Goal: Information Seeking & Learning: Learn about a topic

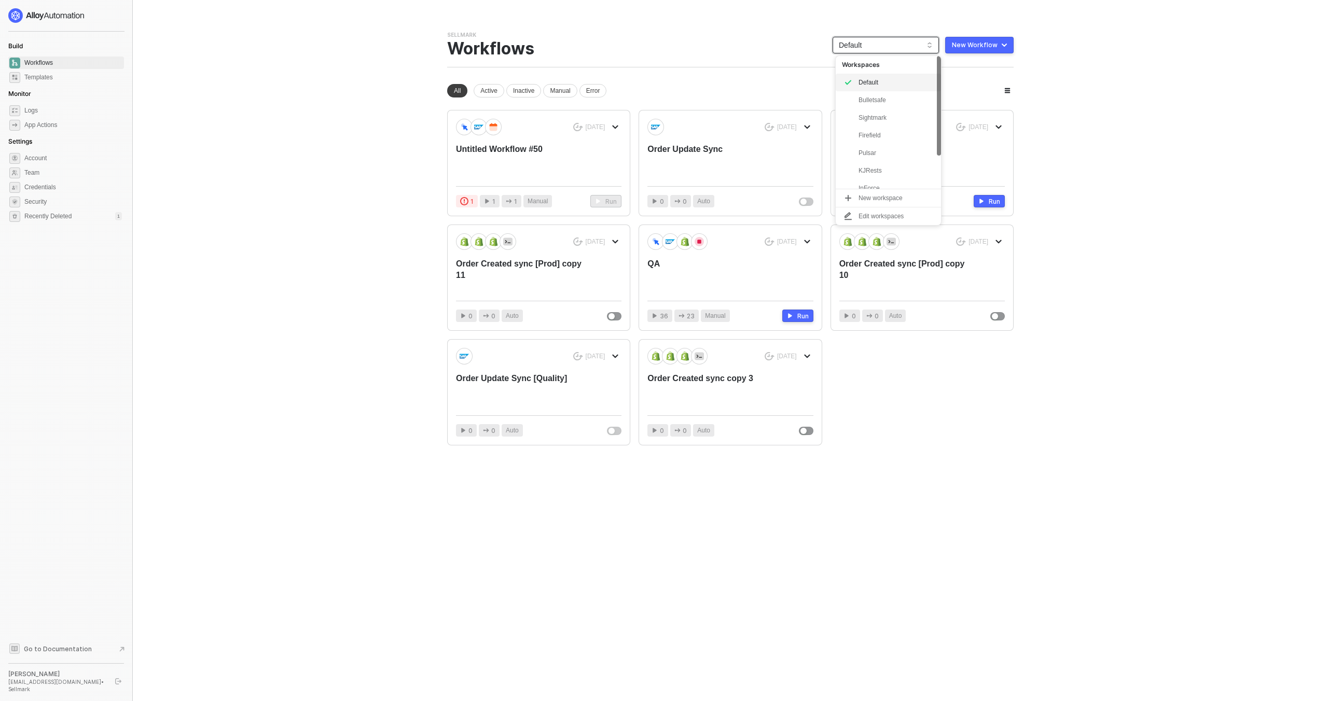
click at [873, 51] on span "Default" at bounding box center [886, 45] width 94 height 16
click at [883, 126] on div "KJRests" at bounding box center [896, 127] width 76 height 12
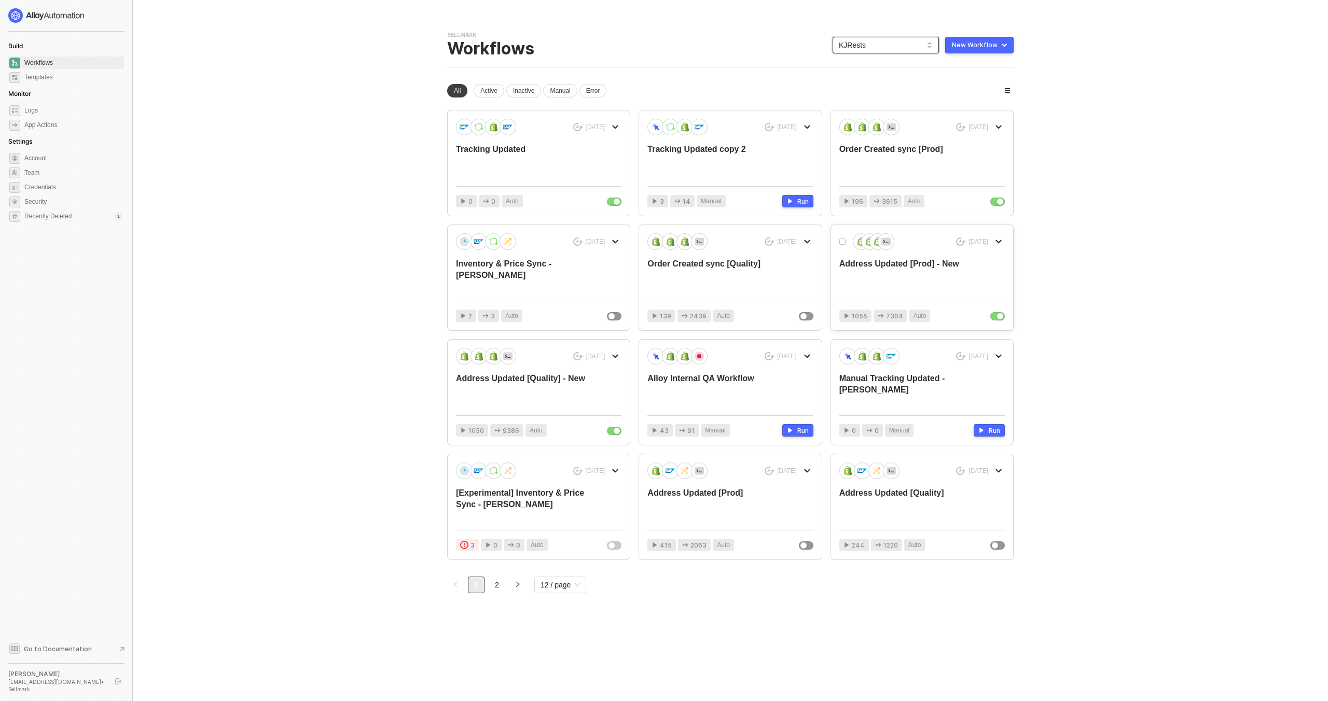
click at [902, 253] on div "2 months ago Address Updated [Prod] - New" at bounding box center [921, 262] width 165 height 59
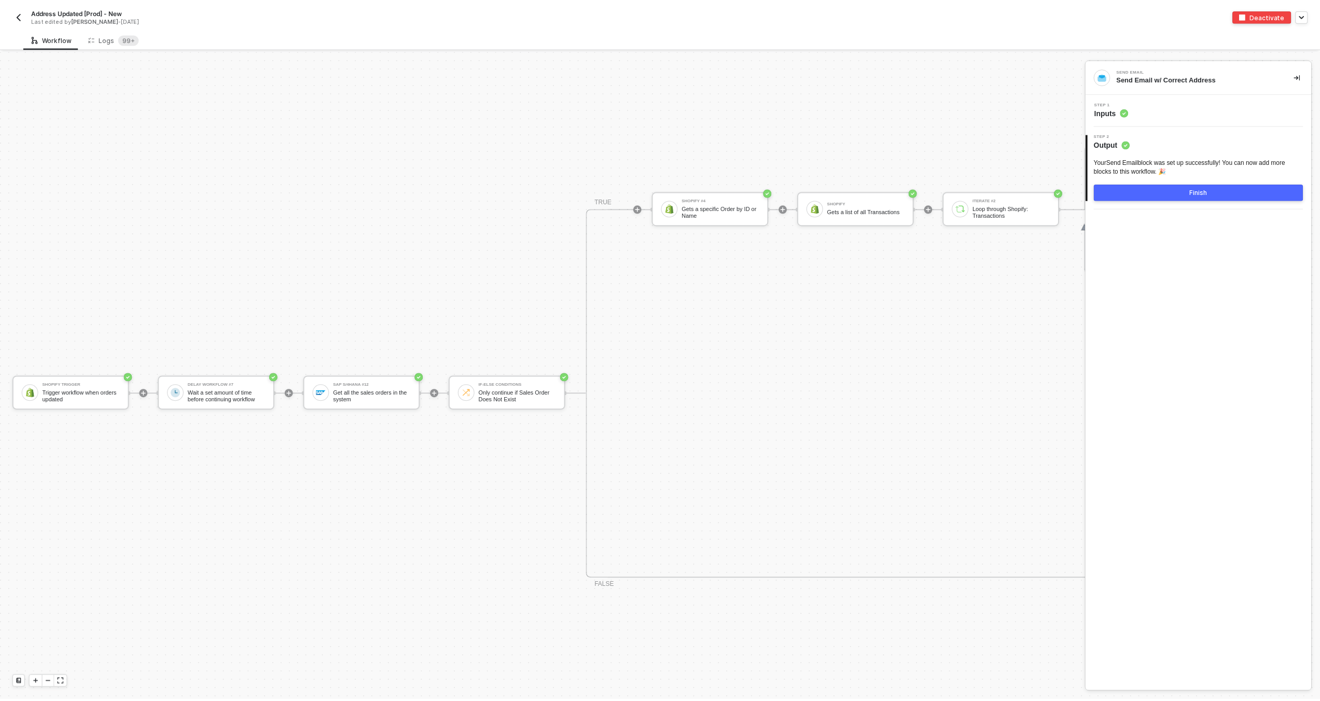
scroll to position [4469, 0]
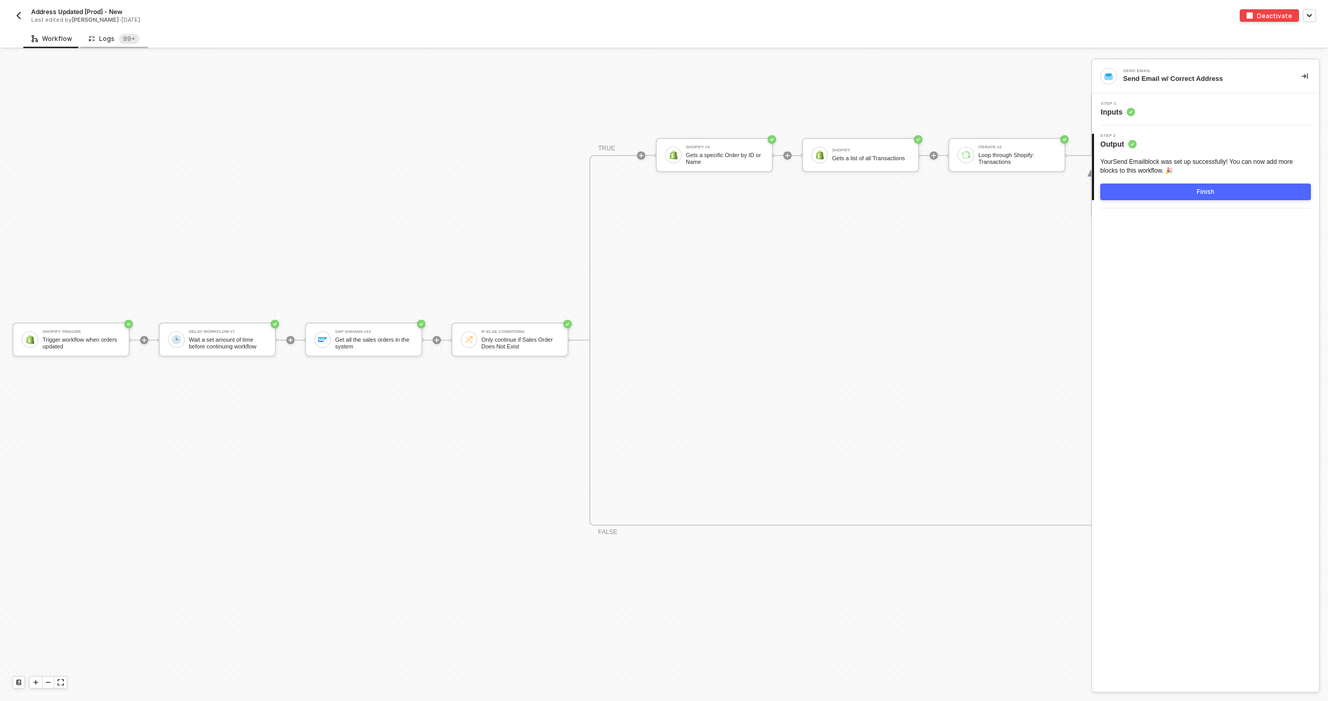
click at [115, 46] on div "Logs 99+" at bounding box center [113, 38] width 67 height 19
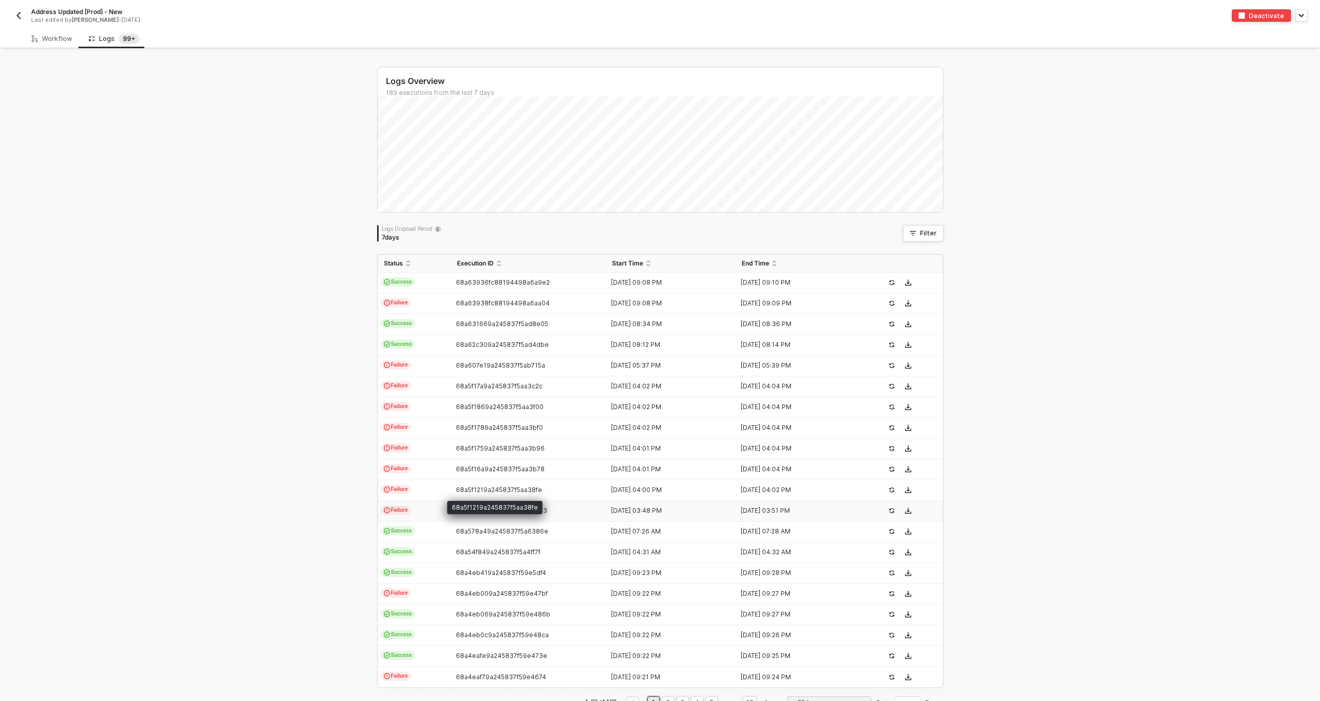
click at [441, 513] on td "Failure" at bounding box center [414, 511] width 73 height 21
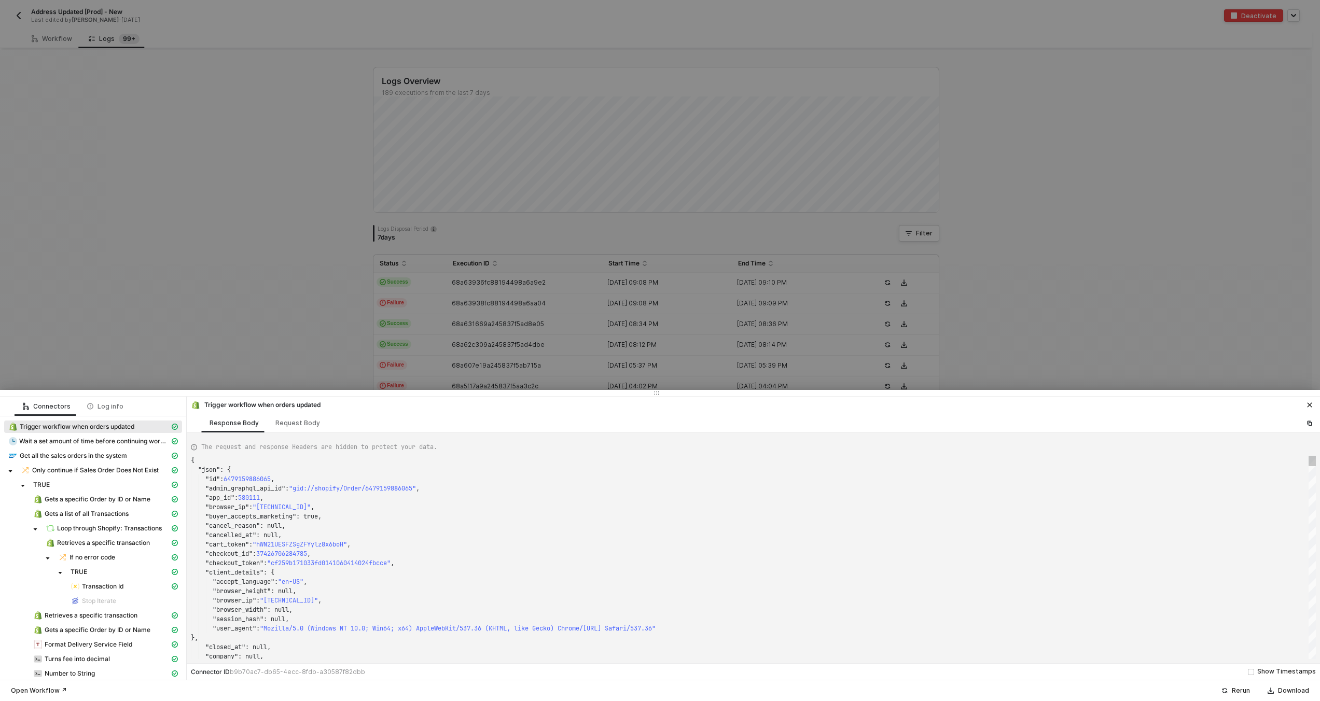
scroll to position [93, 0]
type textarea ""checkout_id": 37426706284785, "checkout_token": "cf259b171033fd0141060414024fb…"
click at [368, 562] on span ""cf259b171033fd0141060414024fbcce"" at bounding box center [328, 563] width 123 height 8
type textarea "KJWS244"
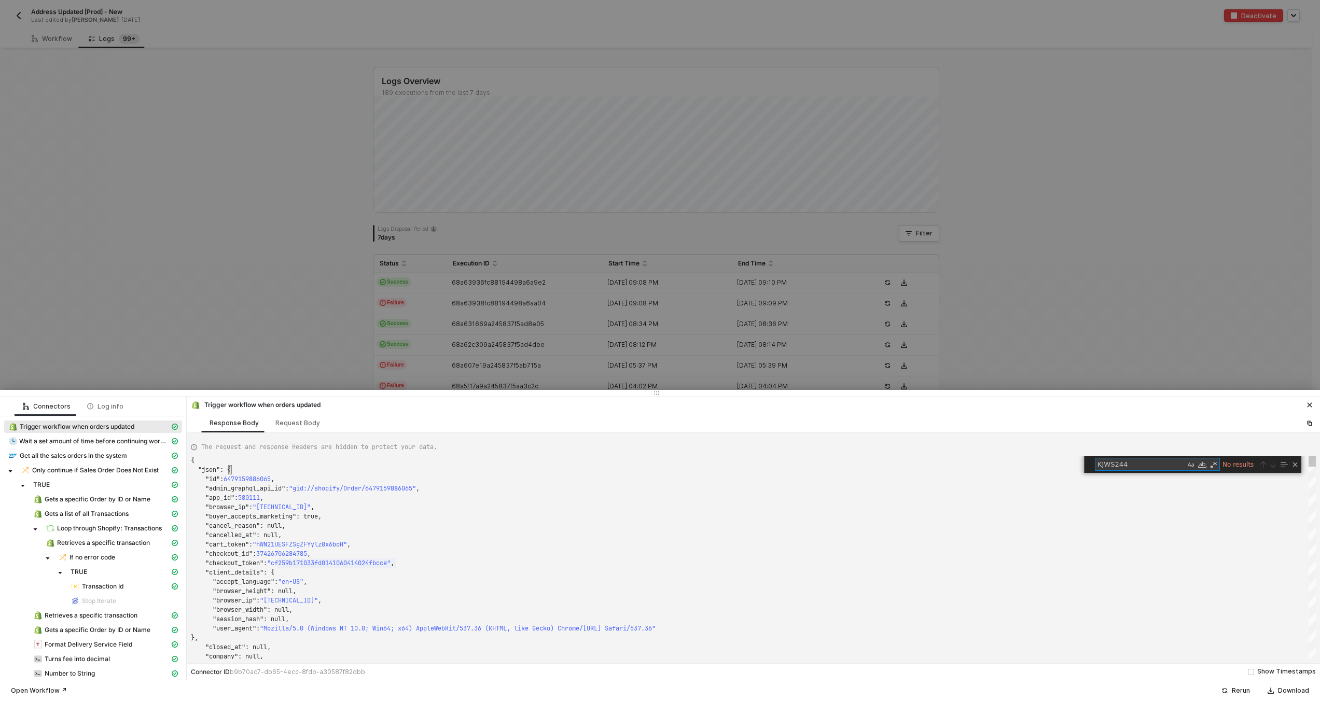
type textarea ""merchant_business_entity_id": "MTU0MzczMTg3NzU3", "merchant_of_record_app_id":…"
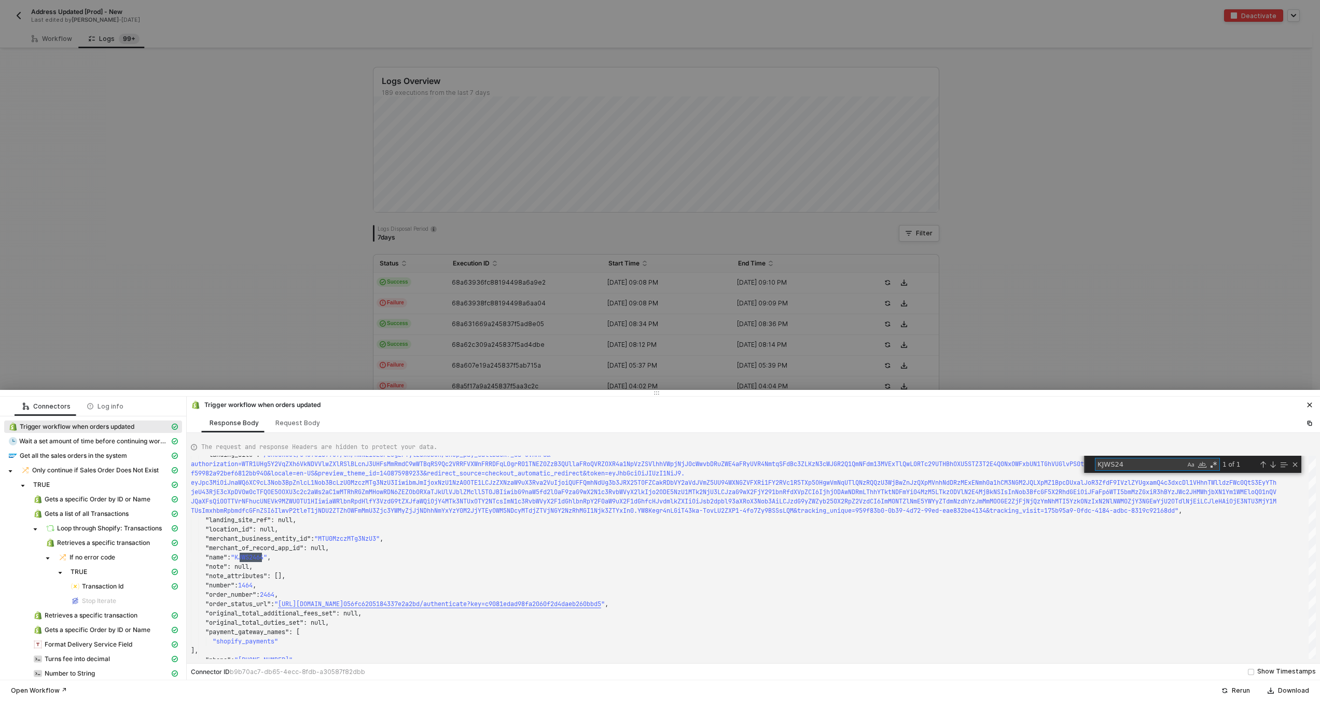
type textarea "KJWS24"
drag, startPoint x: 195, startPoint y: 343, endPoint x: 248, endPoint y: 339, distance: 53.1
click at [195, 343] on div at bounding box center [660, 350] width 1320 height 701
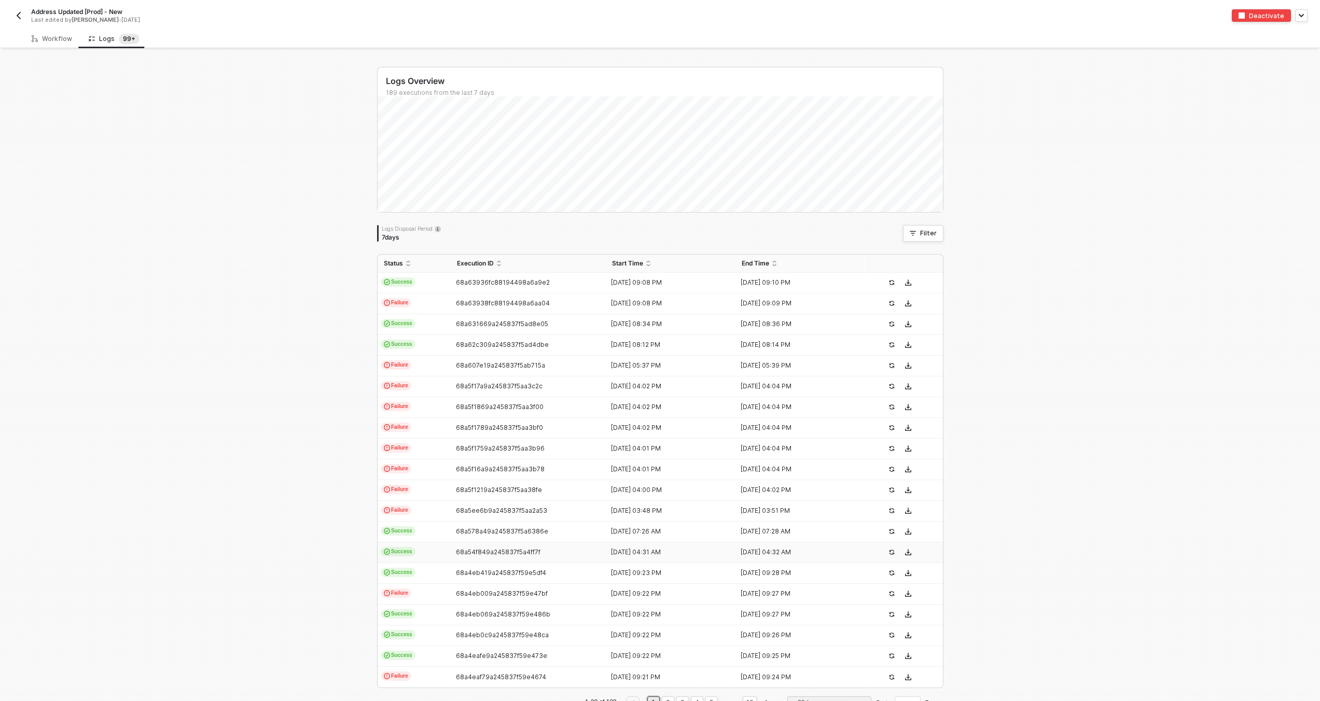
scroll to position [33, 0]
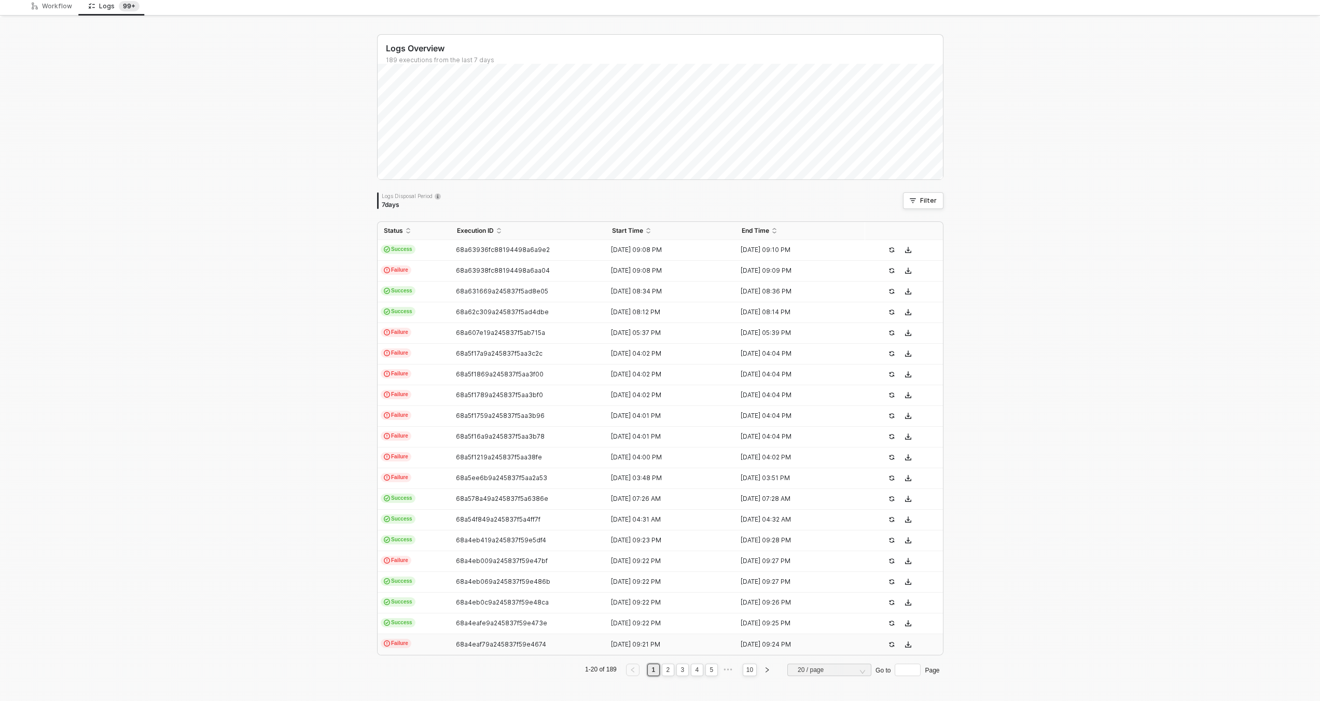
click at [482, 648] on td "68a4eaf79a245837f59e4674" at bounding box center [529, 644] width 156 height 21
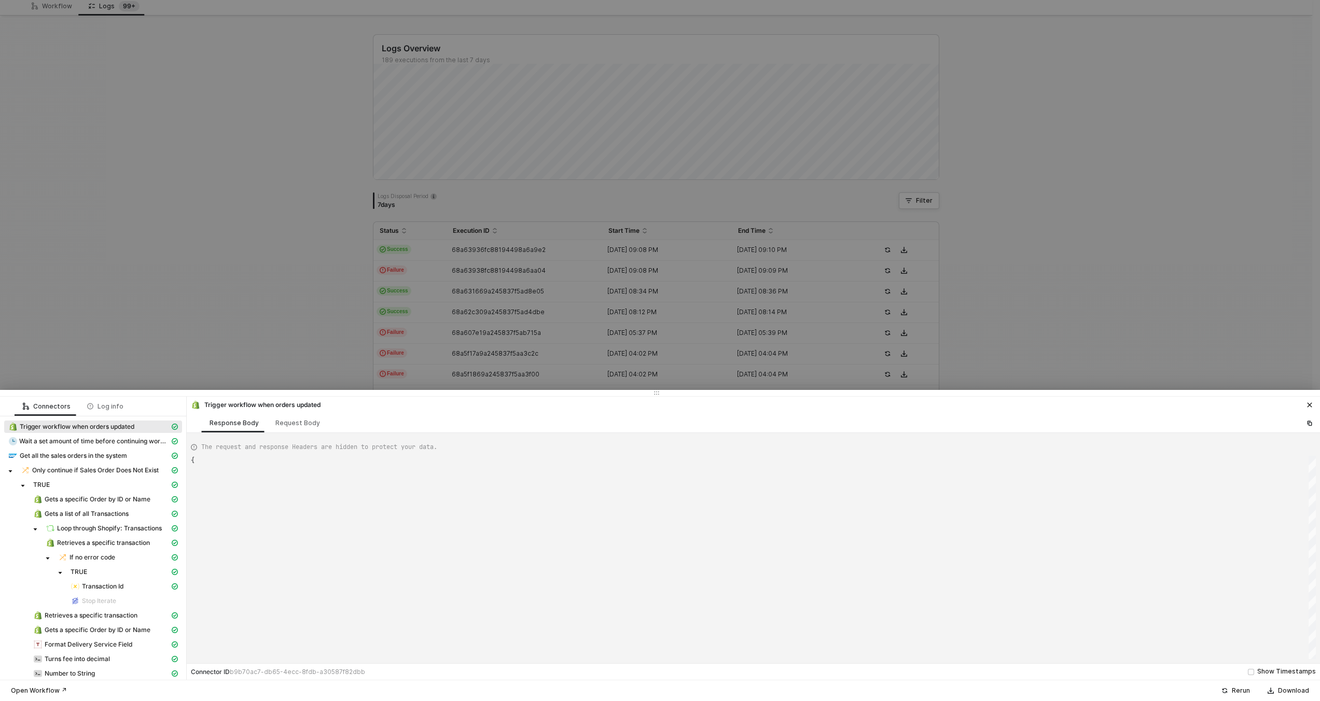
scroll to position [93, 0]
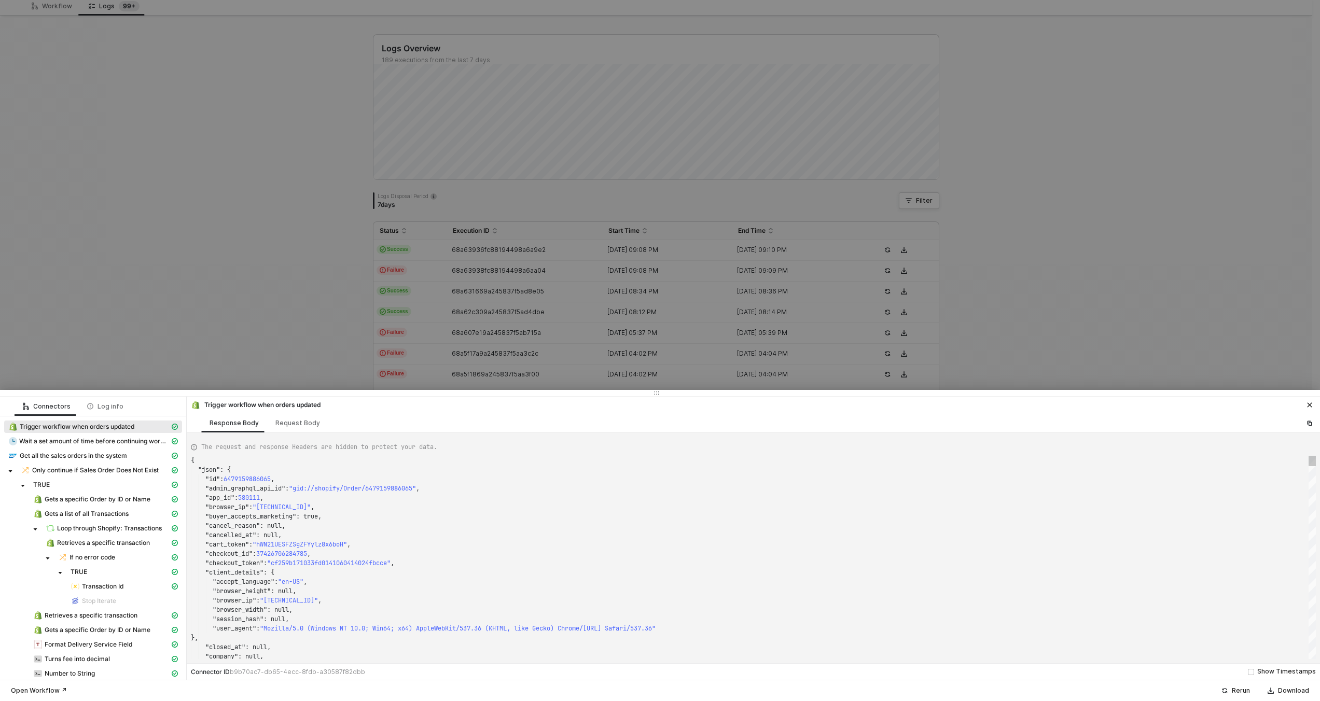
type textarea ""checkout_id": 37426706284785, "checkout_token": "cf259b171033fd0141060414024fb…"
click at [525, 619] on div ""session_hash" : null," at bounding box center [753, 619] width 1125 height 9
type textarea "KJWS2449"
type textarea "{ "json": { "id": 6472916041969, "admin_graphql_api_id": "gid://shopify/Order/6…"
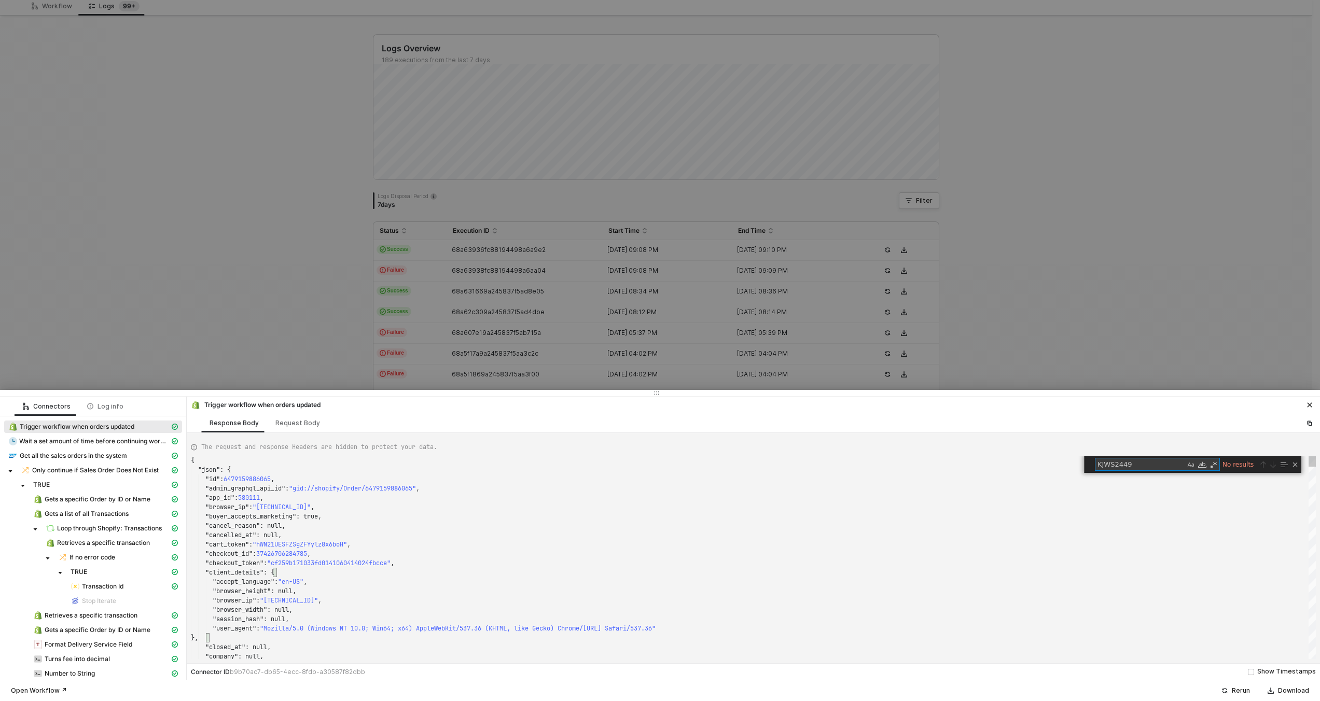
scroll to position [93, 0]
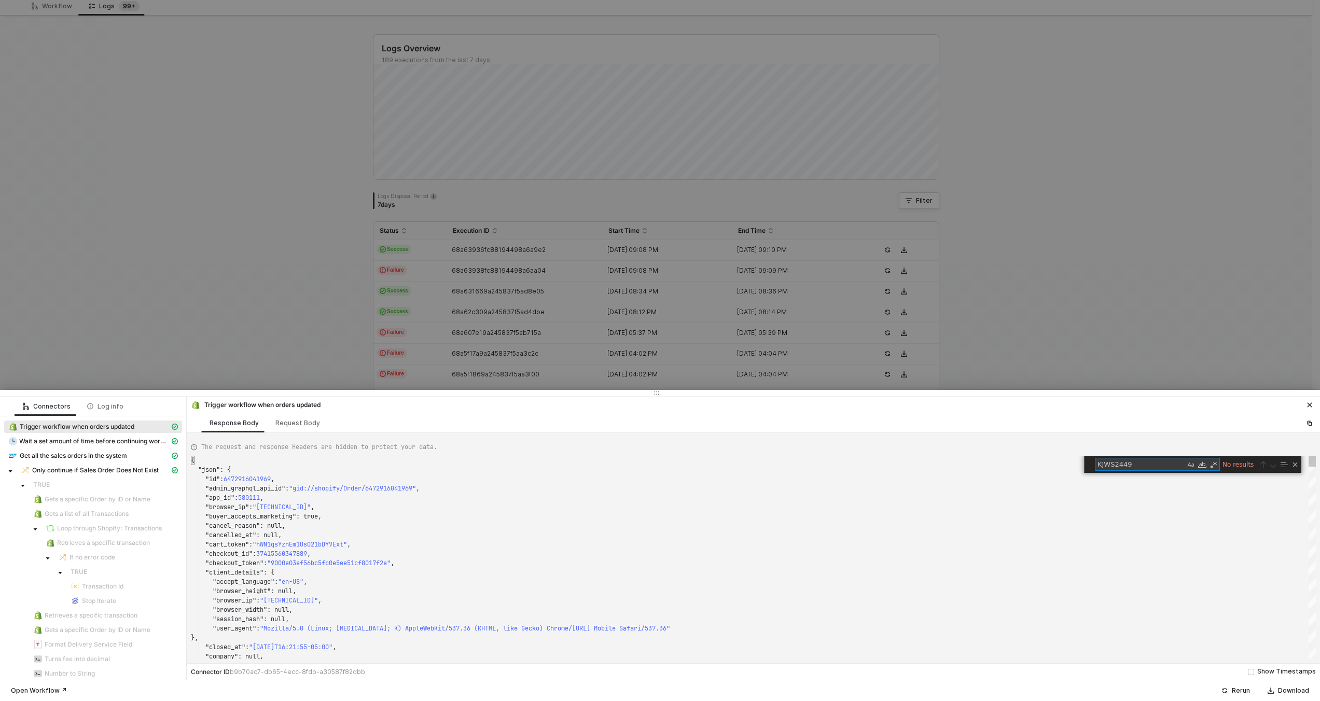
type textarea "KJWS244"
type textarea ""fulfillment_status": "fulfilled", "landing_site": "/collections/reapergrip", "…"
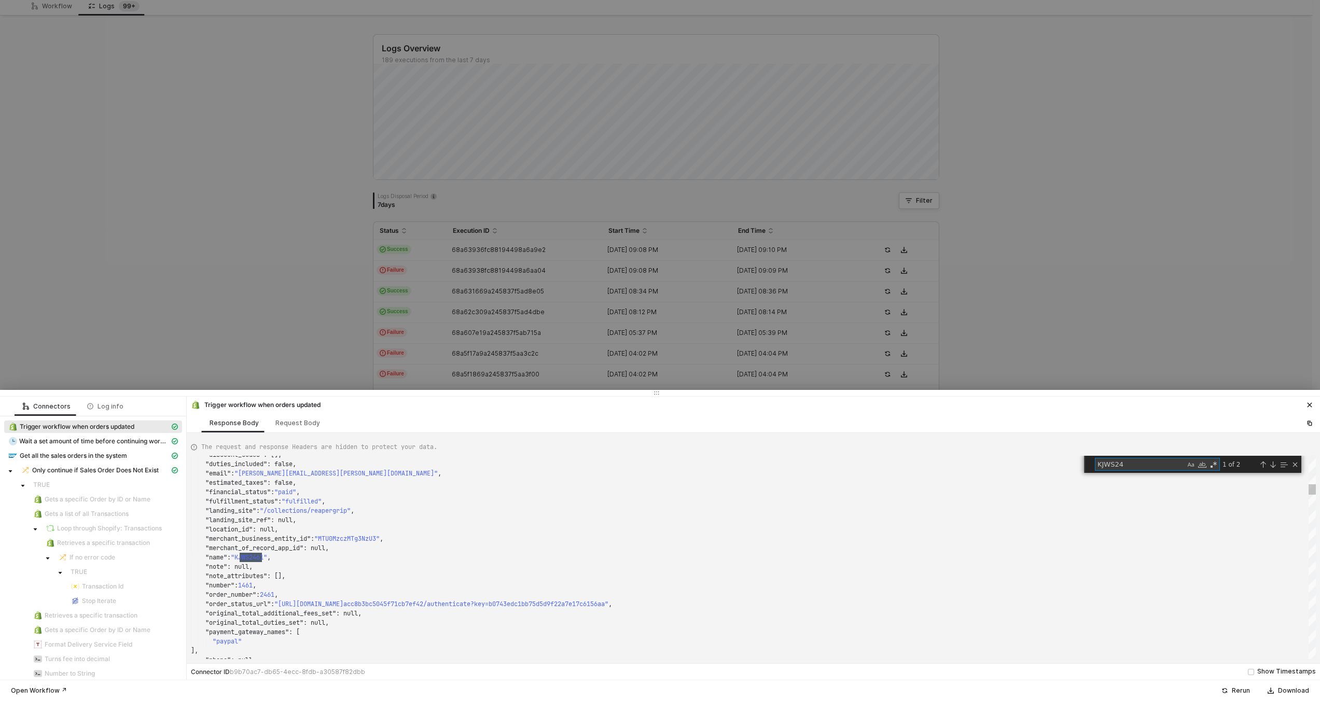
scroll to position [93, 71]
type textarea "KJWS24"
click at [303, 161] on div at bounding box center [660, 350] width 1320 height 701
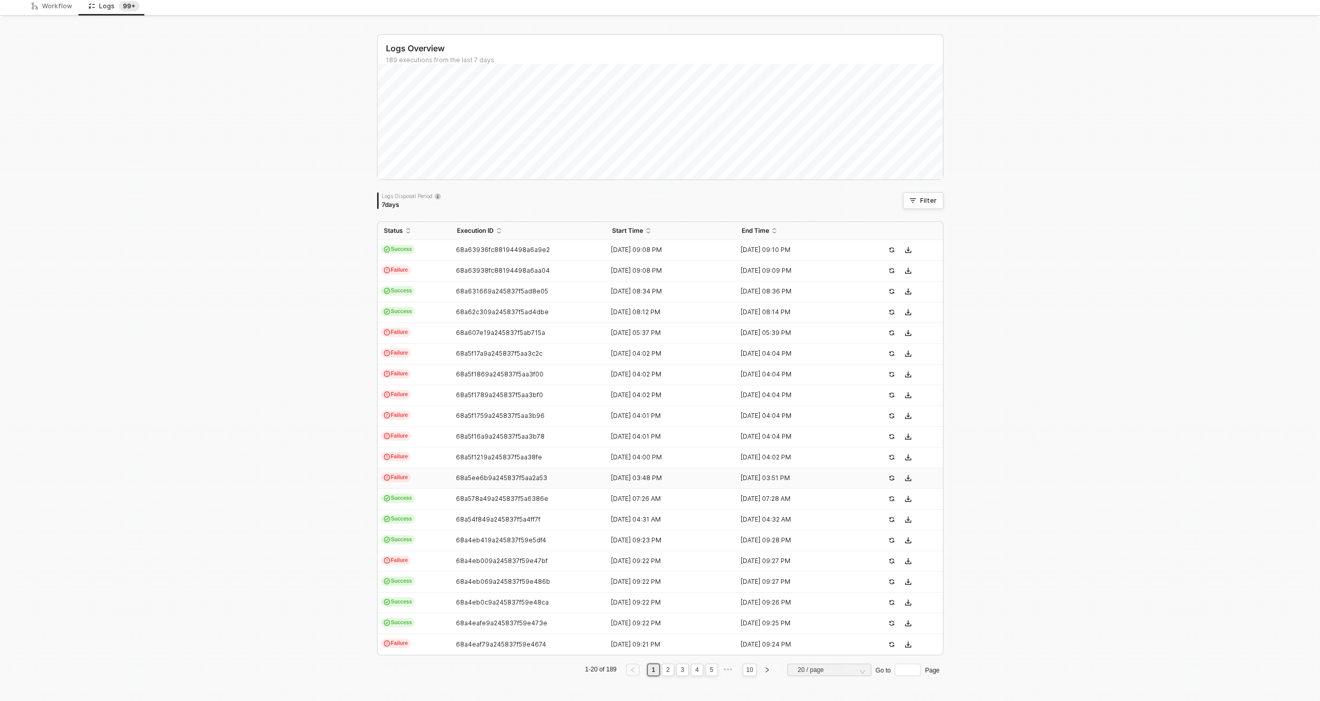
click at [429, 481] on td "Failure" at bounding box center [414, 478] width 73 height 21
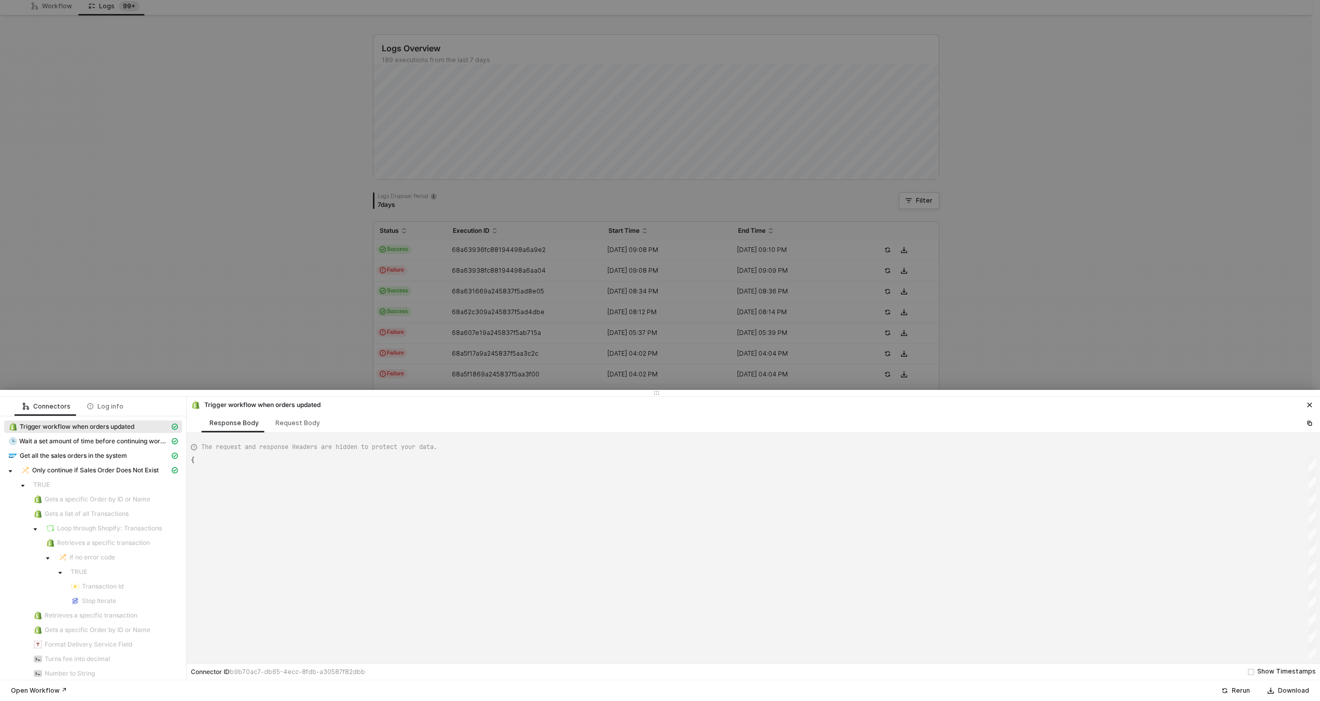
type textarea "{ "json": { "id": 6472916041969, "admin_graphql_api_id": "gid://shopify/Order/6…"
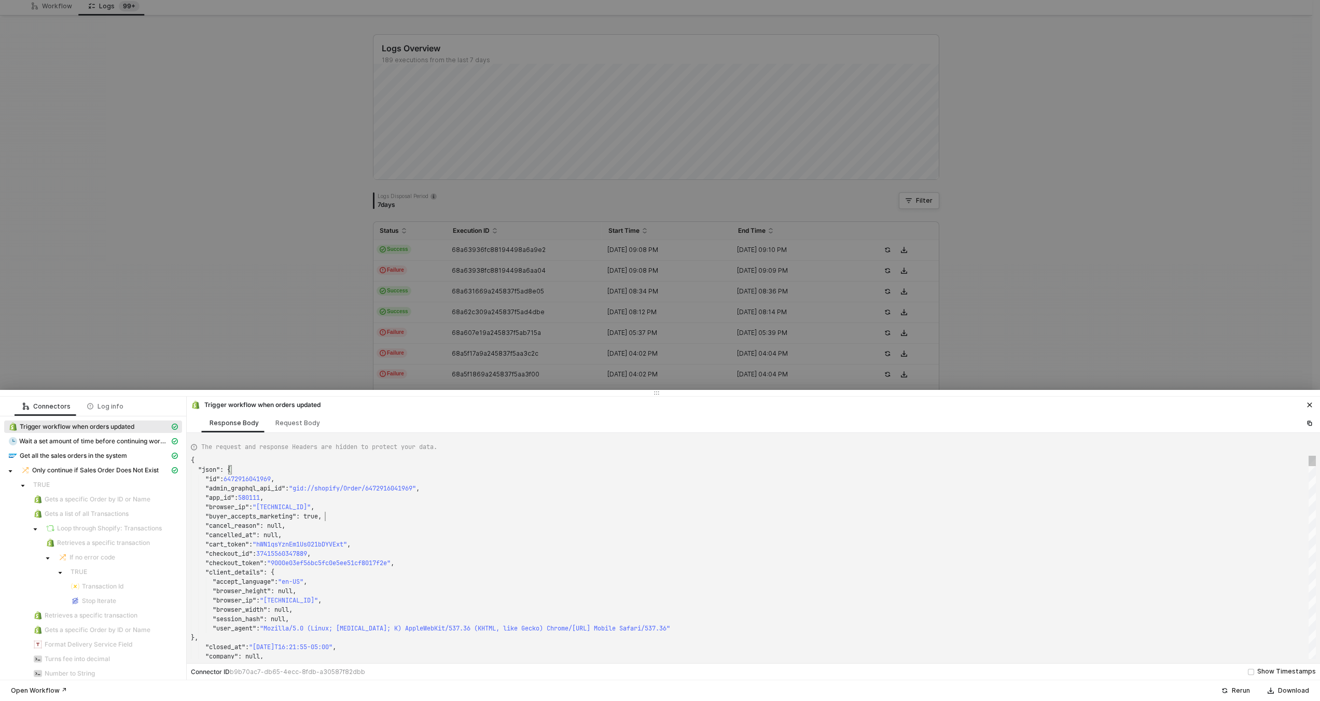
scroll to position [56, 134]
click at [456, 521] on div ""cancel_reason" : null," at bounding box center [753, 525] width 1125 height 9
type textarea "KJWS2449"
type textarea "{ "json": { "id": 6479159886065, "admin_graphql_api_id": "gid://shopify/Order/6…"
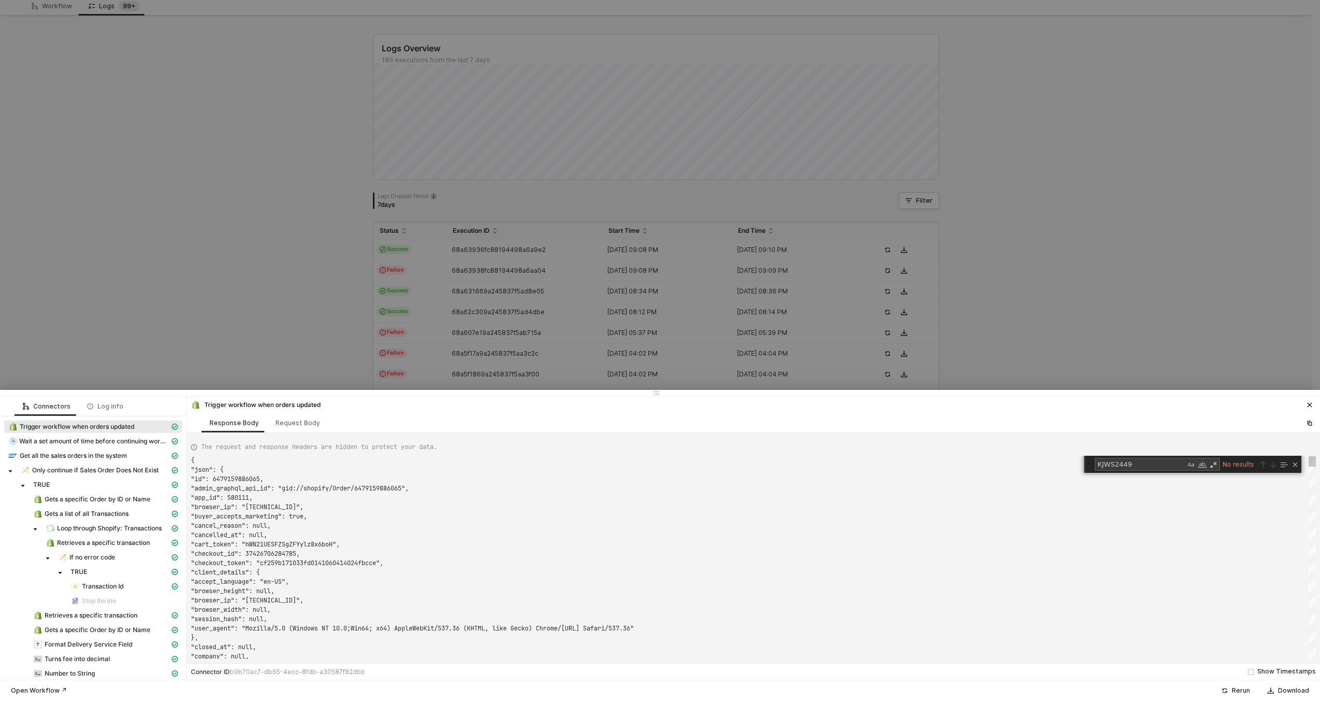
scroll to position [93, 0]
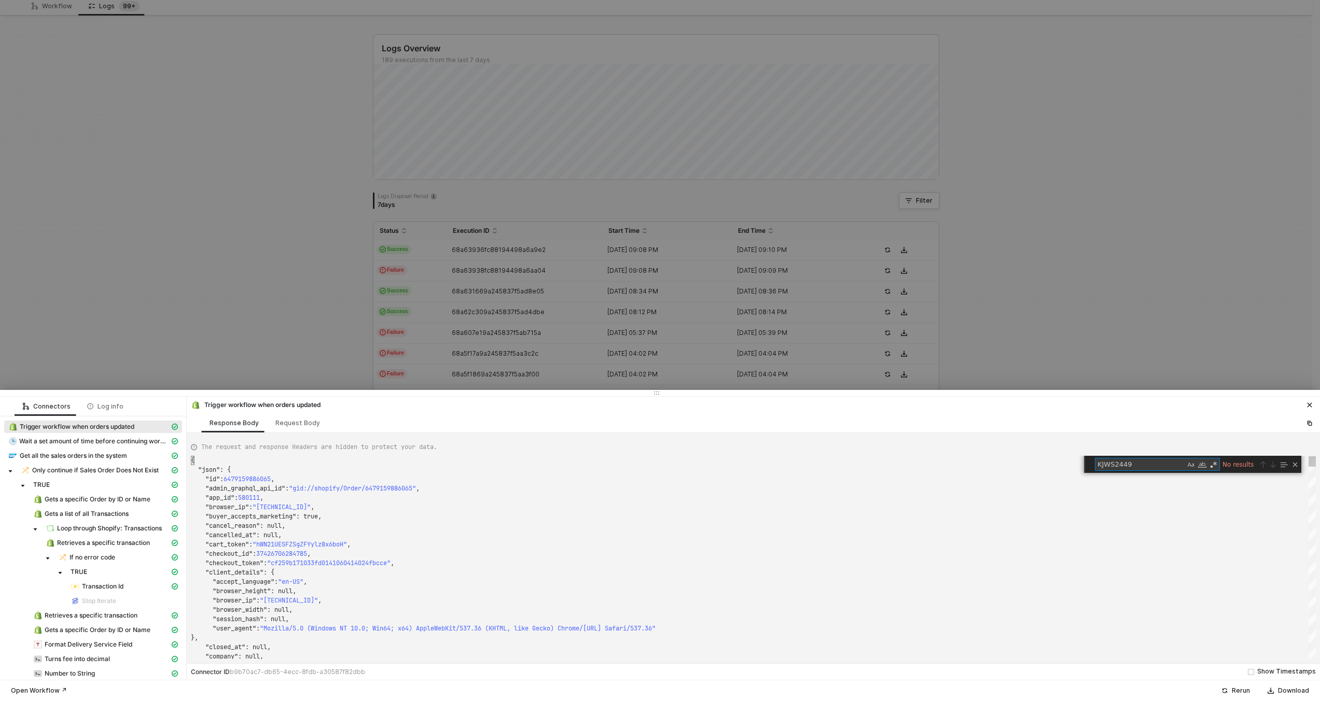
type textarea "KJWS244"
type textarea ""merchant_business_entity_id": "MTU0MzczMTg3NzU3", "merchant_of_record_app_id":…"
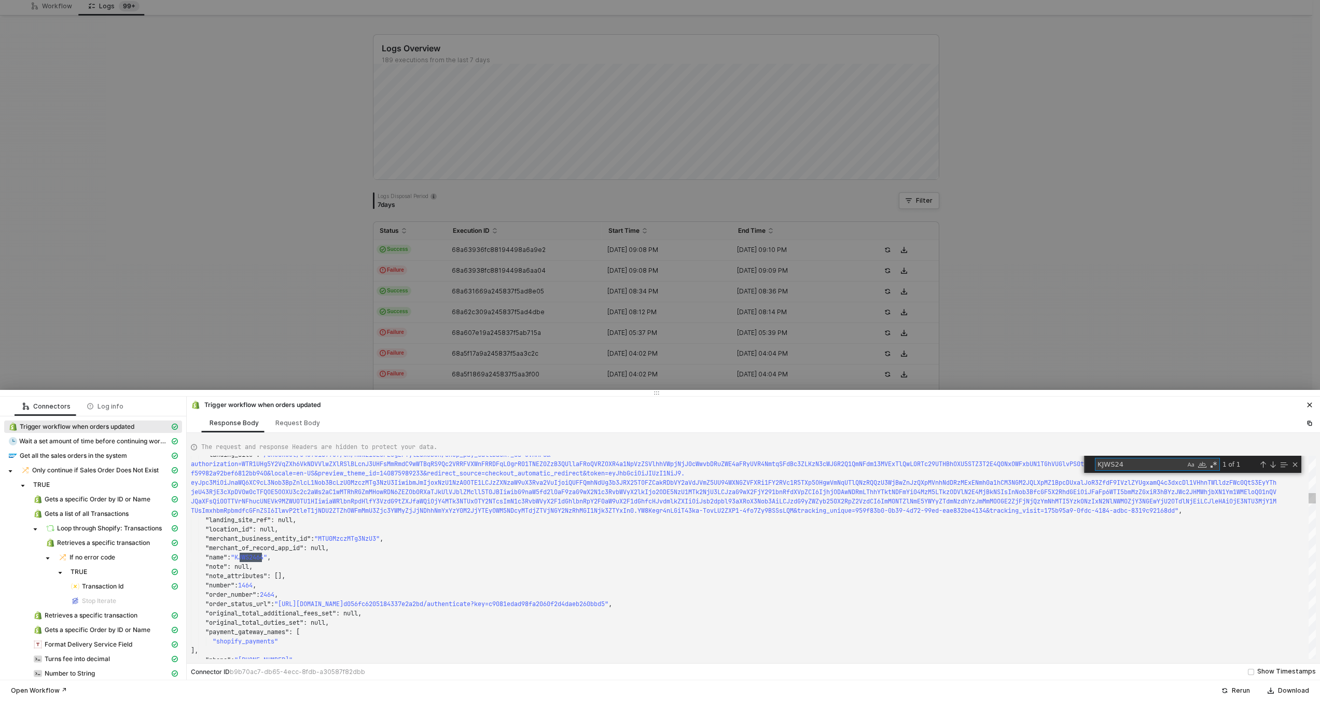
scroll to position [93, 71]
type textarea "KJWS24"
click at [498, 243] on div at bounding box center [660, 350] width 1320 height 701
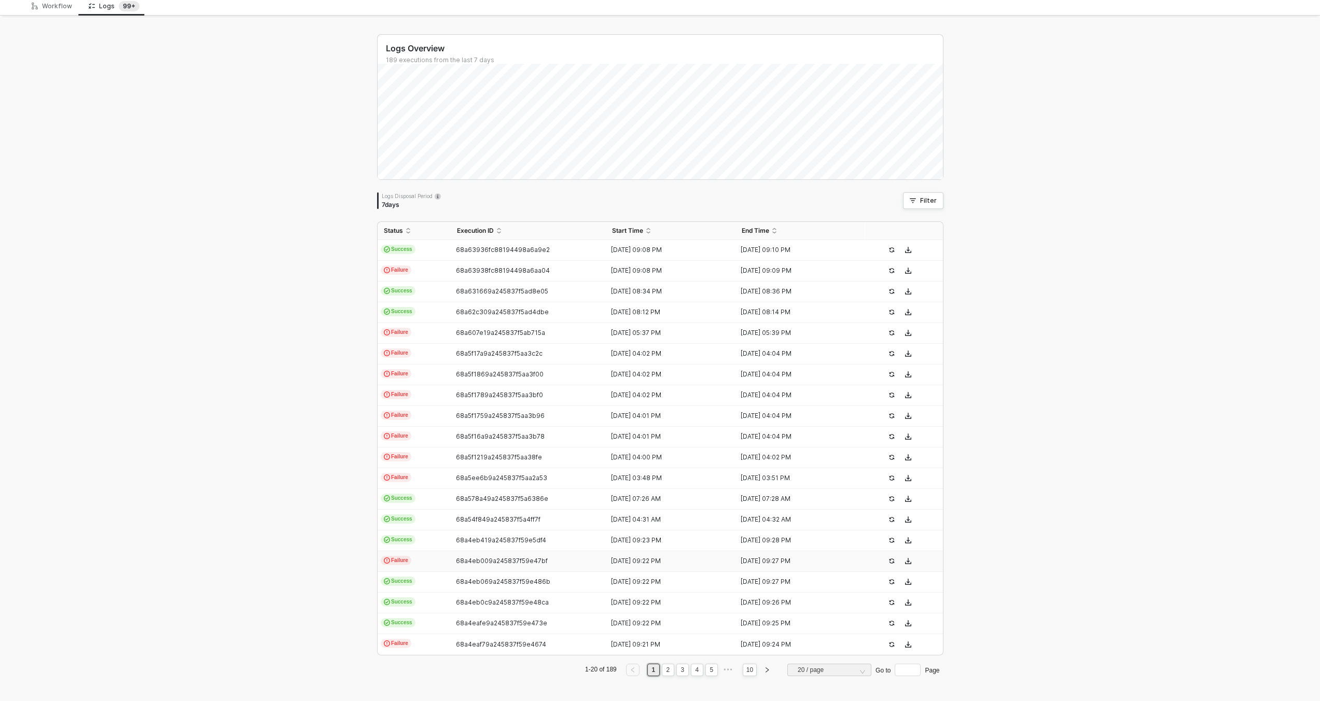
click at [425, 564] on td "Failure" at bounding box center [414, 561] width 73 height 21
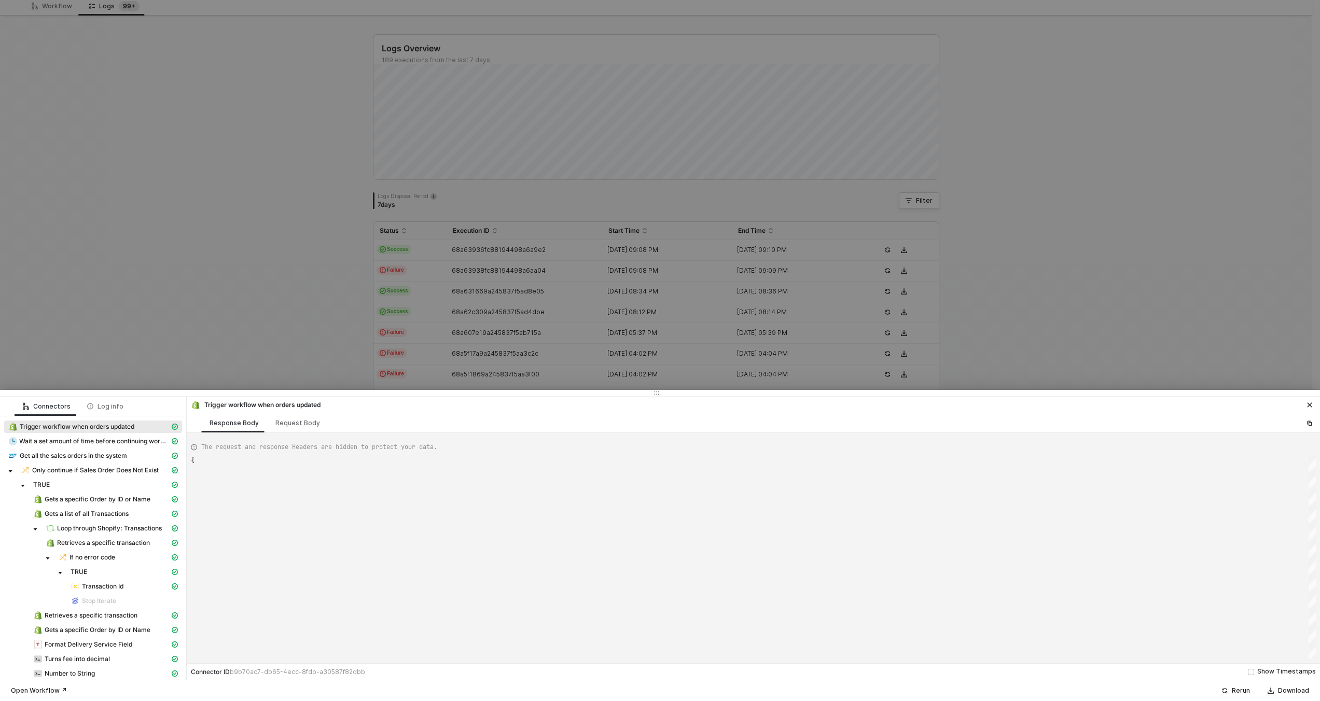
scroll to position [93, 0]
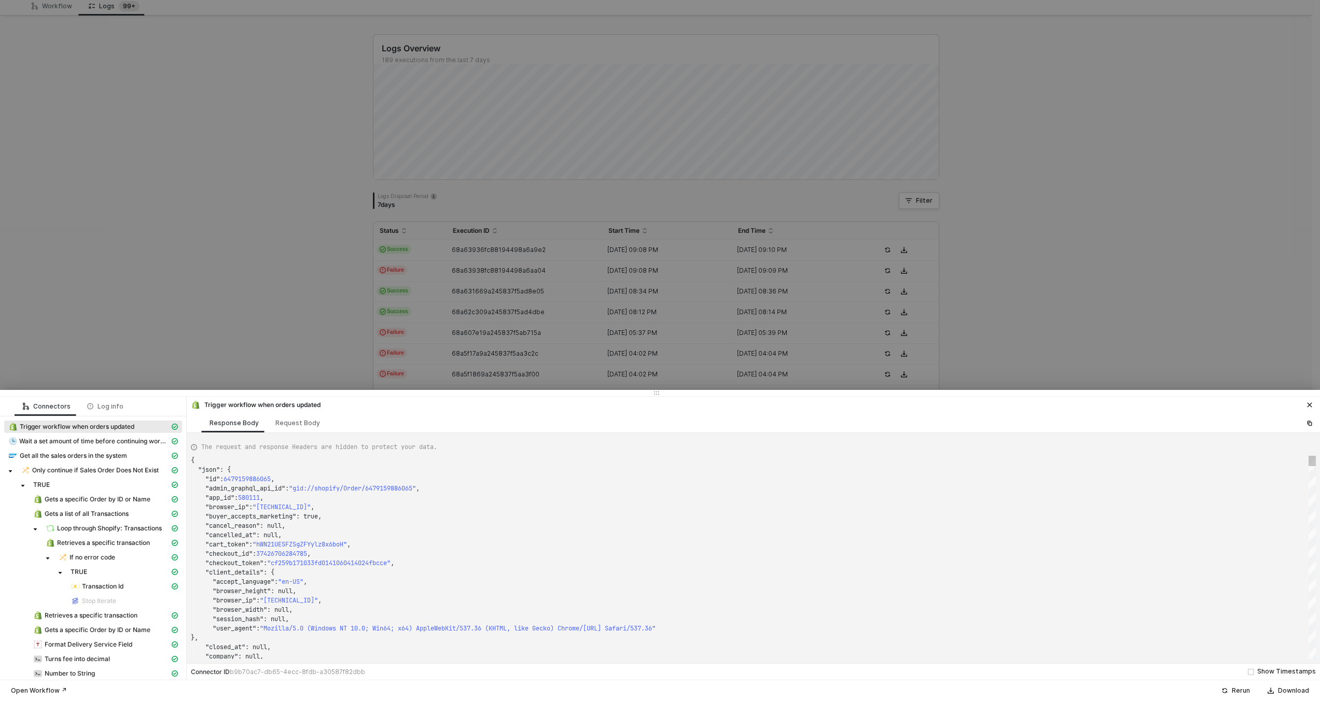
type textarea ""checkout_id": 37426706284785, "checkout_token": "cf259b171033fd0141060414024fb…"
click at [472, 608] on div ""browser_width" : null," at bounding box center [753, 609] width 1125 height 9
type textarea "KJWS244"
type textarea ""merchant_business_entity_id": "MTU0MzczMTg3NzU3", "merchant_of_record_app_id":…"
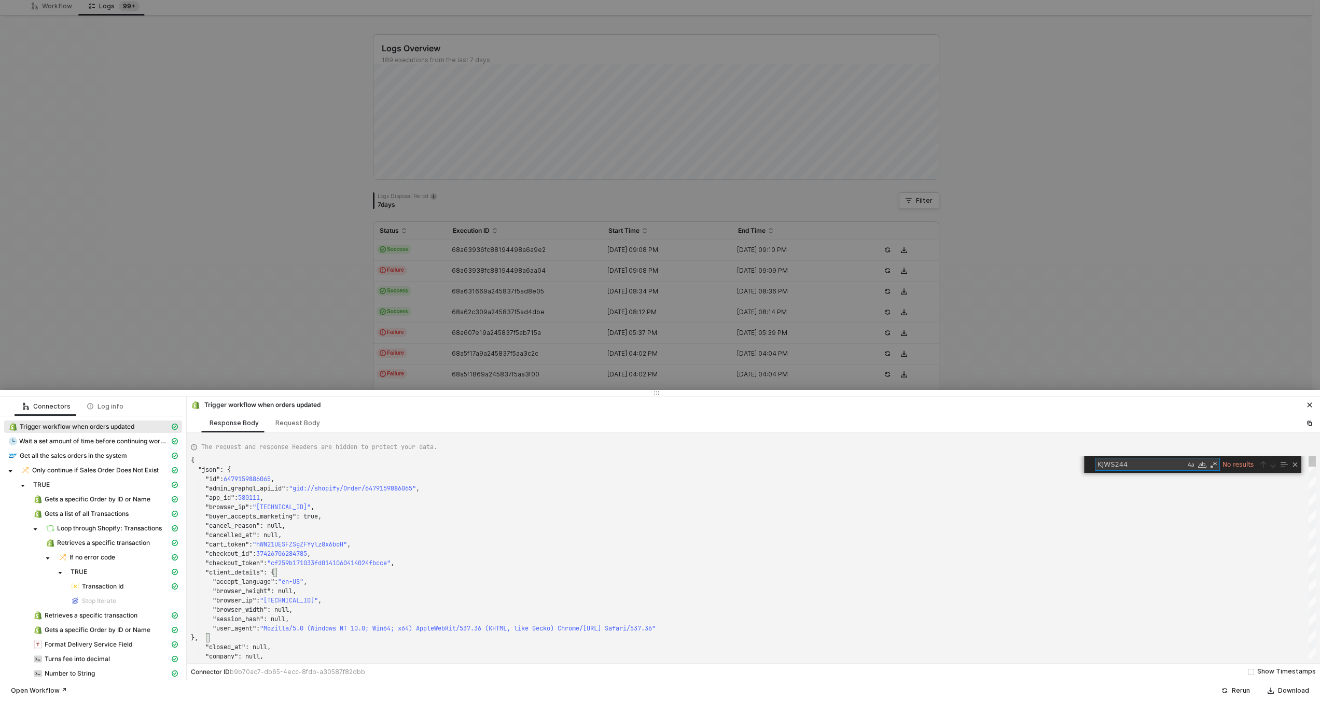
type textarea "KJWS24"
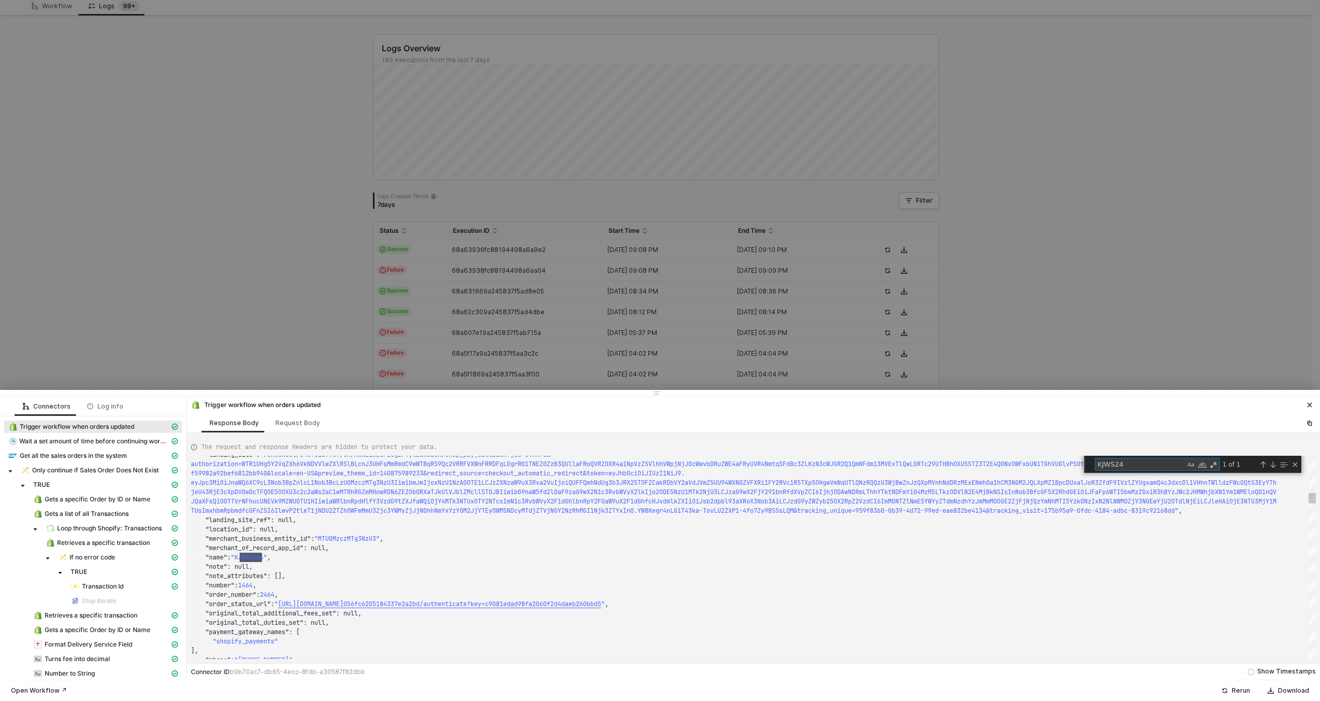
type textarea "{ "json": { "id": 6472916041969, "admin_graphql_api_id": "gid://shopify/Order/6…"
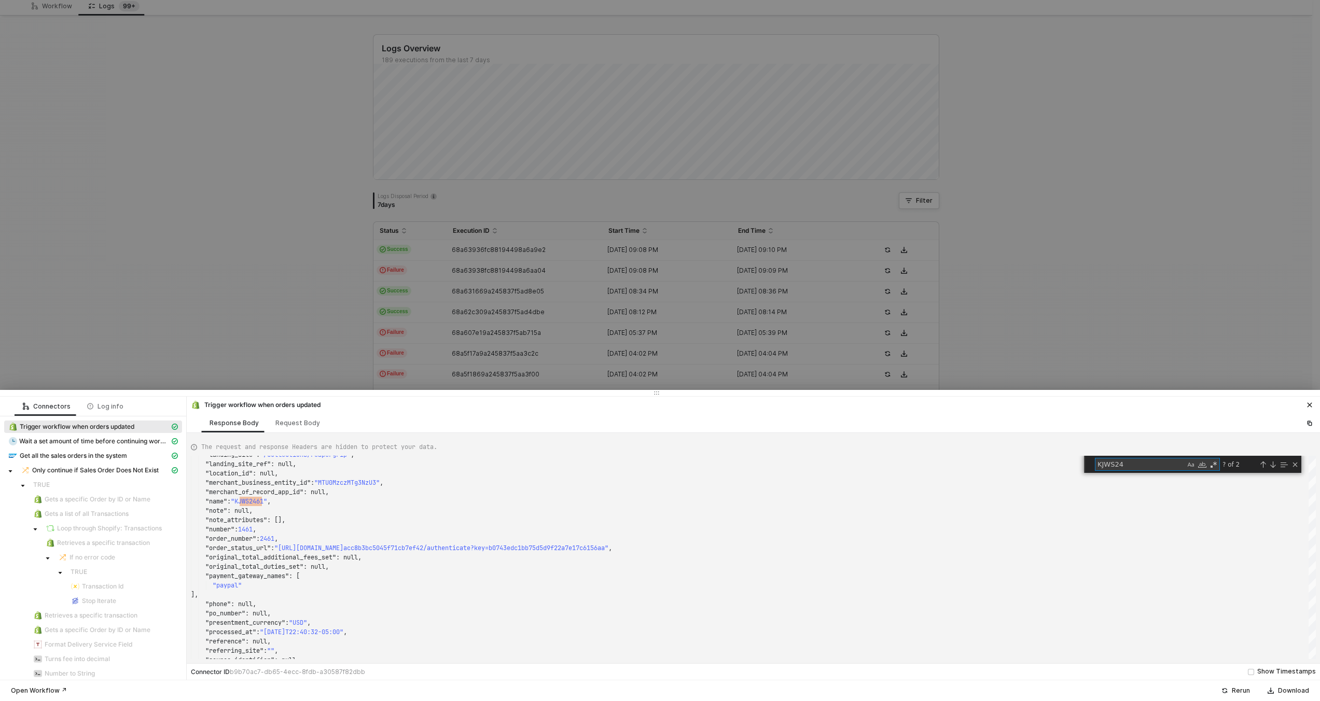
type textarea "KJWS24"
click at [538, 254] on div at bounding box center [660, 350] width 1320 height 701
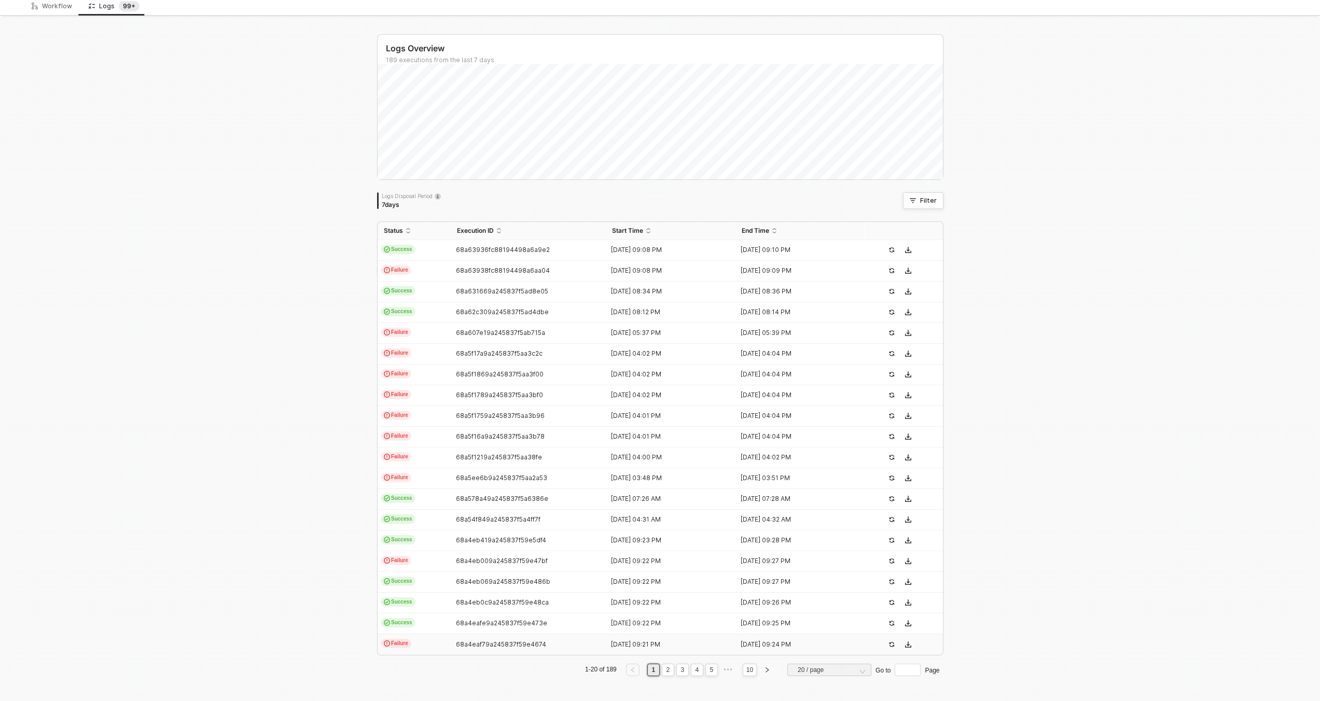
click at [541, 645] on div "68a4eaf79a245837f59e4674" at bounding box center [524, 645] width 147 height 8
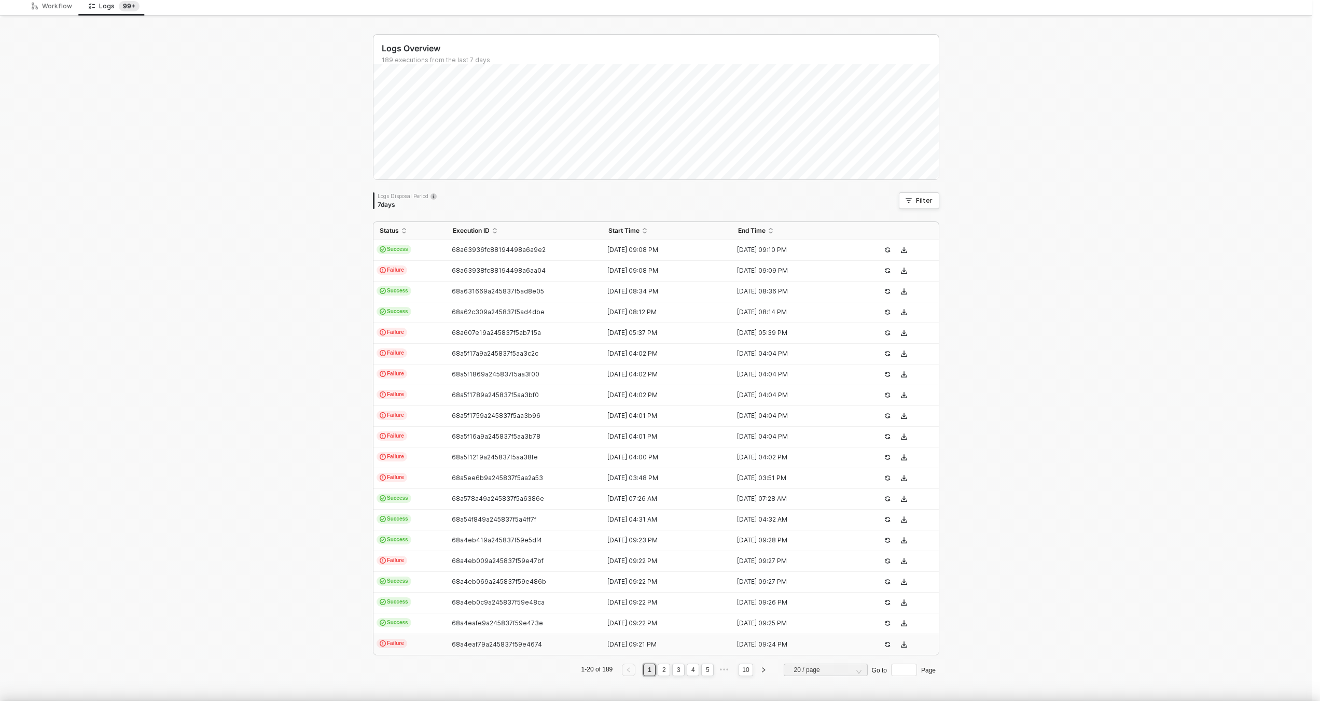
type textarea "{ "json": { "id": 6472916041969, "admin_graphql_api_id": "gid://shopify/Order/6…"
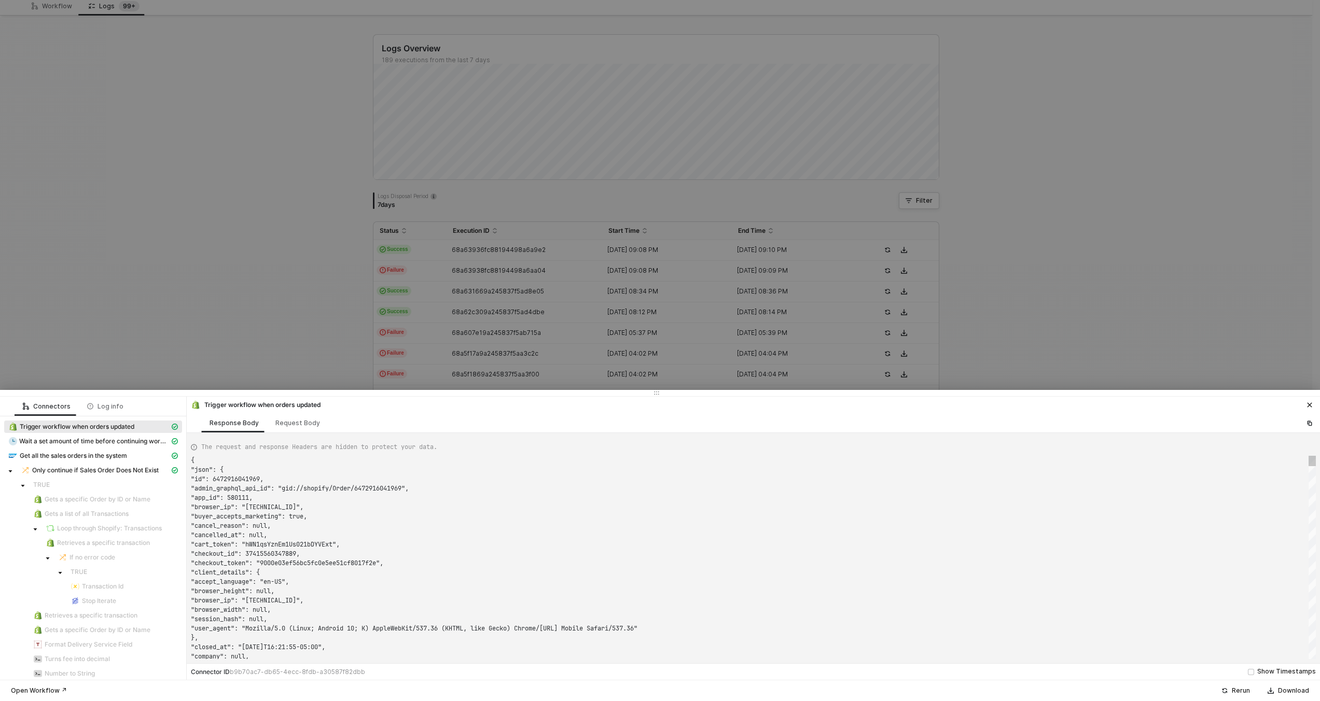
scroll to position [93, 0]
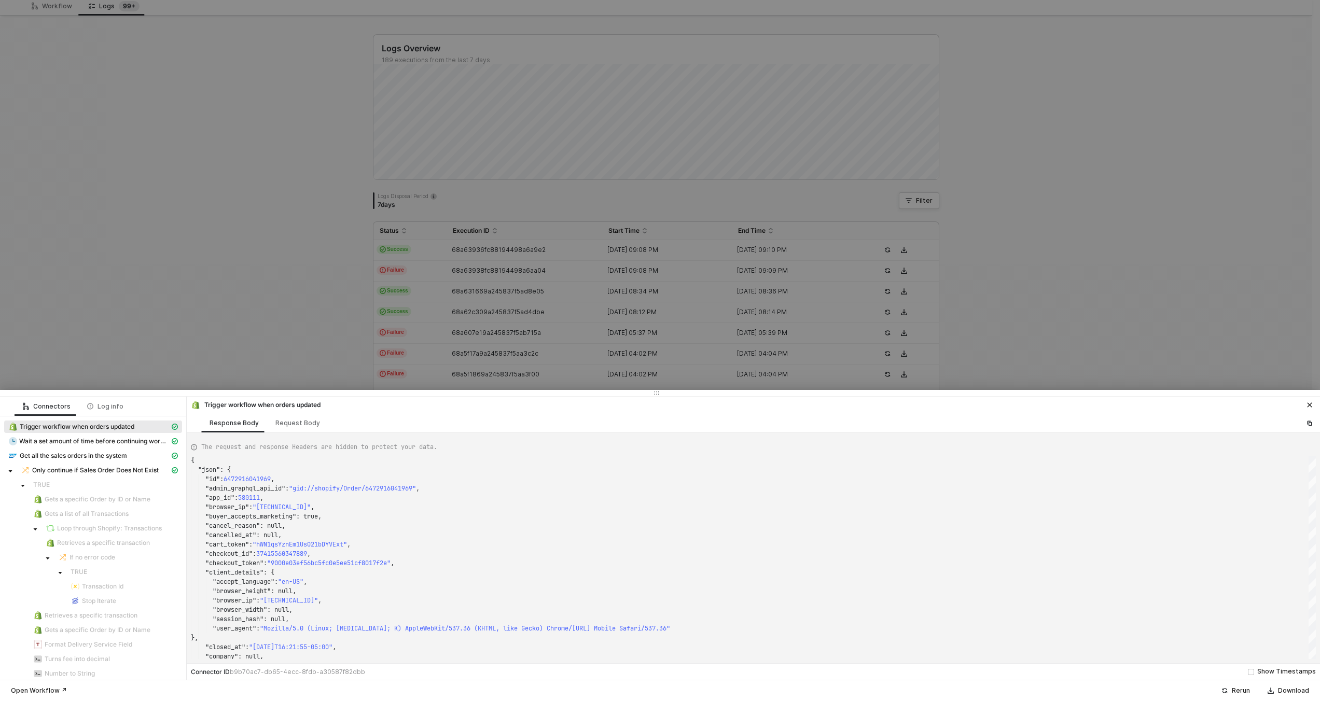
click at [571, 353] on div at bounding box center [660, 350] width 1320 height 701
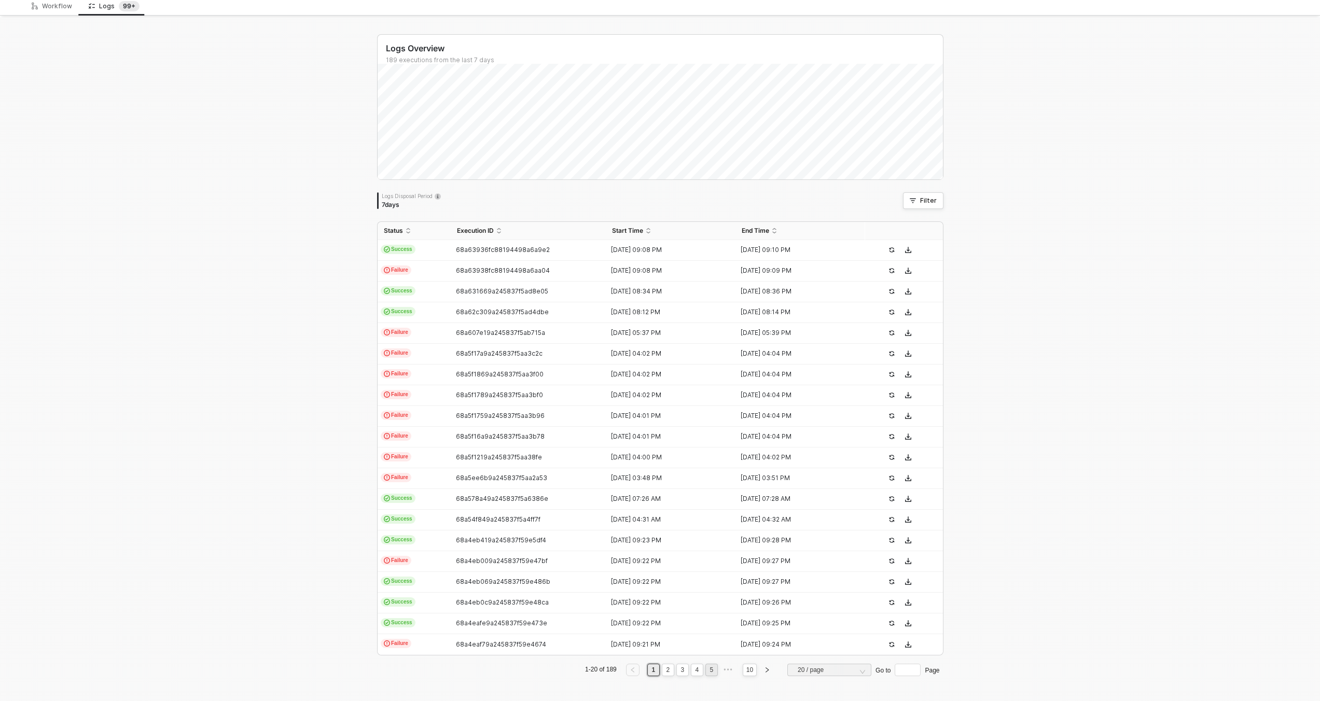
click at [712, 674] on li "5" at bounding box center [711, 670] width 12 height 12
click at [693, 673] on link "6" at bounding box center [697, 669] width 10 height 11
click at [451, 254] on div "689e25fb1570f77346ccadeb" at bounding box center [524, 250] width 147 height 8
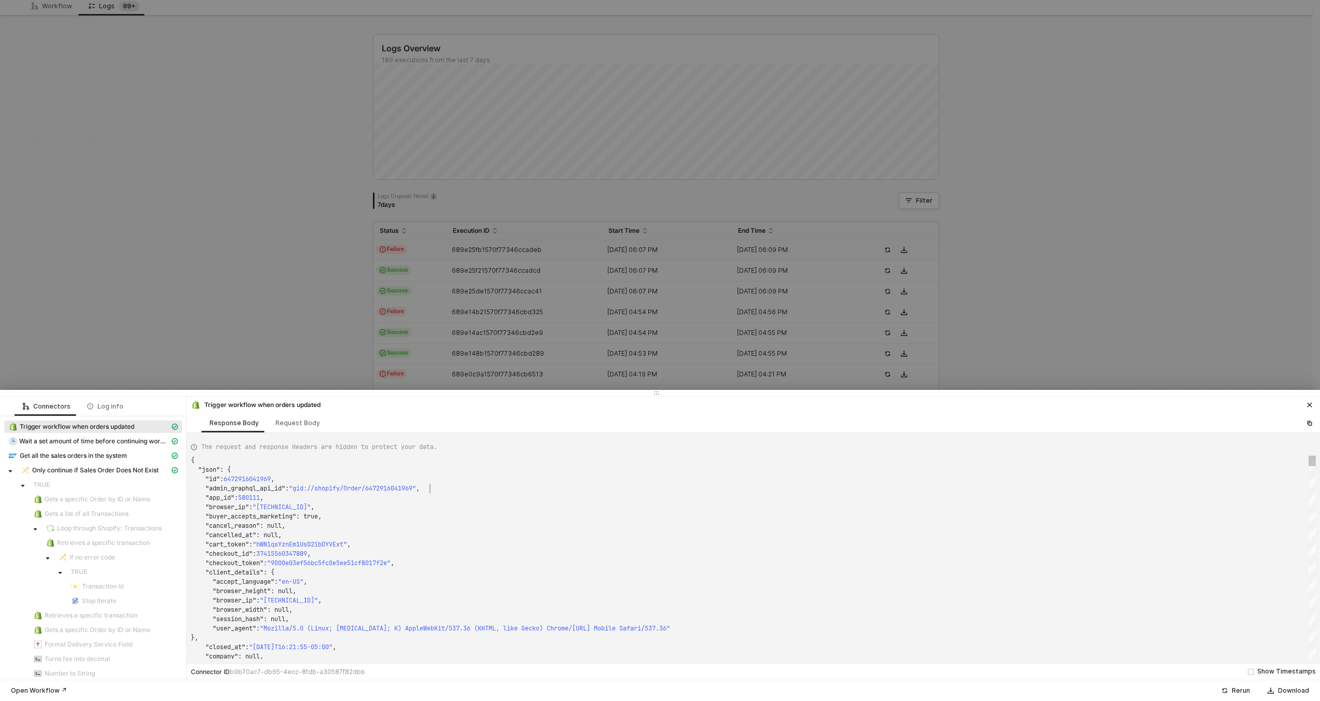
click at [511, 493] on div ""app_id" : 580111 ," at bounding box center [753, 497] width 1125 height 9
type textarea ""name": "KJWS2449", "note": null, "note_attributes": [], "number": 1449, "order…"
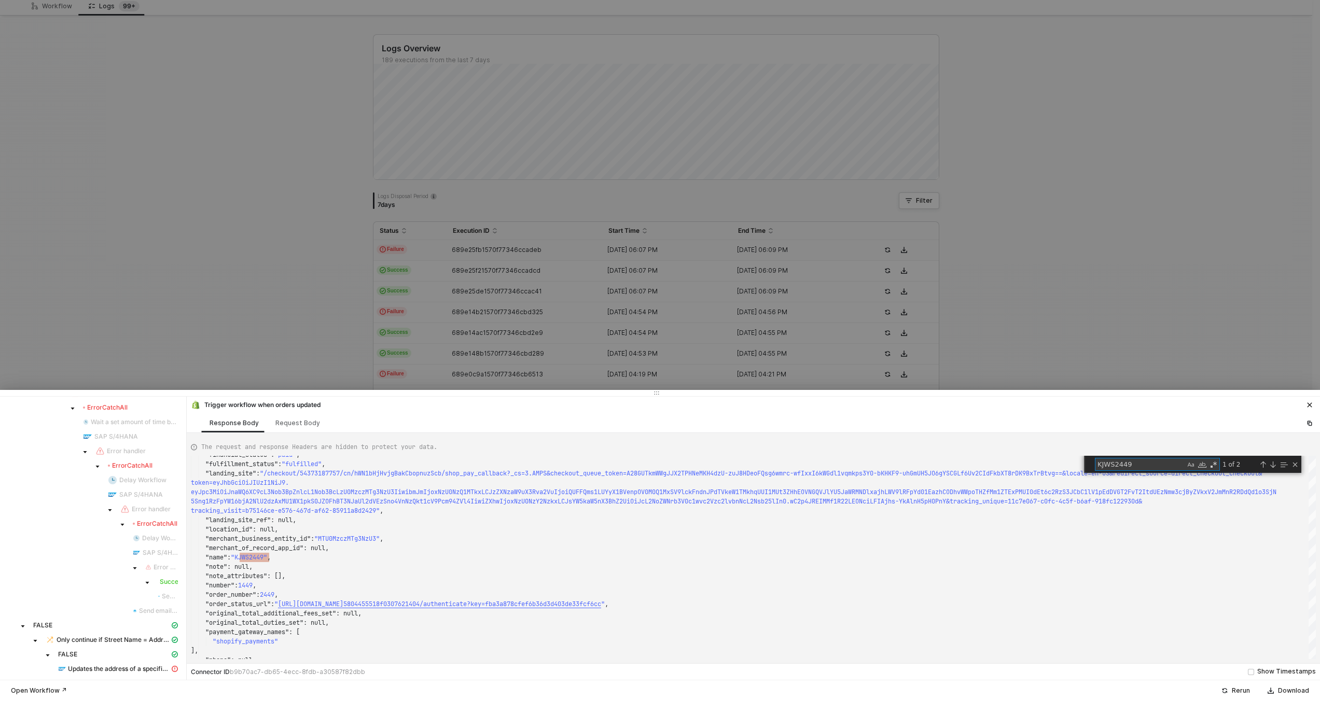
scroll to position [1008, 0]
type textarea "KJWS2449"
click at [103, 666] on span "Updates the address of a specific partner" at bounding box center [119, 667] width 102 height 8
type textarea "{ "message": "{\"code\":\"/IWBEP/CM_MGW_RT/022\",\"message\":{\"lang\":\"en\",\…"
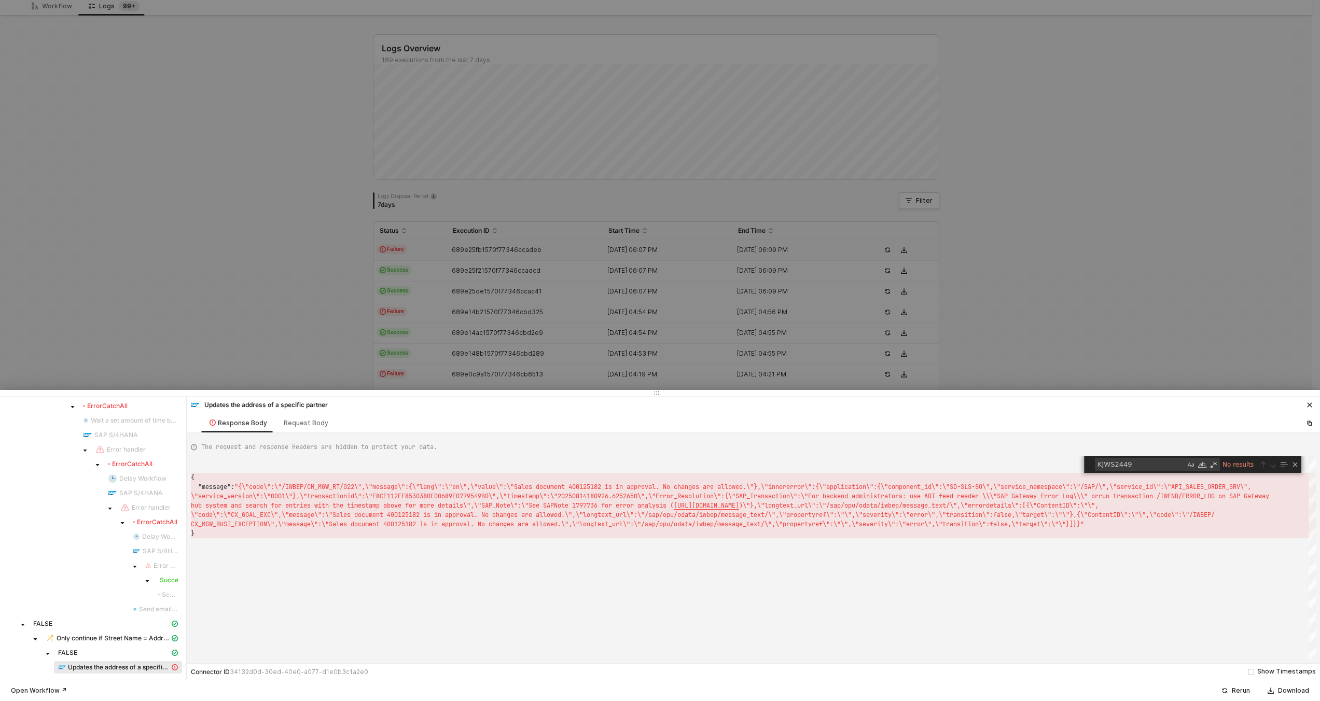
click at [340, 243] on div at bounding box center [660, 350] width 1320 height 701
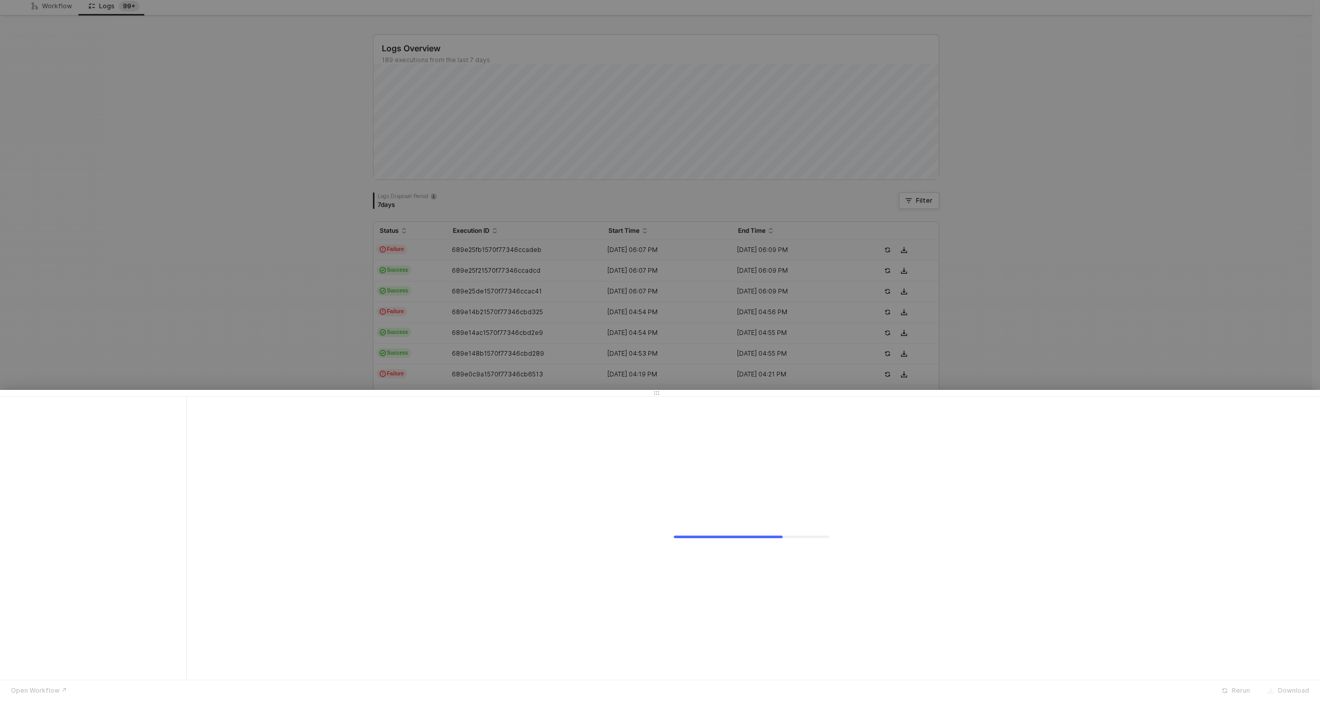
scroll to position [0, 0]
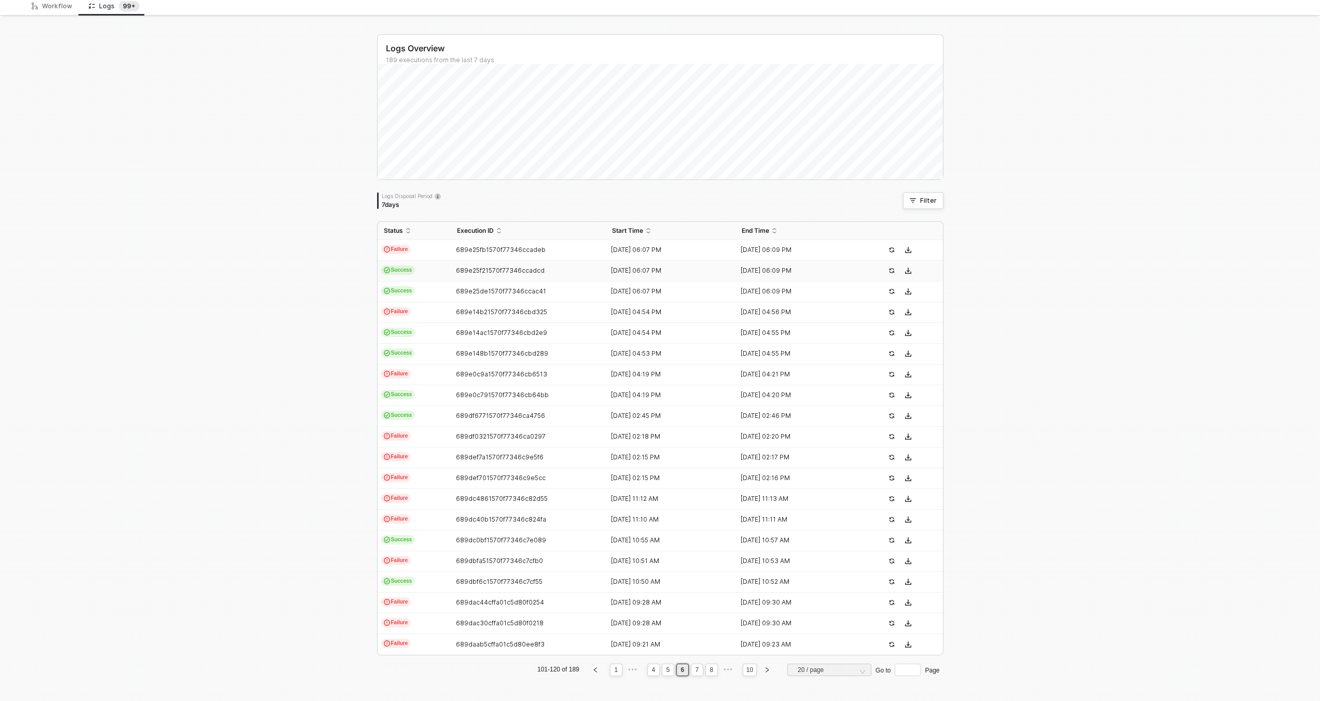
click at [435, 274] on td "Success" at bounding box center [414, 271] width 73 height 21
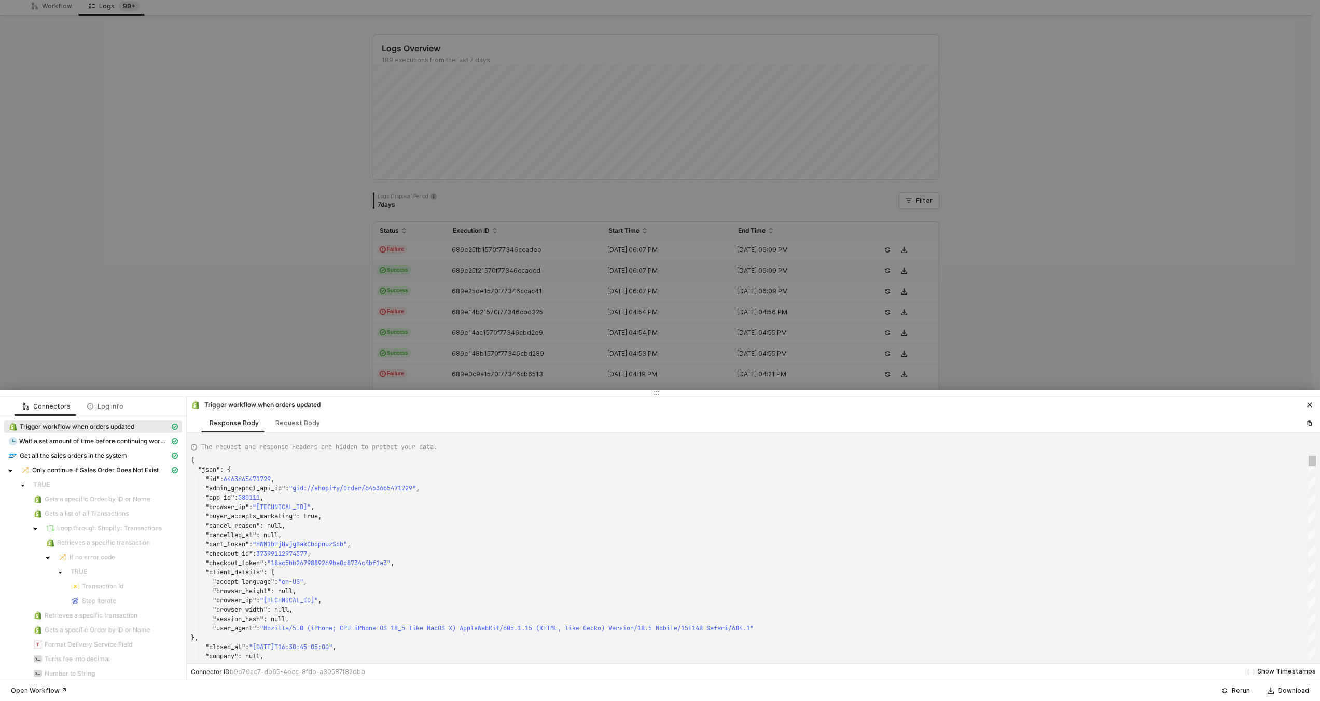
scroll to position [93, 0]
click at [556, 573] on div ""client_details" : {" at bounding box center [753, 572] width 1125 height 9
type textarea ""name": "KJWS2449", "note": null, "note_attributes": [], "number": 1449, "order…"
type textarea "KJWS2449"
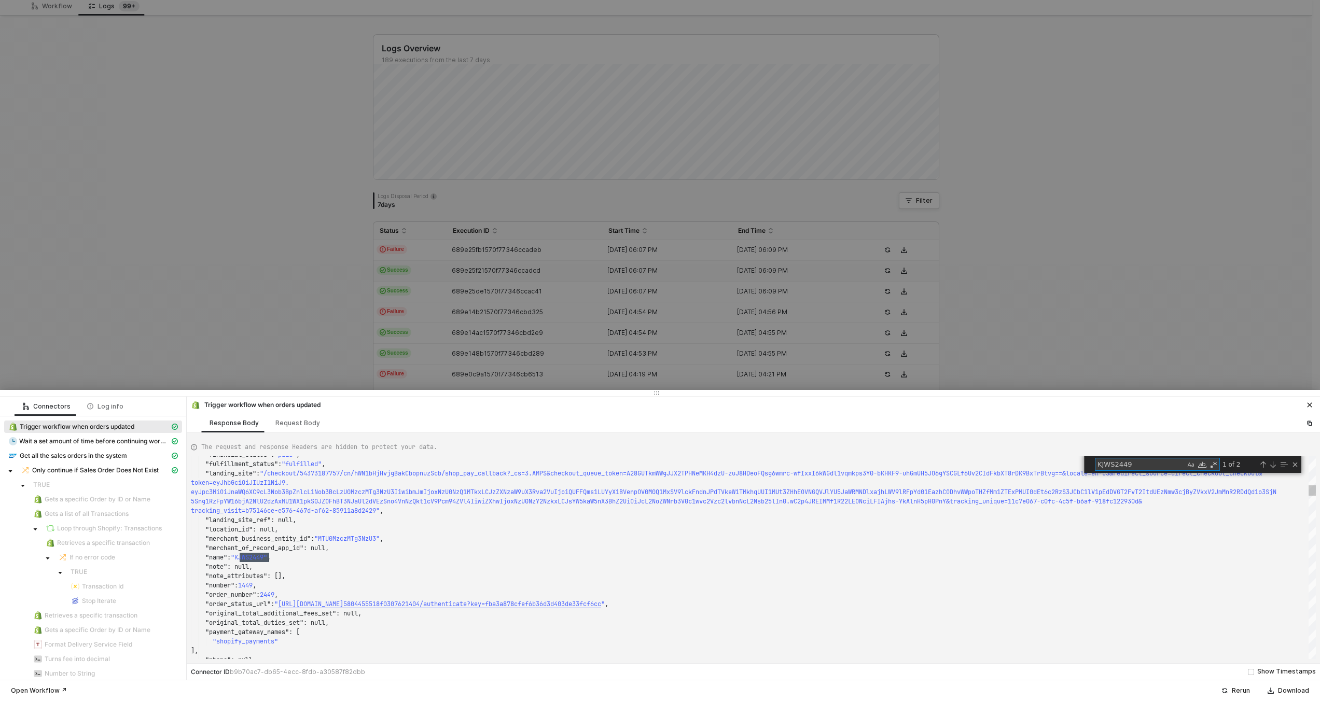
type textarea "{ "json": { "id": 6463665471729, "admin_graphql_api_id": "gid://shopify/Order/6…"
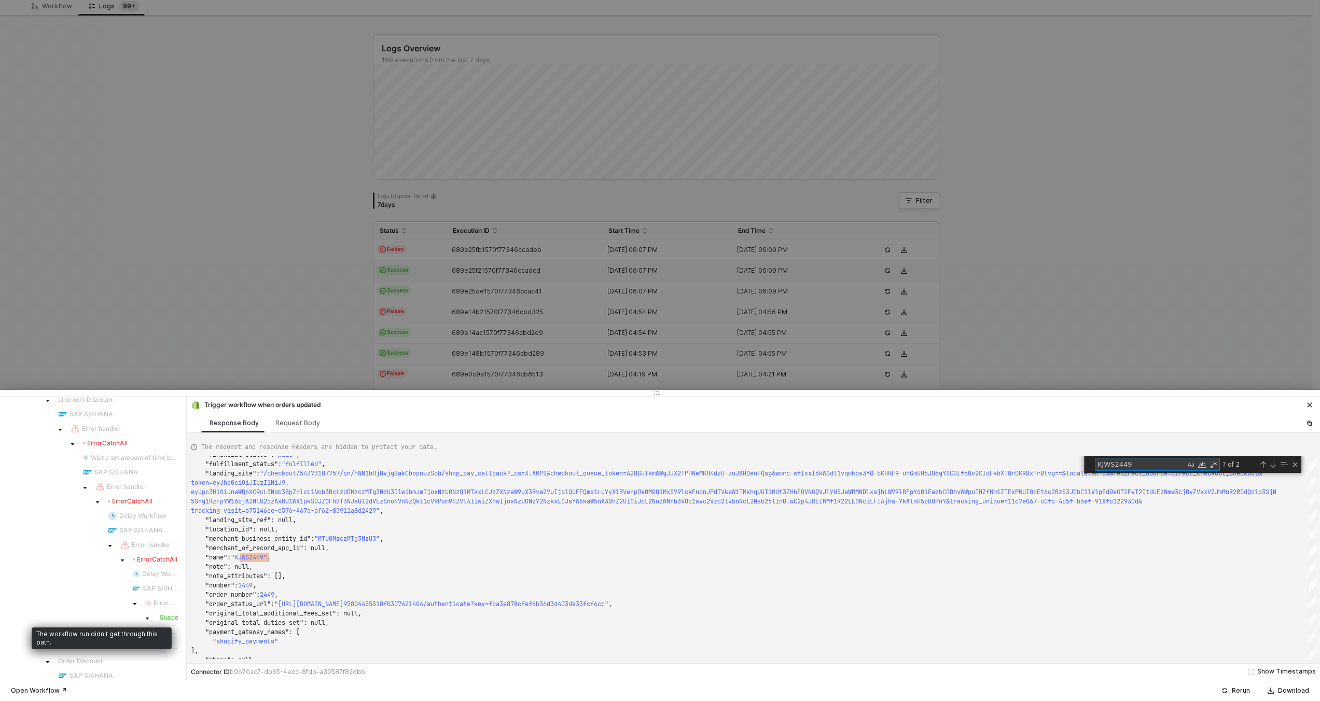
scroll to position [1008, 0]
type textarea "KJWS2449"
click at [119, 664] on span "Updates the address of a specific partner" at bounding box center [119, 667] width 102 height 8
type textarea "{ "json": { "partnerAddress": [ { "__metadata": { "id": "https://sellmarksap.sc…"
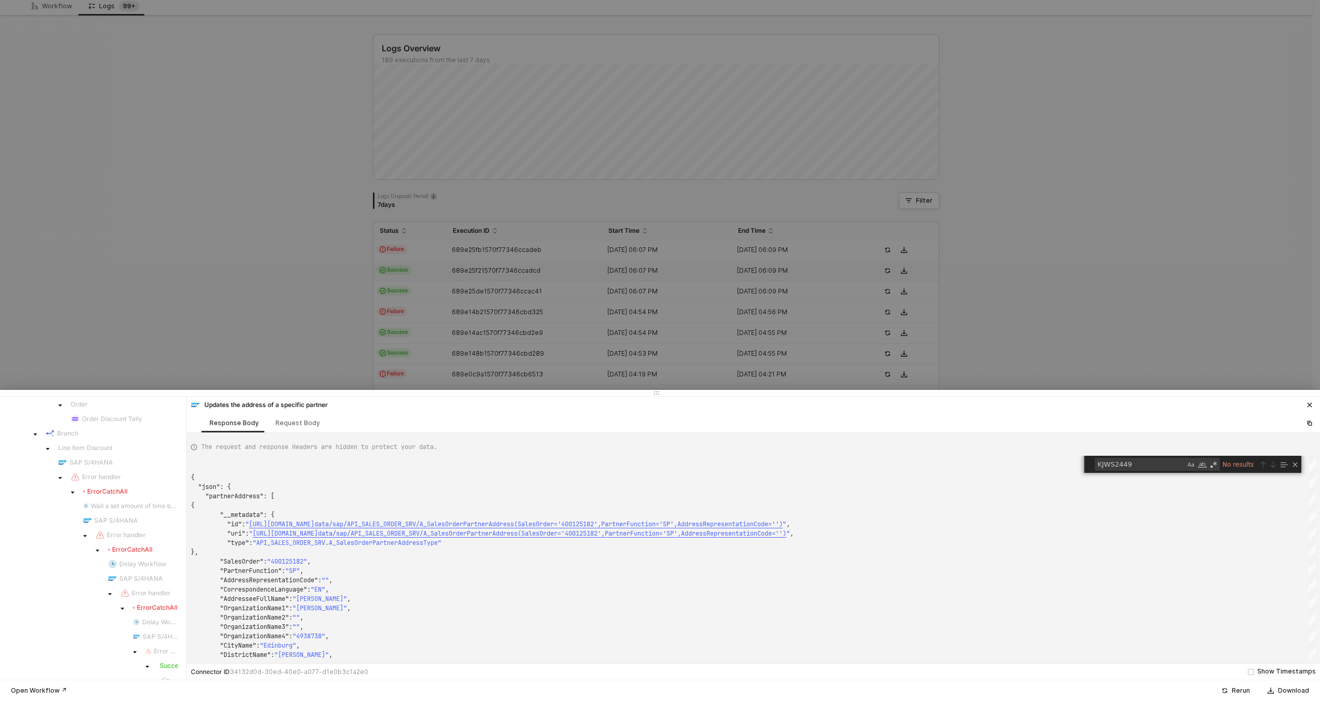
scroll to position [0, 0]
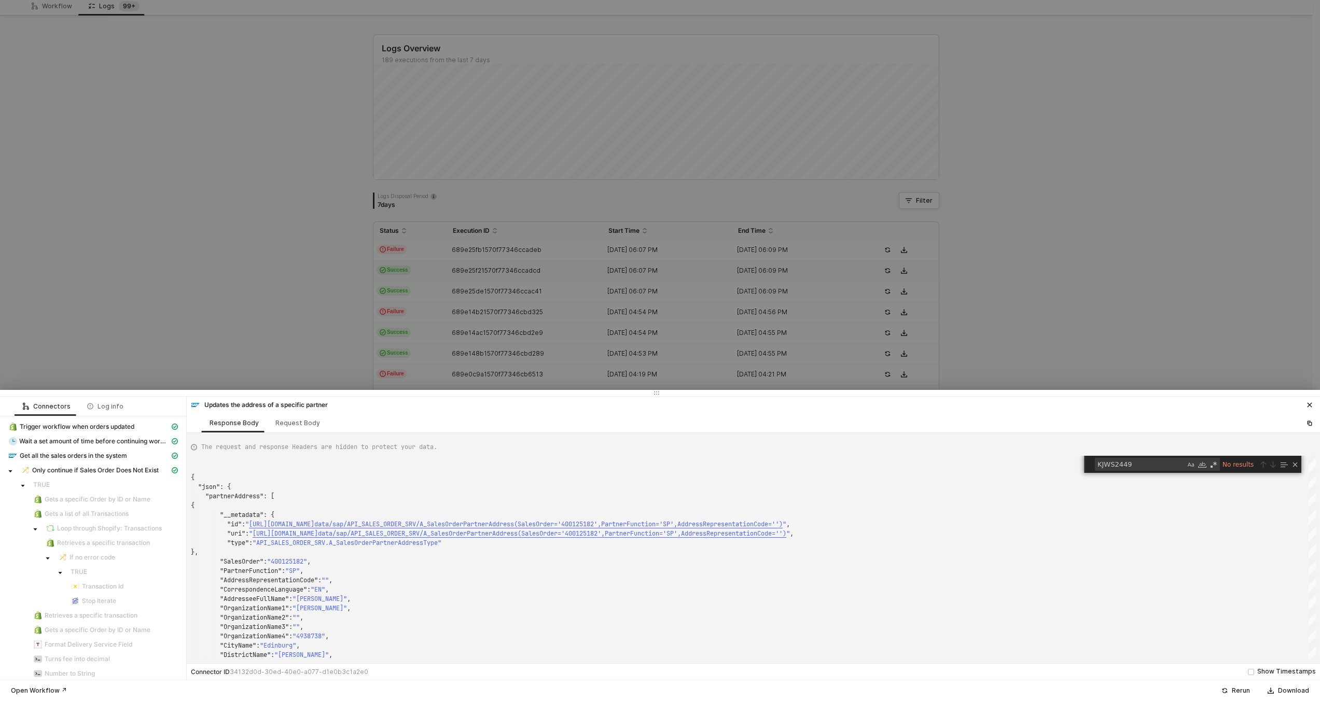
drag, startPoint x: 272, startPoint y: 257, endPoint x: 355, endPoint y: 225, distance: 89.2
click at [272, 257] on div at bounding box center [660, 350] width 1320 height 701
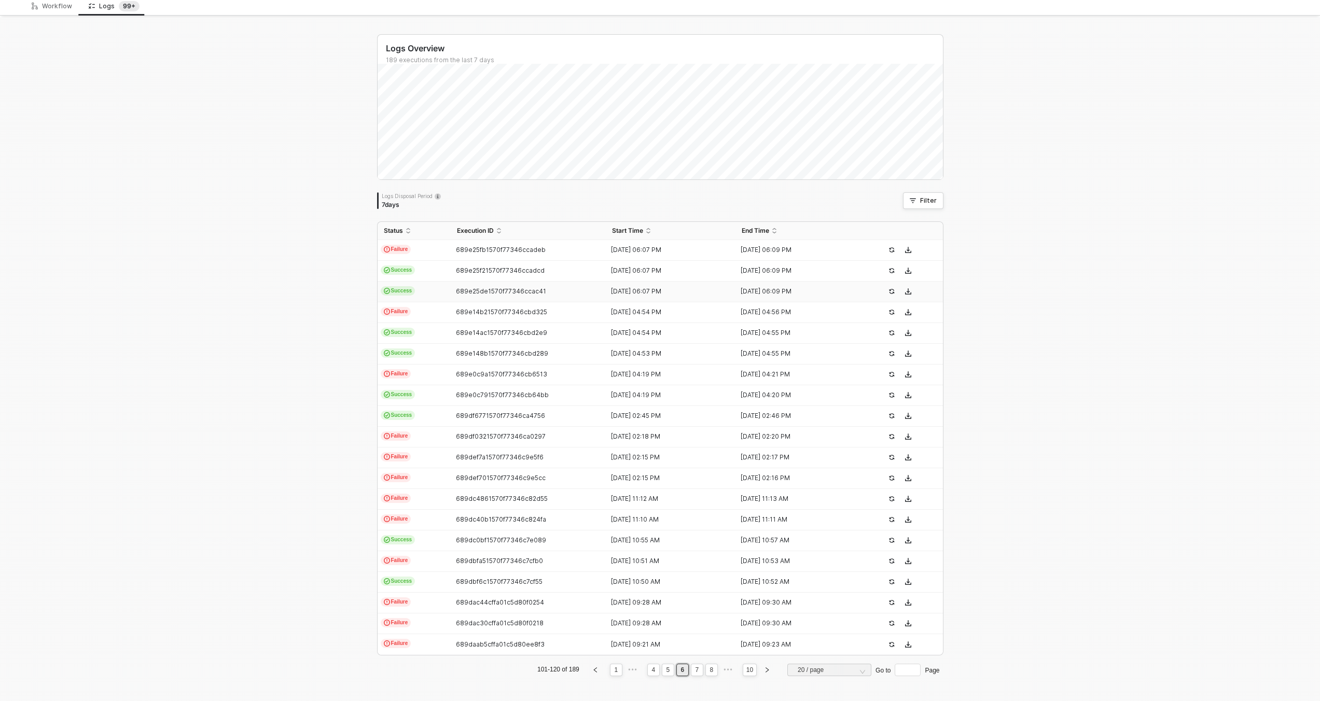
click at [451, 286] on td "689e25de1570f77346ccac41" at bounding box center [529, 292] width 156 height 21
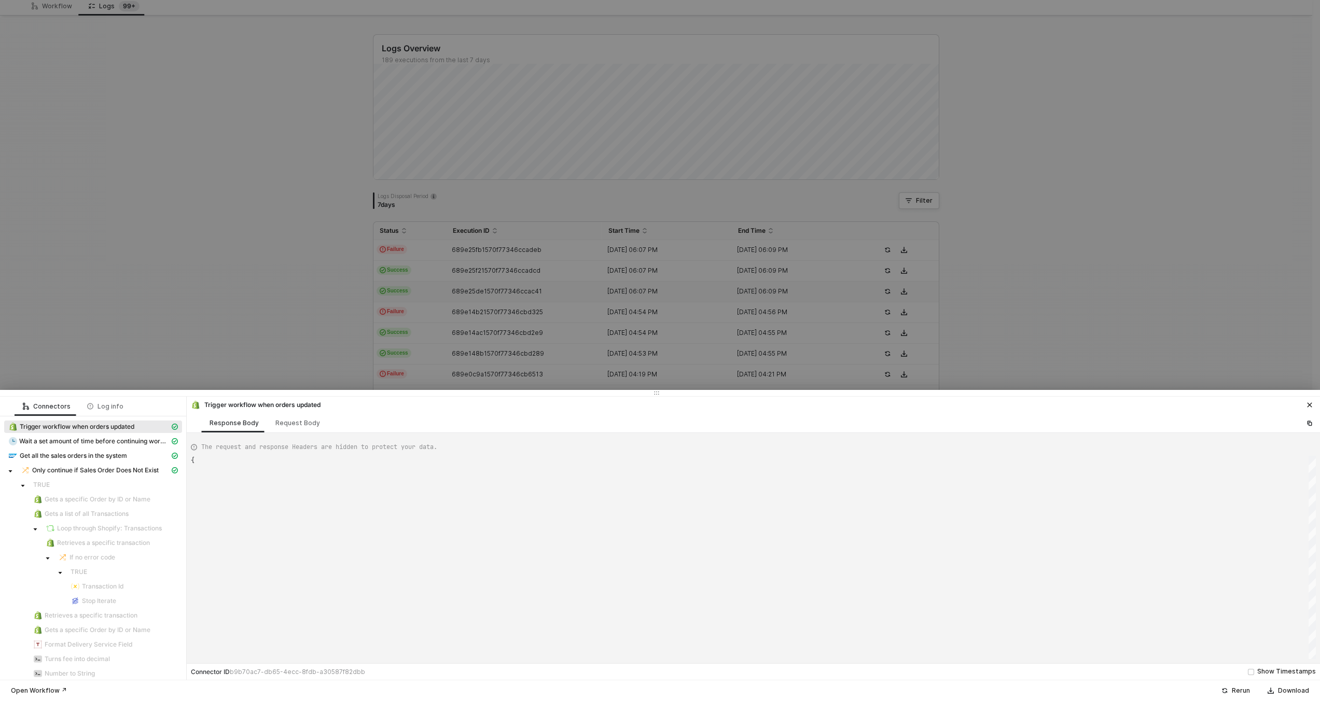
scroll to position [93, 0]
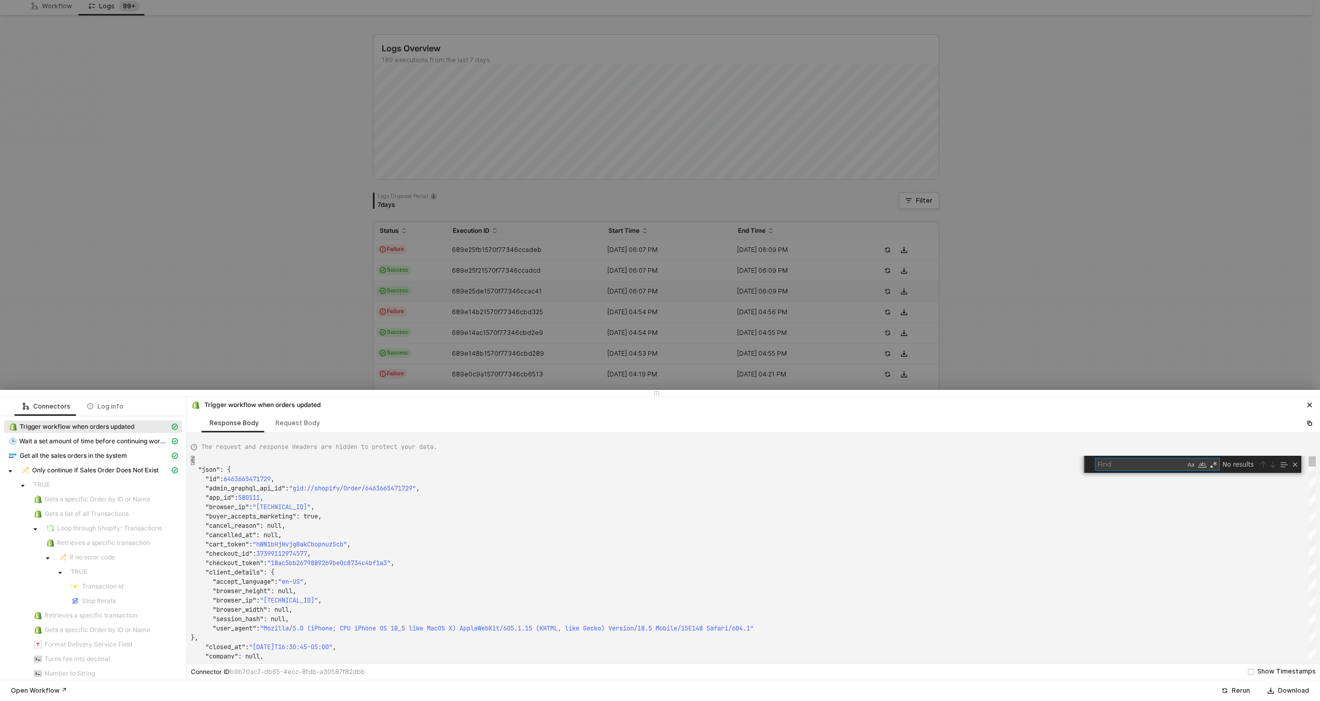
type textarea ""name": "KJWS2449", "note": null, "note_attributes": [], "number": 1449, "order…"
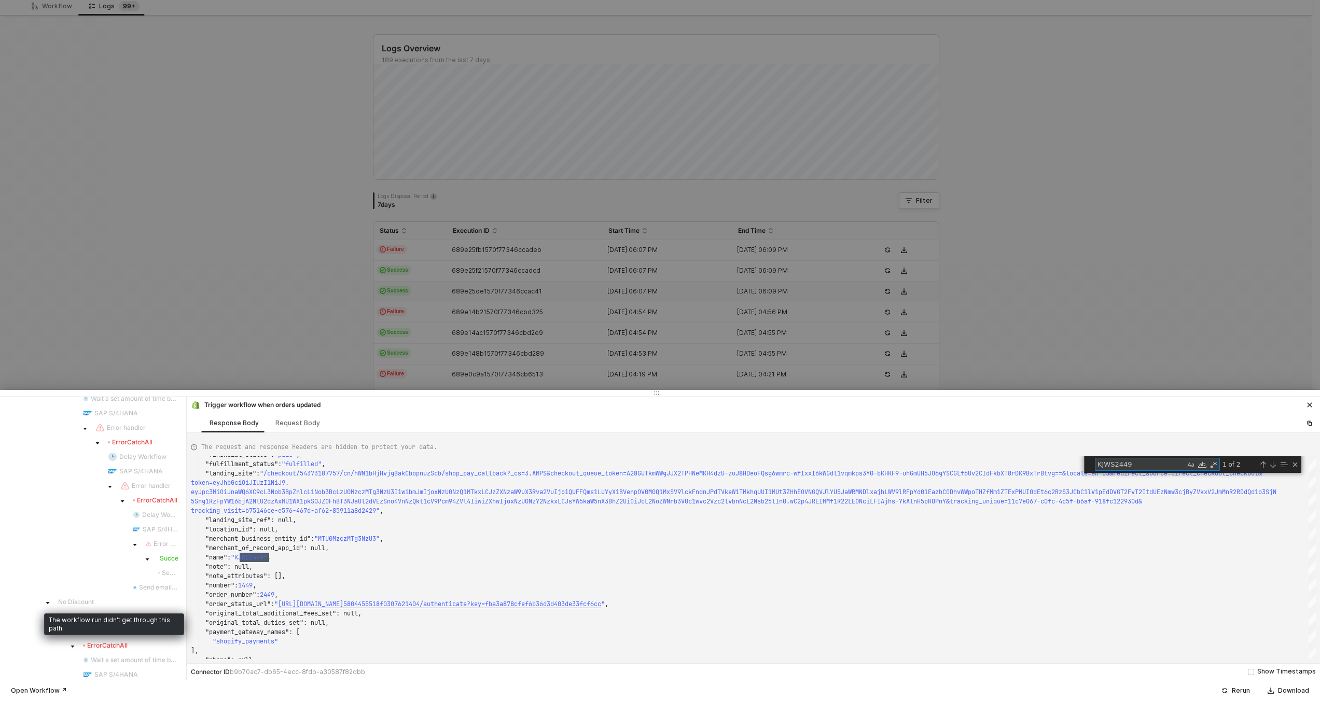
scroll to position [1008, 0]
type textarea "KJWS2449"
click at [437, 288] on div at bounding box center [660, 350] width 1320 height 701
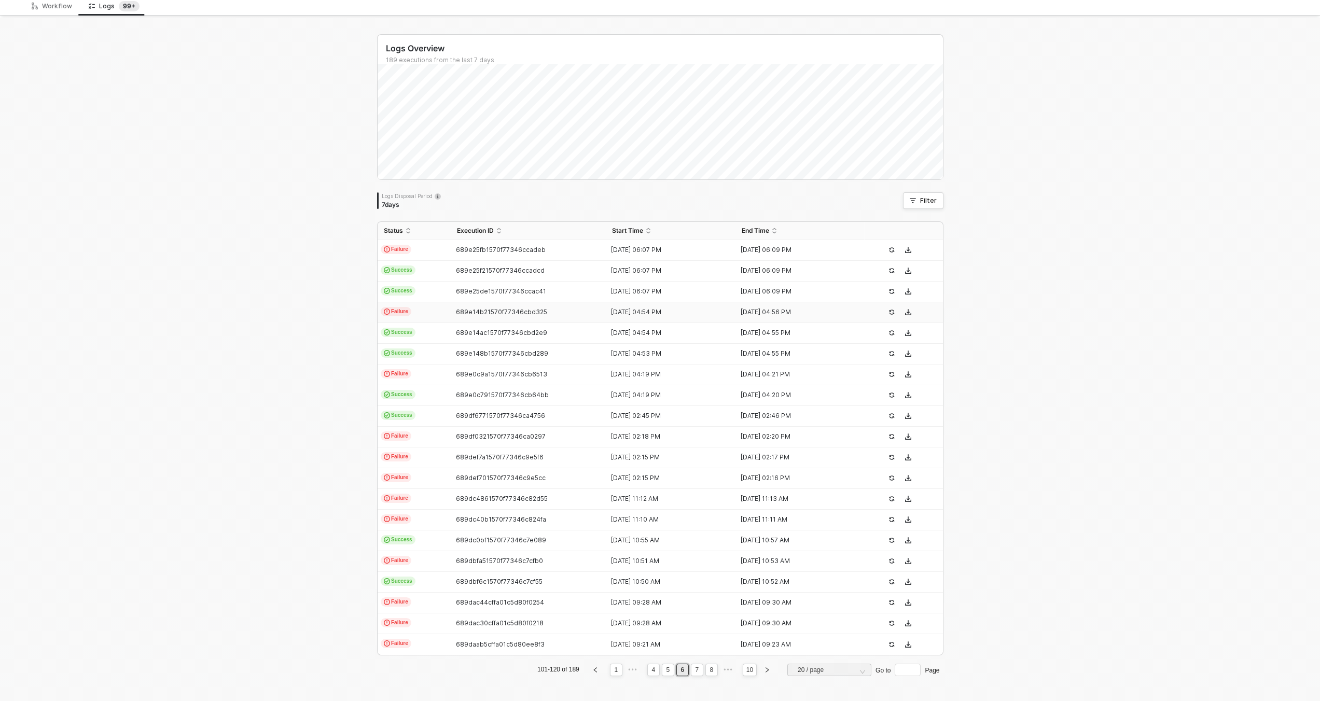
click at [443, 312] on td "Failure" at bounding box center [414, 312] width 73 height 21
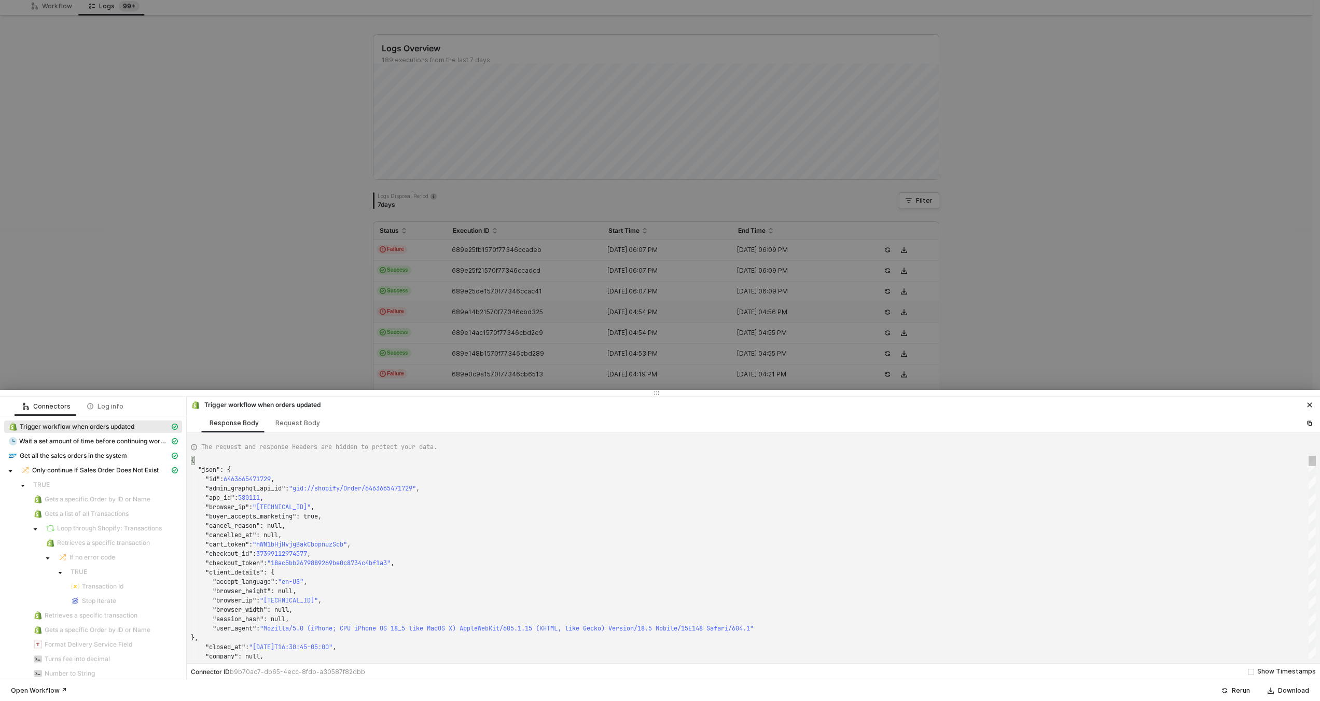
scroll to position [0, 4]
click at [451, 461] on div "{" at bounding box center [753, 460] width 1125 height 9
type textarea ""name": "KJWS2449", "note": null, "note_attributes": [], "number": 1449, "order…"
type textarea "KJWS2449"
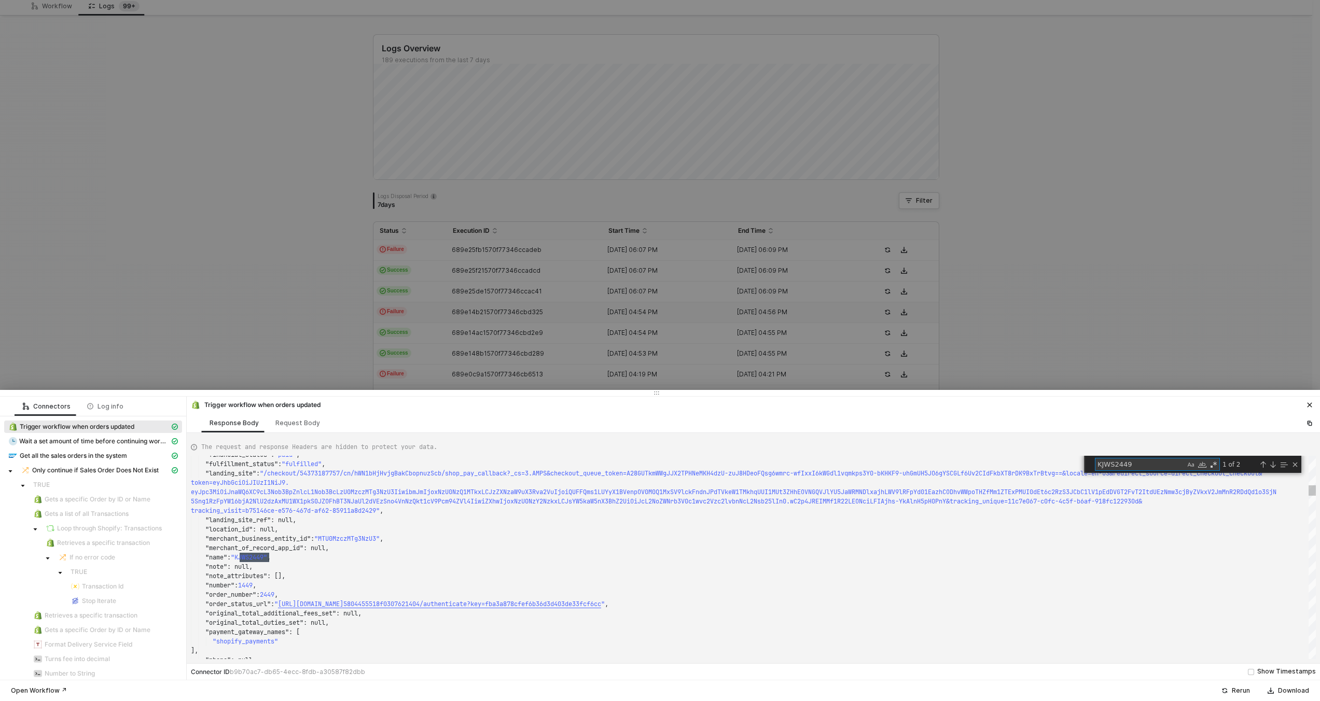
type textarea "{ "json": { "id": 6466518155505, "admin_graphql_api_id": "gid://shopify/Order/6…"
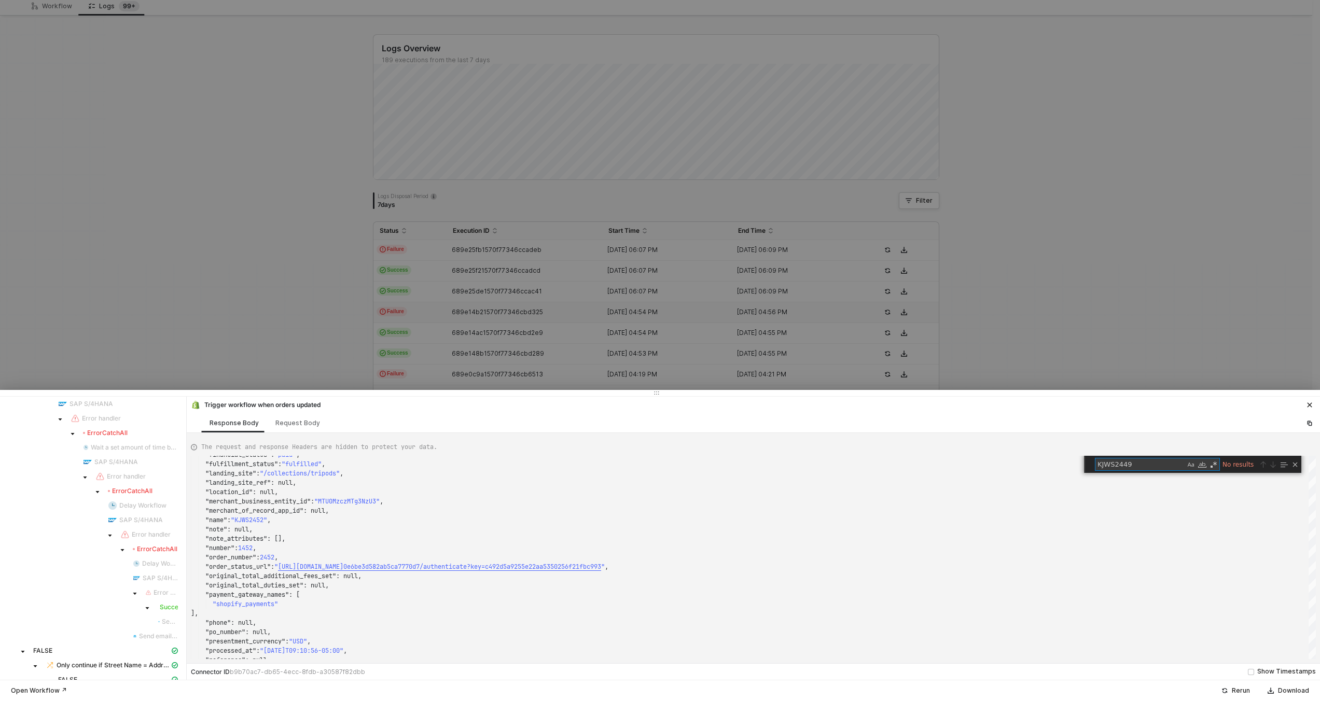
scroll to position [1008, 0]
type textarea "KJWS2449"
click at [452, 308] on div at bounding box center [660, 350] width 1320 height 701
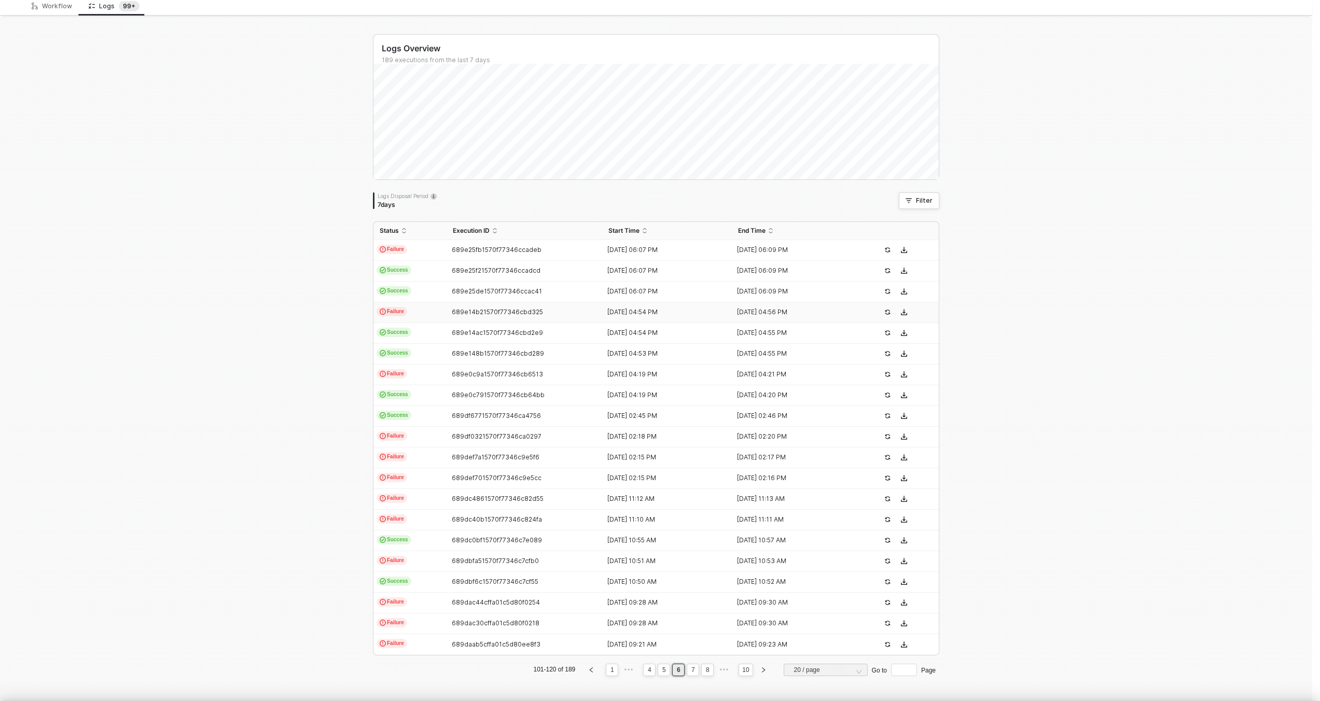
scroll to position [0, 0]
click at [447, 331] on td "Success" at bounding box center [409, 333] width 73 height 21
type textarea "{ "json": { "id": 6466518155505, "admin_graphql_api_id": "gid://shopify/Order/6…"
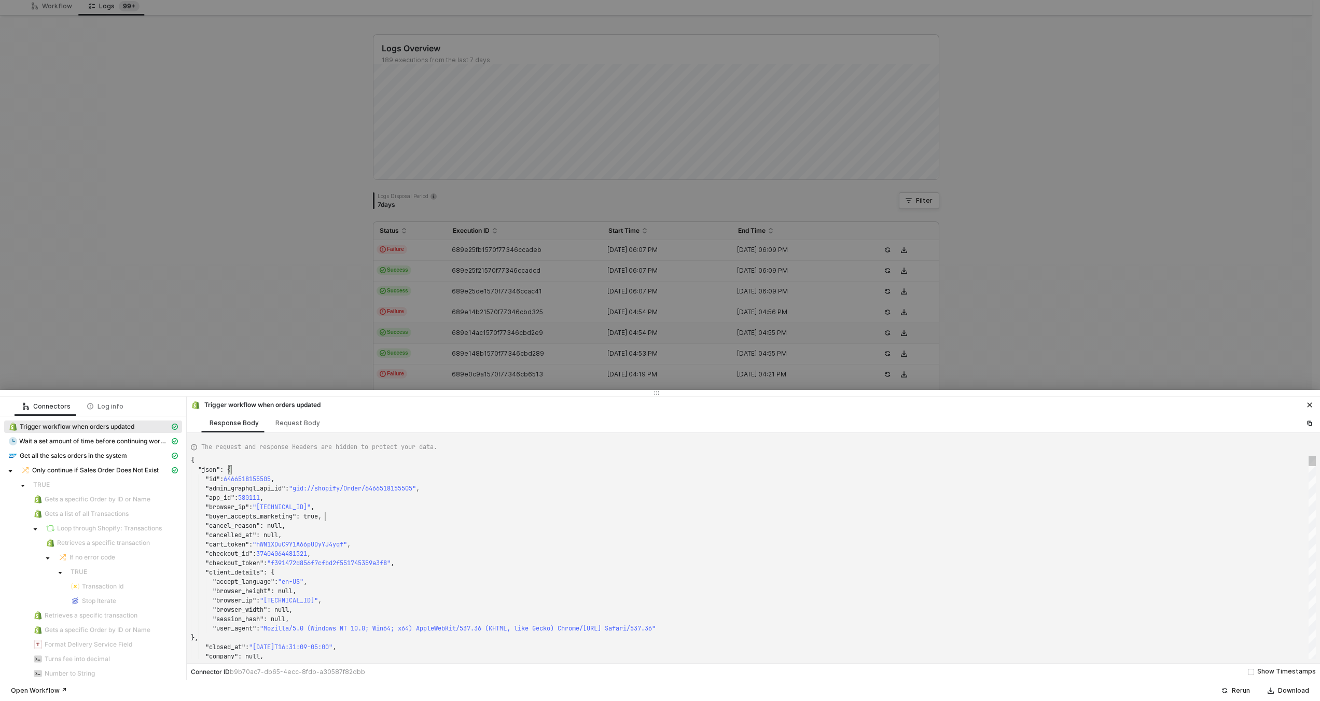
scroll to position [56, 134]
click at [492, 517] on div ""buyer_accepts_marketing" : true," at bounding box center [753, 516] width 1125 height 9
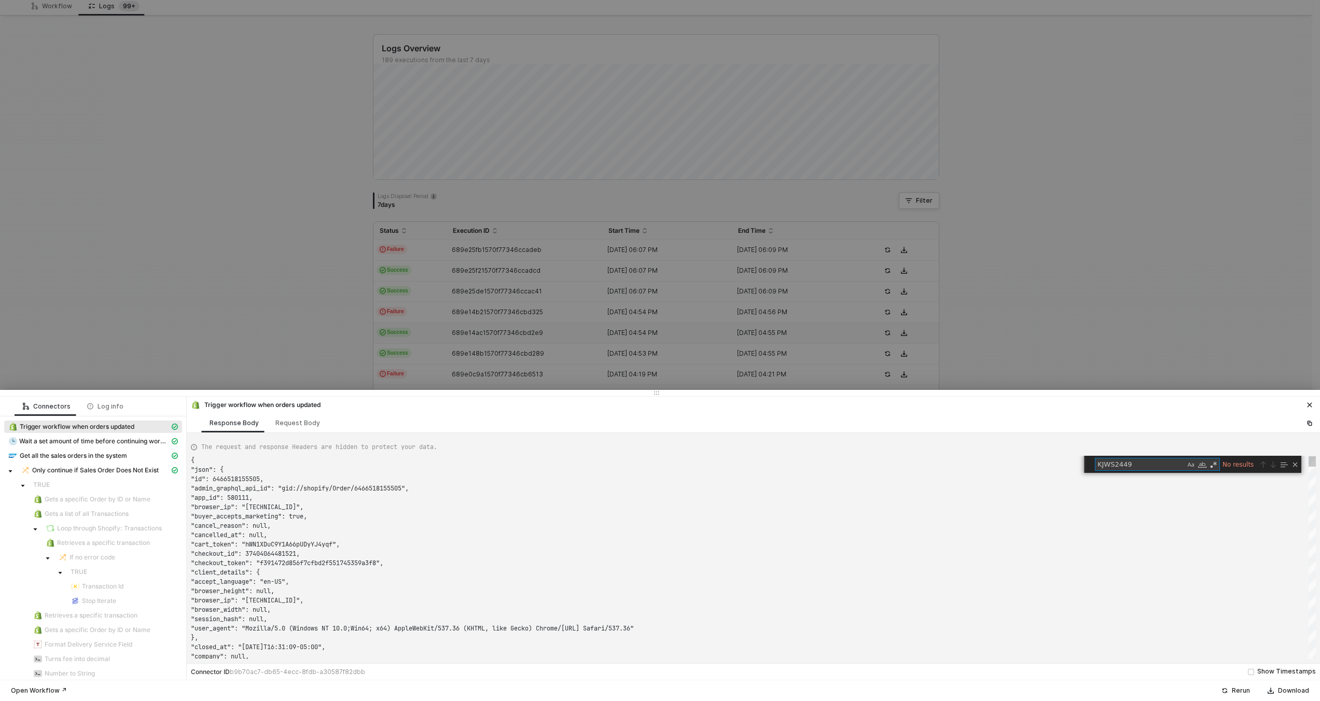
scroll to position [56, 0]
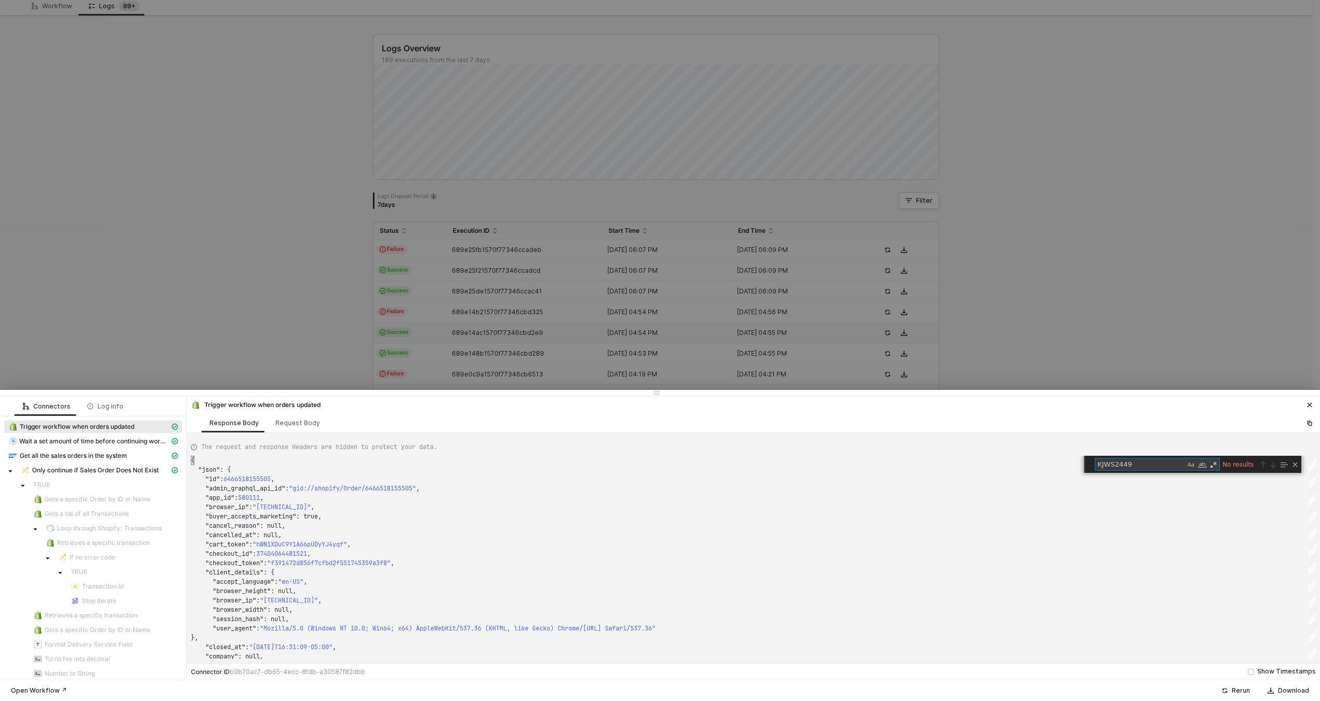
type textarea "KJWS2449"
click at [377, 335] on div at bounding box center [660, 350] width 1320 height 701
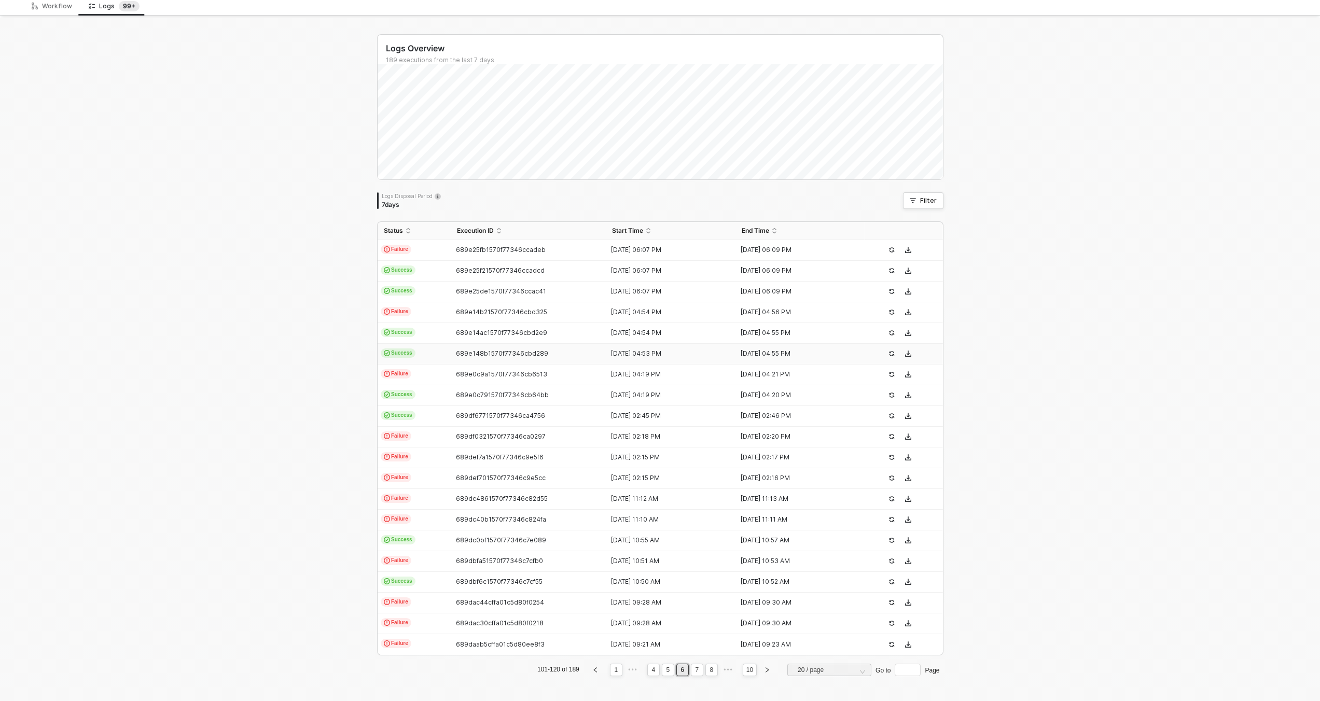
click at [406, 355] on span "Success" at bounding box center [398, 353] width 35 height 9
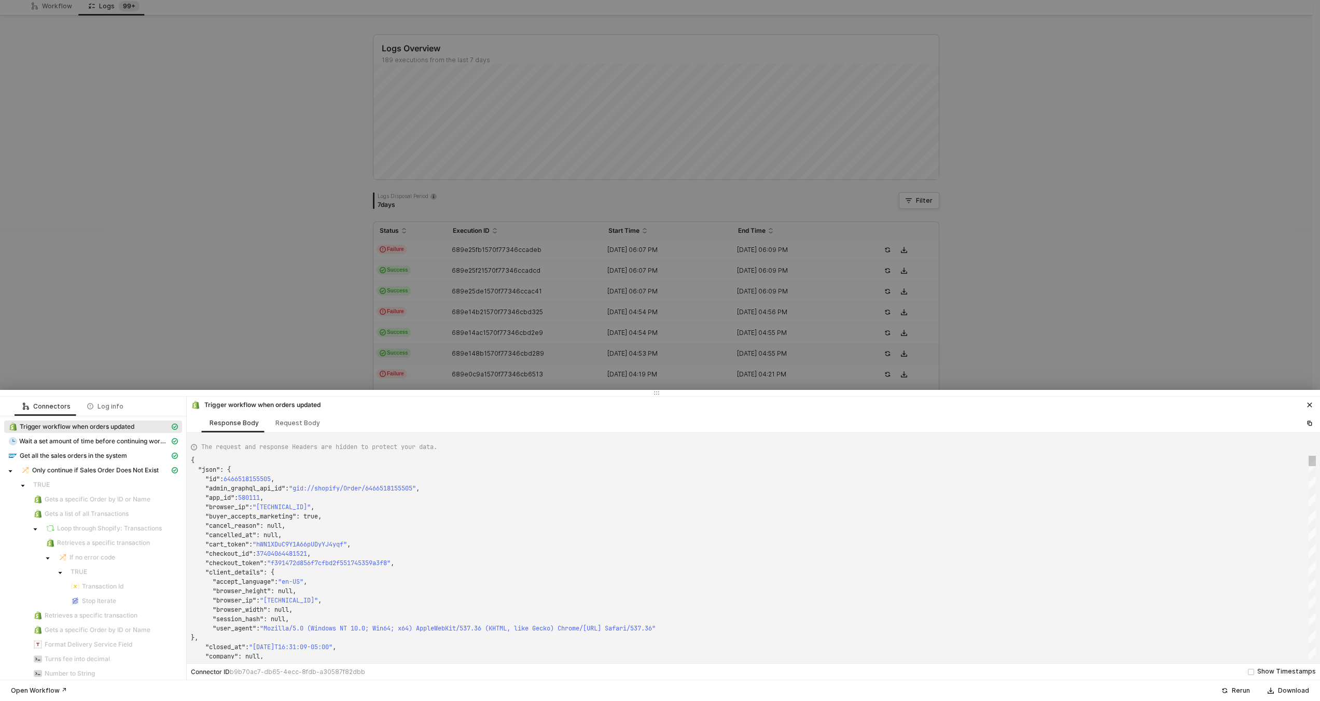
scroll to position [75, 93]
click at [461, 538] on div ""cancelled_at" : null," at bounding box center [753, 535] width 1125 height 9
type textarea "KJWS2449"
click at [491, 339] on div at bounding box center [660, 350] width 1320 height 701
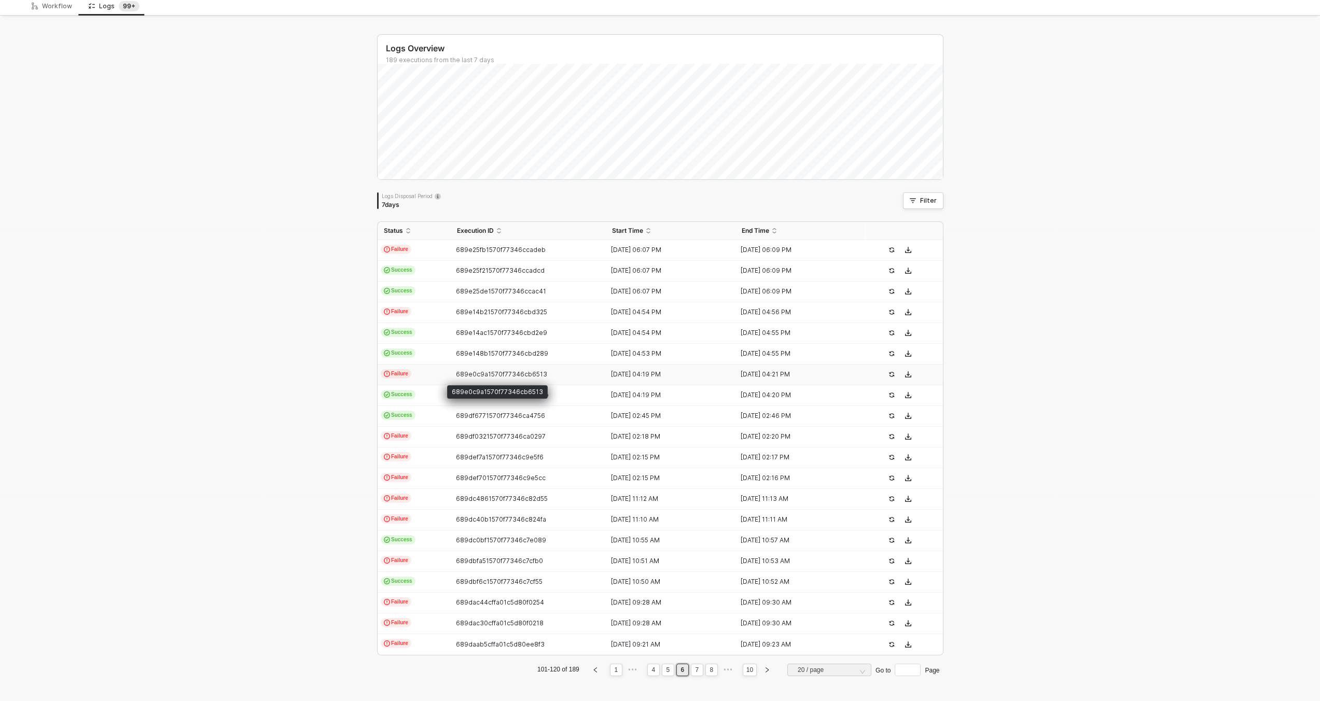
click at [461, 374] on span "689e0c9a1570f77346cb6513" at bounding box center [501, 374] width 91 height 8
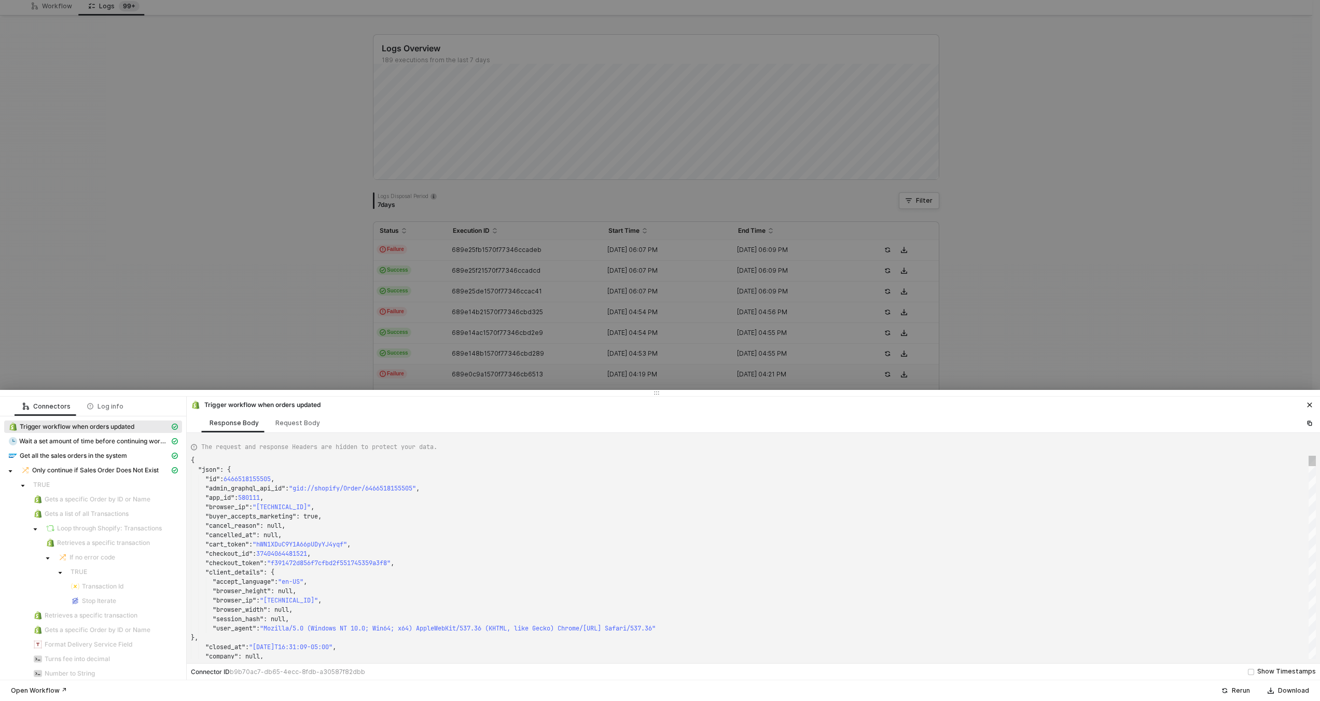
scroll to position [28, 239]
click at [452, 485] on div ""admin_graphql_api_id" : "gid://shopify/Order/6466518155505" ," at bounding box center [753, 488] width 1125 height 9
type textarea "{ "json": { "id": 6463821480177, "admin_graphql_api_id": "gid://shopify/Order/6…"
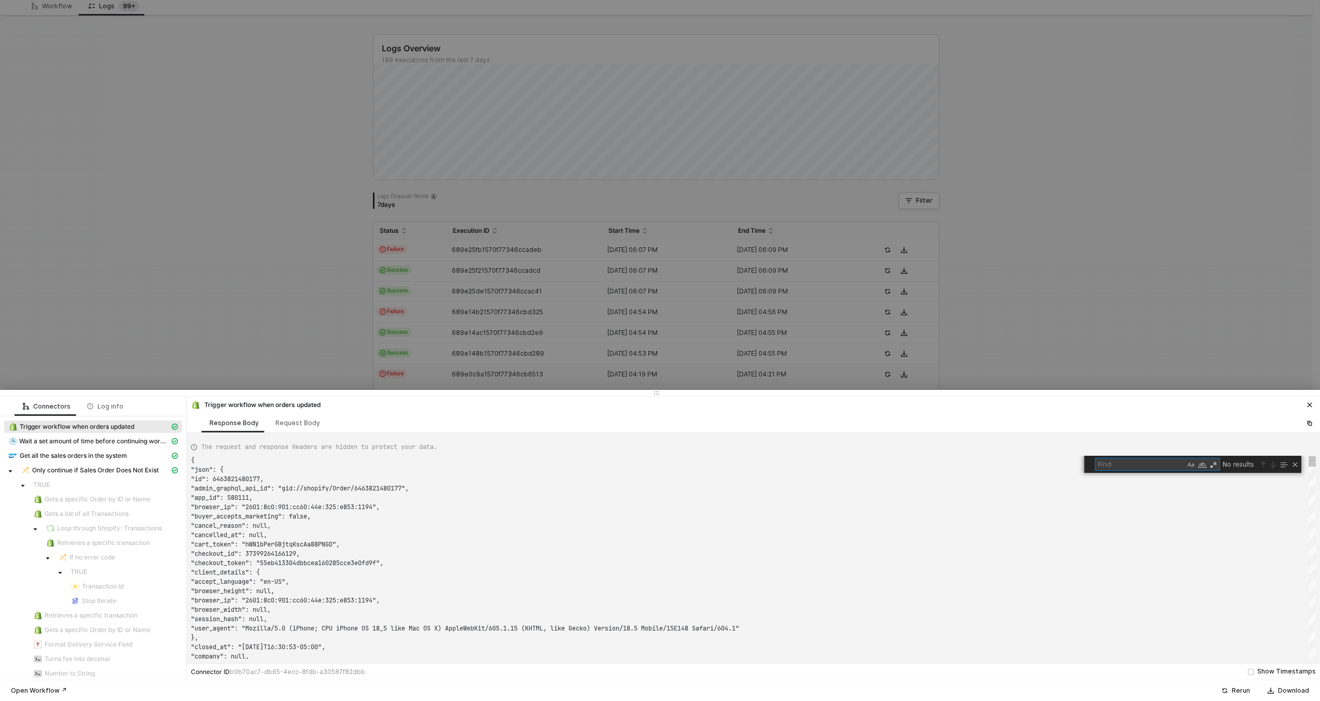
scroll to position [93, 0]
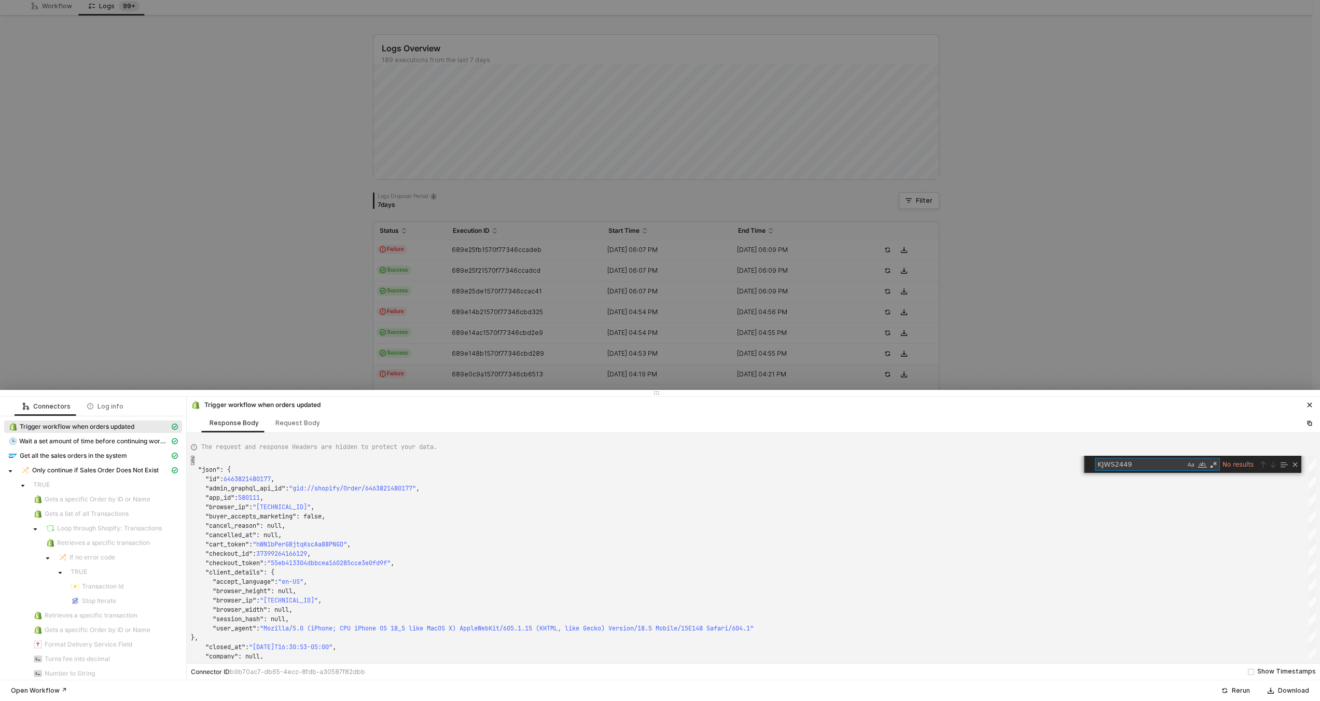
type textarea "KJWS2449"
click at [484, 335] on div at bounding box center [660, 350] width 1320 height 701
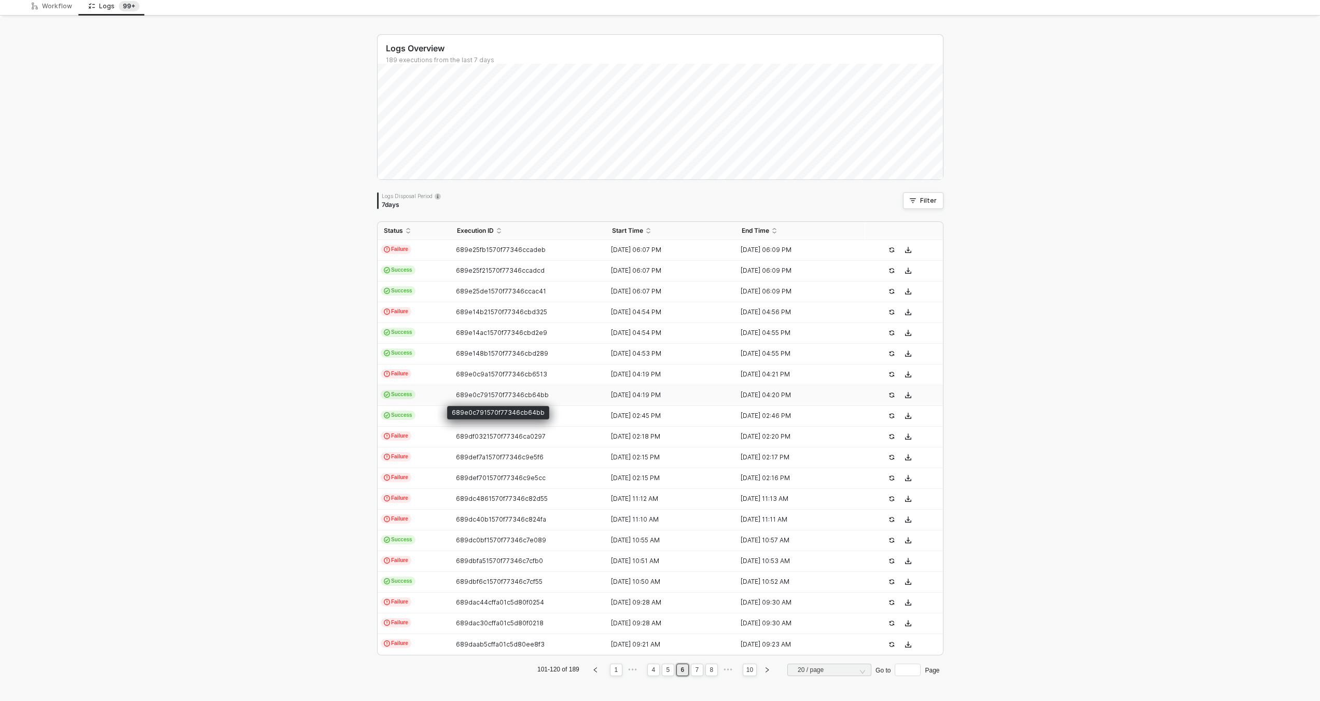
click at [456, 394] on span "689e0c791570f77346cb64bb" at bounding box center [502, 395] width 93 height 8
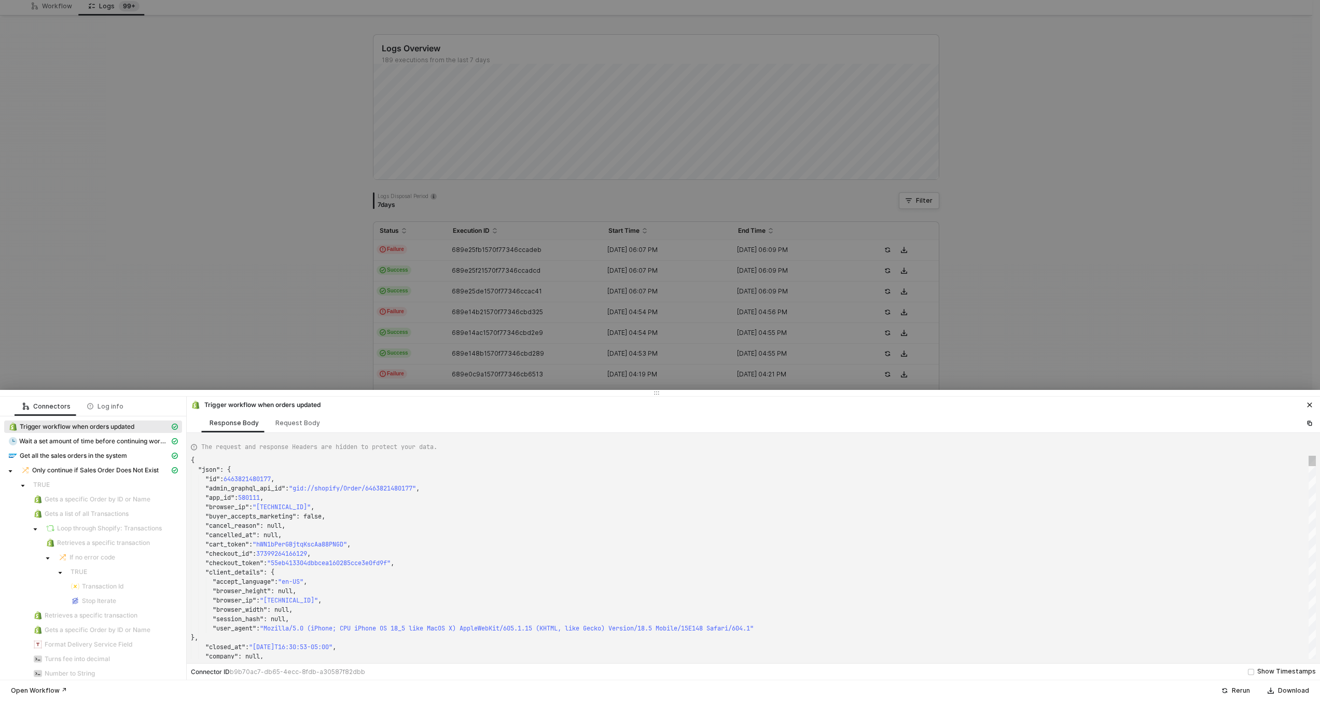
click at [446, 521] on div ""cancel_reason" : null," at bounding box center [753, 525] width 1125 height 9
type textarea "KJWS2449"
click at [466, 364] on div at bounding box center [660, 350] width 1320 height 701
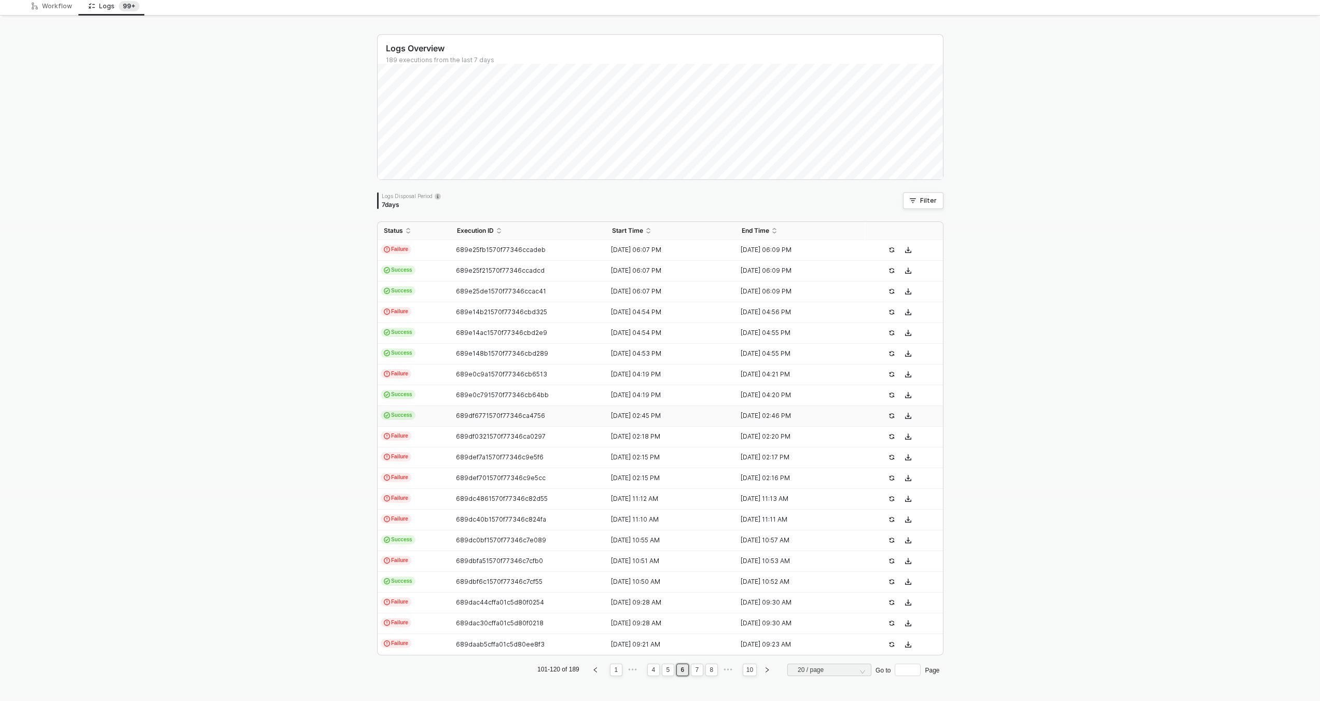
click at [439, 419] on td "Success" at bounding box center [414, 416] width 73 height 21
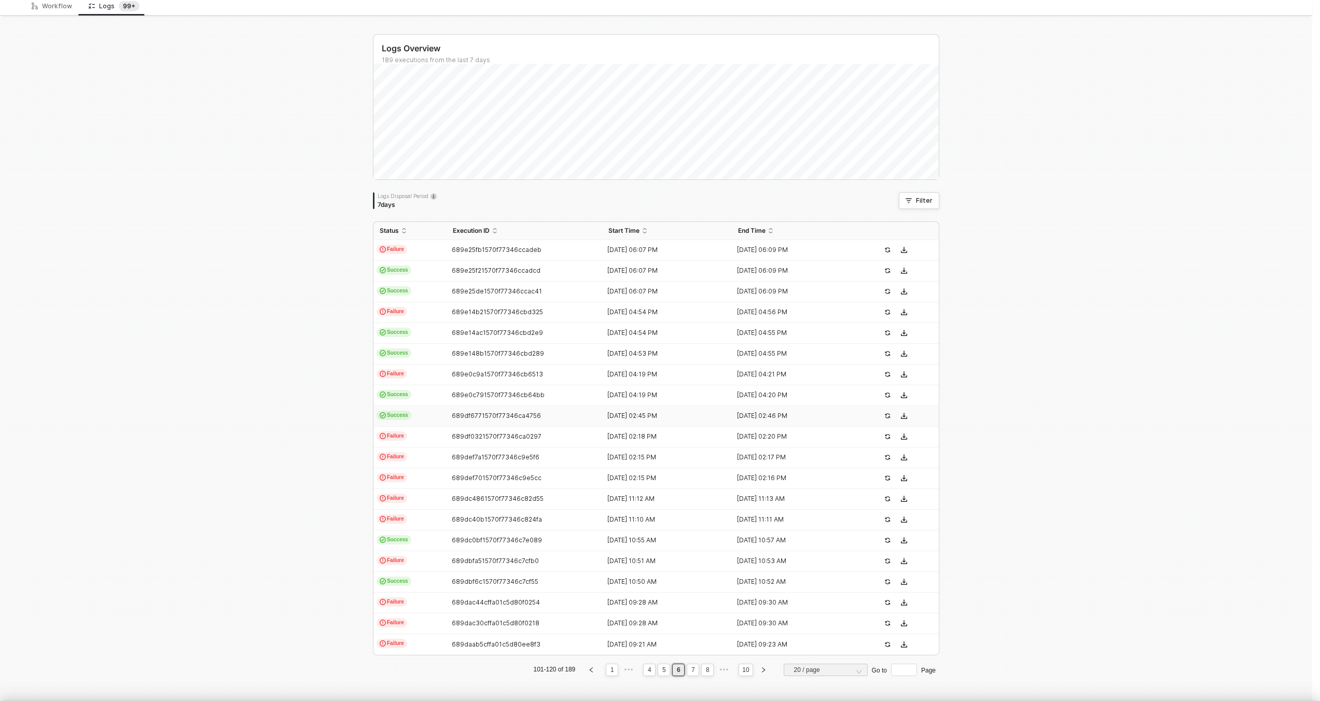
type textarea "{ "json": { "id": 6463821480177, "admin_graphql_api_id": "gid://shopify/Order/6…"
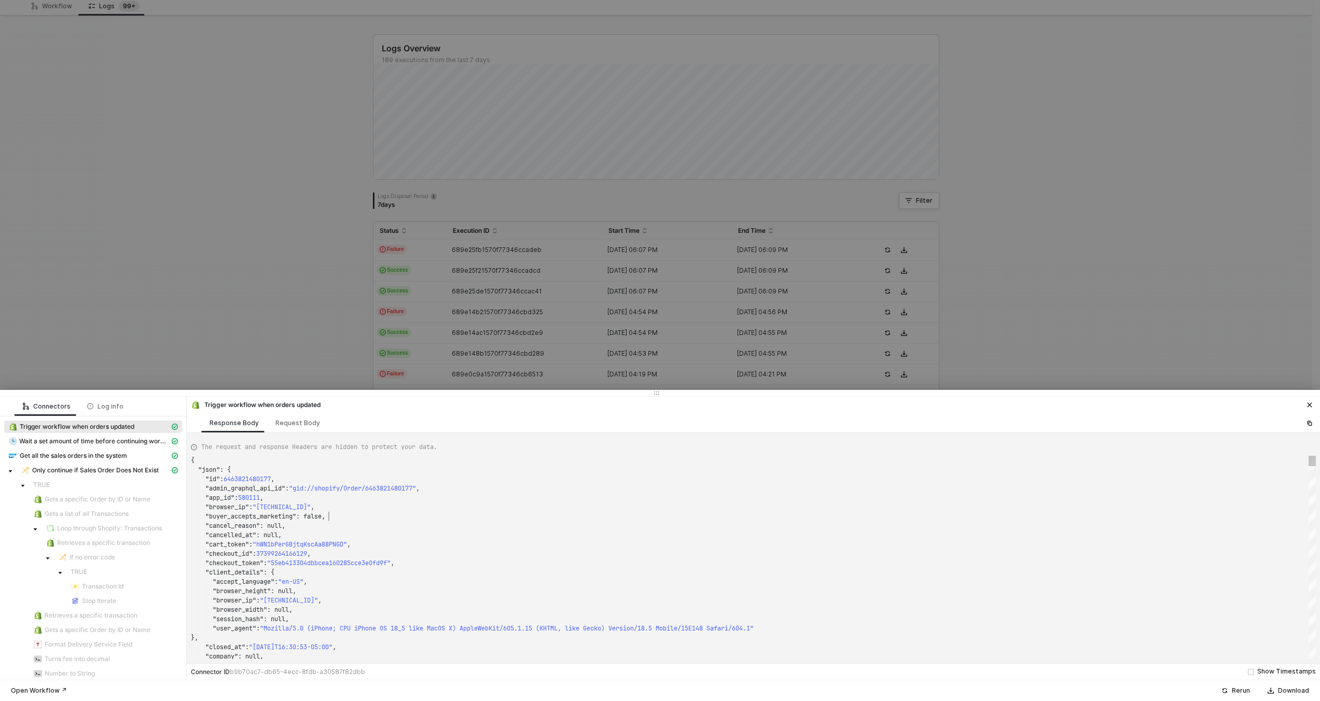
scroll to position [56, 138]
click at [477, 516] on div ""buyer_accepts_marketing" : false," at bounding box center [753, 516] width 1125 height 9
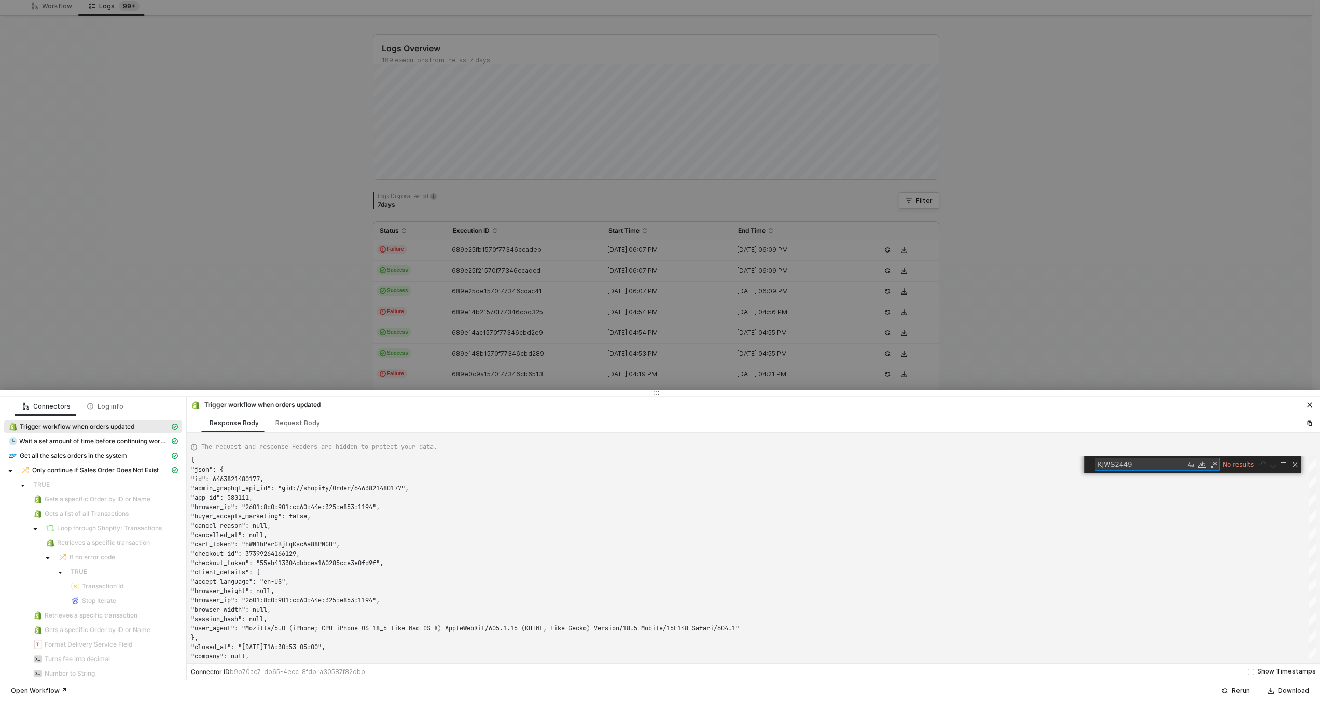
scroll to position [56, 0]
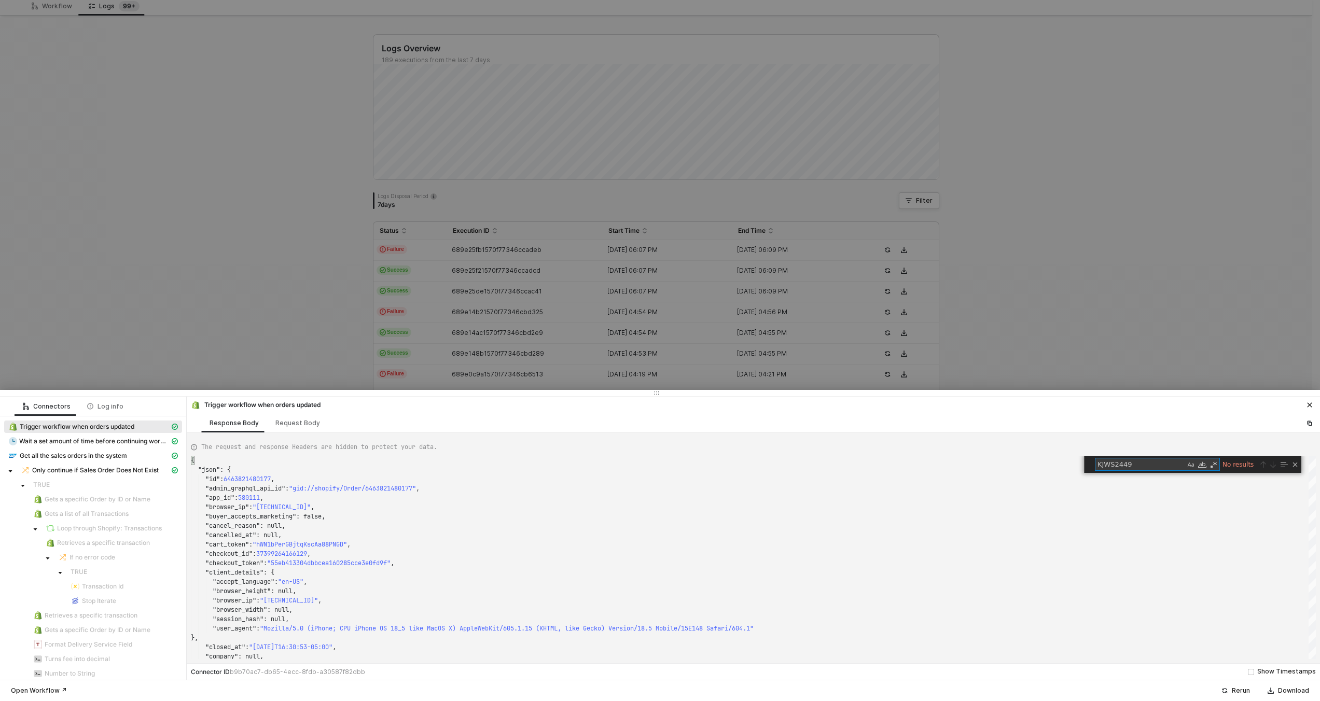
type textarea "KJWS2449"
click at [451, 287] on div at bounding box center [660, 350] width 1320 height 701
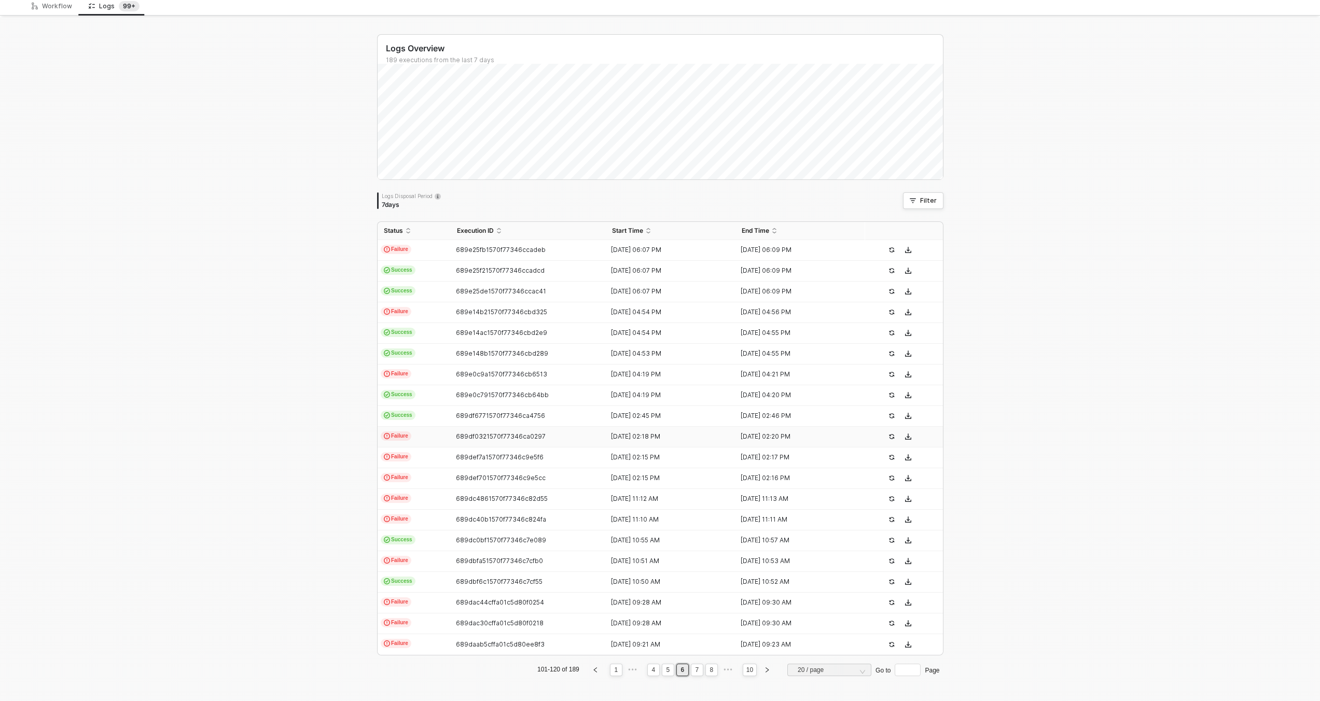
click at [416, 437] on td "Failure" at bounding box center [414, 437] width 73 height 21
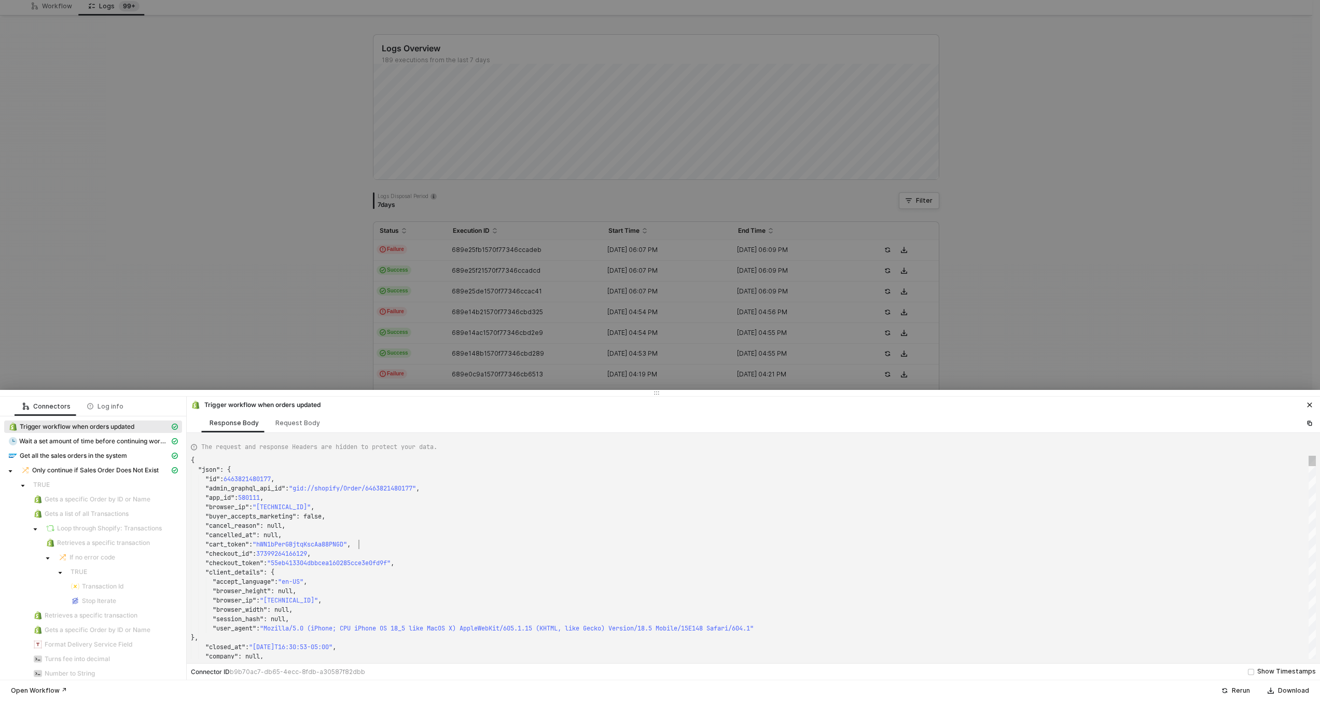
scroll to position [84, 168]
click at [441, 545] on div ""cart_token" : "hWN1bPerGBjtqKscAa88PNGD" ," at bounding box center [753, 544] width 1125 height 9
type textarea "{ "json": { "id": 6466518155505, "admin_graphql_api_id": "gid://shopify/Order/6…"
type textarea "KJWS2449"
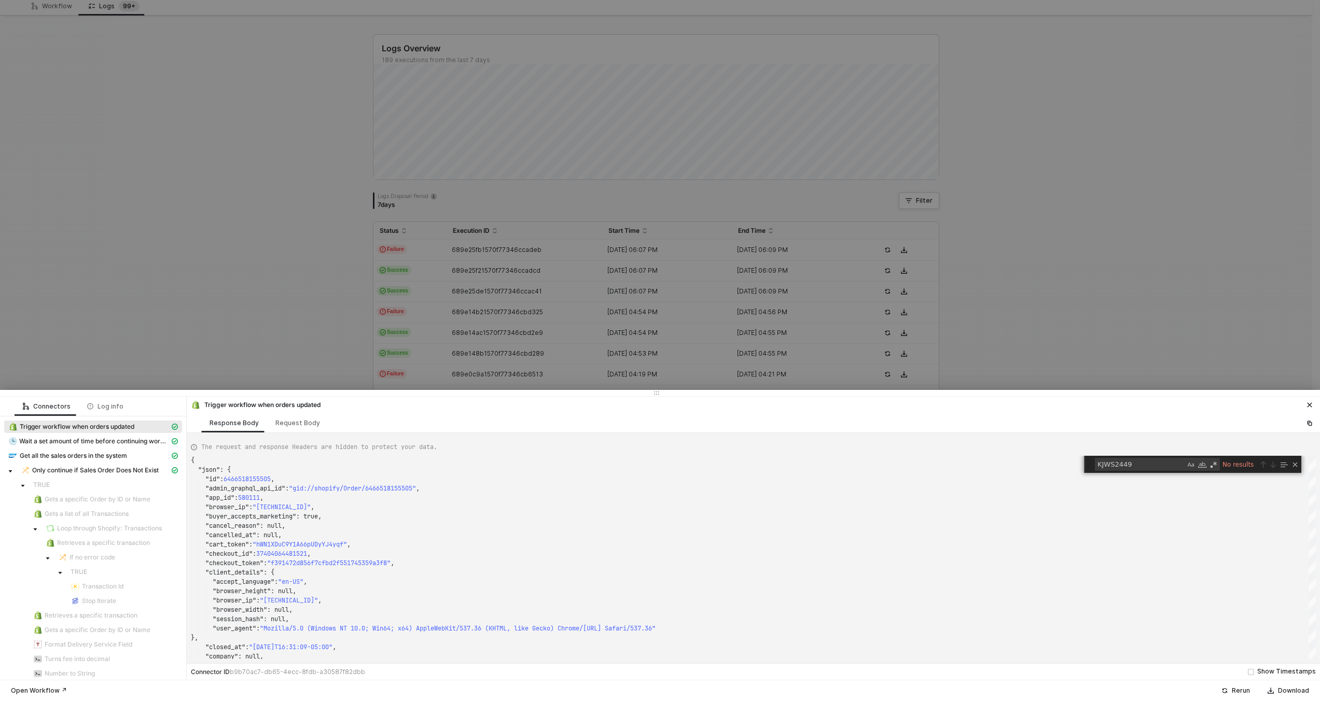
click at [468, 346] on div at bounding box center [660, 350] width 1320 height 701
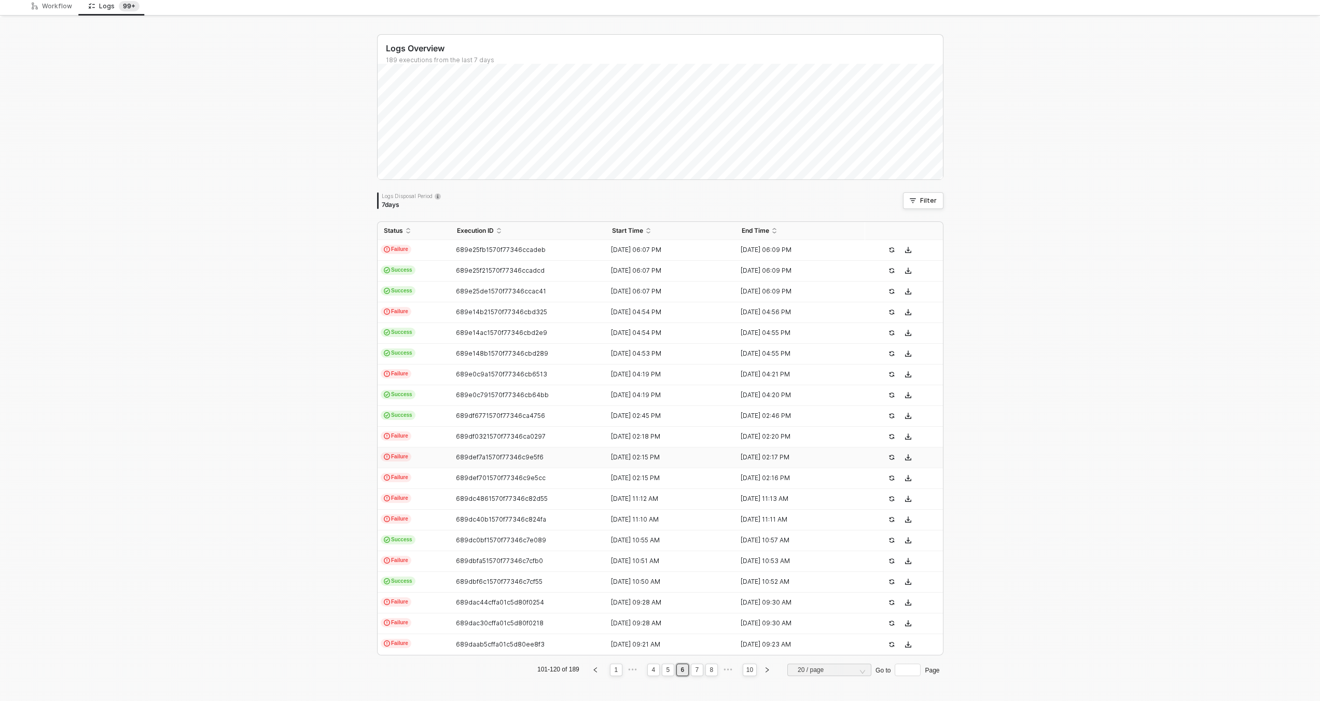
click at [451, 452] on td "689def7a1570f77346c9e5f6" at bounding box center [529, 458] width 156 height 21
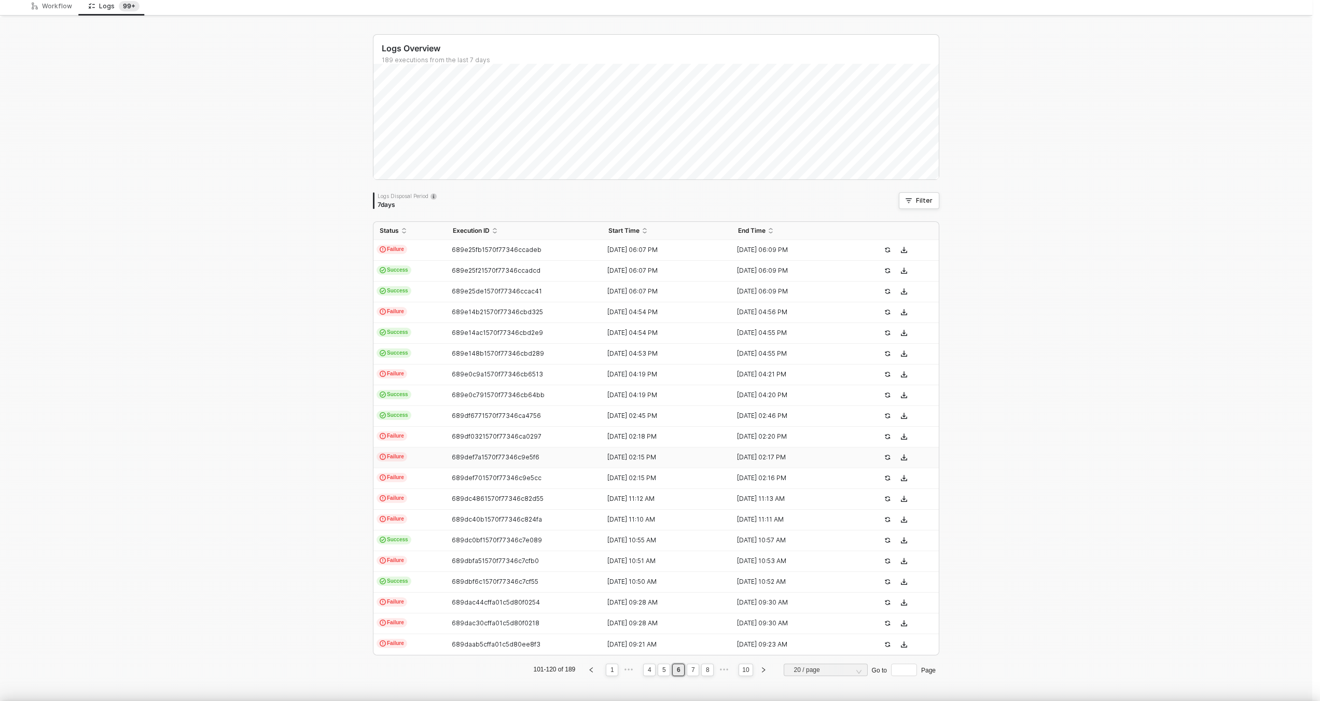
type textarea "{ "json": { "id": 6466518155505, "admin_graphql_api_id": "gid://shopify/Order/6…"
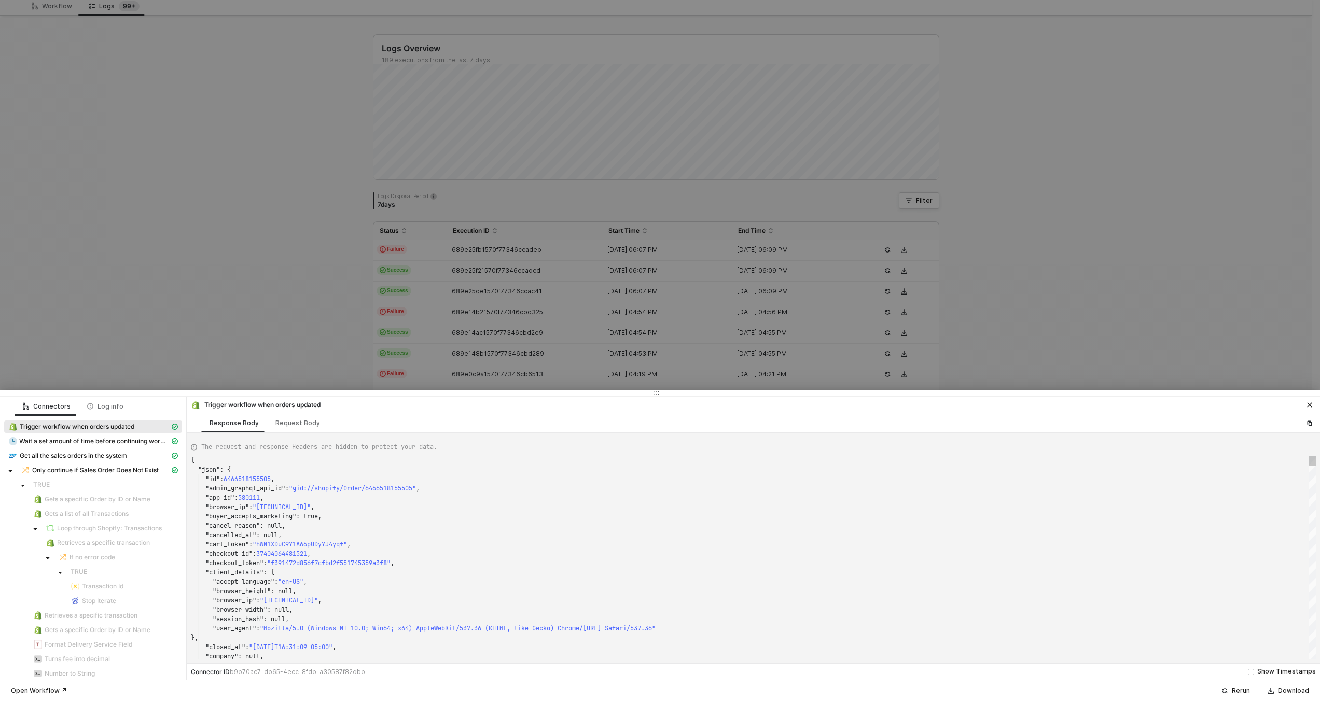
scroll to position [75, 93]
click at [454, 539] on div ""cancelled_at" : null," at bounding box center [753, 535] width 1125 height 9
type textarea "KJWS2449"
type textarea "{ "json": { "id": 6463665471729, "admin_graphql_api_id": "gid://shopify/Order/6…"
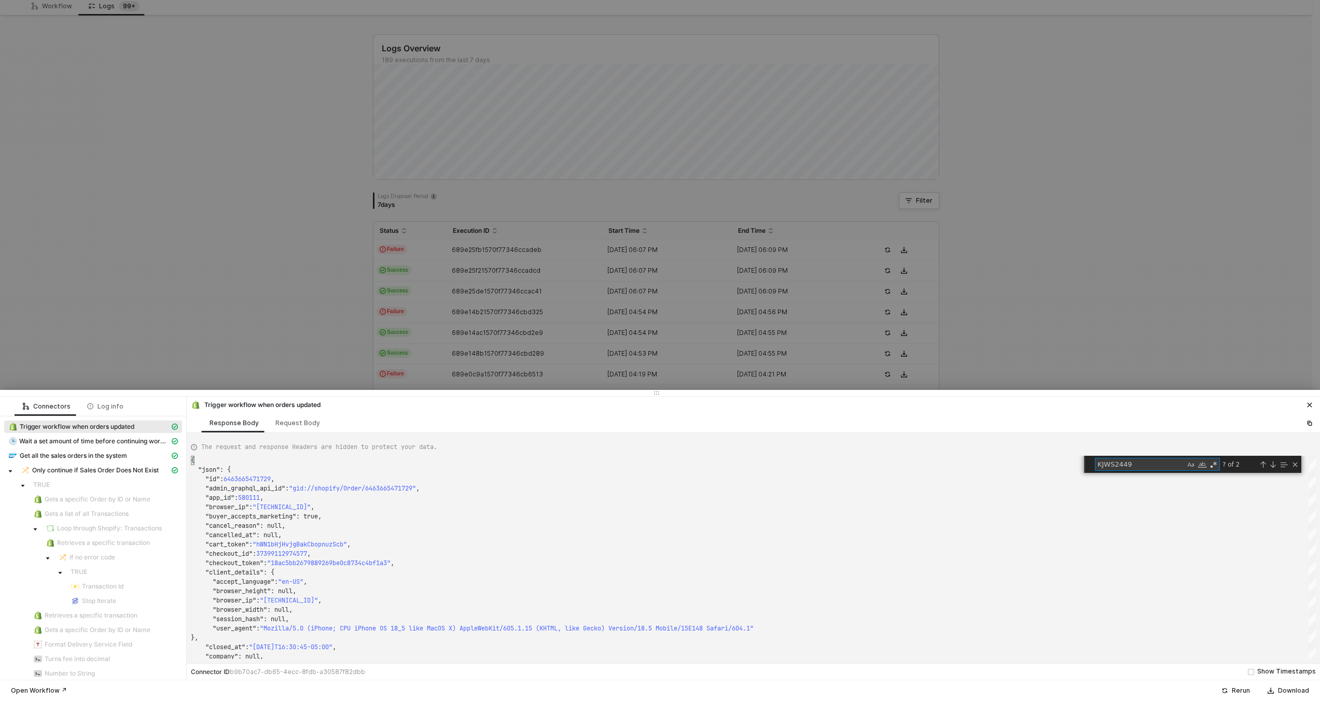
type textarea "KJWS2449"
click at [422, 322] on div at bounding box center [660, 350] width 1320 height 701
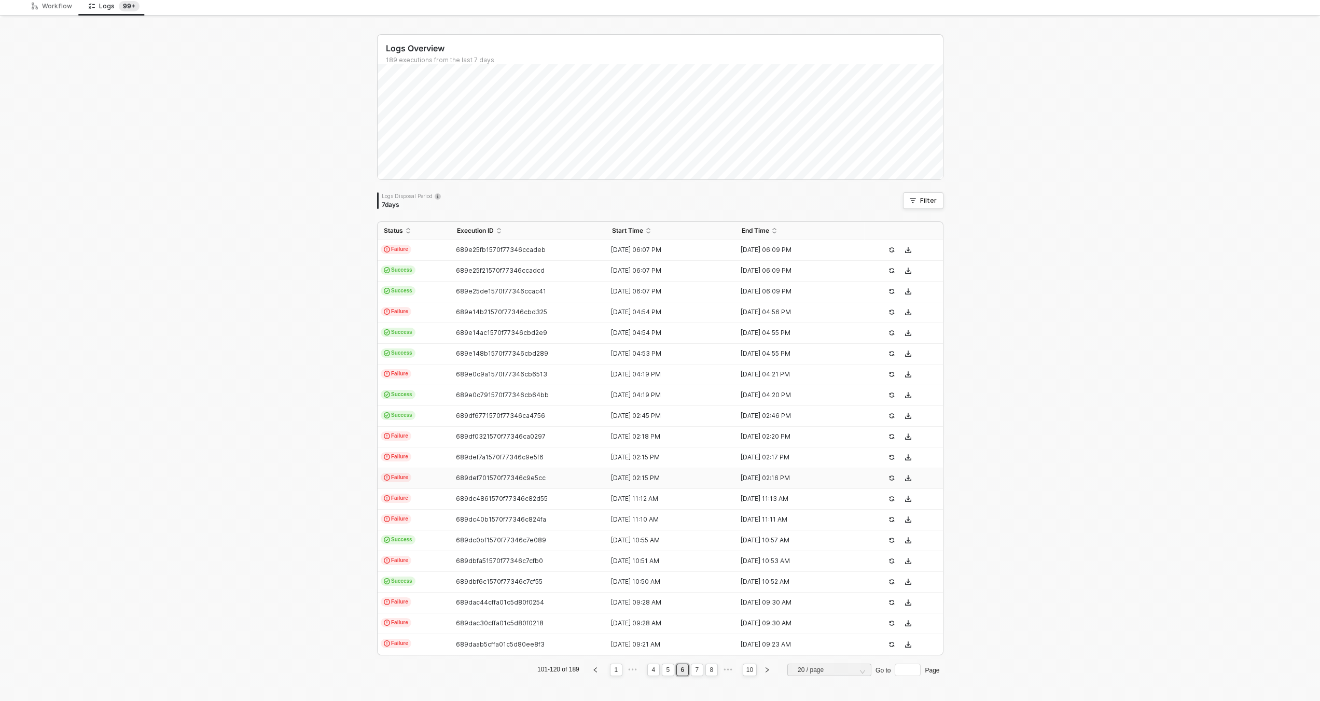
click at [424, 480] on td "Failure" at bounding box center [414, 478] width 73 height 21
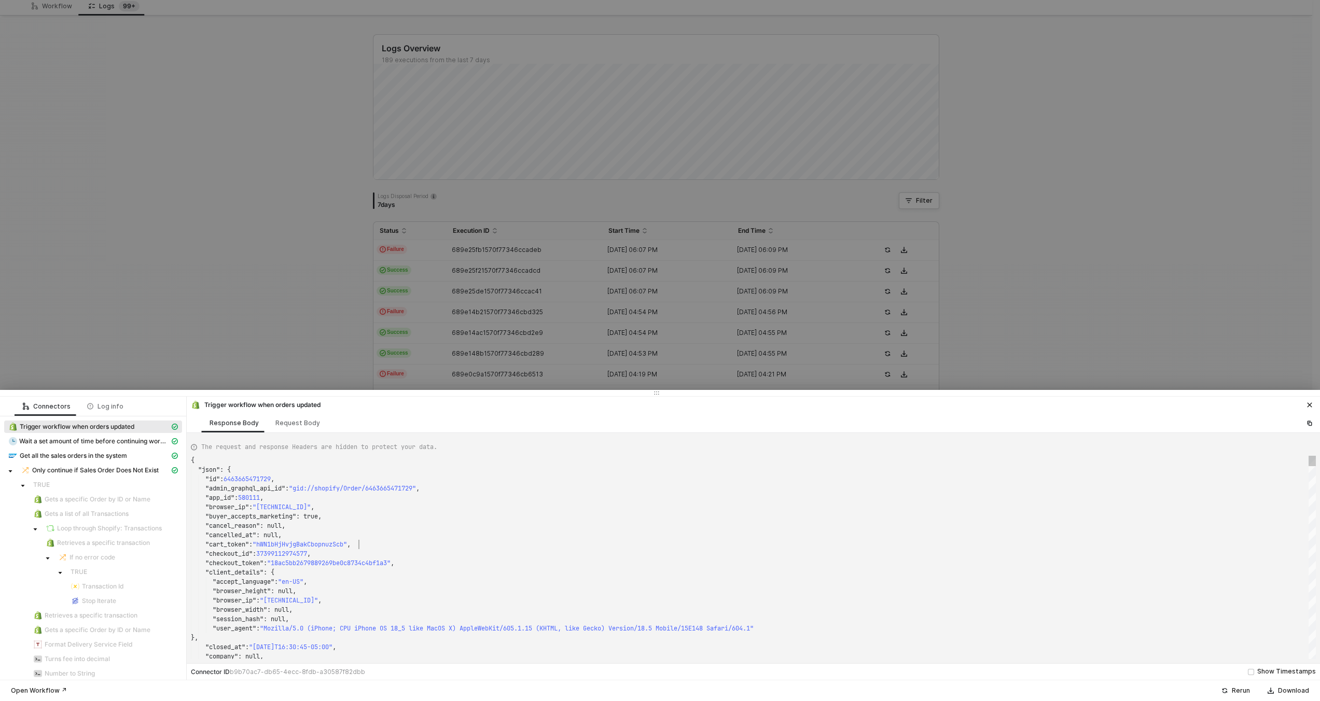
click at [467, 548] on div ""cart_token" : "hWN1bHjHvjgBakCbopnuzScb" ," at bounding box center [753, 544] width 1125 height 9
type textarea ""name": "KJWS2449", "note": null, "note_attributes": [], "number": 1449, "order…"
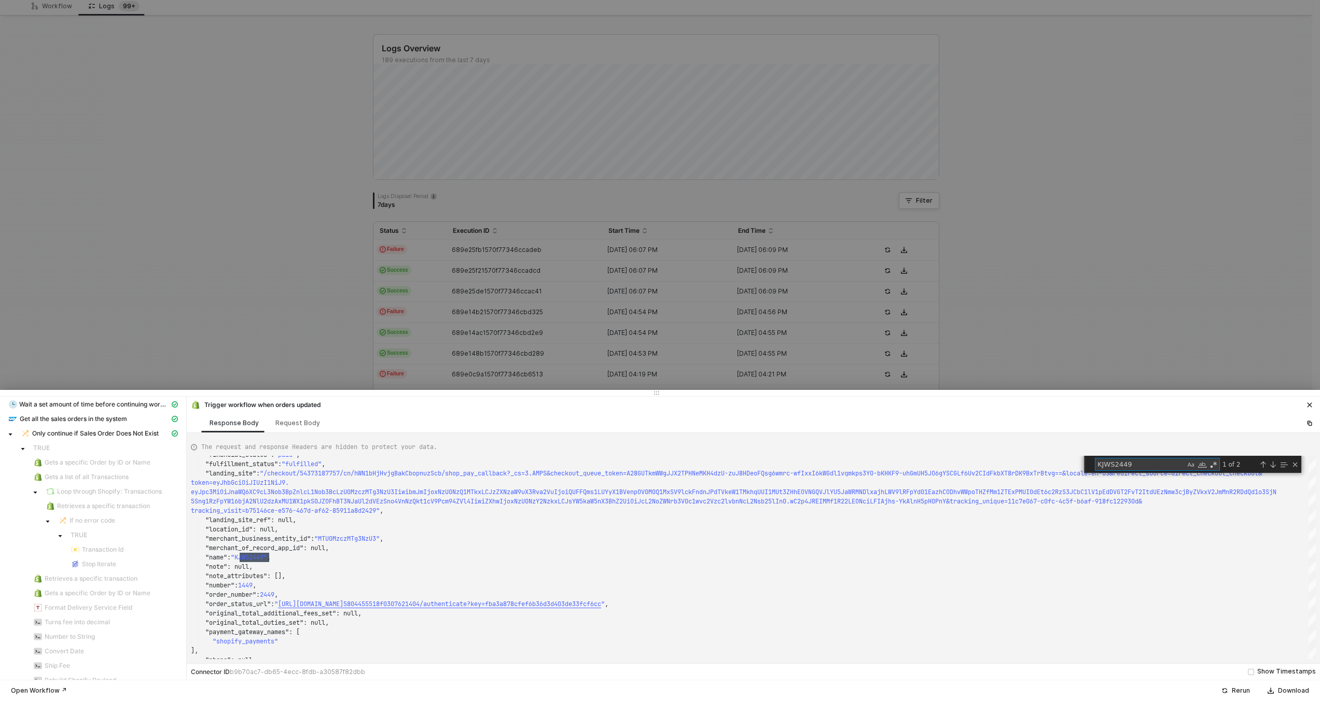
type textarea "KJWS2449"
click at [310, 258] on div at bounding box center [660, 350] width 1320 height 701
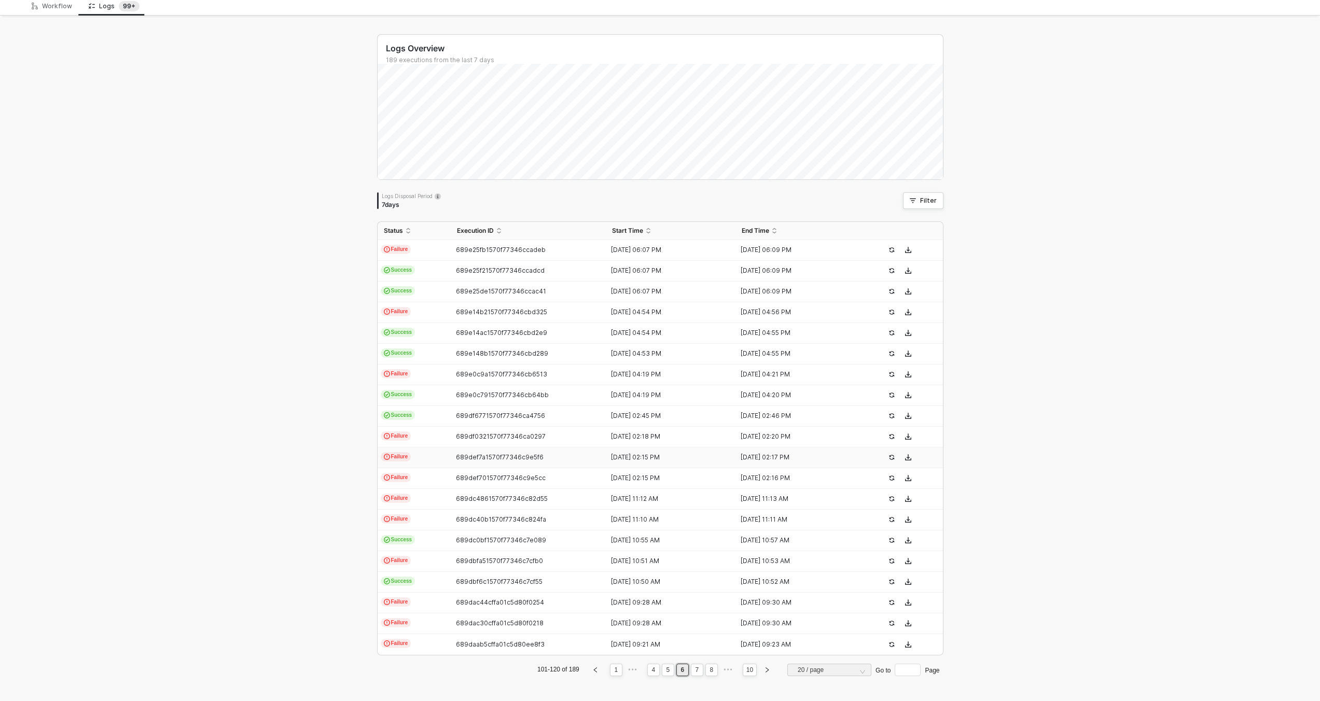
click at [439, 459] on td "Failure" at bounding box center [414, 458] width 73 height 21
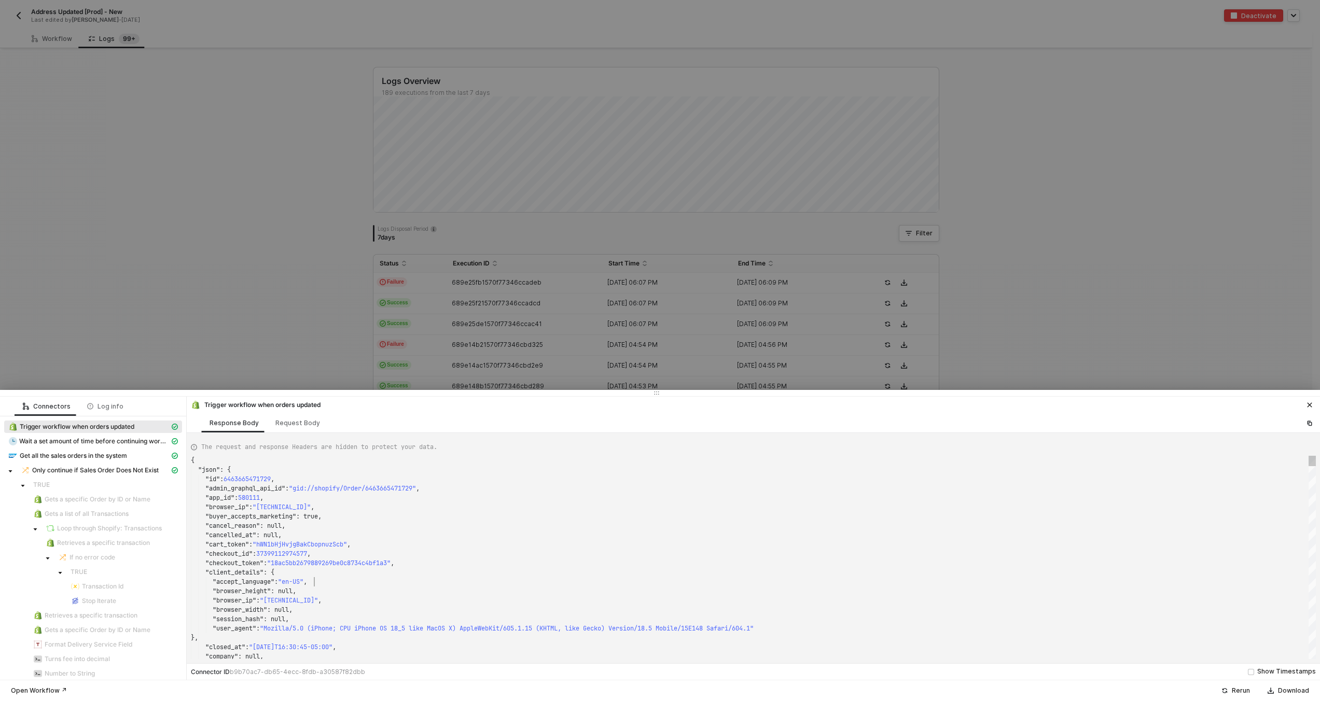
click at [512, 578] on div ""accept_language" : "en-US" ," at bounding box center [753, 581] width 1125 height 9
type textarea ""name": "KJWS2449", "note": null, "note_attributes": [], "number": 1449, "order…"
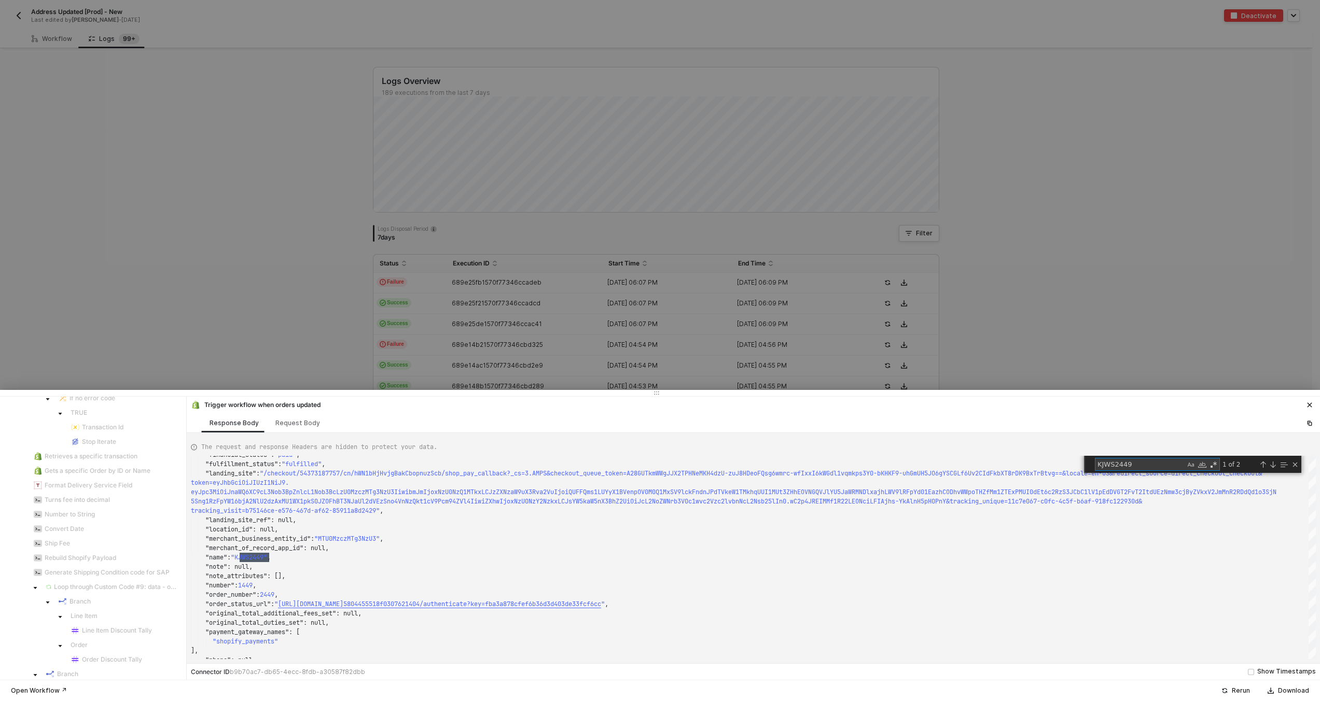
type textarea "KJWS2449"
click at [387, 238] on div at bounding box center [660, 350] width 1320 height 701
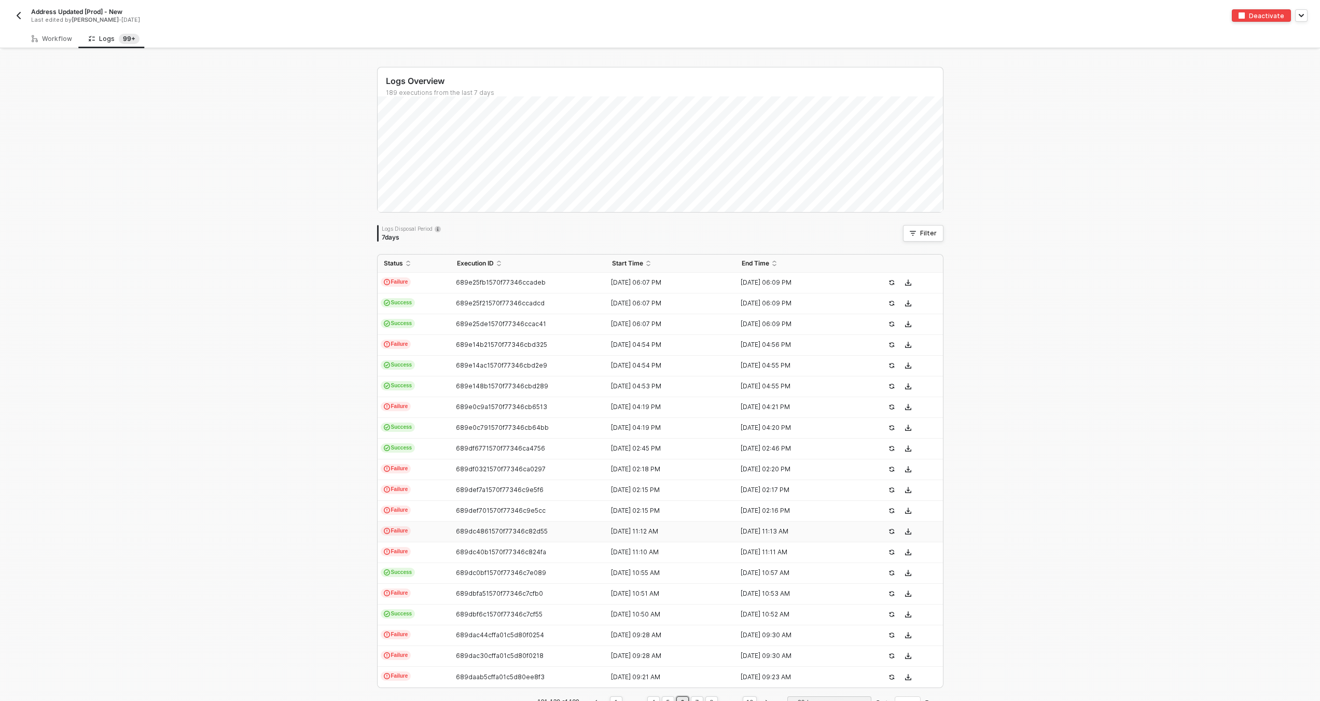
click at [453, 522] on td "689dc4861570f77346c82d55" at bounding box center [529, 532] width 156 height 21
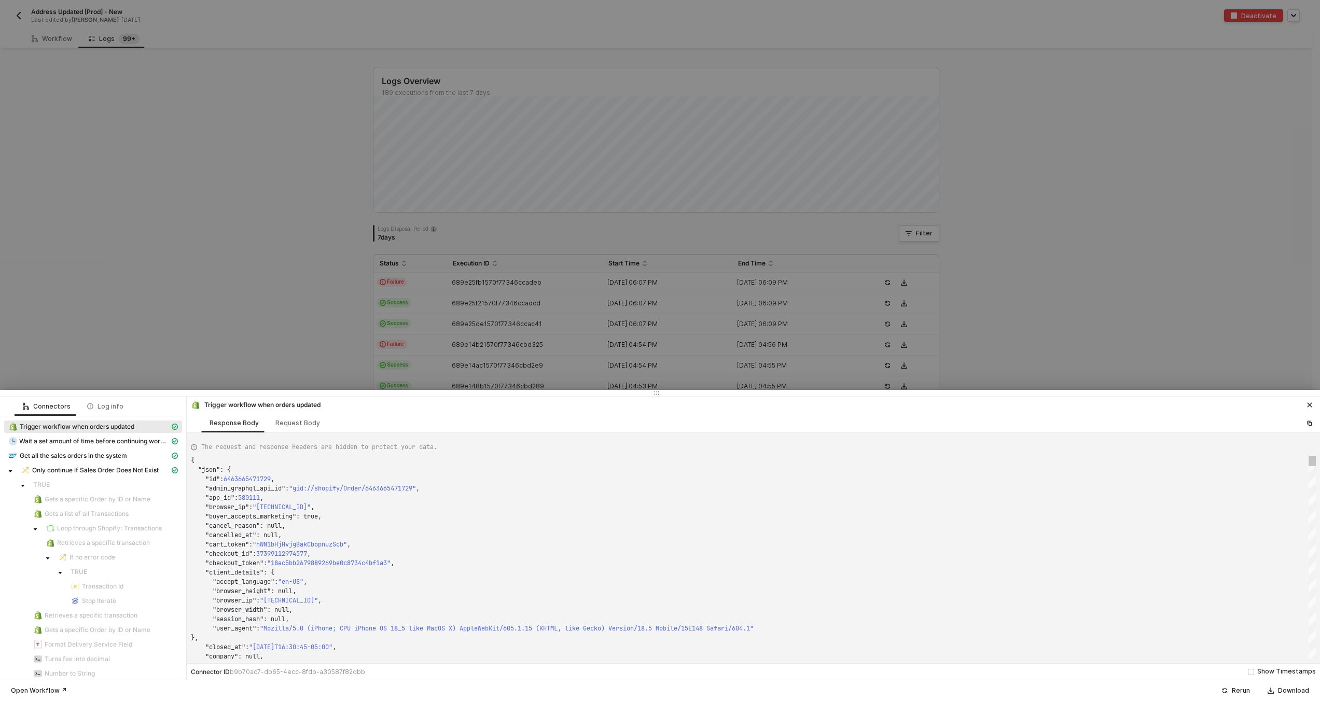
click at [430, 528] on div ""cancel_reason" : null," at bounding box center [753, 525] width 1125 height 9
type textarea ""name": "KJWS2449", "note": null, "note_attributes": [], "number": 1449, "order…"
type textarea "KJWS2449"
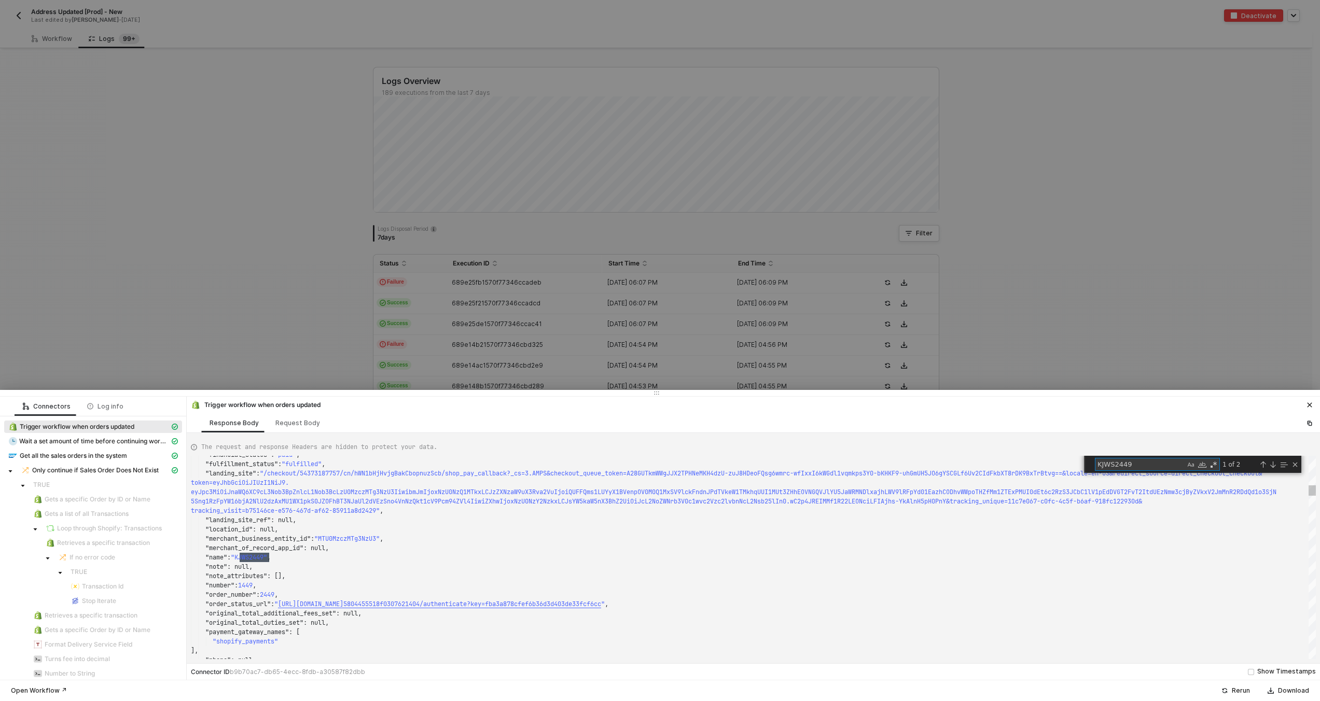
type textarea "{ "json": { "id": 6463665471729, "admin_graphql_api_id": "gid://shopify/Order/6…"
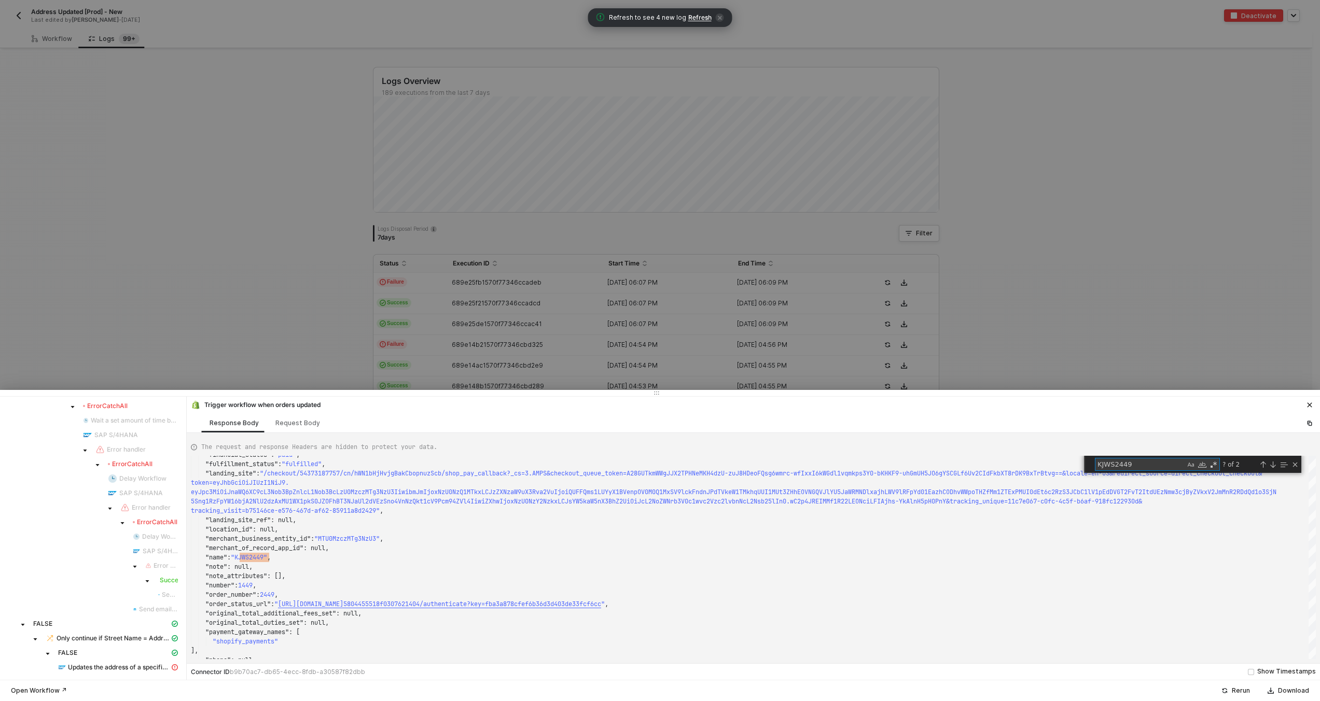
type textarea "KJWS2449"
click at [393, 314] on div at bounding box center [660, 350] width 1320 height 701
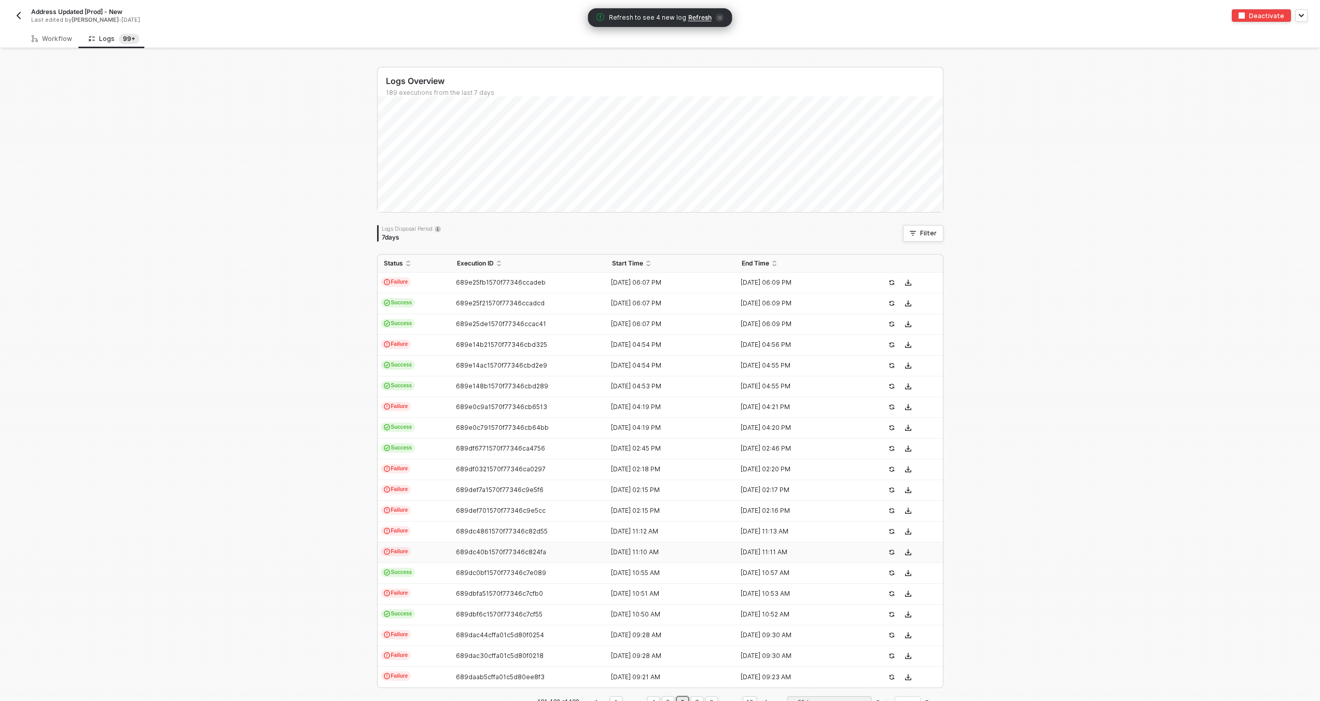
click at [467, 555] on span "689dc40b1570f77346c824fa" at bounding box center [501, 552] width 90 height 8
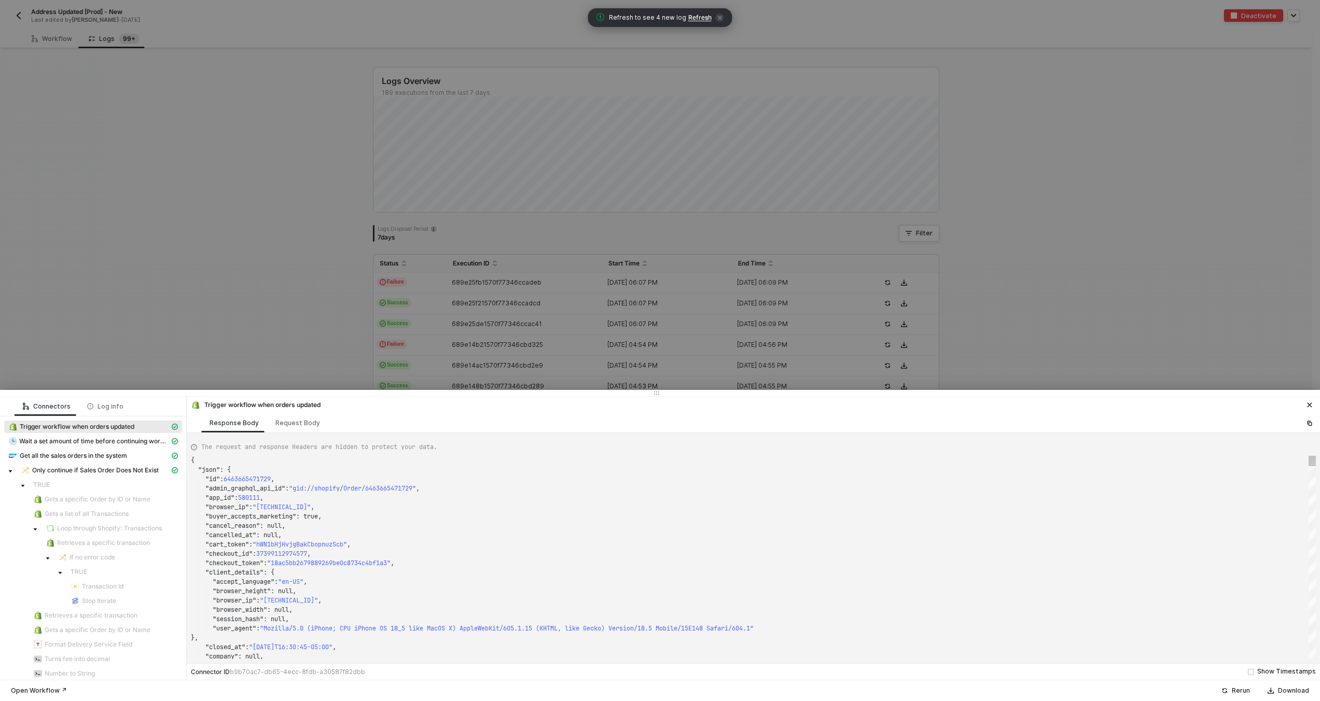
click at [461, 572] on div ""client_details" : {" at bounding box center [753, 572] width 1125 height 9
type textarea ""name": "KJWS2449", "note": null, "note_attributes": [], "number": 1449, "order…"
type textarea "KJWS2449"
type textarea "{ "json": { "id": 6463665471729, "admin_graphql_api_id": "gid://shopify/Order/6…"
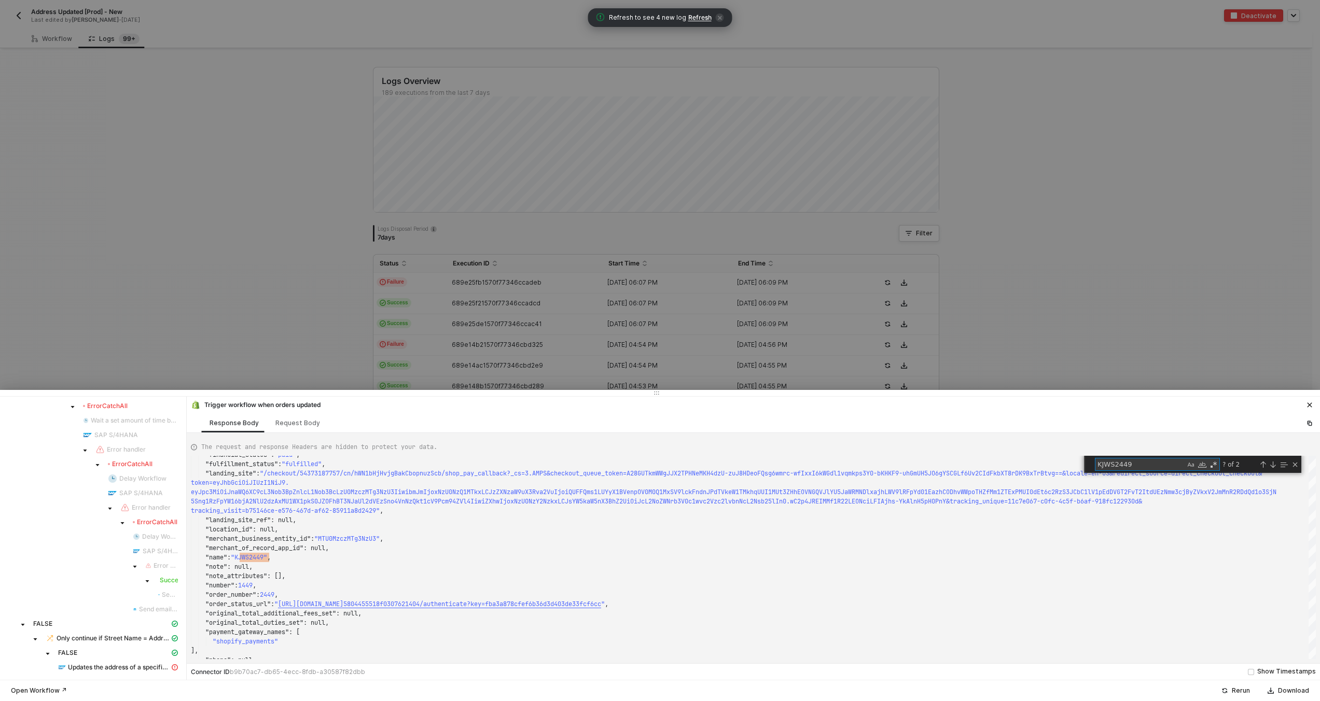
type textarea "KJWS2449"
click at [351, 310] on div at bounding box center [660, 350] width 1320 height 701
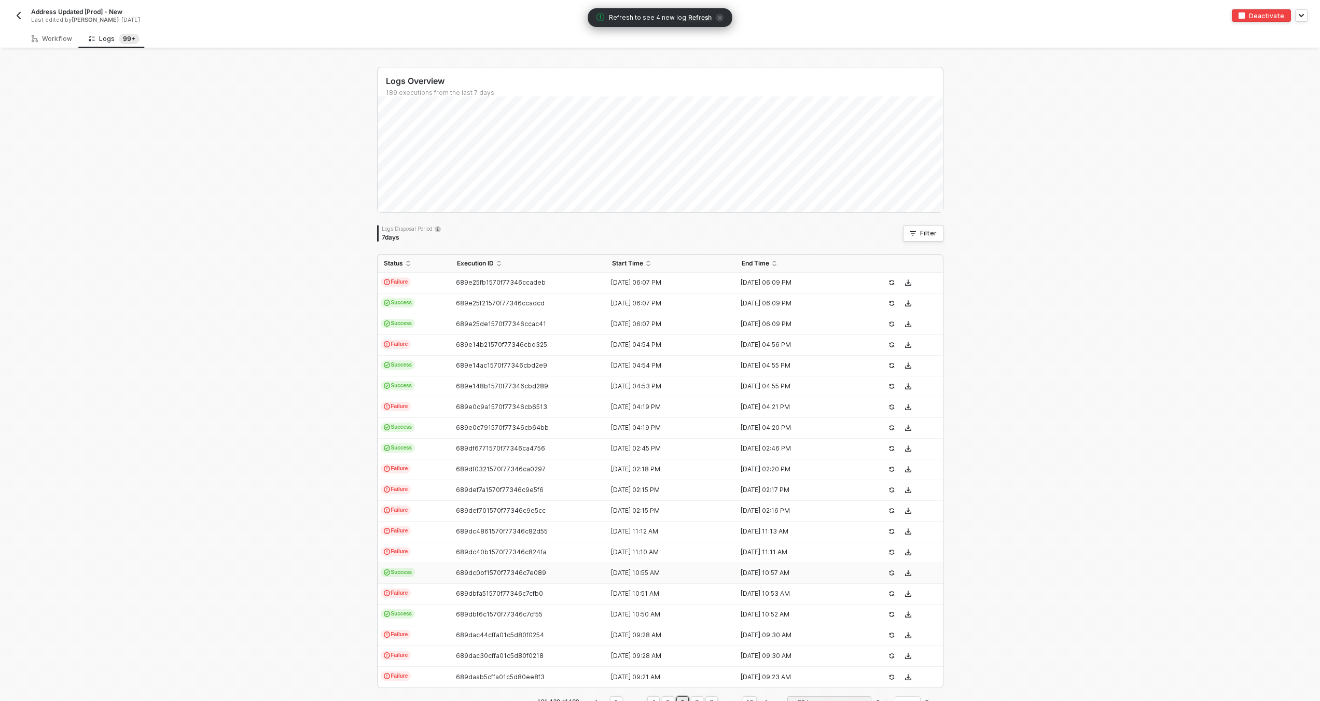
click at [419, 567] on td "Success" at bounding box center [414, 573] width 73 height 21
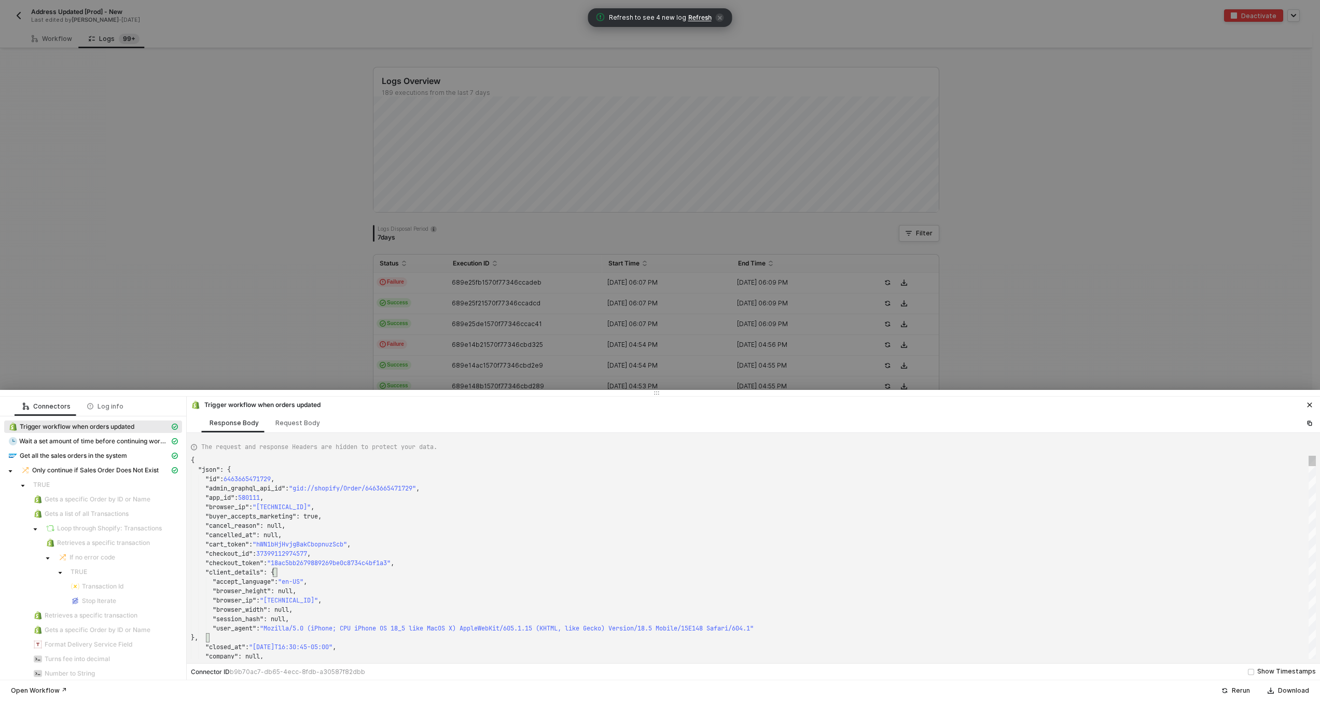
click at [427, 573] on div ""client_details" : {" at bounding box center [753, 572] width 1125 height 9
type textarea ""name": "KJWS2449", "note": null, "note_attributes": [], "number": 1449, "order…"
type textarea "KJWS2449"
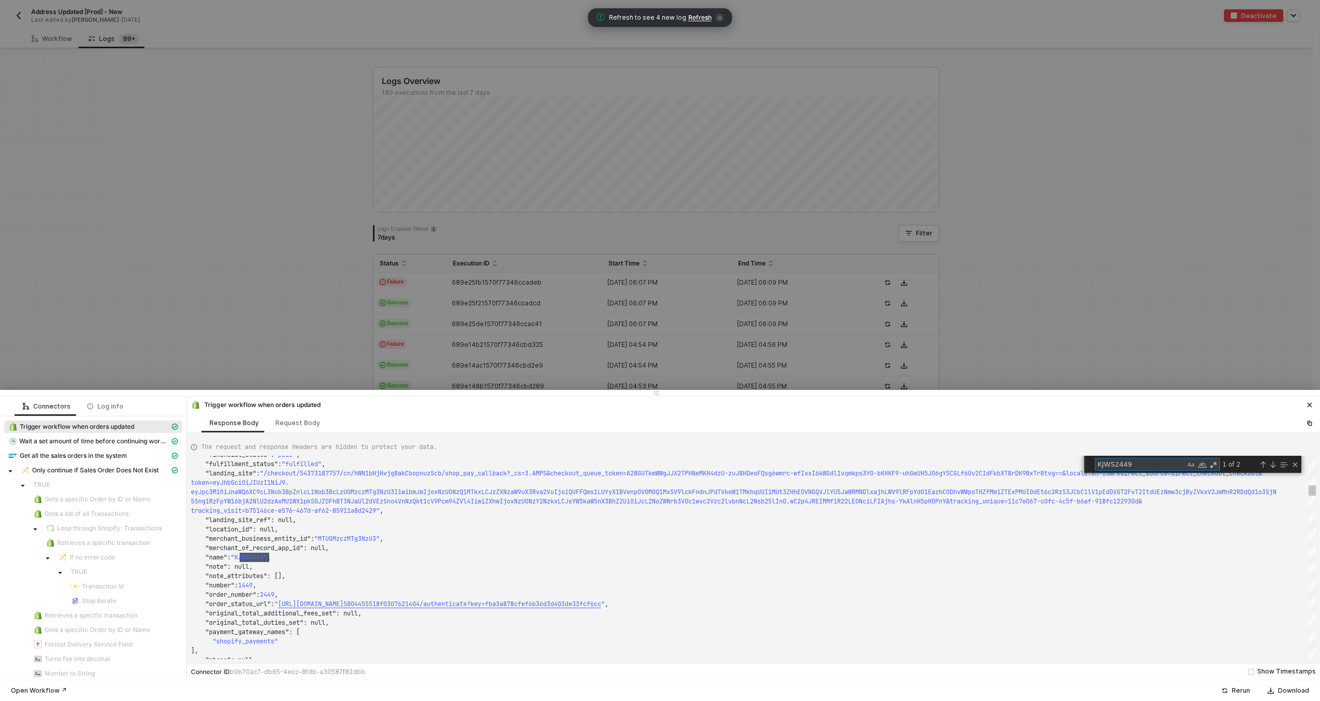
type textarea "{ "json": { "id": [CREDIT_CARD_NUMBER], "admin_graphql_api_id": "gid://shopify/…"
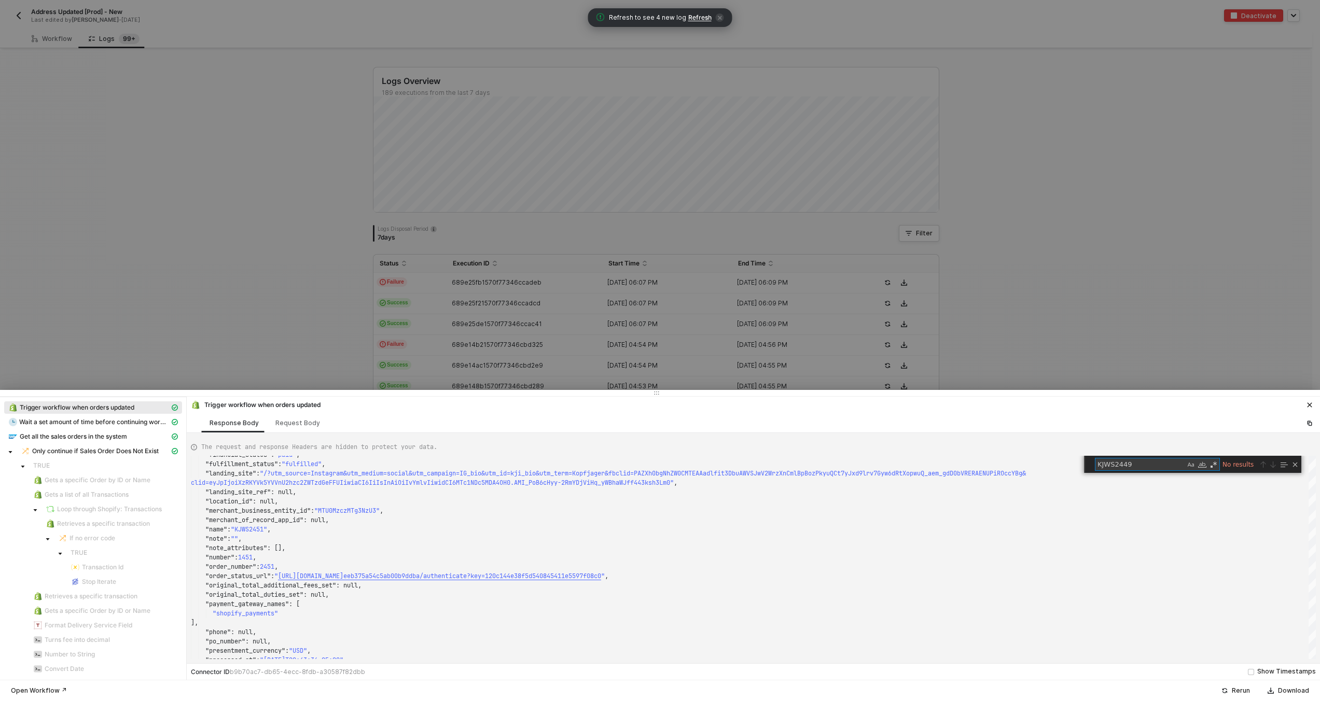
type textarea "KJWS2449"
click at [238, 331] on div at bounding box center [660, 350] width 1320 height 701
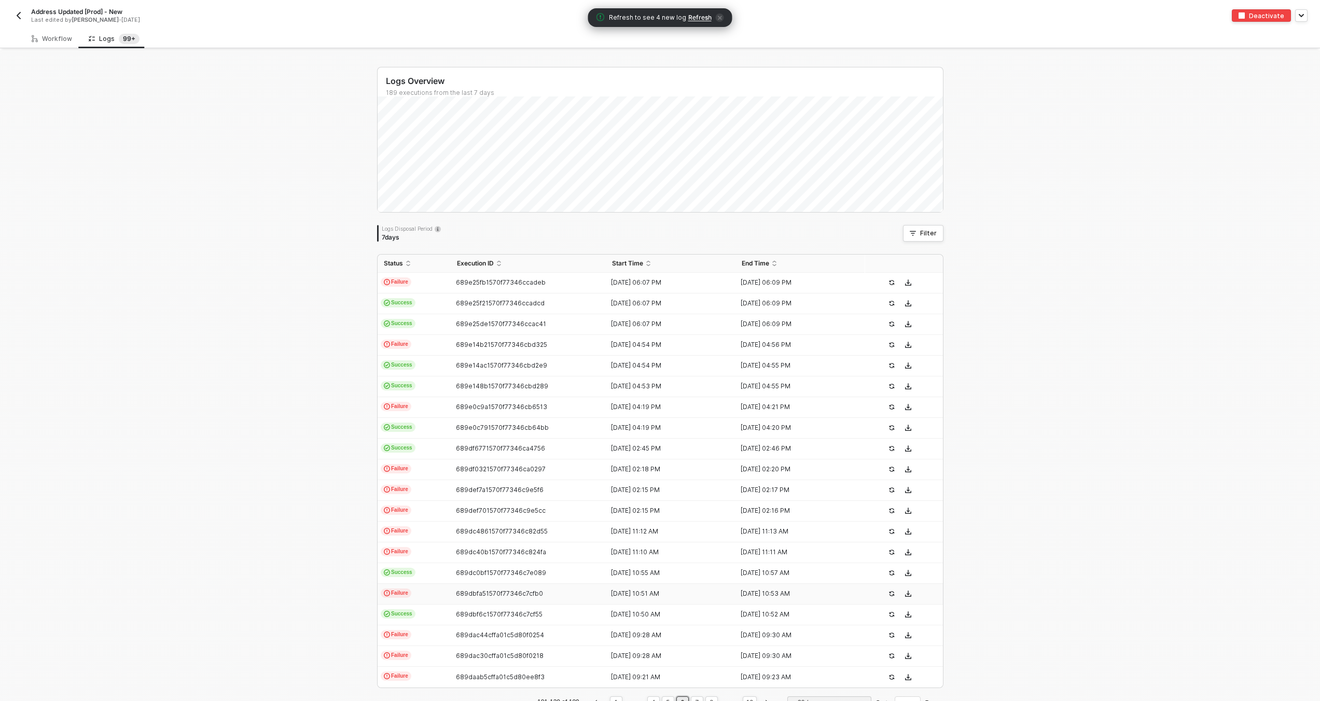
click at [399, 599] on td "Failure" at bounding box center [414, 594] width 73 height 21
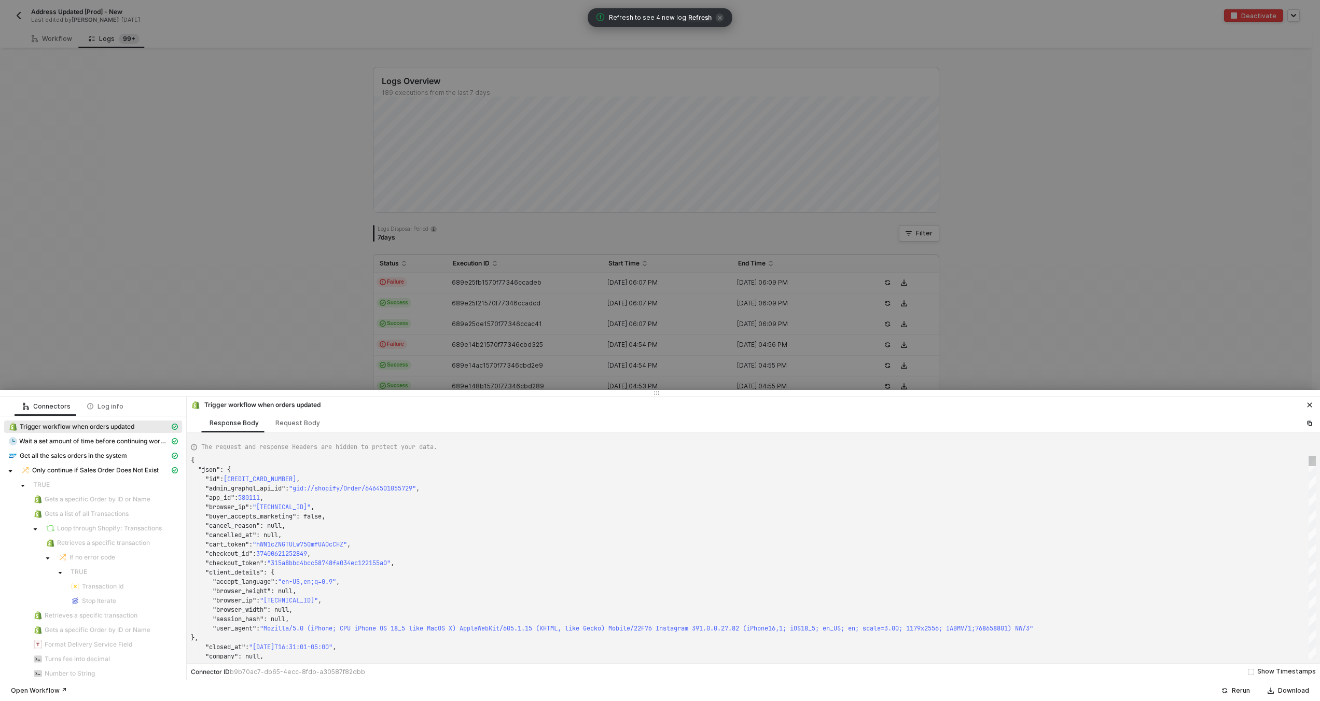
type textarea ""checkout_id": 37400621252849, "checkout_token": "315a8bbc4bcc58748fa034ec12215…"
click at [405, 601] on div ""browser_ip" : "[TECHNICAL_ID]" ," at bounding box center [753, 600] width 1125 height 9
type textarea "KJWS2449"
click at [388, 335] on div at bounding box center [660, 350] width 1320 height 701
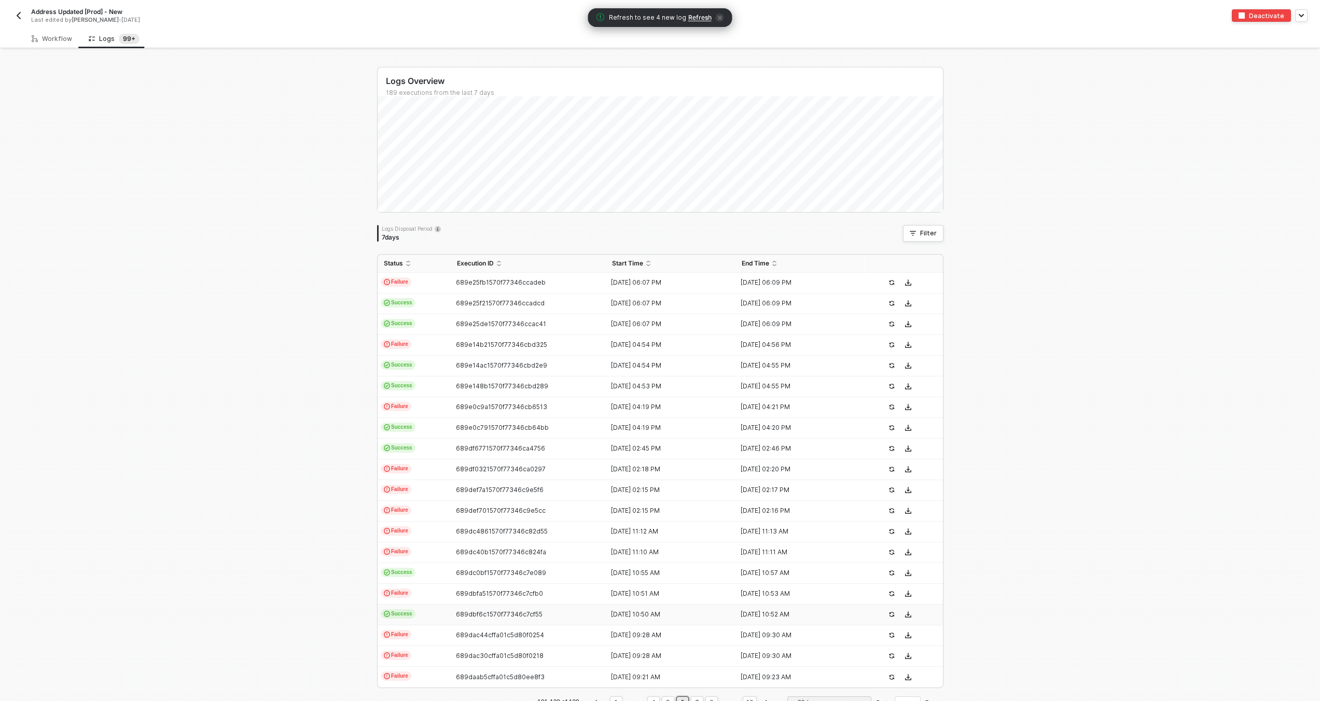
click at [413, 623] on td "Success" at bounding box center [414, 615] width 73 height 21
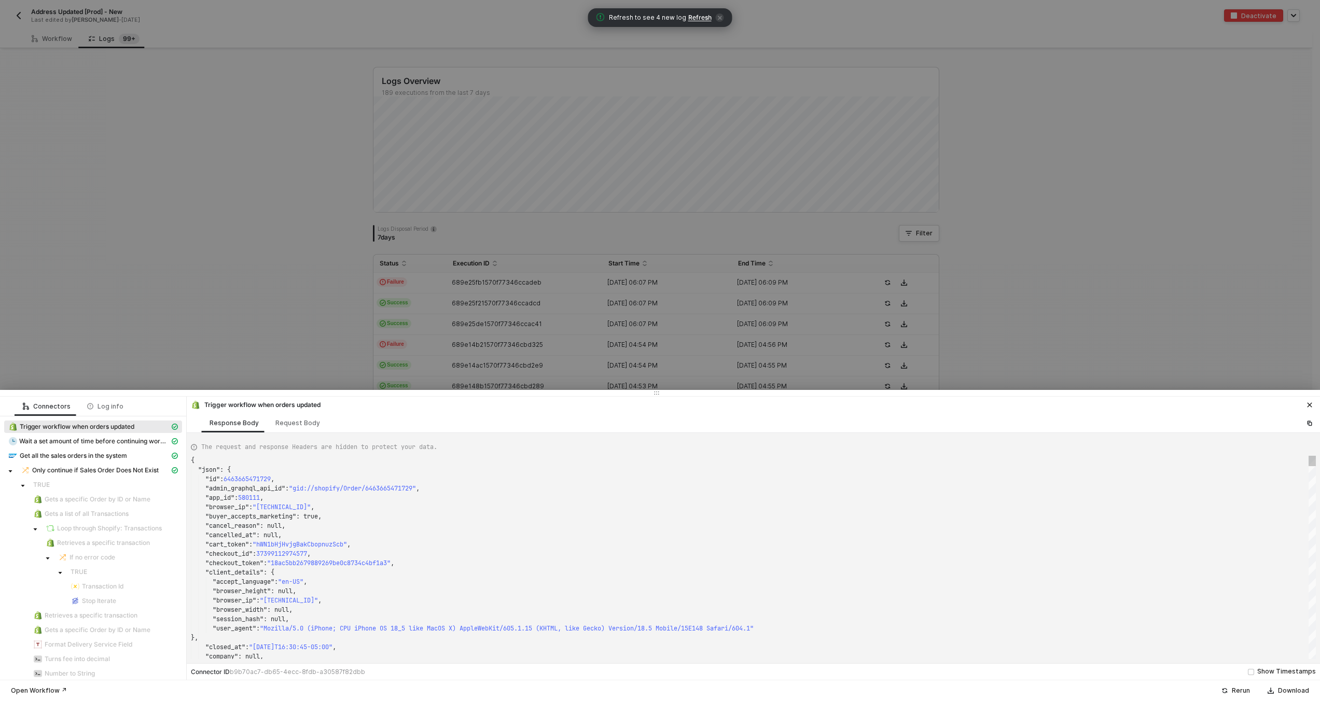
click at [425, 602] on div ""browser_ip" : "166.137.115.6" ," at bounding box center [753, 600] width 1125 height 9
type textarea ""name": "KJWS2449", "note": null, "note_attributes": [], "number": 1449, "order…"
type textarea "KJWS2449"
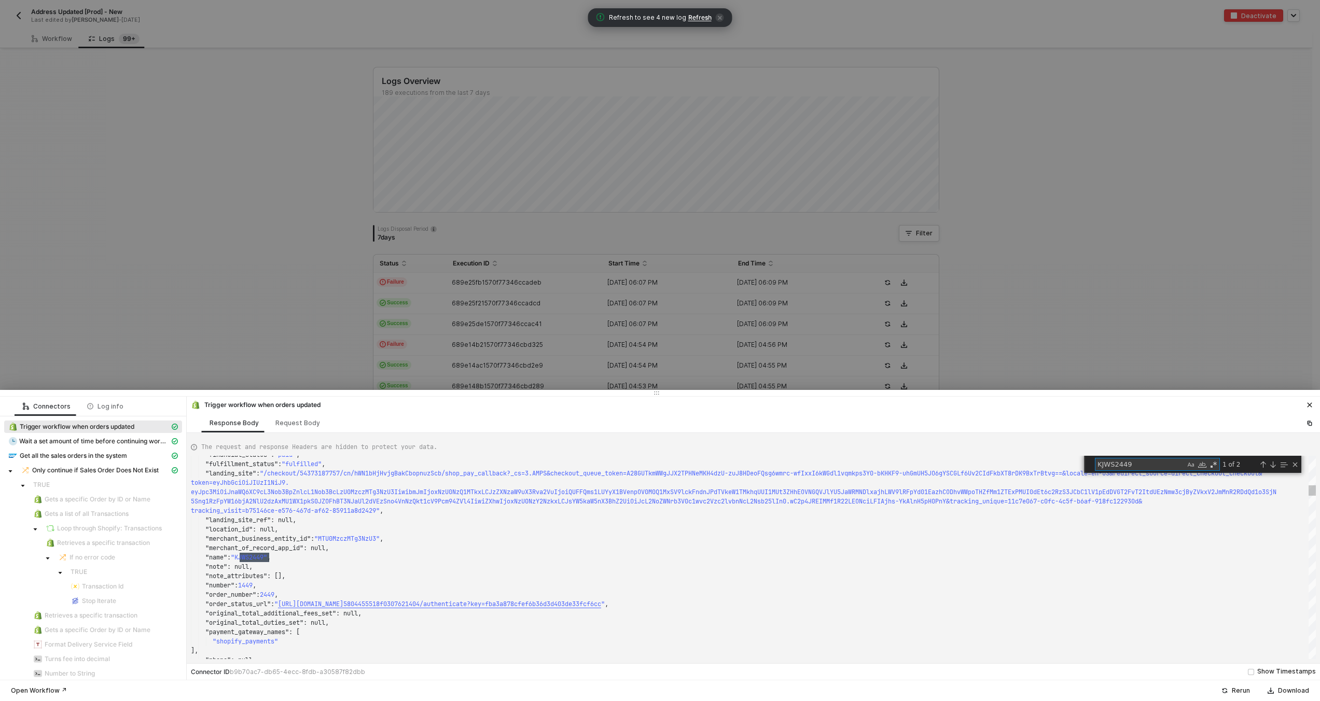
type textarea "{ "json": { "id": [CREDIT_CARD_NUMBER], "admin_graphql_api_id": "gid://shopify/…"
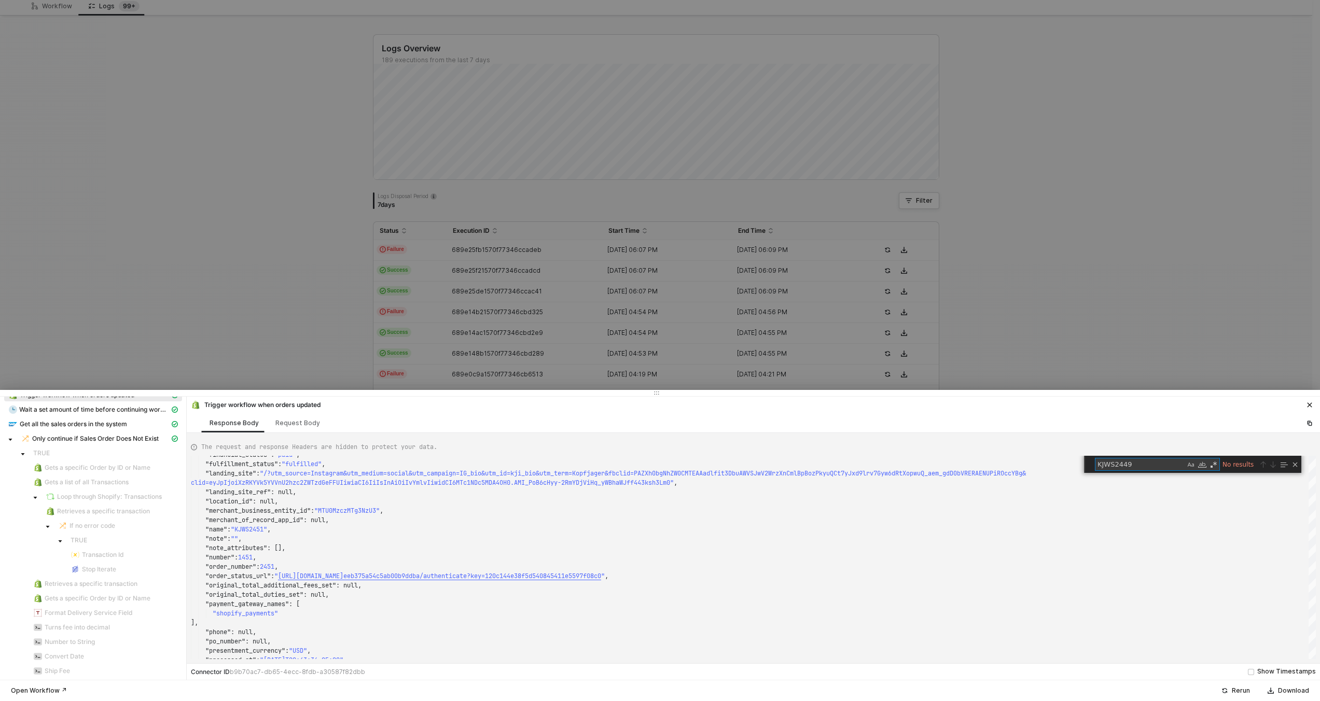
type textarea "KJWS2449"
click at [262, 304] on div at bounding box center [660, 350] width 1320 height 701
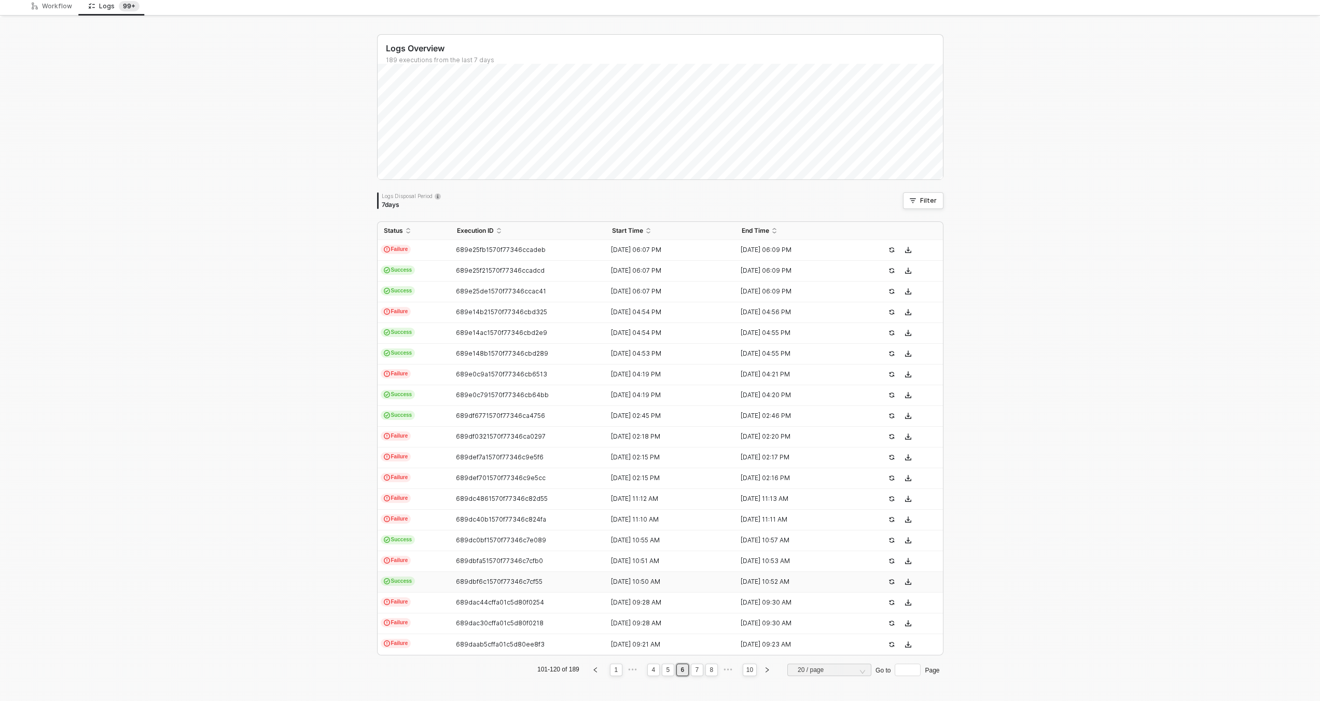
click at [415, 586] on td "Success" at bounding box center [414, 582] width 73 height 21
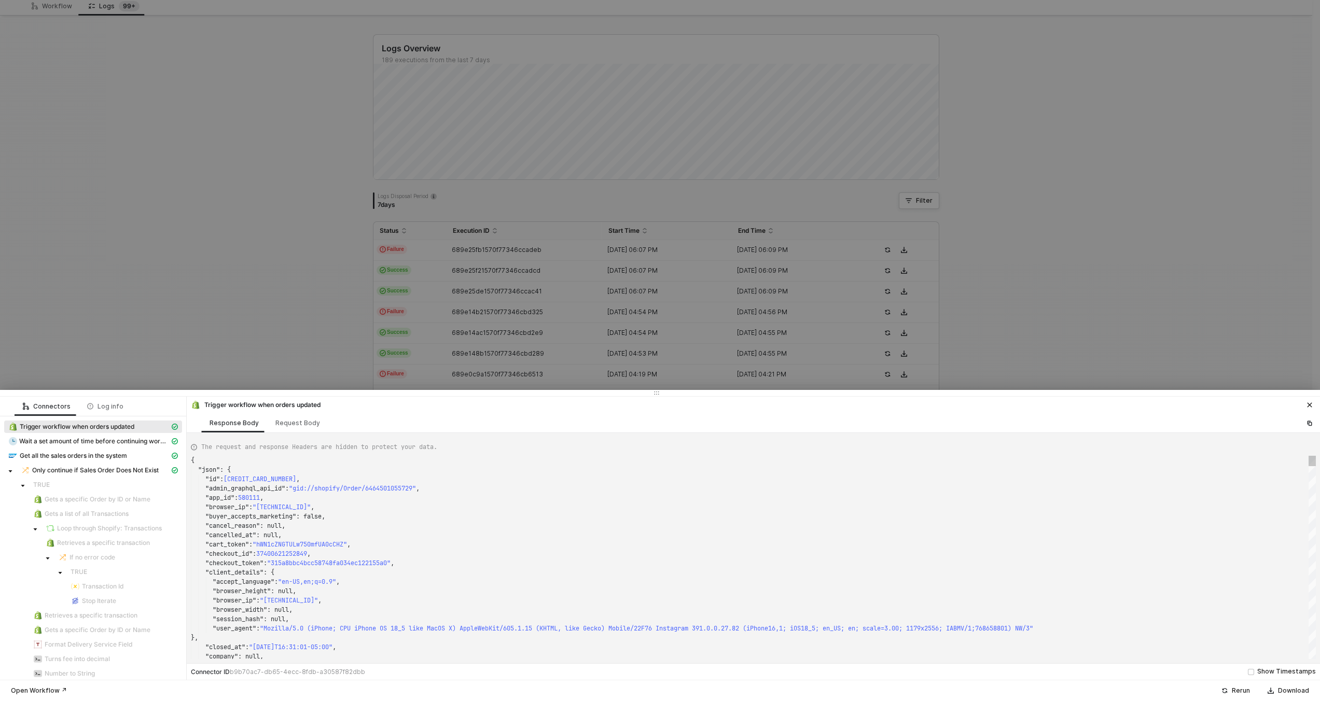
type textarea ""checkout_id": 37400621252849, "checkout_token": "315a8bbc4bcc58748fa034ec12215…"
click at [422, 590] on div ""browser_height" : null," at bounding box center [753, 591] width 1125 height 9
type textarea "KJWS2449"
click at [312, 310] on div at bounding box center [660, 350] width 1320 height 701
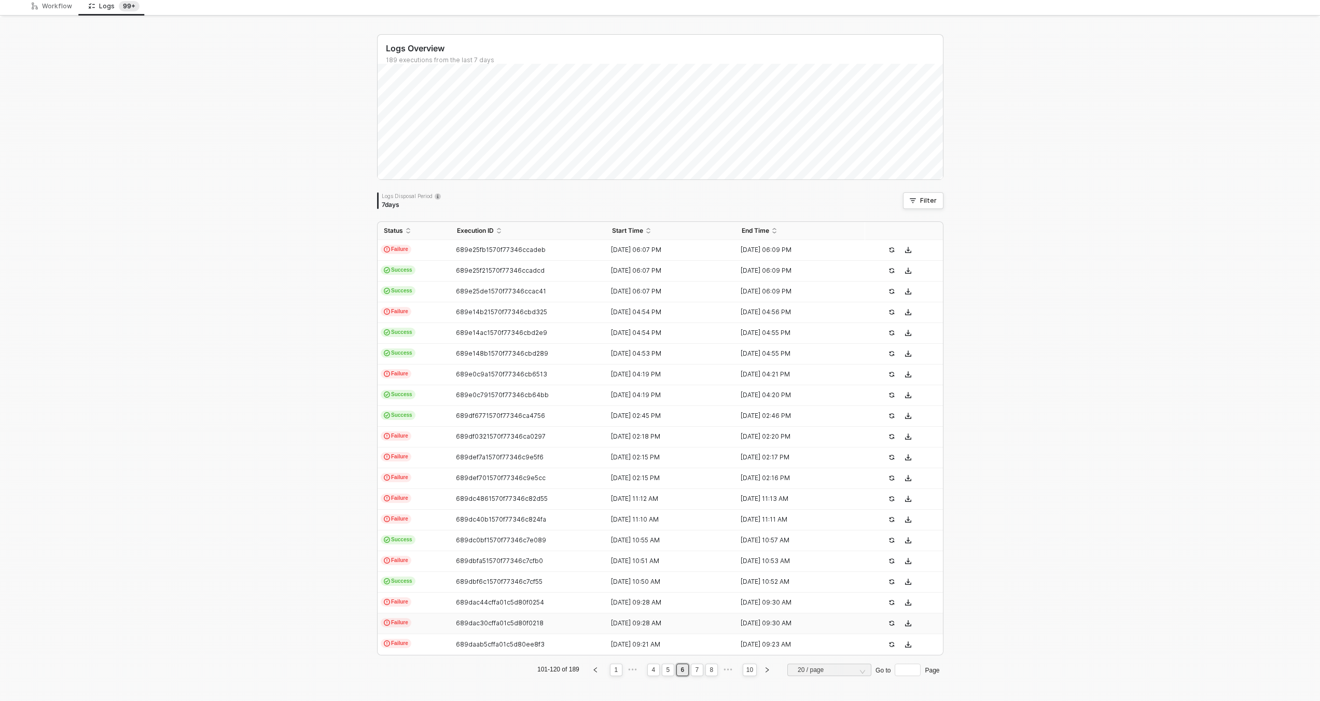
click at [424, 620] on td "Failure" at bounding box center [414, 624] width 73 height 21
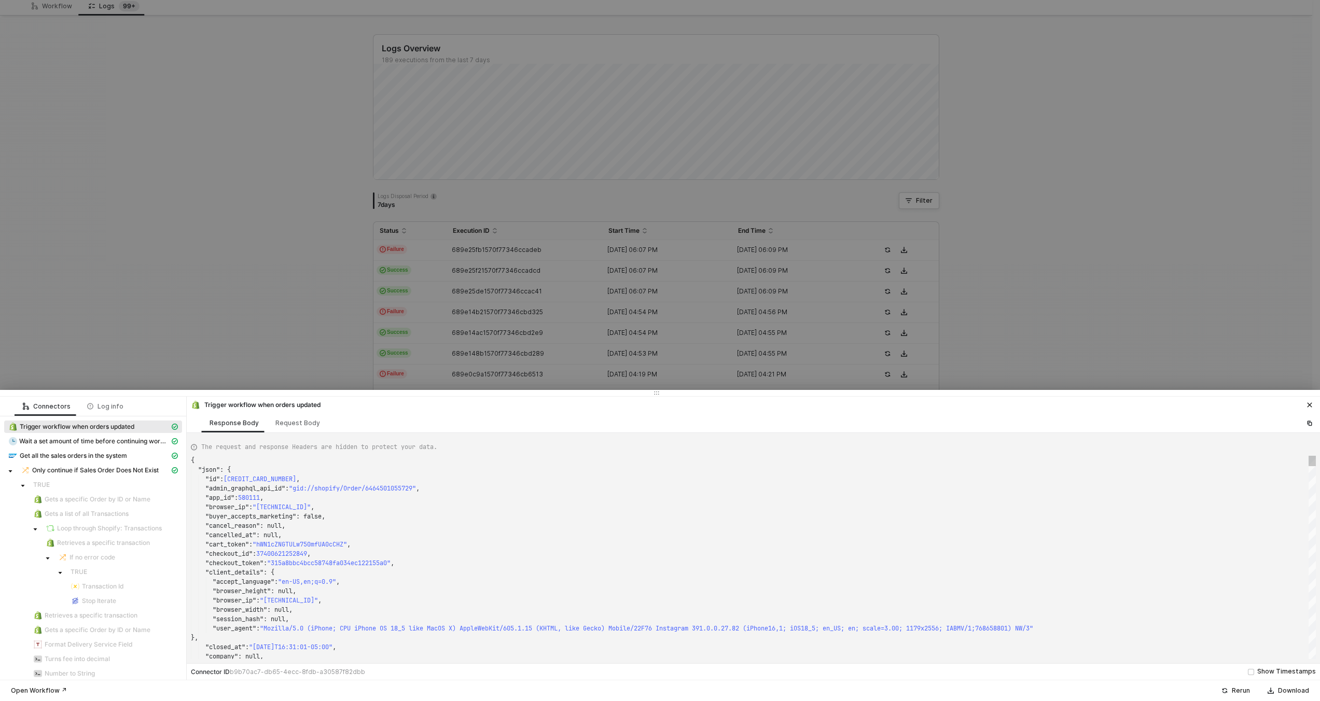
type textarea ""checkout_id": 37400621252849, "checkout_token": "315a8bbc4bcc58748fa034ec12215…"
click at [423, 618] on div ""session_hash" : null," at bounding box center [753, 619] width 1125 height 9
type textarea "KJWS2449"
click at [296, 325] on div at bounding box center [660, 350] width 1320 height 701
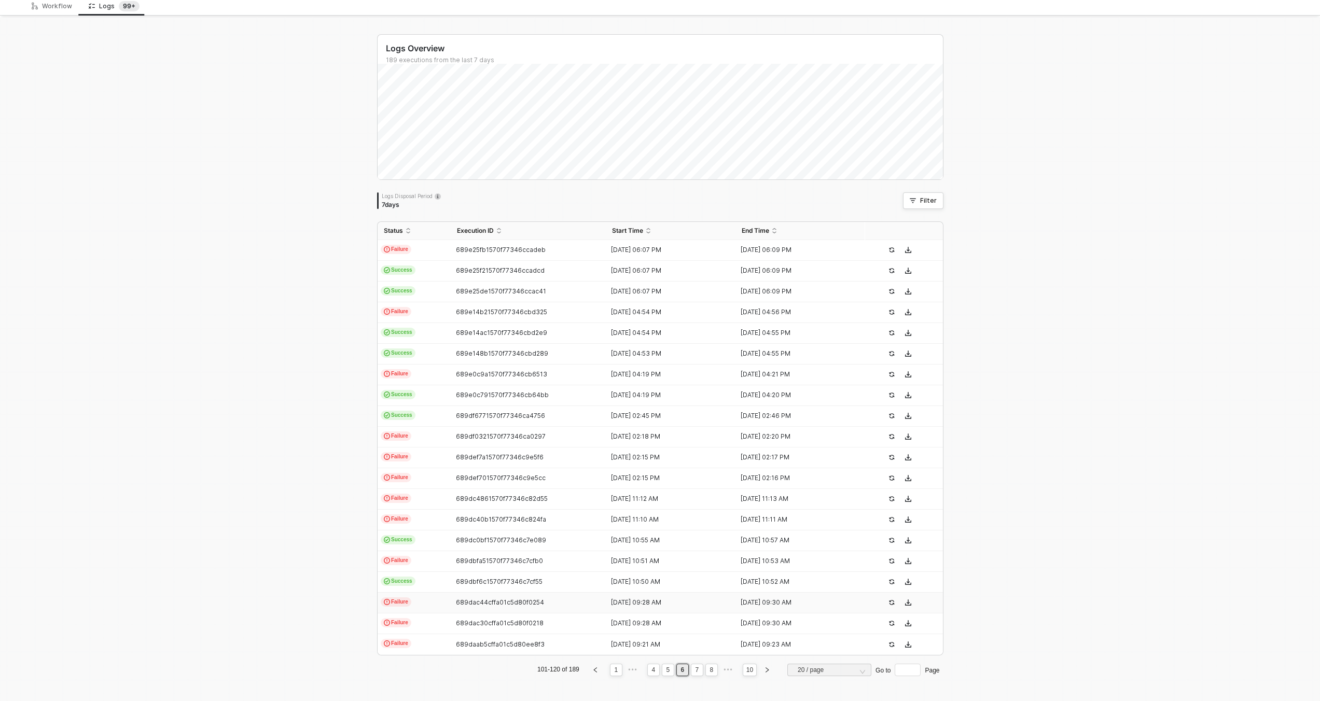
click at [412, 599] on td "Failure" at bounding box center [414, 603] width 73 height 21
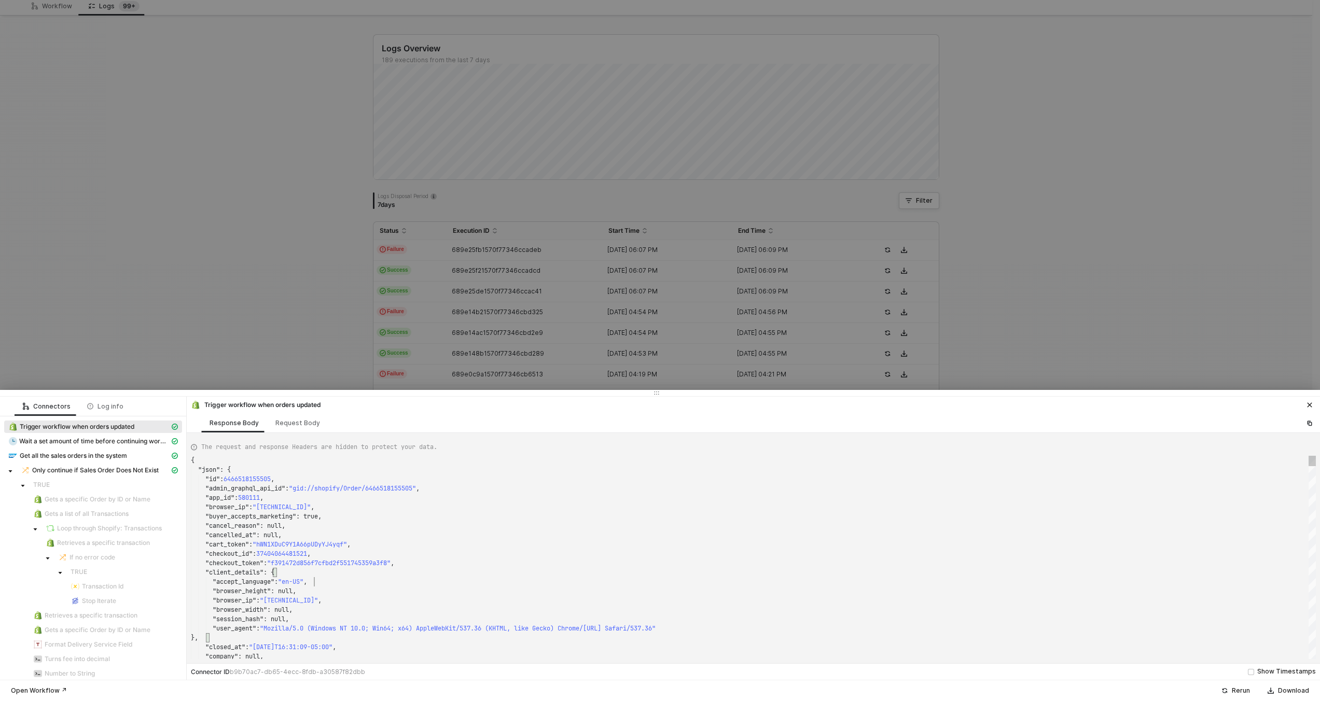
click at [517, 580] on div ""accept_language" : "en-US" ," at bounding box center [753, 581] width 1125 height 9
type textarea "{ "json": { "id": 6466518155505, "admin_graphql_api_id": "gid://shopify/Order/6…"
type textarea "KJWS2449"
click at [276, 276] on div at bounding box center [660, 350] width 1320 height 701
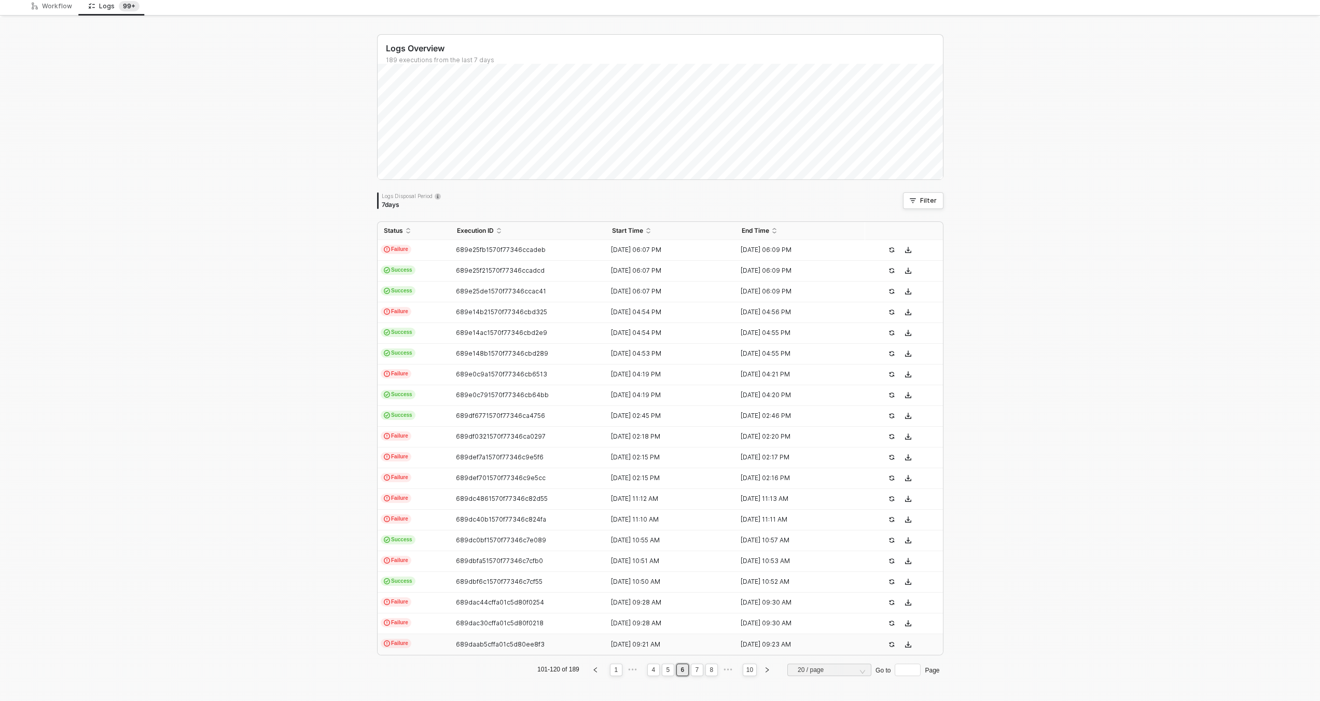
click at [423, 641] on td "Failure" at bounding box center [414, 644] width 73 height 21
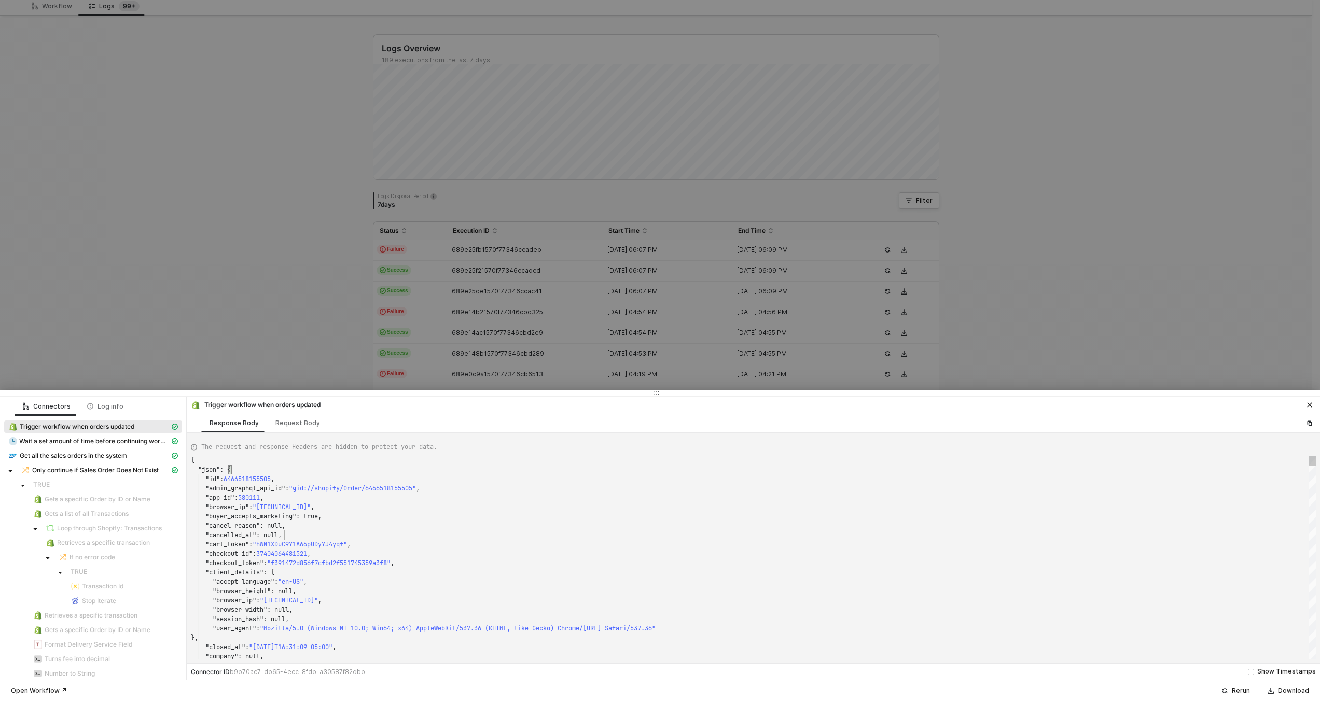
click at [315, 534] on div ""cancelled_at" : null," at bounding box center [753, 535] width 1125 height 9
type textarea "KJWS2449"
type textarea "{ "json": { "id": 6463821480177, "admin_graphql_api_id": "gid://shopify/Order/6…"
click at [260, 329] on div at bounding box center [660, 350] width 1320 height 701
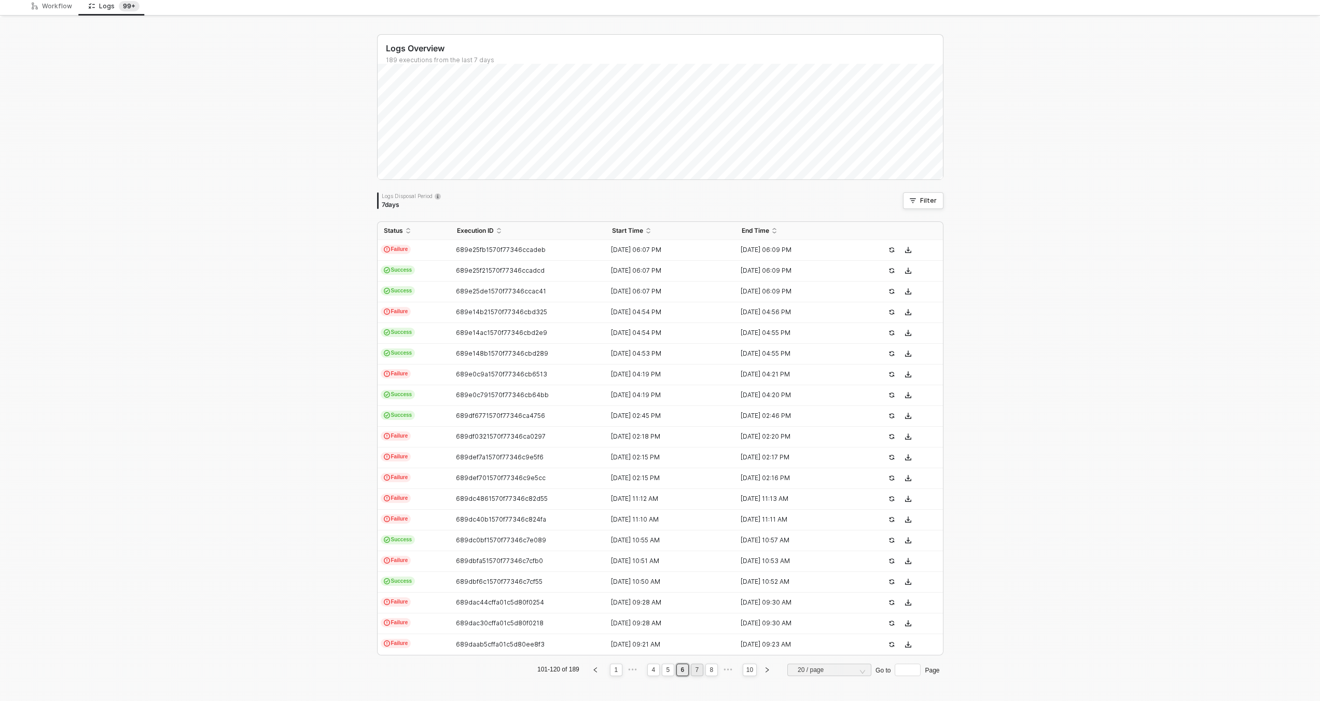
click at [692, 669] on link "7" at bounding box center [697, 669] width 10 height 11
click at [461, 254] on td "689daa42cffa01c5d80ee097" at bounding box center [529, 250] width 156 height 21
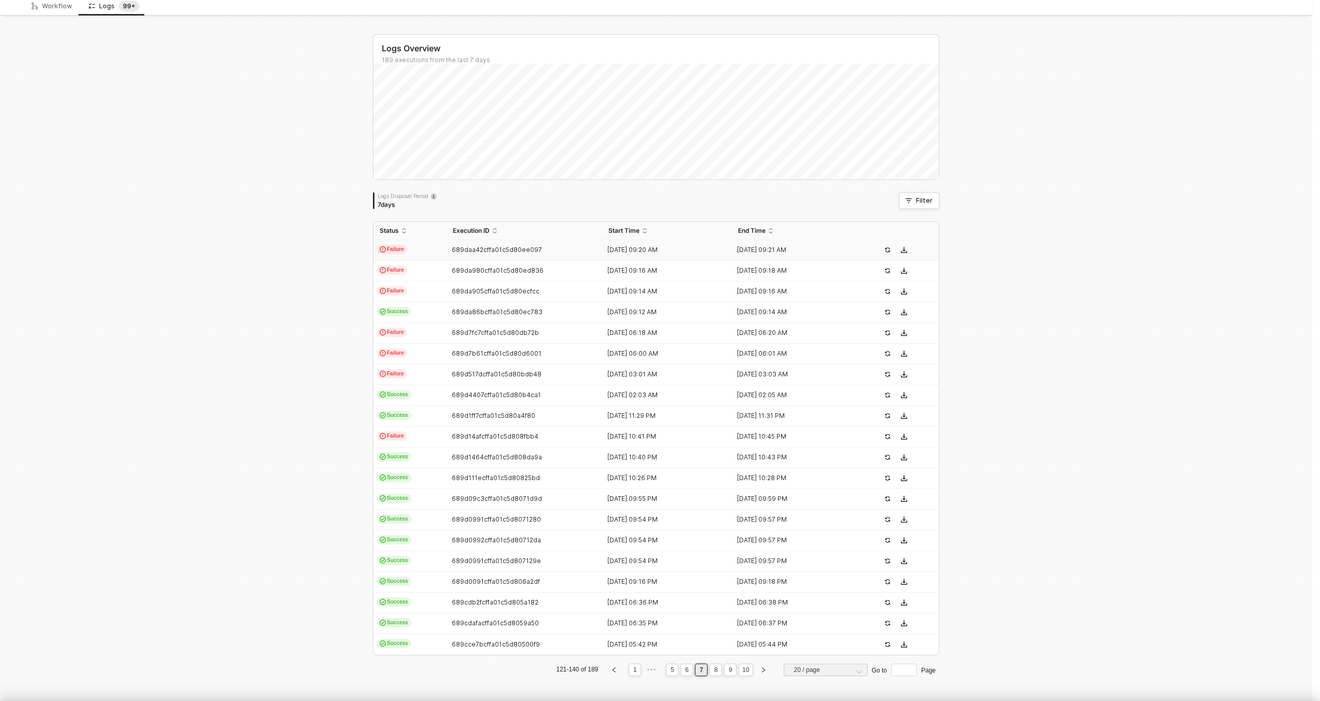
type textarea "{ "json": { "id": 6463821480177, "admin_graphql_api_id": "gid://shopify/Order/6…"
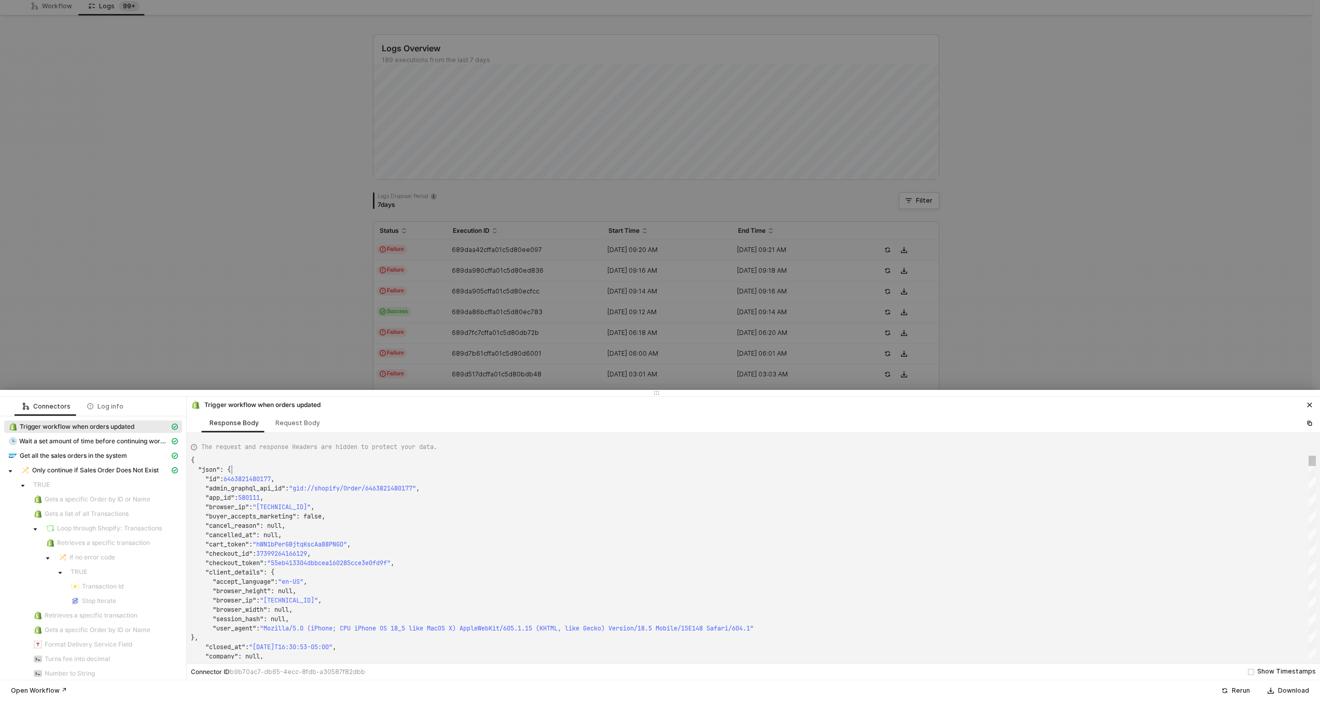
click at [512, 471] on div ""json" : {" at bounding box center [753, 469] width 1125 height 9
type textarea "KJWS2449"
click at [316, 252] on div at bounding box center [660, 350] width 1320 height 701
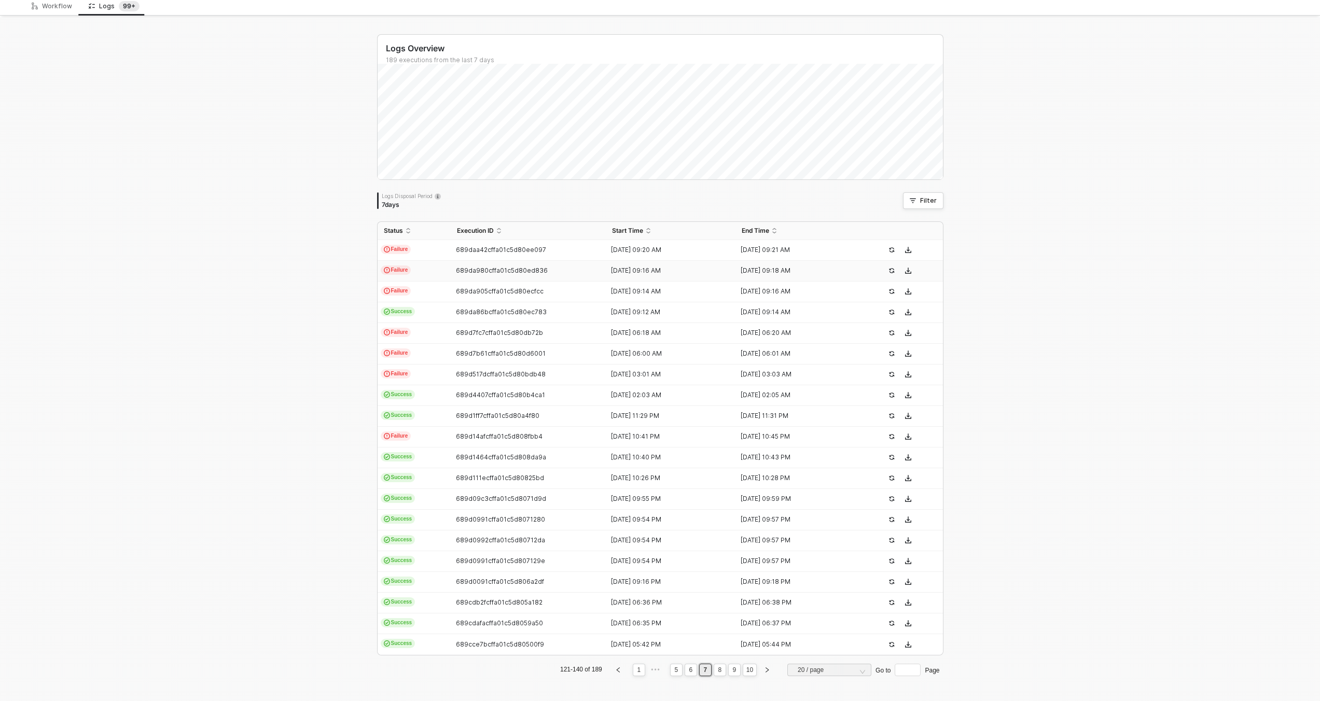
click at [384, 267] on icon "icon-exclamation" at bounding box center [387, 270] width 6 height 6
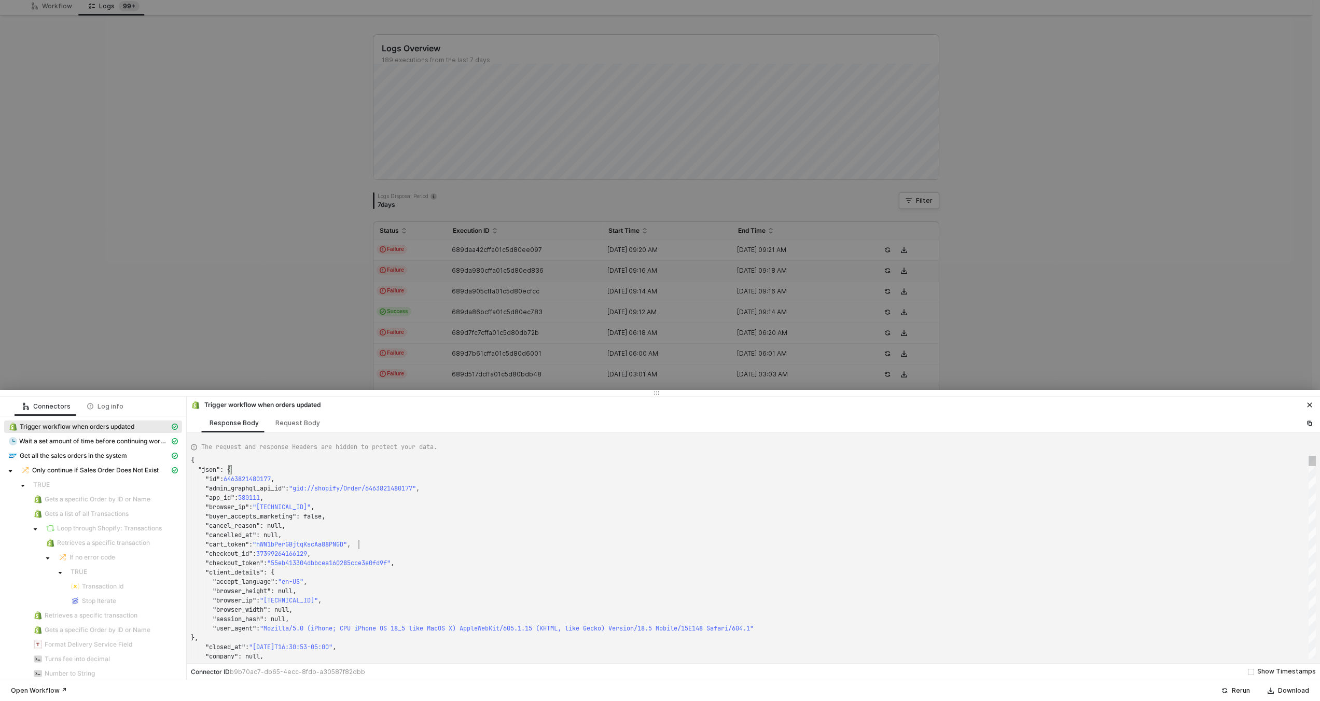
click at [413, 547] on div ""cart_token" : "hWN1bPerGBjtqKscAa88PNGD" ," at bounding box center [753, 544] width 1125 height 9
type textarea "{ "json": { "id": 6466518155505, "admin_graphql_api_id": "gid://shopify/Order/6…"
type textarea "KJWS2449"
drag, startPoint x: 346, startPoint y: 319, endPoint x: 410, endPoint y: 299, distance: 66.9
click at [346, 317] on div at bounding box center [660, 350] width 1320 height 701
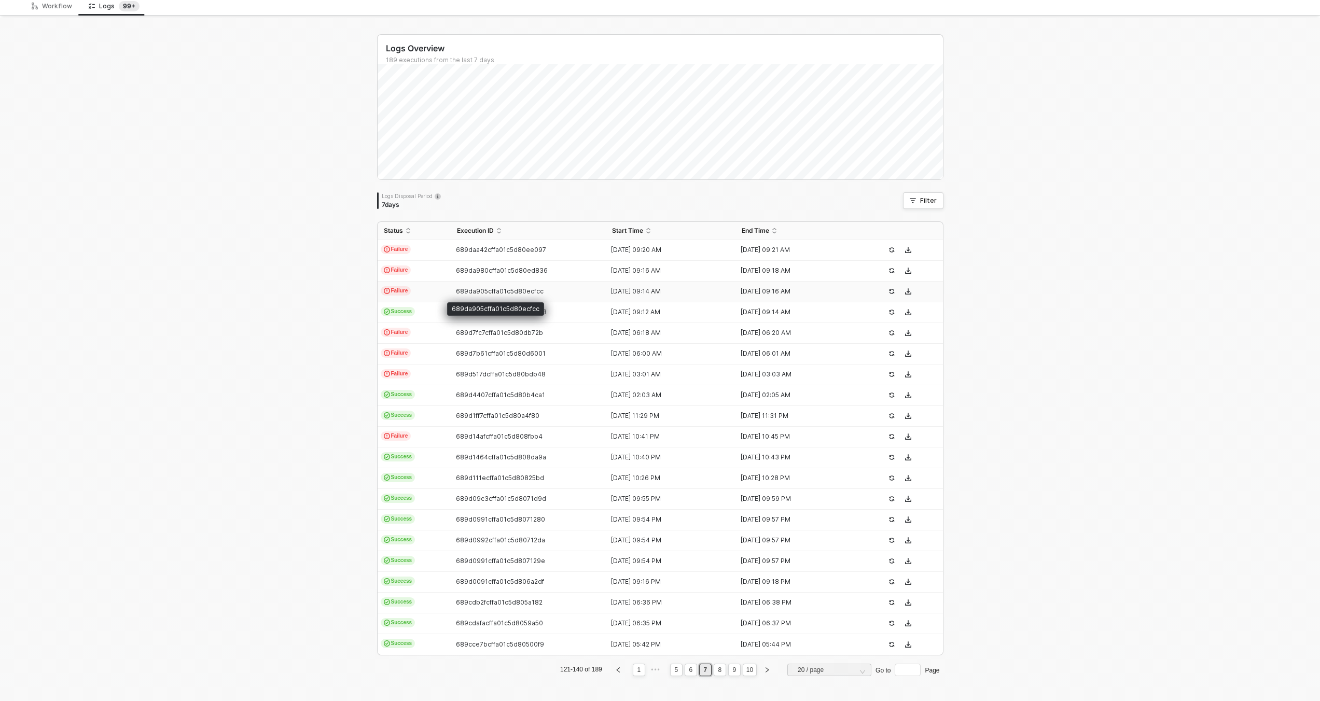
click at [470, 292] on span "689da905cffa01c5d80ecfcc" at bounding box center [500, 291] width 88 height 8
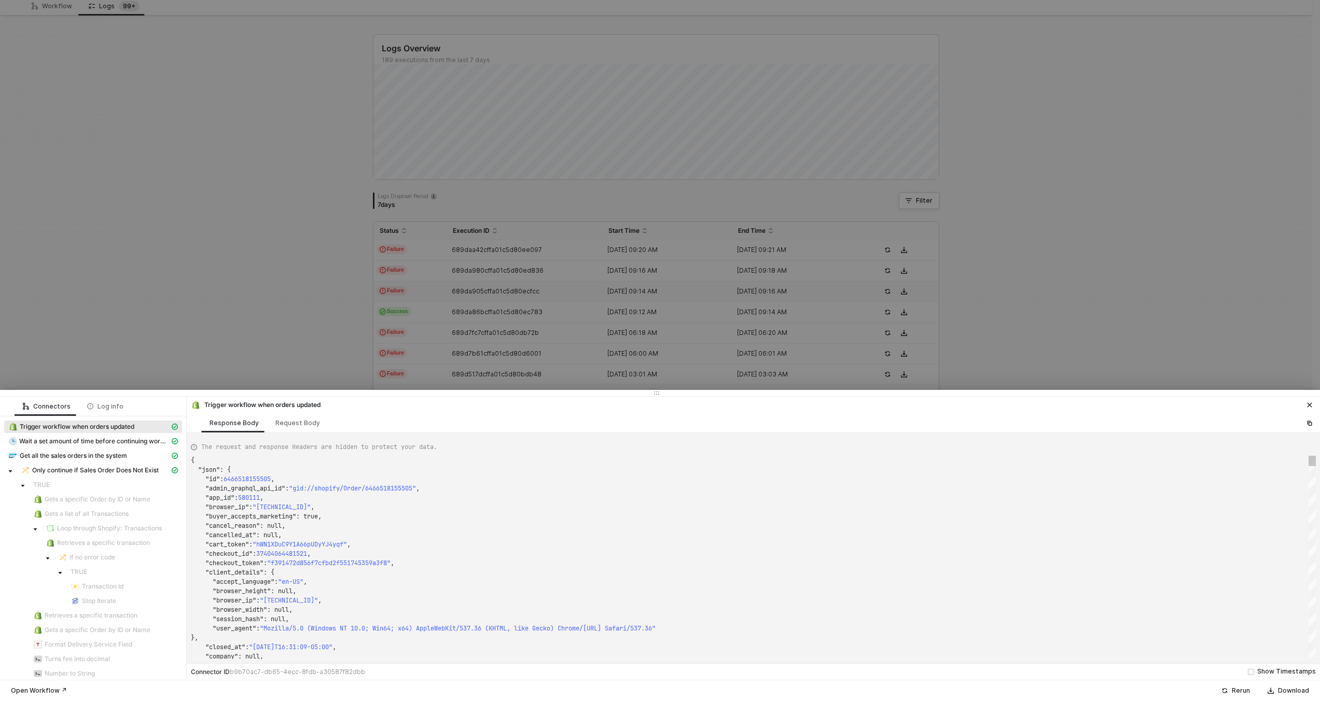
drag, startPoint x: 411, startPoint y: 457, endPoint x: 416, endPoint y: 531, distance: 73.8
click at [415, 534] on div ""cancelled_at" : null," at bounding box center [753, 535] width 1125 height 9
type textarea "KJWS2449"
click at [394, 280] on div at bounding box center [660, 350] width 1320 height 701
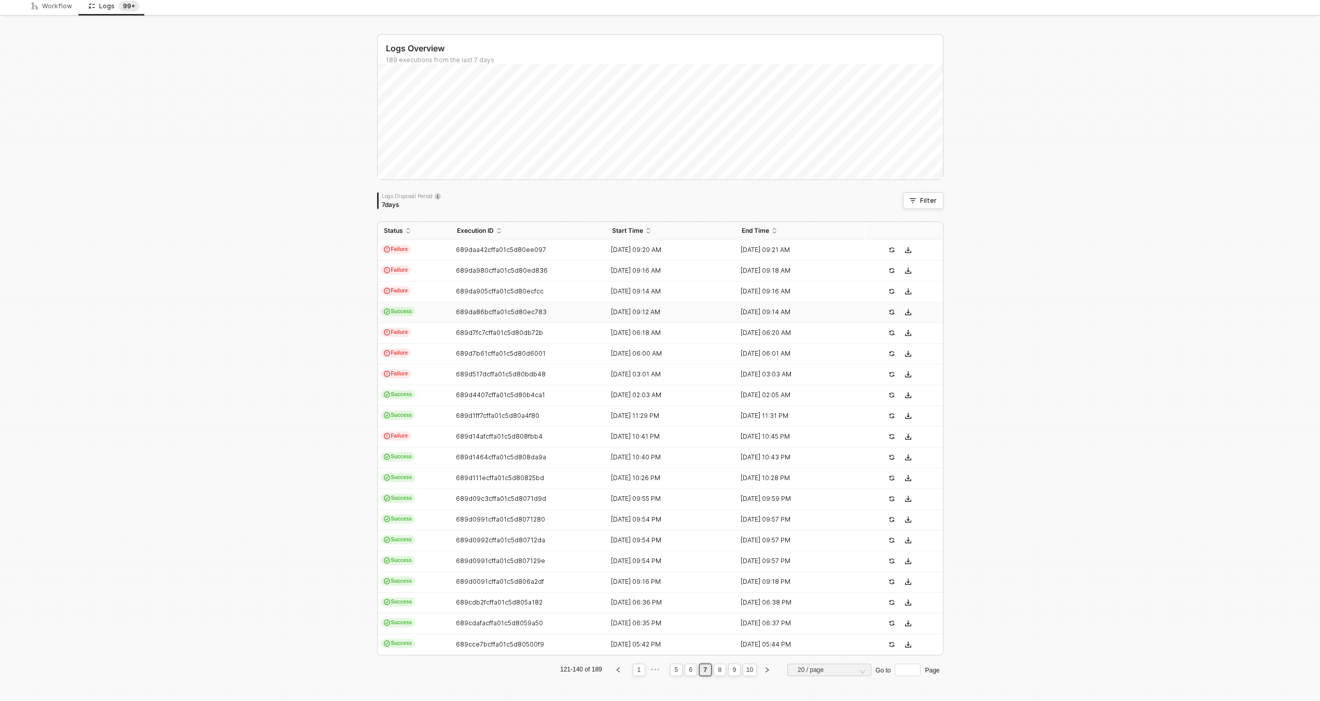
click at [408, 310] on span "Success" at bounding box center [398, 311] width 35 height 9
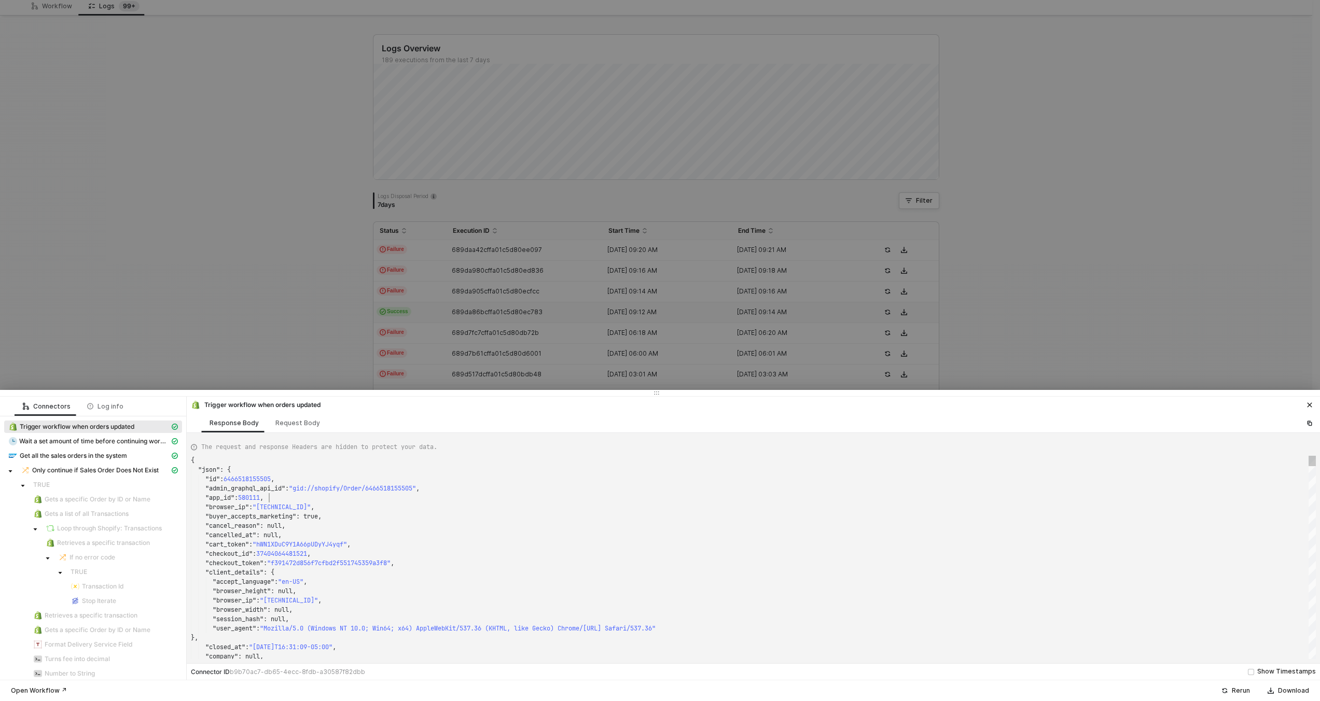
click at [449, 496] on div ""app_id" : 580111 ," at bounding box center [753, 497] width 1125 height 9
type textarea "{ "json": { "id": 6463821480177, "admin_graphql_api_id": "gid://shopify/Order/6…"
type textarea "KJWS244"
type textarea "d3ckMtd2E1Q0lRUHdGSU1oXzJUcFN3VERXNnRvNGx4emptMU4zRUJrb1NDVXlhd0JLM2Z2cm4zaTNpM…"
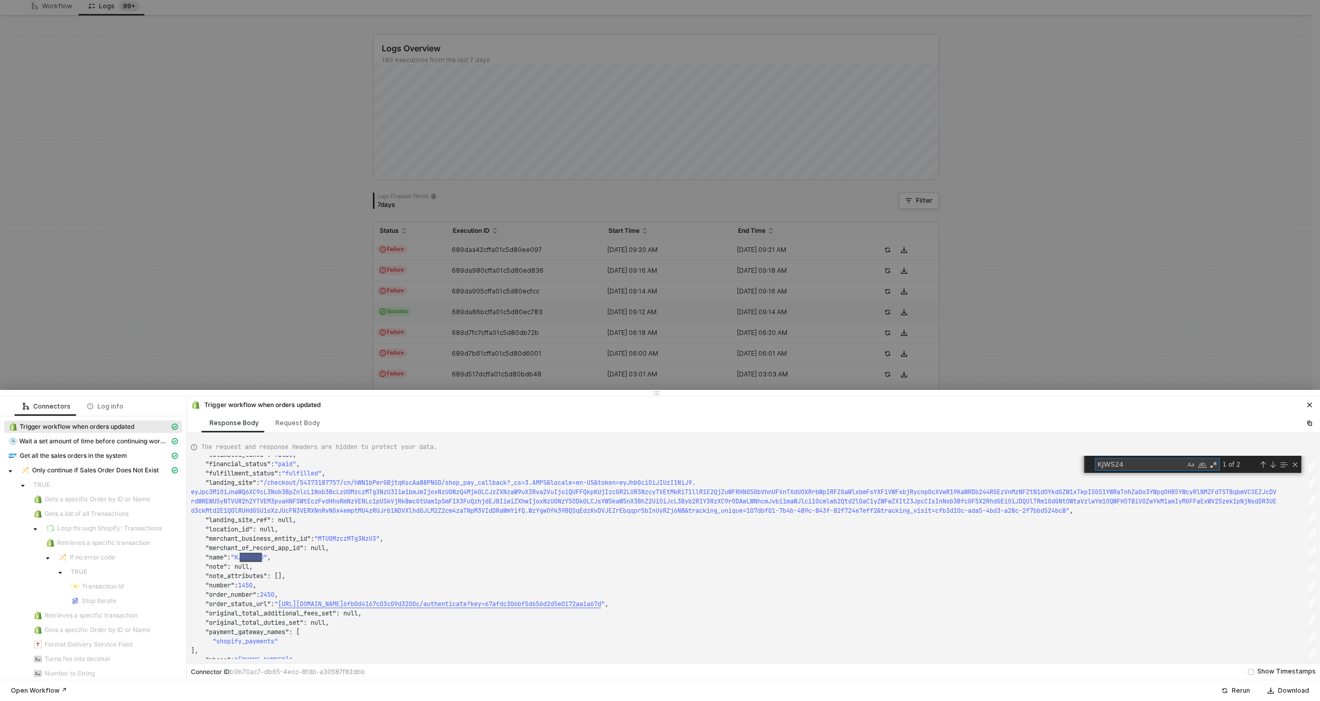
type textarea "KJWS24"
click at [359, 272] on div at bounding box center [660, 350] width 1320 height 701
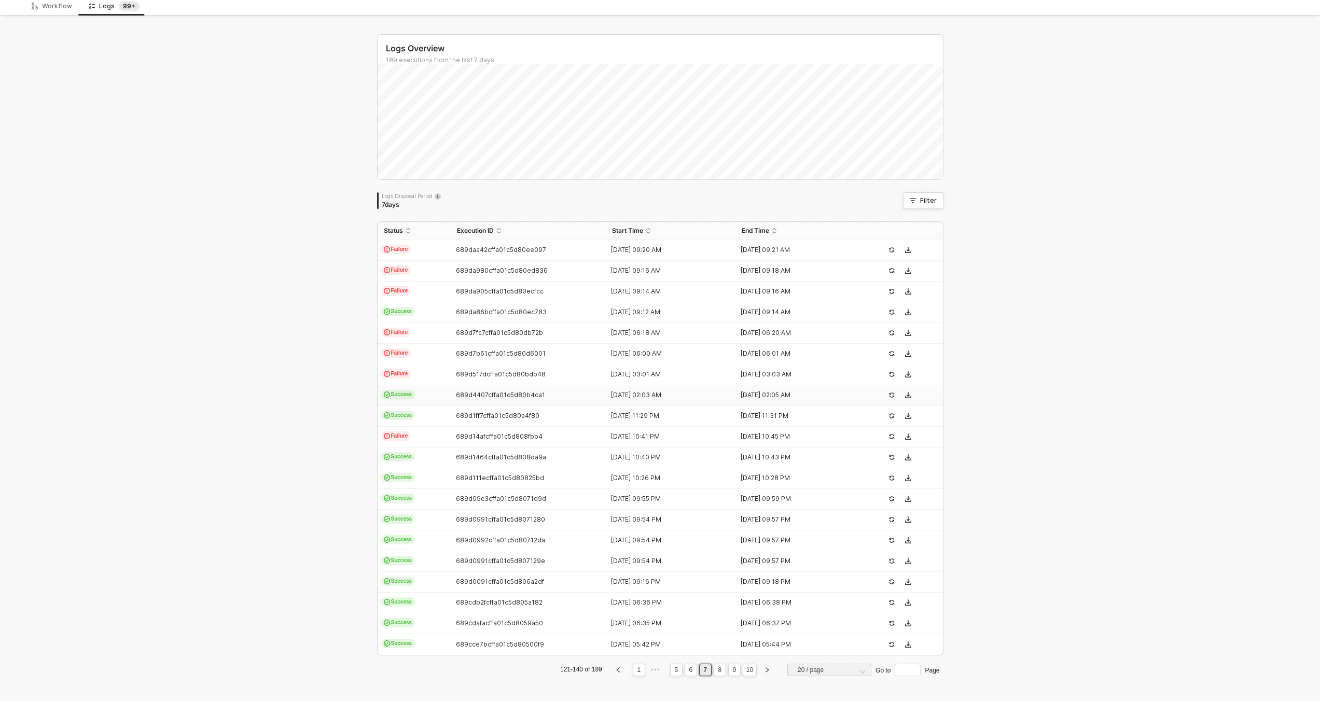
click at [451, 399] on td "689d4407cffa01c5d80b4ca1" at bounding box center [529, 395] width 156 height 21
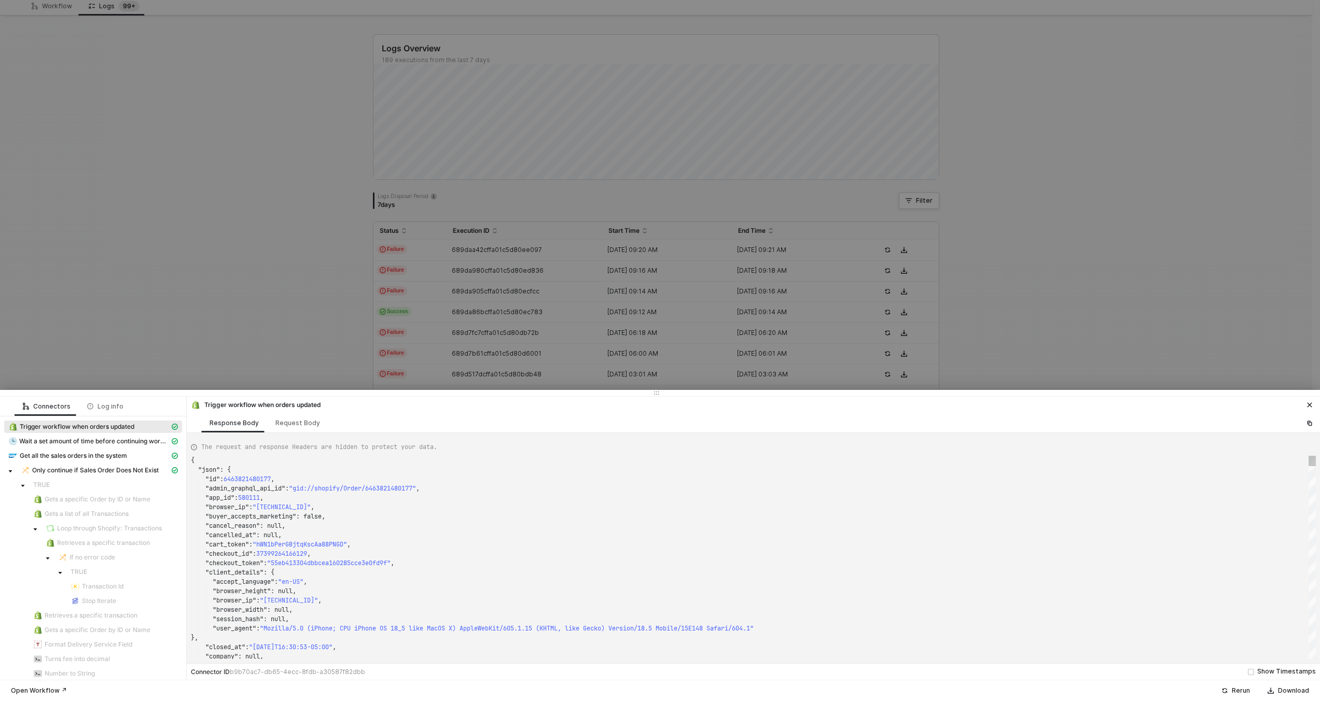
type textarea ""checkout_id": 37399264166129, "checkout_token": "55eb413304dbbcea160285cce3e0f…"
click at [426, 596] on div ""browser_ip" : "2601:8c0:901:cc60:44e:325:e853:1194" ," at bounding box center [753, 600] width 1125 height 9
type textarea "KJWS2449"
click at [298, 362] on div at bounding box center [660, 350] width 1320 height 701
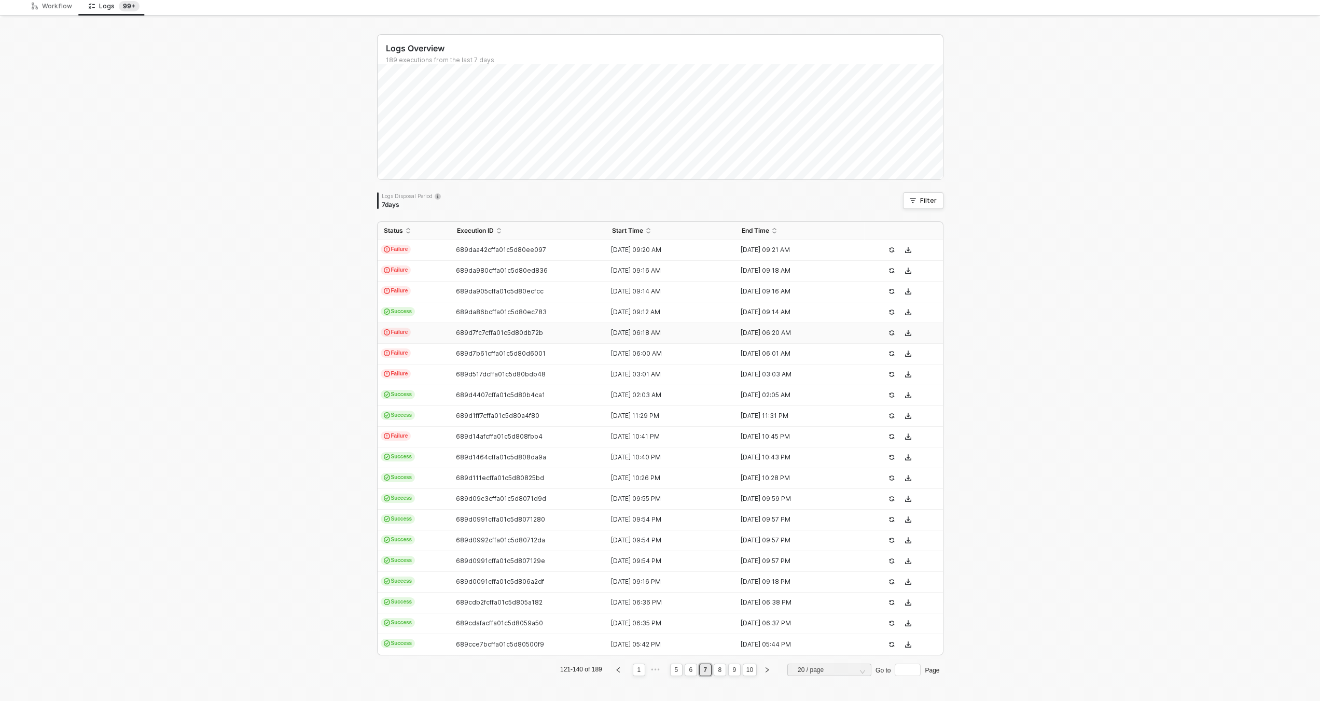
click at [419, 334] on td "Failure" at bounding box center [414, 333] width 73 height 21
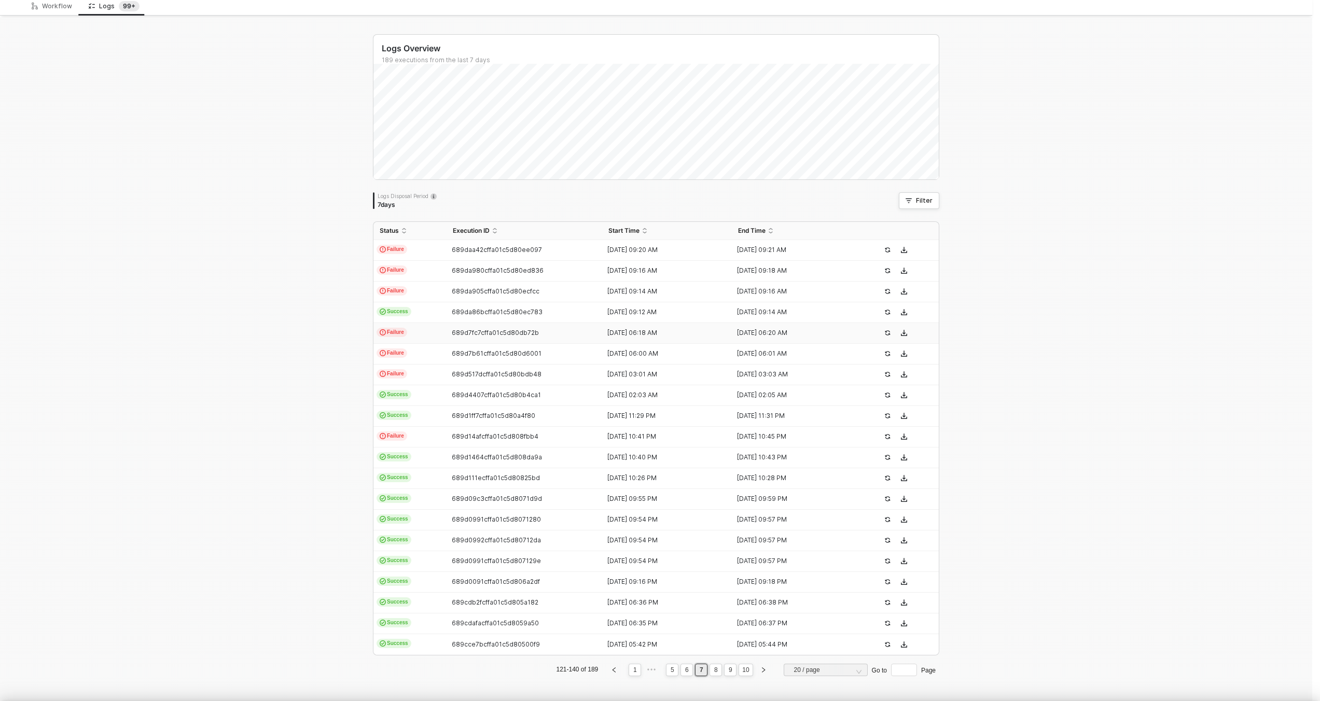
type textarea "{ "json": { "id": 6466518155505, "admin_graphql_api_id": "gid://shopify/Order/6…"
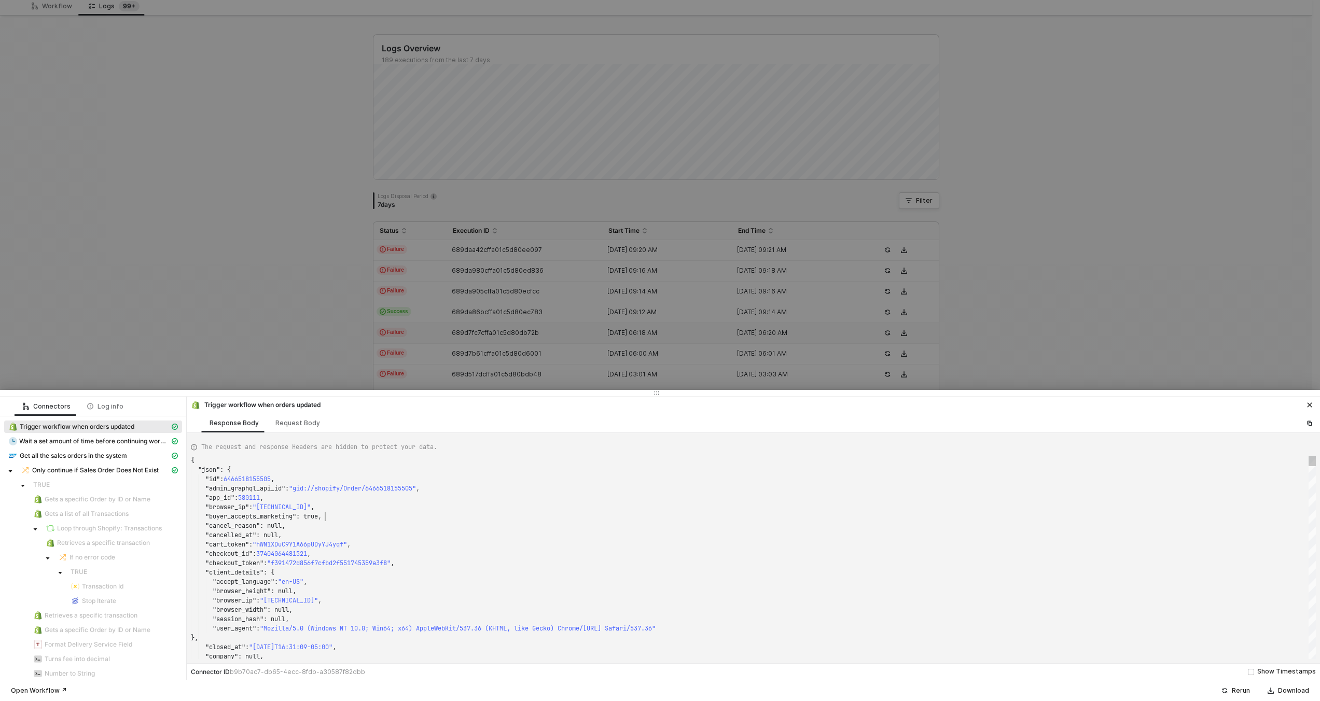
click at [473, 512] on div ""buyer_accepts_marketing" : true," at bounding box center [753, 516] width 1125 height 9
type textarea "KJWS2449"
click at [337, 327] on div at bounding box center [660, 350] width 1320 height 701
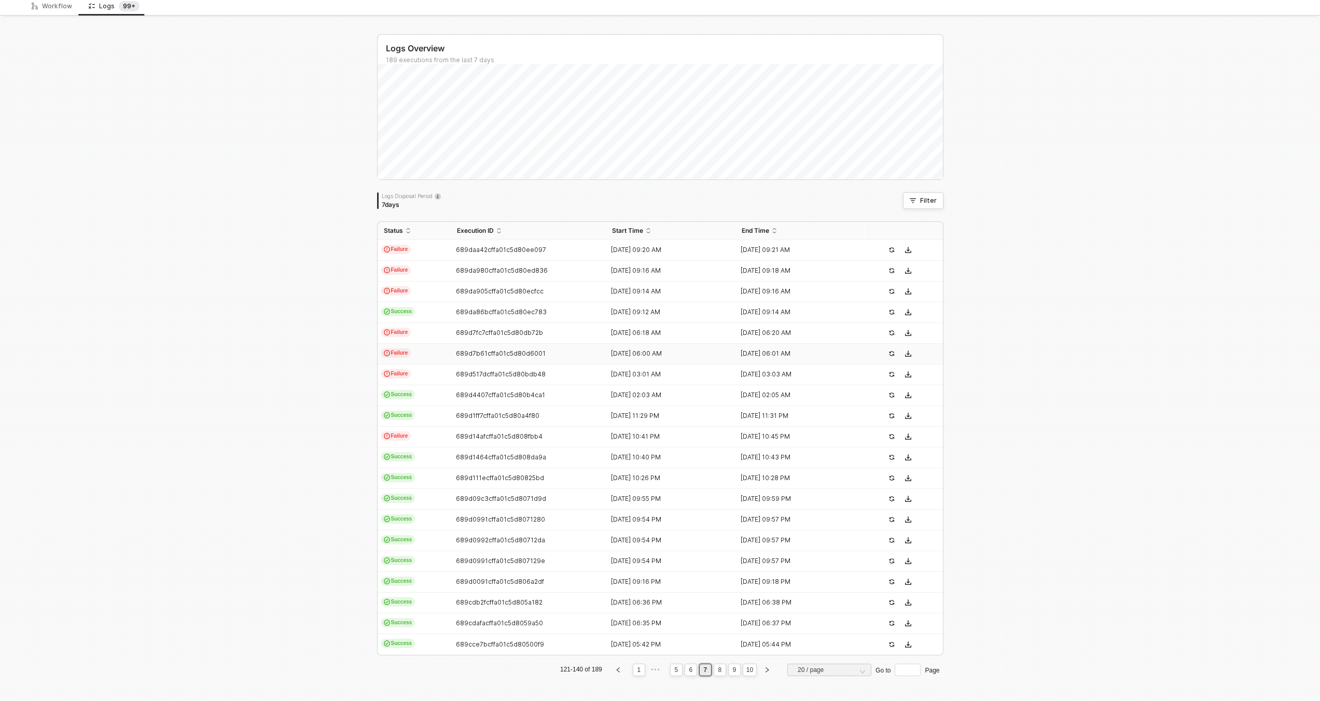
click at [425, 352] on td "Failure" at bounding box center [414, 354] width 73 height 21
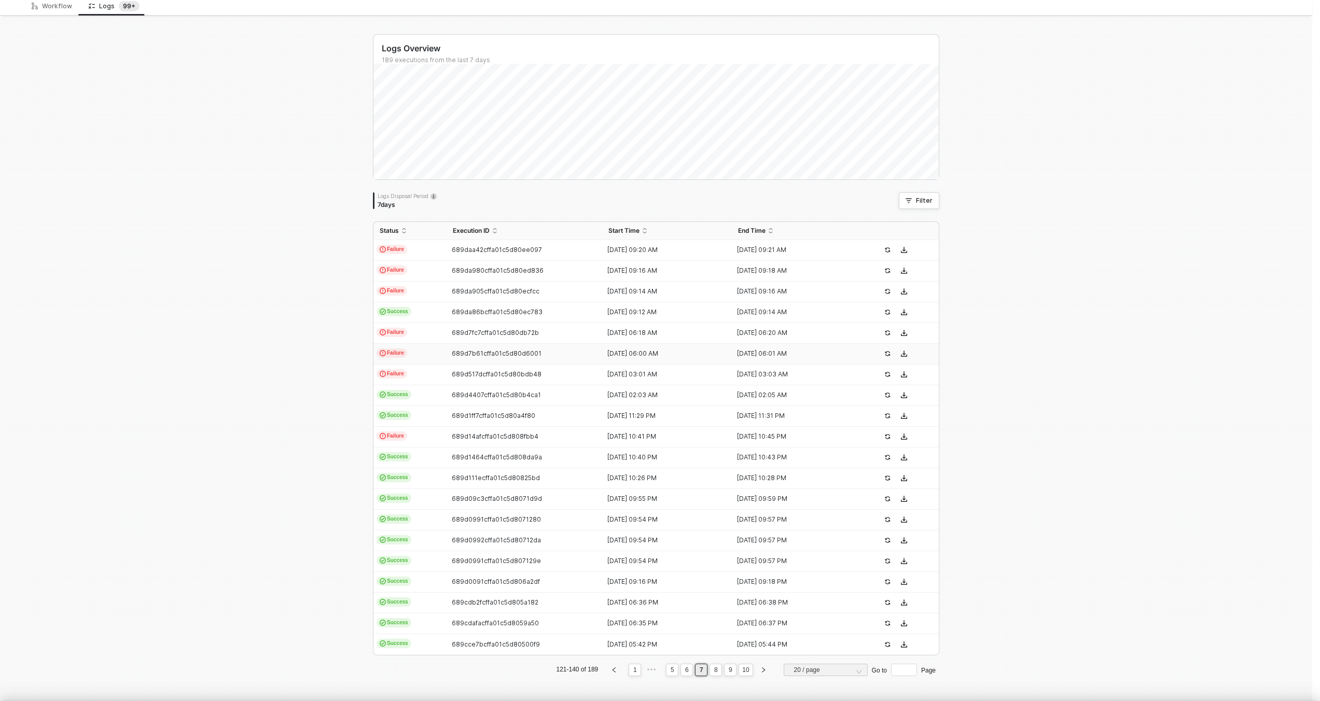
type textarea "{ "json": { "id": 6466518155505, "admin_graphql_api_id": "gid://shopify/Order/6…"
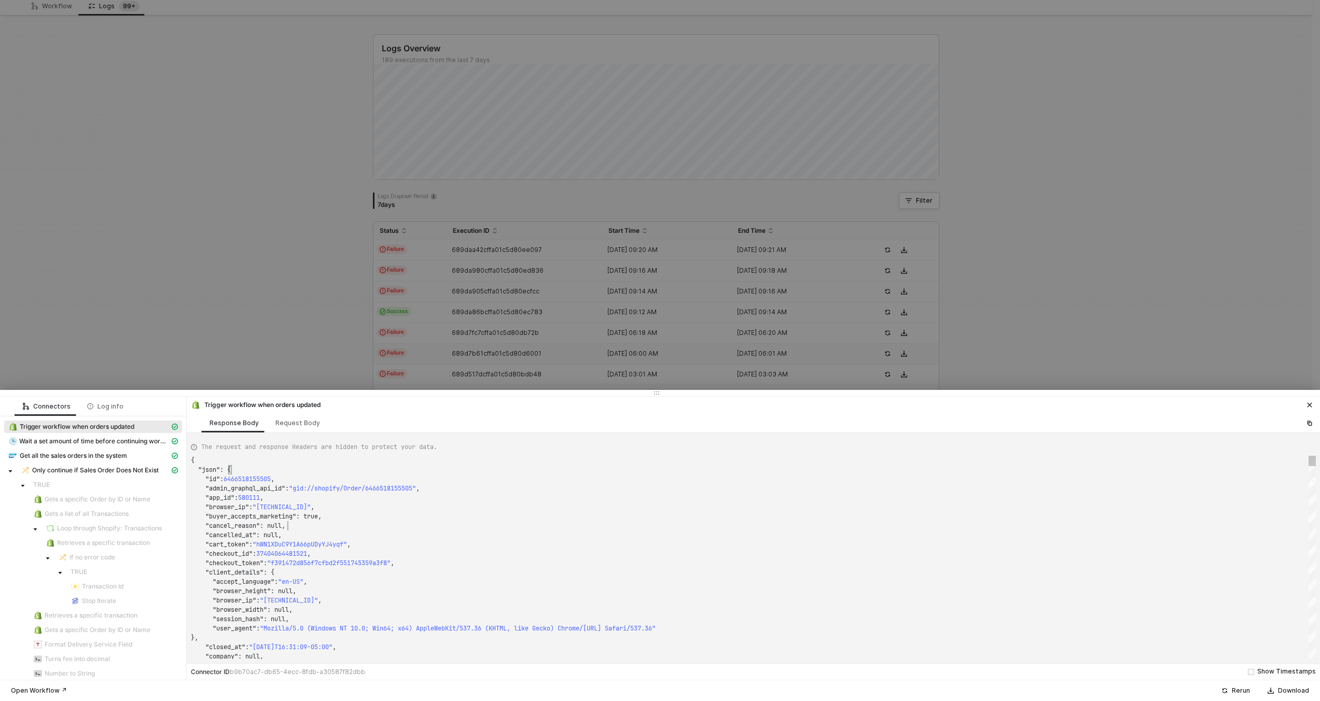
click at [448, 524] on div ""cancel_reason" : null," at bounding box center [753, 525] width 1125 height 9
type textarea "KJWS2449"
click at [329, 330] on div at bounding box center [660, 350] width 1320 height 701
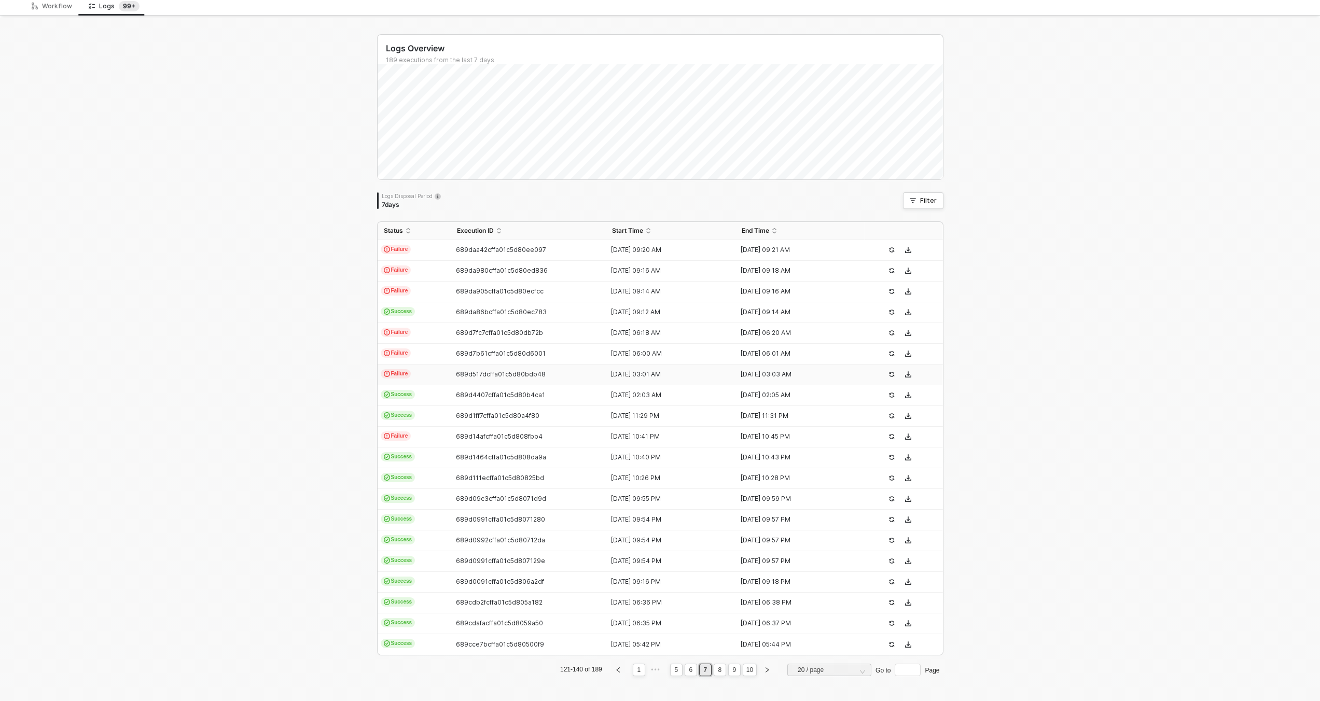
click at [415, 376] on td "Failure" at bounding box center [414, 375] width 73 height 21
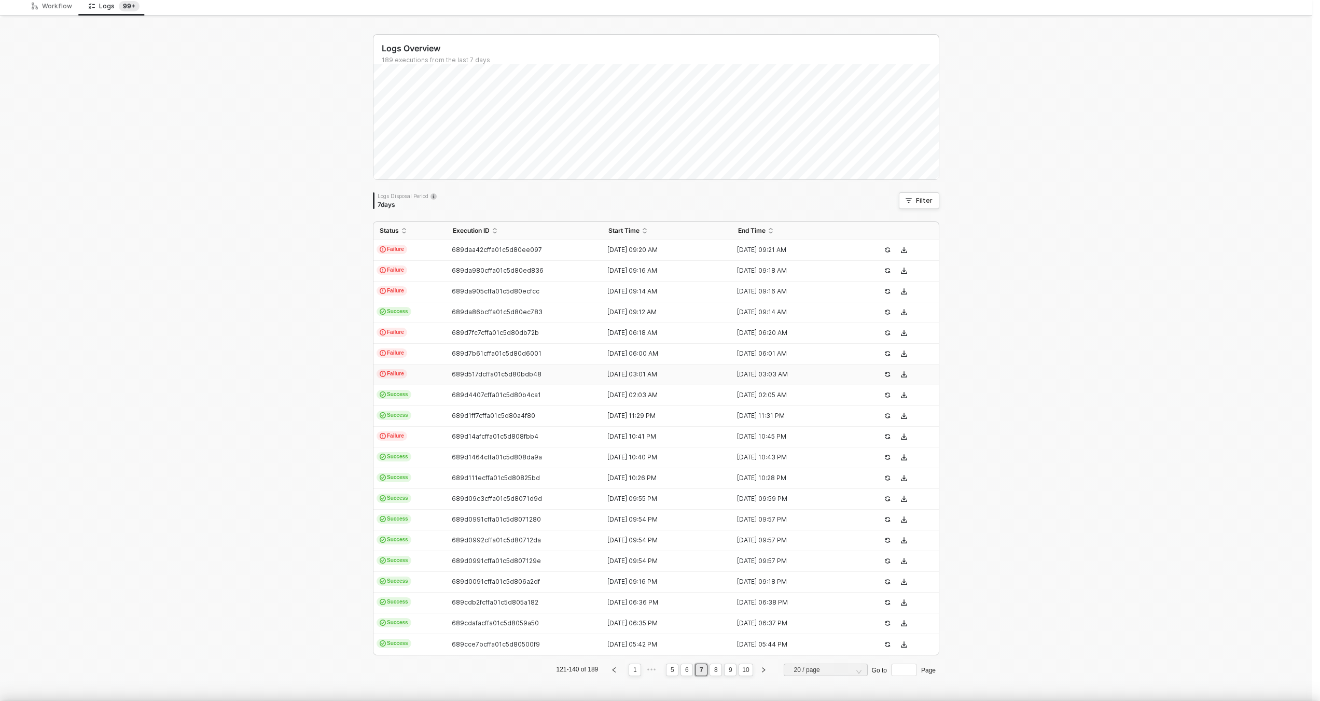
type textarea "{ "json": { "id": 6468224254193, "admin_graphql_api_id": "gid://shopify/Order/6…"
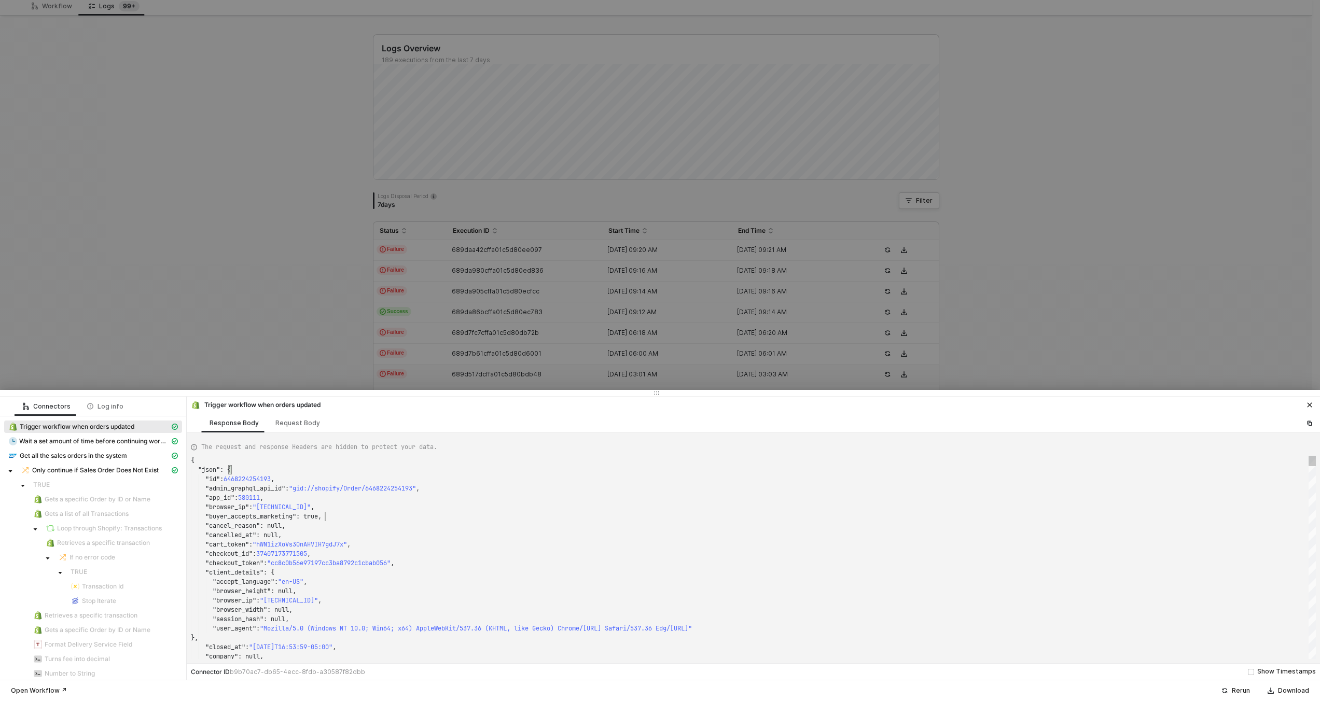
click at [459, 513] on div ""buyer_accepts_marketing" : true," at bounding box center [753, 516] width 1125 height 9
type textarea "KJWS2449"
type textarea "{ "json": { "id": 6463665471729, "admin_graphql_api_id": "gid://shopify/Order/6…"
type textarea "KJWS2449"
click at [311, 337] on div at bounding box center [660, 350] width 1320 height 701
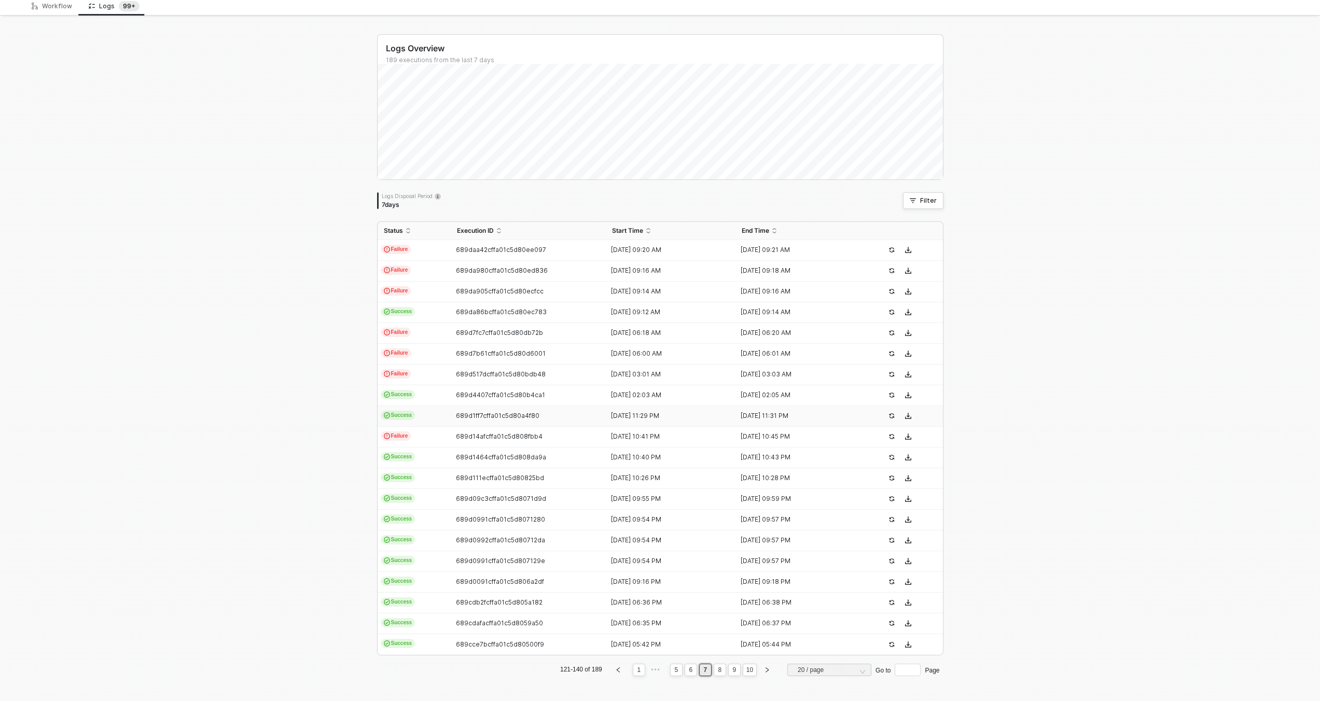
click at [414, 413] on td "Success" at bounding box center [414, 416] width 73 height 21
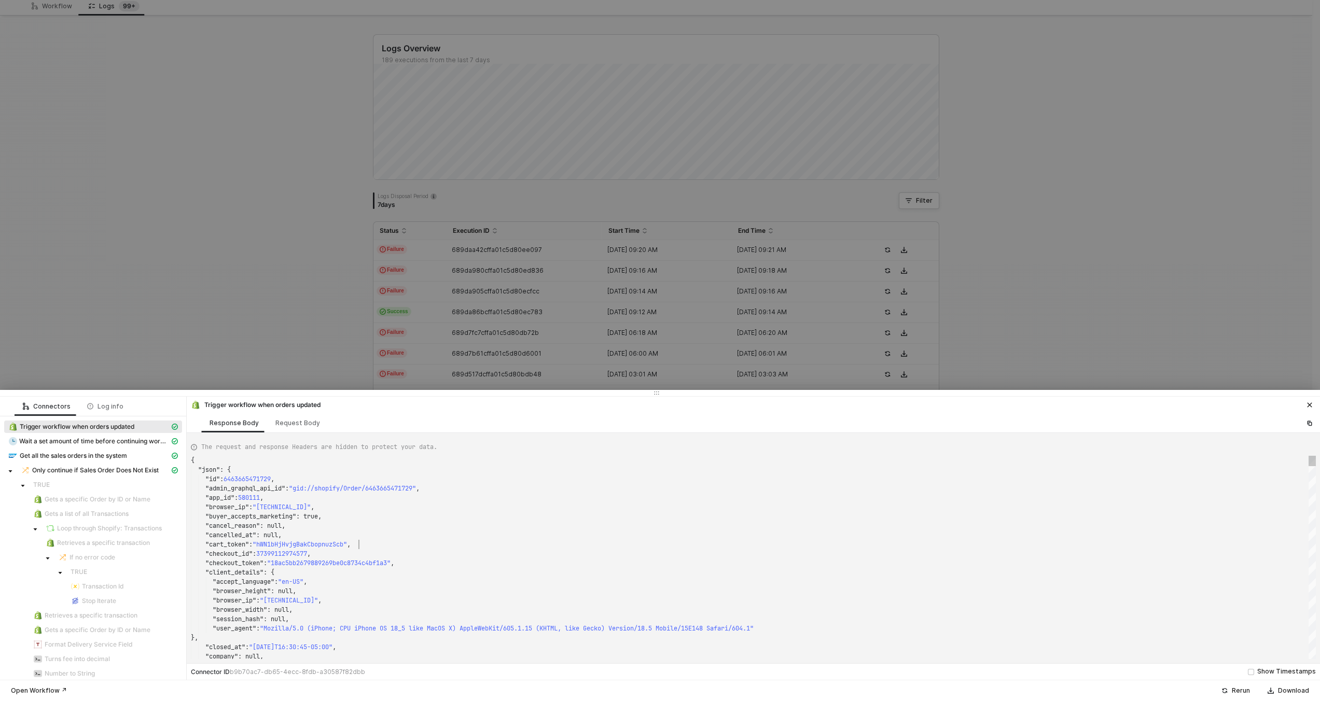
click at [445, 547] on div ""cart_token" : "hWN1bHjHvjgBakCbopnuzScb" ," at bounding box center [753, 544] width 1125 height 9
type textarea ""name": "KJWS2449", "note": null, "note_attributes": [], "number": 1449, "order…"
type textarea "KJWS2449"
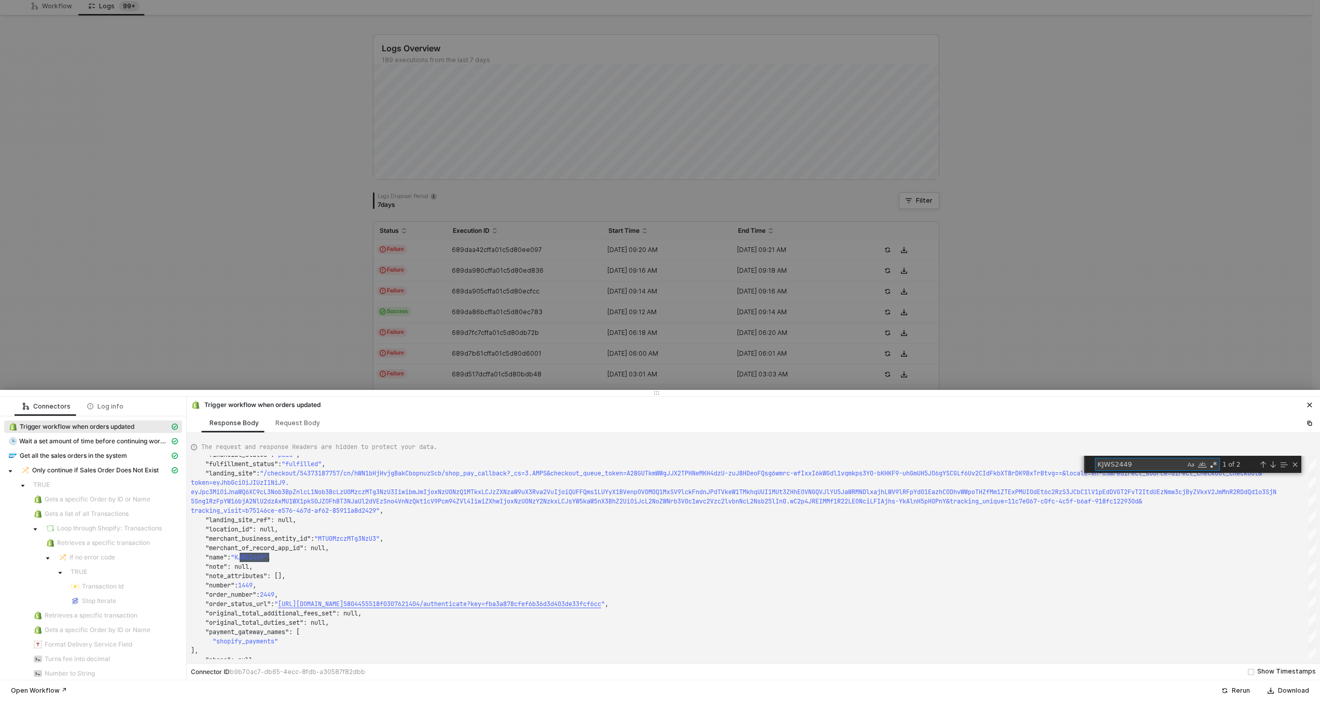
type textarea "{ "json": { "id": 6463665471729, "admin_graphql_api_id": "gid://shopify/Order/6…"
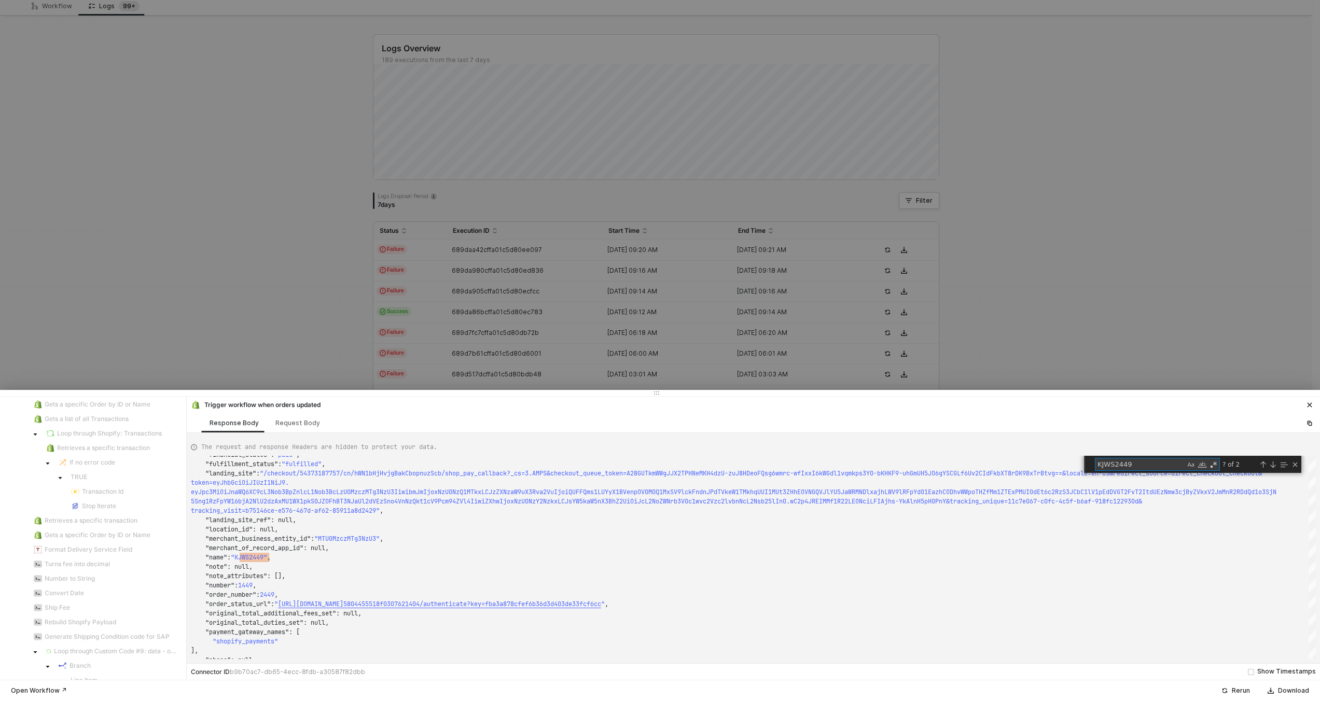
type textarea "KJWS2449"
click at [479, 325] on div at bounding box center [660, 350] width 1320 height 701
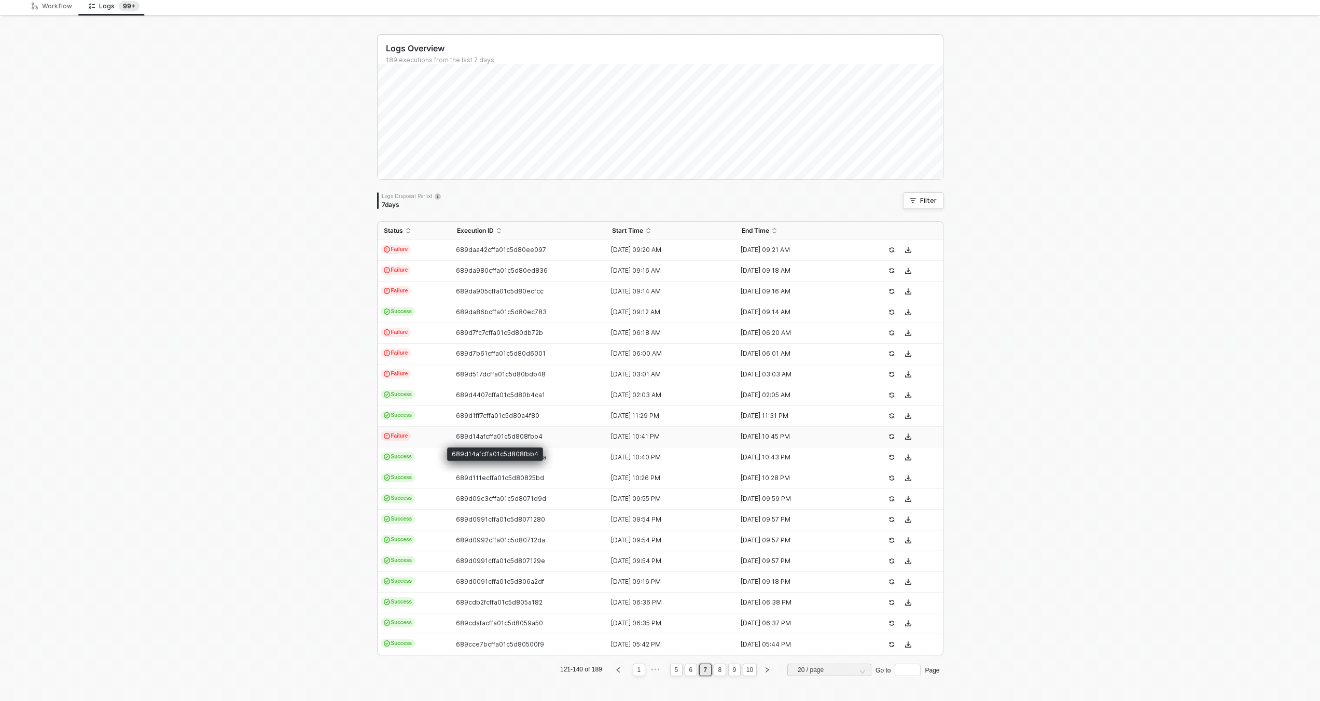
click at [485, 436] on span "689d14afcffa01c5d808fbb4" at bounding box center [499, 437] width 87 height 8
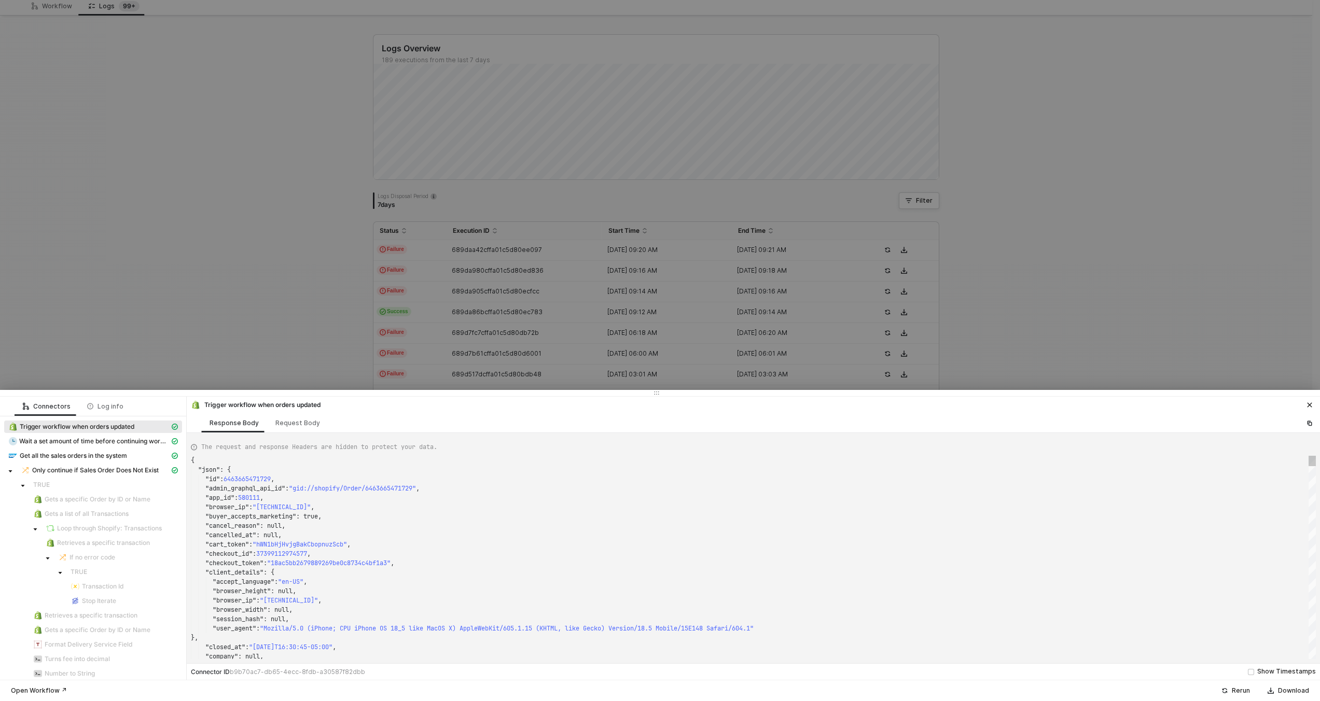
click at [517, 566] on div ""checkout_token" : "18ac5bb2679889269be0c8734c4bf1a3" ," at bounding box center [753, 563] width 1125 height 9
type textarea ""name": "KJWS2449", "note": null, "note_attributes": [], "number": 1449, "order…"
type textarea "KJWS2449"
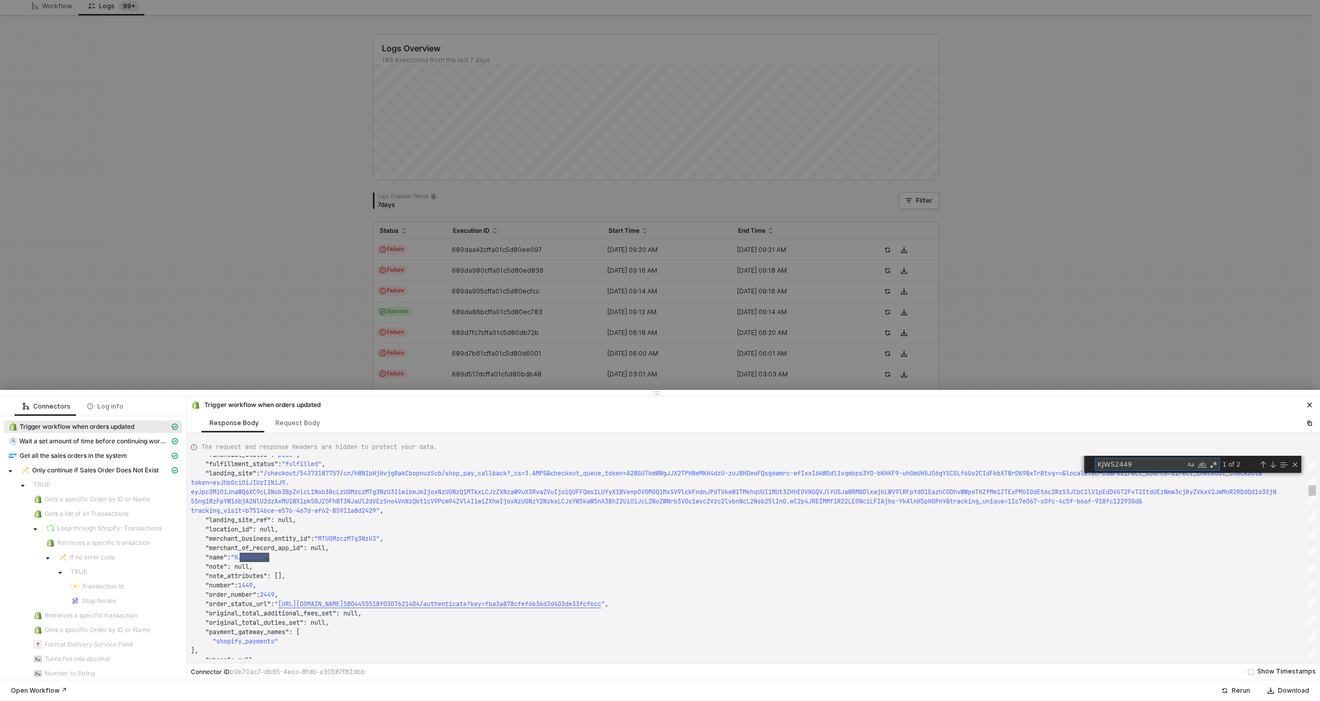
type textarea "{ "json": { "id": 6468224254193, "admin_graphql_api_id": "gid://shopify/Order/6…"
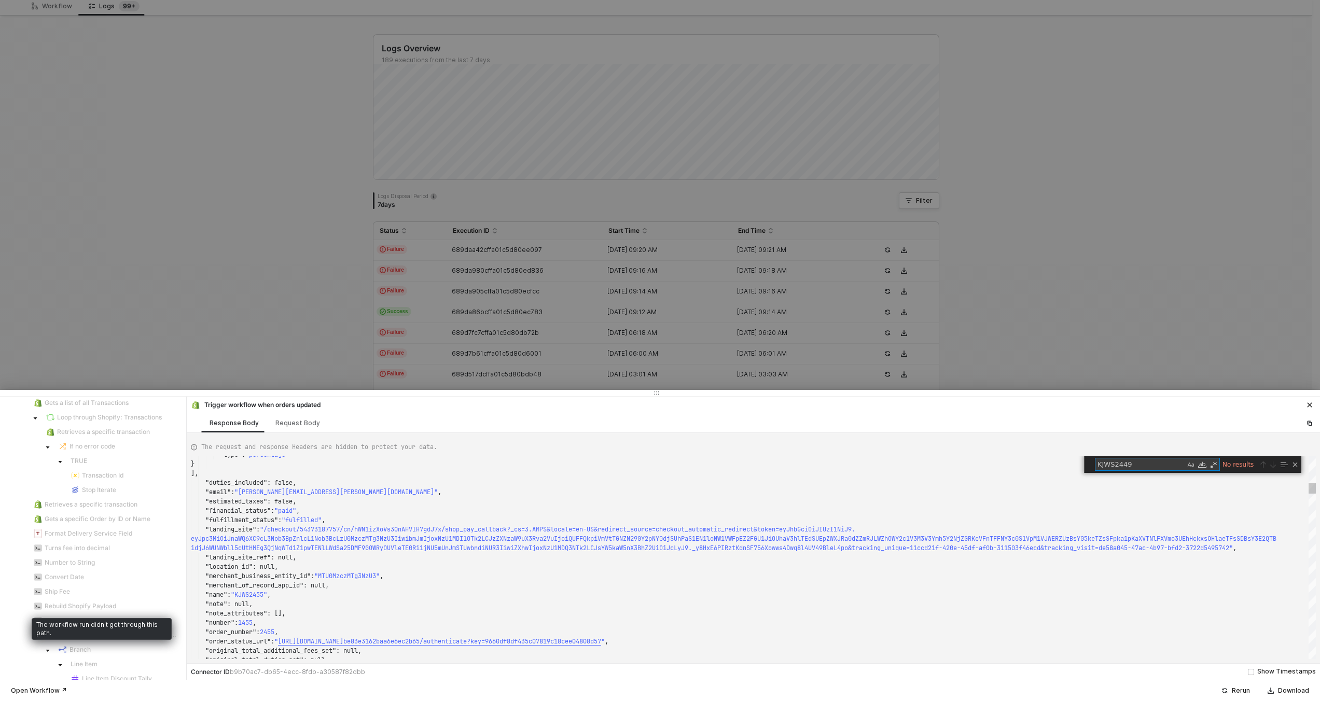
type textarea "KJWS2449"
click at [404, 332] on div at bounding box center [660, 350] width 1320 height 701
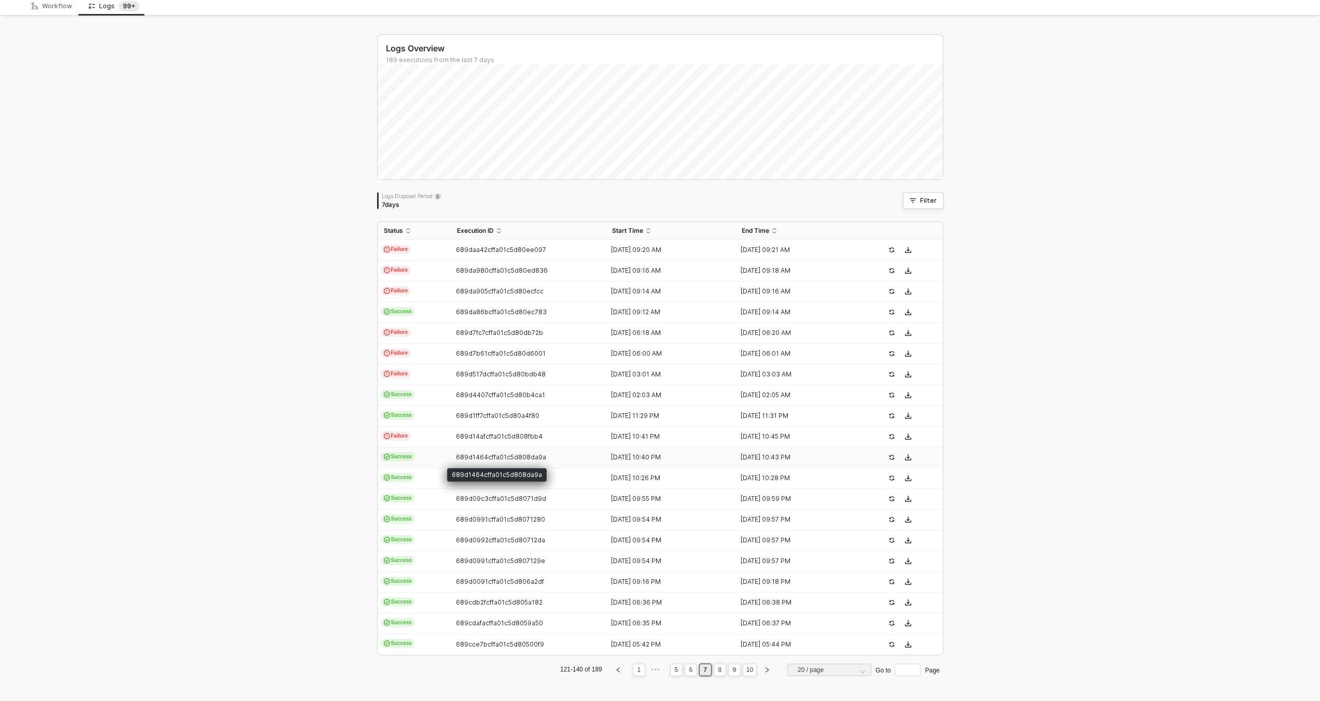
click at [456, 454] on span "689d1464cffa01c5d808da9a" at bounding box center [501, 457] width 90 height 8
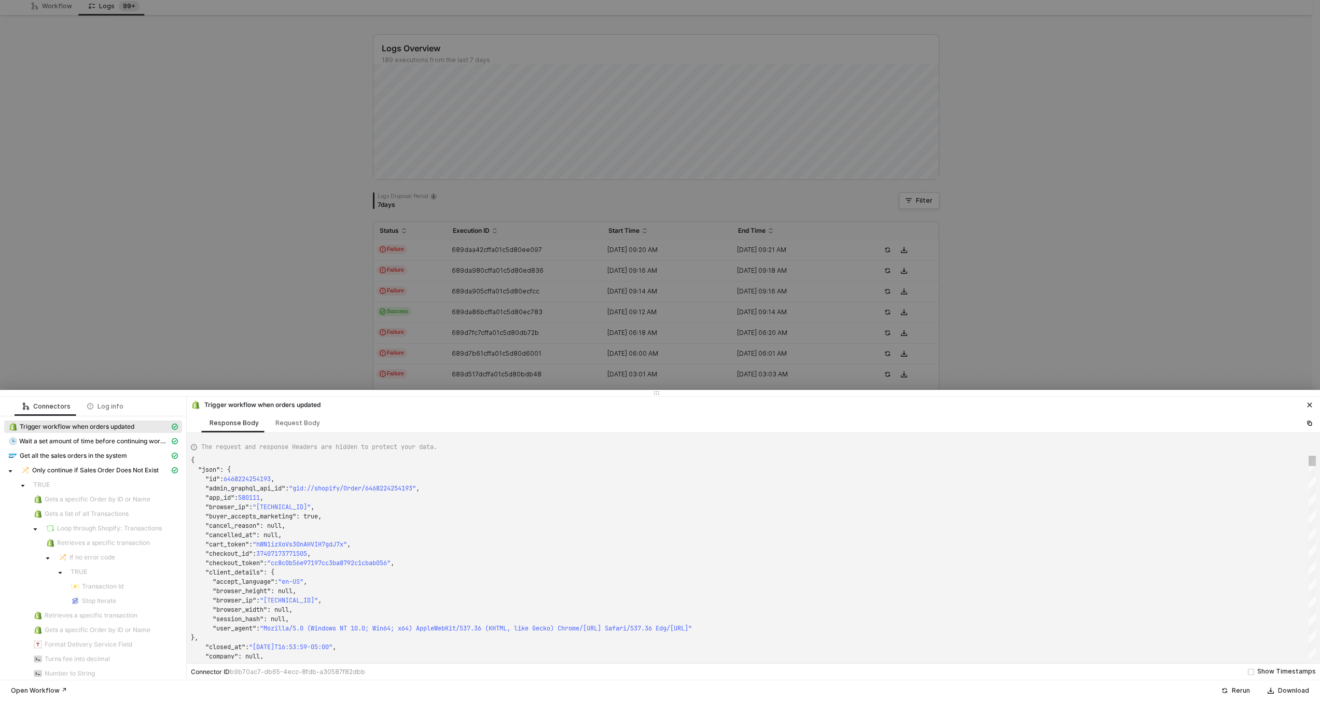
type textarea ""checkout_id": 37407173771505, "checkout_token": "cc8c0b56e97197cc3ba8792c1cbab…"
click at [576, 564] on div ""checkout_token" : "cc8c0b56e97197cc3ba8792c1cbab056" ," at bounding box center [753, 563] width 1125 height 9
type textarea "KJWS2449"
click at [432, 296] on div at bounding box center [660, 350] width 1320 height 701
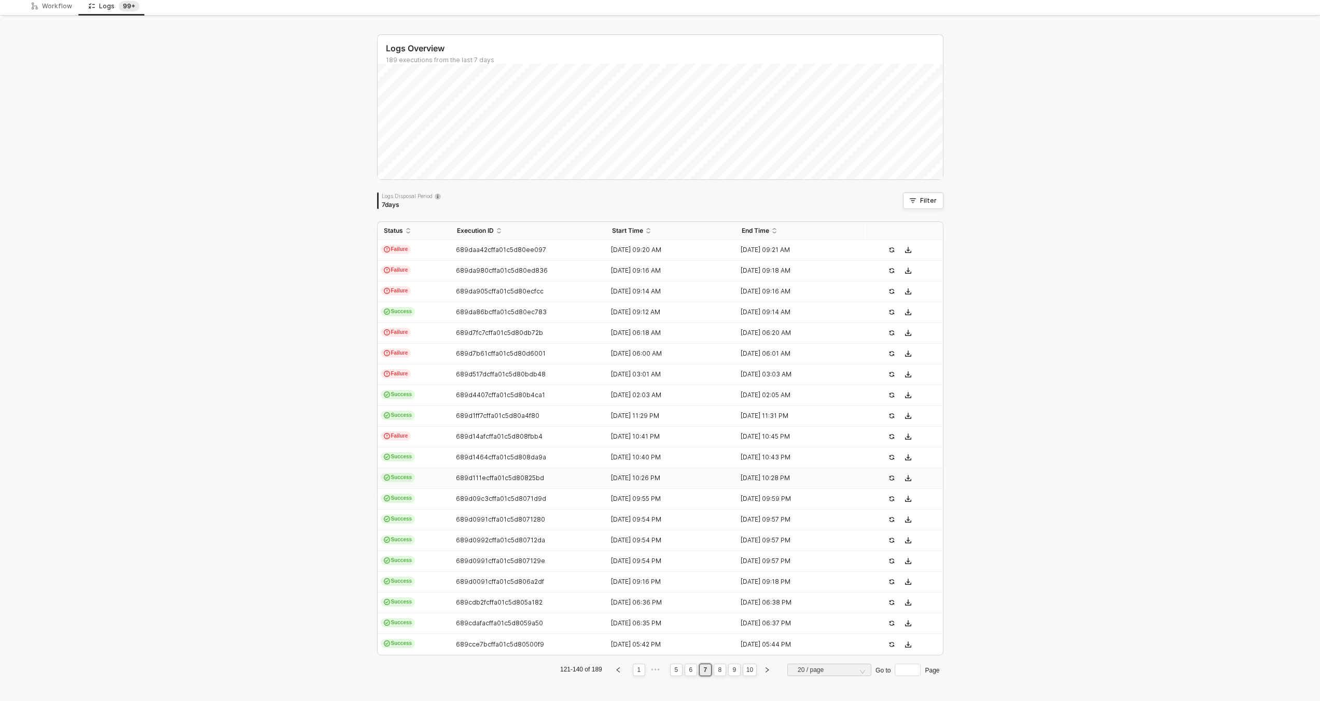
click at [456, 474] on span "689d111ecffa01c5d80825bd" at bounding box center [500, 478] width 88 height 8
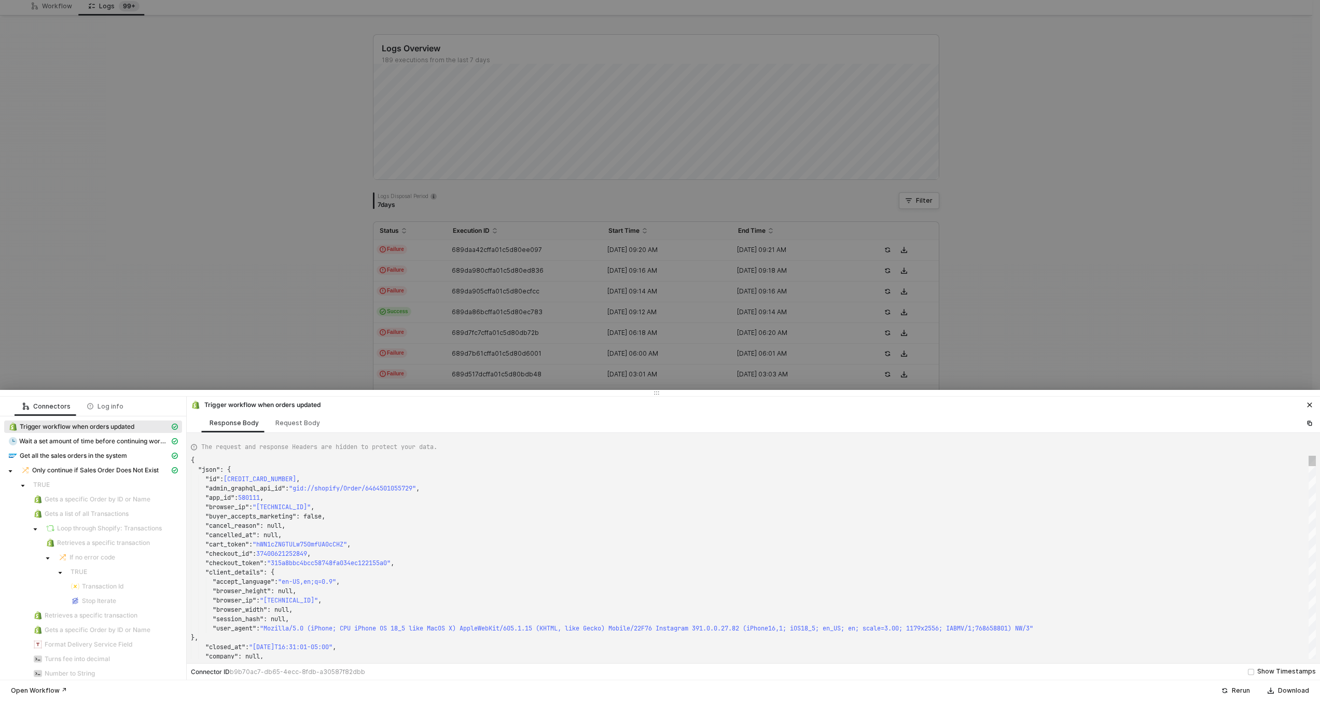
type textarea ""checkout_id": 37400621252849, "checkout_token": "315a8bbc4bcc58748fa034ec12215…"
click at [485, 553] on div ""checkout_id" : 37400621252849 ," at bounding box center [753, 553] width 1125 height 9
type textarea "KJWS2449"
type textarea "{ "json": { "id": 6463821480177, "admin_graphql_api_id": "gid://shopify/Order/6…"
type textarea "KJWS2449"
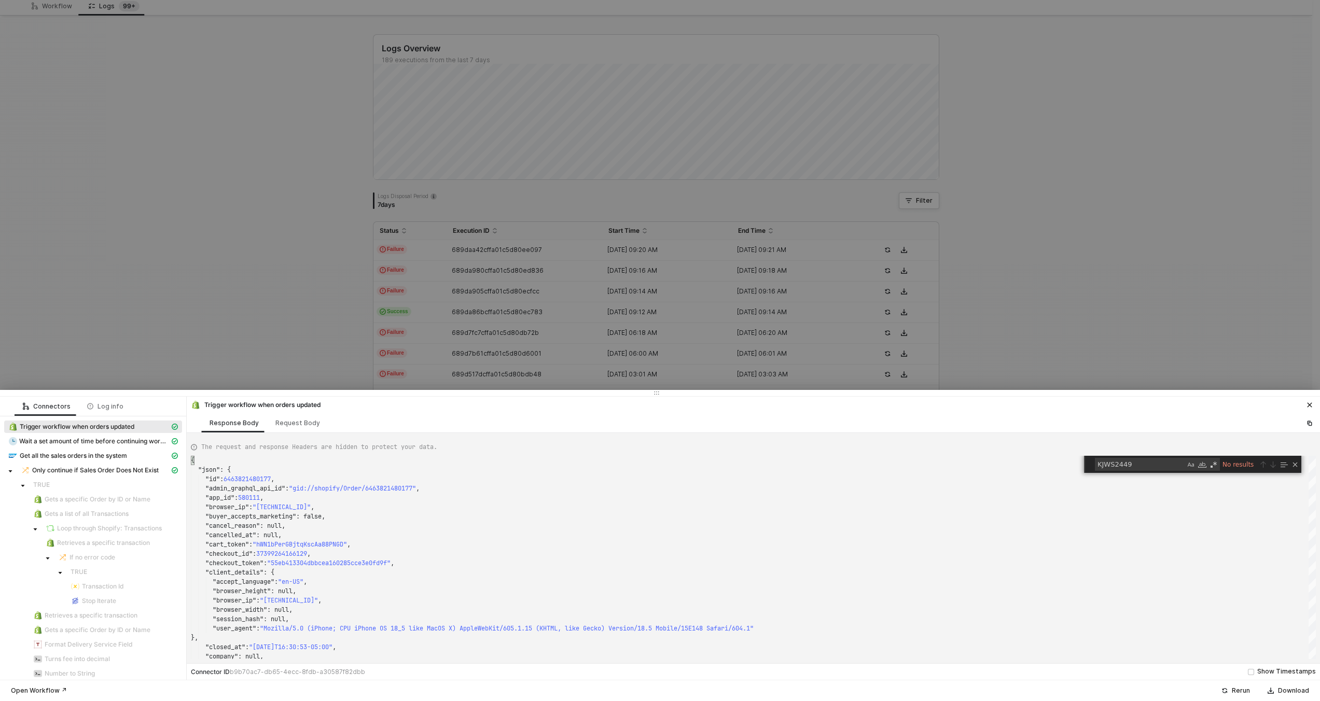
click at [505, 336] on div at bounding box center [660, 350] width 1320 height 701
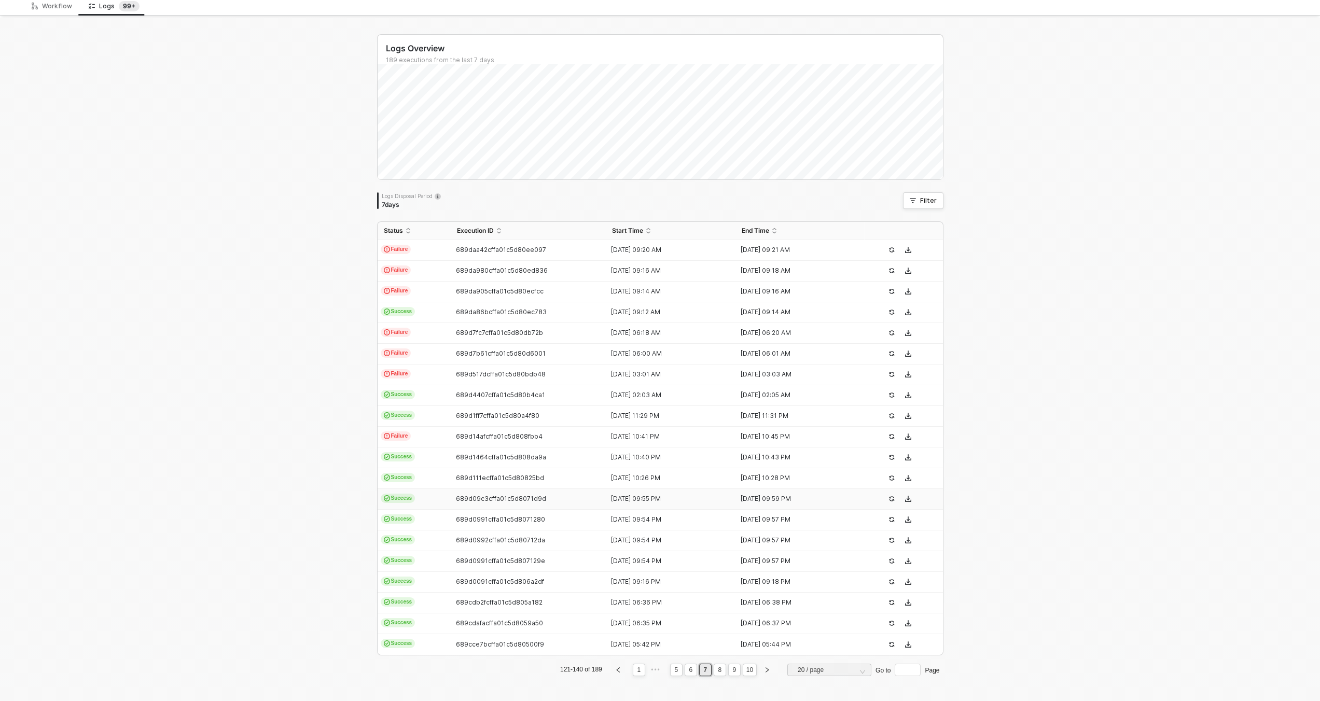
click at [504, 504] on td "689d09c3cffa01c5d8071d9d" at bounding box center [529, 499] width 156 height 21
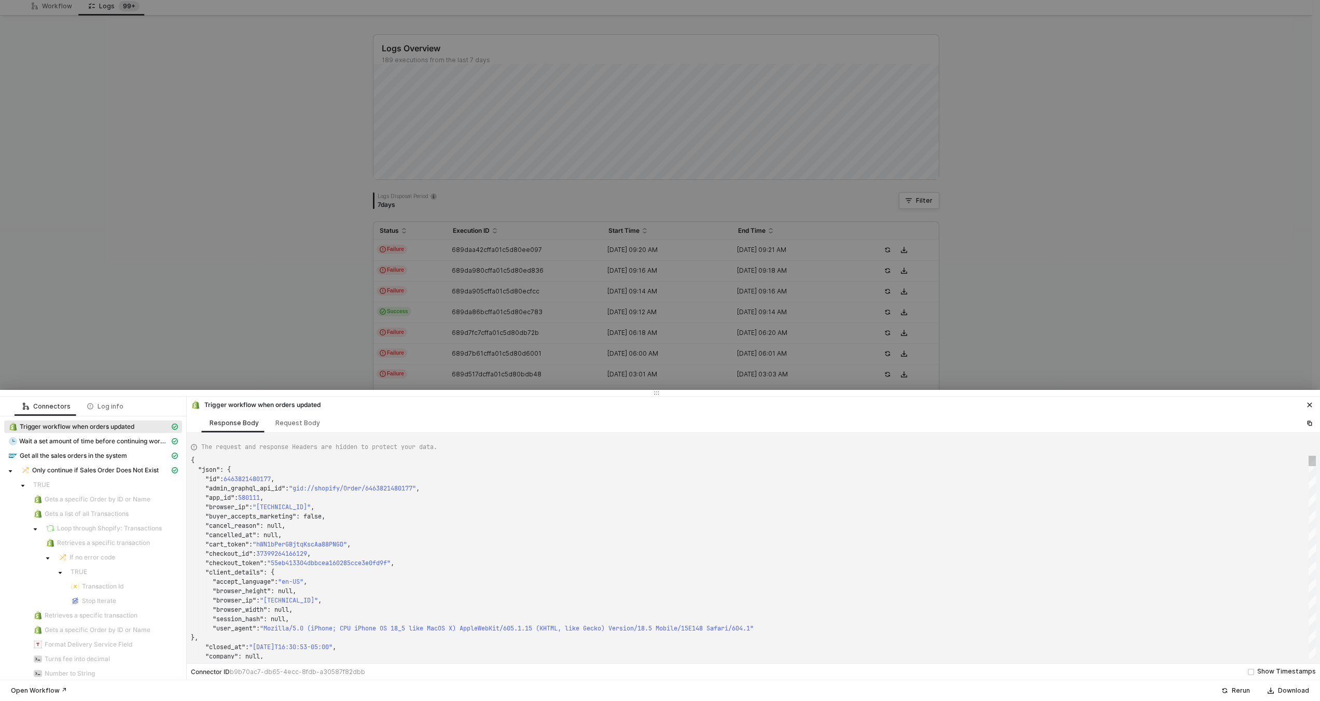
drag, startPoint x: 505, startPoint y: 535, endPoint x: 511, endPoint y: 552, distance: 18.4
click at [511, 553] on div ""checkout_id" : 37399264166129 ," at bounding box center [753, 553] width 1125 height 9
type textarea "{ "json": { "id": 6469090148593, "admin_graphql_api_id": "gid://shopify/Order/6…"
type textarea "KJWS2449"
click at [503, 295] on div at bounding box center [660, 350] width 1320 height 701
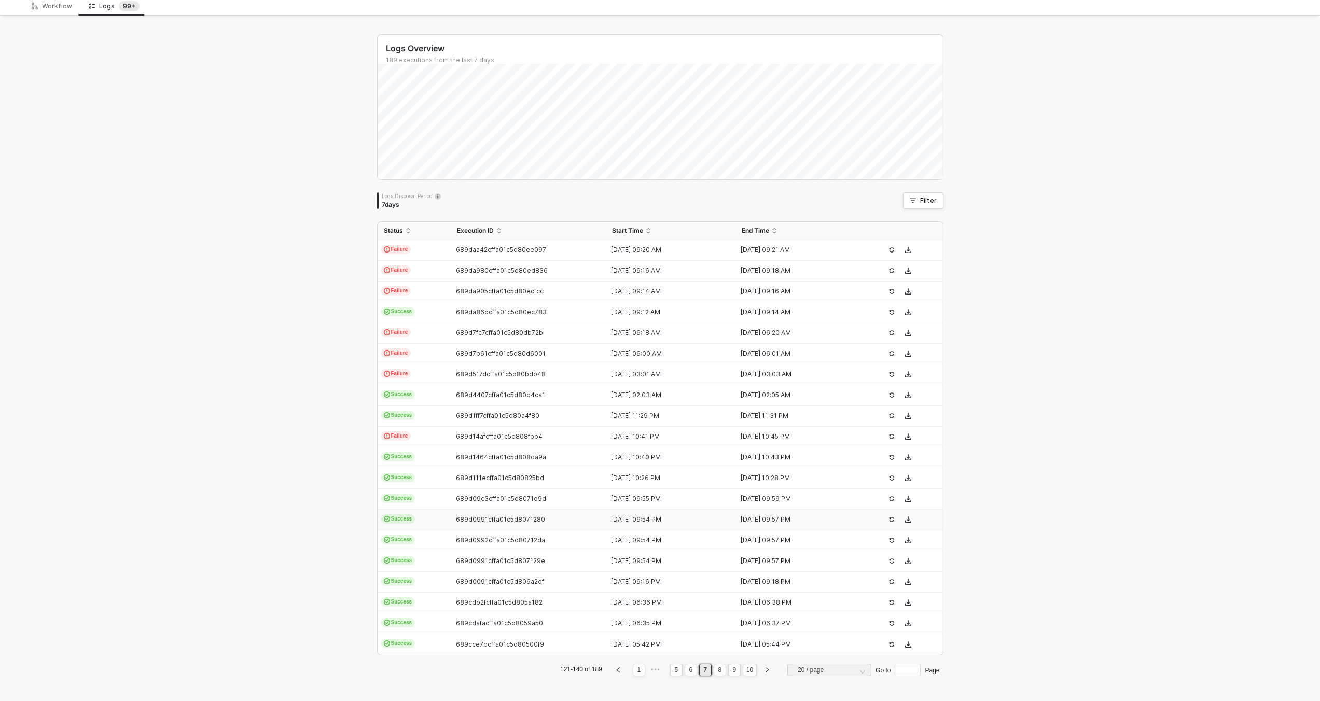
click at [495, 519] on span "689d0991cffa01c5d8071280" at bounding box center [500, 520] width 89 height 8
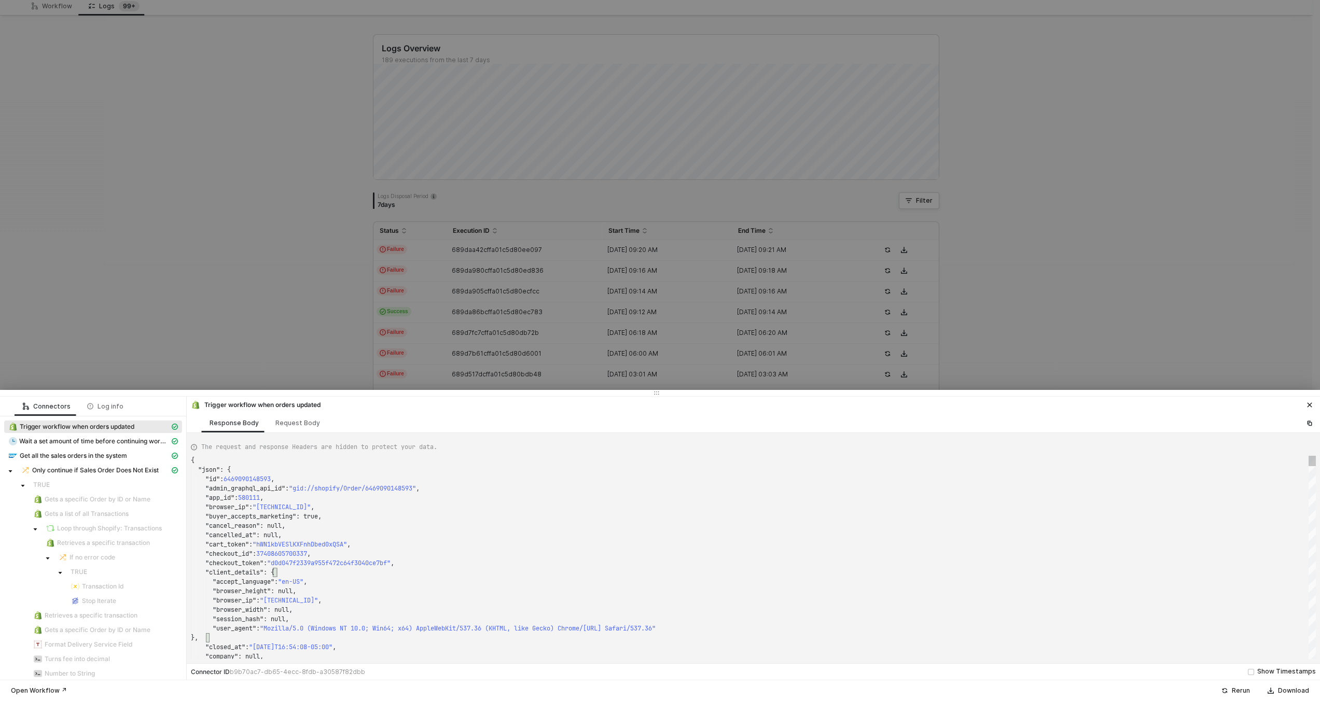
click at [513, 572] on div ""client_details" : {" at bounding box center [753, 572] width 1125 height 9
type textarea "{ "json": { "id": 6468224254193, "admin_graphql_api_id": "gid://shopify/Order/6…"
type textarea "KJWS2449"
click at [457, 356] on div at bounding box center [660, 350] width 1320 height 701
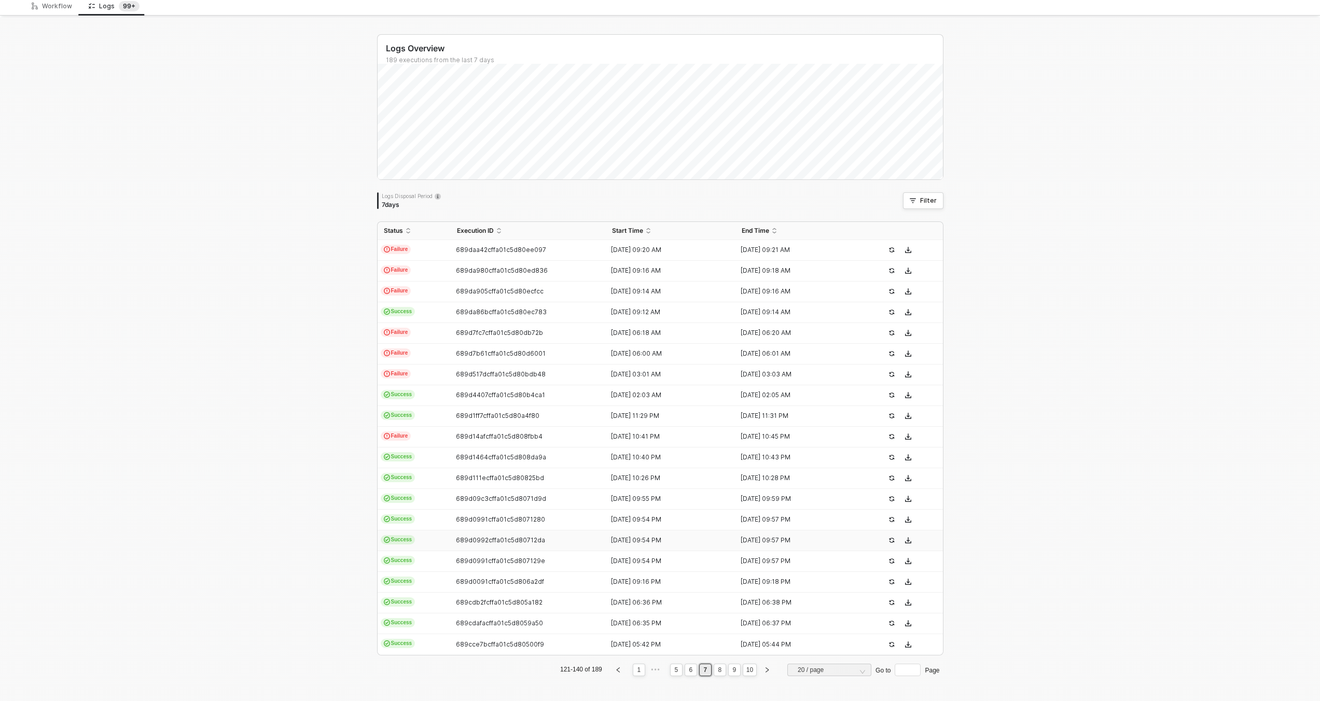
click at [484, 539] on span "689d0992cffa01c5d80712da" at bounding box center [500, 540] width 89 height 8
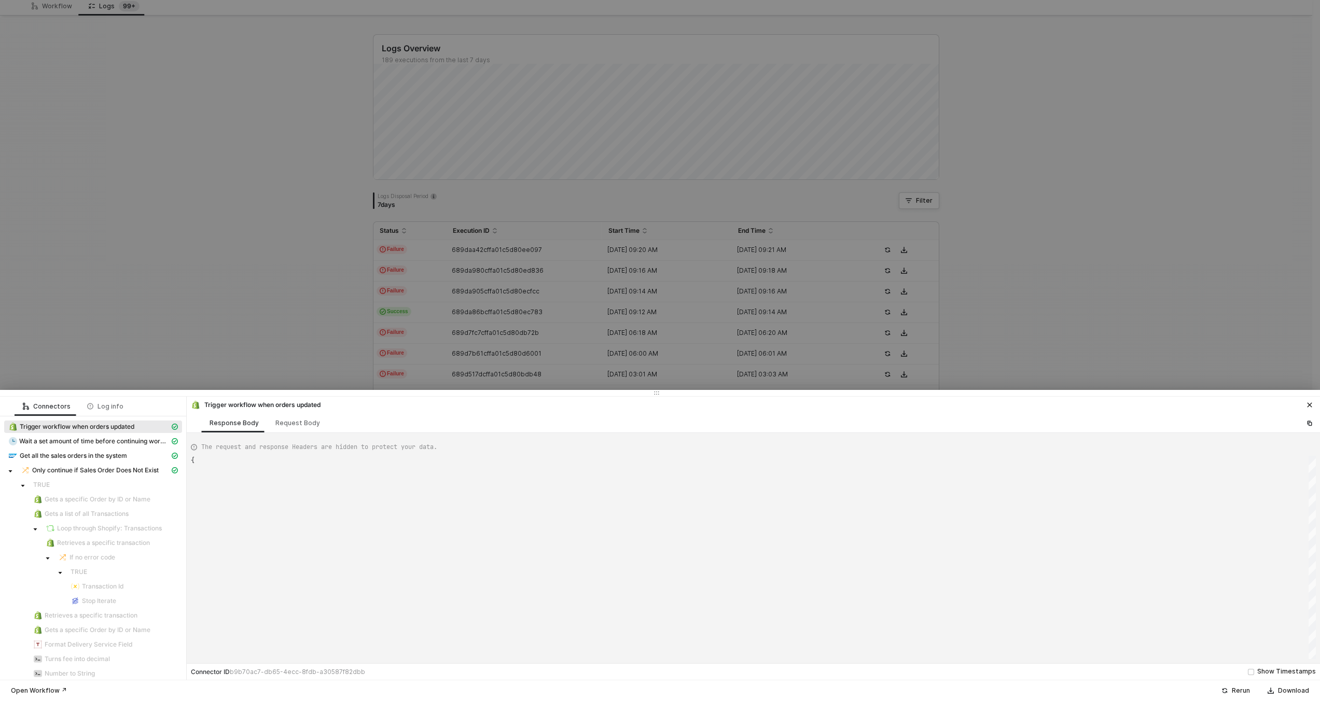
type textarea "{ "json": { "id": 6468224254193, "admin_graphql_api_id": "gid://shopify/Order/6…"
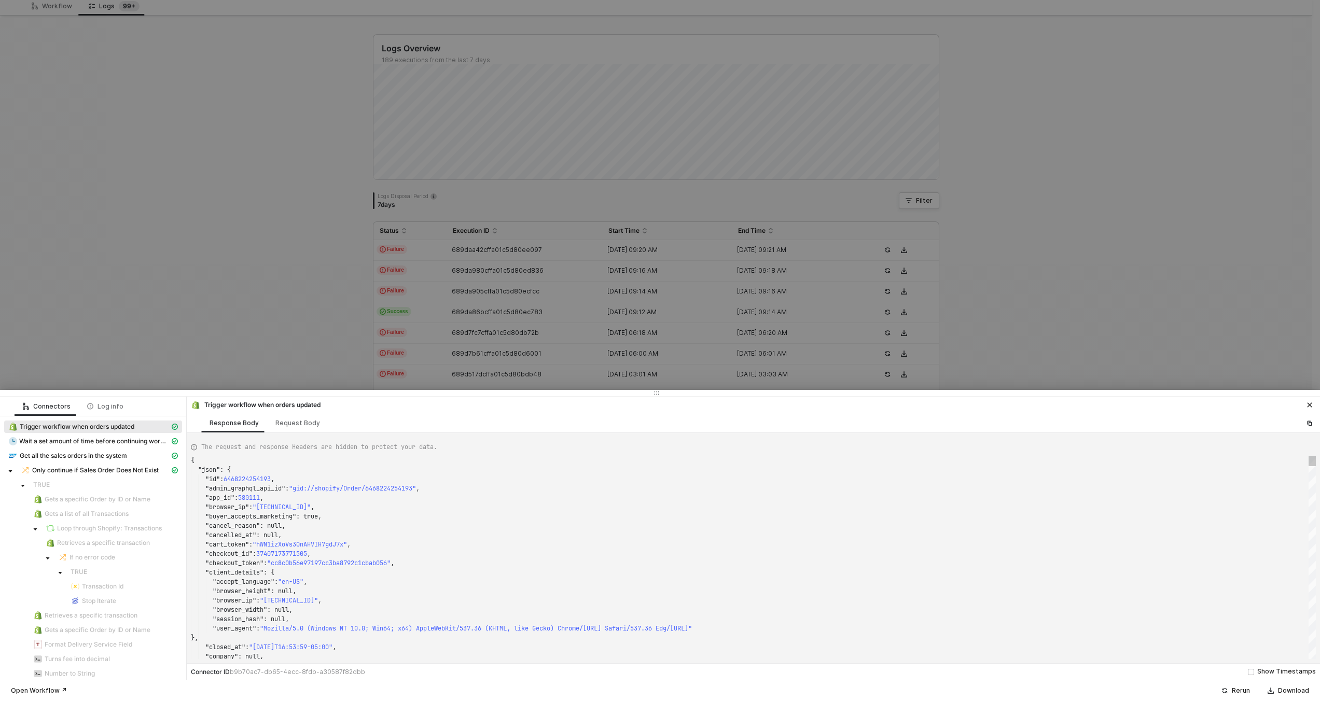
drag, startPoint x: 498, startPoint y: 541, endPoint x: 506, endPoint y: 544, distance: 8.4
click at [506, 544] on div ""cart_token" : "hWN1izXoVs30nAHVIH7gdJ7x" ," at bounding box center [753, 544] width 1125 height 9
type textarea "KJWS2449"
type textarea "{ "json": { "id": 6469090148593, "admin_graphql_api_id": "gid://shopify/Order/6…"
type textarea "KJWS2449"
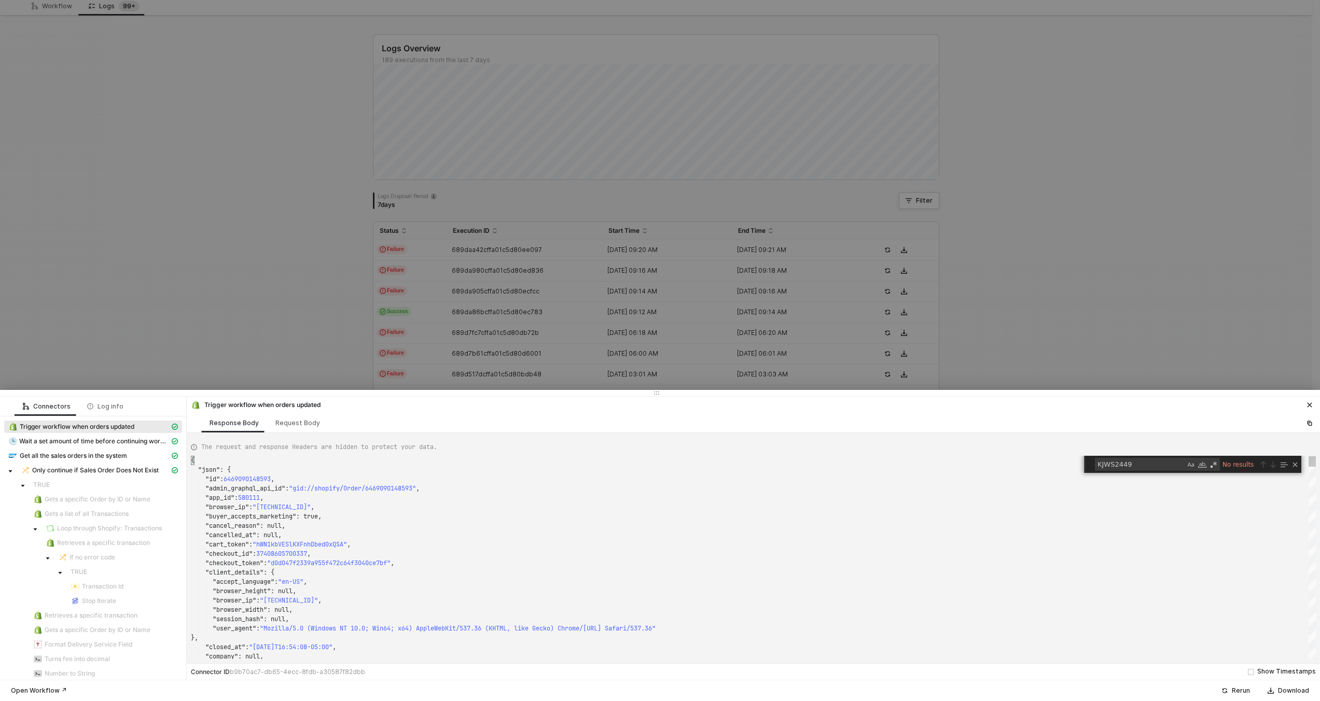
click at [478, 343] on div at bounding box center [660, 350] width 1320 height 701
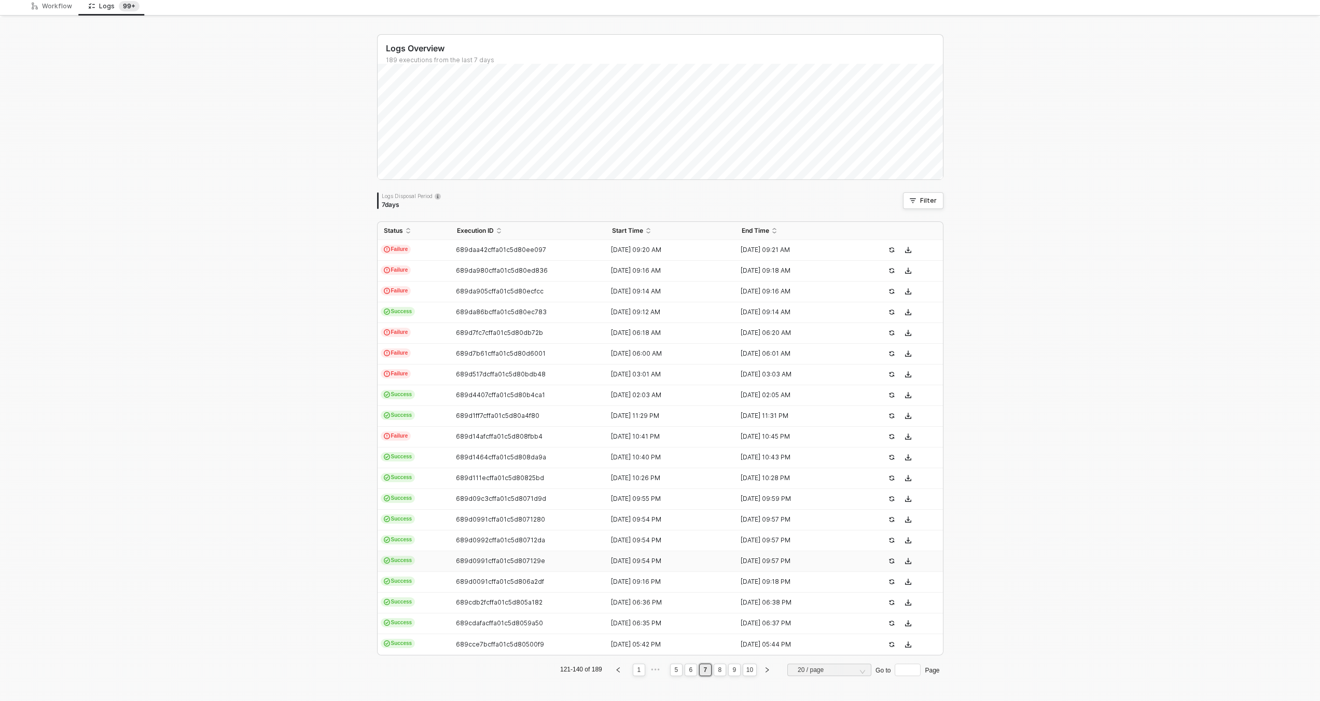
click at [504, 563] on span "689d0991cffa01c5d807129e" at bounding box center [500, 561] width 89 height 8
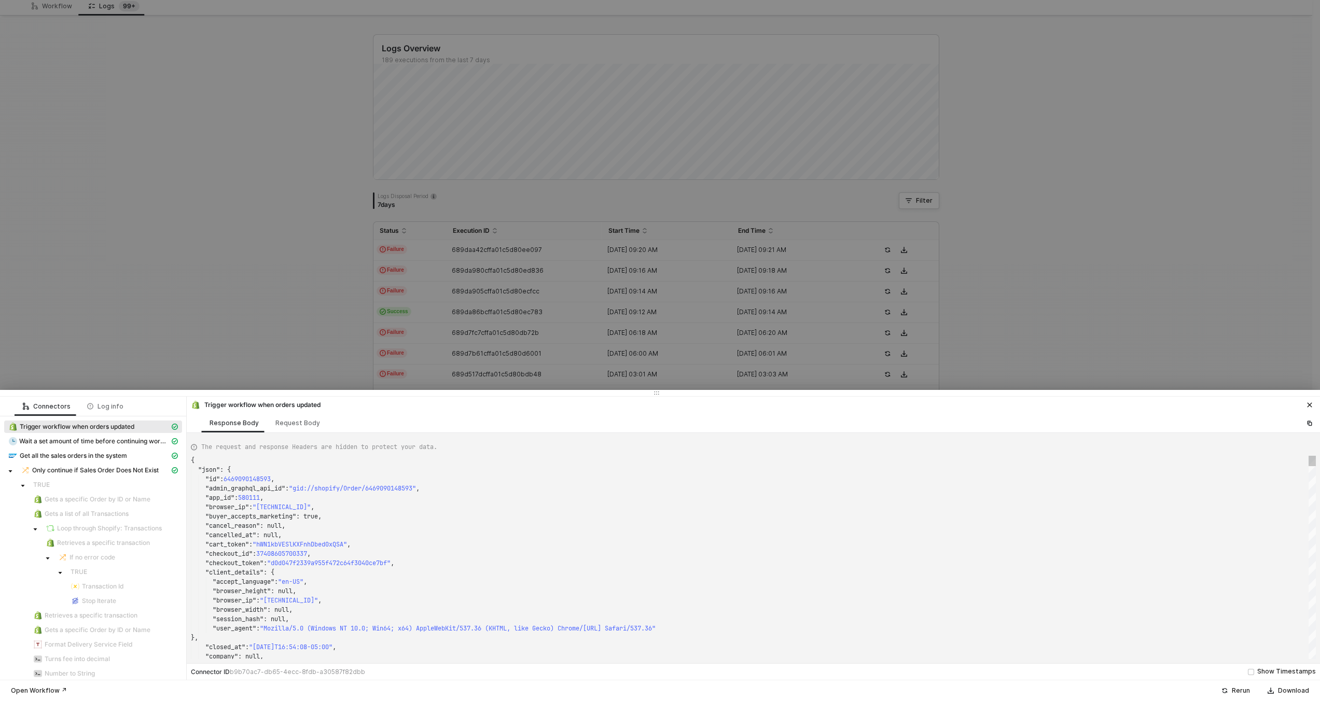
type textarea ""checkout_id": 37408605700337, "checkout_token": "d0d047f2339a955f472c64f3040ce…"
click at [506, 567] on div ""checkout_token" : "d0d047f2339a955f472c64f3040ce7bf" ," at bounding box center [753, 563] width 1125 height 9
type textarea "KJWS2449"
type textarea "{ "json": { "id": 6468224254193, "admin_graphql_api_id": "gid://shopify/Order/6…"
type textarea "KJWS2449"
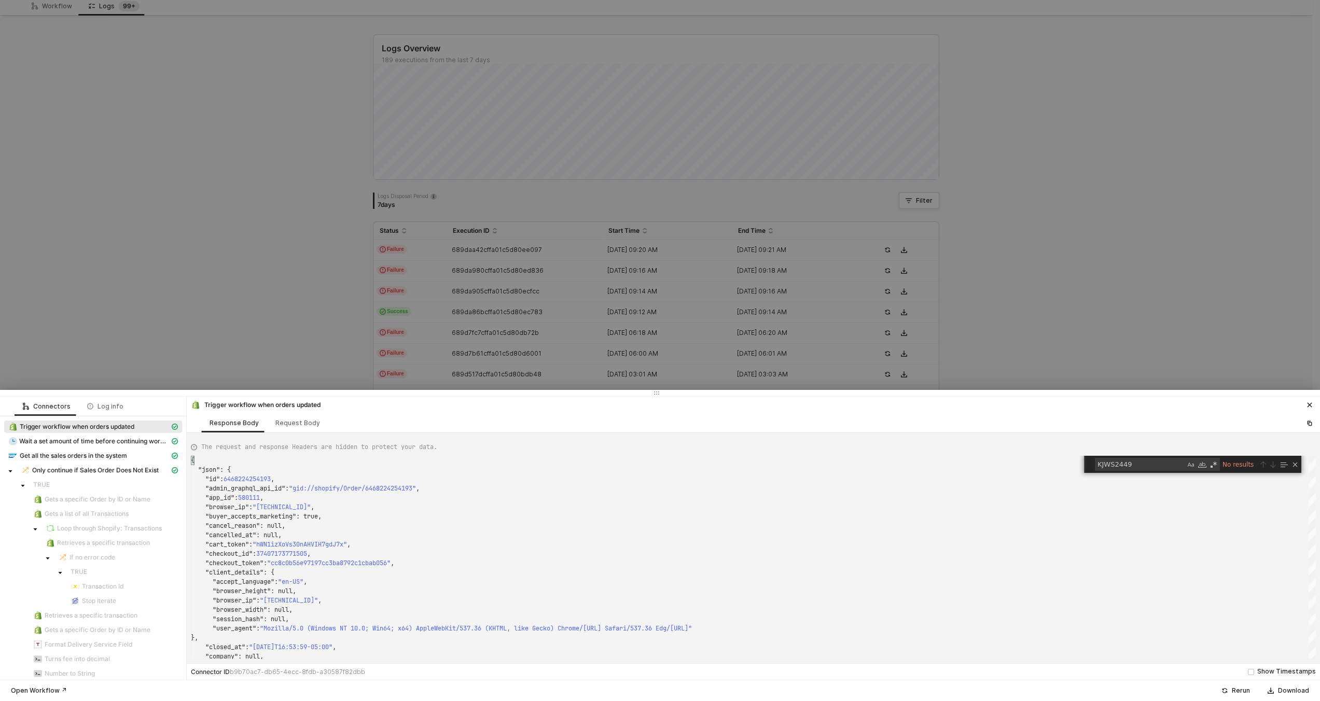
click at [495, 305] on div at bounding box center [660, 350] width 1320 height 701
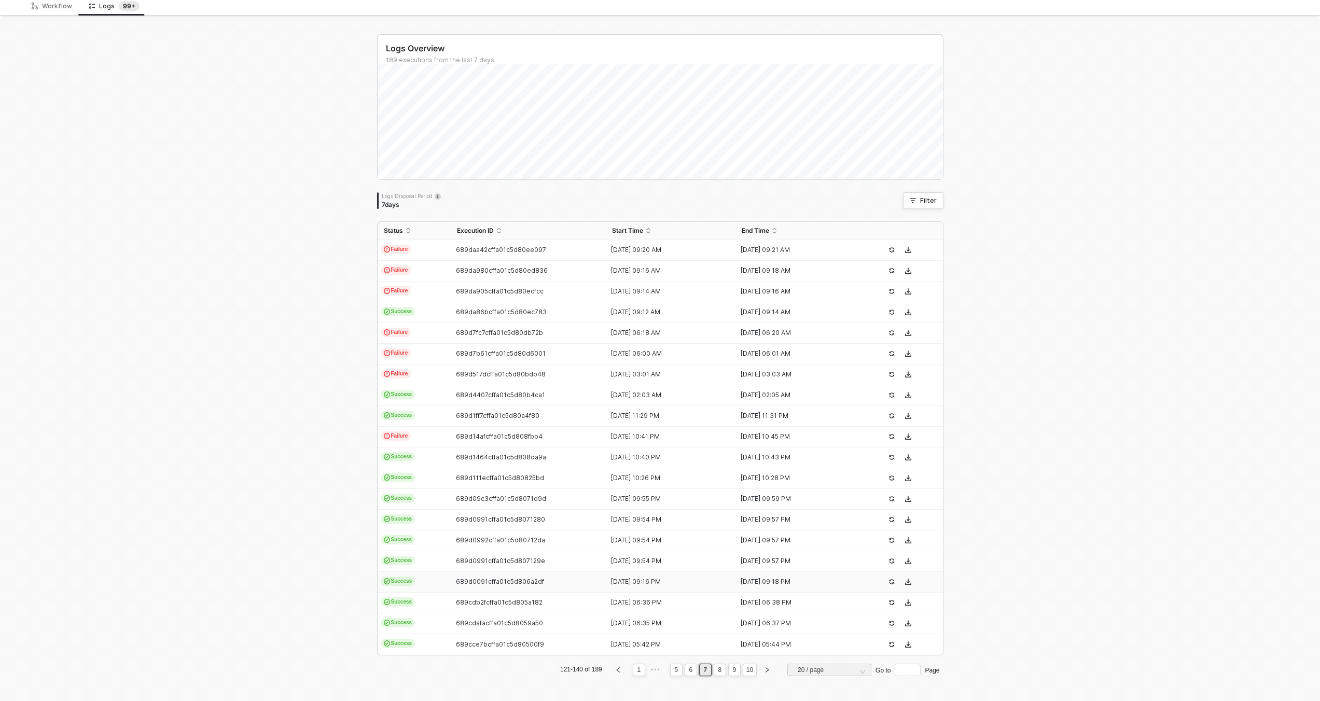
click at [511, 583] on span "689d0091cffa01c5d806a2df" at bounding box center [500, 582] width 88 height 8
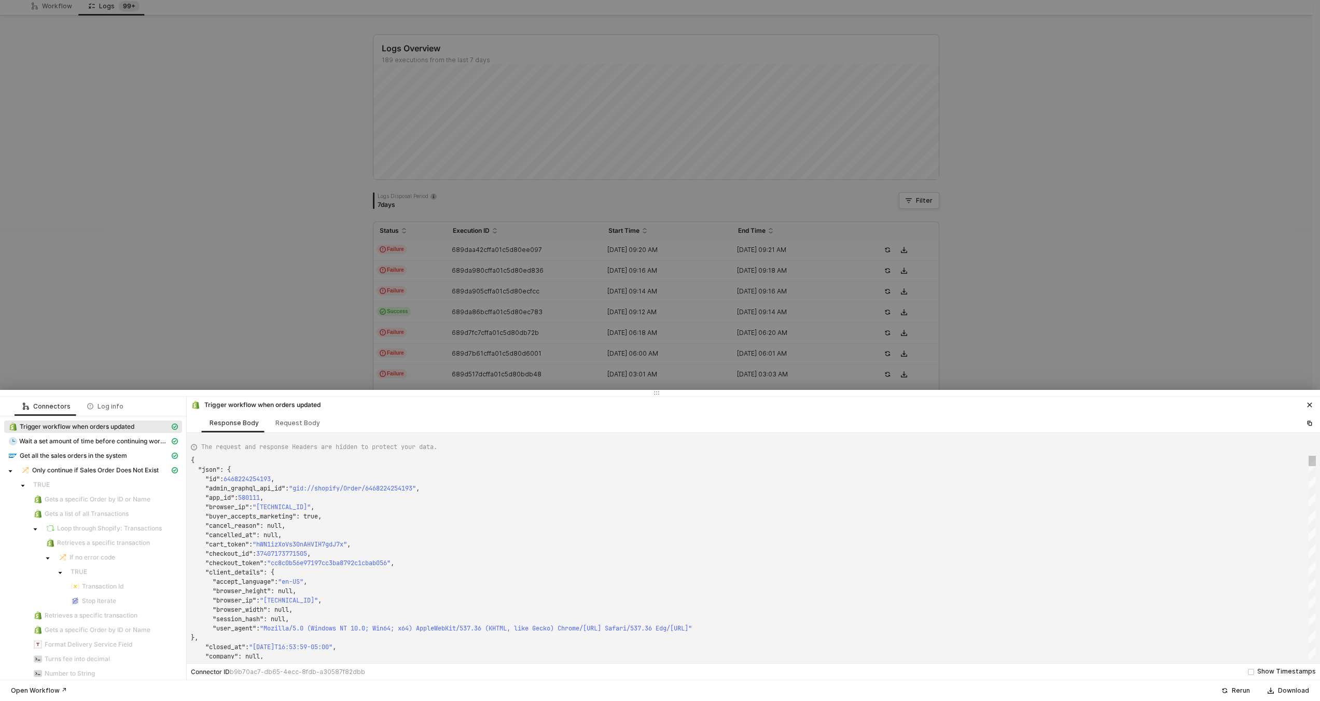
click at [512, 580] on div ""accept_language" : "en-US" ," at bounding box center [753, 581] width 1125 height 9
type textarea ""name": "KJWS2449", "note": null, "note_attributes": [], "number": 1449, "order…"
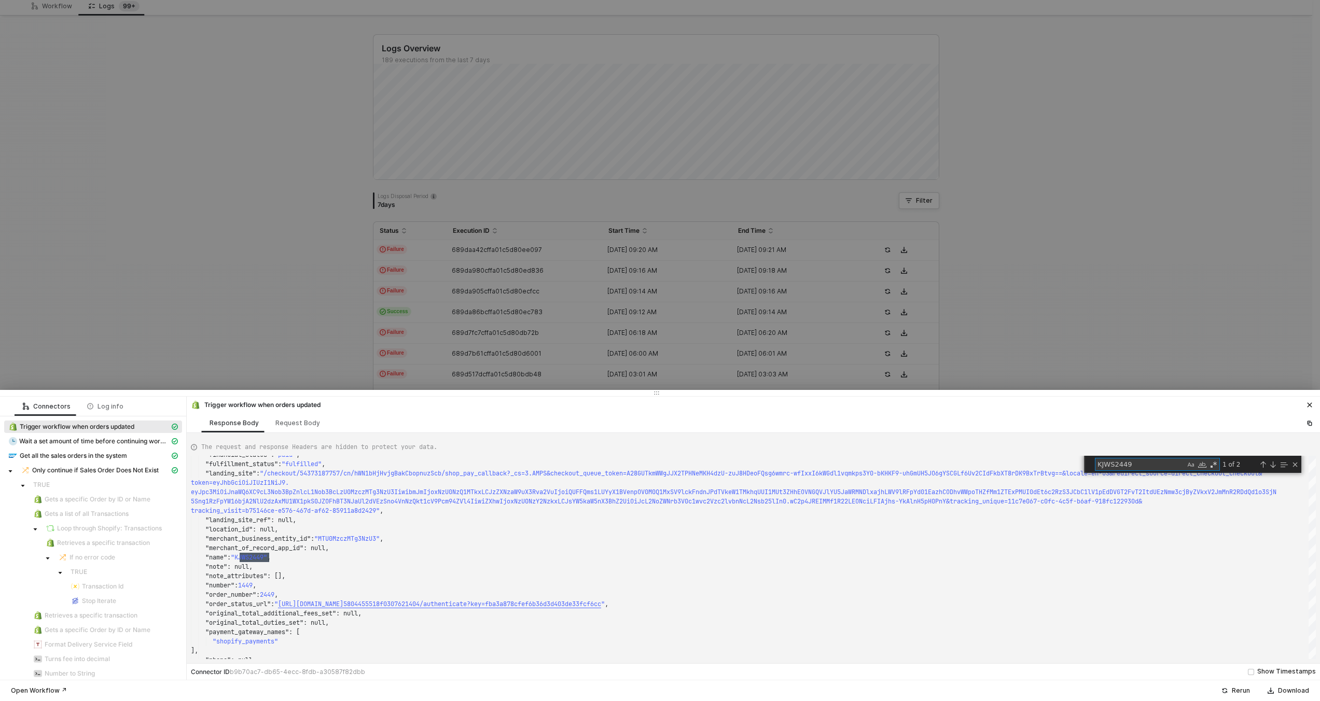
type textarea "KJWS2449"
click at [478, 371] on div at bounding box center [660, 350] width 1320 height 701
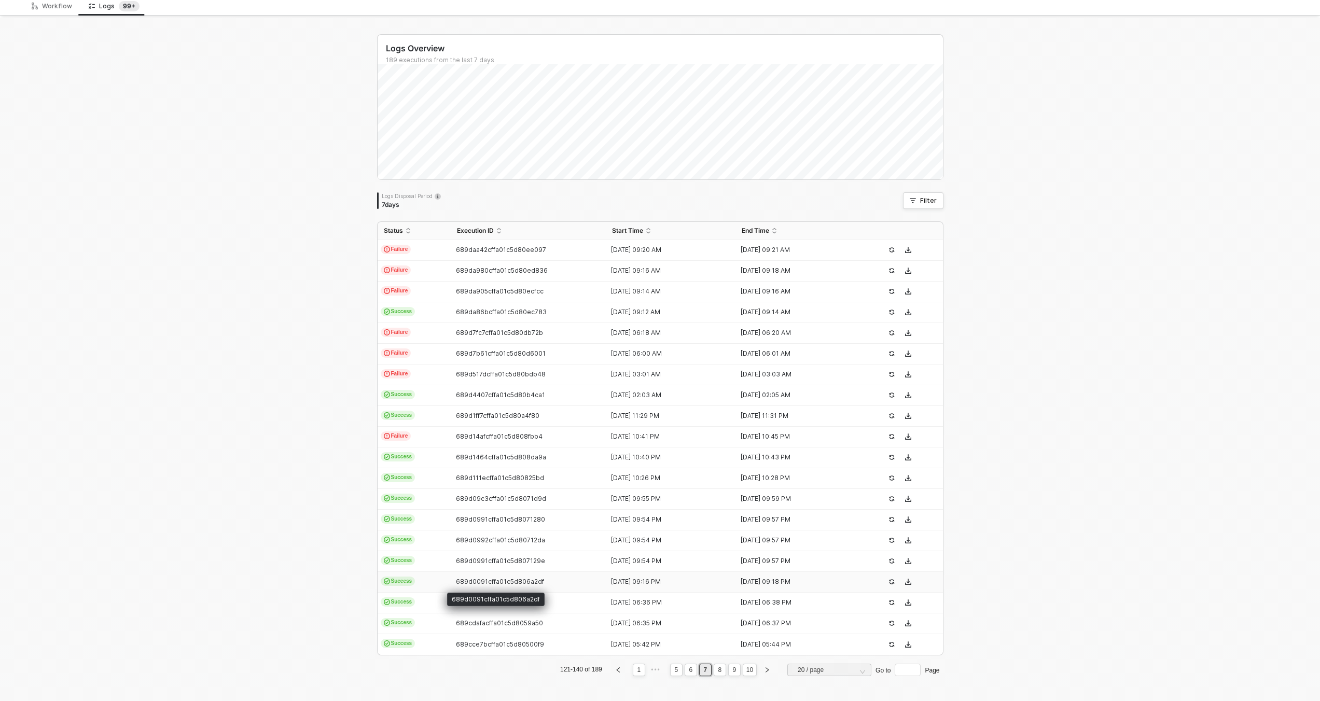
click at [485, 585] on span "689d0091cffa01c5d806a2df" at bounding box center [500, 582] width 88 height 8
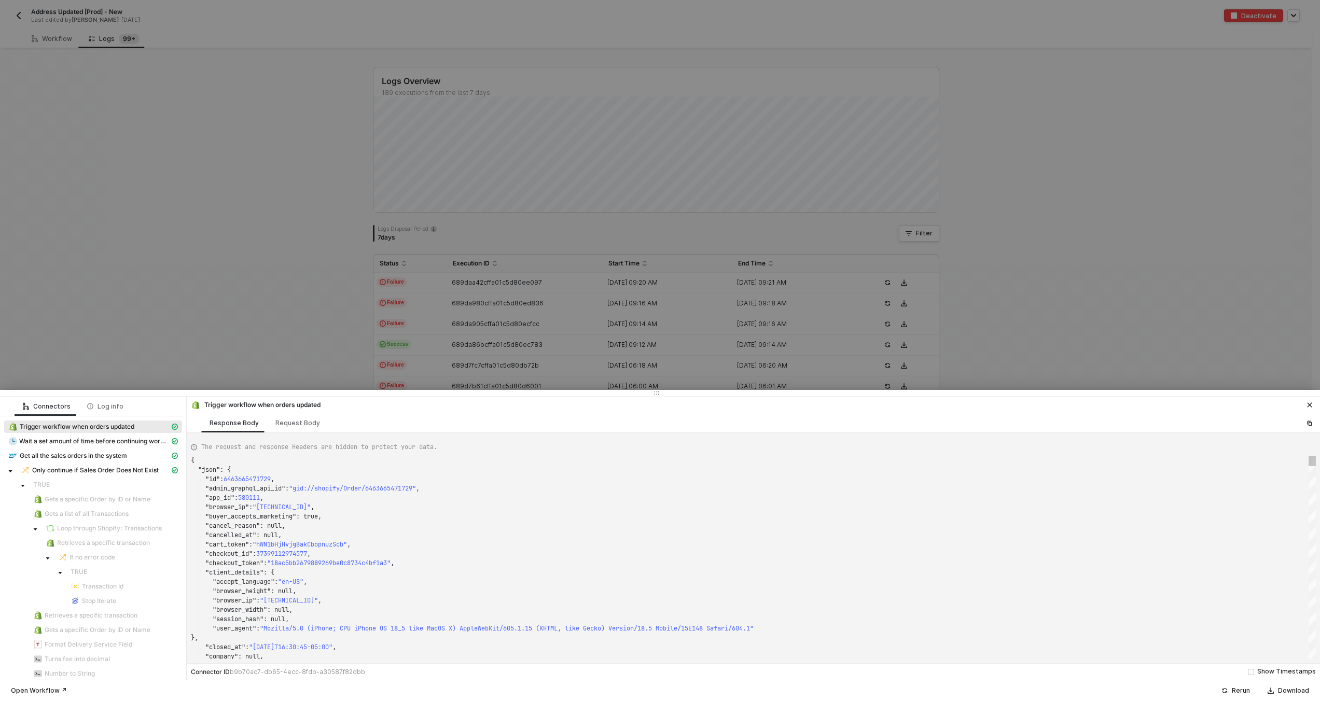
click at [494, 589] on div ""browser_height" : null," at bounding box center [753, 591] width 1125 height 9
type textarea ""name": "KJWS2449", "note": null, "note_attributes": [], "number": 1449, "order…"
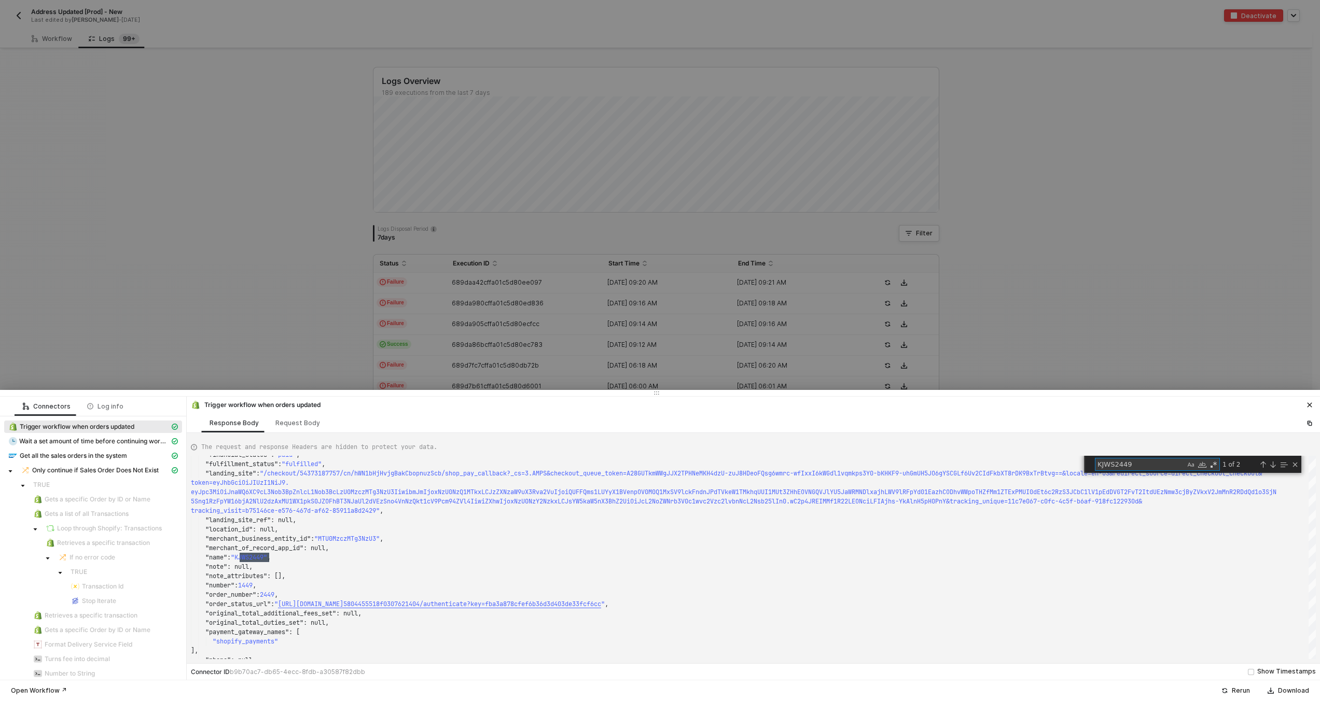
type textarea "KJWS2449"
click at [342, 363] on div at bounding box center [660, 350] width 1320 height 701
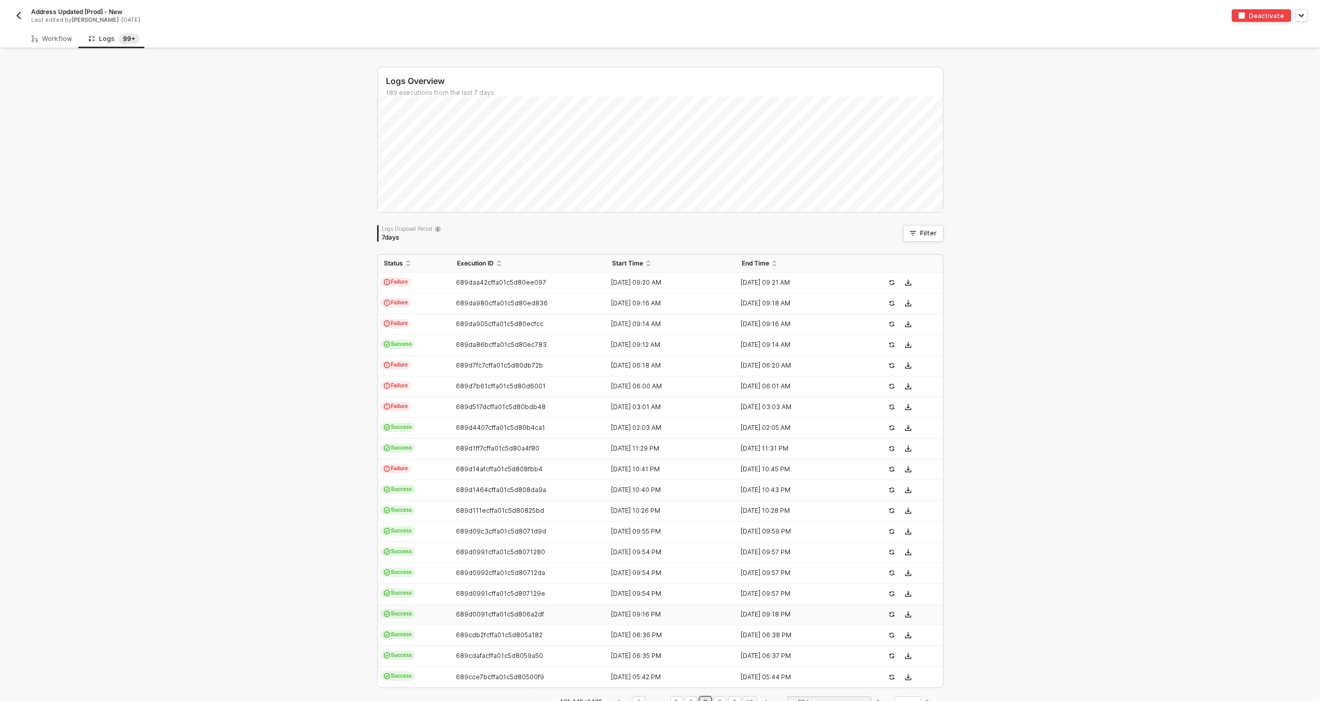
click at [432, 617] on td "Success" at bounding box center [414, 615] width 73 height 21
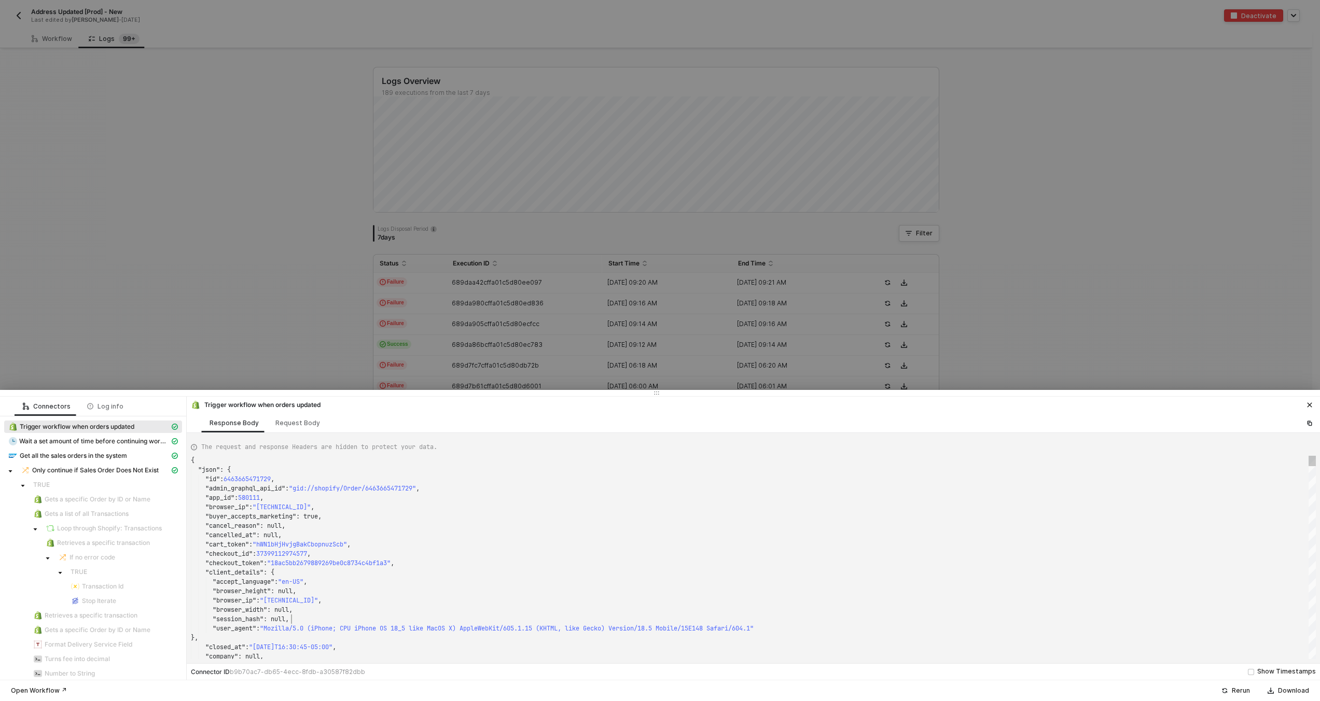
click at [483, 616] on div ""session_hash" : null," at bounding box center [753, 619] width 1125 height 9
type textarea ""name": "KJWS2449", "note": null, "note_attributes": [], "number": 1449, "order…"
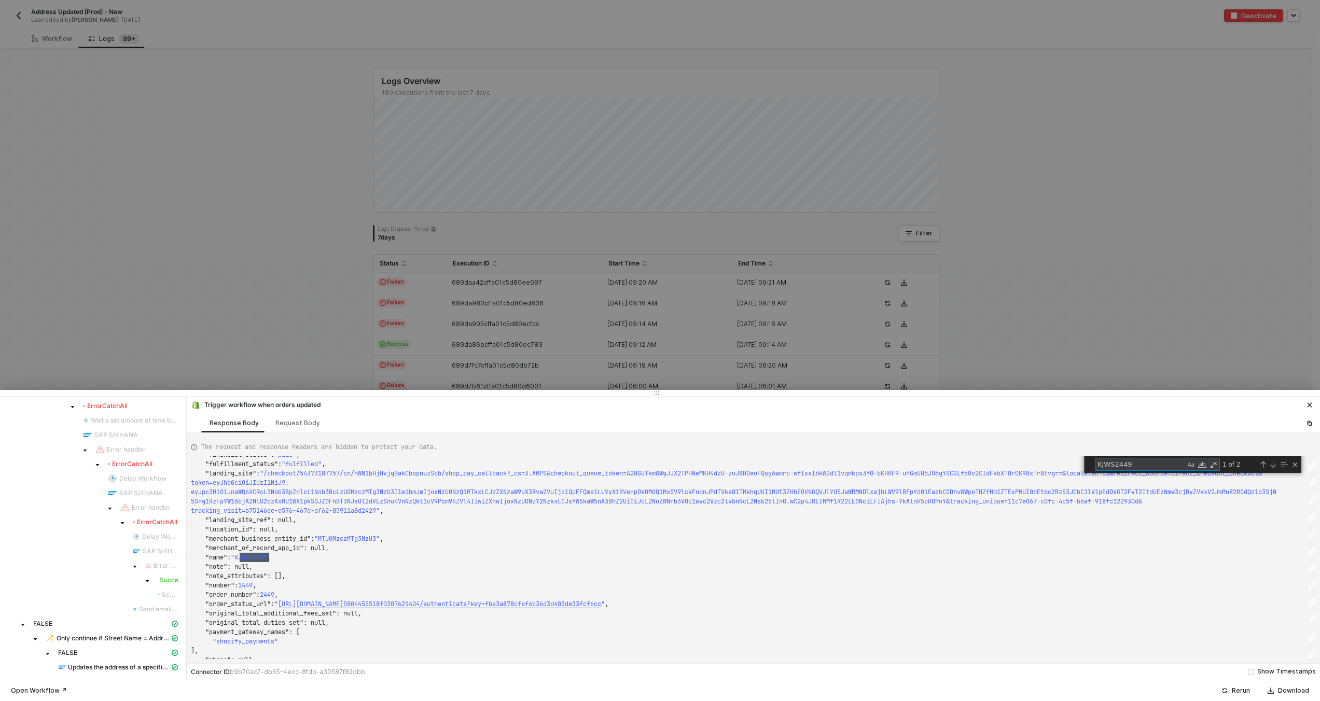
type textarea "KJWS2449"
click at [409, 320] on div at bounding box center [660, 350] width 1320 height 701
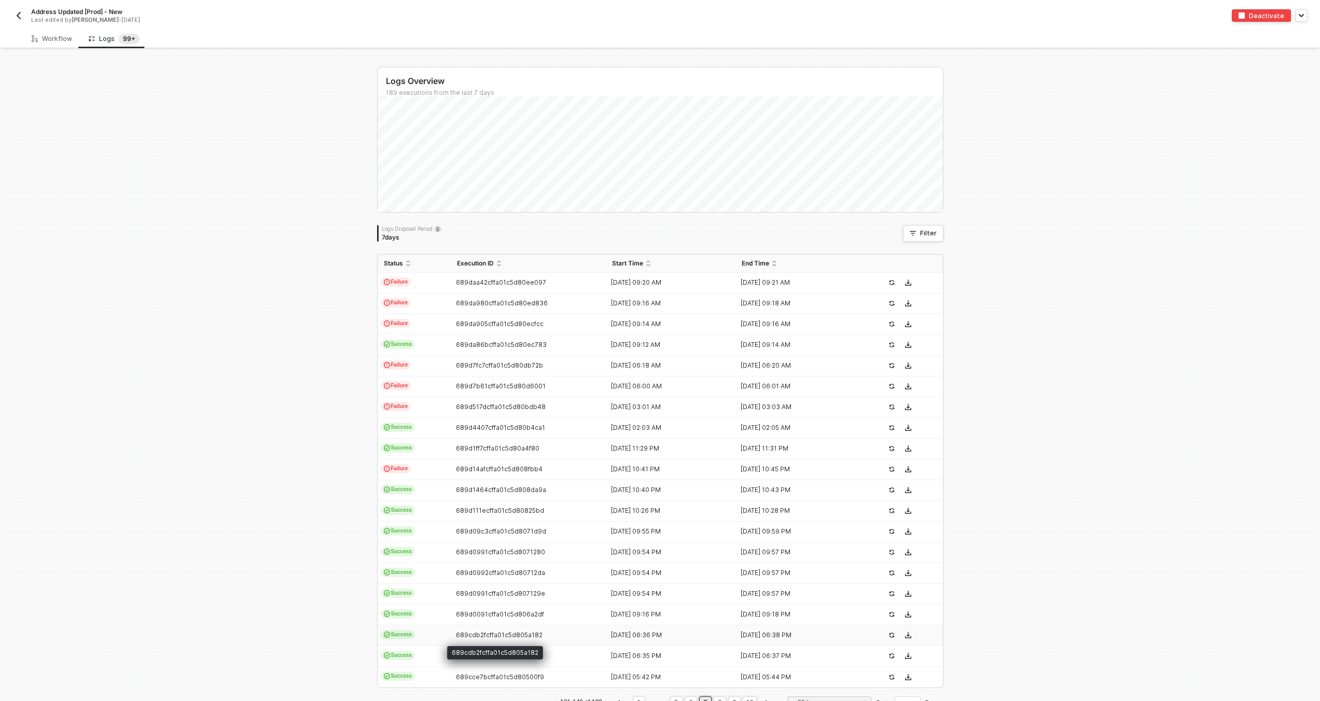
click at [456, 633] on span "689cdb2fcffa01c5d805a182" at bounding box center [499, 635] width 87 height 8
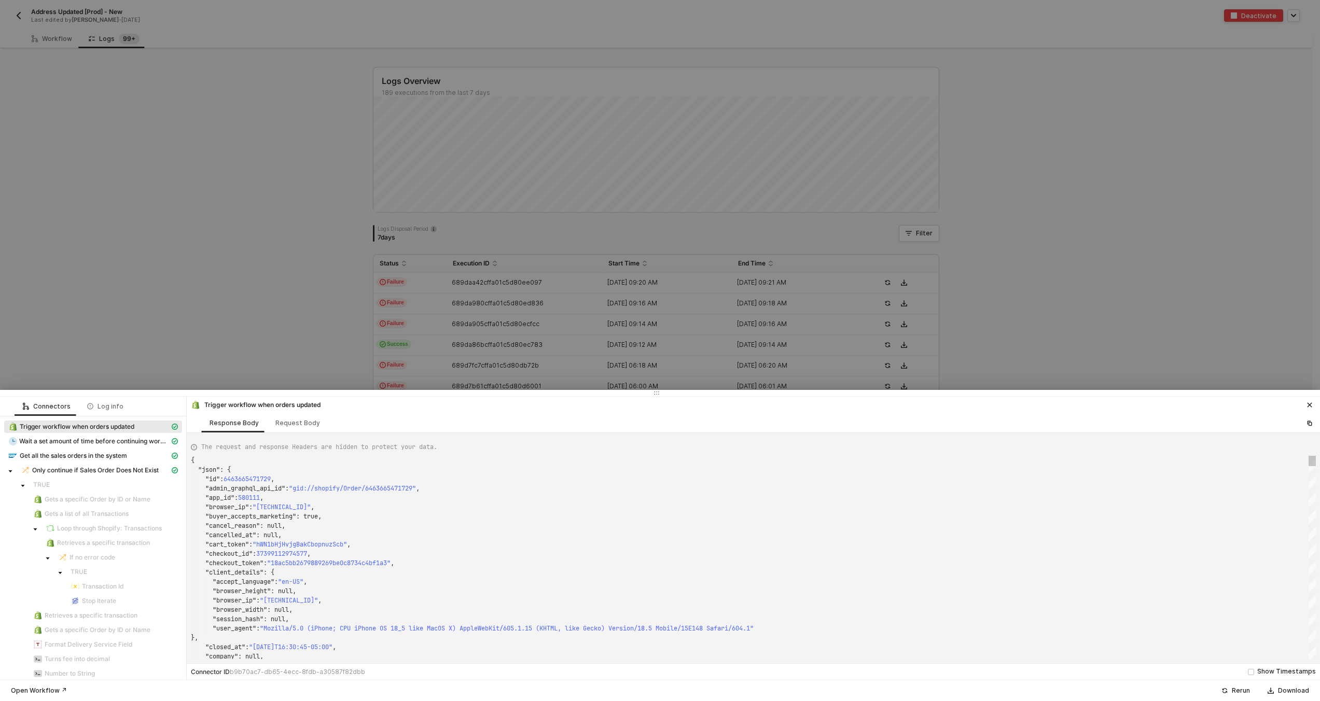
click at [465, 630] on span "OS X) AppleWebKit/605.1.15 (KHTML, like Gecko) Ver" at bounding box center [529, 628] width 182 height 8
type textarea ""name": "KJWS2449", "note": null, "note_attributes": [], "number": 1449, "order…"
type textarea "KJWS2449"
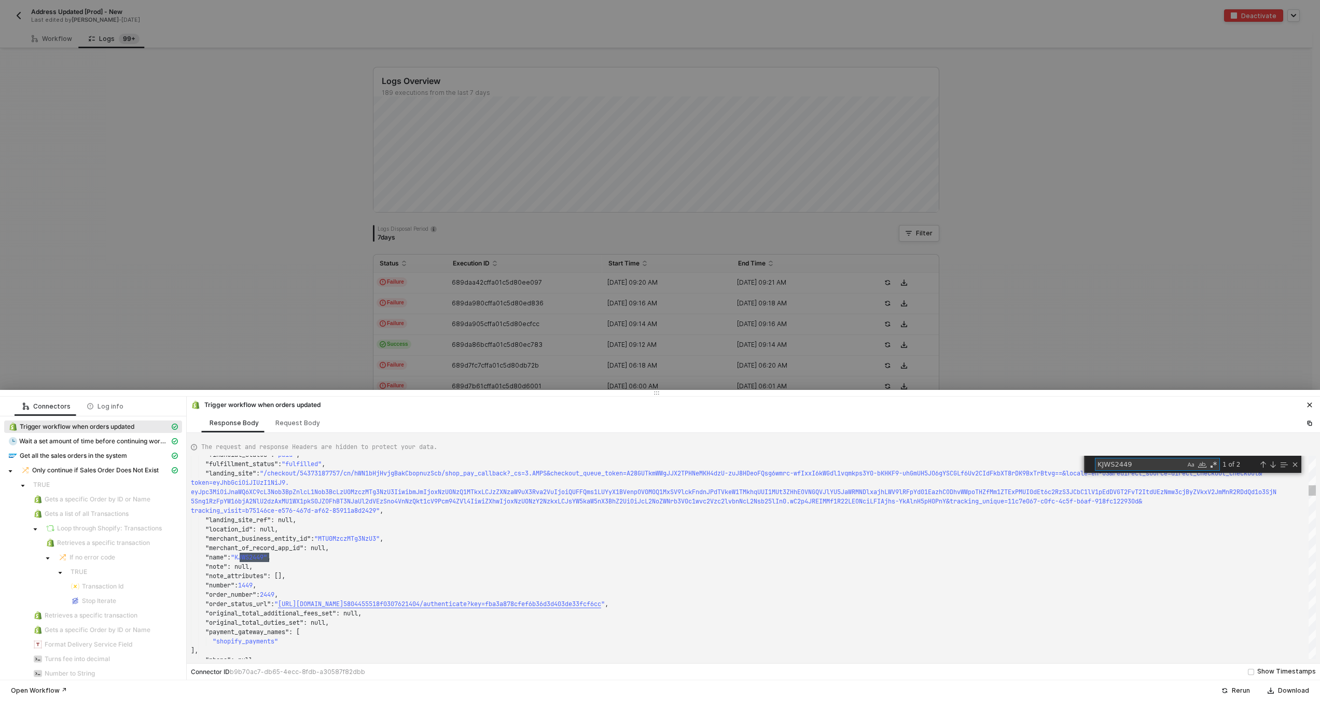
type textarea "{ "json": { "id": 6463072370929, "admin_graphql_api_id": "gid://shopify/Order/6…"
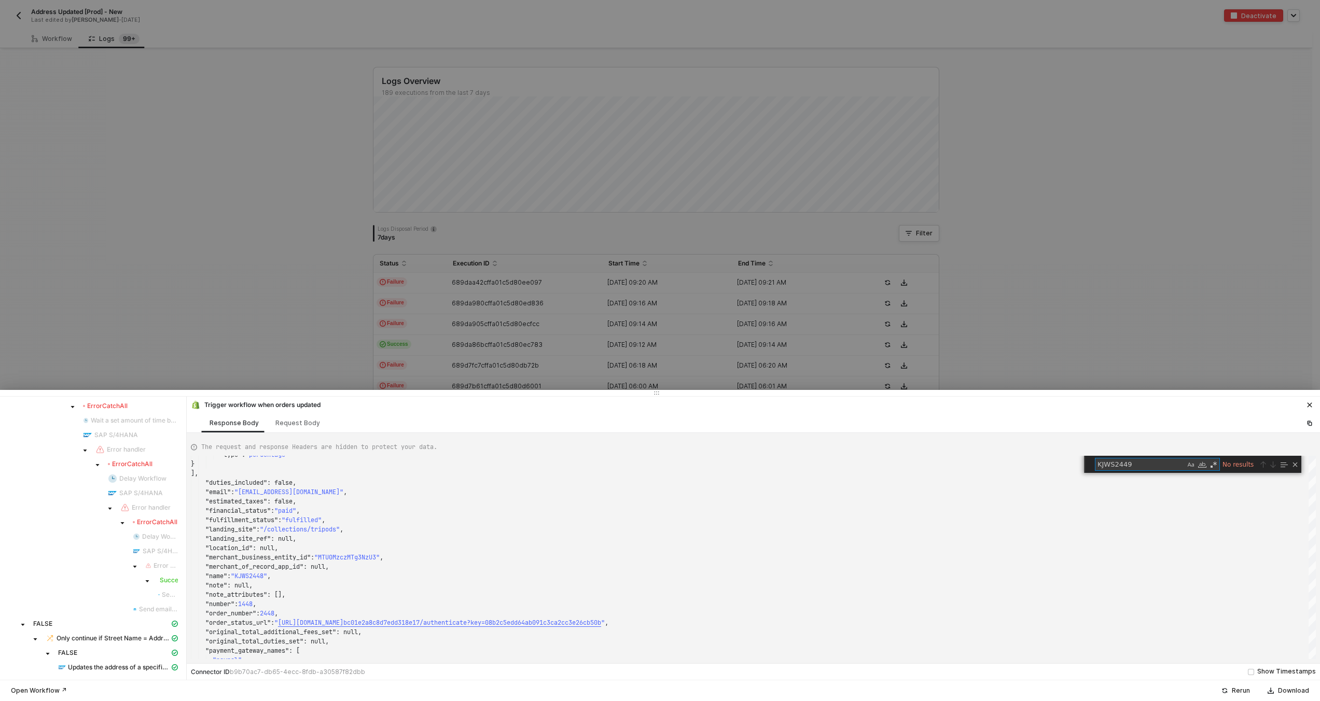
type textarea "KJWS2449"
click at [387, 299] on div at bounding box center [660, 350] width 1320 height 701
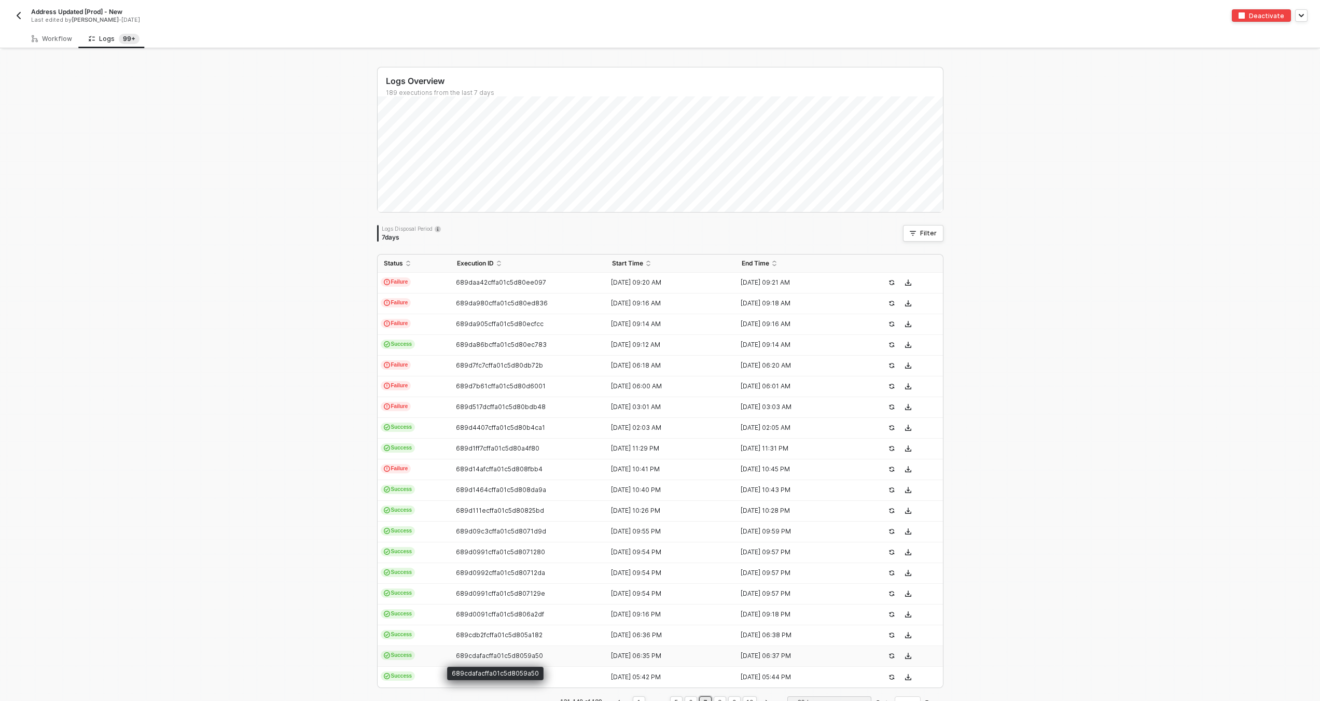
click at [505, 653] on span "689cdafacffa01c5d8059a50" at bounding box center [499, 656] width 87 height 8
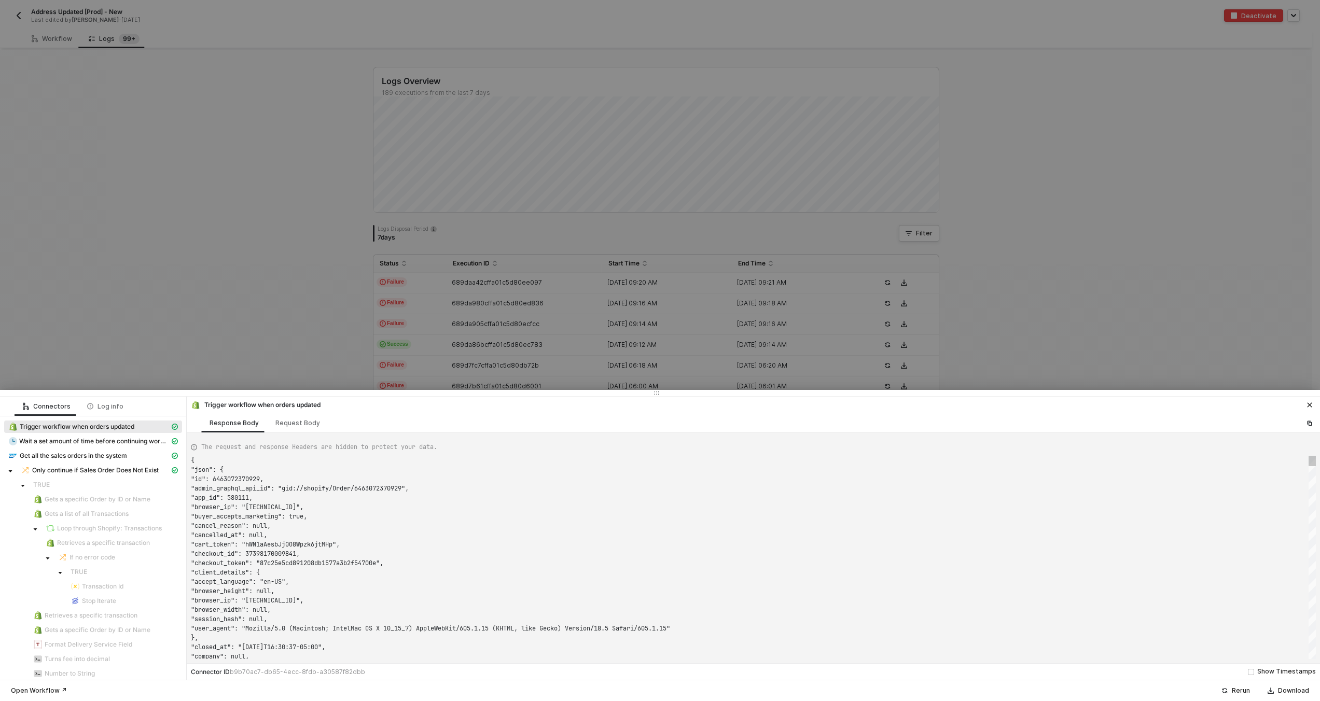
type textarea ""closed_at": "2025-08-12T16:30:37-05:00", "company": null, "confirmation_number…"
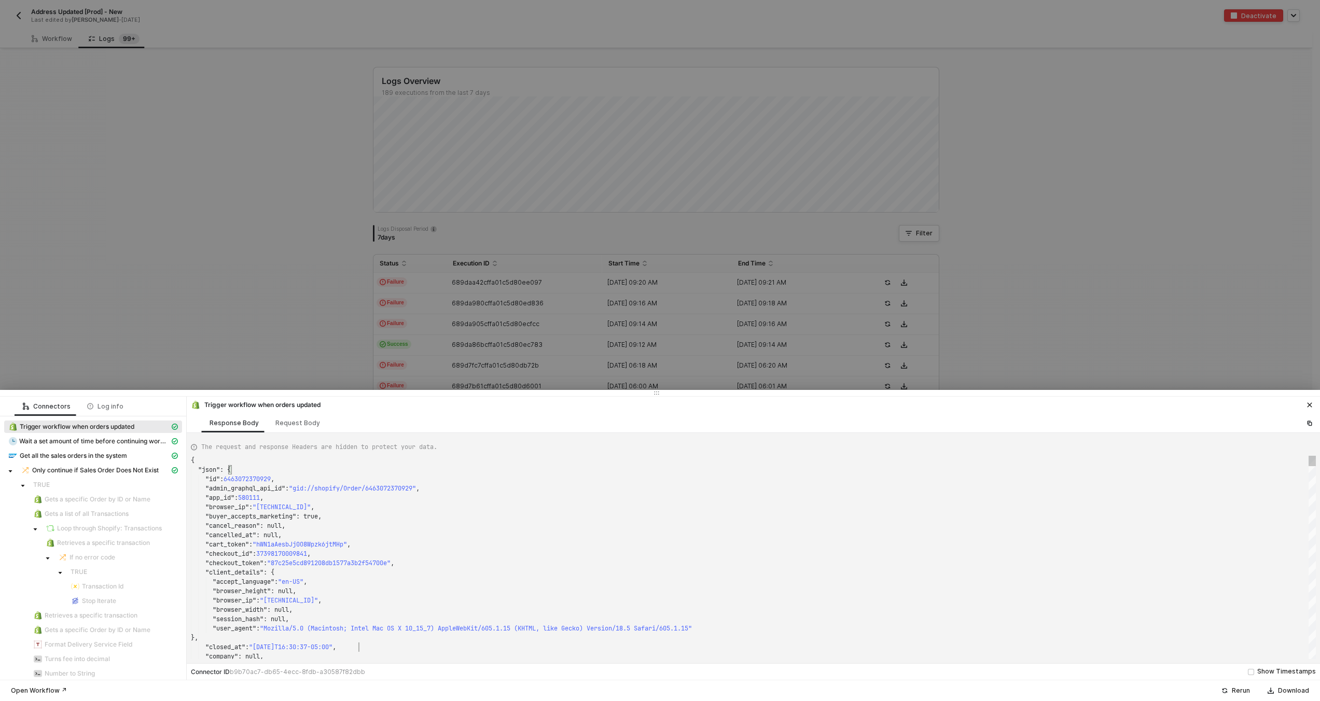
click at [509, 648] on div ""closed_at" : "2025-08-12T16:30:37-05:00" ," at bounding box center [753, 647] width 1125 height 9
type textarea "KJWS2449"
type textarea "{ "json": { "id": 6463072370929, "admin_graphql_api_id": "gid://shopify/Order/6…"
type textarea "KJWS2449"
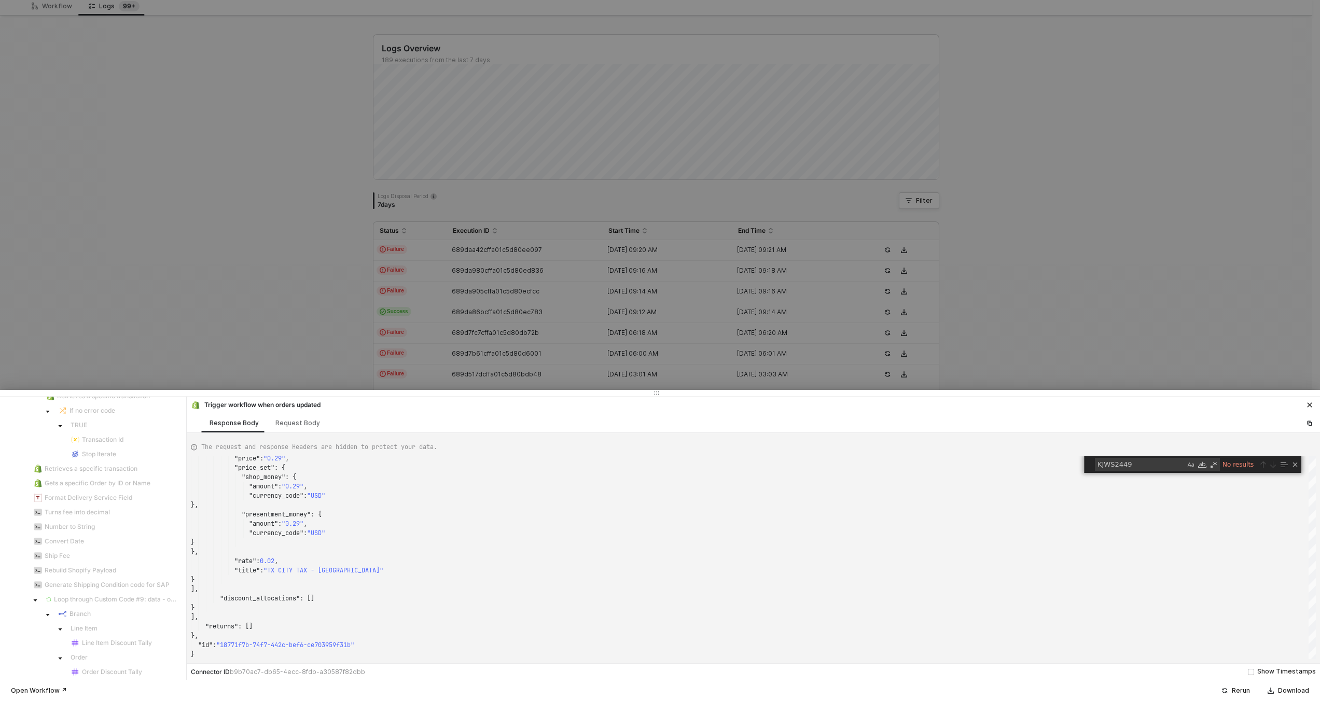
scroll to position [1008, 0]
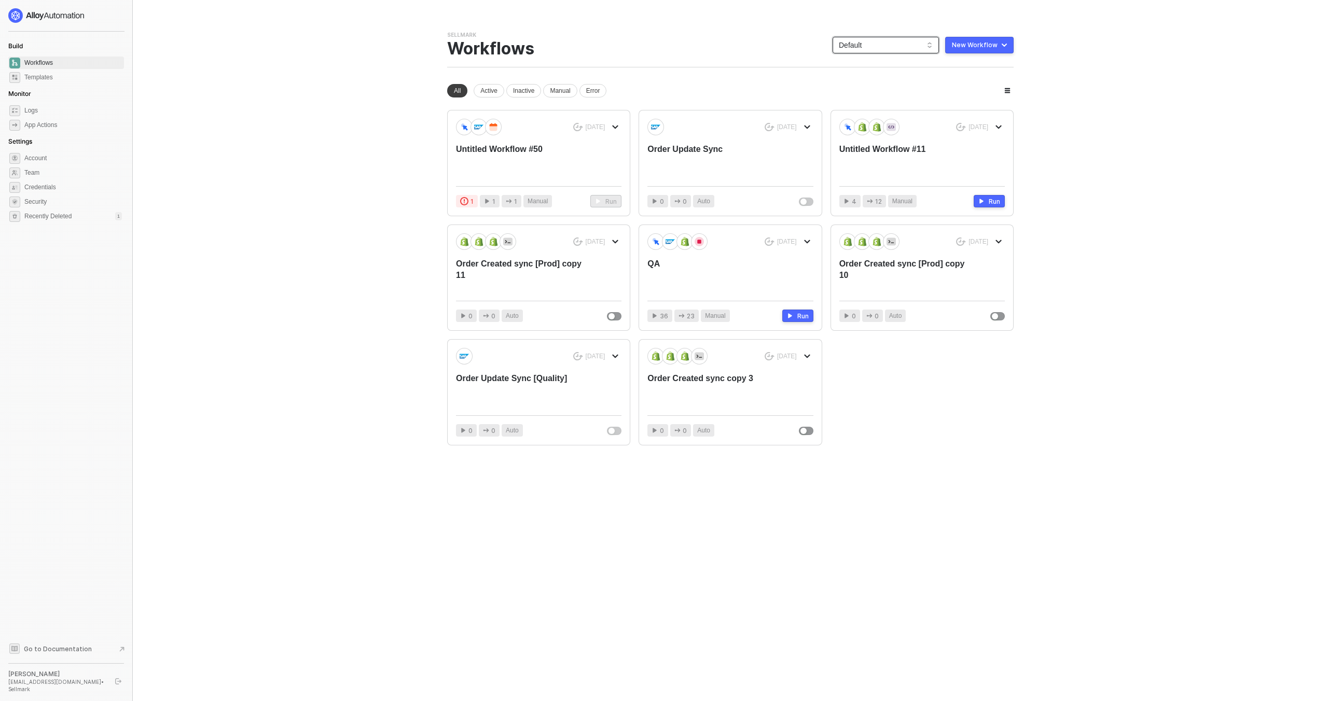
click at [865, 44] on span "Default" at bounding box center [886, 45] width 94 height 16
click at [877, 174] on div "KJRests" at bounding box center [896, 170] width 76 height 12
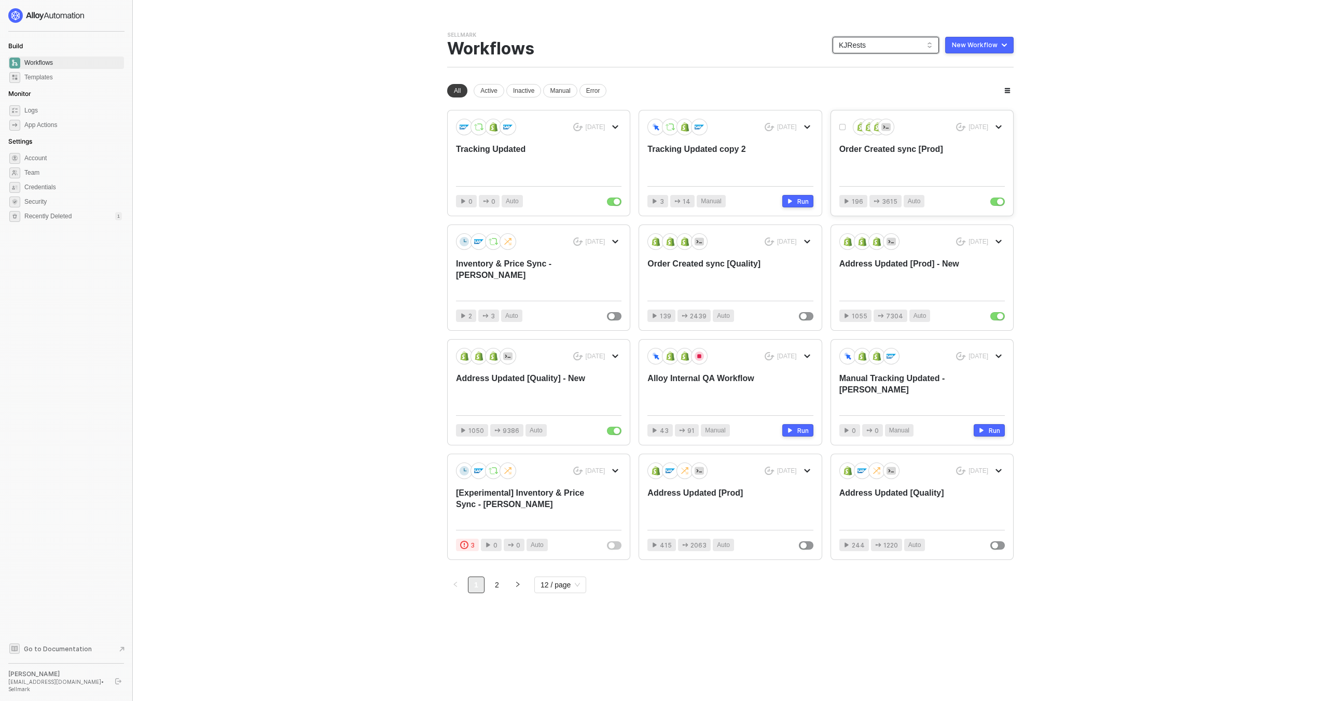
click at [870, 171] on div "Order Created sync [Prod]" at bounding box center [905, 161] width 132 height 34
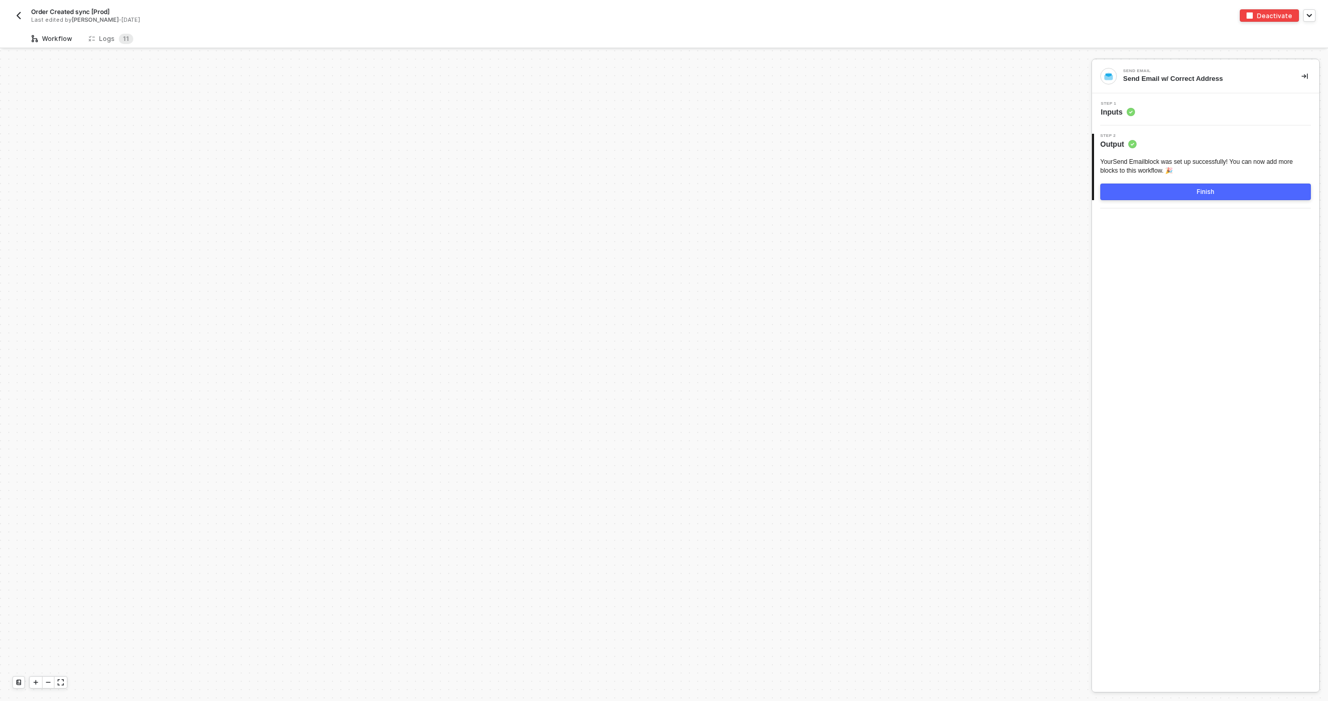
scroll to position [3600, 0]
click at [112, 40] on div "Logs 1 1" at bounding box center [111, 39] width 45 height 10
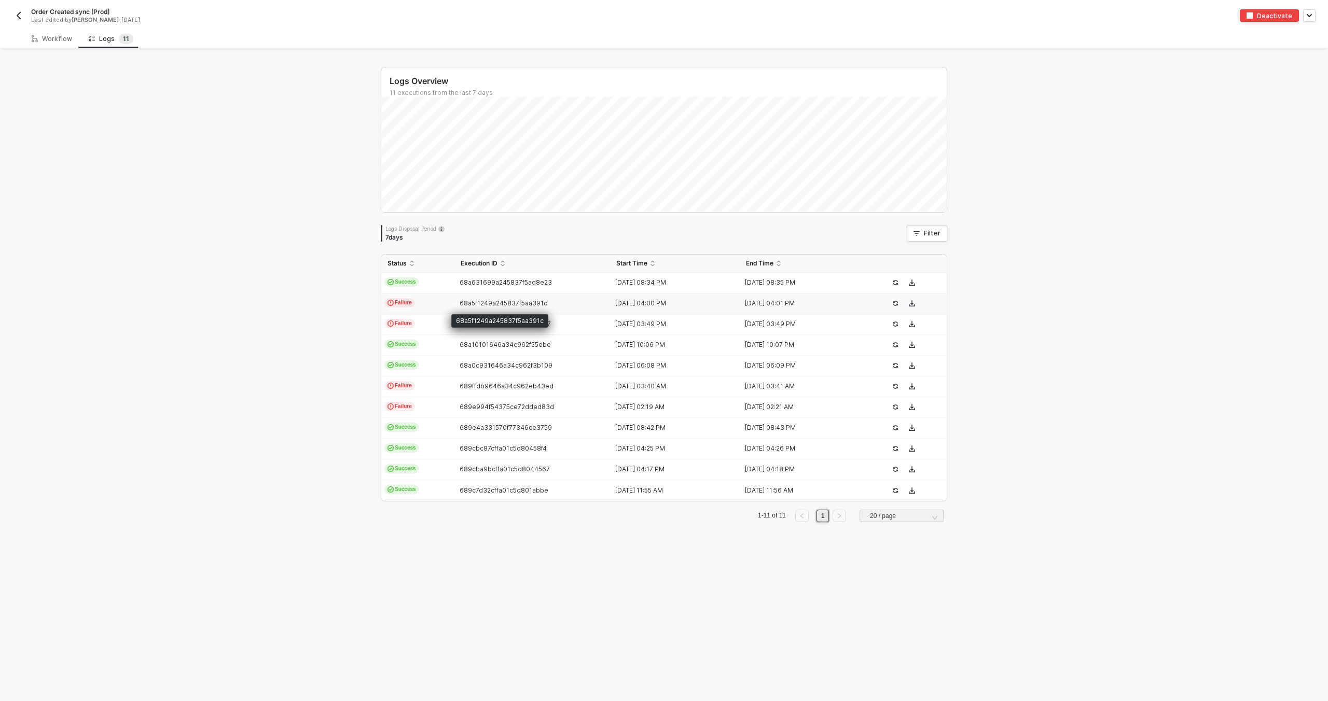
click at [510, 301] on span "68a5f1249a245837f5aa391c" at bounding box center [504, 303] width 88 height 8
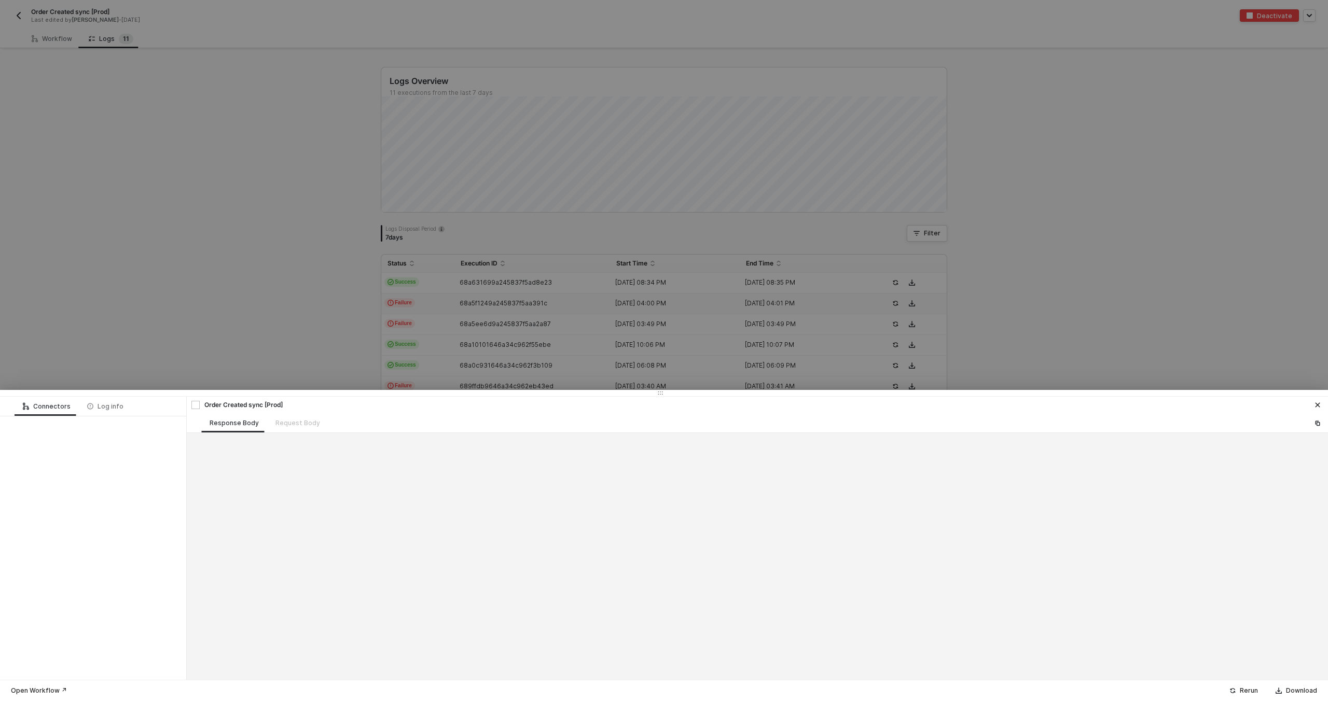
click at [366, 306] on div at bounding box center [664, 350] width 1328 height 701
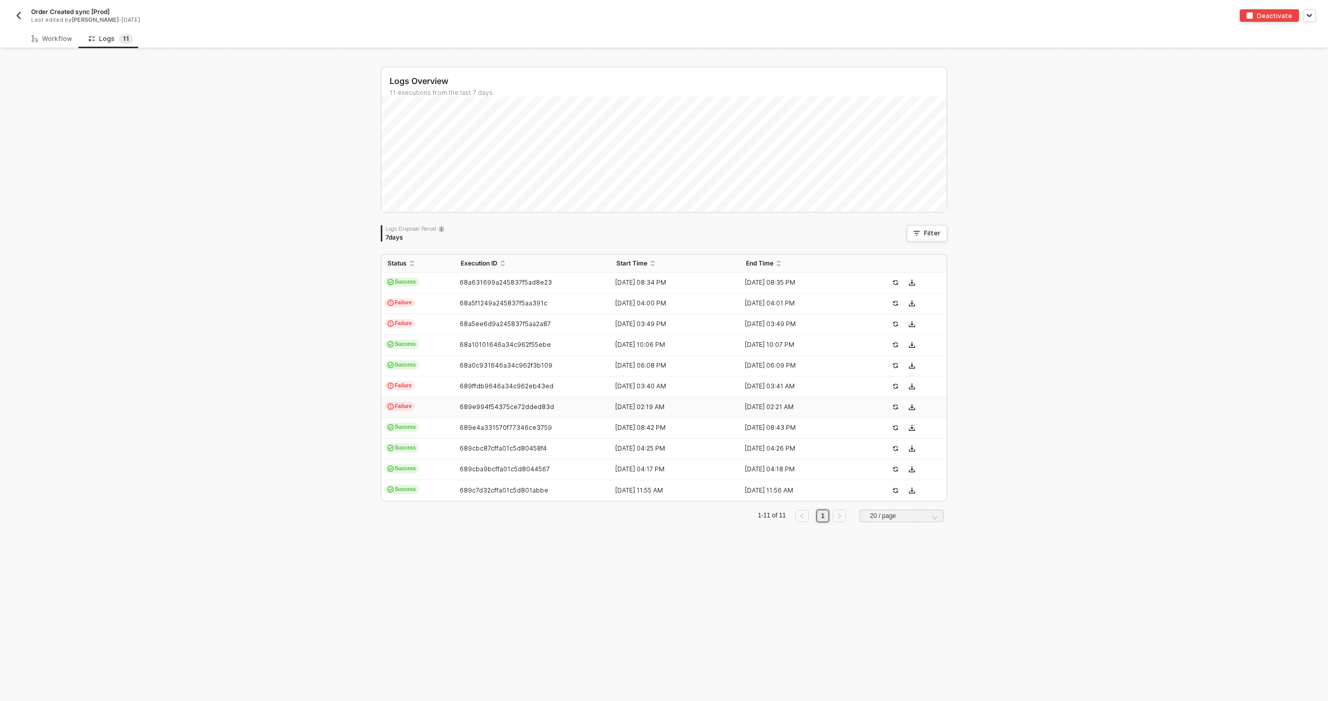
click at [536, 412] on td "689e994f54375ce72dded83d" at bounding box center [532, 407] width 156 height 21
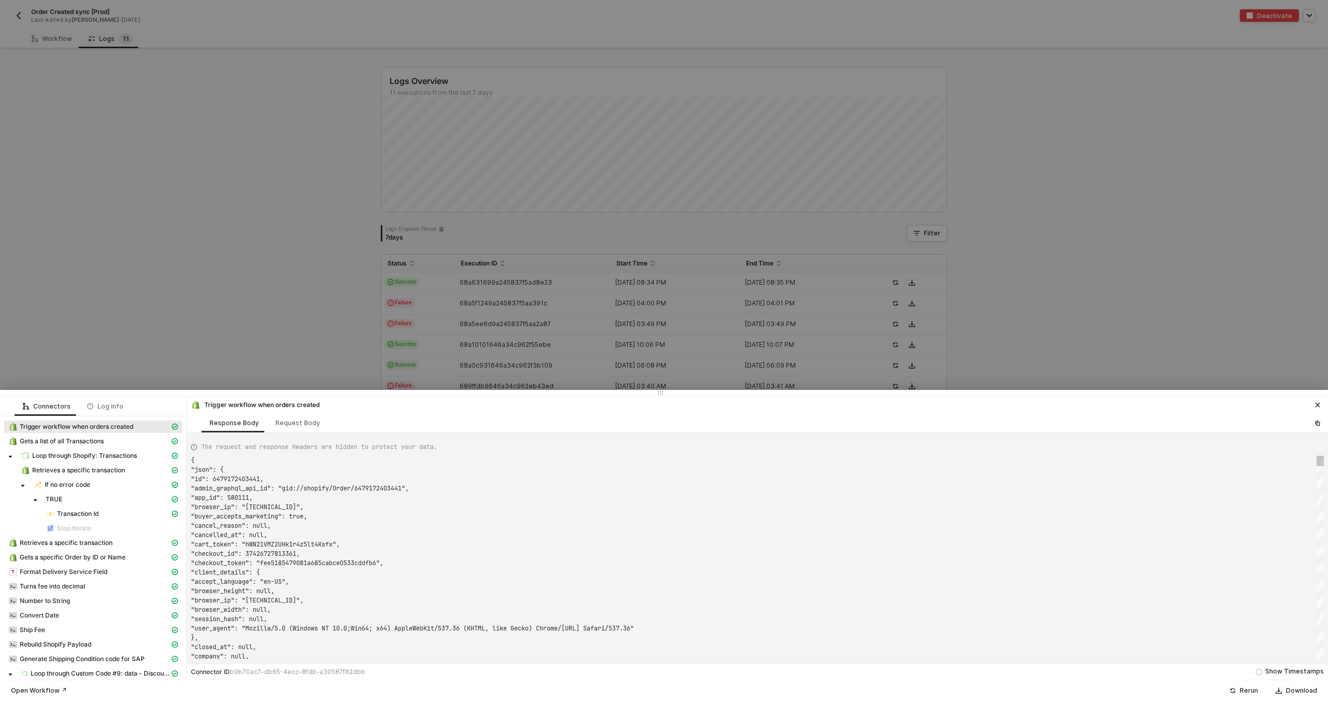
scroll to position [93, 0]
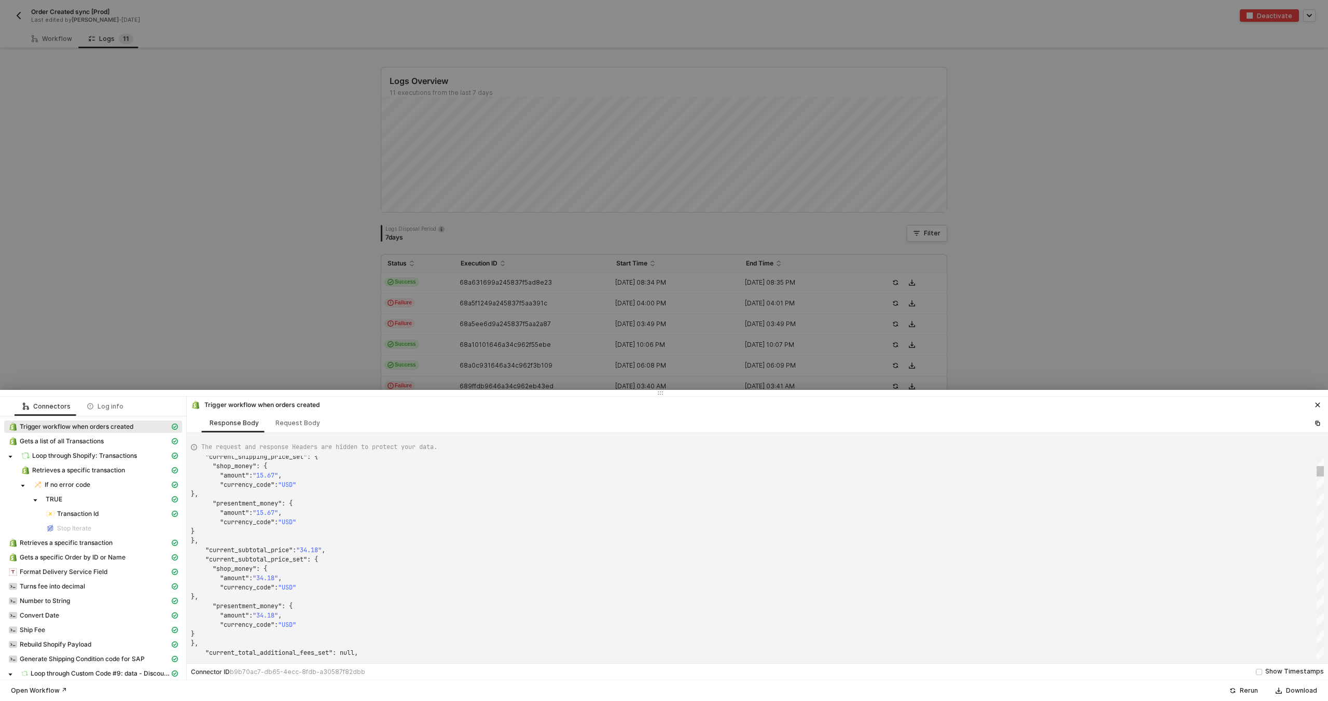
type textarea ""amount": "34.18", "currency_code": "USD" }, "presentment_money": { "amount": "…"
click at [468, 608] on div ""presentment_money" : {" at bounding box center [757, 606] width 1133 height 9
type textarea "KJWS2449"
click at [526, 306] on div at bounding box center [664, 350] width 1328 height 701
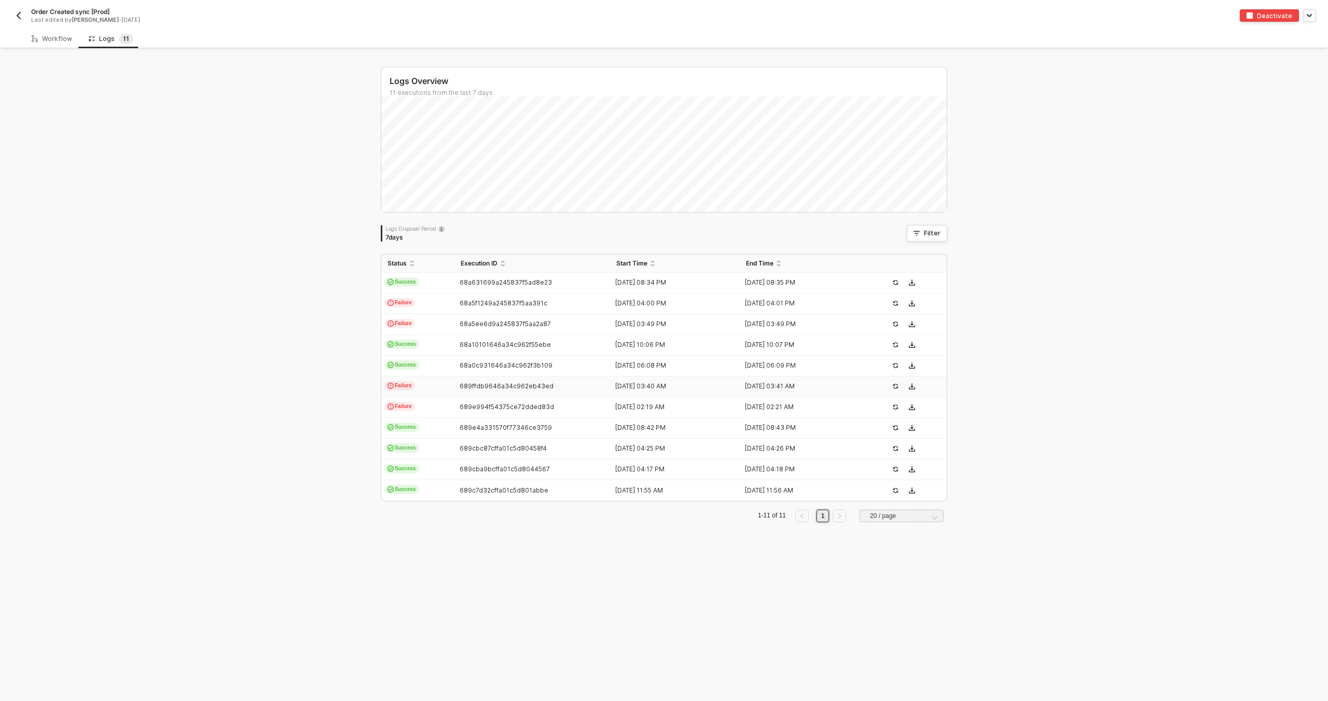
click at [525, 388] on span "689ffdb9646a34c962eb43ed" at bounding box center [507, 386] width 94 height 8
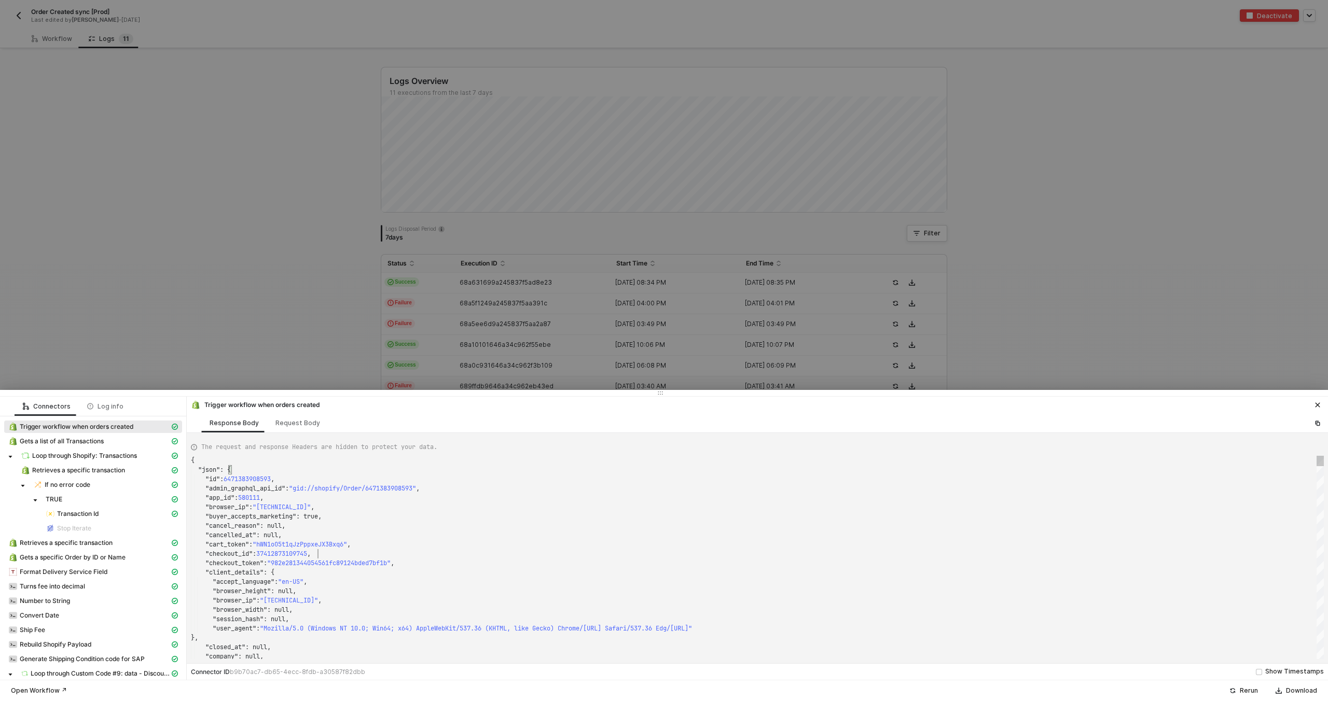
scroll to position [0, 127]
click at [586, 556] on div ""checkout_id" : 37412873109745 ," at bounding box center [757, 553] width 1133 height 9
type textarea "{ "json": { "id": 6472916041969, "admin_graphql_api_id": "gid://shopify/Order/6…"
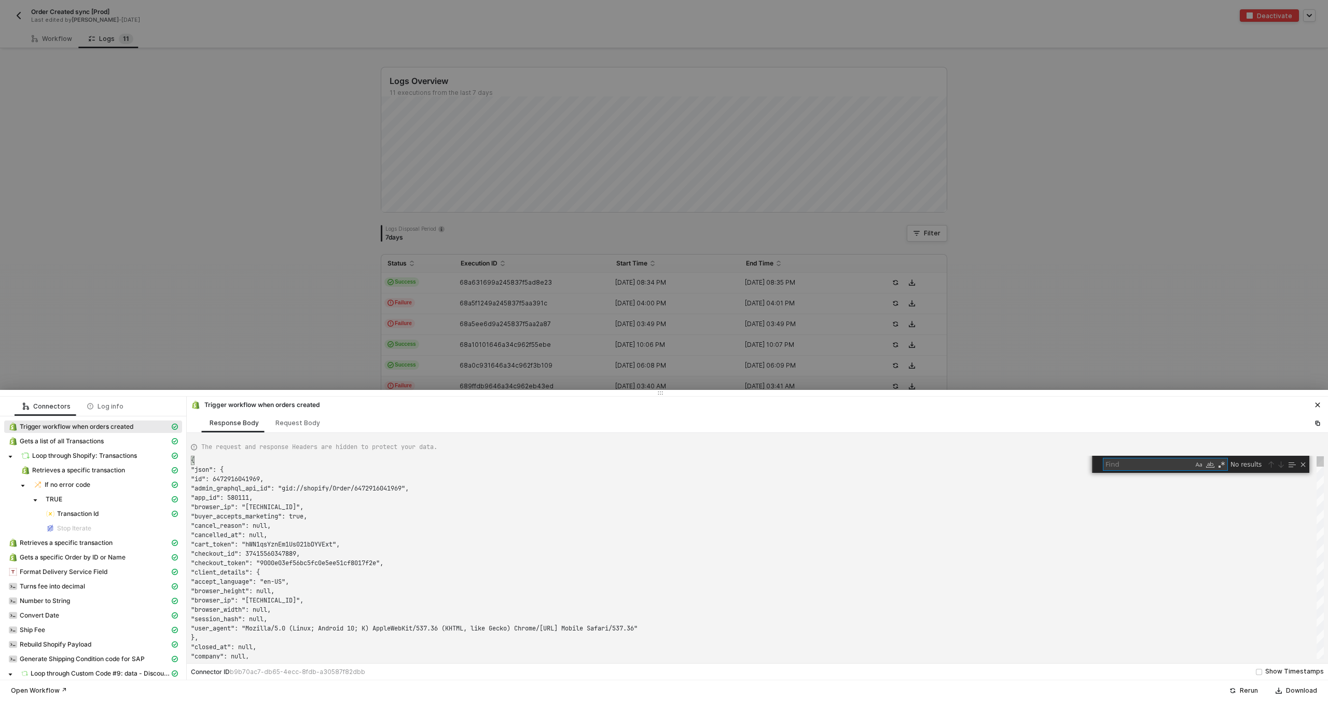
scroll to position [0, 0]
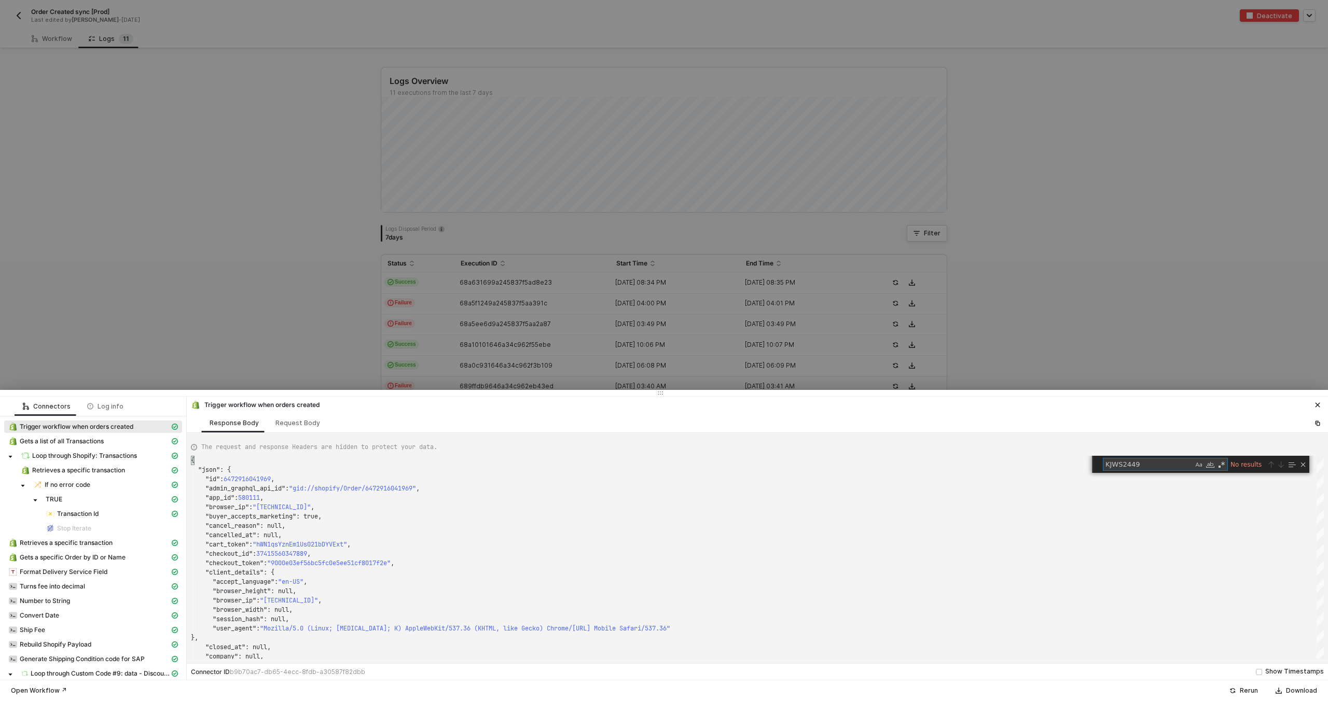
type textarea "KJWS2449"
click at [592, 271] on div at bounding box center [664, 350] width 1328 height 701
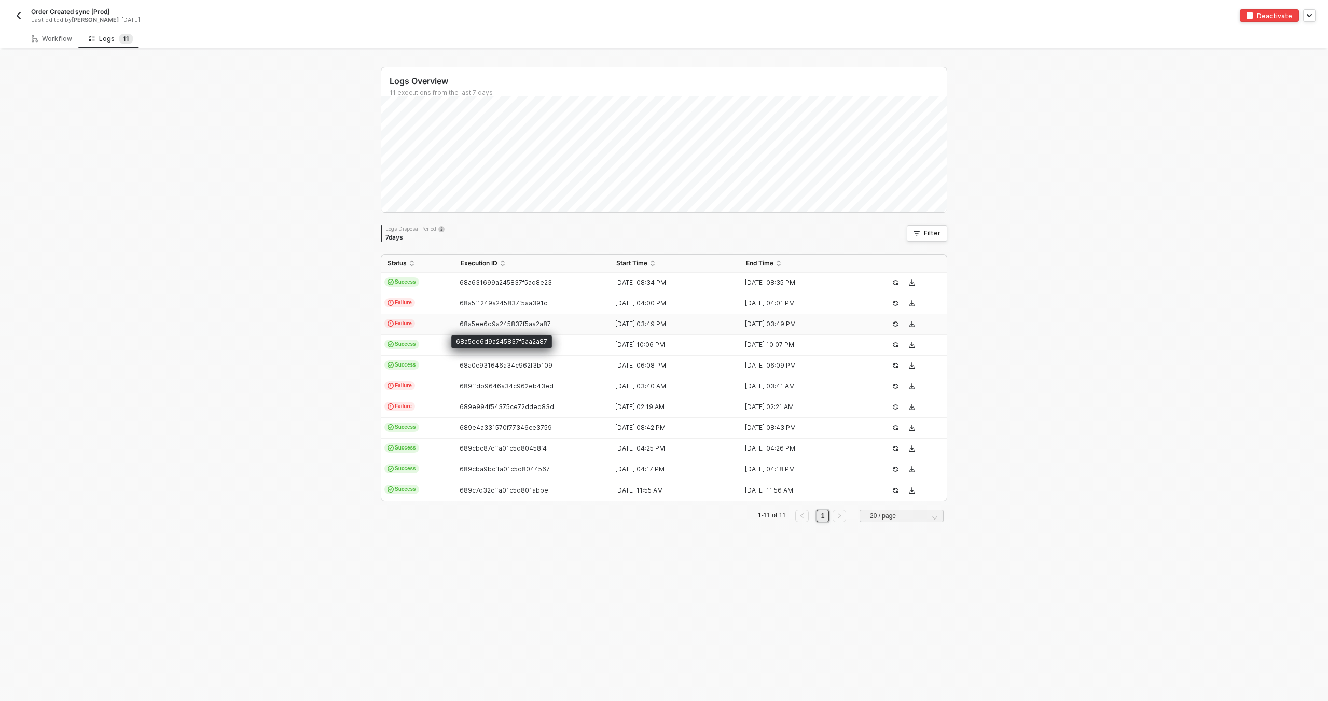
click at [469, 323] on span "68a5ee6d9a245837f5aa2a87" at bounding box center [505, 324] width 91 height 8
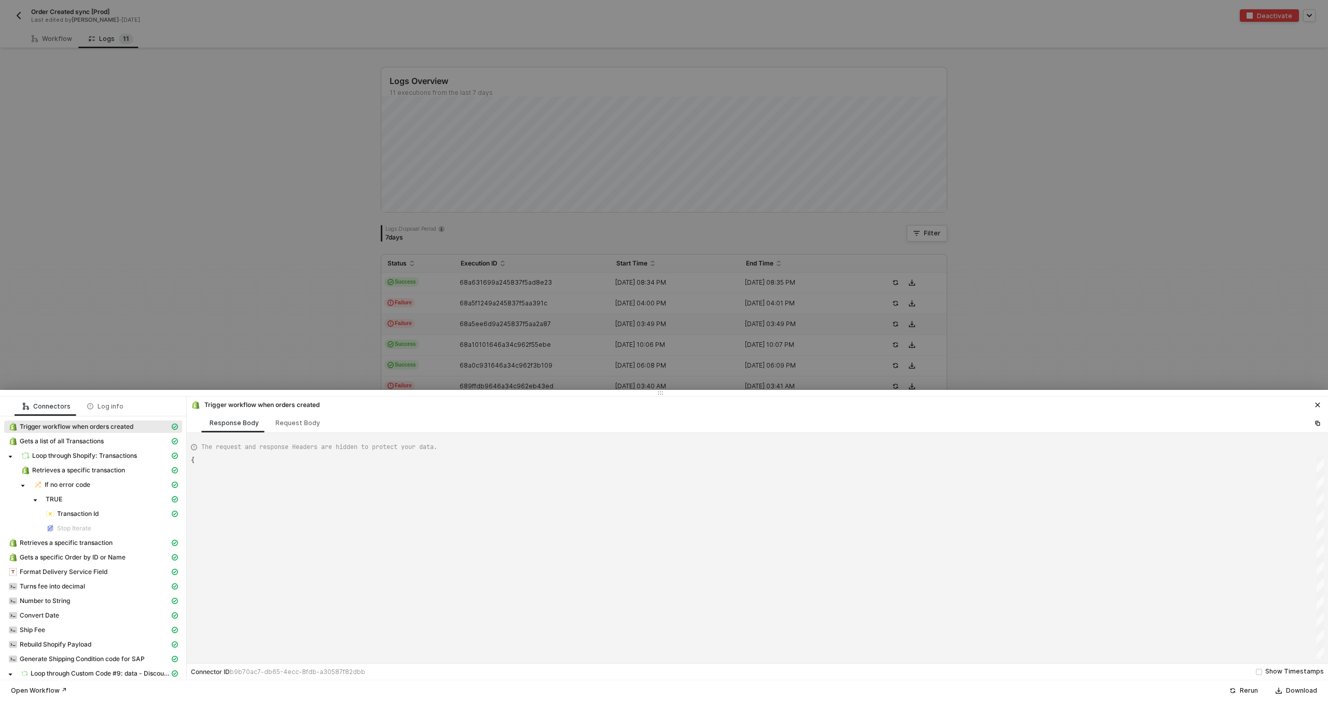
type textarea "{ "json": { "id": 6472916041969, "admin_graphql_api_id": "gid://shopify/Order/6…"
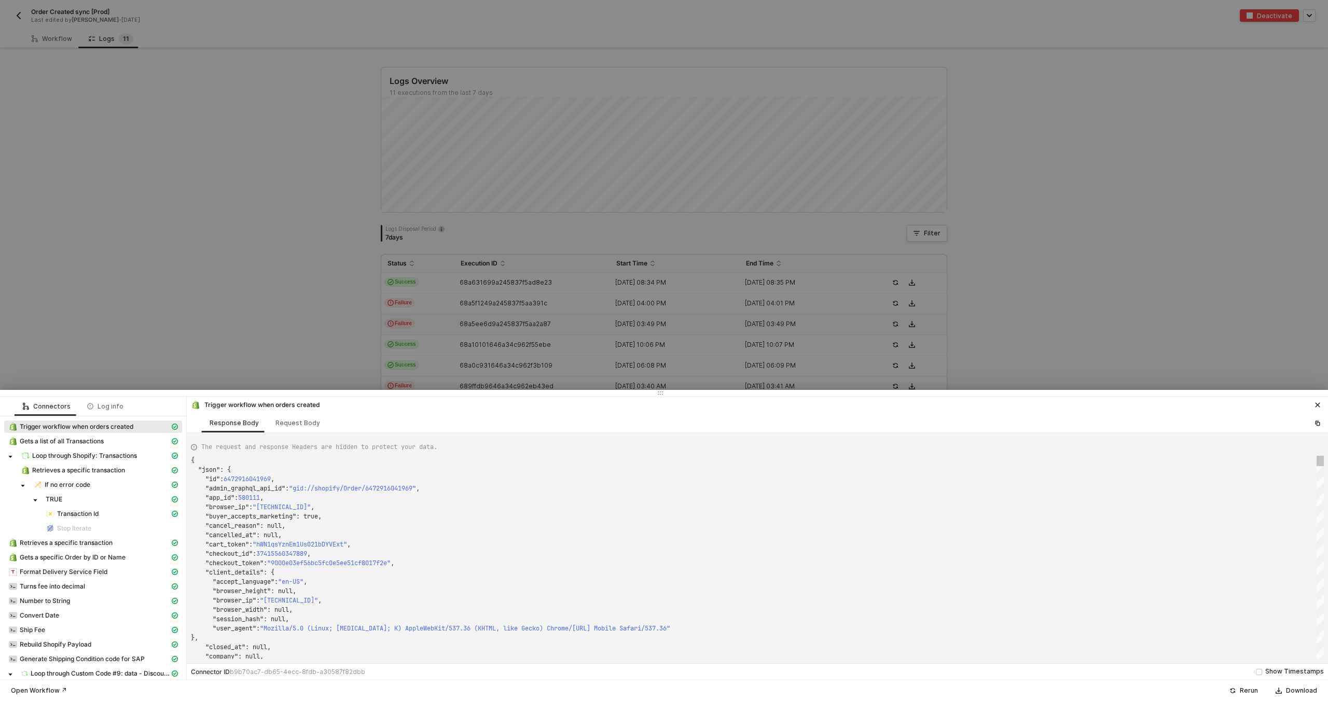
scroll to position [56, 134]
click at [497, 516] on div ""buyer_accepts_marketing" : true," at bounding box center [757, 516] width 1133 height 9
type textarea "KJWS2449"
type textarea "{ "json": { "id": 6479159886065, "admin_graphql_api_id": "gid://shopify/Order/6…"
type textarea "KJWS2449"
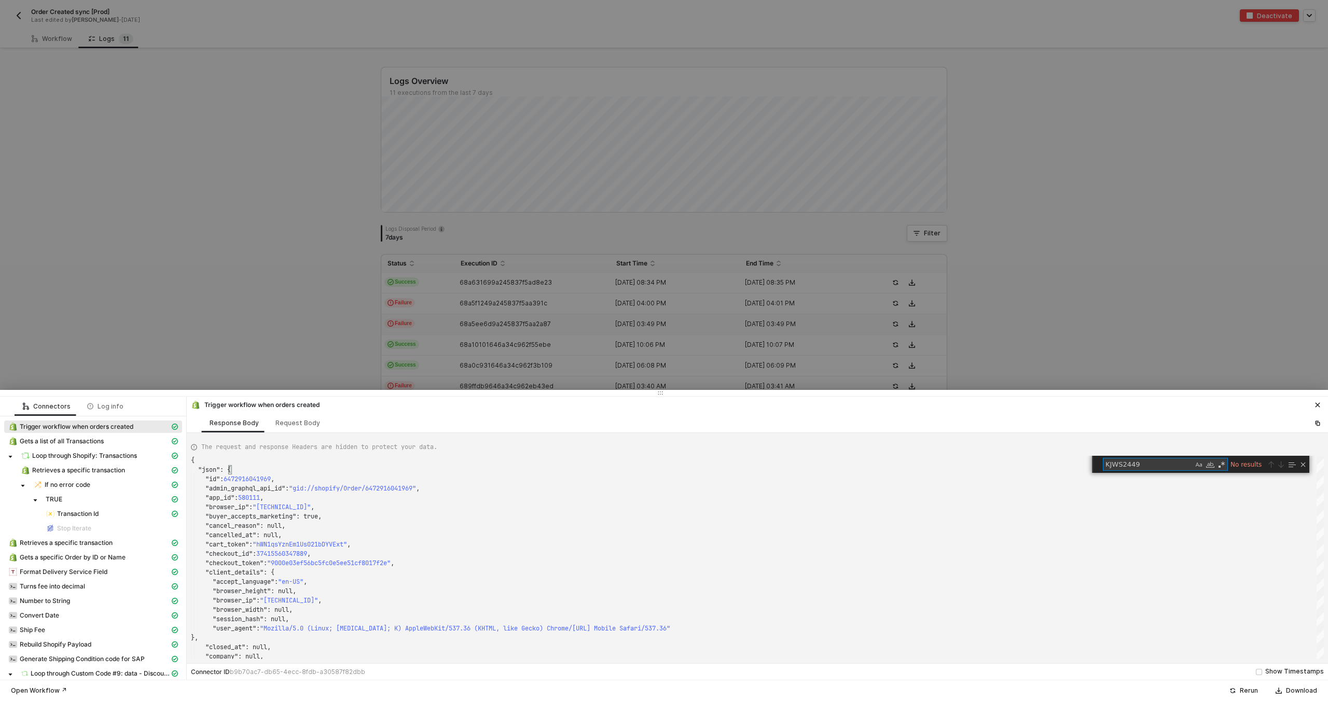
scroll to position [93, 0]
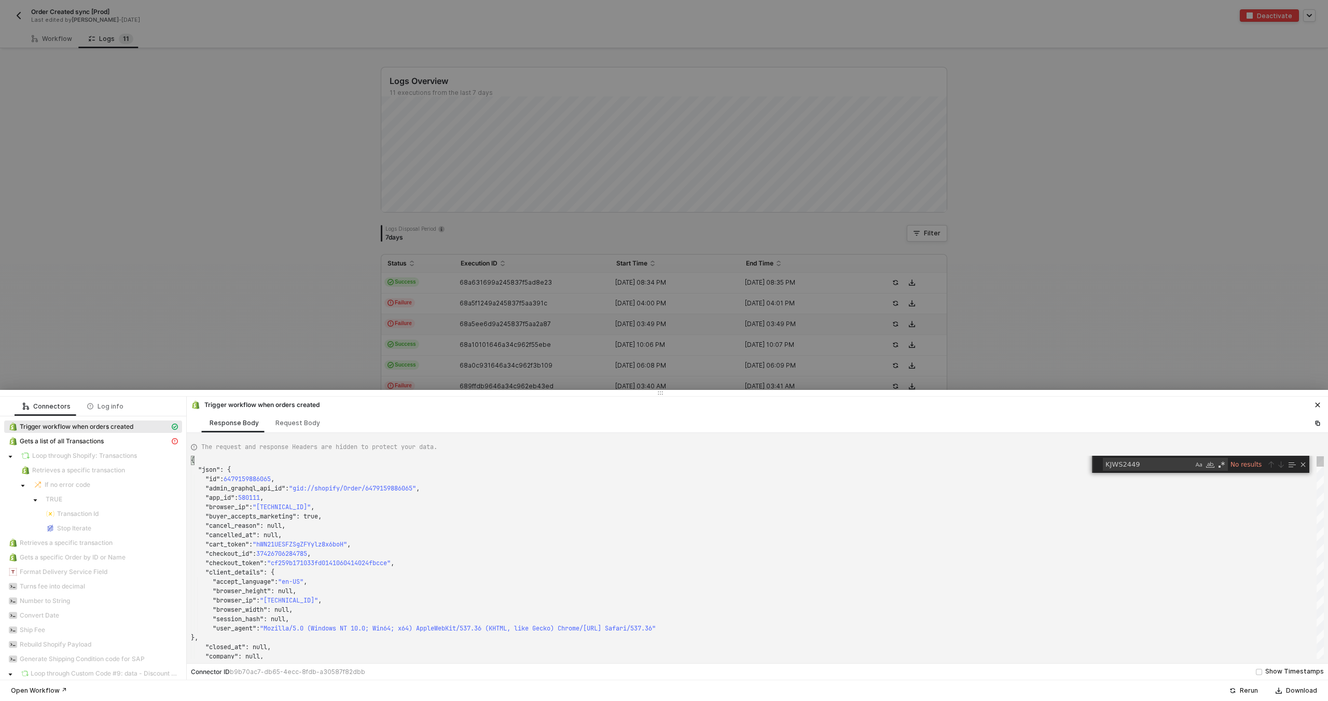
click at [508, 272] on div at bounding box center [664, 350] width 1328 height 701
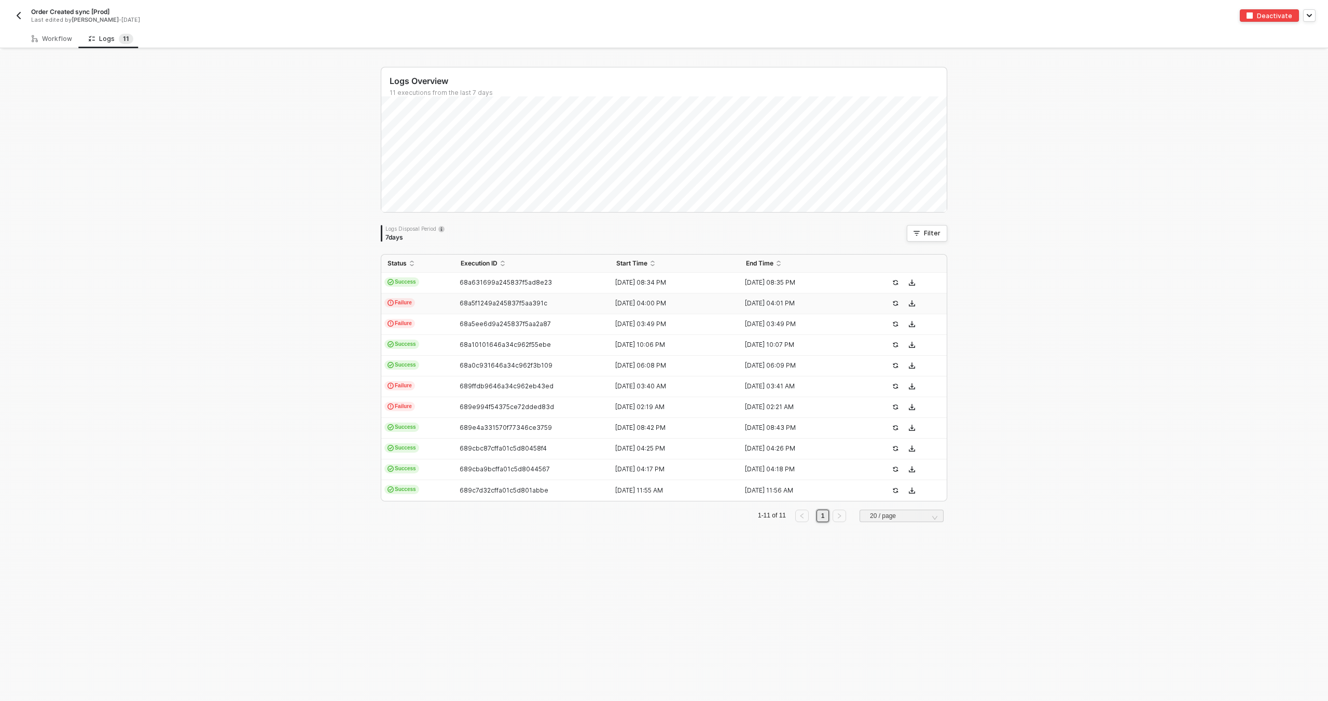
click at [511, 294] on td "68a5f1249a245837f5aa391c" at bounding box center [532, 304] width 156 height 21
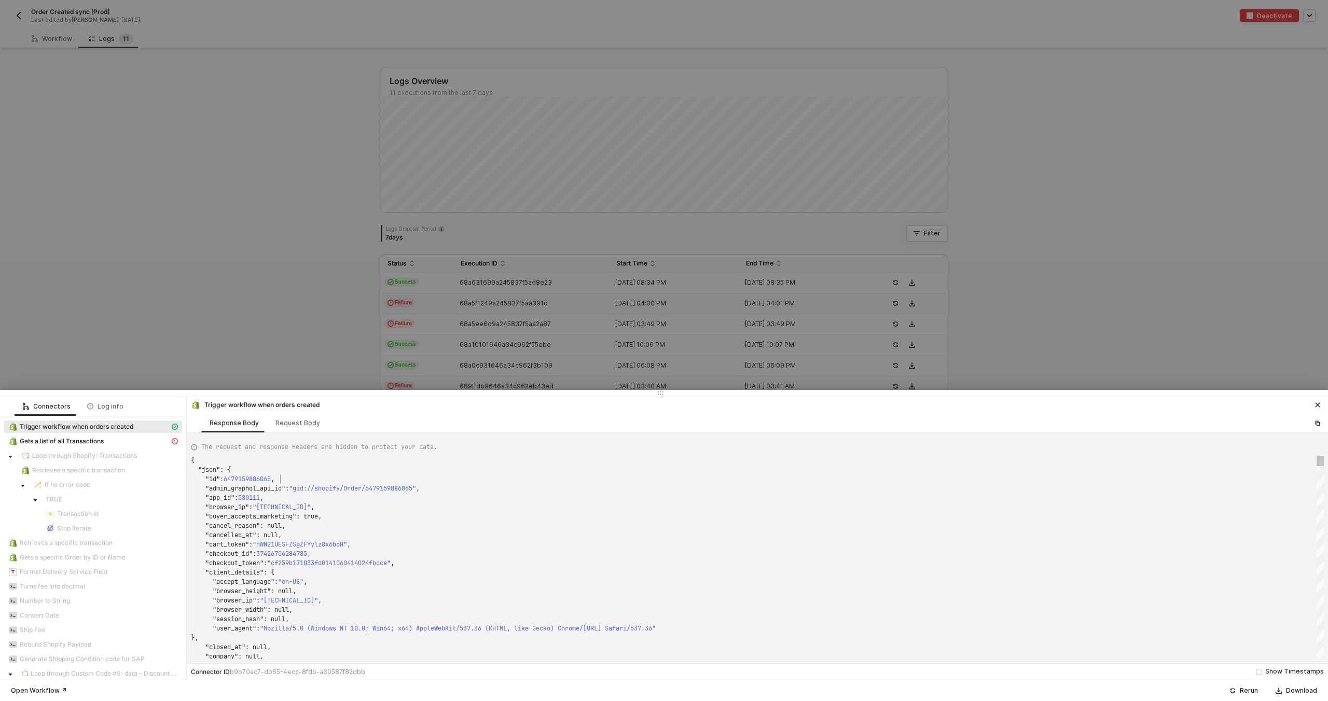
scroll to position [19, 90]
click at [536, 480] on div ""id" : 6479159886065 ," at bounding box center [757, 479] width 1133 height 9
type textarea "{ "json": { "id": 6479172403441, "admin_graphql_api_id": "gid://shopify/Order/6…"
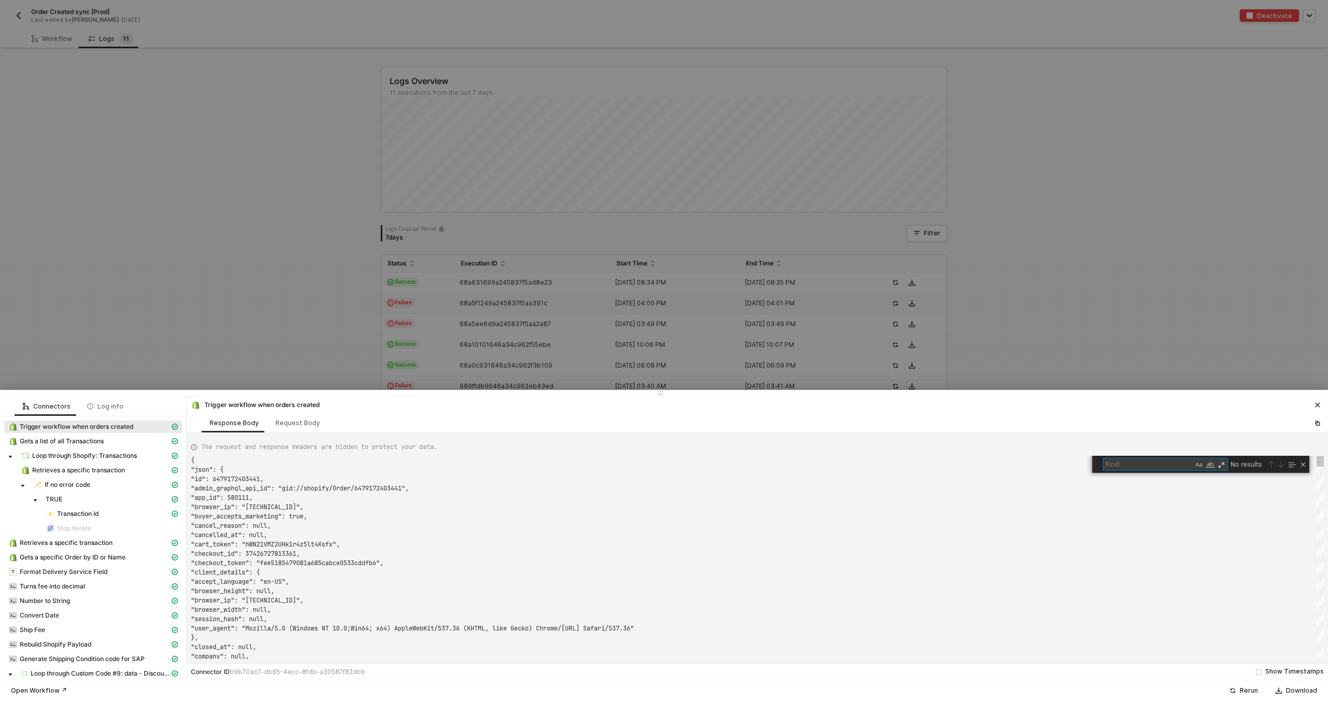
scroll to position [93, 0]
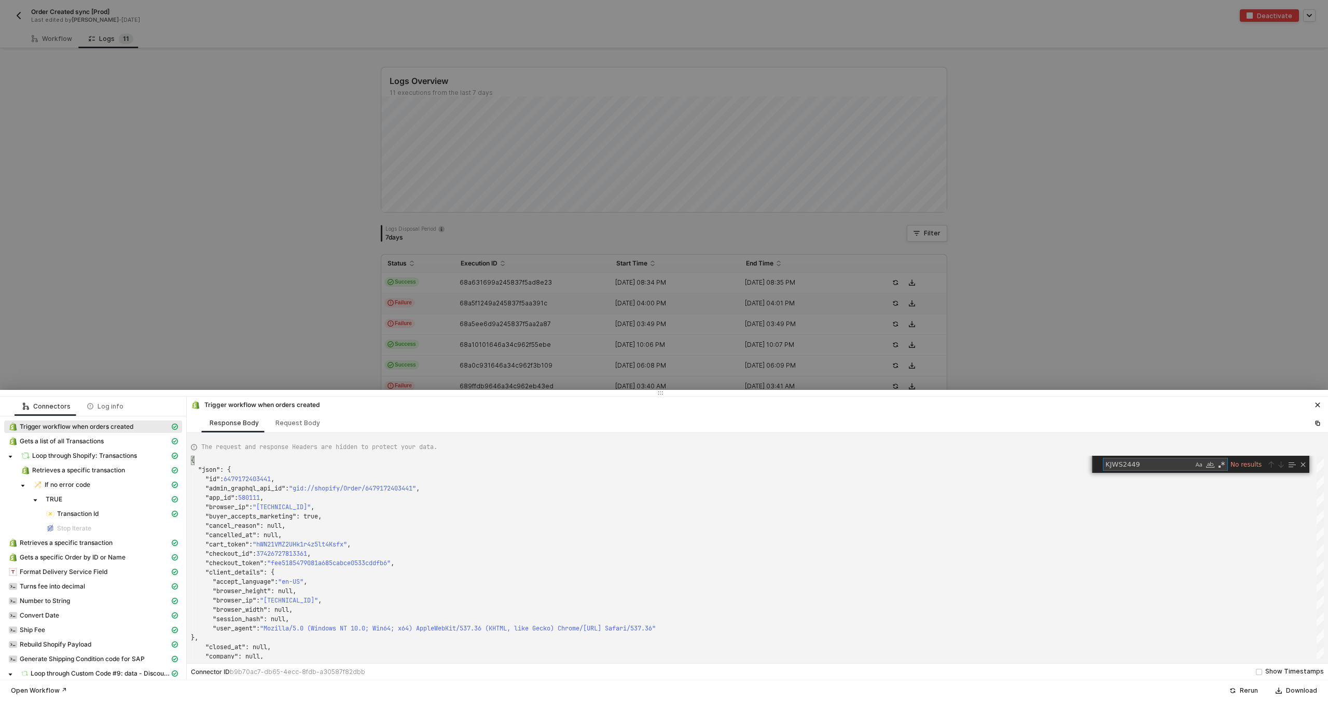
type textarea "KJWS2449"
click at [554, 290] on div at bounding box center [664, 350] width 1328 height 701
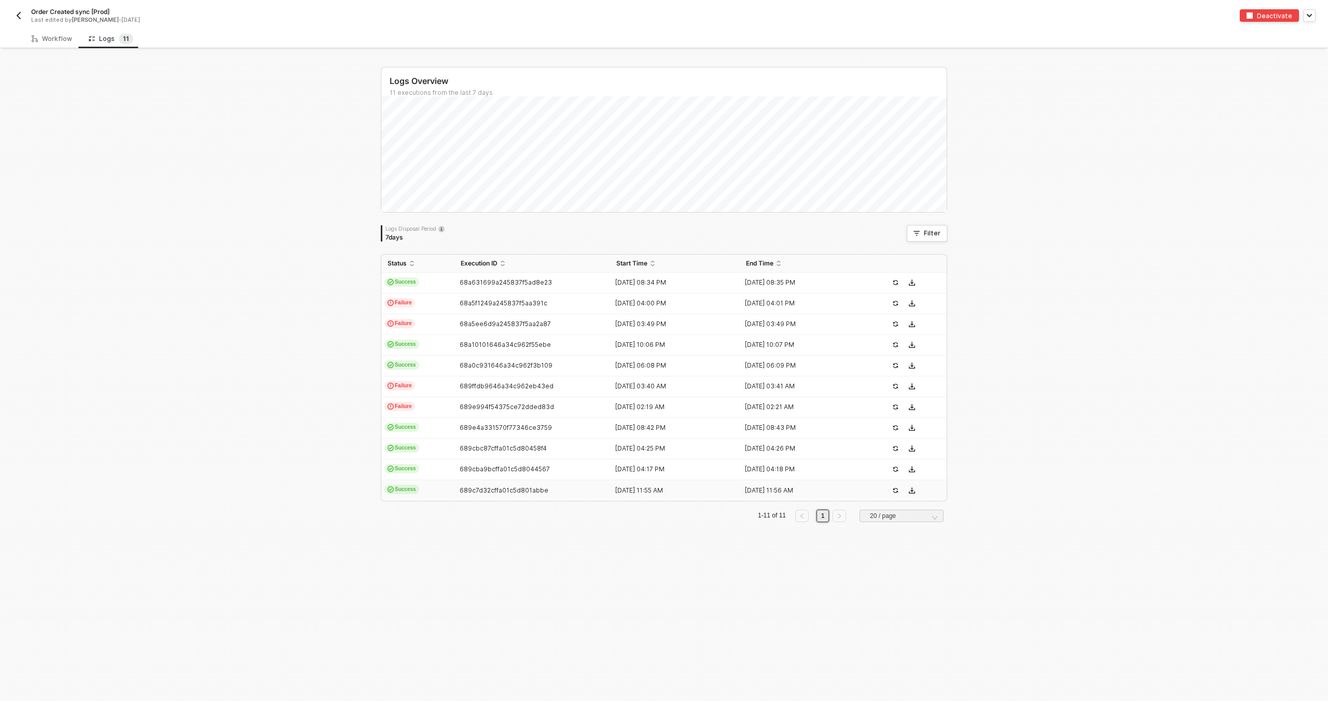
click at [493, 498] on td "689c7d32cffa01c5d801abbe" at bounding box center [532, 490] width 156 height 21
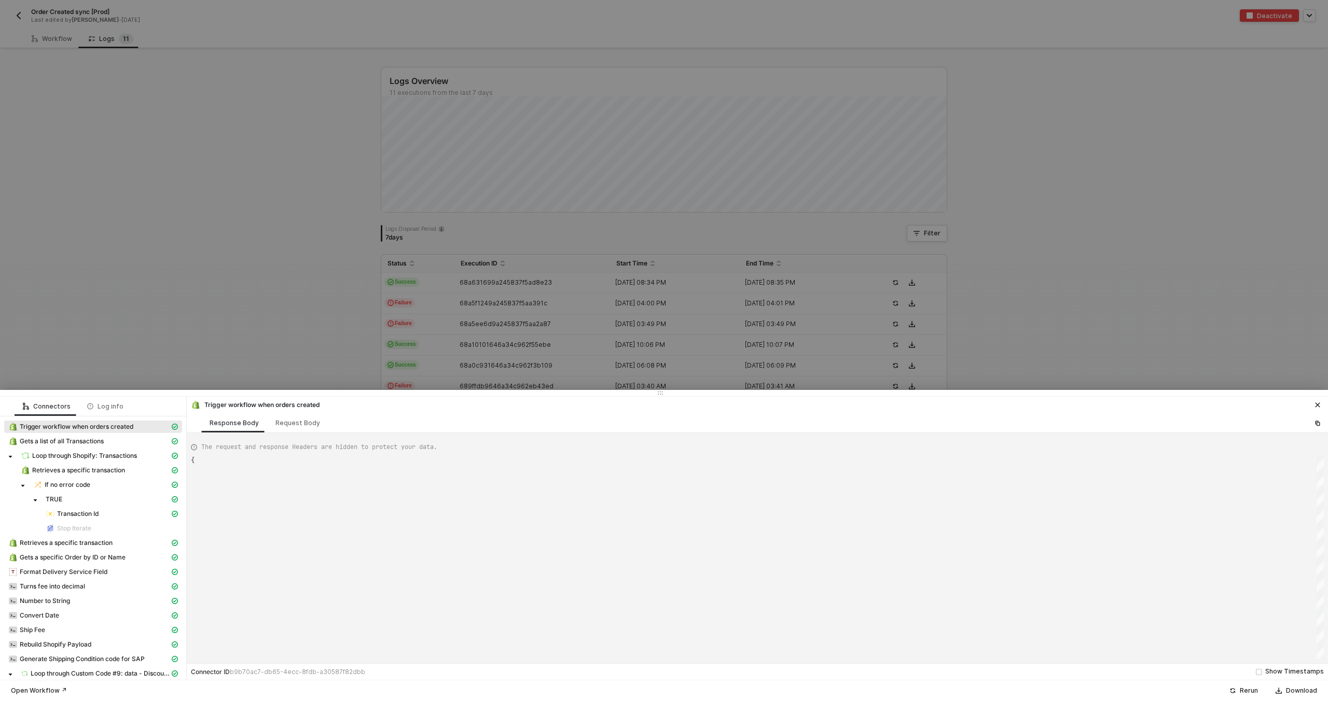
type textarea "{ "json": { "id": 6479172403441, "admin_graphql_api_id": "gid://shopify/Order/6…"
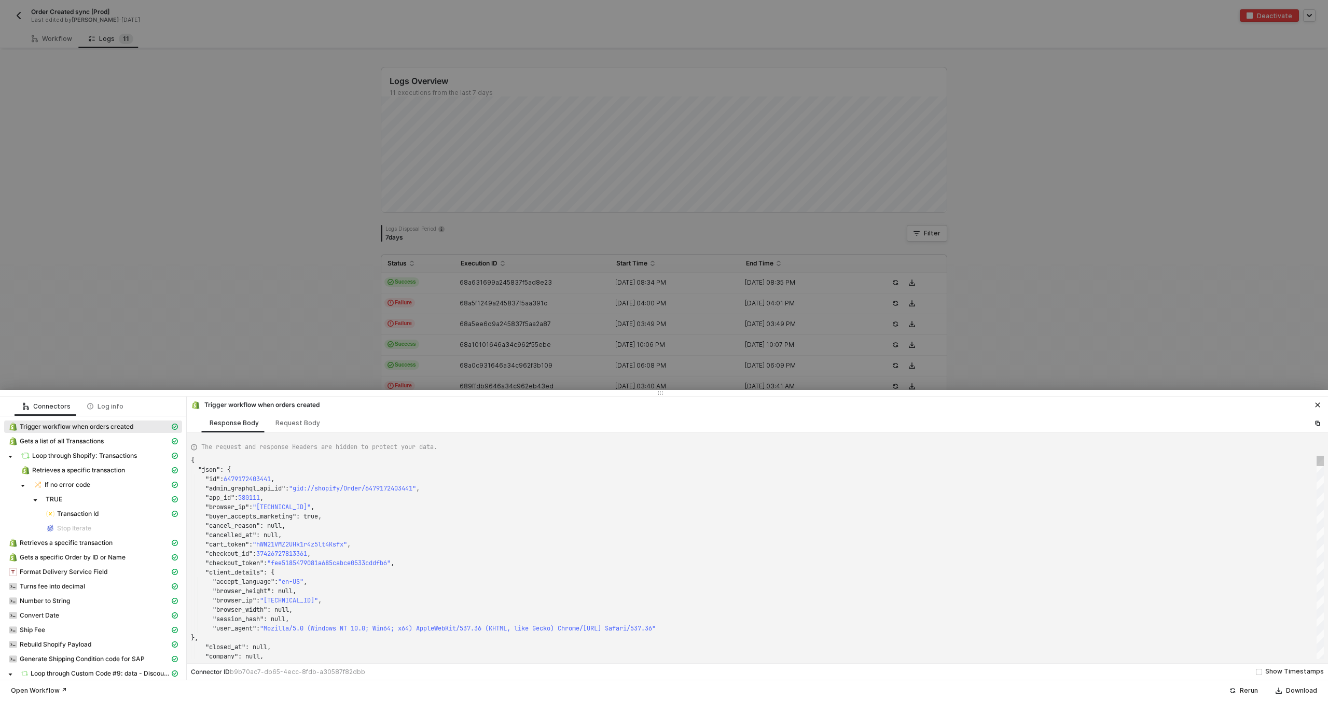
click at [513, 510] on div ""browser_ip" : "68.184.190.174" ," at bounding box center [757, 507] width 1133 height 9
type textarea "KJWS2449"
type textarea "{ "json": { "id": 6469090148593, "admin_graphql_api_id": "gid://shopify/Order/6…"
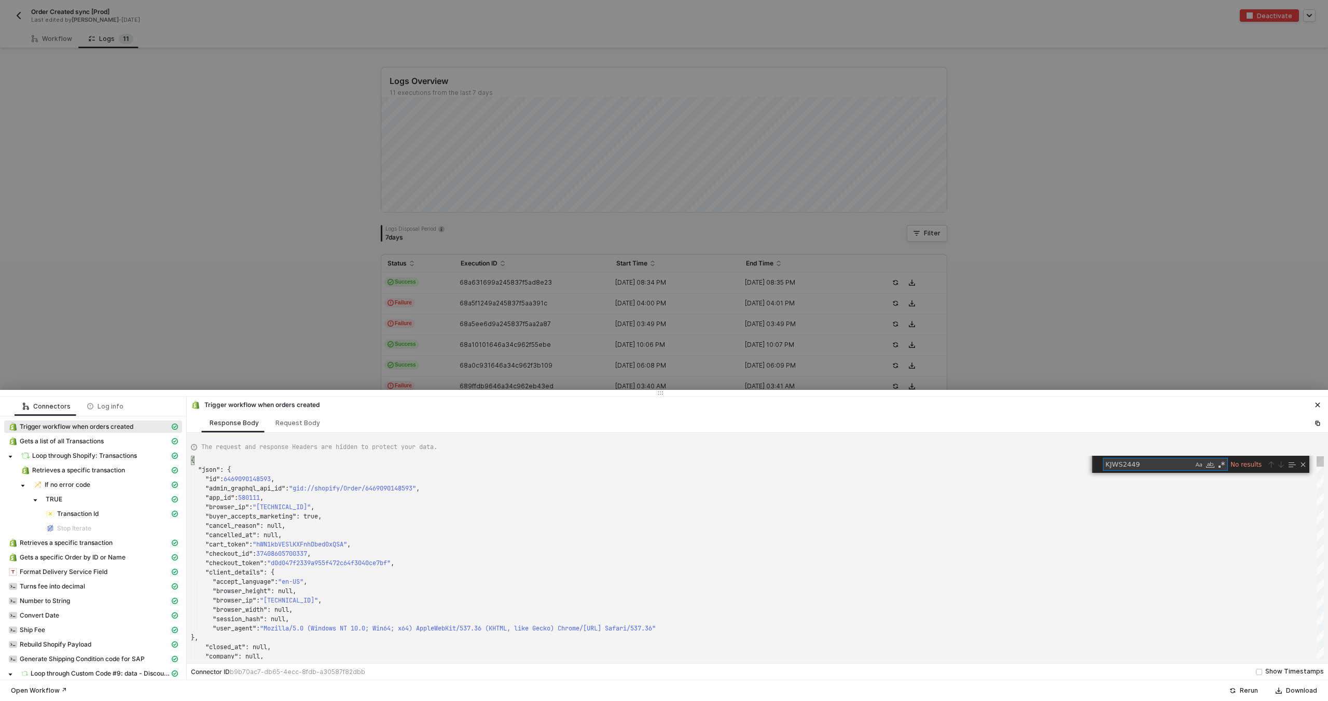
type textarea "KJWS244"
type textarea ""fulfillment_status": null, "landing_site": "/collections/reaper-series", "land…"
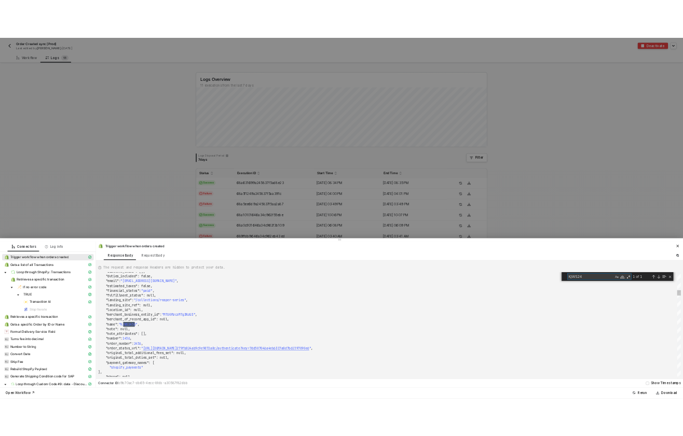
scroll to position [93, 71]
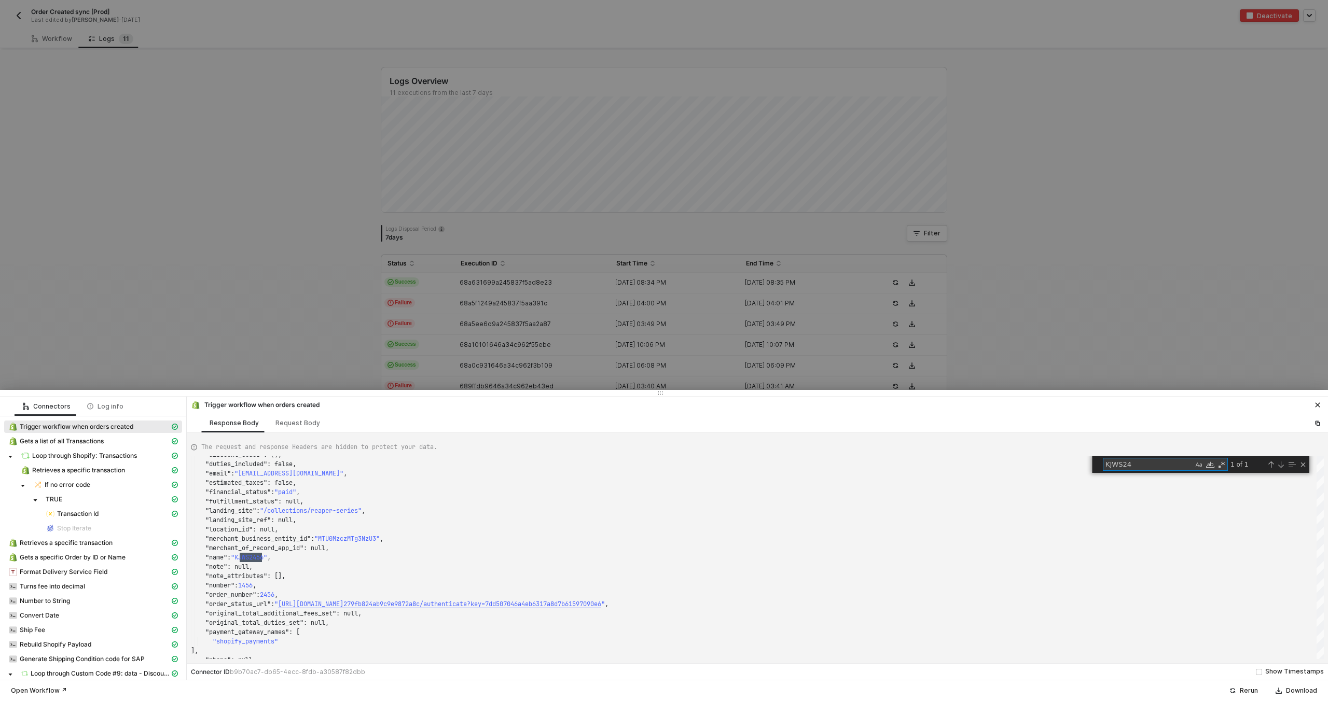
type textarea "KJWS24"
click at [527, 197] on div at bounding box center [664, 350] width 1328 height 701
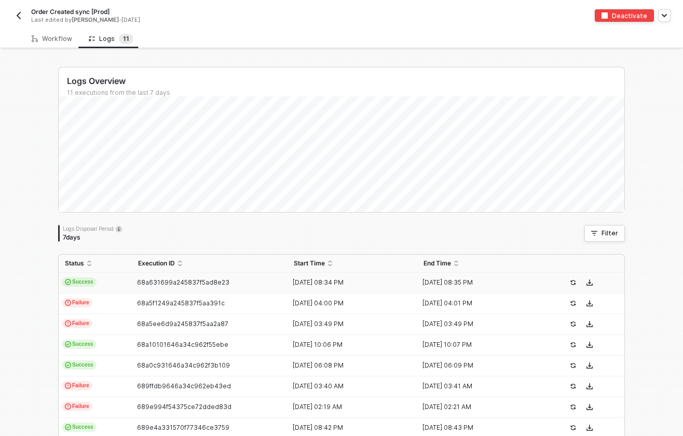
click at [82, 280] on span "Success" at bounding box center [79, 281] width 35 height 9
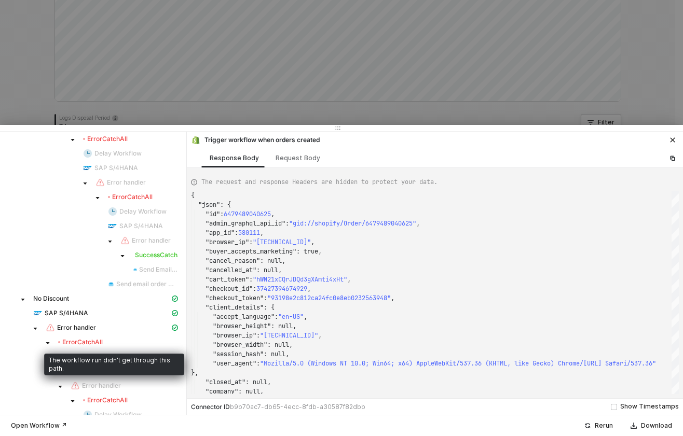
scroll to position [768, 0]
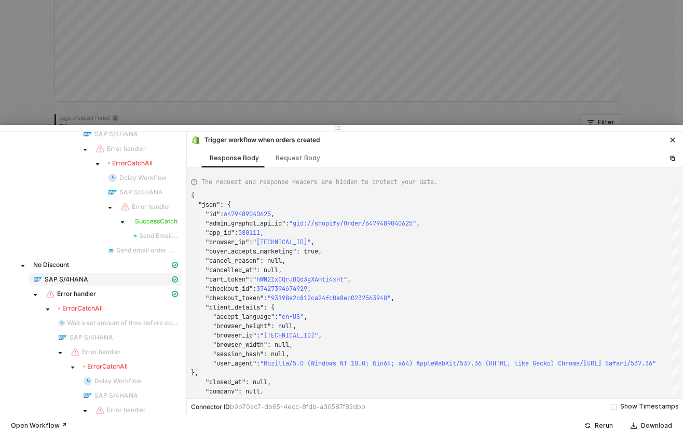
click at [83, 281] on span "SAP S/4HANA" at bounding box center [67, 279] width 44 height 8
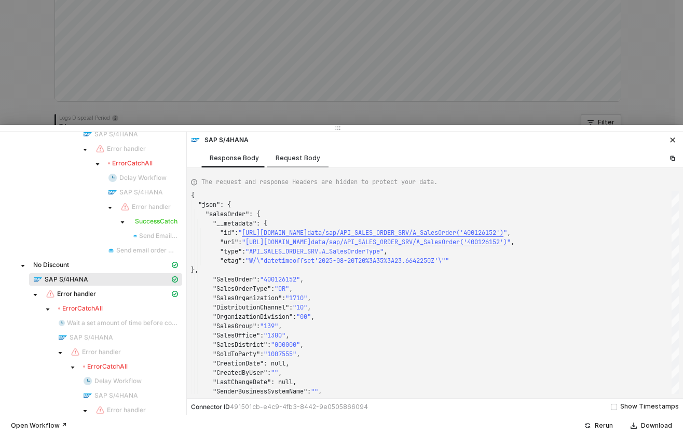
click at [297, 165] on div "Request Body" at bounding box center [297, 157] width 61 height 19
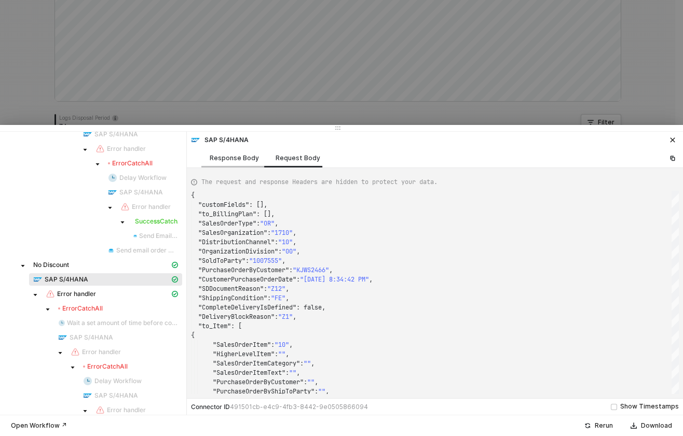
click at [254, 156] on div "Response Body" at bounding box center [234, 158] width 49 height 8
type textarea "{ "json": { "salesOrder": { "__metadata": { "id": "https://sellmarksap.sc1.hec.…"
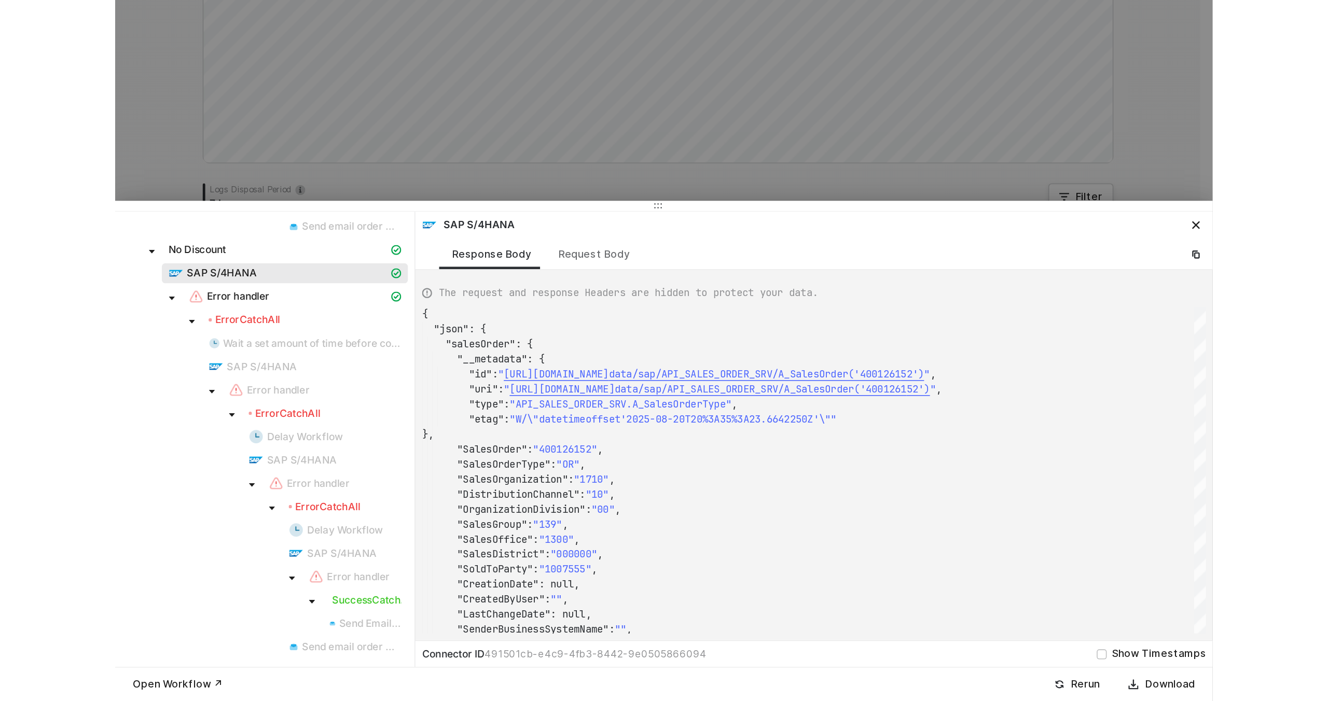
scroll to position [0, 0]
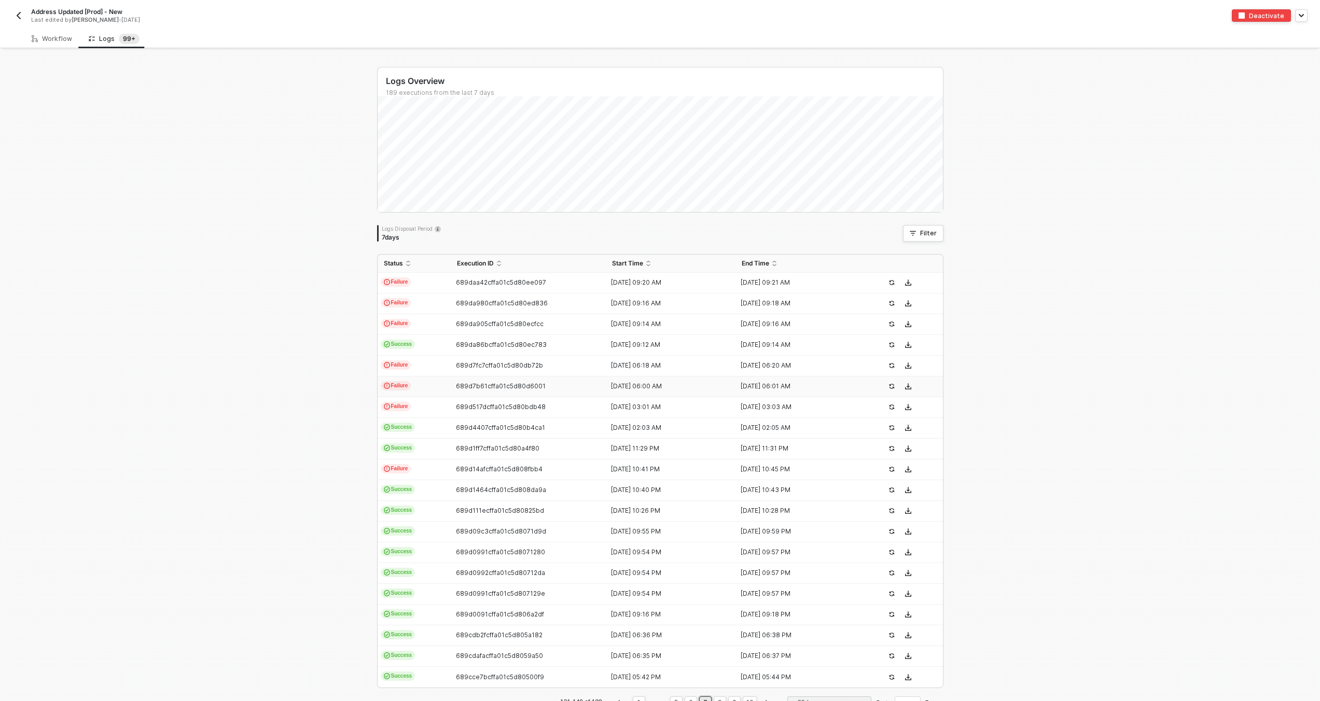
scroll to position [33, 0]
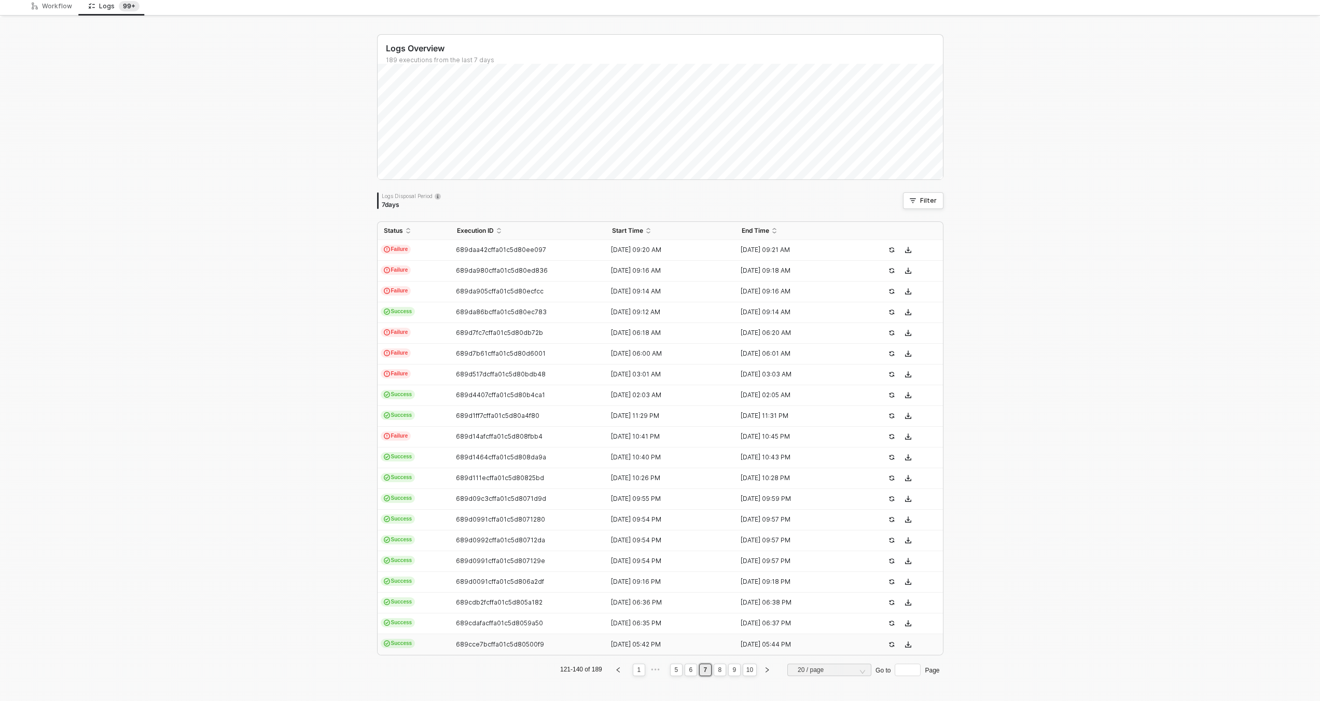
click at [424, 642] on td "Success" at bounding box center [414, 644] width 73 height 21
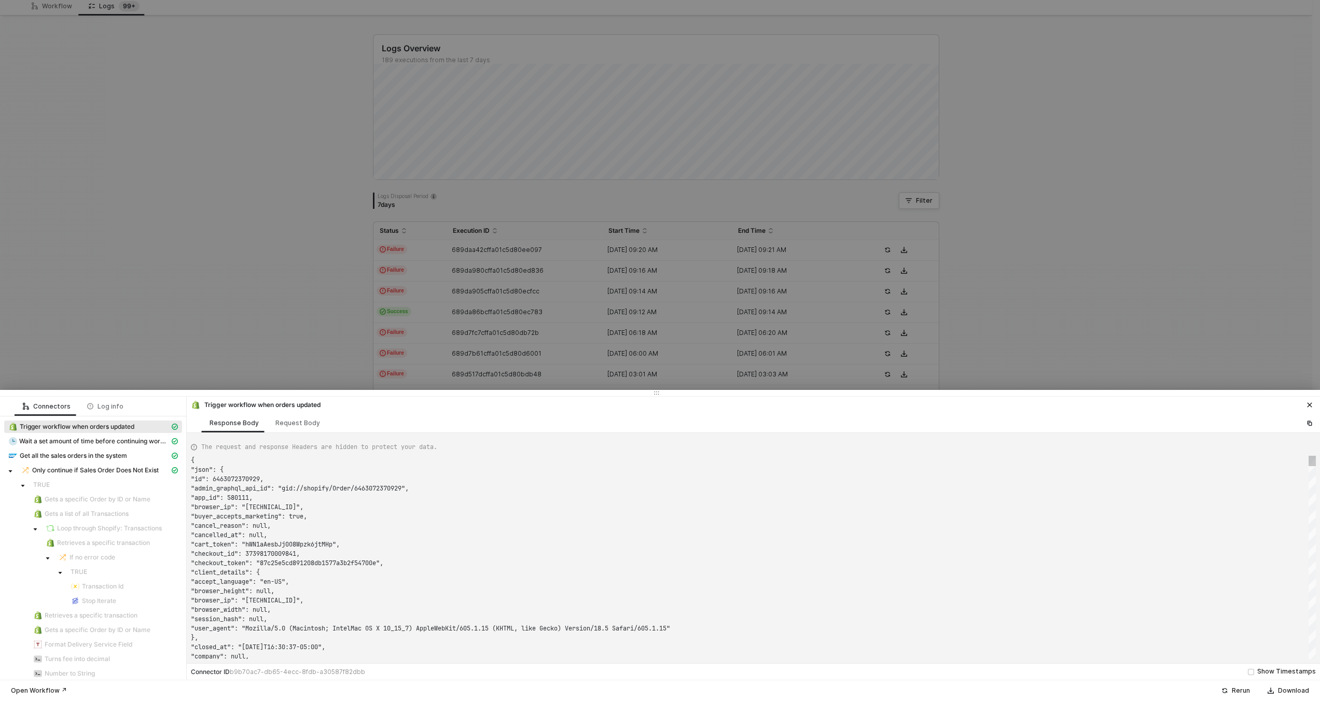
scroll to position [93, 0]
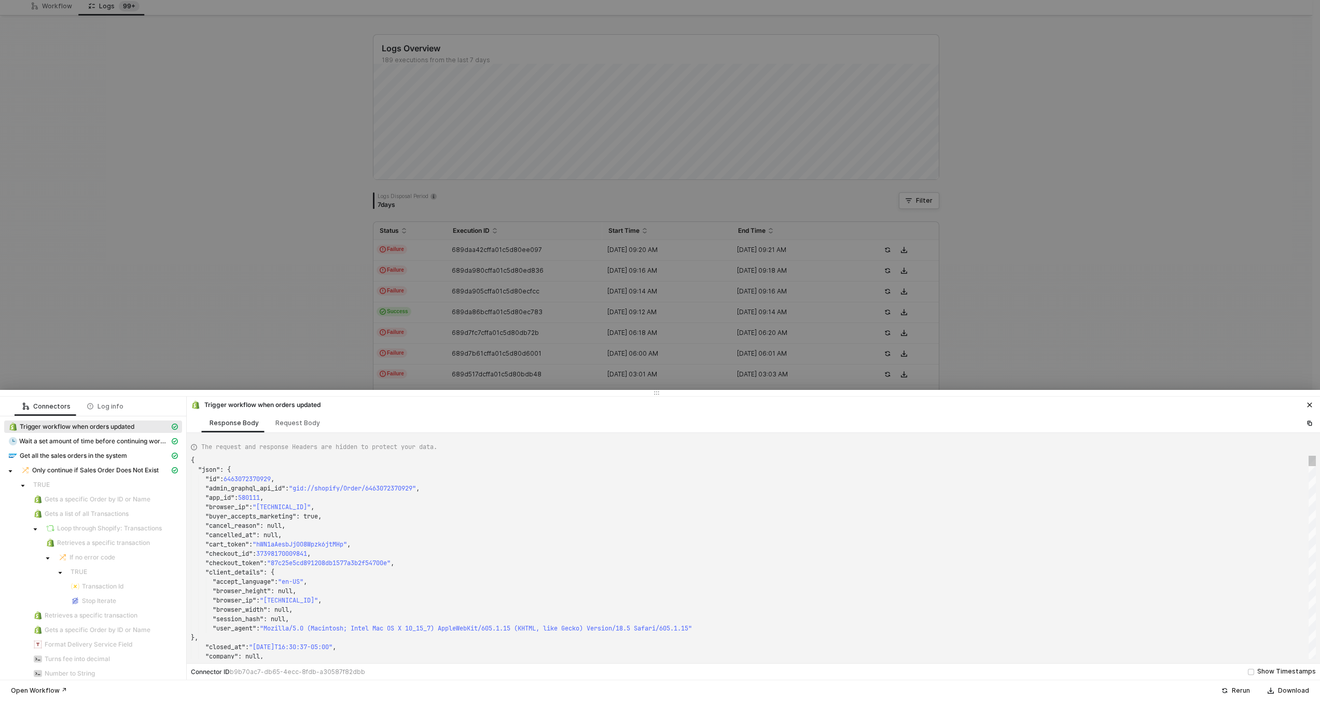
type textarea ""checkout_id": 37398170009841, "checkout_token": "87c25e5cd891208db1577a3b2f547…"
click at [464, 640] on div "}," at bounding box center [753, 637] width 1125 height 9
type textarea "KJWS2449"
type textarea "{ "json": { "id": 6466518155505, "admin_graphql_api_id": "gid://shopify/Order/6…"
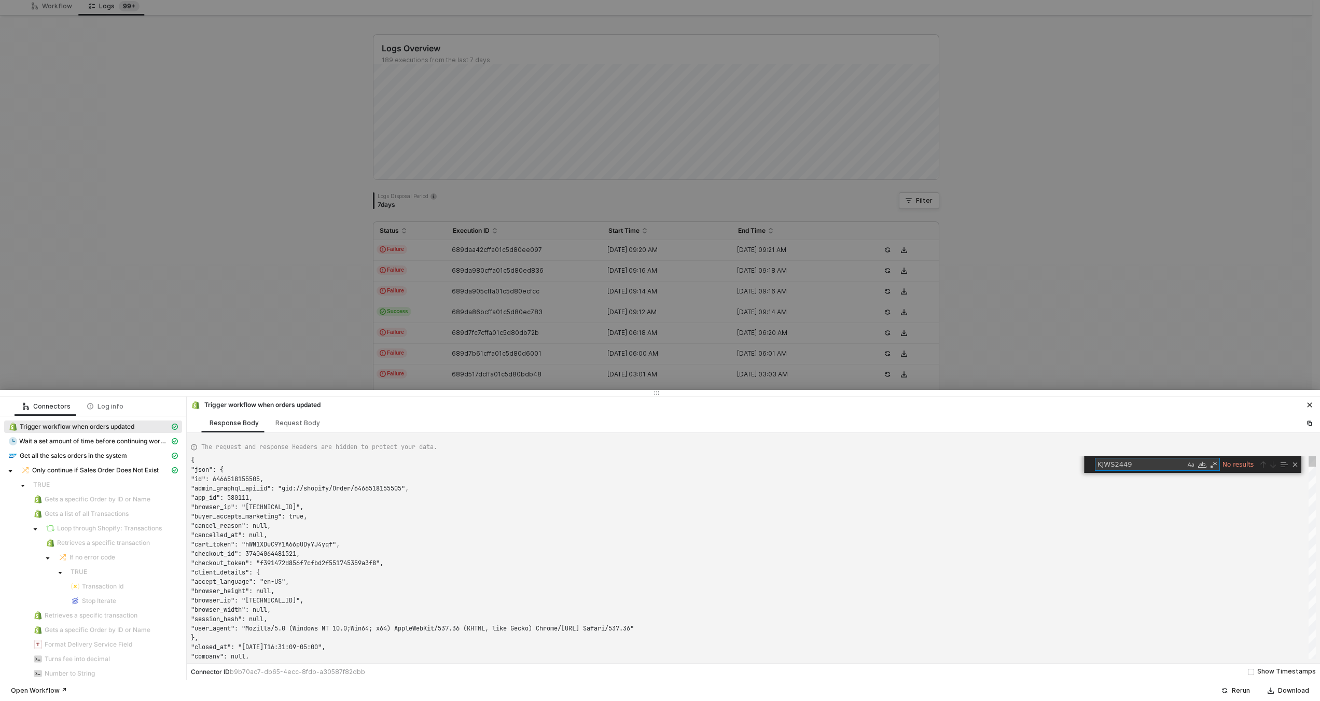
scroll to position [93, 0]
type textarea "KJWS2449"
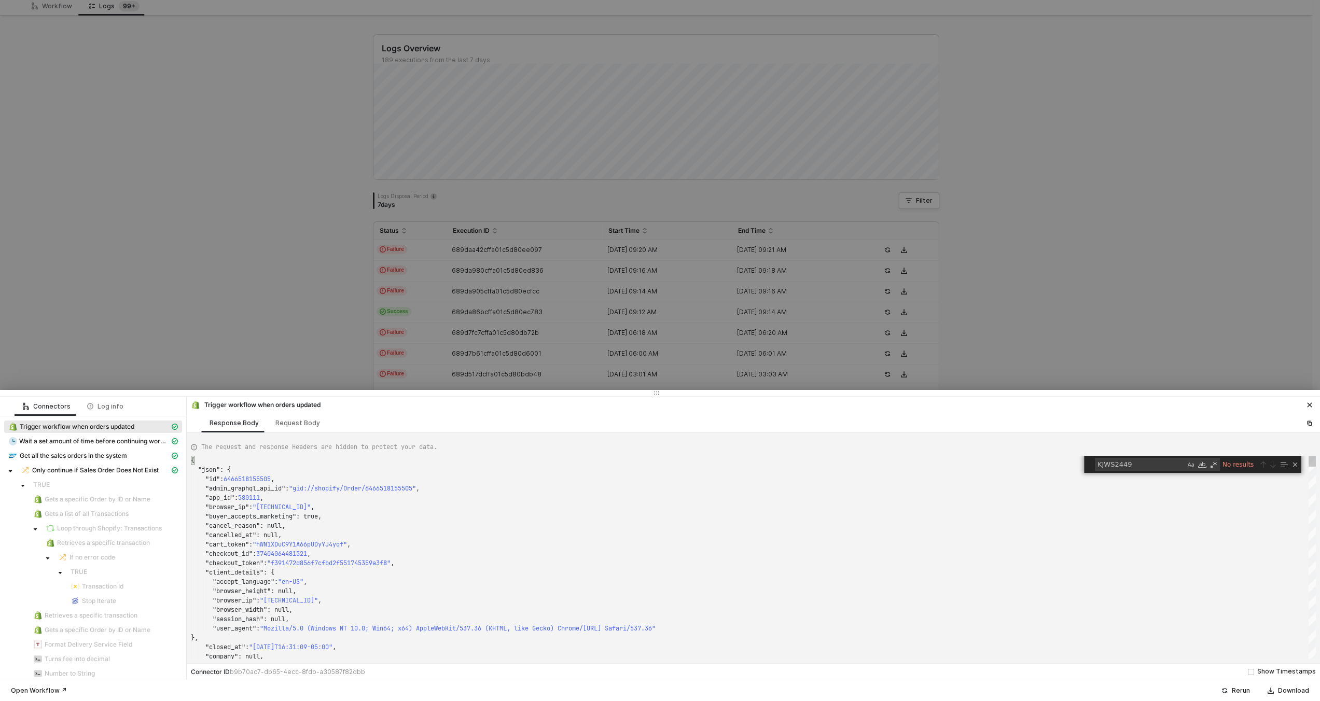
click at [463, 319] on div at bounding box center [660, 350] width 1320 height 701
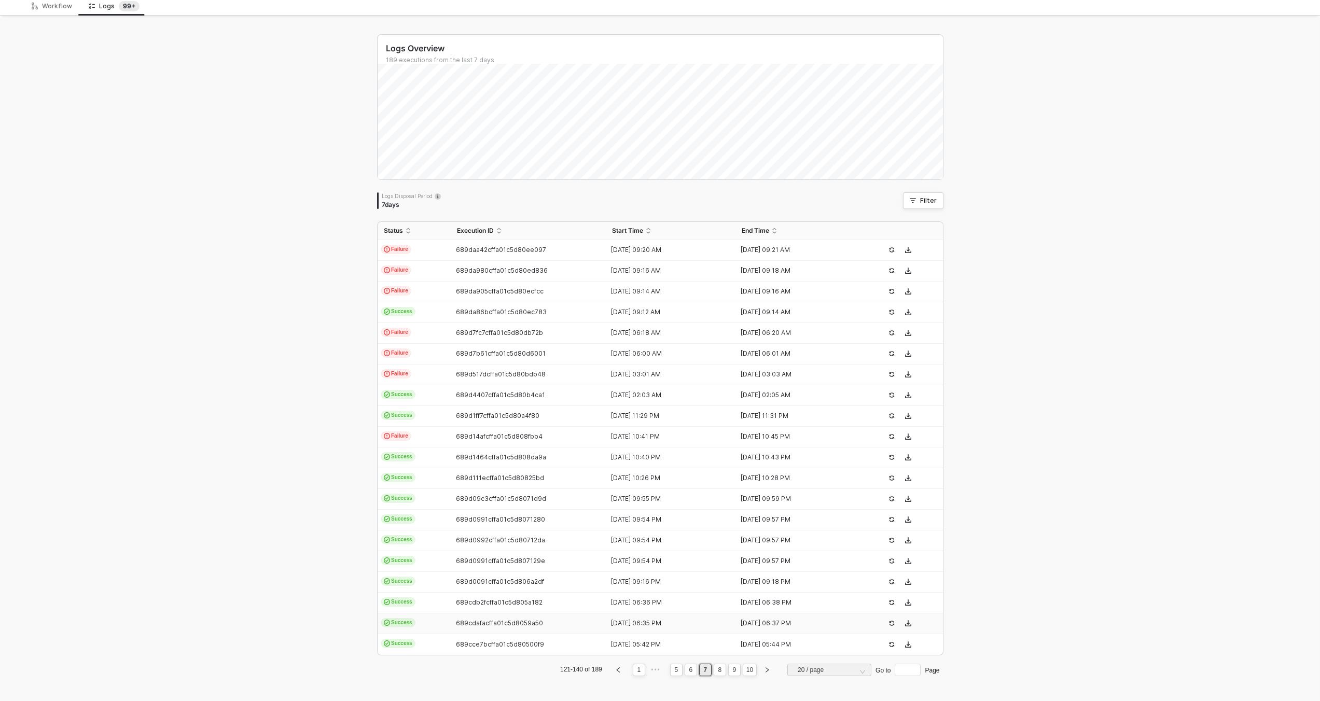
click at [454, 617] on td "689cdafacffa01c5d8059a50" at bounding box center [529, 624] width 156 height 21
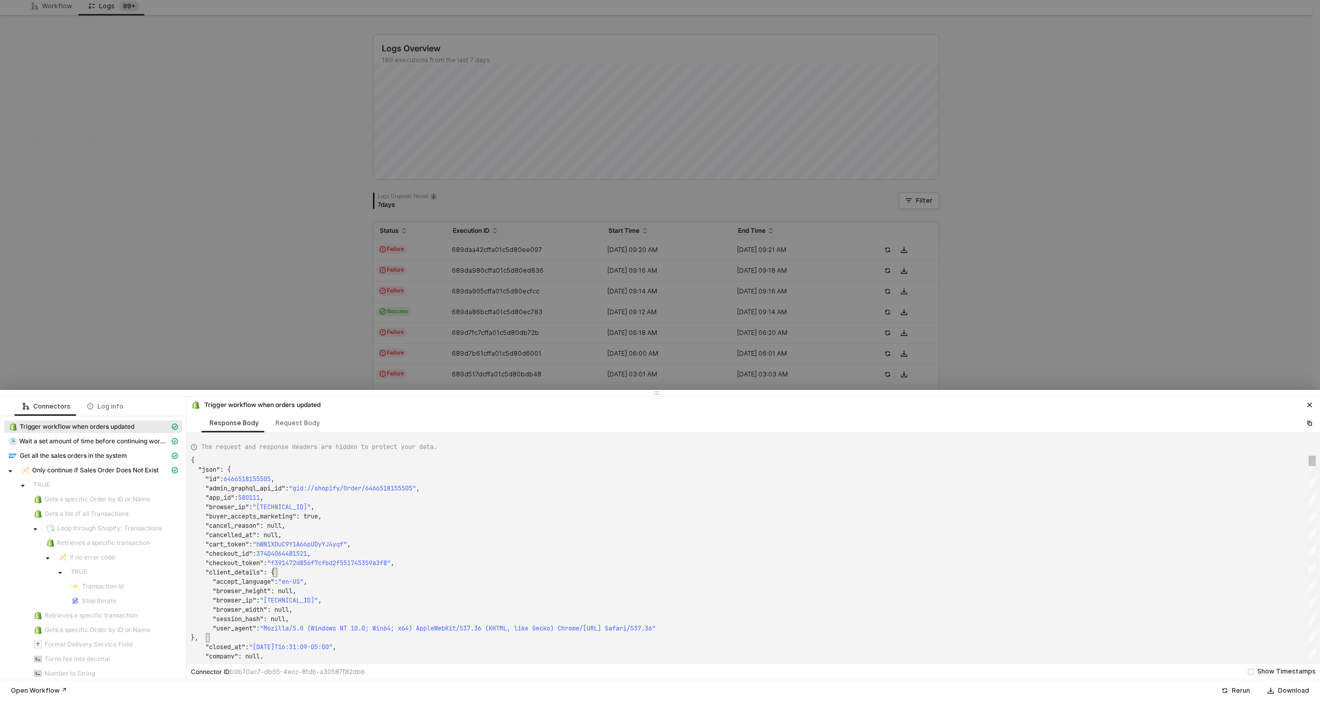
click at [527, 576] on div ""client_details" : {" at bounding box center [753, 572] width 1125 height 9
type textarea "{ "json": { "id": 6463072370929, "admin_graphql_api_id": "gid://shopify/Order/6…"
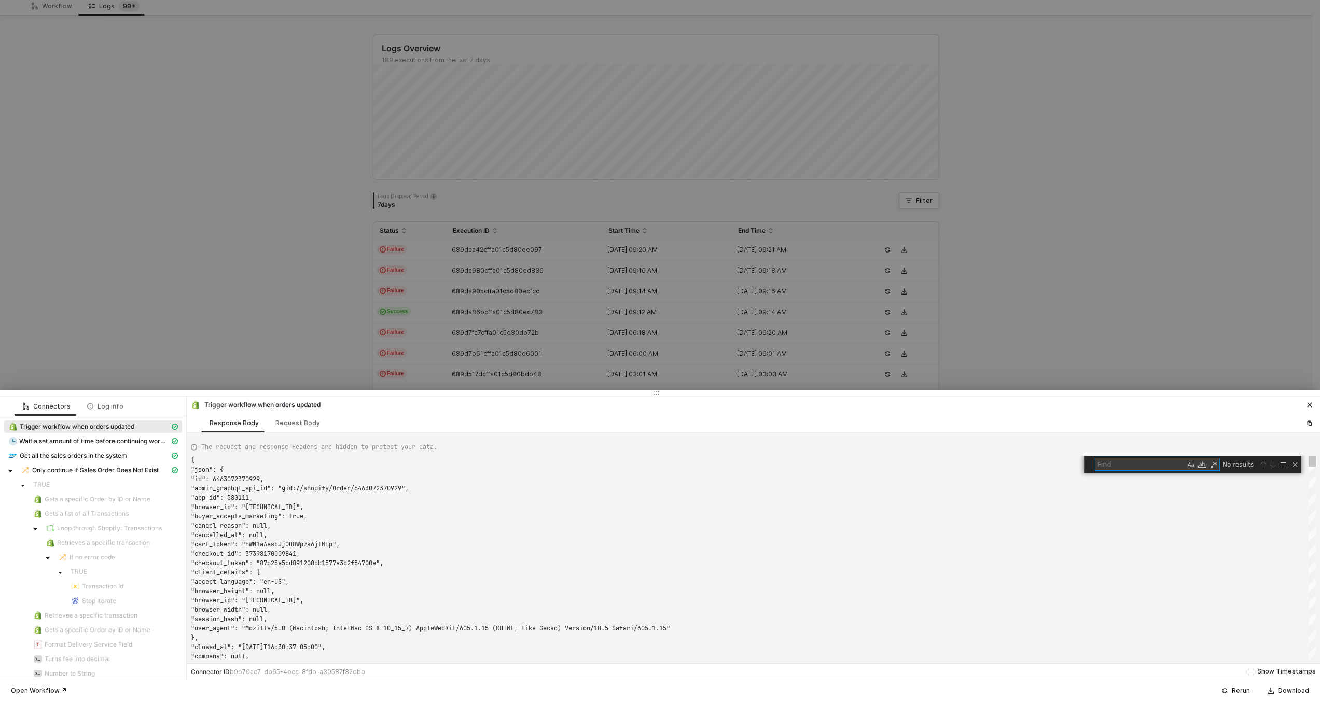
scroll to position [0, 0]
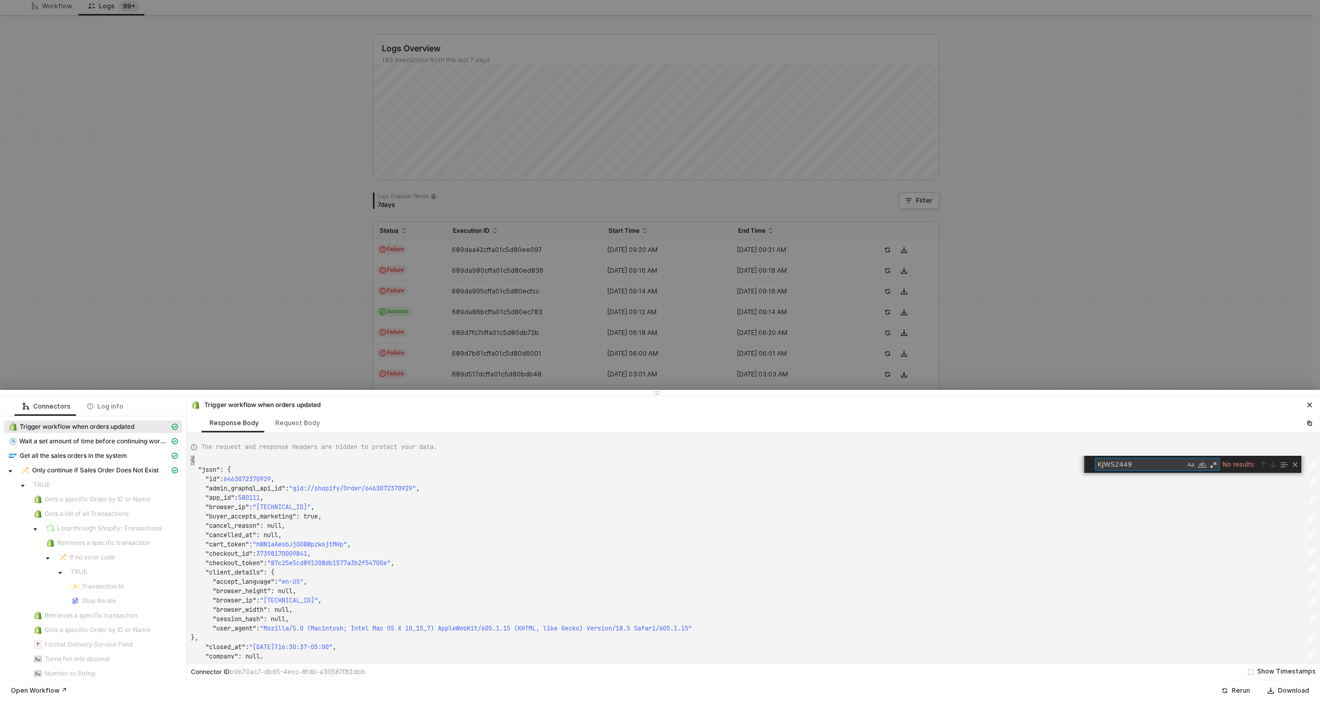
type textarea "KJWS2449"
click at [416, 323] on div at bounding box center [660, 350] width 1320 height 701
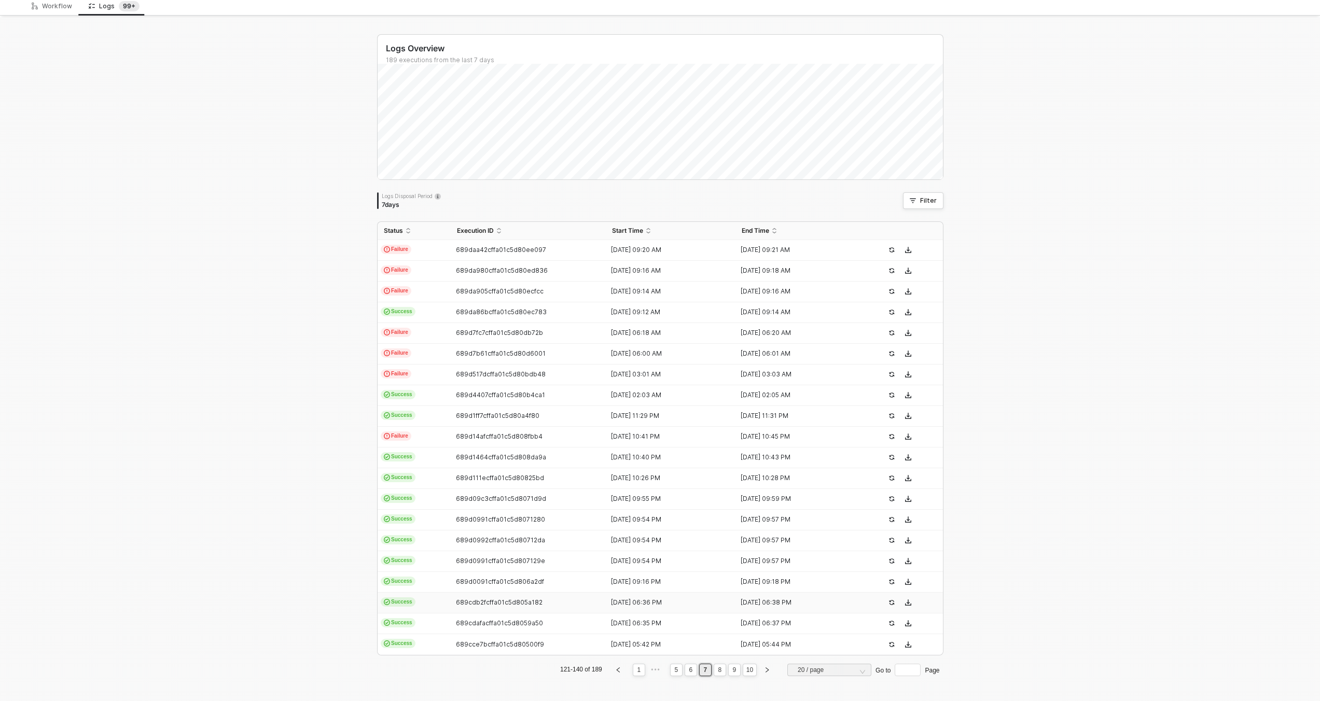
click at [431, 593] on td "Success" at bounding box center [414, 603] width 73 height 21
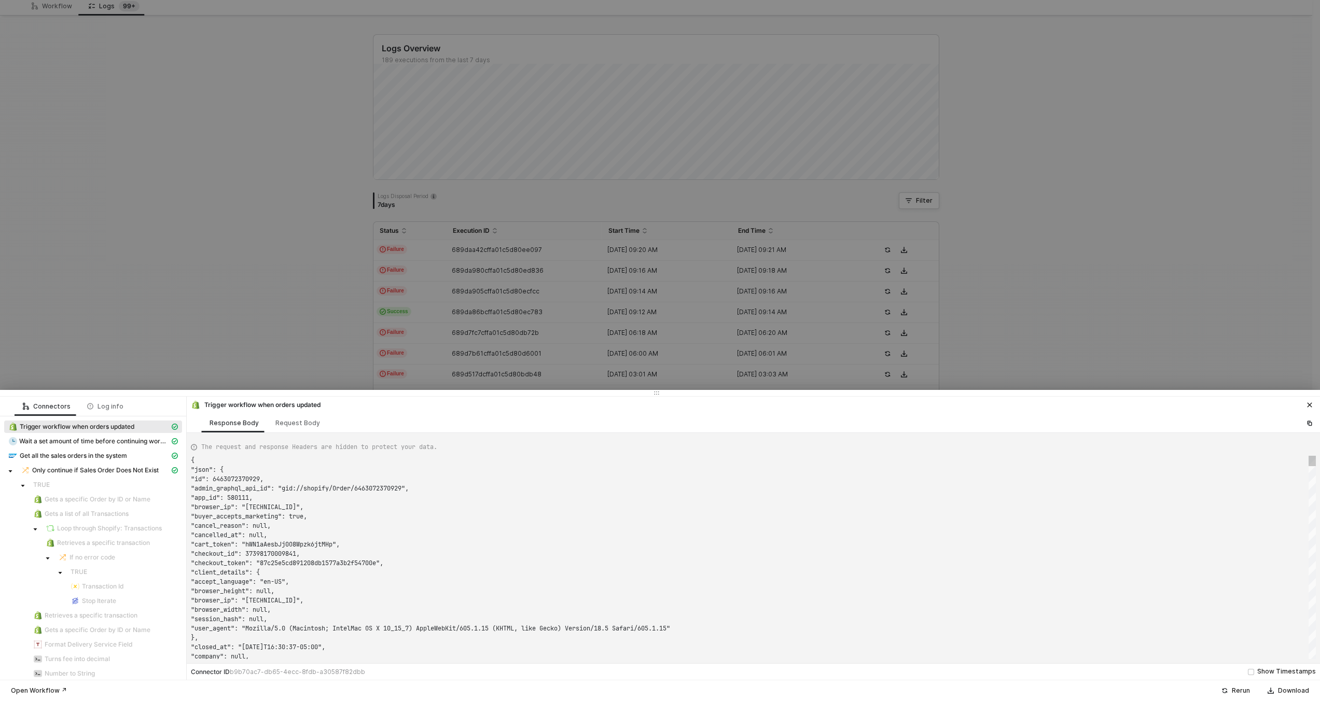
scroll to position [93, 0]
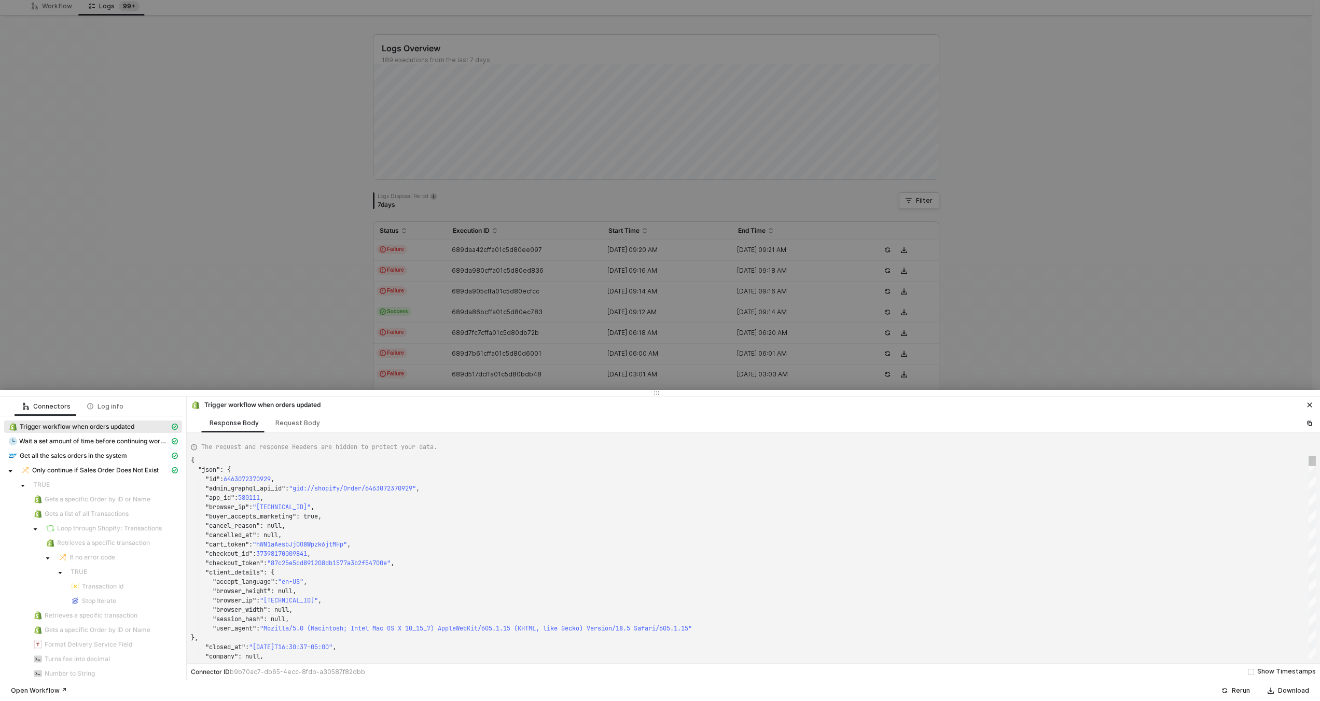
type textarea ""checkout_id": 37398170009841, "checkout_token": "87c25e5cd891208db1577a3b2f547…"
click at [431, 593] on div ""browser_height" : null," at bounding box center [753, 591] width 1125 height 9
type textarea "KJWS2449"
type textarea "{ "json": { "id": 6463072370929, "admin_graphql_api_id": "gid://shopify/Order/6…"
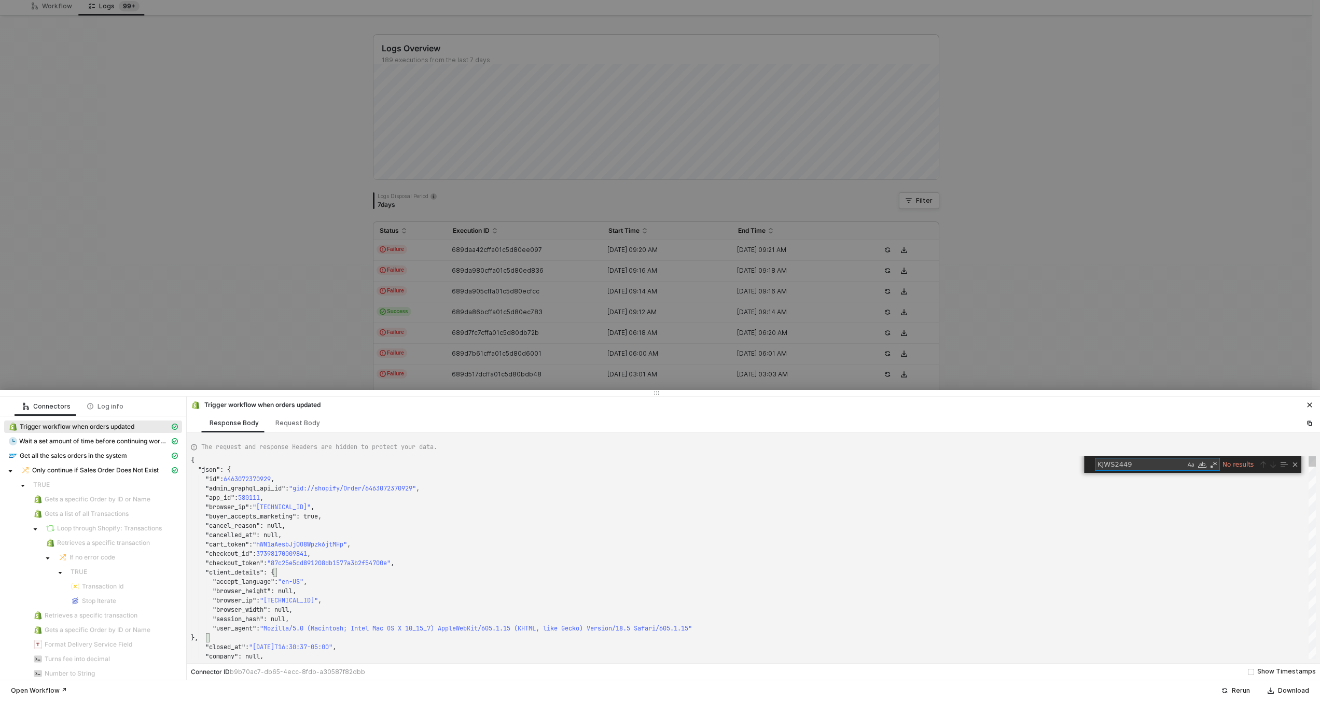
type textarea "KJWS2449"
click at [412, 329] on div at bounding box center [660, 350] width 1320 height 701
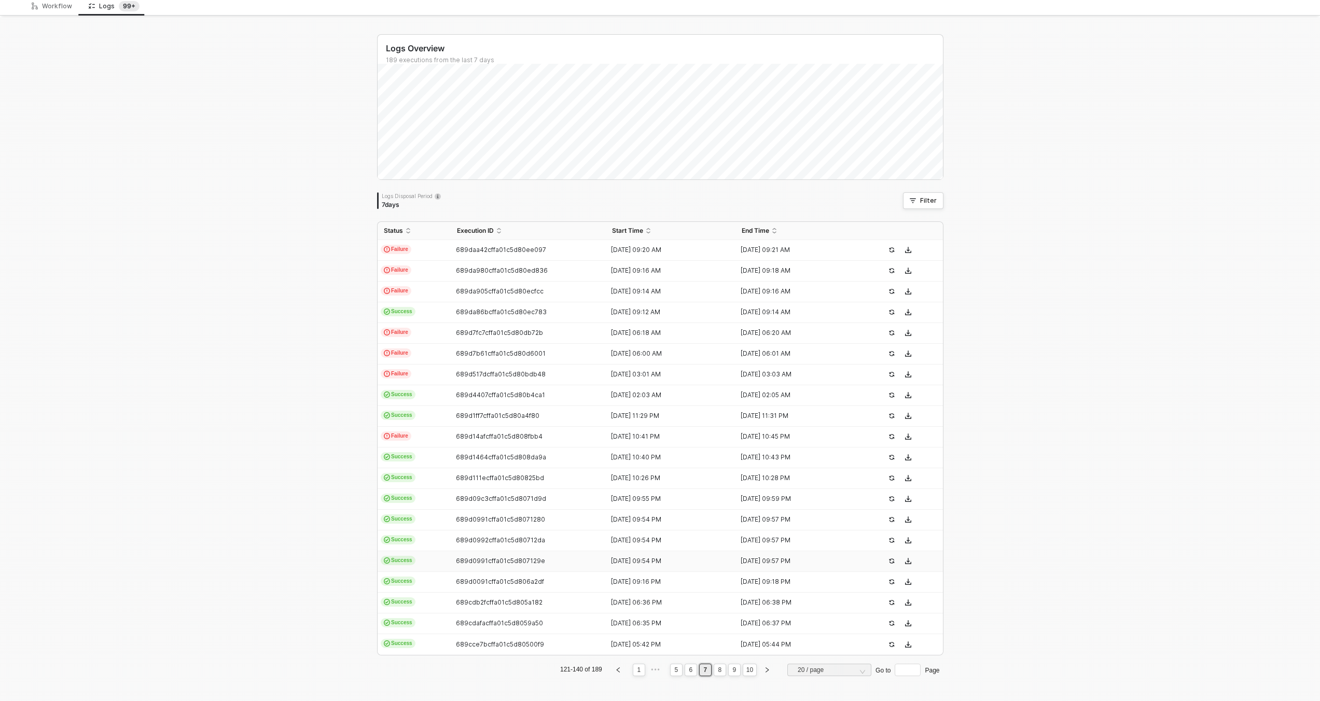
click at [420, 561] on td "Success" at bounding box center [414, 561] width 73 height 21
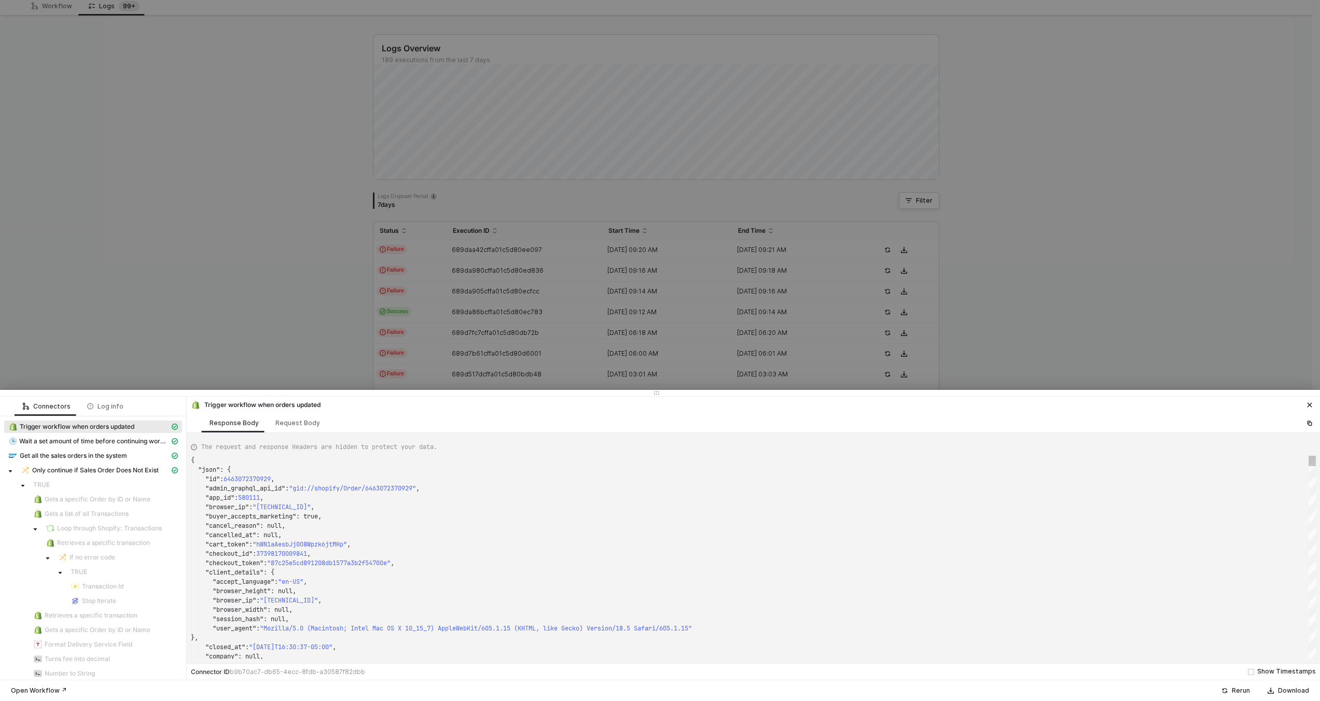
click at [421, 560] on div ""checkout_token" : "87c25e5cd891208db1577a3b2f54700e" ," at bounding box center [753, 563] width 1125 height 9
type textarea "{ "json": { "id": 6468224254193, "admin_graphql_api_id": "gid://shopify/Order/6…"
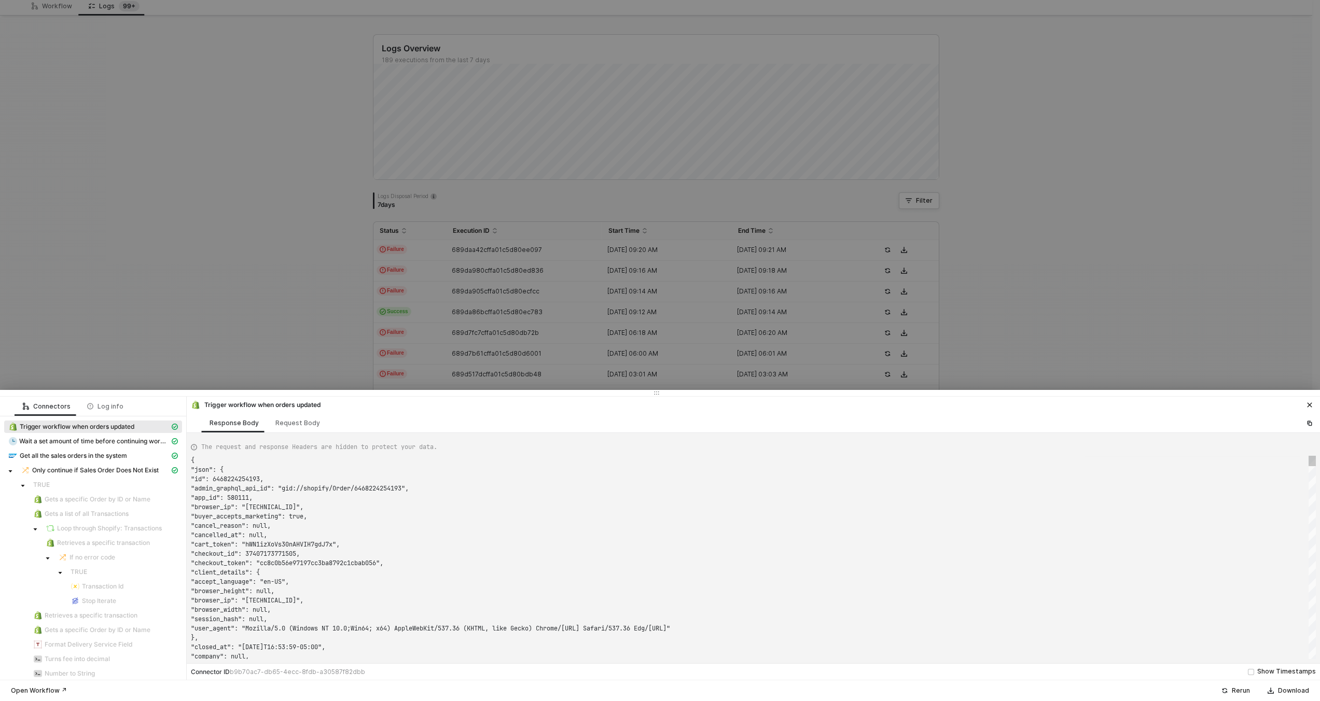
scroll to position [0, 0]
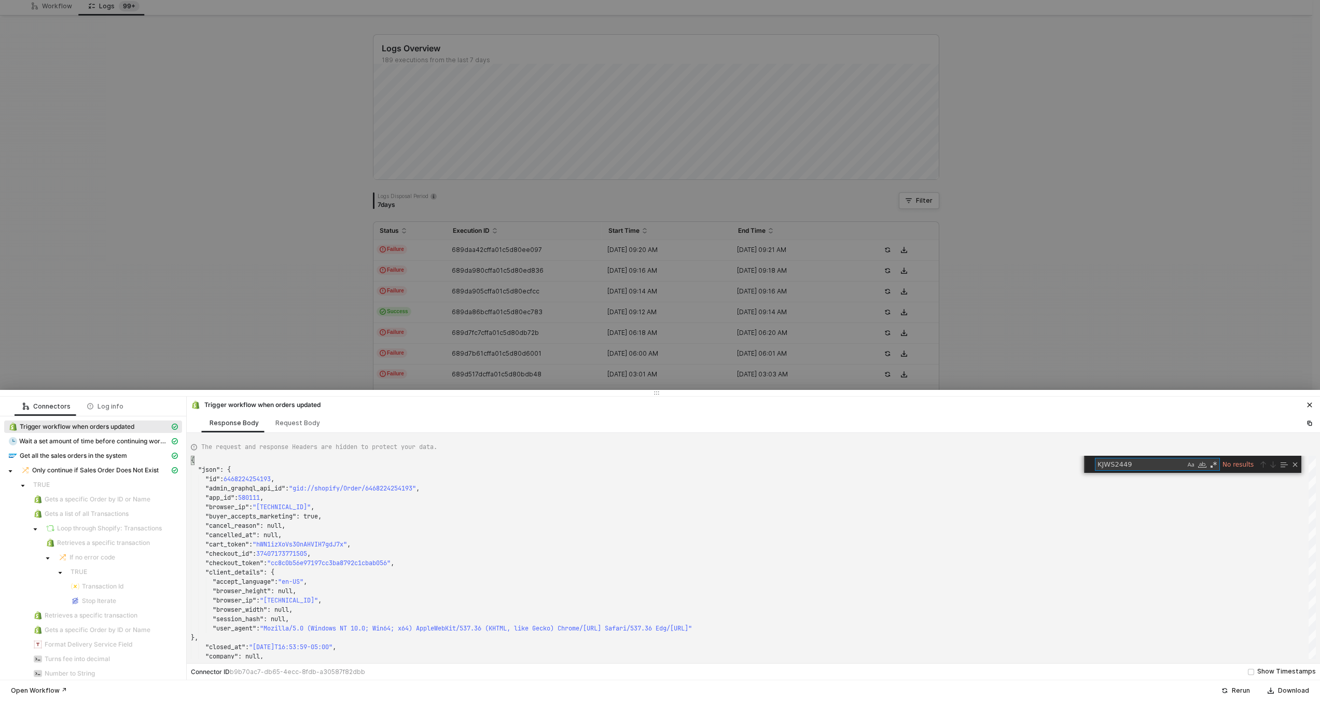
type textarea "KJWS2449"
click at [405, 340] on div at bounding box center [660, 350] width 1320 height 701
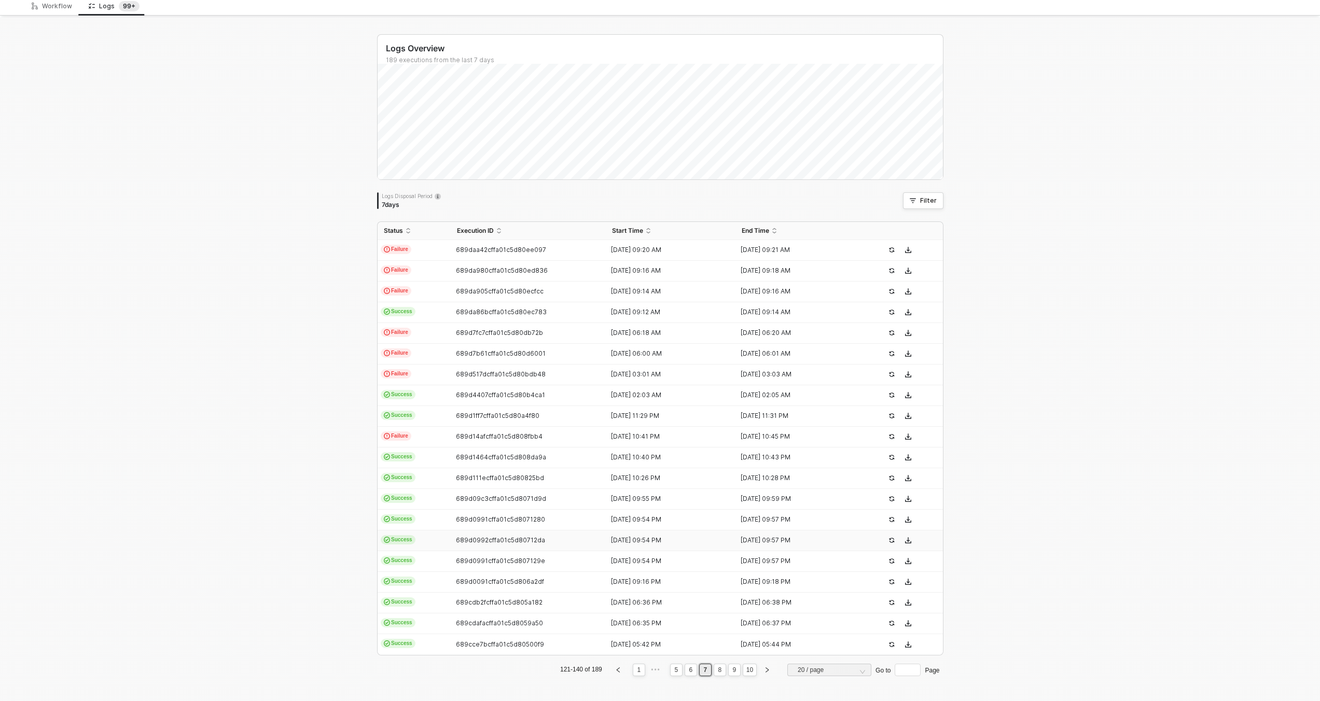
click at [408, 541] on span "Success" at bounding box center [398, 539] width 35 height 9
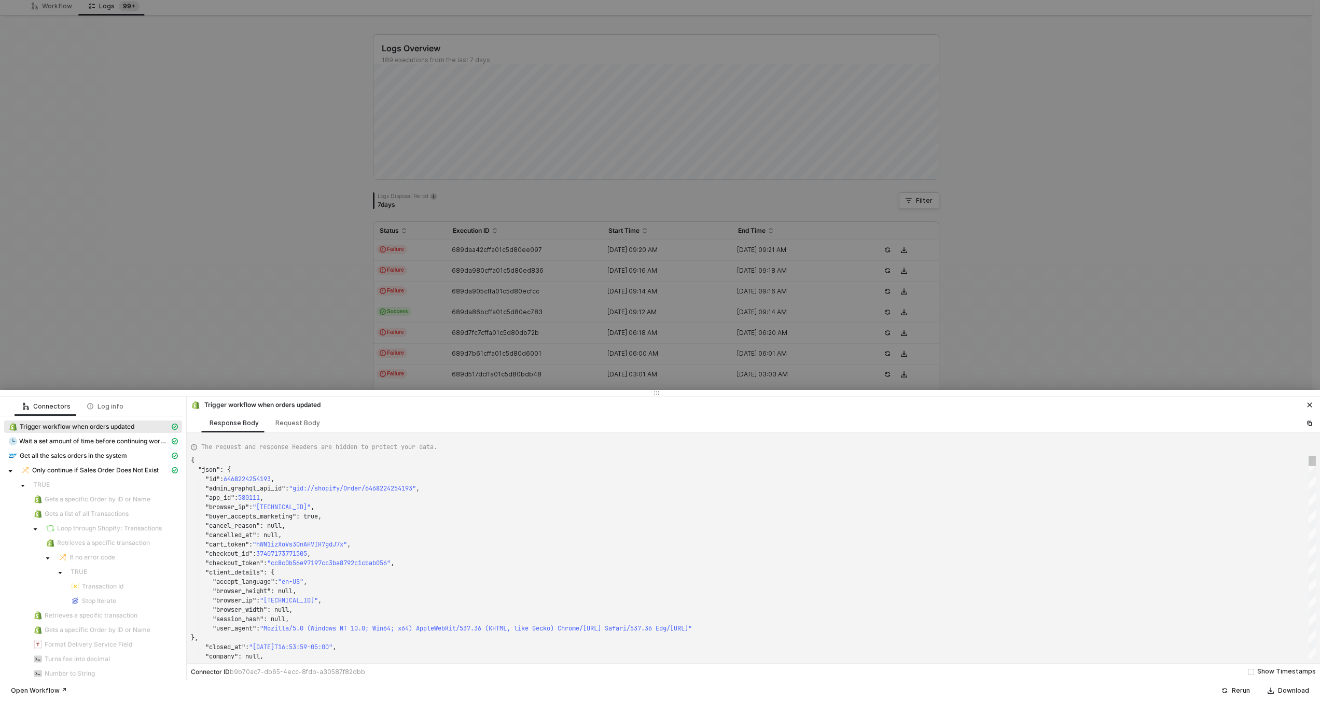
scroll to position [93, 0]
type textarea "{ "json": { "id": 6469090148593, "admin_graphql_api_id": "gid://shopify/Order/6…"
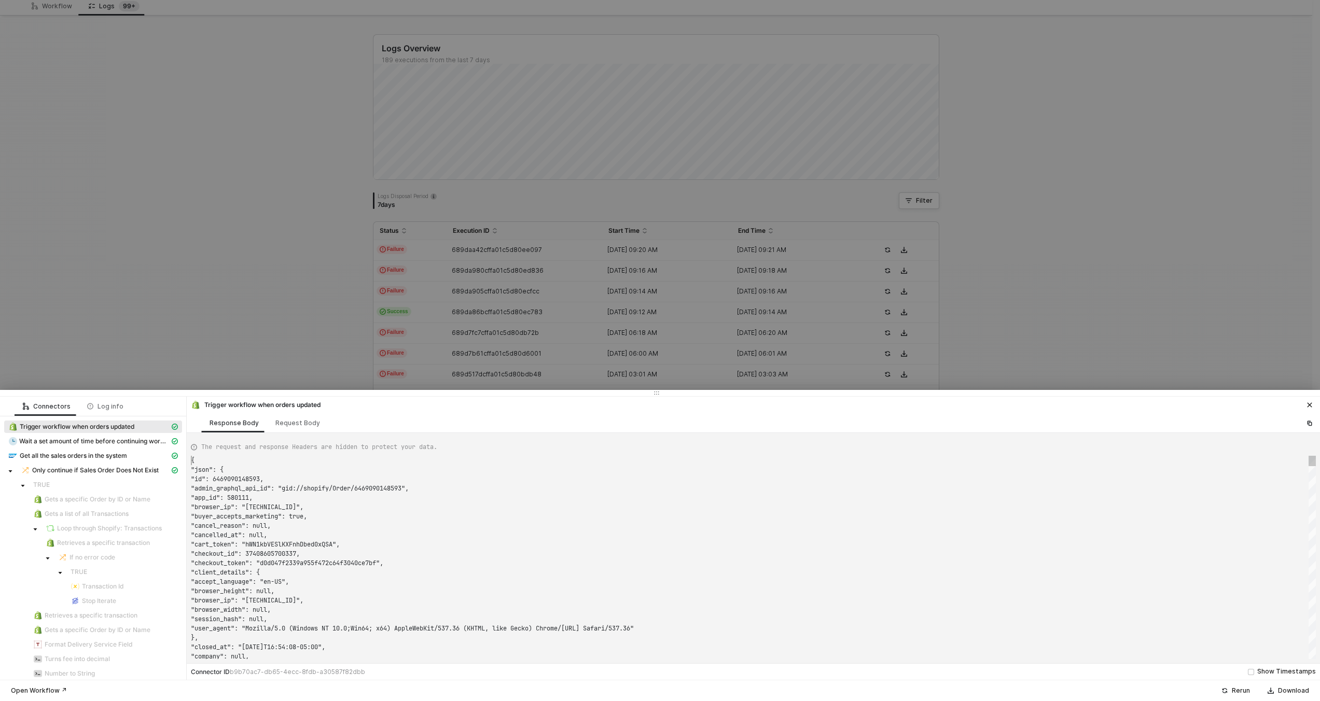
scroll to position [0, 0]
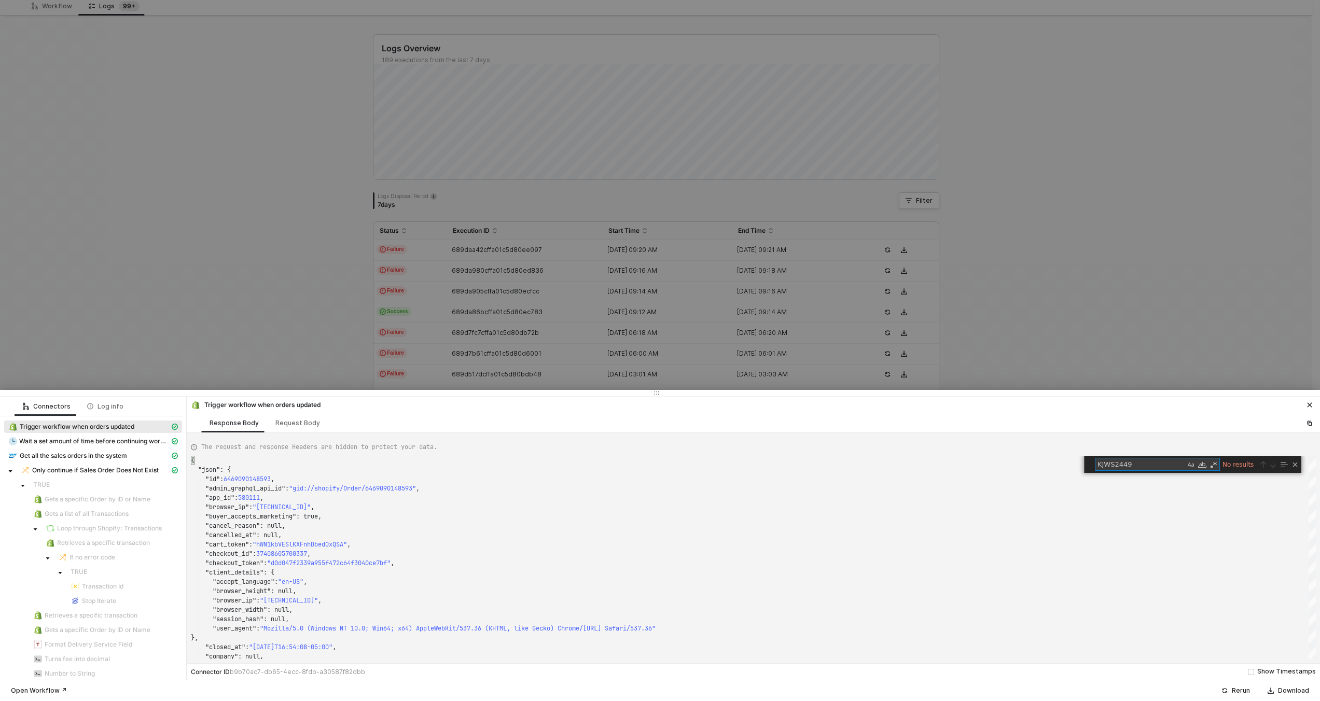
type textarea "KJWS2449"
click at [451, 292] on div at bounding box center [660, 350] width 1320 height 701
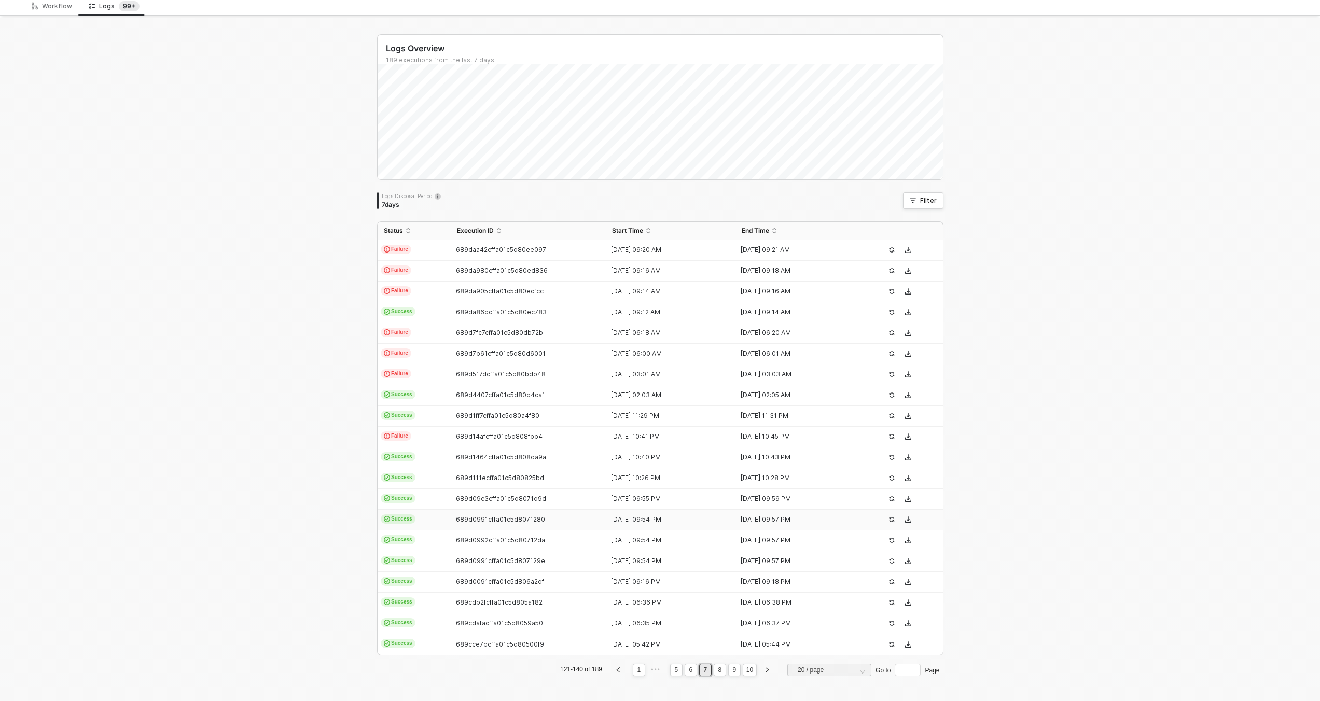
click at [435, 523] on td "Success" at bounding box center [414, 520] width 73 height 21
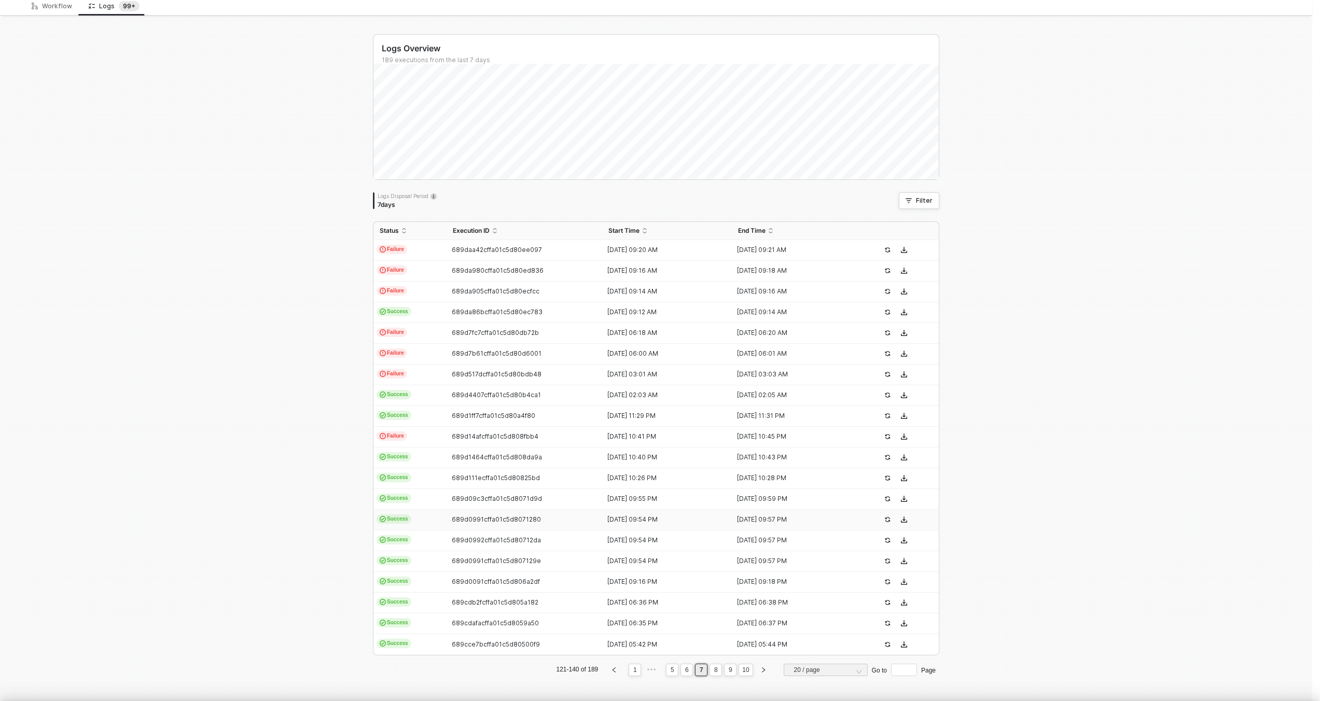
type textarea "{ "json": { "id": 6469090148593, "admin_graphql_api_id": "gid://shopify/Order/6…"
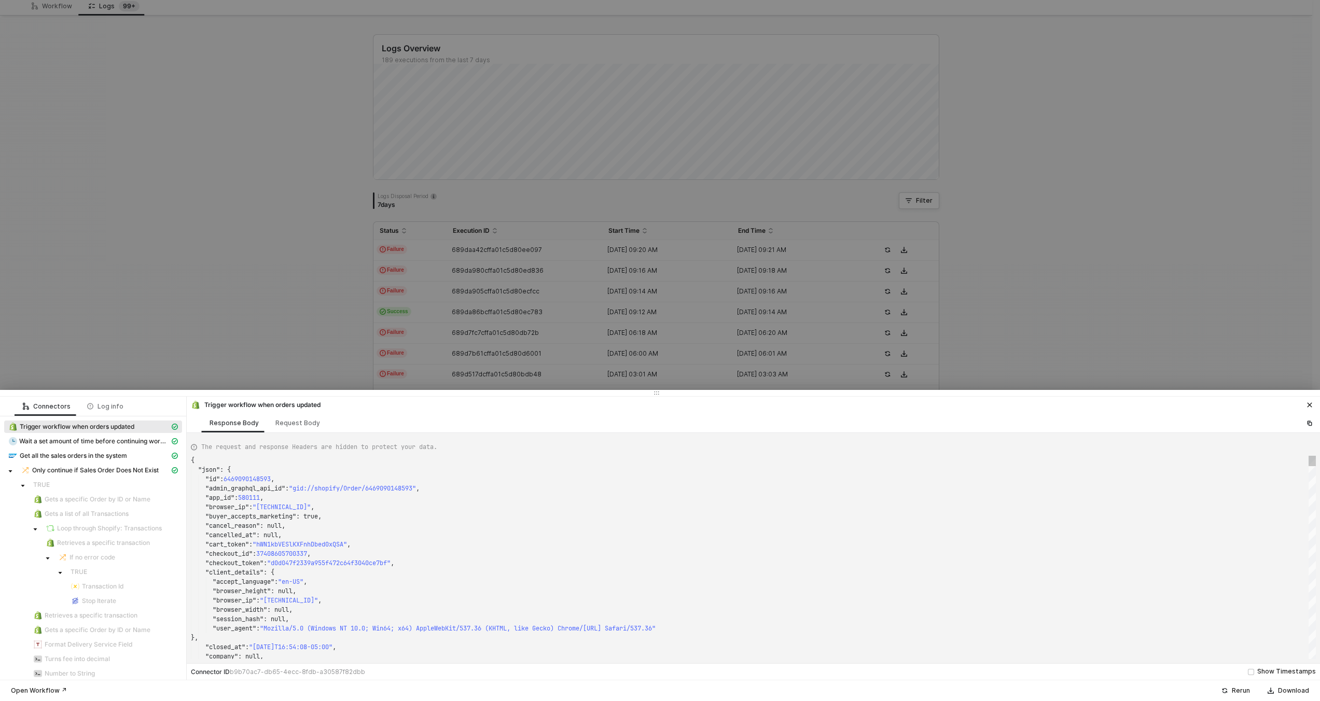
scroll to position [93, 0]
click at [458, 533] on div ""cancelled_at" : null," at bounding box center [753, 535] width 1125 height 9
type textarea "KJWS2449"
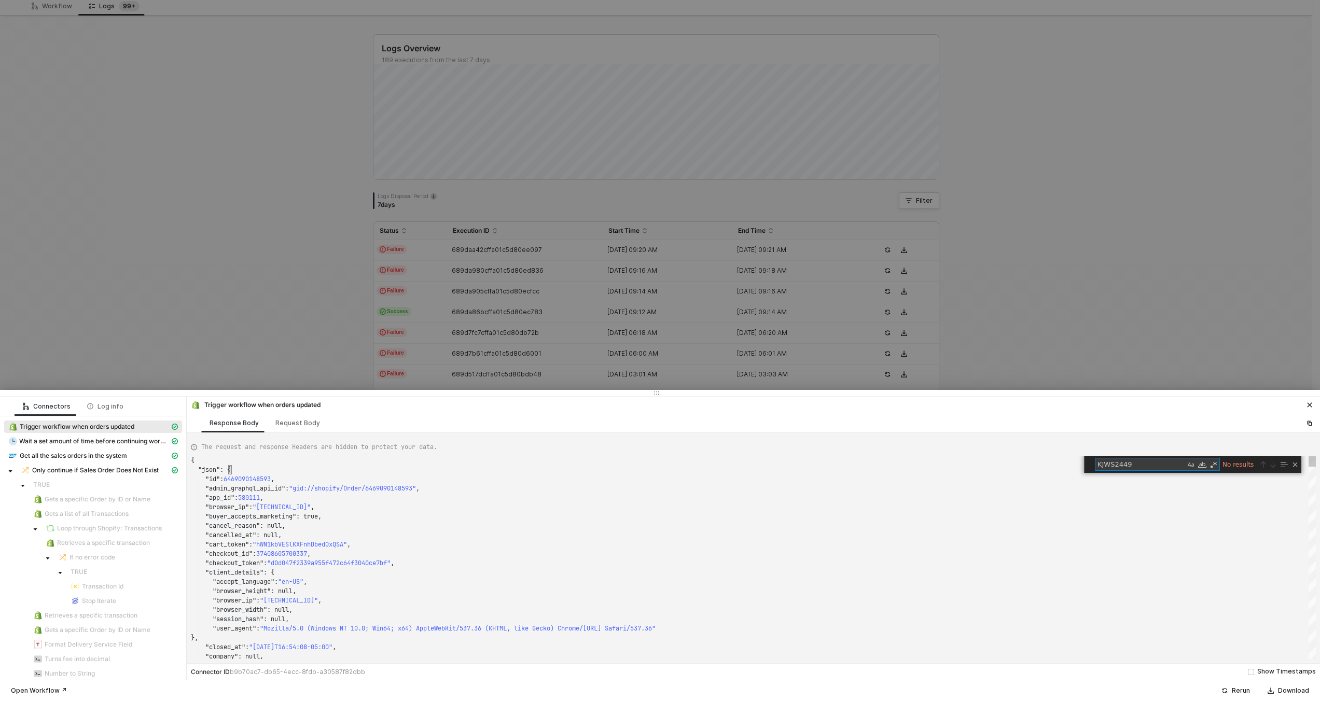
type textarea "{ "json": { "id": 6468224254193, "admin_graphql_api_id": "gid://shopify/Order/6…"
type textarea "KJWS2449"
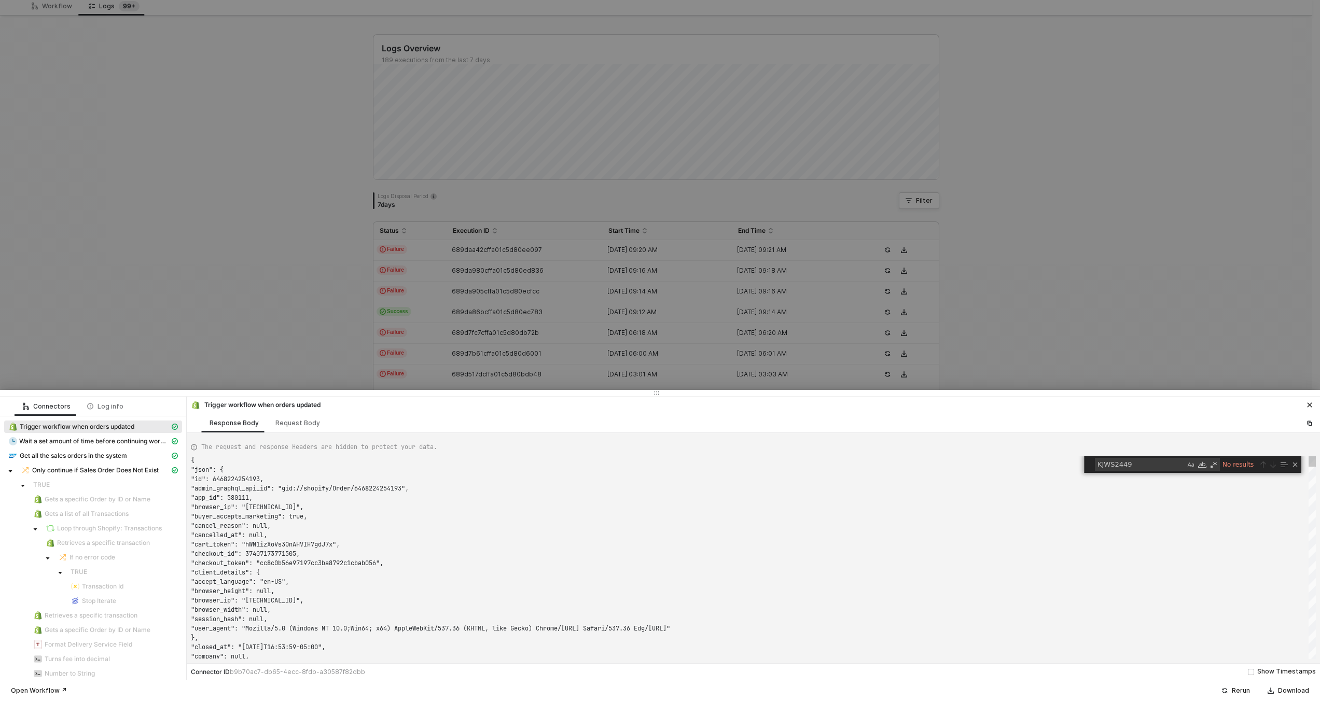
scroll to position [93, 0]
click at [443, 367] on div at bounding box center [660, 350] width 1320 height 701
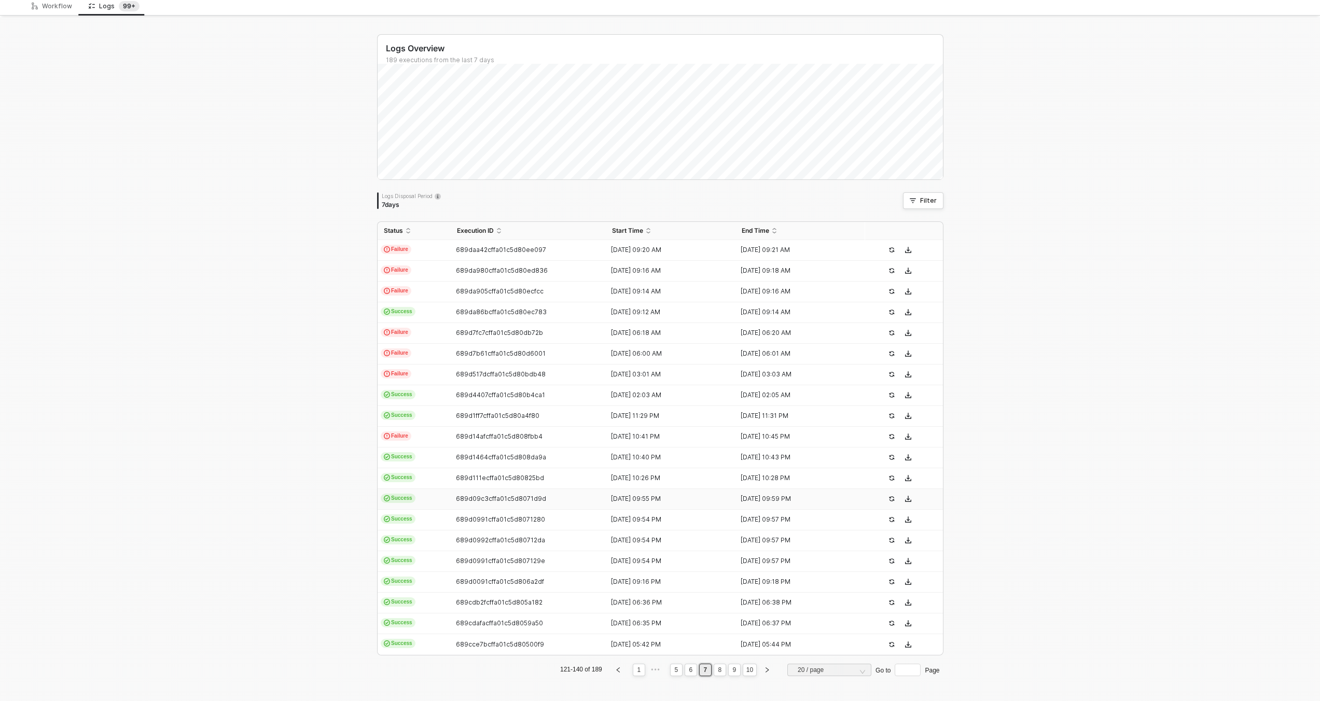
click at [441, 497] on td "Success" at bounding box center [414, 499] width 73 height 21
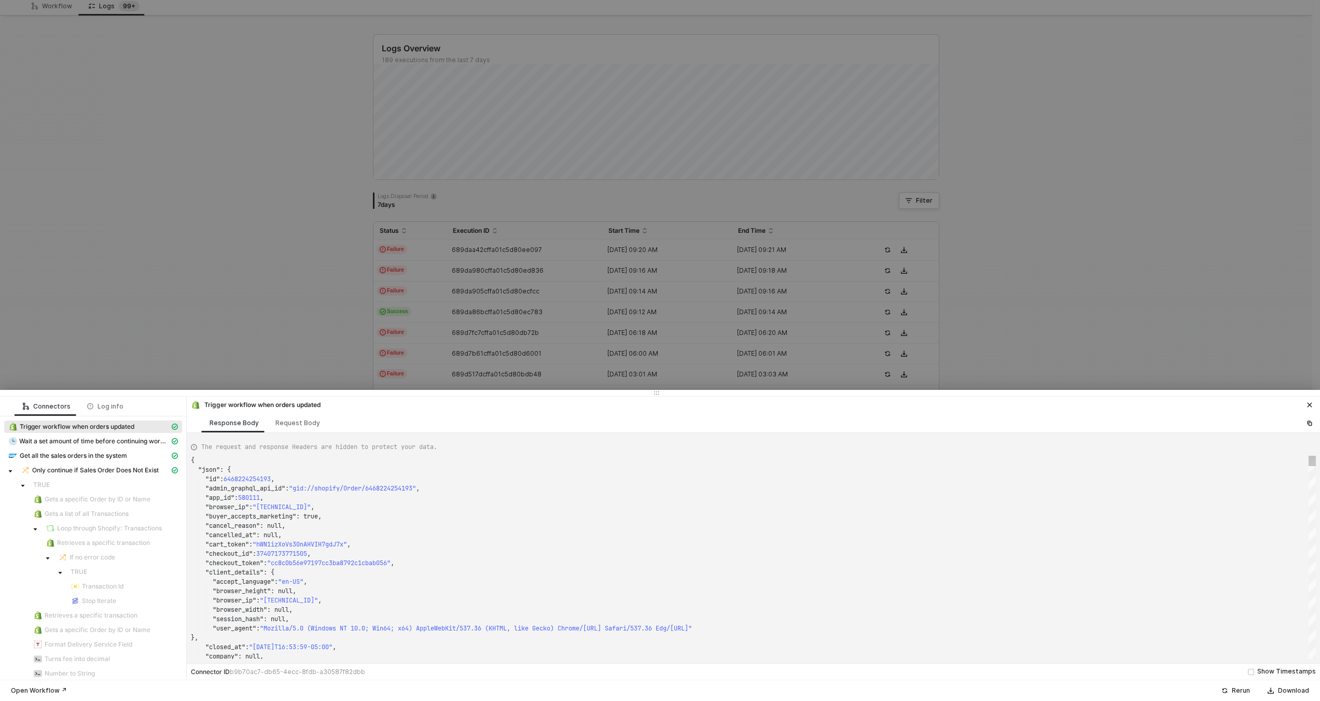
scroll to position [56, 134]
click at [445, 512] on div ""buyer_accepts_marketing" : true," at bounding box center [753, 516] width 1125 height 9
type textarea "{ "json": { "id": 6469090148593, "admin_graphql_api_id": "gid://shopify/Order/6…"
type textarea "KJWS2449"
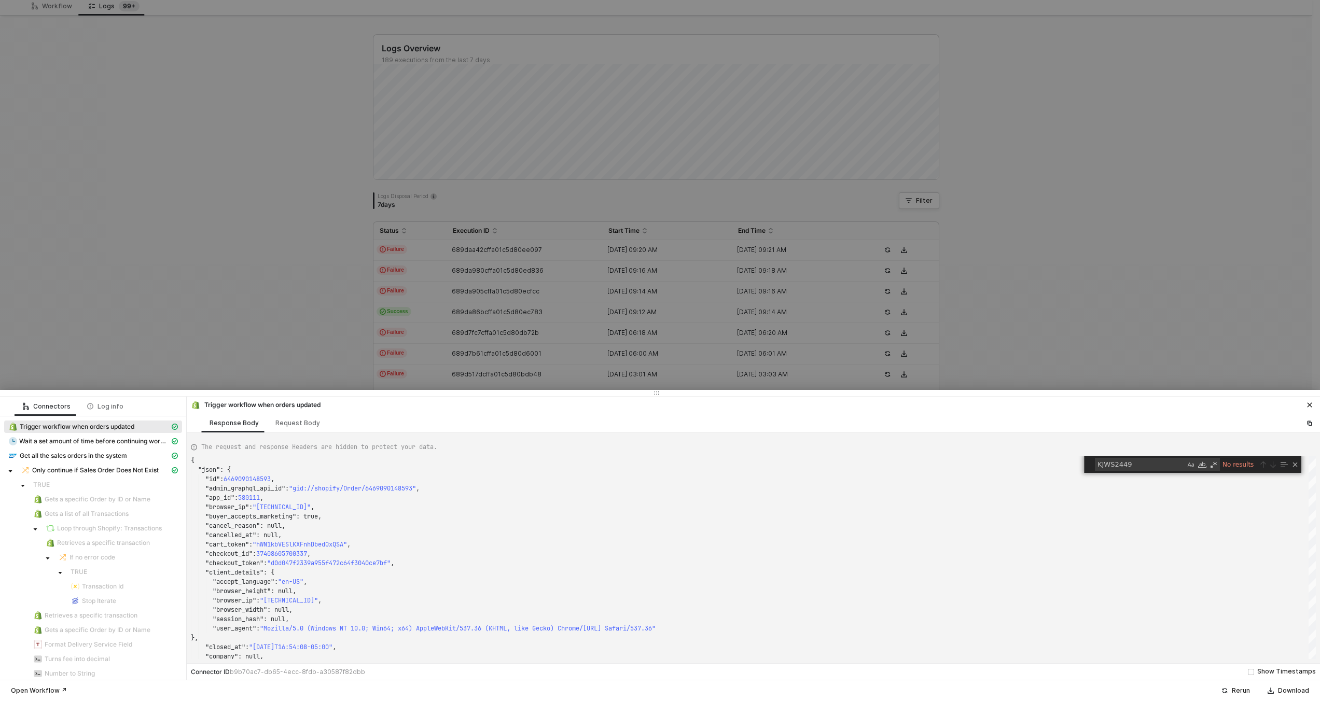
click at [457, 357] on div at bounding box center [660, 350] width 1320 height 701
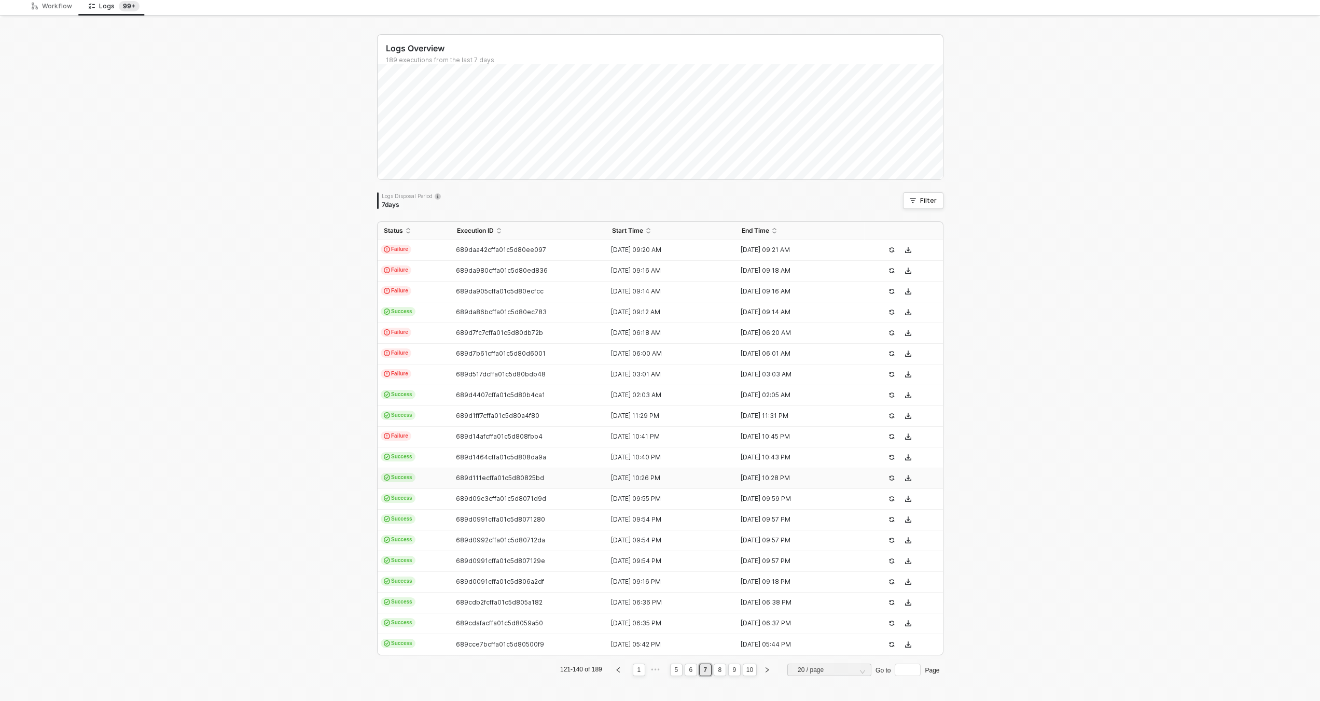
click at [439, 481] on td "Success" at bounding box center [414, 478] width 73 height 21
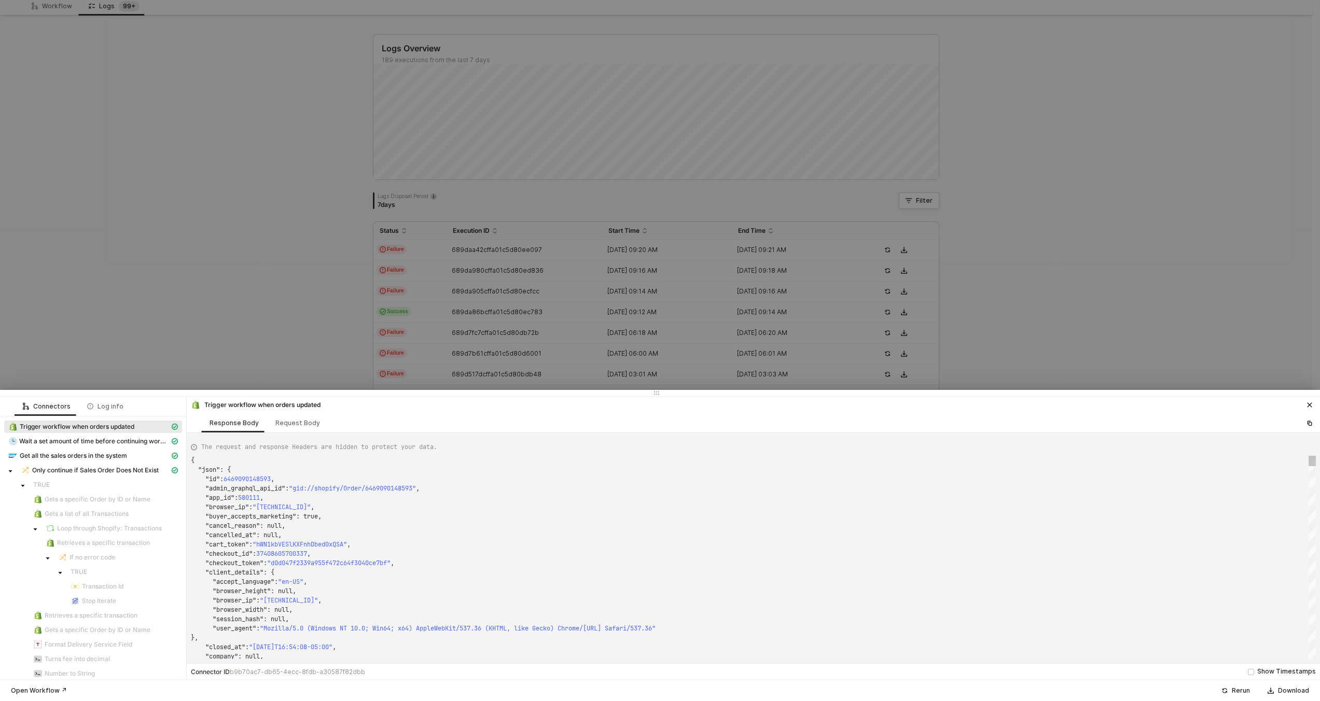
type textarea "{ "json": { "id": 6463821480177, "admin_graphql_api_id": "gid://shopify/Order/6…"
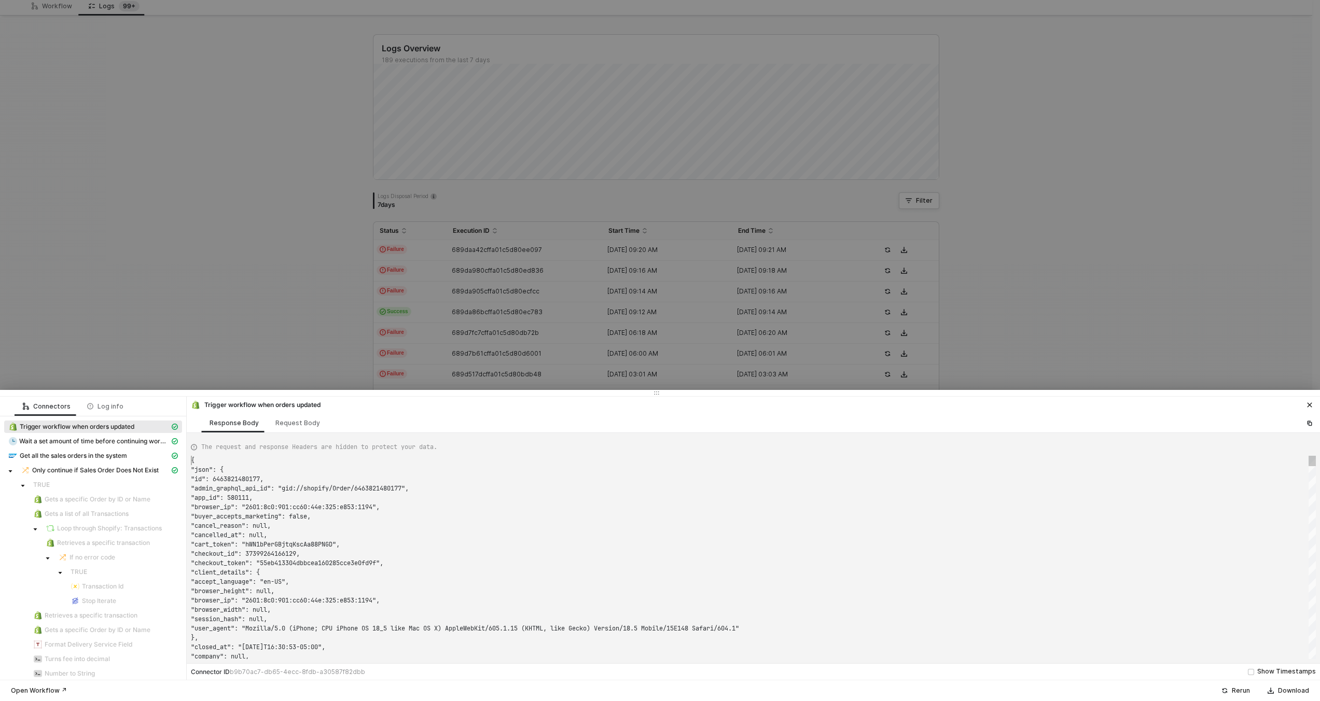
scroll to position [0, 0]
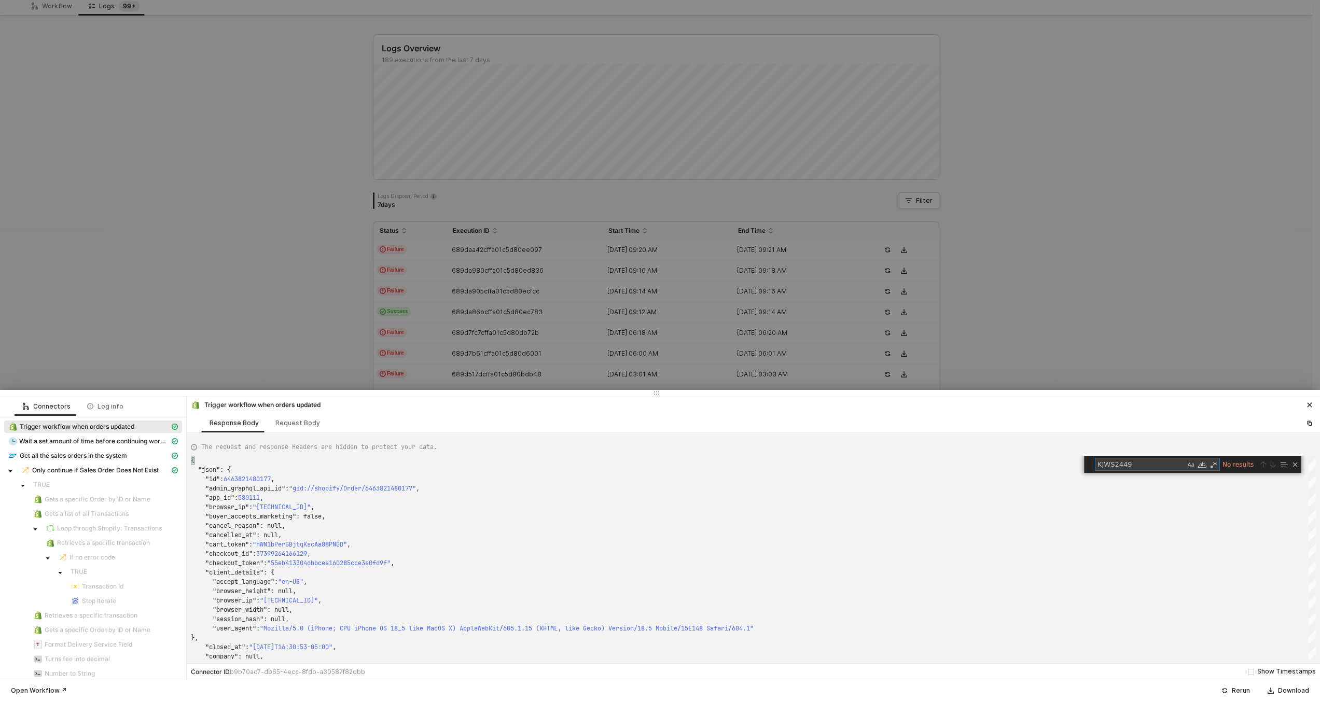
type textarea "KJWS2449"
click at [448, 340] on div at bounding box center [660, 350] width 1320 height 701
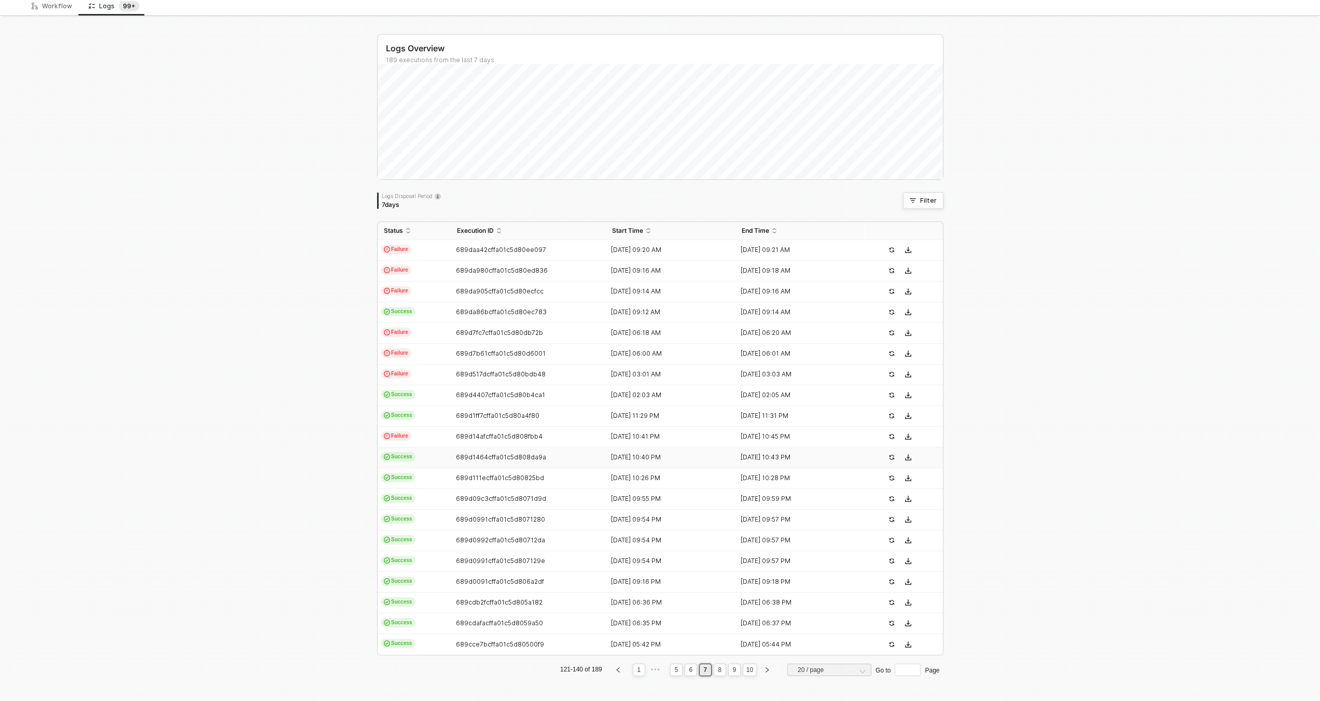
click at [451, 461] on div "689d1464cffa01c5d808da9a" at bounding box center [524, 457] width 147 height 8
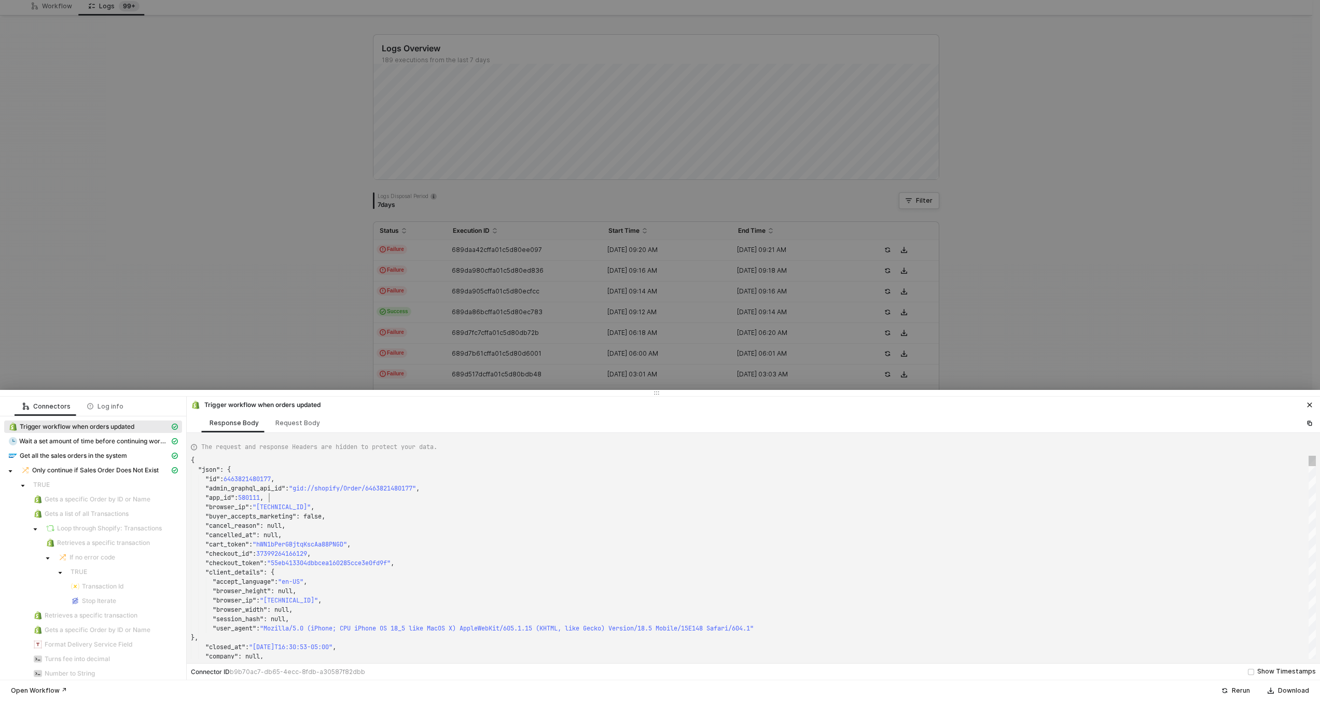
scroll to position [37, 78]
click at [468, 497] on div ""app_id" : 580111 ," at bounding box center [753, 497] width 1125 height 9
type textarea "{ "json": { "id": [CREDIT_CARD_NUMBER], "admin_graphql_api_id": "gid://shopify/…"
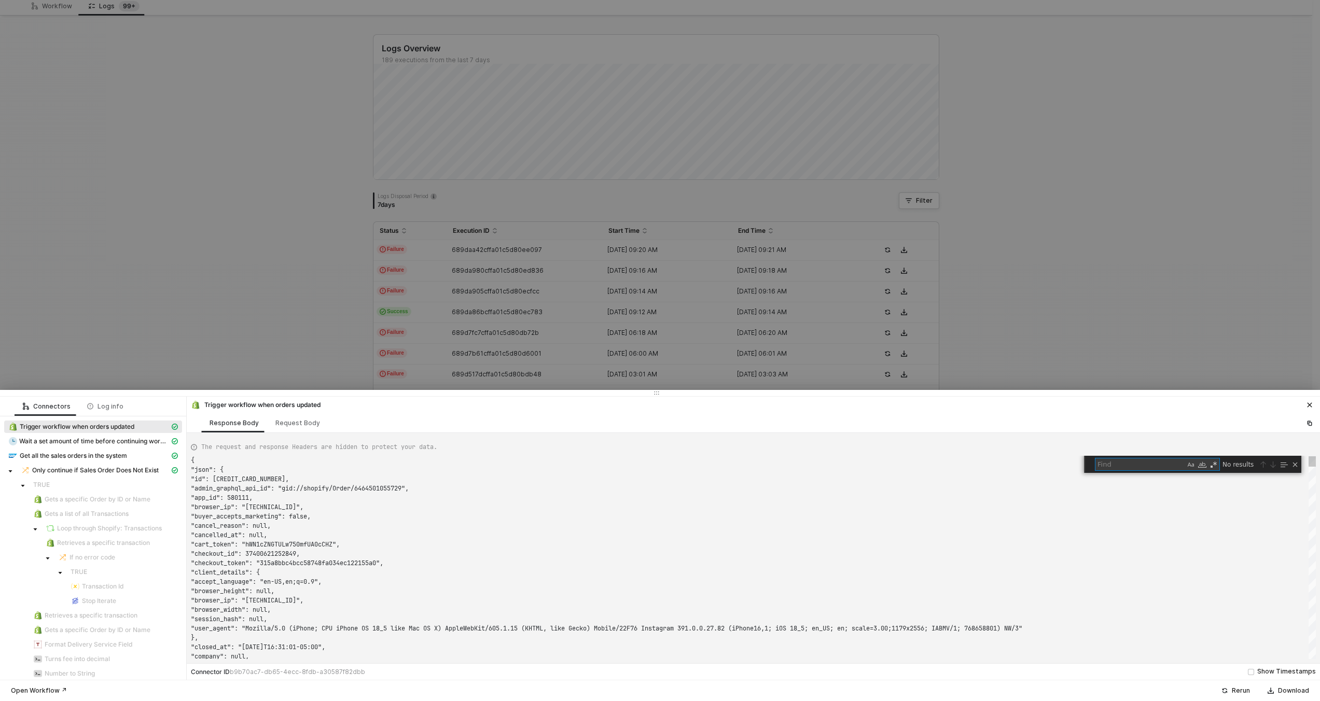
scroll to position [93, 0]
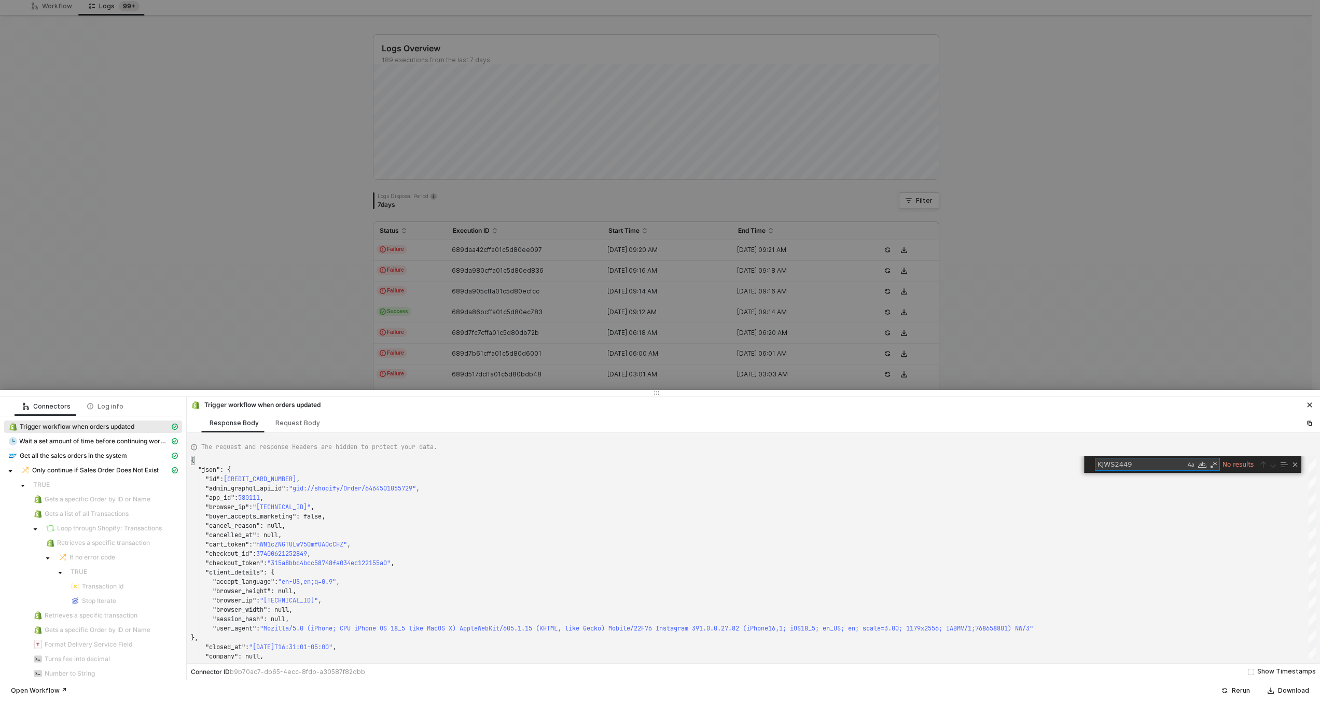
type textarea "KJWS2449"
click at [464, 355] on div at bounding box center [660, 350] width 1320 height 701
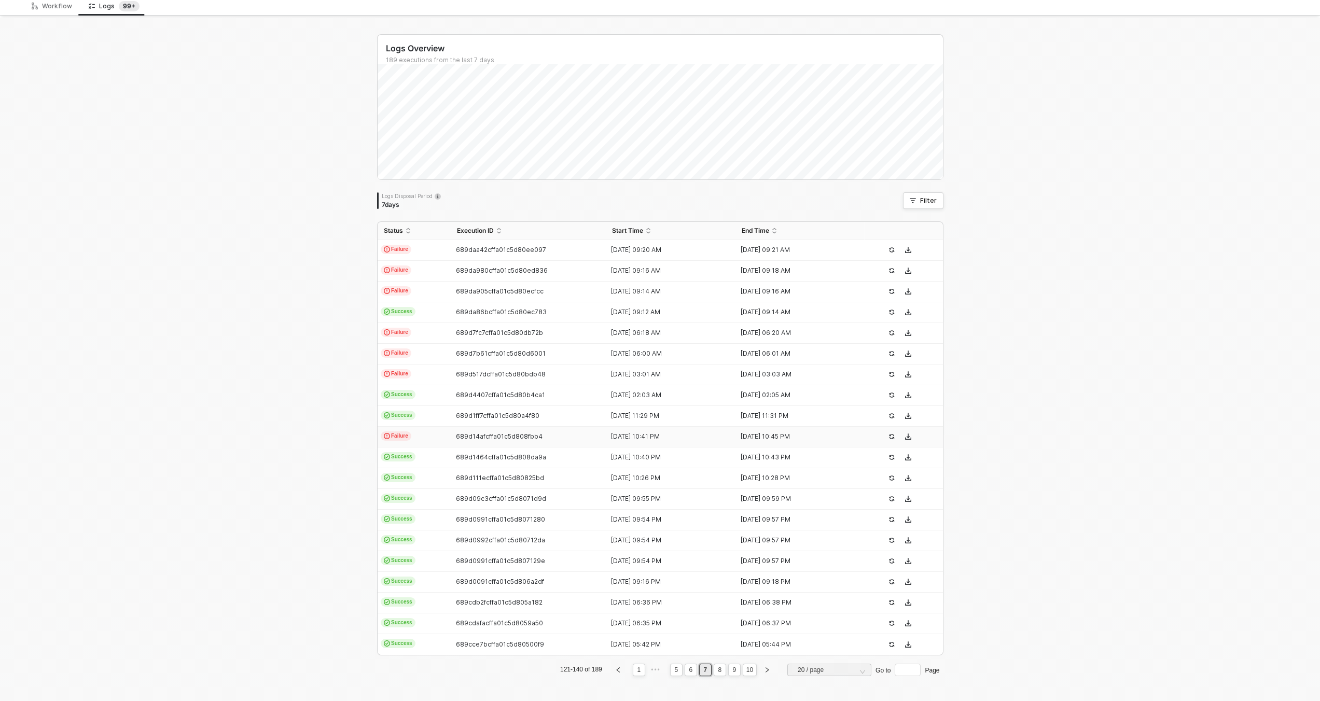
click at [432, 440] on td "Failure" at bounding box center [414, 437] width 73 height 21
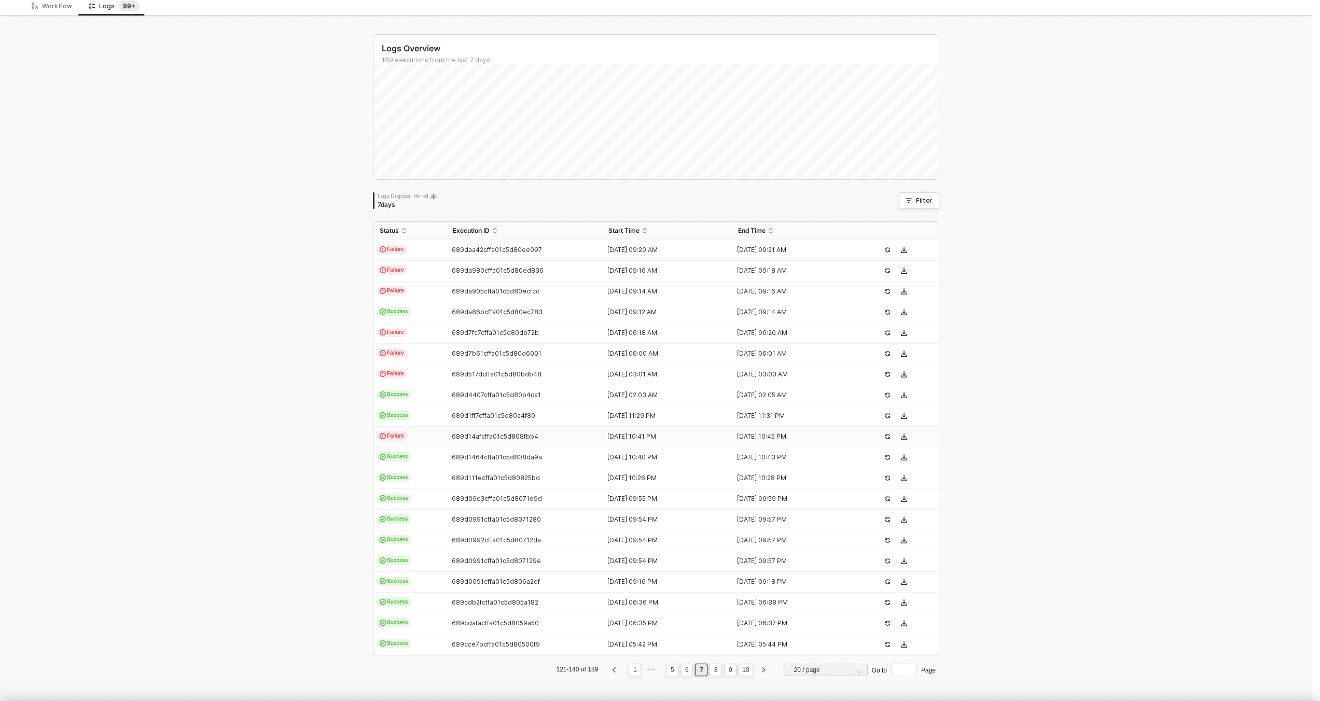
type textarea "{ "json": { "id": [CREDIT_CARD_NUMBER], "admin_graphql_api_id": "gid://shopify/…"
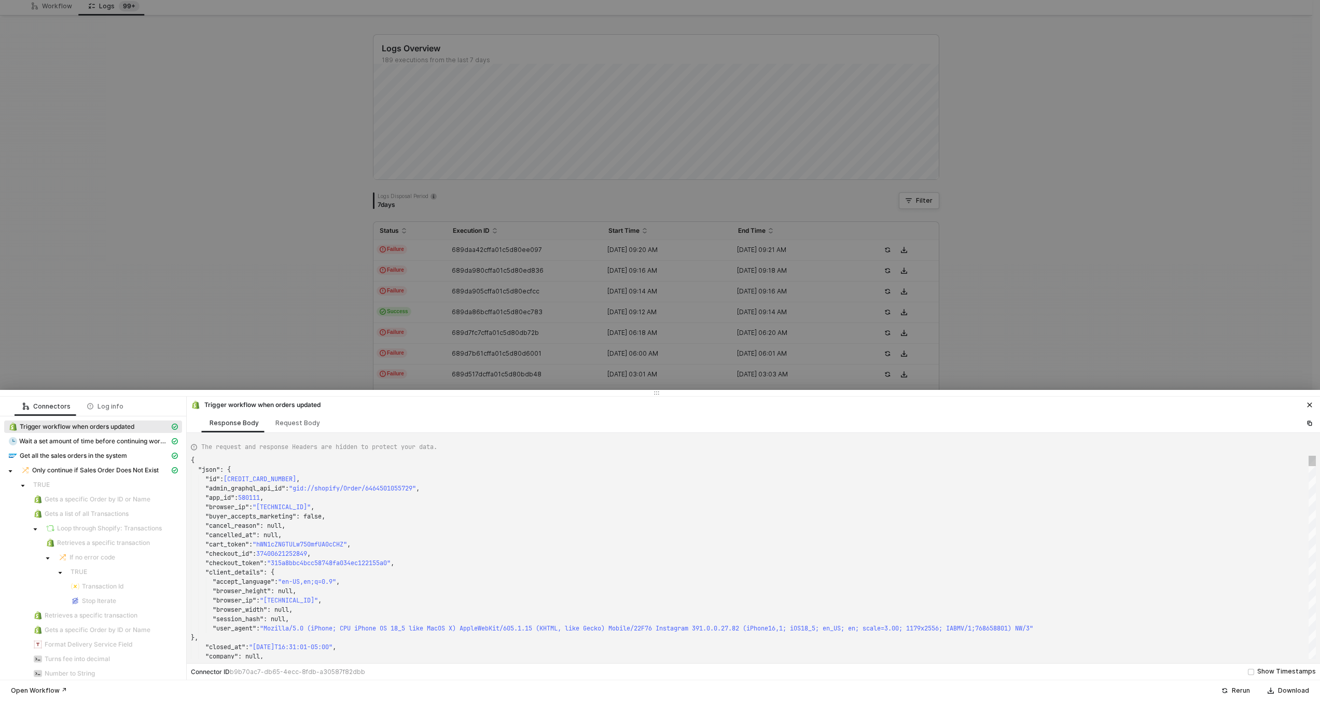
scroll to position [19, 90]
click at [460, 481] on div ""id" : [CREDIT_CARD_NUMBER] ," at bounding box center [753, 479] width 1125 height 9
type textarea "KJWS2449"
type textarea "{ "json": { "id": 6468224254193, "admin_graphql_api_id": "gid://shopify/Order/6…"
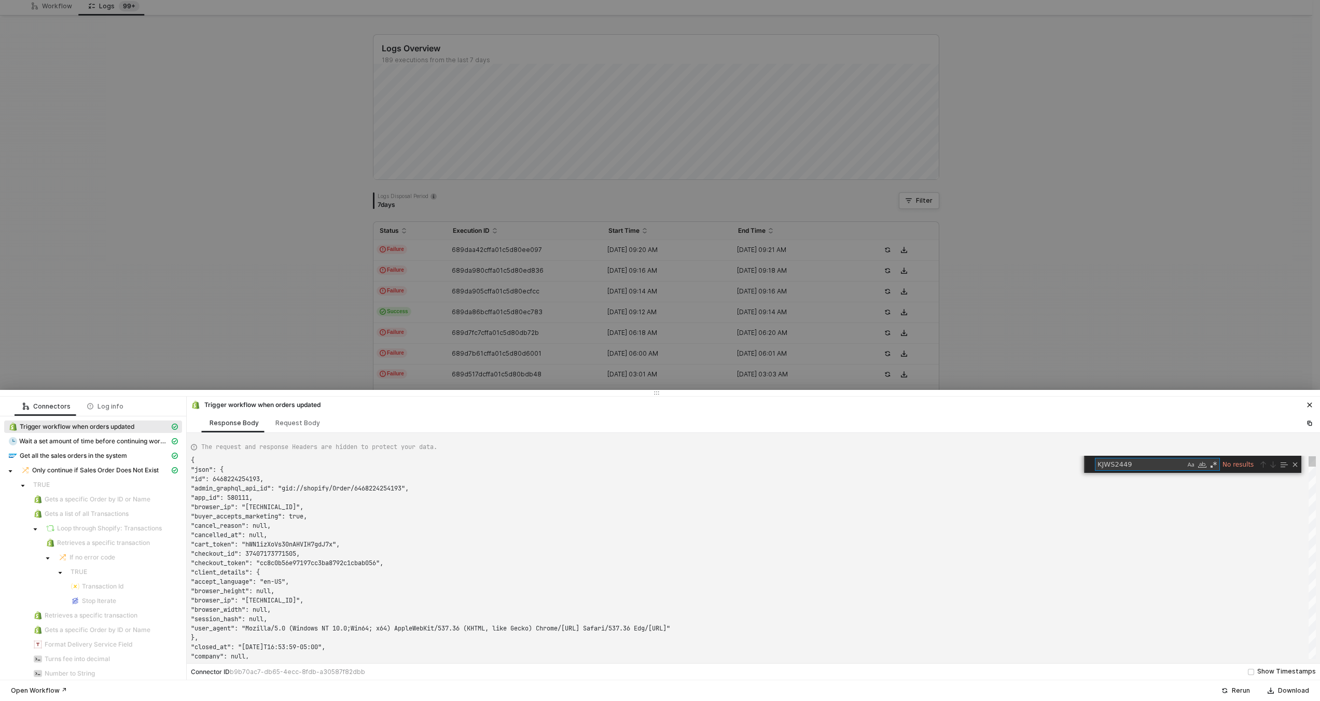
scroll to position [93, 0]
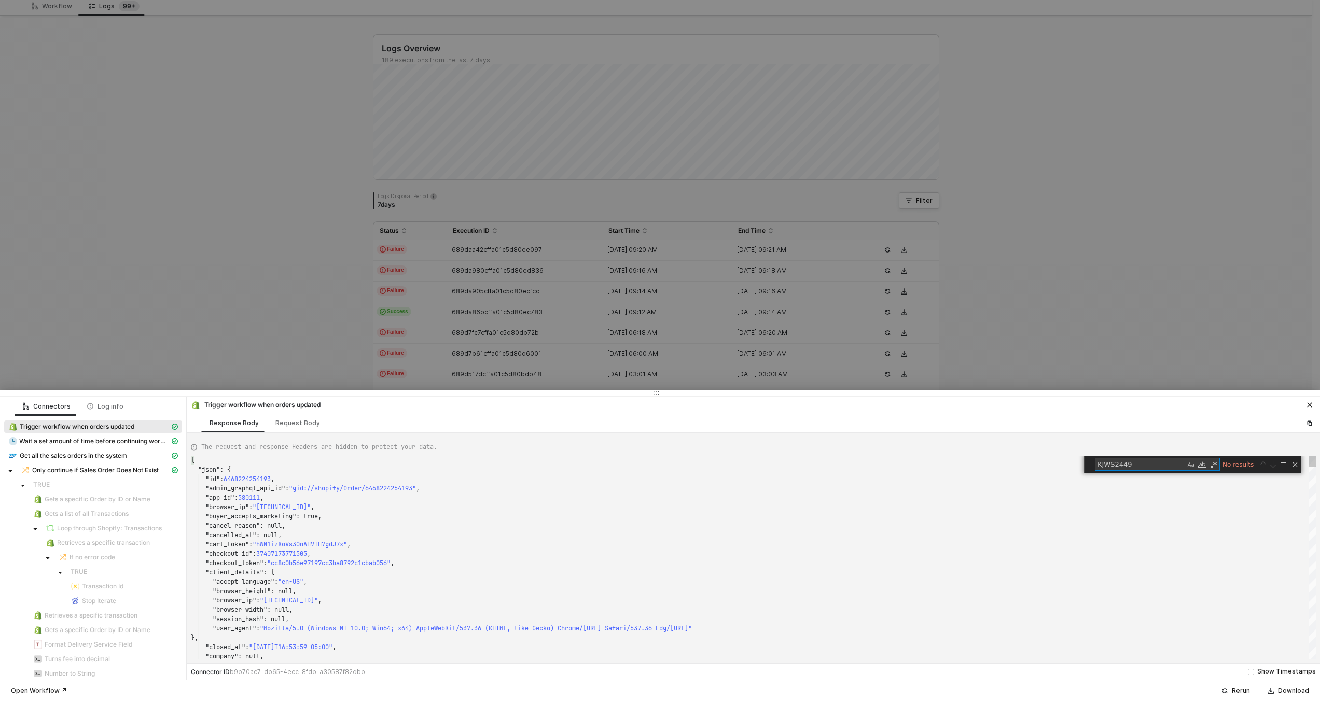
type textarea "KJWS2449"
click at [460, 481] on div ""id" : 6468224254193 ," at bounding box center [753, 479] width 1125 height 9
click at [423, 353] on div at bounding box center [660, 350] width 1320 height 701
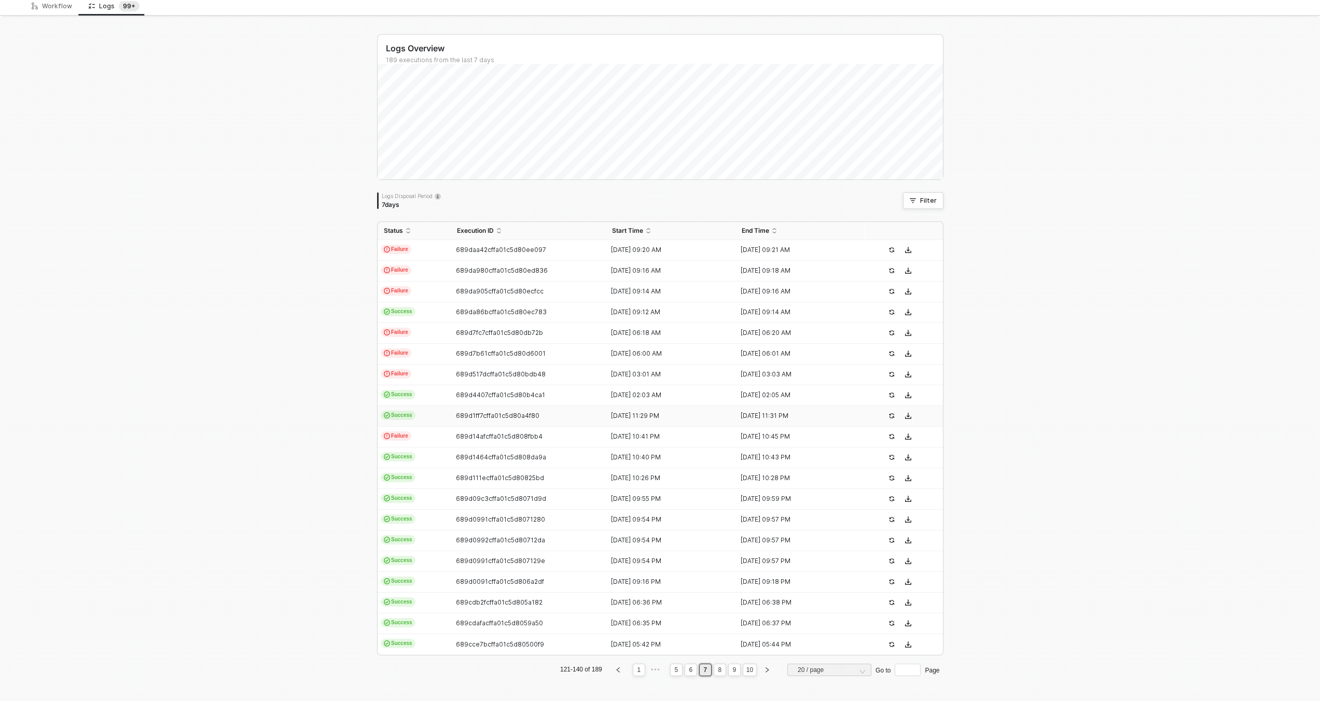
click at [424, 415] on td "Success" at bounding box center [414, 416] width 73 height 21
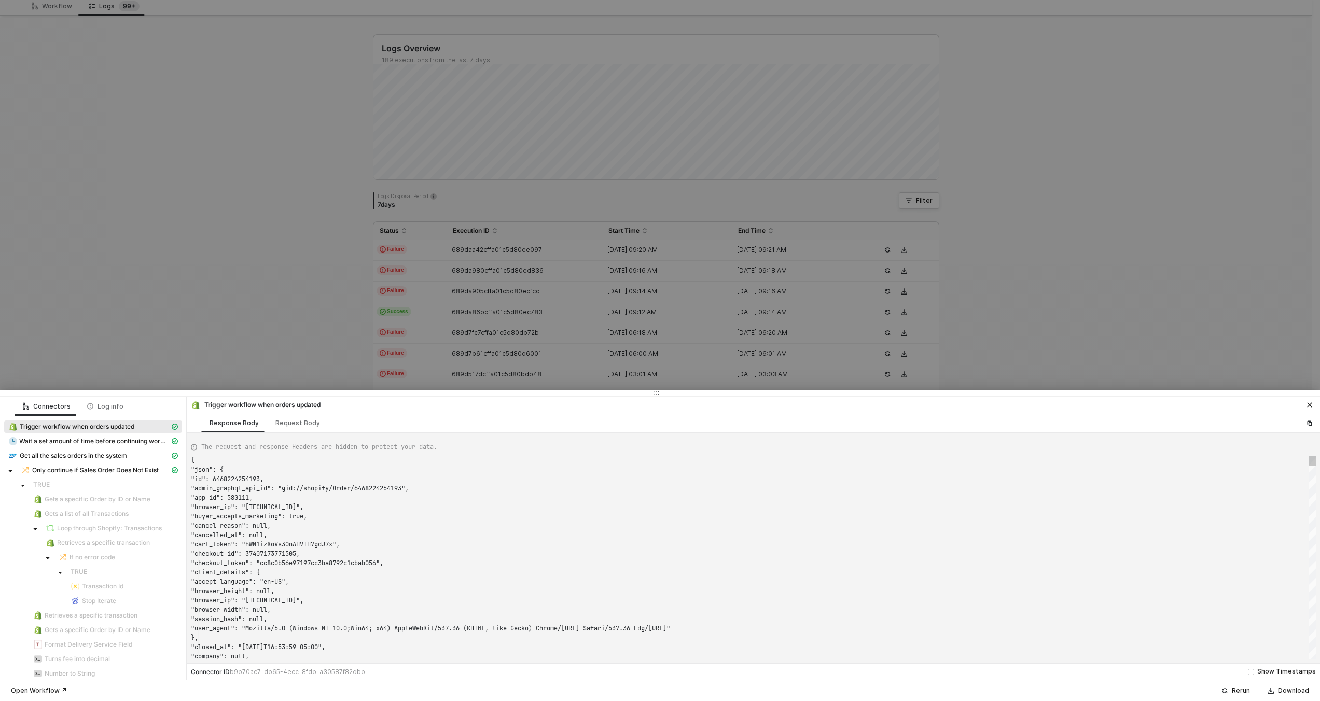
scroll to position [93, 0]
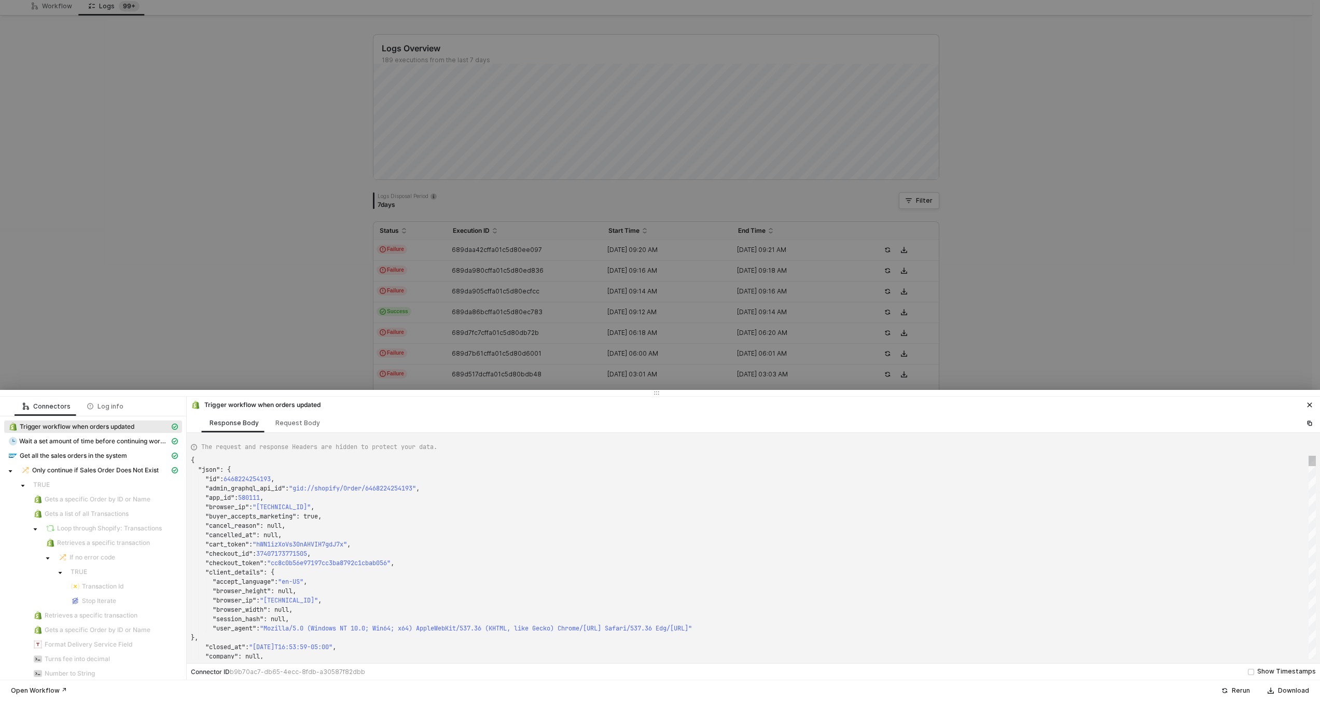
click at [459, 495] on div ""app_id" : 580111 ," at bounding box center [753, 497] width 1125 height 9
type textarea ""name": "KJWS2449", "note": null, "note_attributes": [], "number": 1449, "order…"
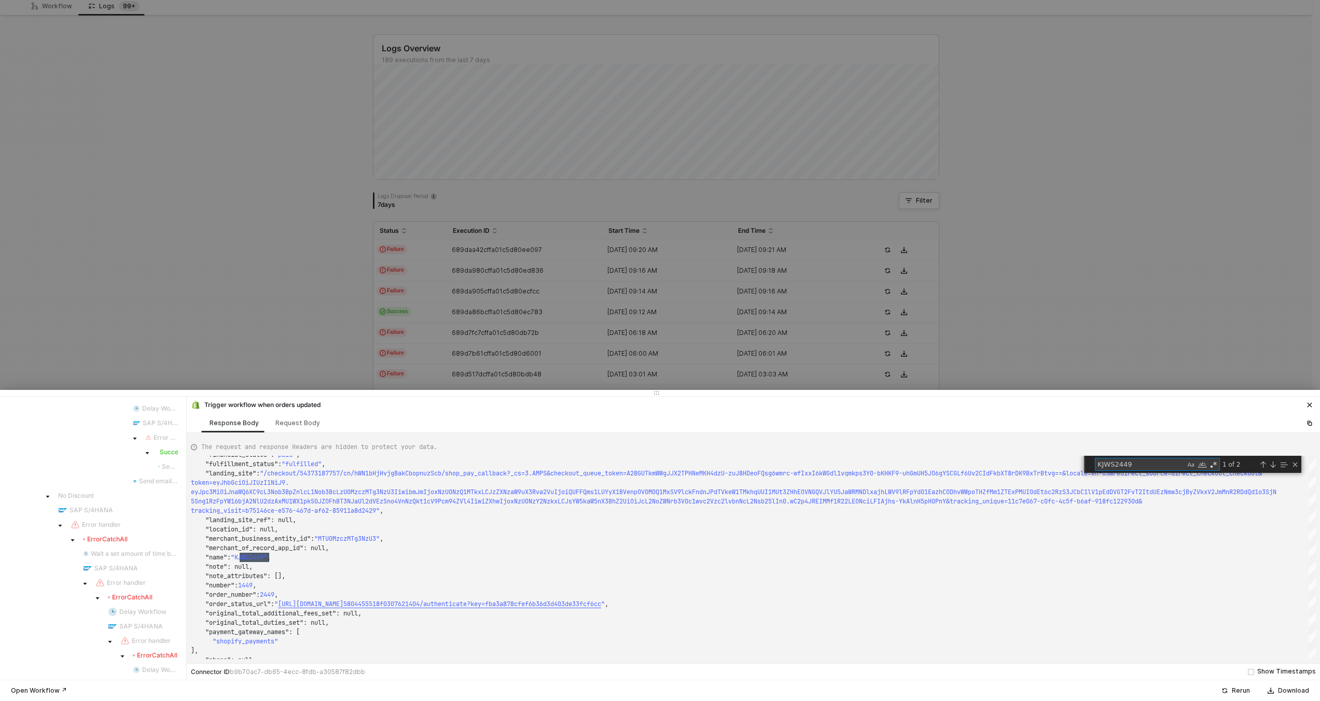
scroll to position [0, 0]
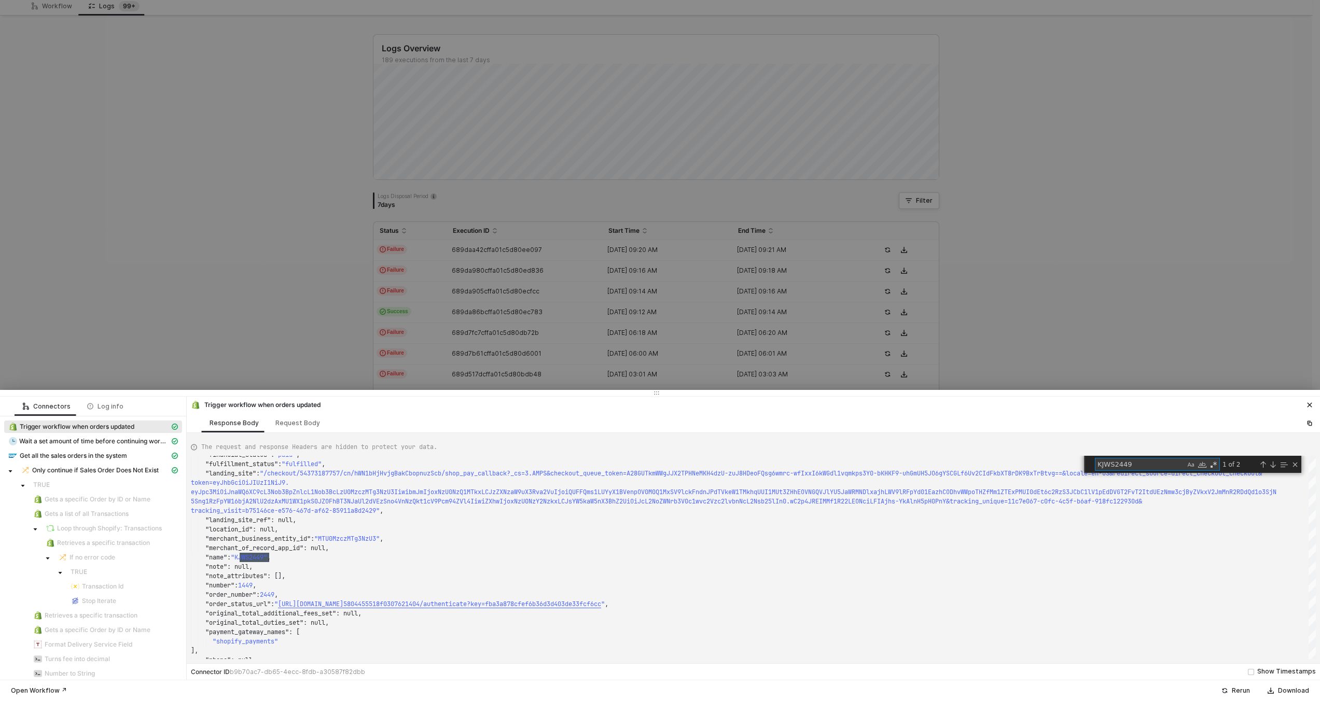
type textarea "KJWS2449"
click at [461, 338] on div at bounding box center [660, 350] width 1320 height 701
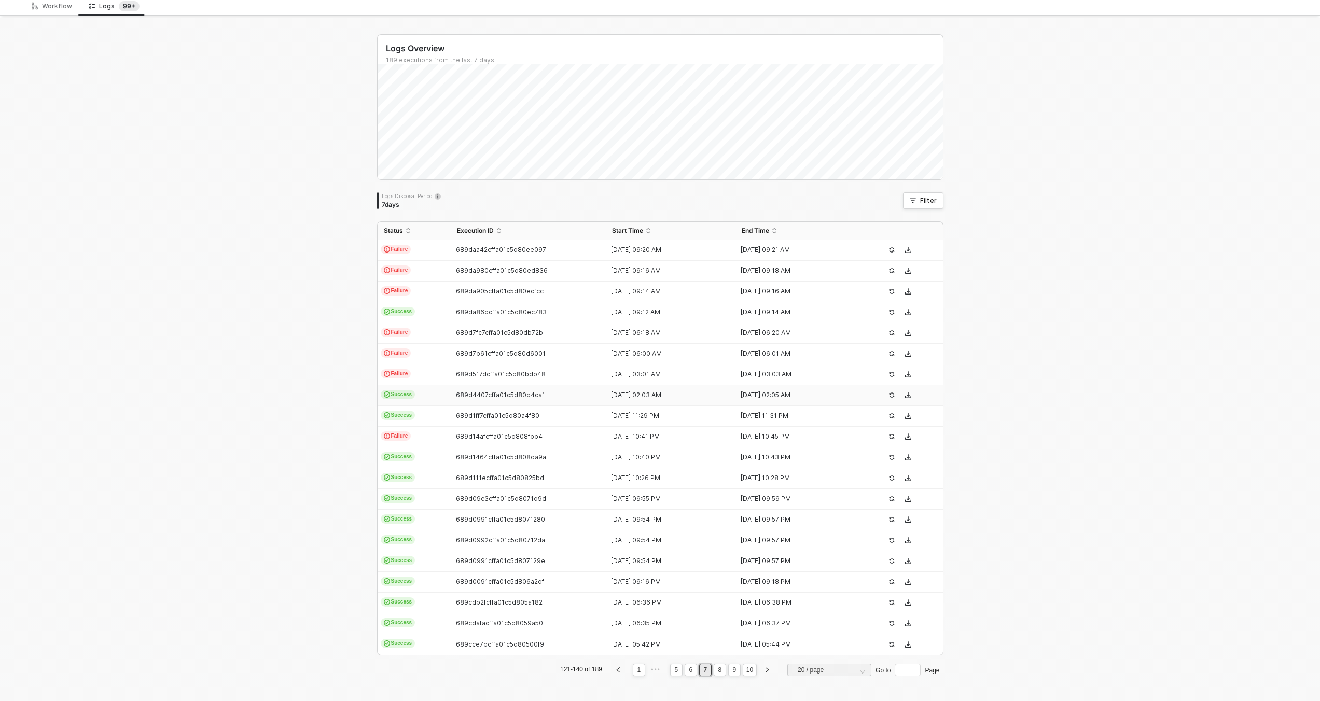
click at [451, 401] on td "689d4407cffa01c5d80b4ca1" at bounding box center [529, 395] width 156 height 21
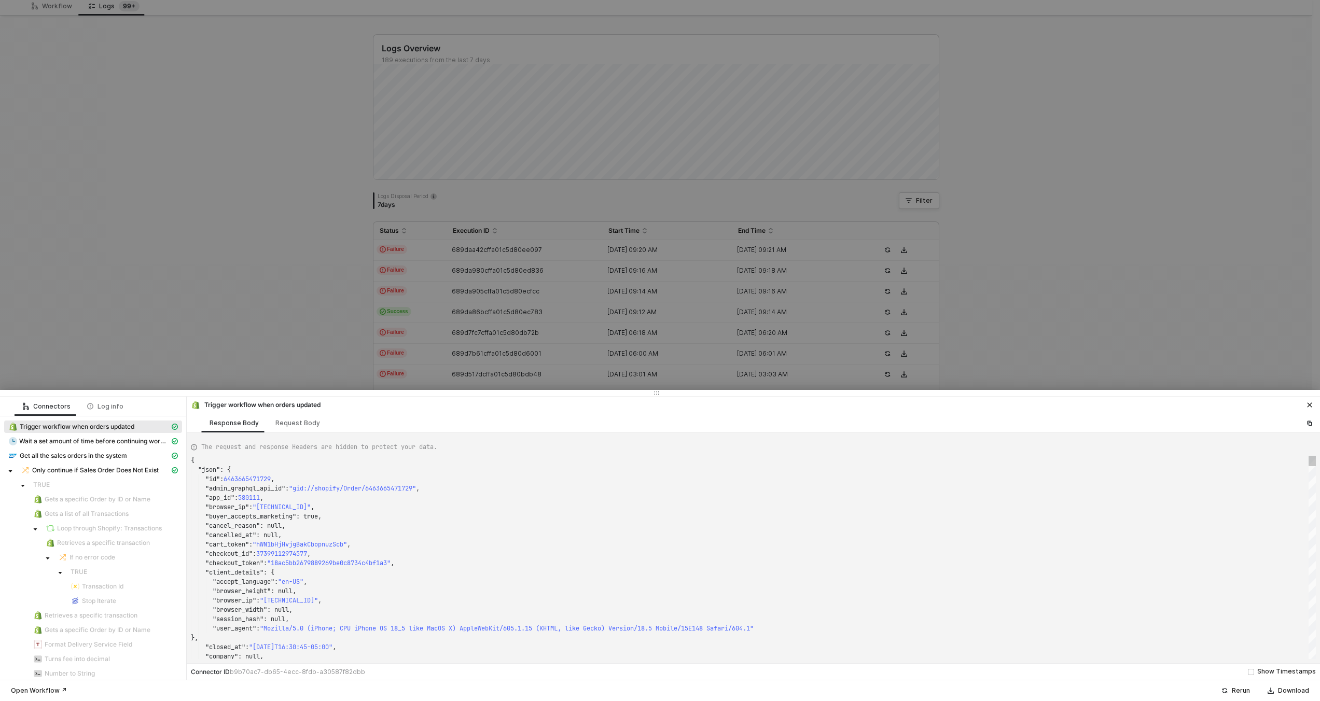
click at [505, 544] on div ""cart_token" : "hWN1bHjHvjgBakCbopnuzScb" ," at bounding box center [753, 544] width 1125 height 9
type textarea ""name": "KJWS2449", "note": null, "note_attributes": [], "number": 1449, "order…"
type textarea "KJWS2449"
type textarea "{ "json": { "id": 6466518155505, "admin_graphql_api_id": "gid://shopify/Order/6…"
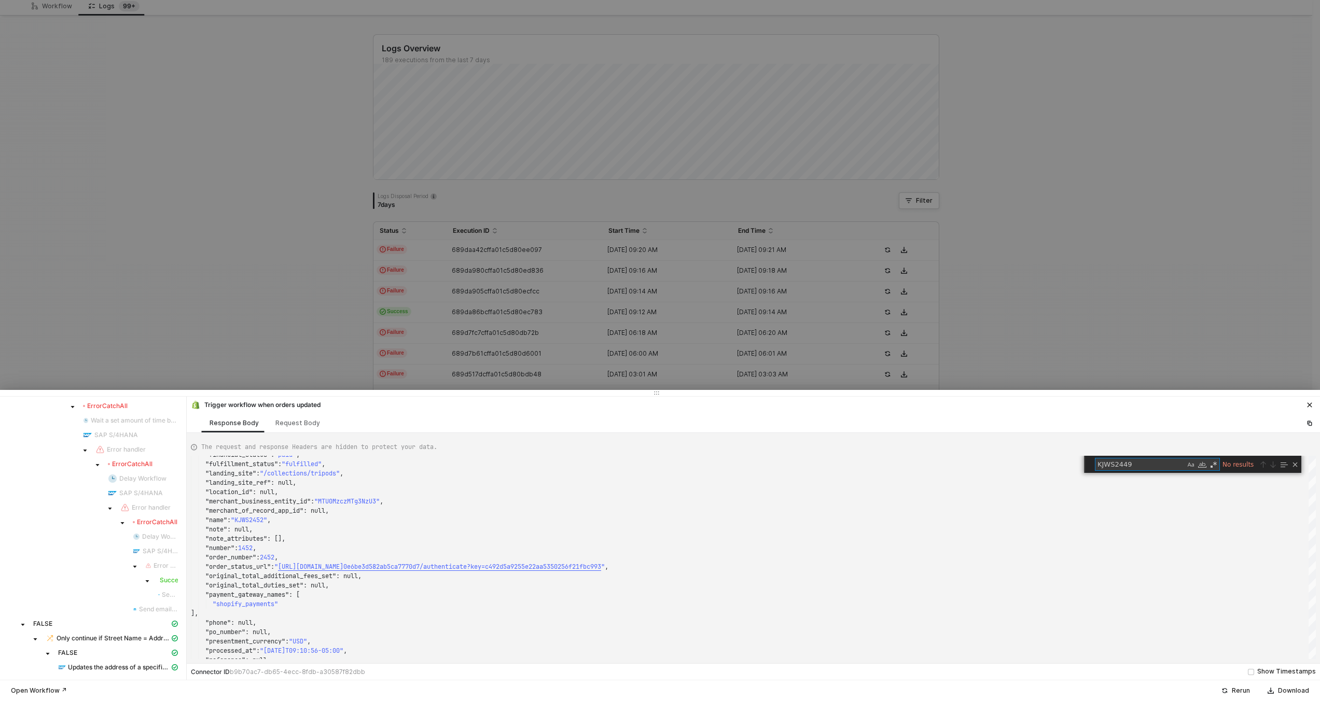
type textarea "KJWS2449"
click at [435, 309] on div at bounding box center [660, 350] width 1320 height 701
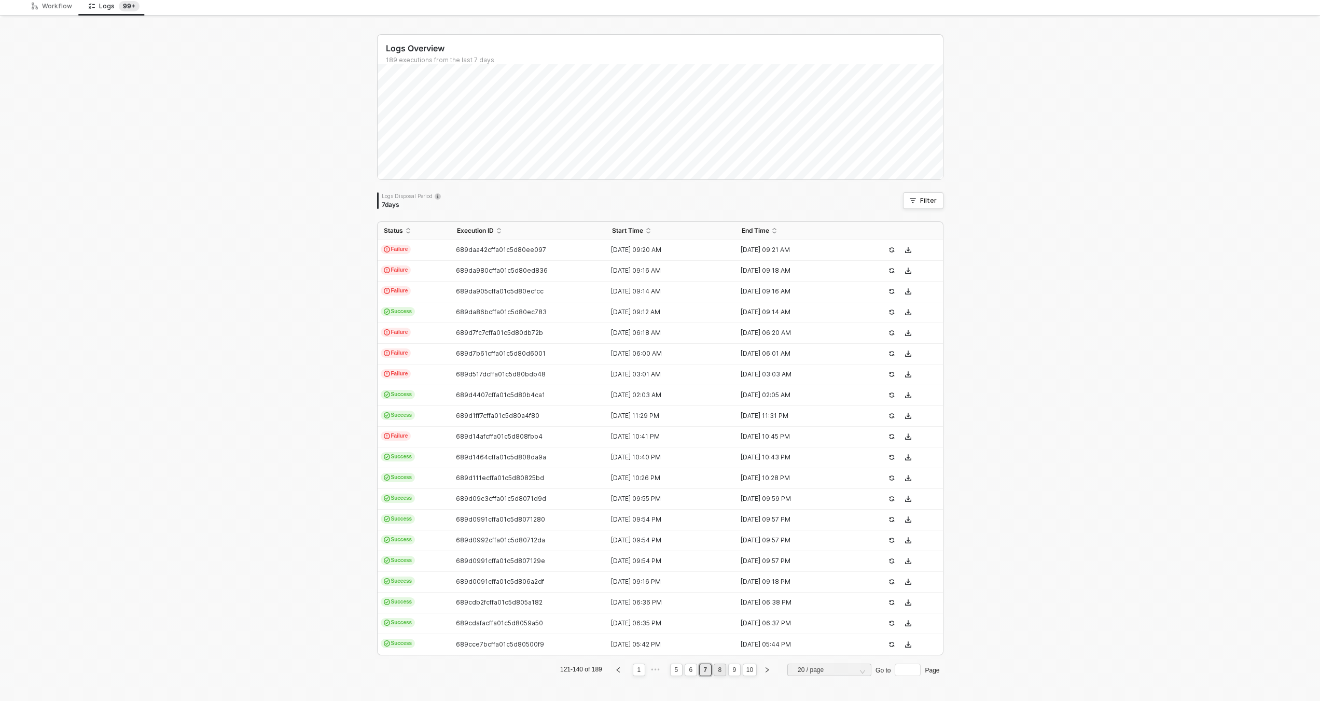
click at [717, 673] on link "8" at bounding box center [720, 669] width 10 height 11
click at [445, 251] on td "Success" at bounding box center [414, 250] width 73 height 21
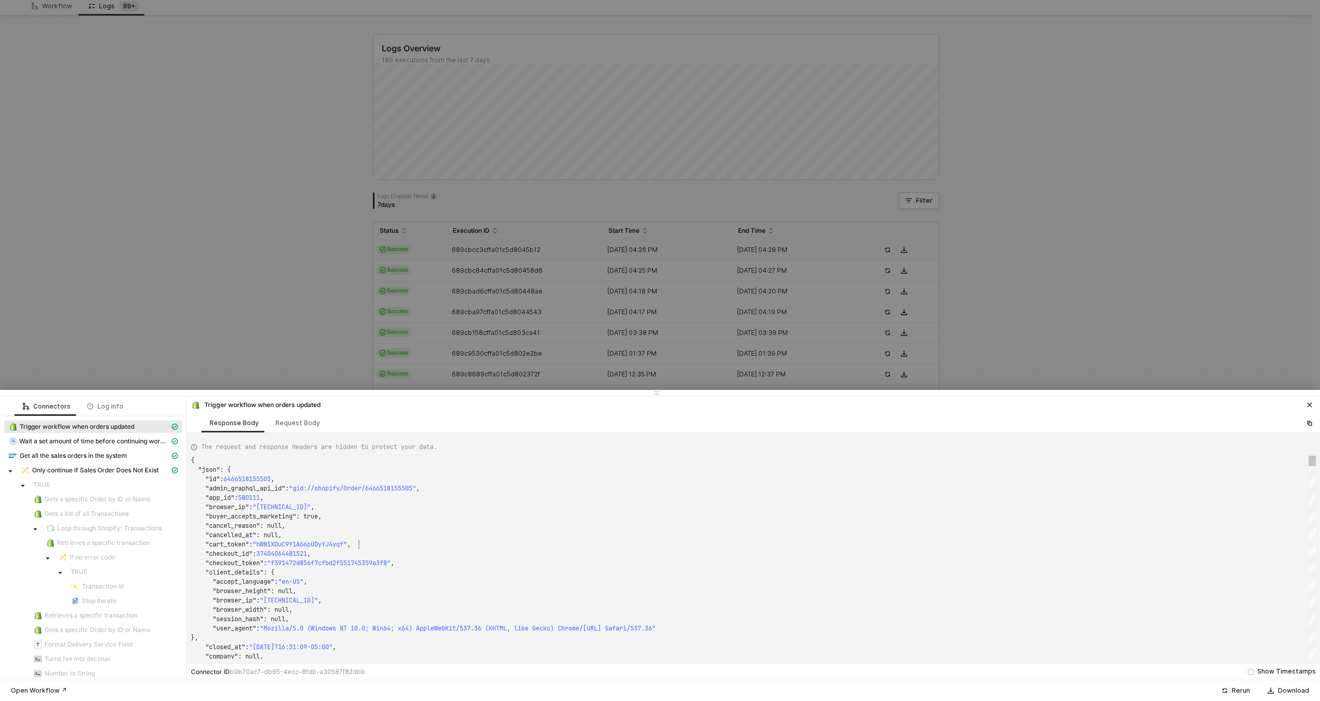
click at [485, 540] on div ""cart_token" : "hWN1XDuC9Y1A66pUDyYJ4yqf" ," at bounding box center [753, 544] width 1125 height 9
type textarea "{ "json": { "id": 6469376573681, "admin_graphql_api_id": "gid://shopify/Order/6…"
type textarea "KJWS2449"
click at [441, 339] on div at bounding box center [660, 350] width 1320 height 701
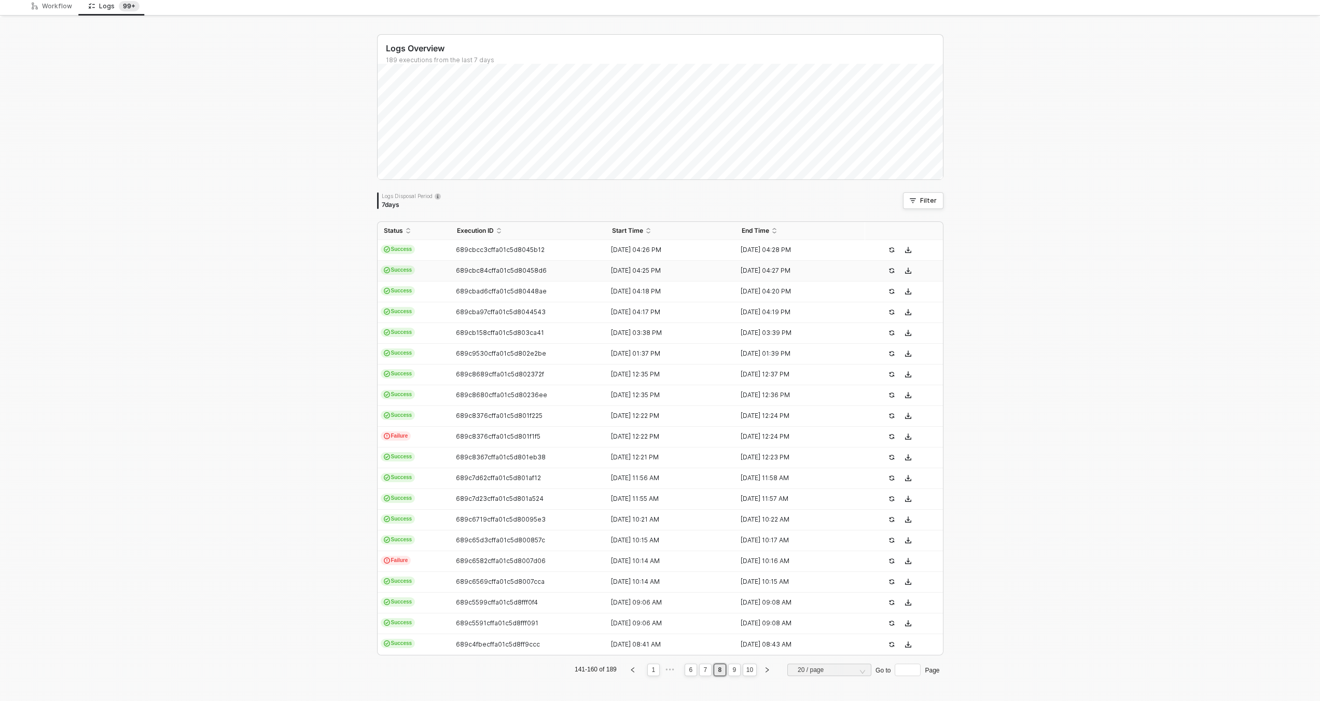
click at [456, 267] on span "689cbc84cffa01c5d80458d6" at bounding box center [501, 271] width 91 height 8
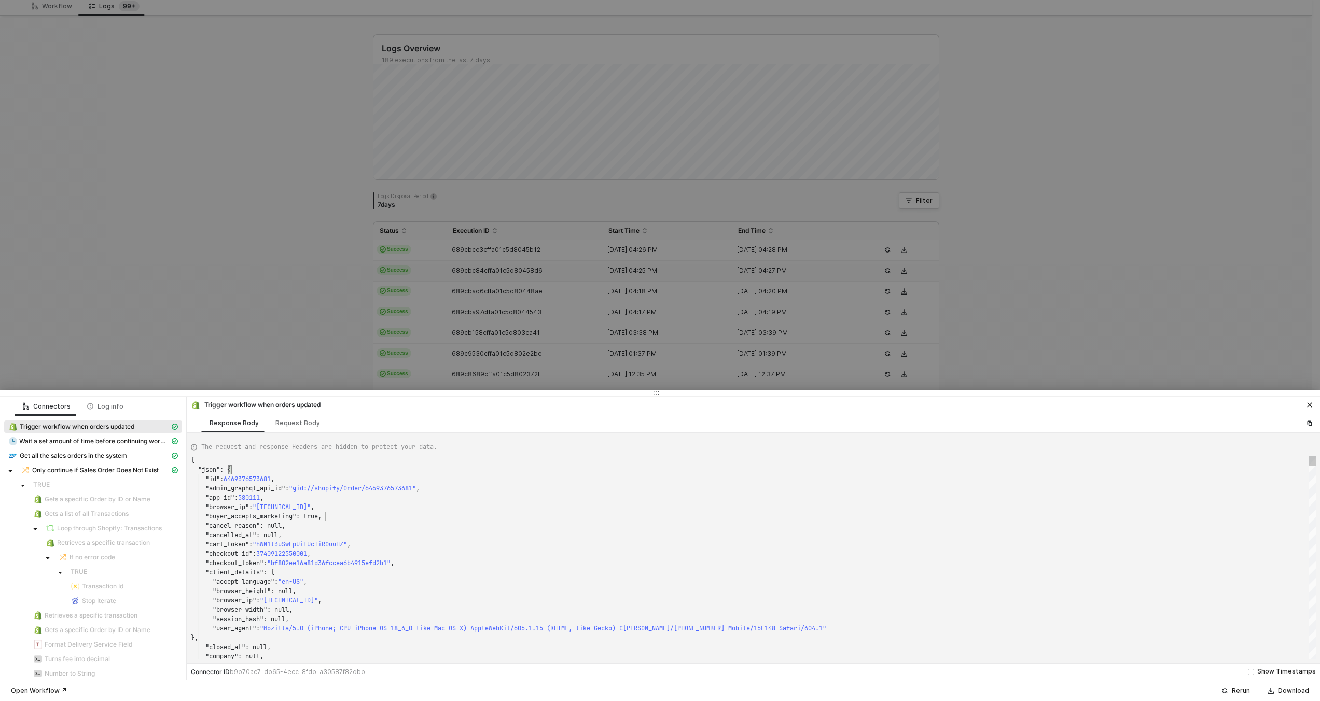
click at [501, 515] on div ""buyer_accepts_marketing" : true," at bounding box center [753, 516] width 1125 height 9
type textarea "KJWS2449"
click at [447, 308] on div at bounding box center [660, 350] width 1320 height 701
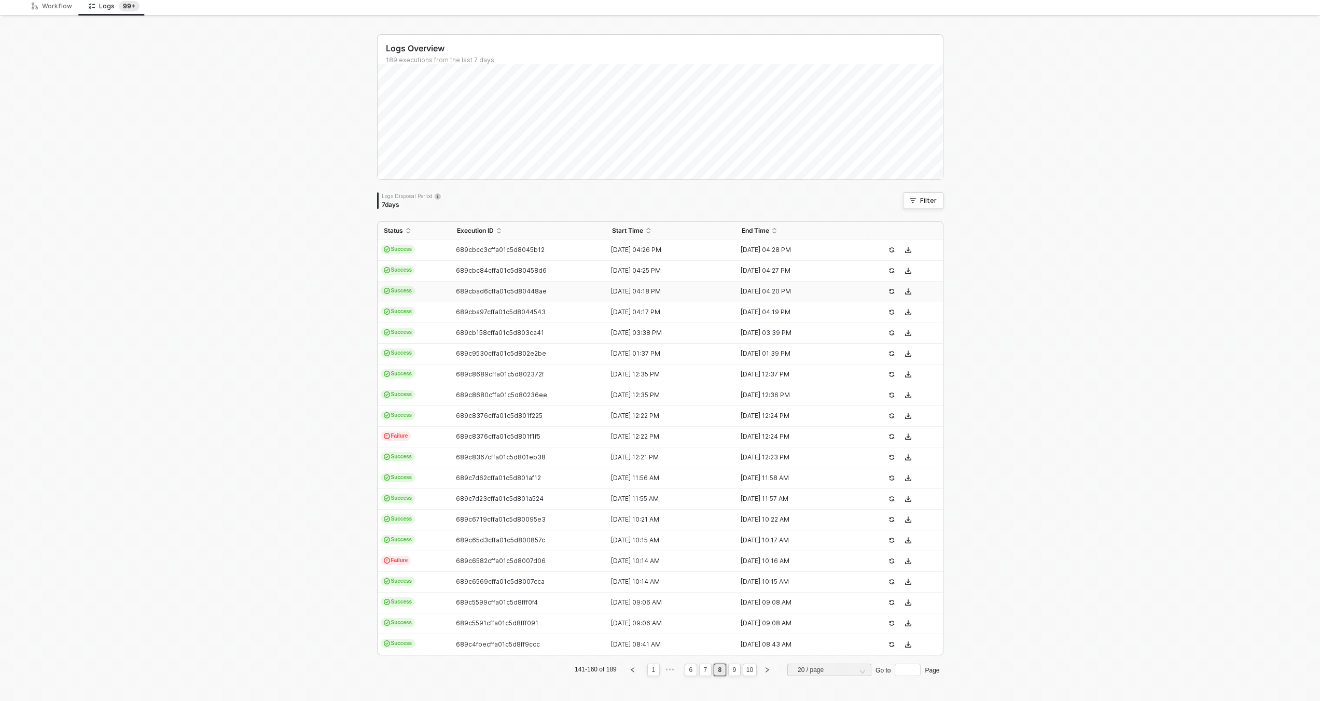
click at [445, 296] on td "Success" at bounding box center [414, 292] width 73 height 21
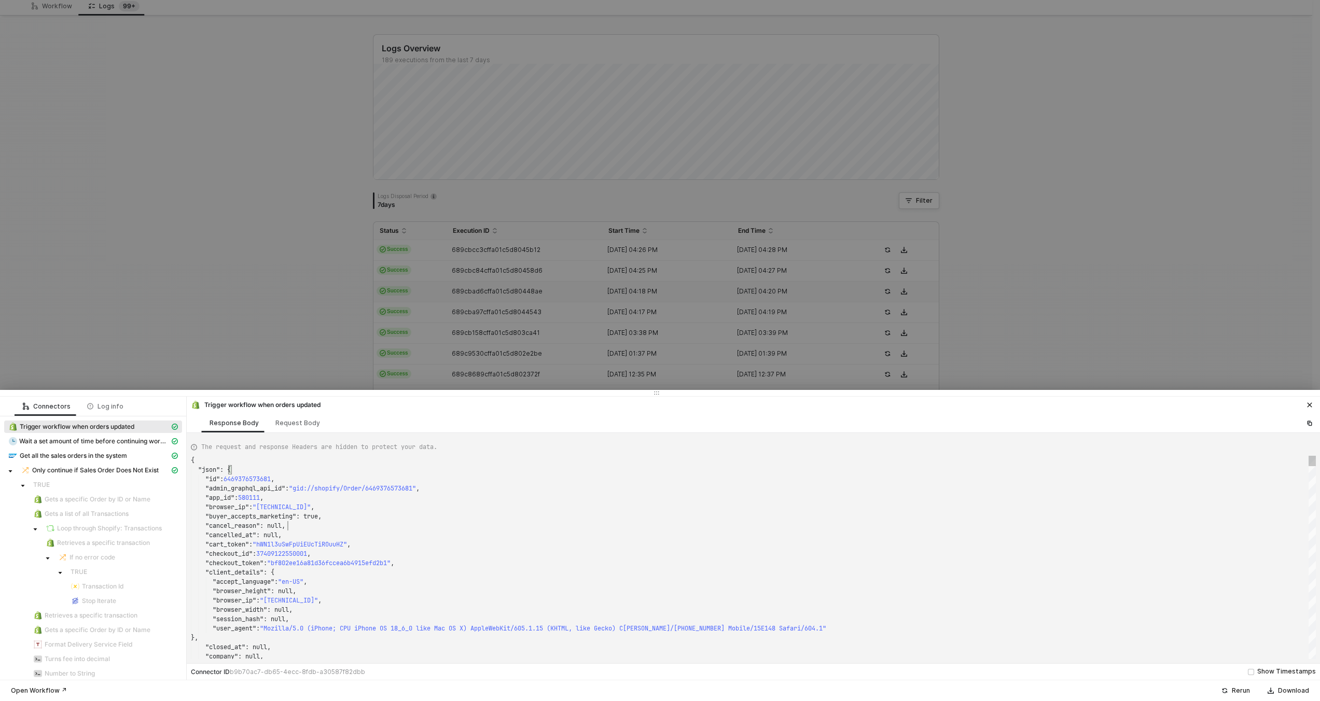
click at [534, 527] on div ""cancel_reason" : null," at bounding box center [753, 525] width 1125 height 9
type textarea "{ "json": { "id": 6469365432561, "admin_graphql_api_id": "gid://shopify/Order/6…"
type textarea "KJWS2449"
click at [483, 368] on div at bounding box center [660, 350] width 1320 height 701
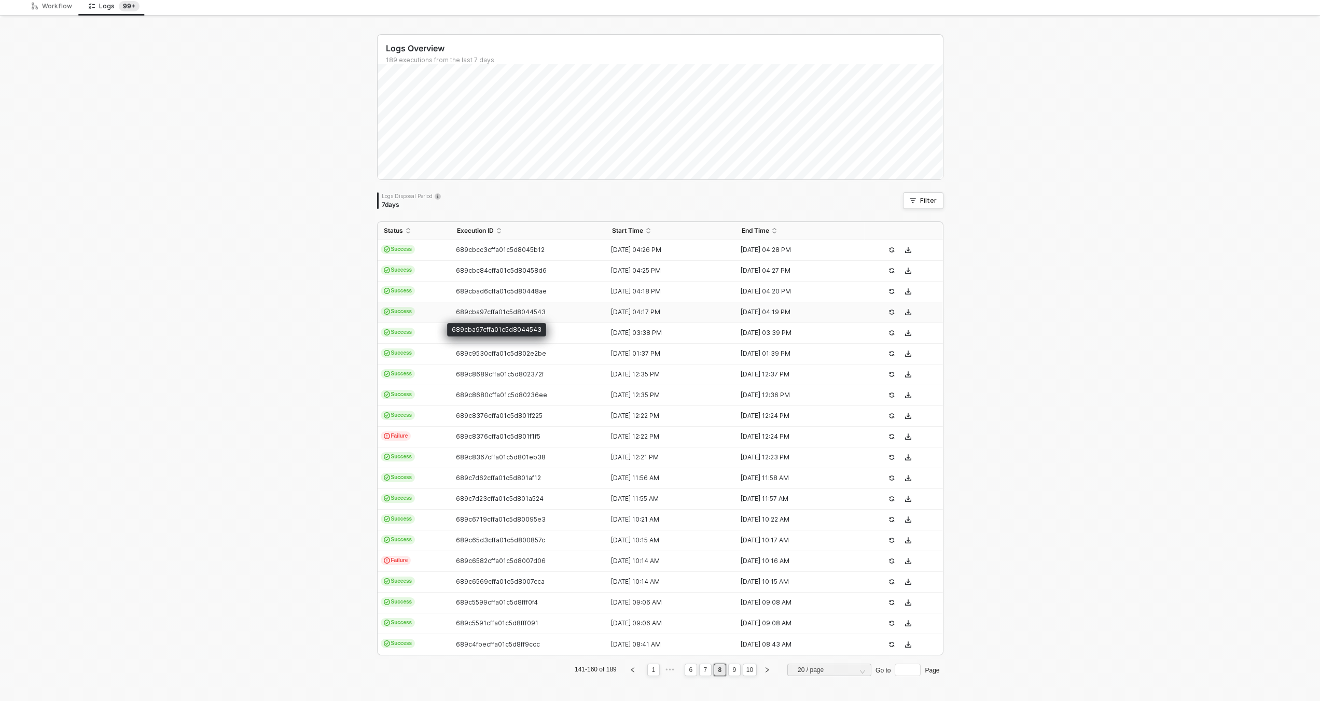
click at [464, 313] on span "689cba97cffa01c5d8044543" at bounding box center [501, 312] width 90 height 8
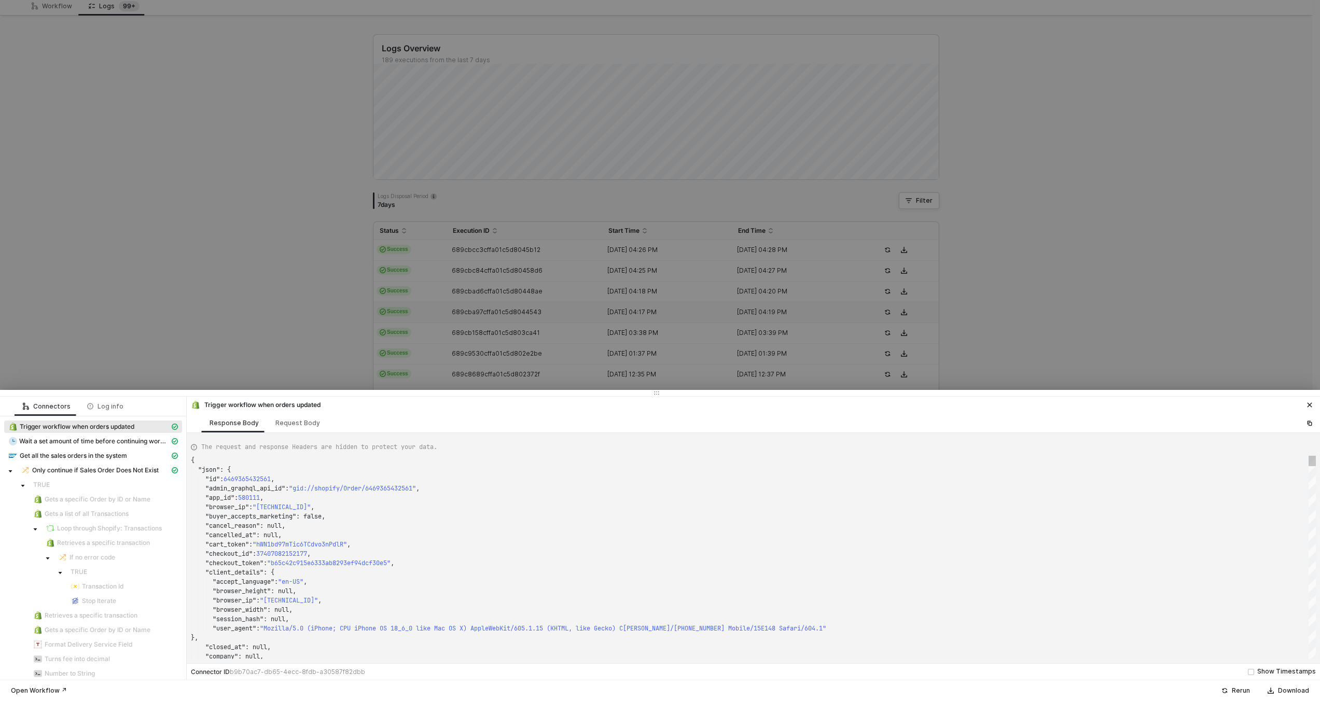
click at [491, 520] on div ""buyer_accepts_marketing" : false," at bounding box center [753, 516] width 1125 height 9
type textarea "KJWS2449"
click at [461, 343] on div at bounding box center [660, 350] width 1320 height 701
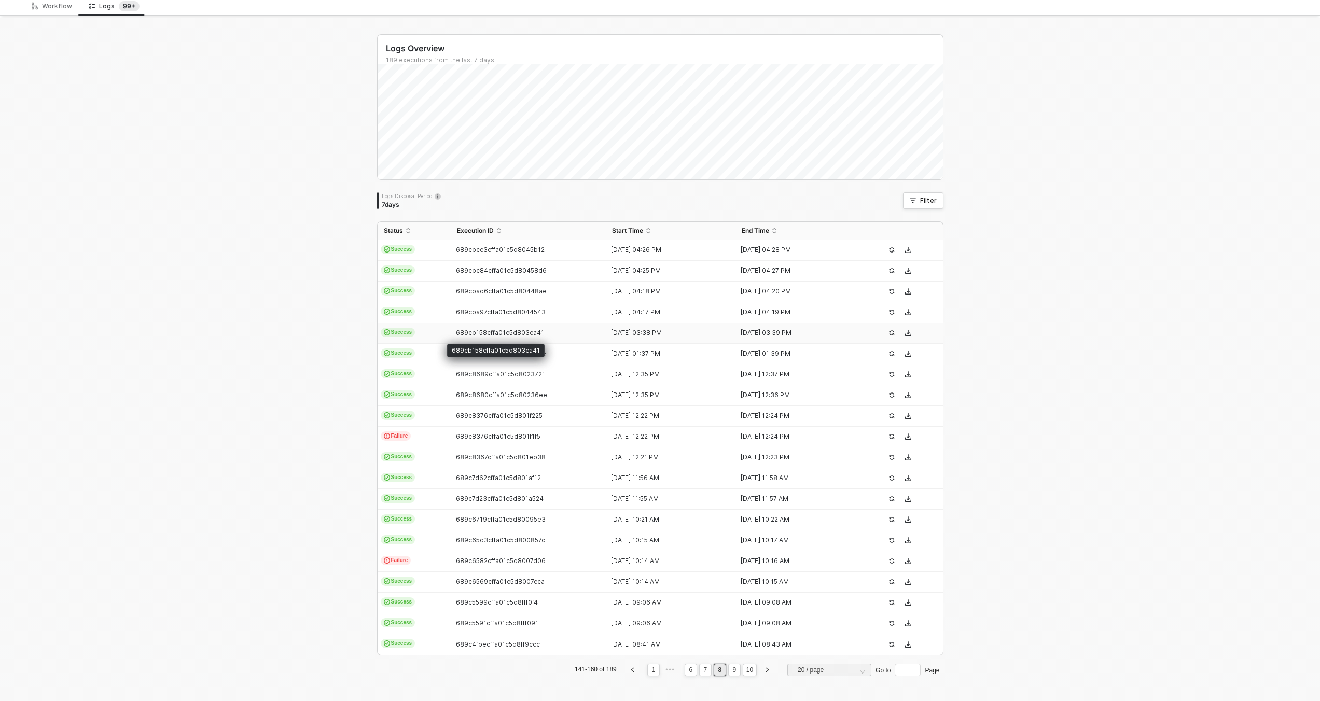
click at [462, 332] on span "689cb158cffa01c5d803ca41" at bounding box center [500, 333] width 88 height 8
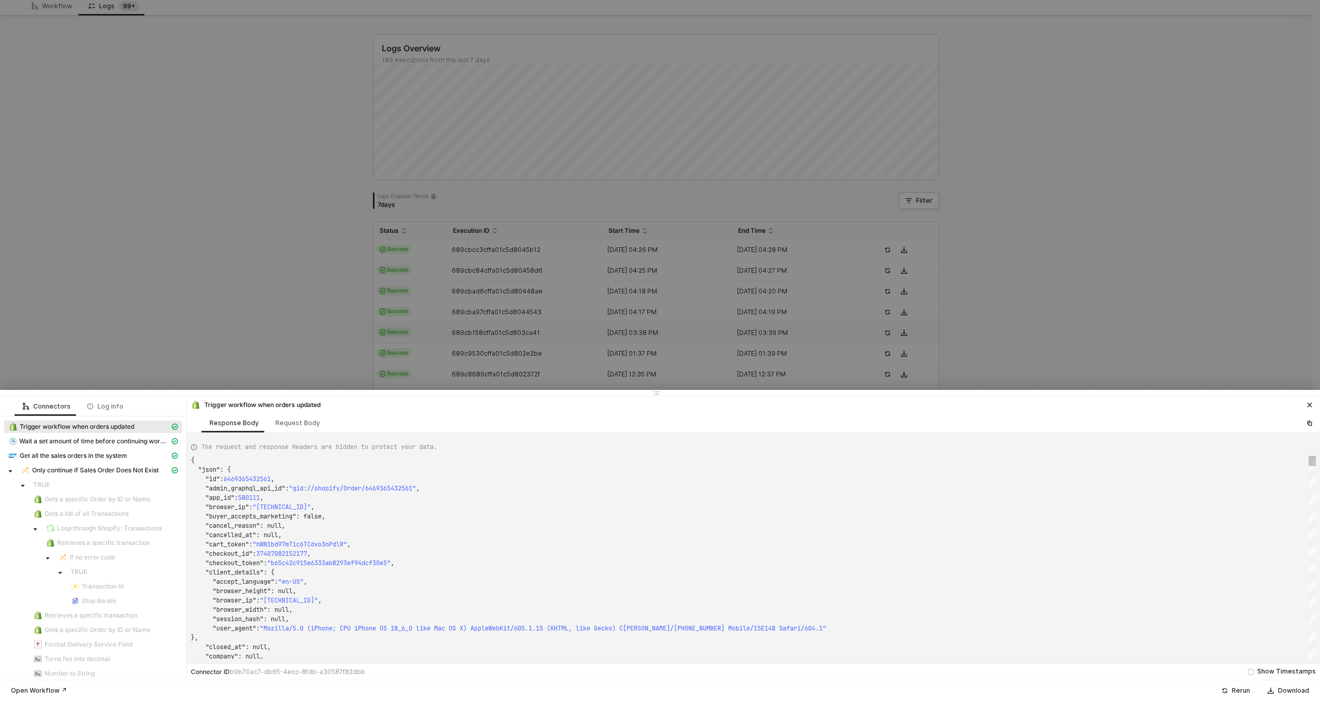
click at [480, 535] on div ""cancelled_at" : null," at bounding box center [753, 535] width 1125 height 9
type textarea "KJWS2449"
type textarea "{ "json": { "id": 6466899902705, "admin_graphql_api_id": "gid://shopify/Order/6…"
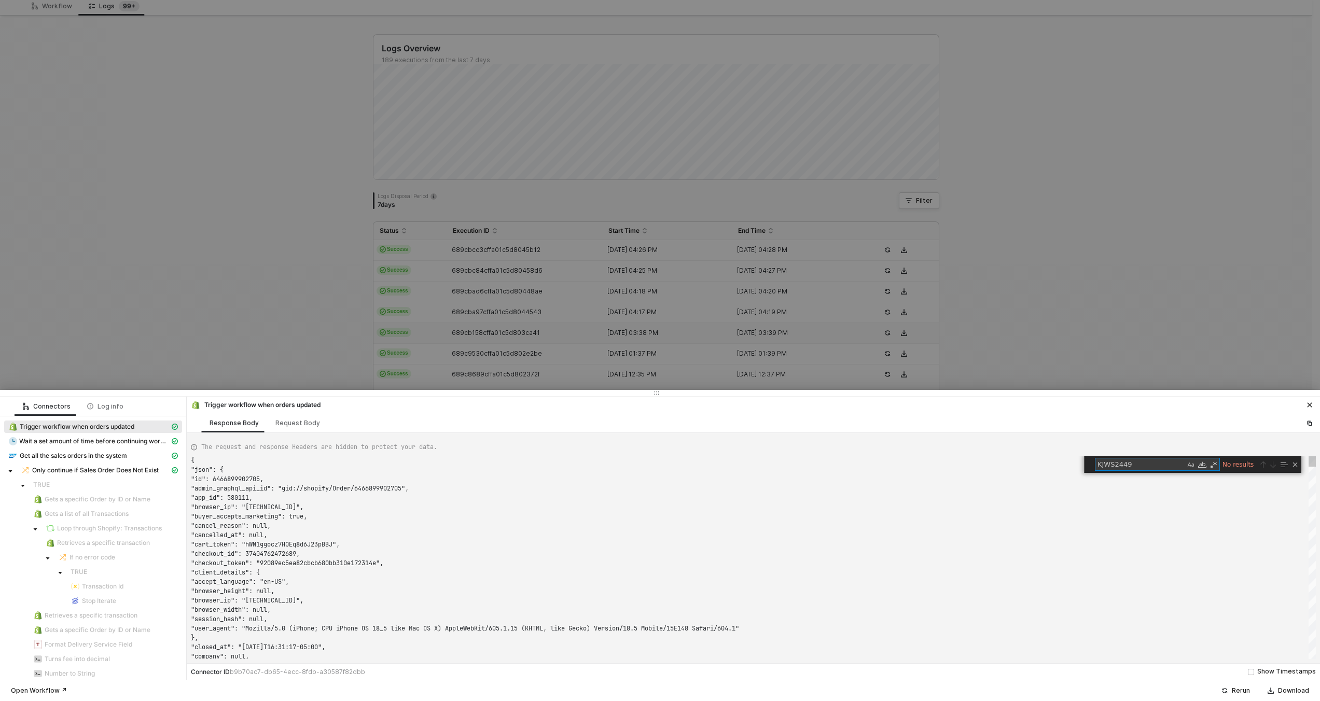
type textarea "KJWS2449"
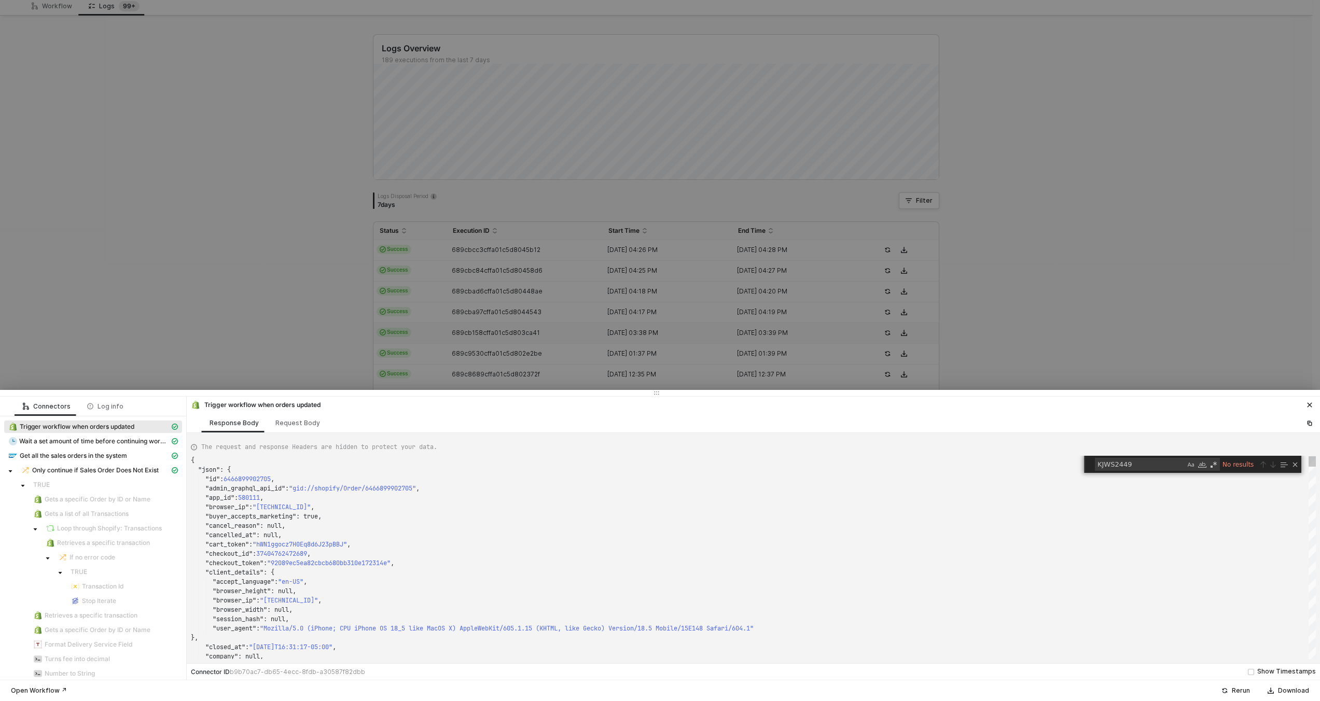
click at [466, 377] on div at bounding box center [660, 350] width 1320 height 701
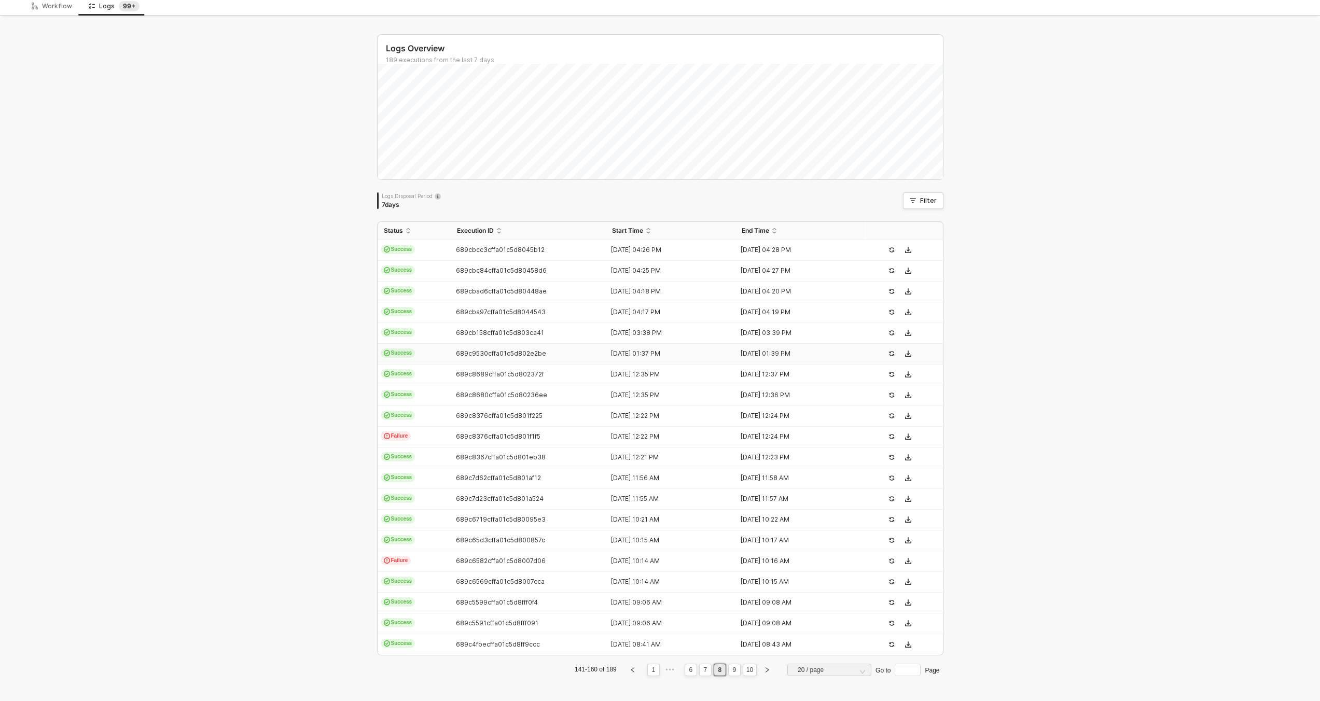
click at [468, 359] on td "689c9530cffa01c5d802e2be" at bounding box center [529, 354] width 156 height 21
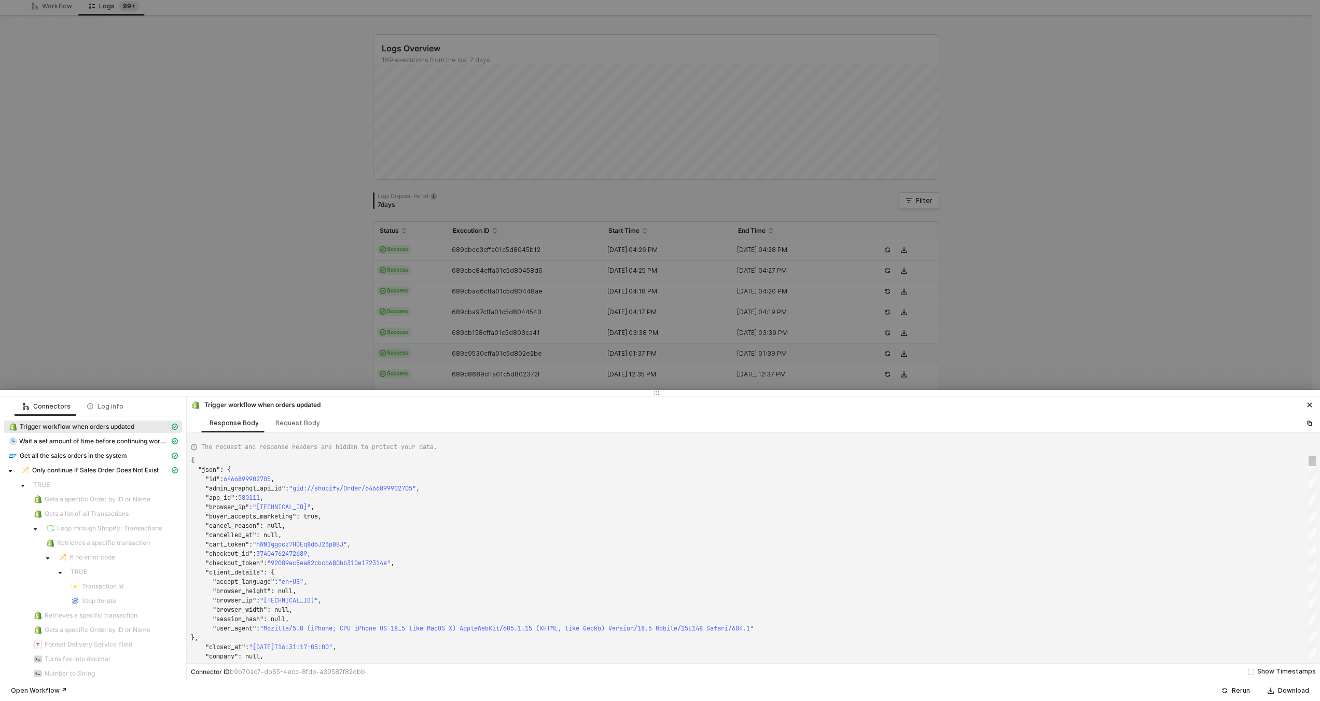
click at [512, 537] on div ""cancelled_at" : null," at bounding box center [753, 535] width 1125 height 9
type textarea "{ "json": { "id": 6463072370929, "admin_graphql_api_id": "gid://shopify/Order/6…"
type textarea "KJWS2449"
click at [463, 355] on div at bounding box center [660, 350] width 1320 height 701
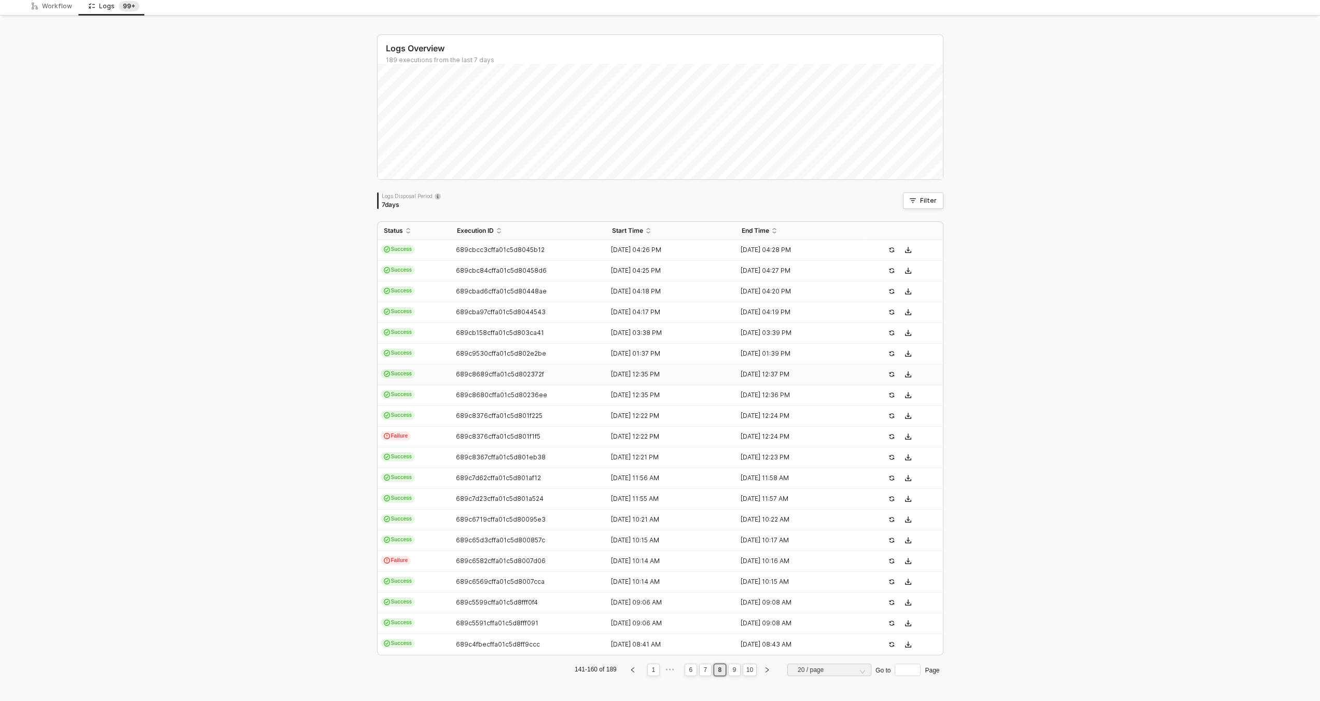
click at [465, 379] on td "689c8689cffa01c5d802372f" at bounding box center [529, 375] width 156 height 21
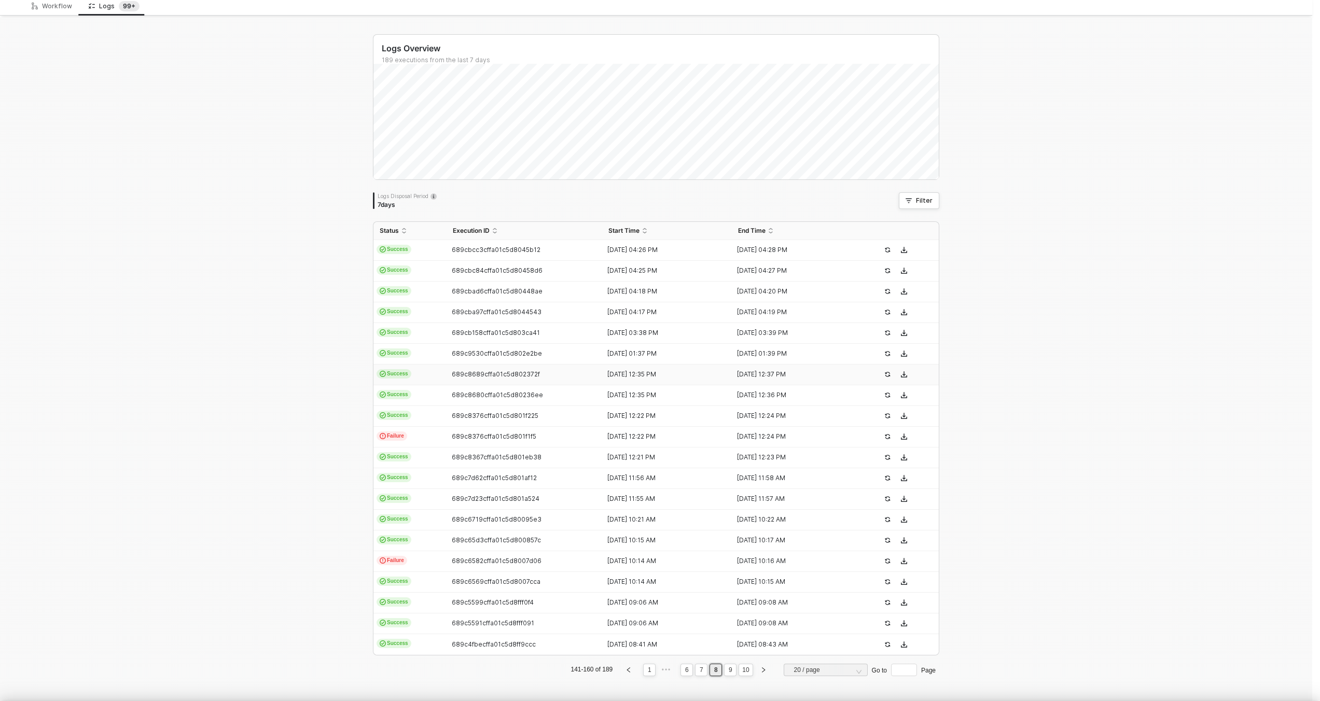
type textarea "{ "json": { "id": 6463072370929, "admin_graphql_api_id": "gid://shopify/Order/6…"
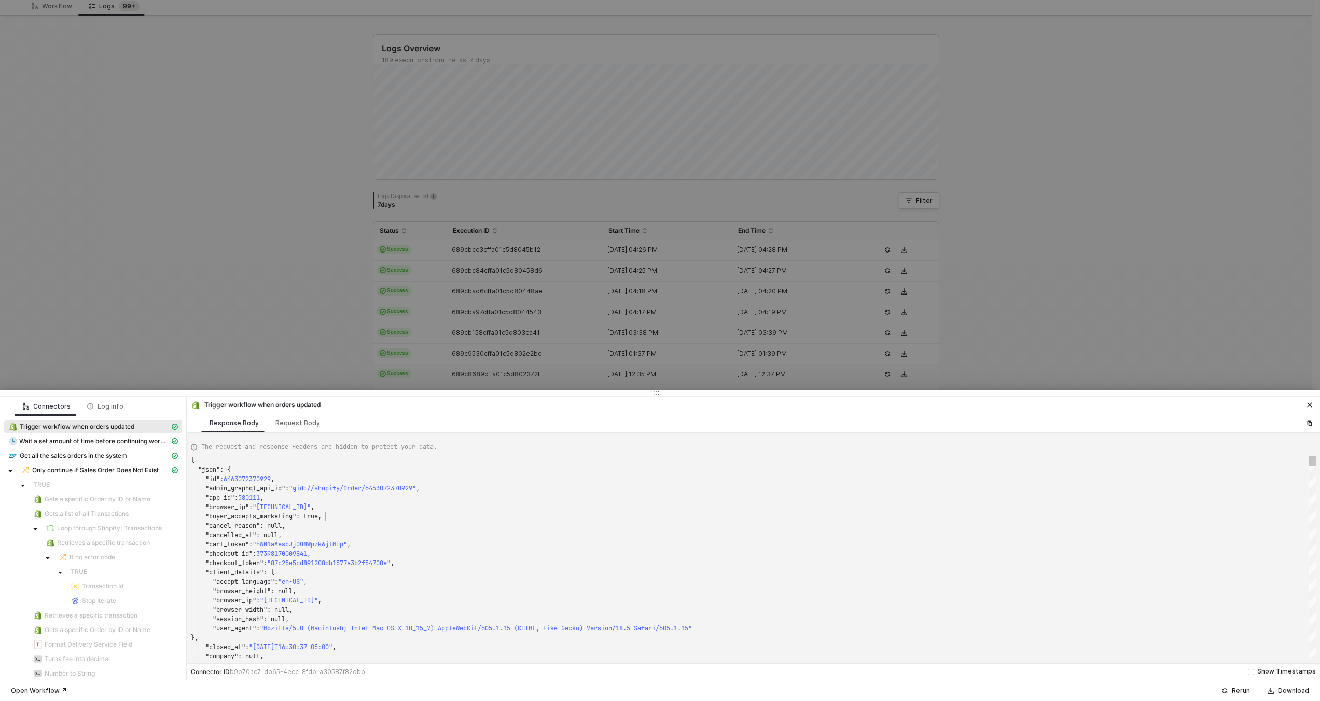
click at [481, 512] on div ""buyer_accepts_marketing" : true," at bounding box center [753, 516] width 1125 height 9
type textarea "KJWS2449"
click at [489, 372] on div at bounding box center [660, 350] width 1320 height 701
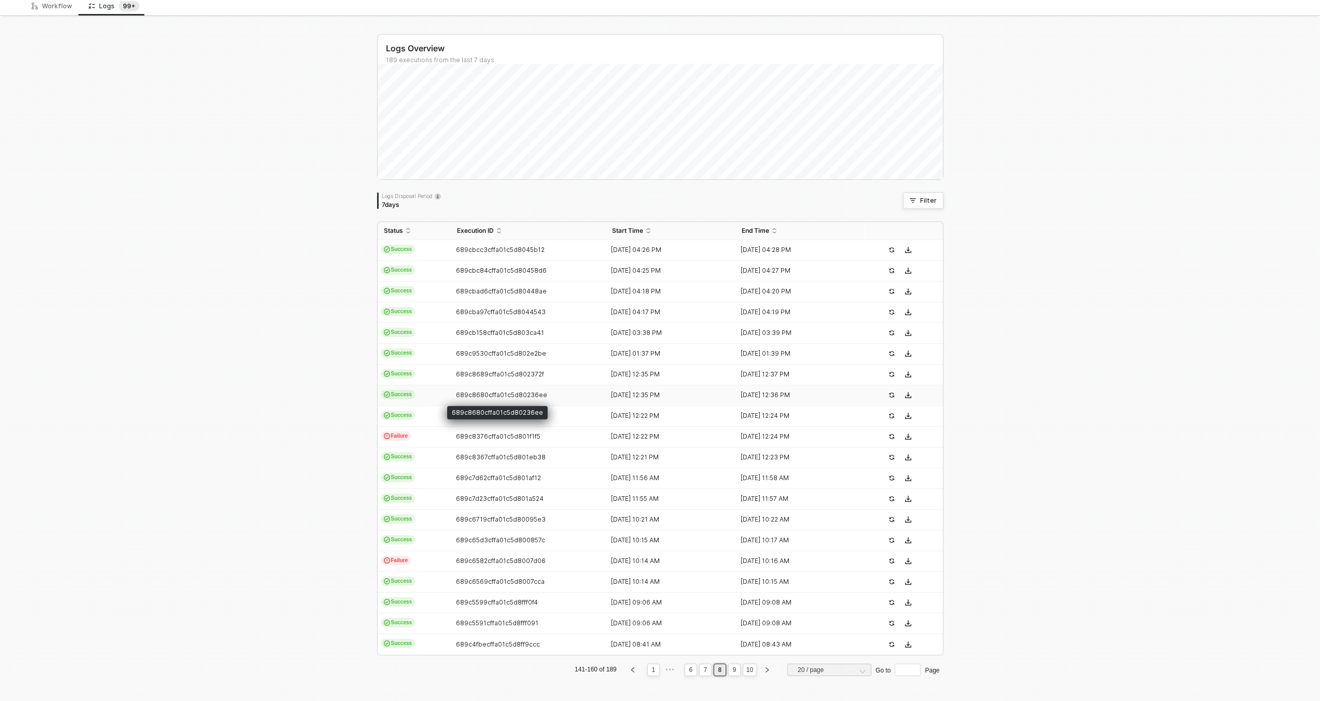
click at [476, 395] on span "689c8680cffa01c5d80236ee" at bounding box center [501, 395] width 91 height 8
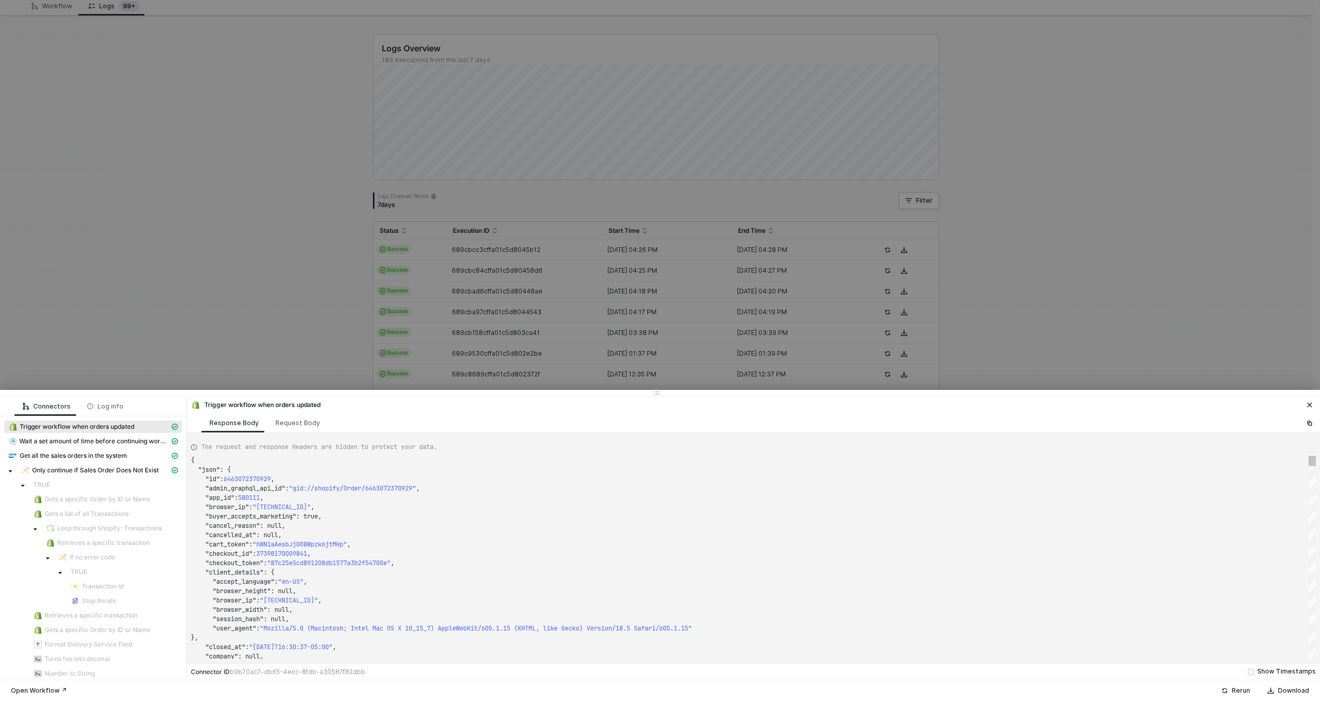
click at [514, 525] on div ""cancel_reason" : null," at bounding box center [753, 525] width 1125 height 9
type textarea "KJWS2449"
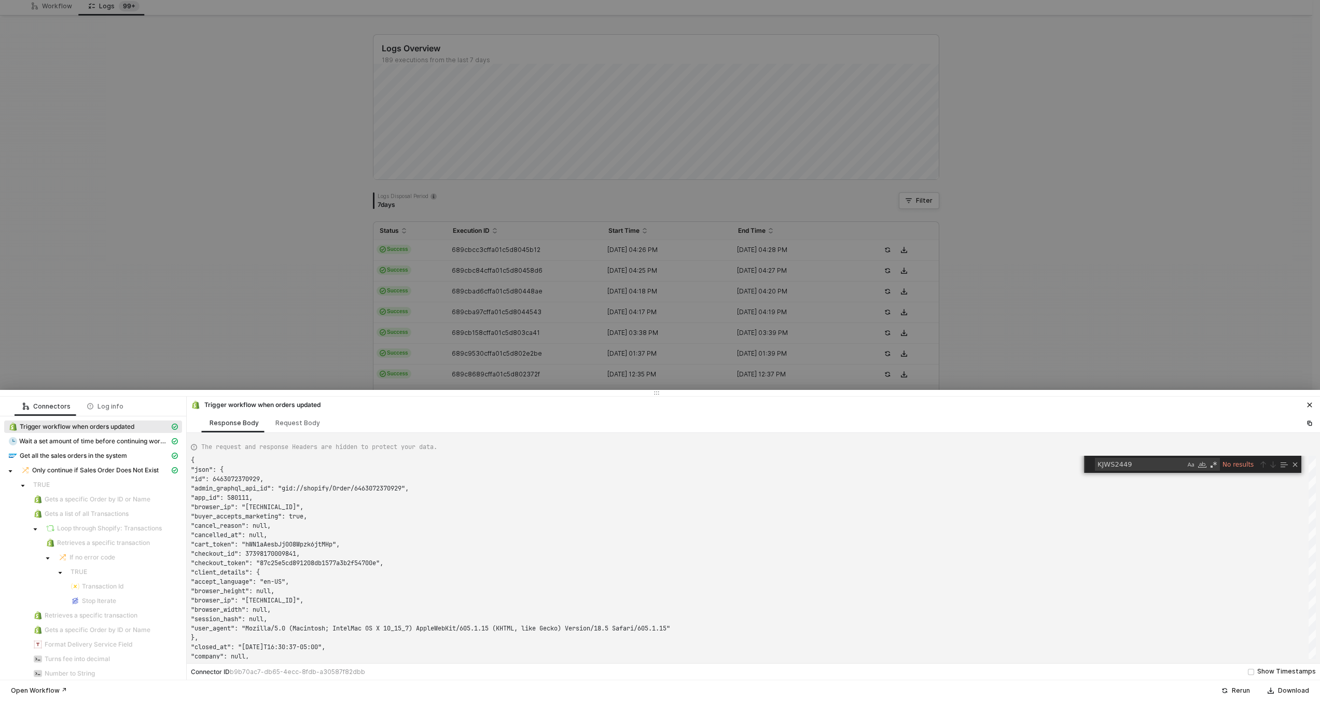
click at [457, 323] on div at bounding box center [660, 350] width 1320 height 701
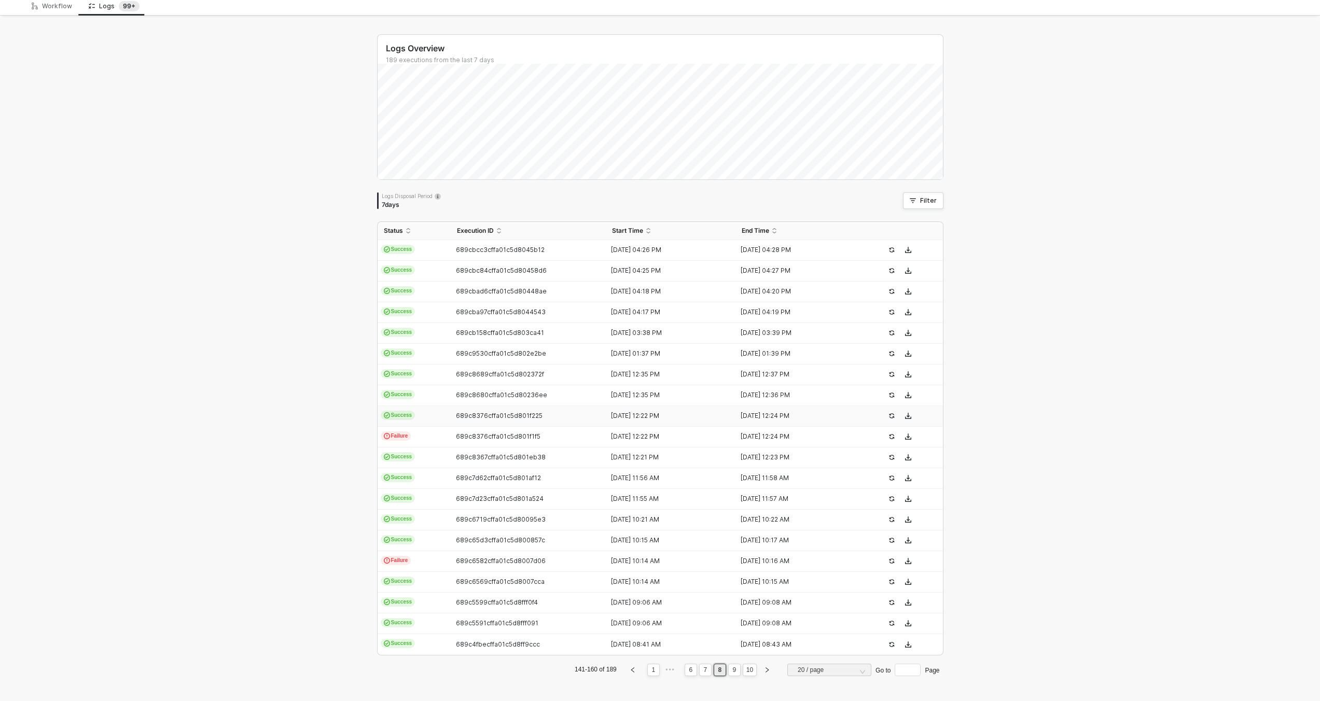
click at [473, 422] on td "689c8376cffa01c5d801f225" at bounding box center [529, 416] width 156 height 21
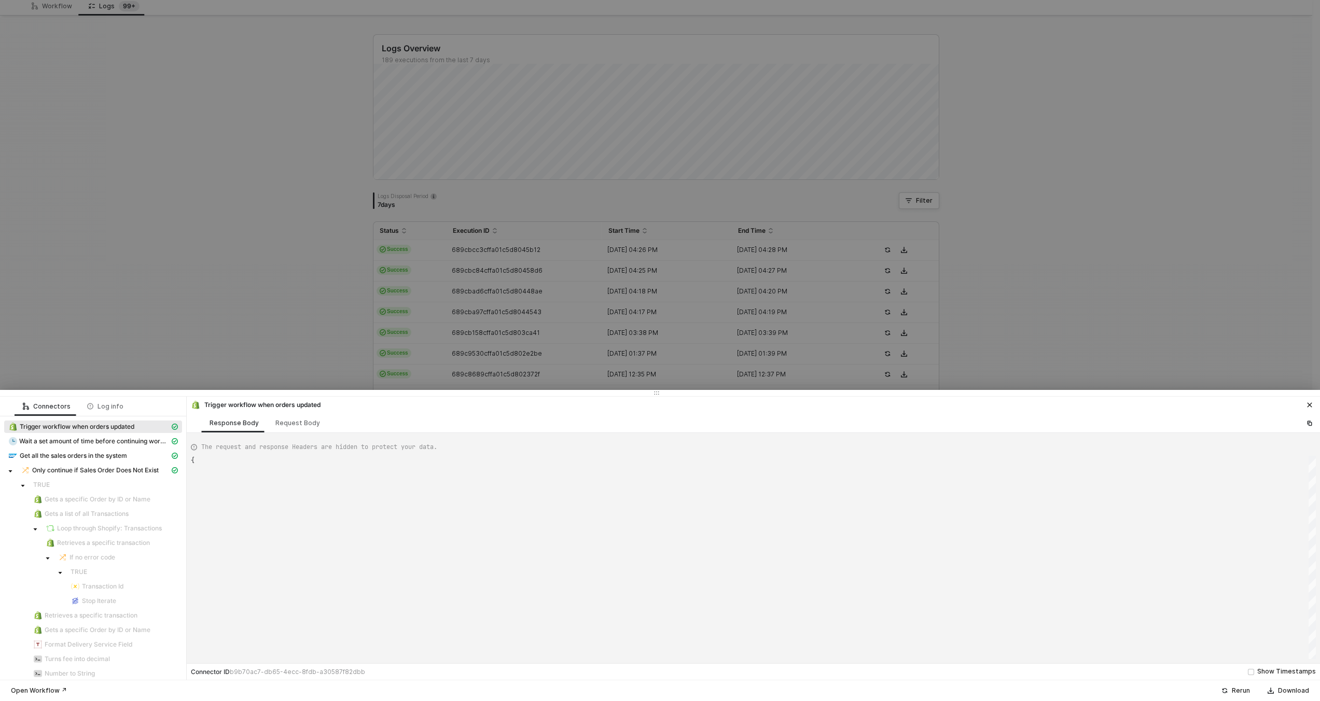
type textarea "{ "json": { "id": 6463072370929, "admin_graphql_api_id": "gid://shopify/Order/6…"
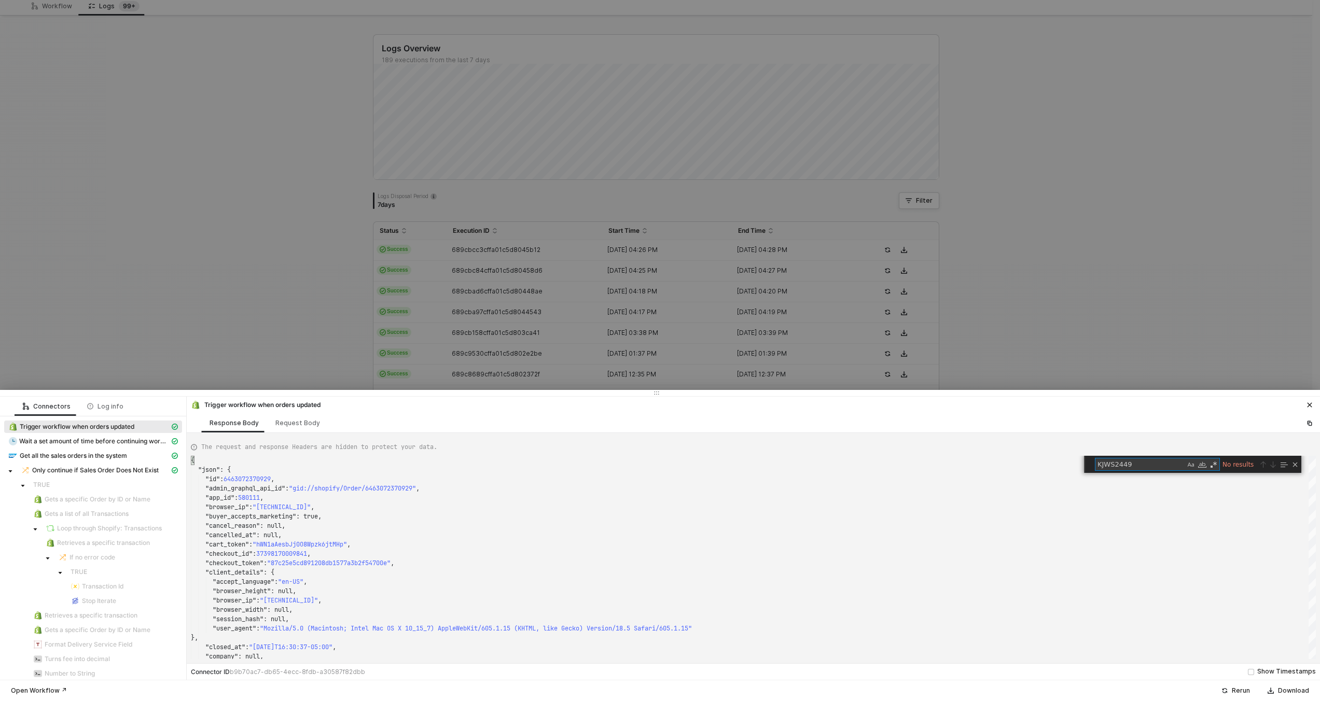
type textarea "KJWS2449"
click at [452, 302] on div at bounding box center [660, 350] width 1320 height 701
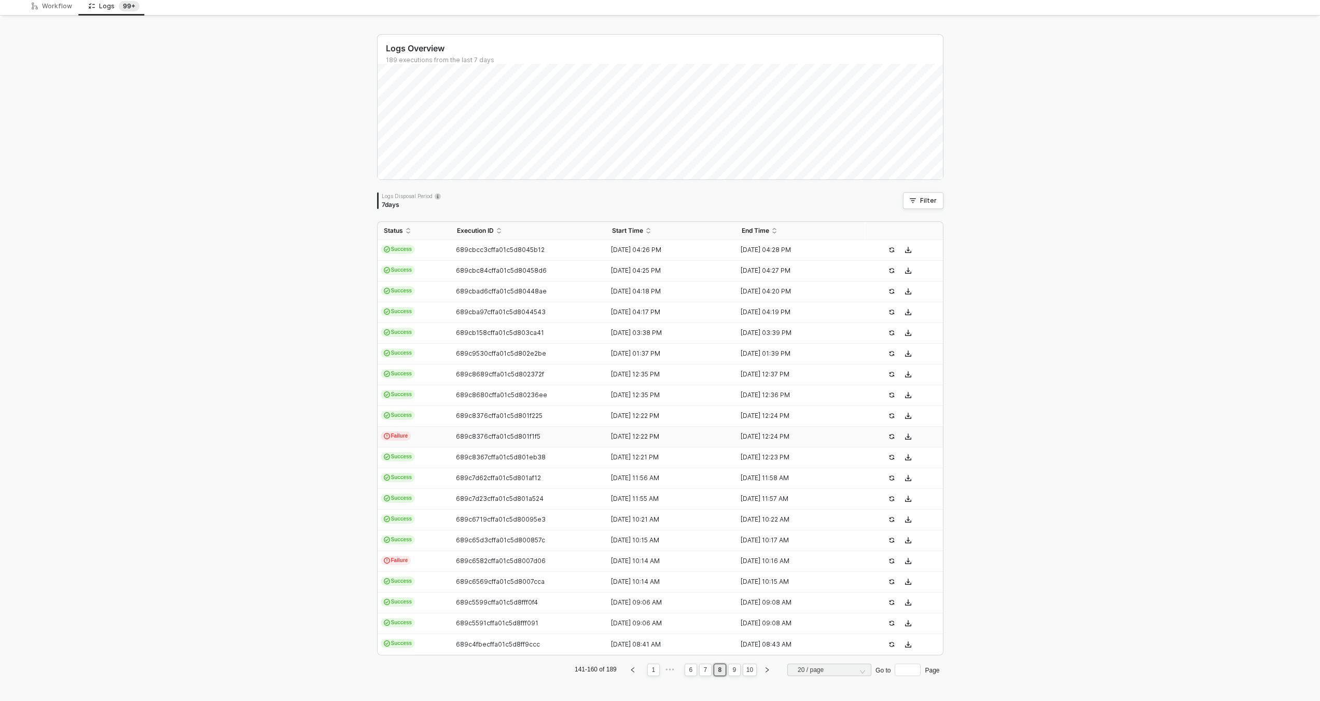
click at [441, 436] on td "Failure" at bounding box center [414, 437] width 73 height 21
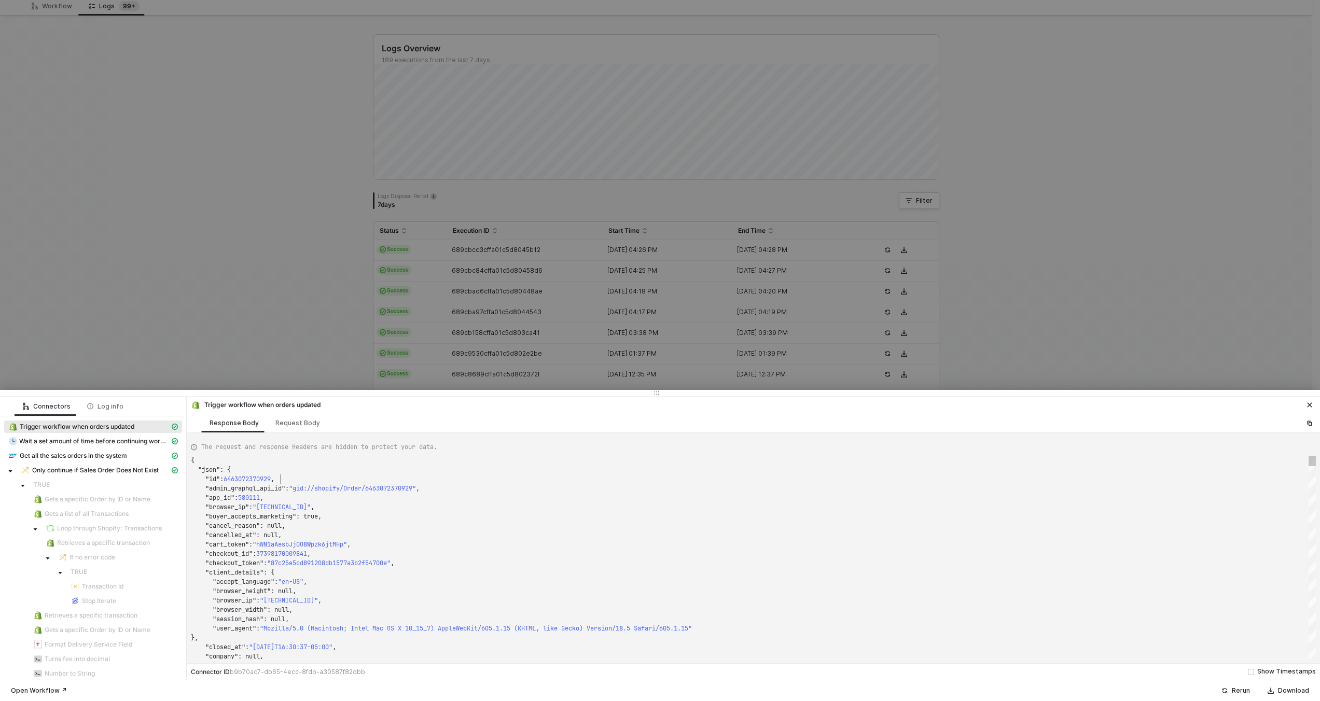
click at [468, 479] on div ""id" : 6463072370929 ," at bounding box center [753, 479] width 1125 height 9
type textarea "KJWS2449"
click at [438, 334] on div at bounding box center [660, 350] width 1320 height 701
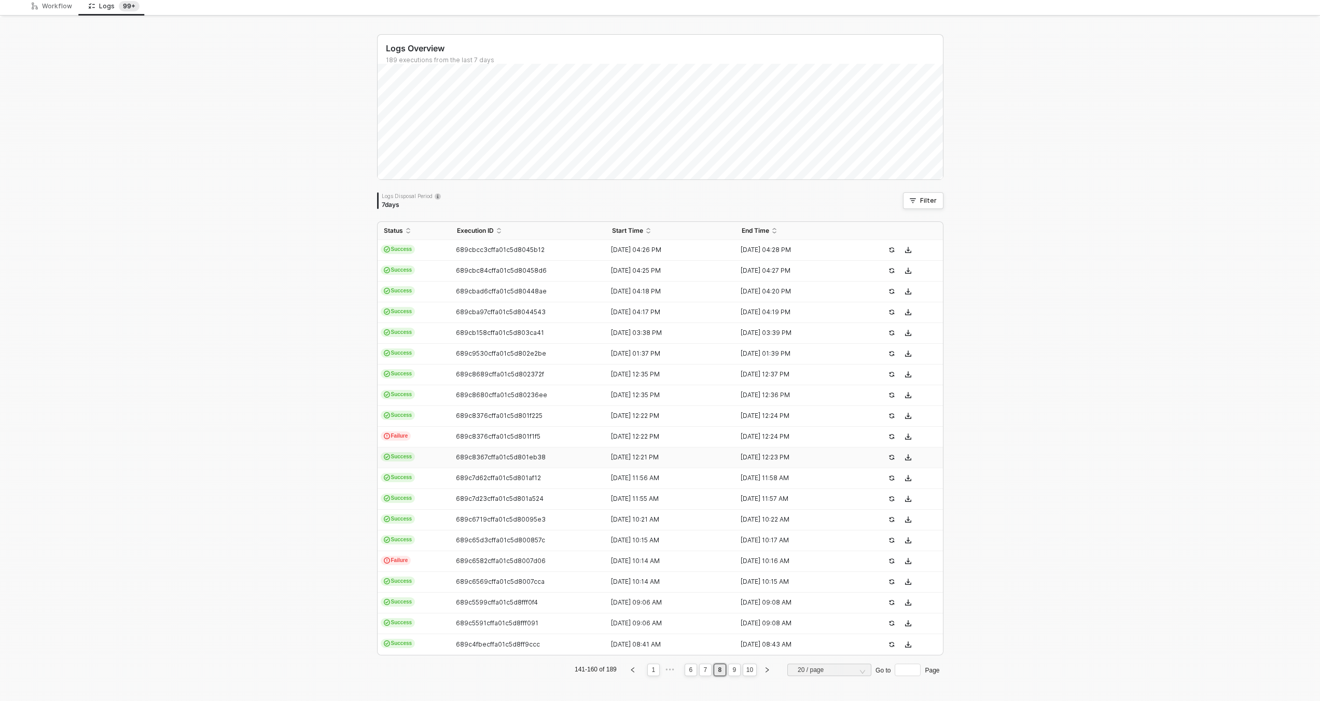
click at [451, 455] on div "689c8367cffa01c5d801eb38" at bounding box center [524, 457] width 147 height 8
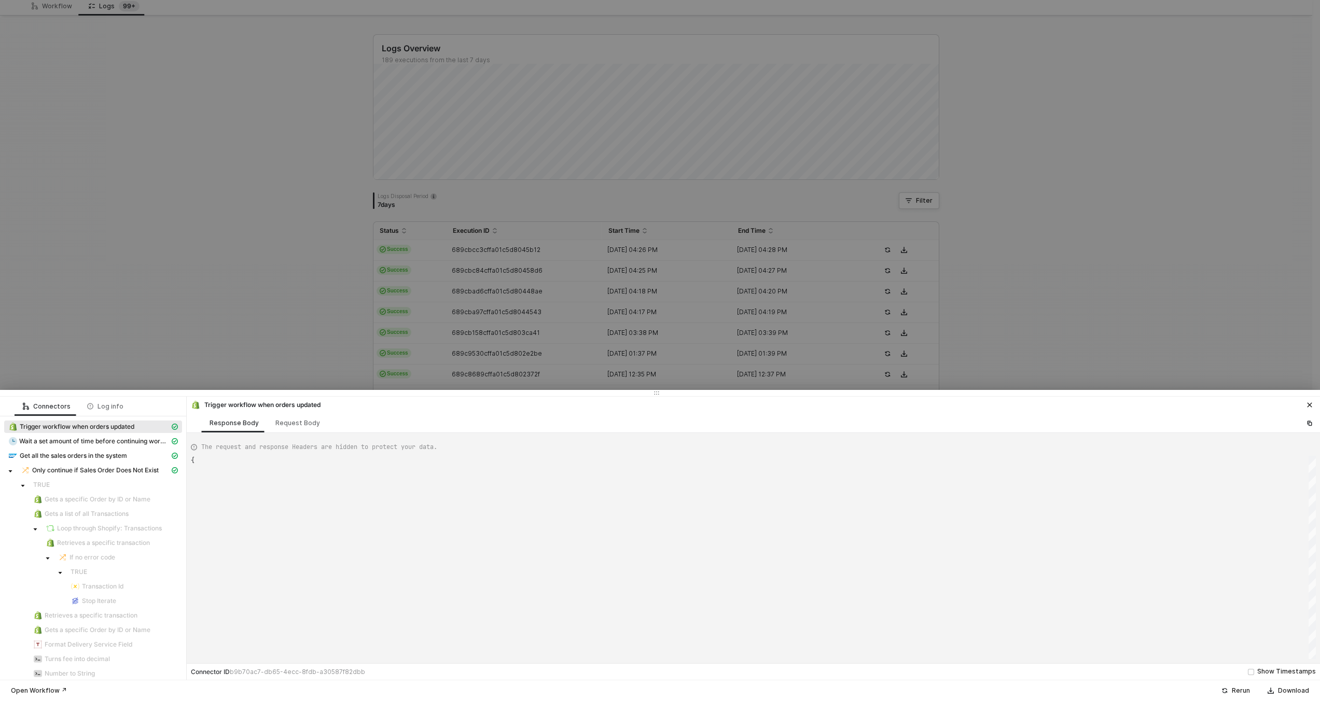
type textarea "{ "json": { "id": 6463072370929, "admin_graphql_api_id": "gid://shopify/Order/6…"
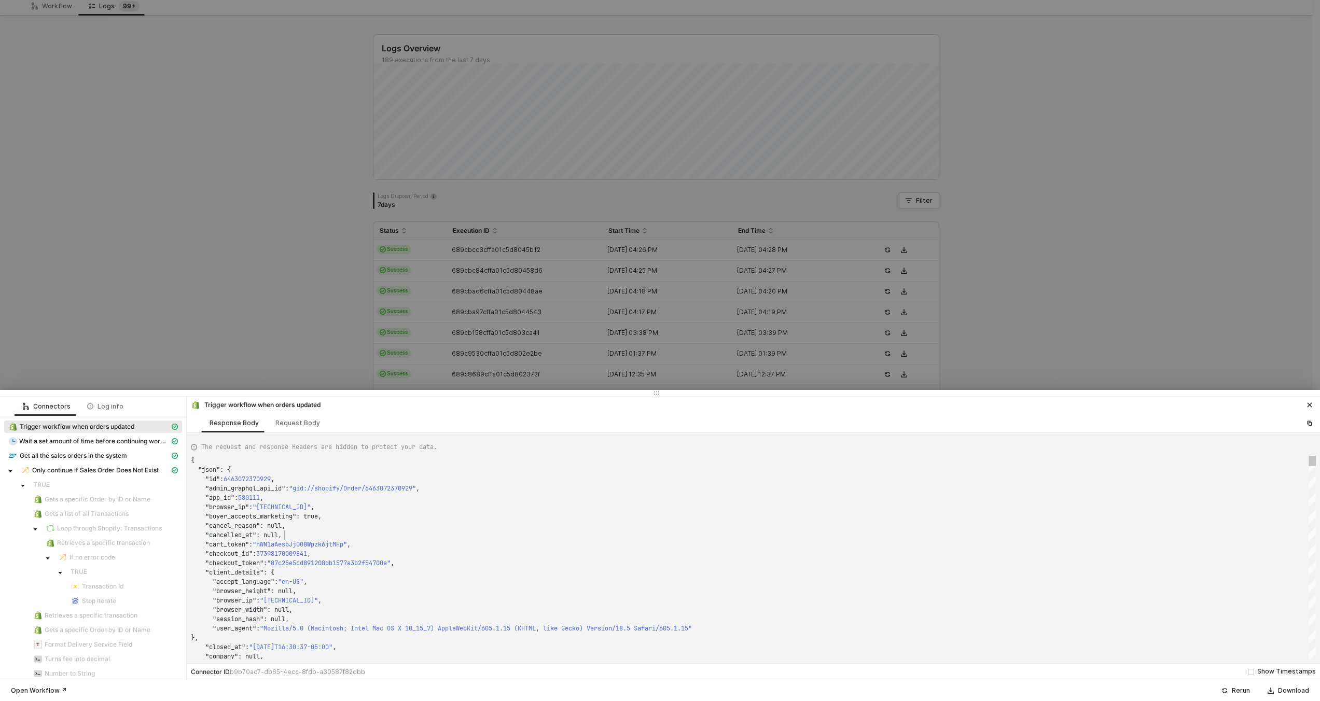
click at [477, 532] on div ""cancelled_at" : null," at bounding box center [753, 535] width 1125 height 9
type textarea "KJWS2449"
click at [440, 352] on div at bounding box center [660, 350] width 1320 height 701
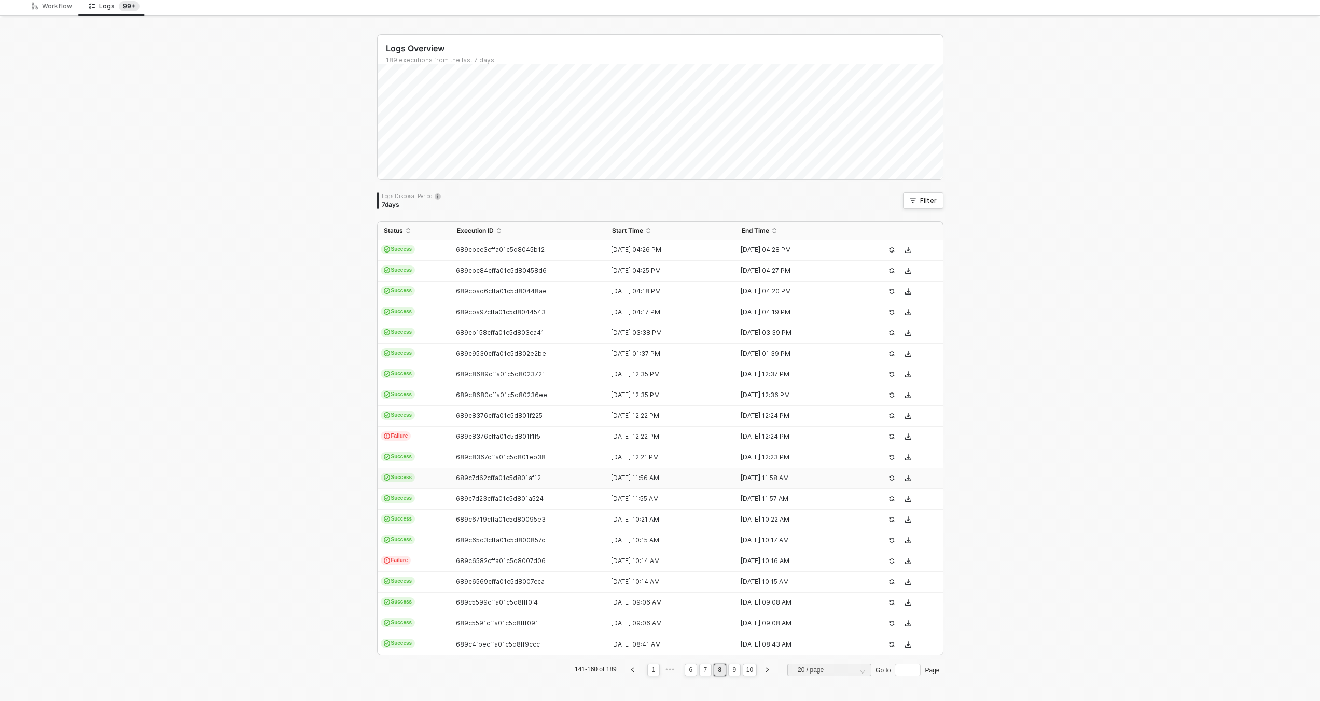
click at [436, 474] on td "Success" at bounding box center [414, 478] width 73 height 21
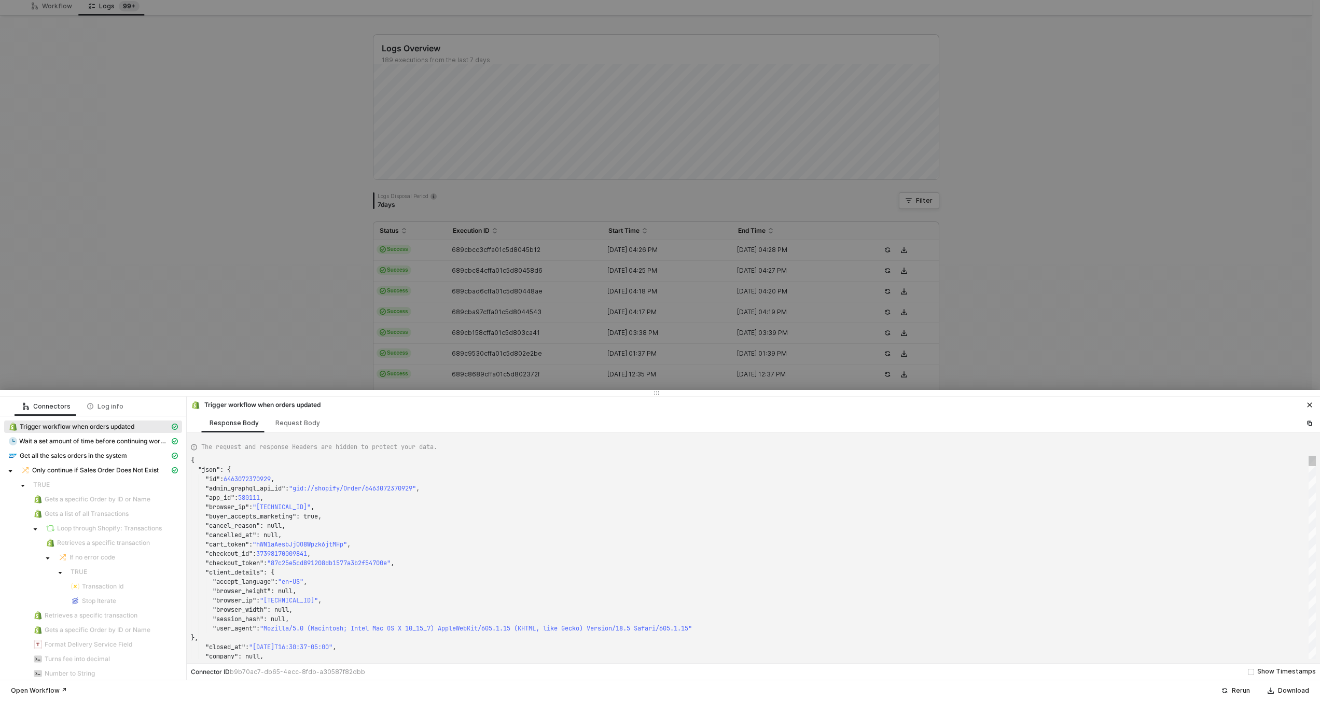
click at [464, 505] on div ""browser_ip" : "[TECHNICAL_ID]" ," at bounding box center [753, 507] width 1125 height 9
type textarea "{ "json": { "id": 6469090148593, "admin_graphql_api_id": "gid://shopify/Order/6…"
type textarea "KJWS2449"
click at [441, 324] on div at bounding box center [660, 350] width 1320 height 701
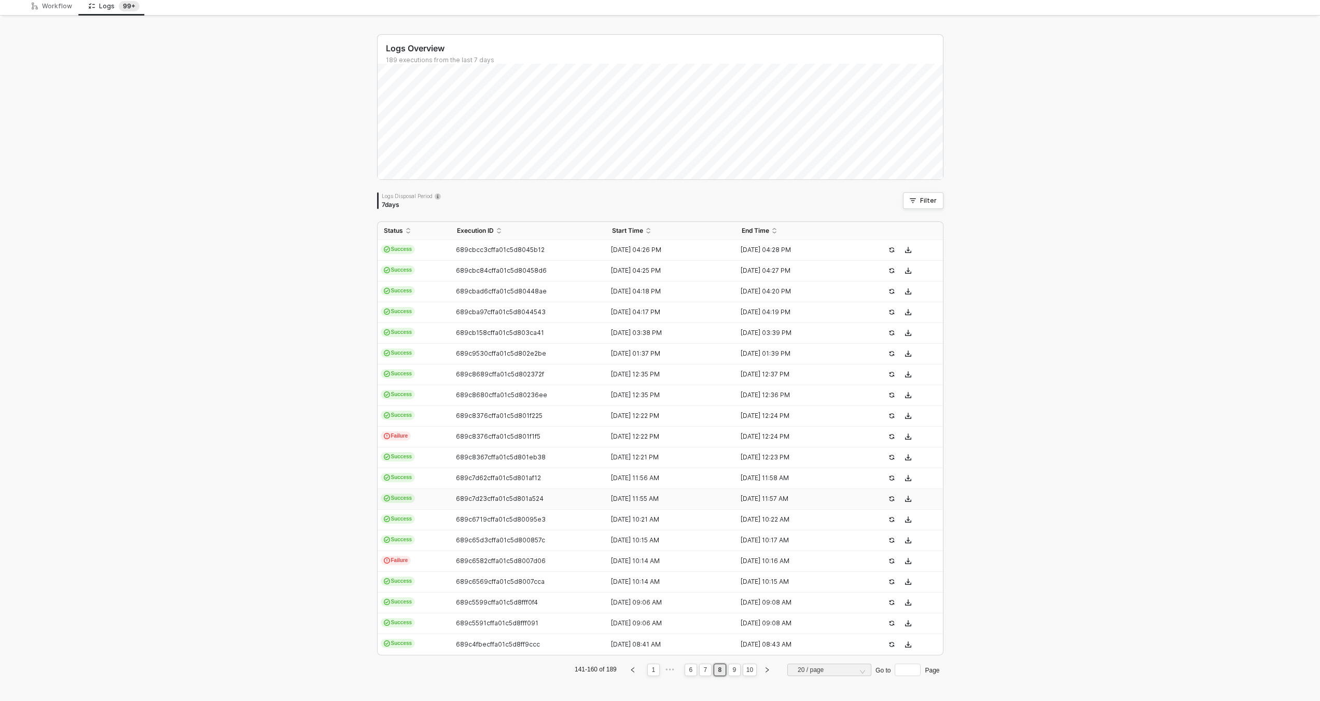
click at [451, 493] on td "689c7d23cffa01c5d801a524" at bounding box center [529, 499] width 156 height 21
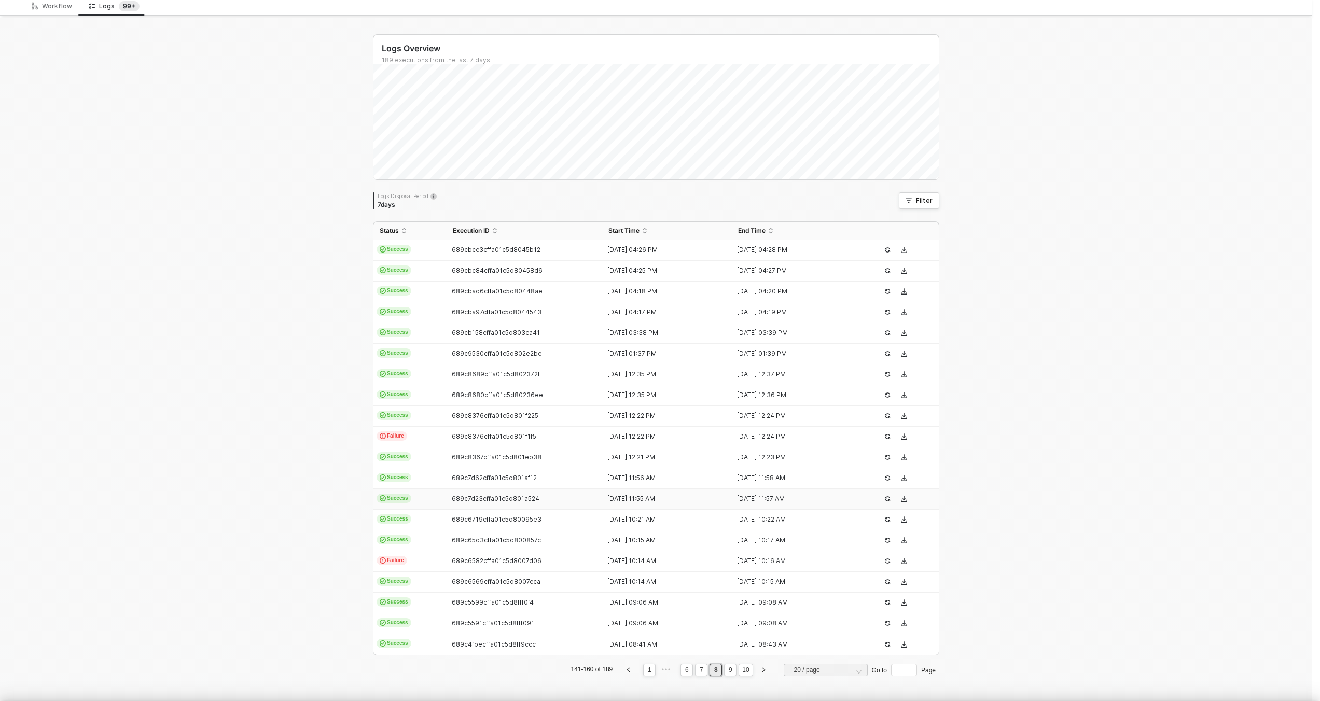
type textarea "{ "json": { "id": 6469090148593, "admin_graphql_api_id": "gid://shopify/Order/6…"
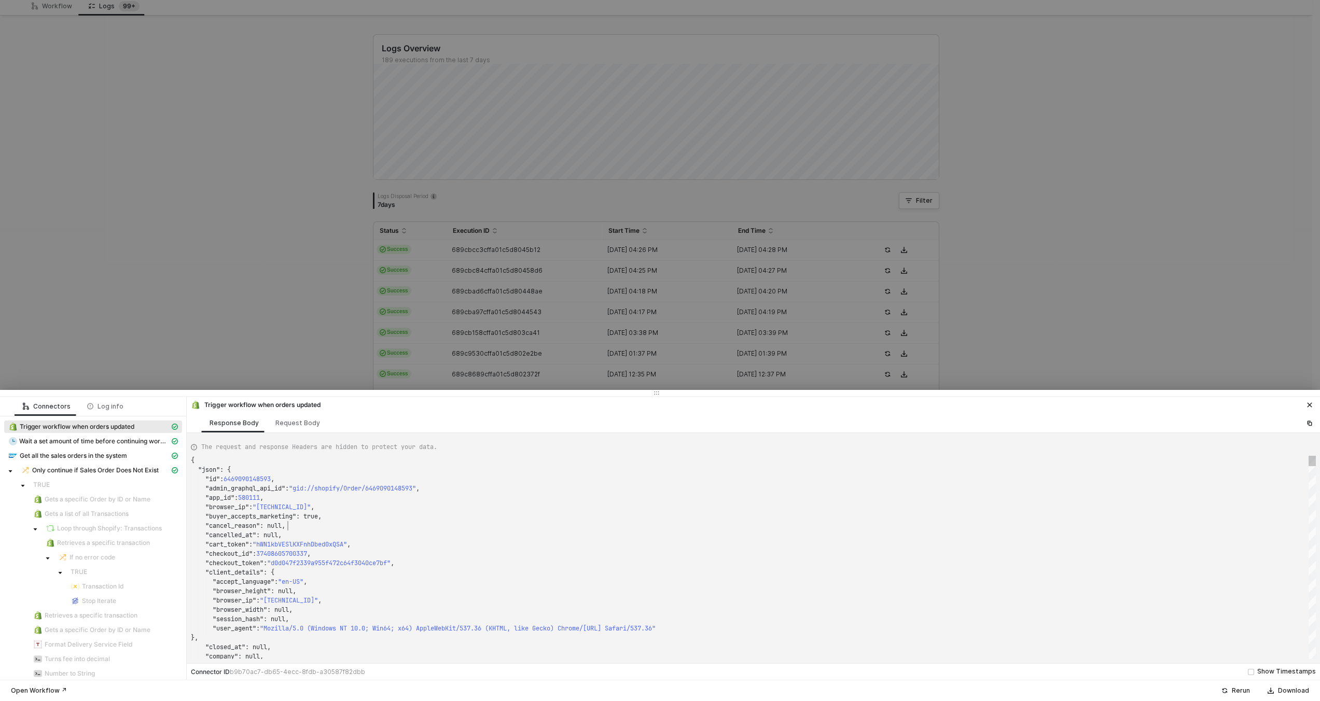
click at [449, 531] on div ""cancelled_at" : null," at bounding box center [753, 535] width 1125 height 9
type textarea "KJWS2449"
click at [421, 314] on div at bounding box center [660, 350] width 1320 height 701
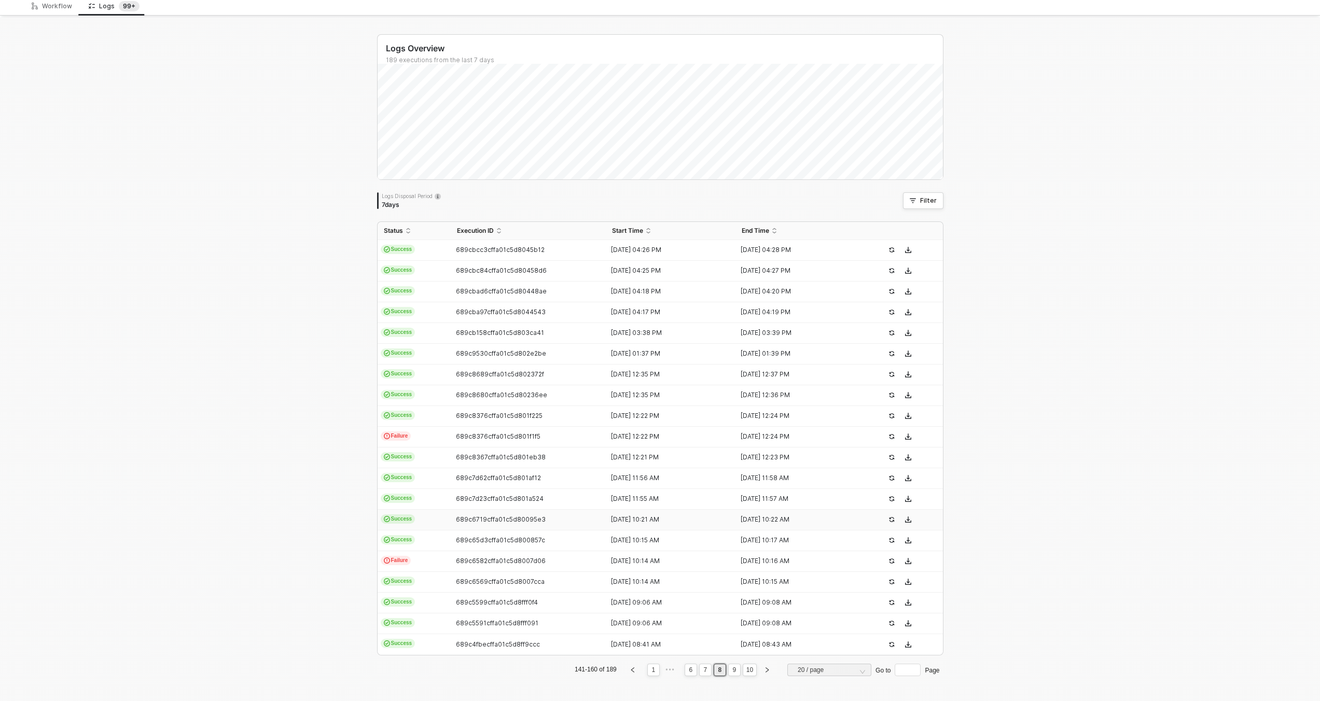
click at [456, 516] on span "689c6719cffa01c5d80095e3" at bounding box center [501, 520] width 90 height 8
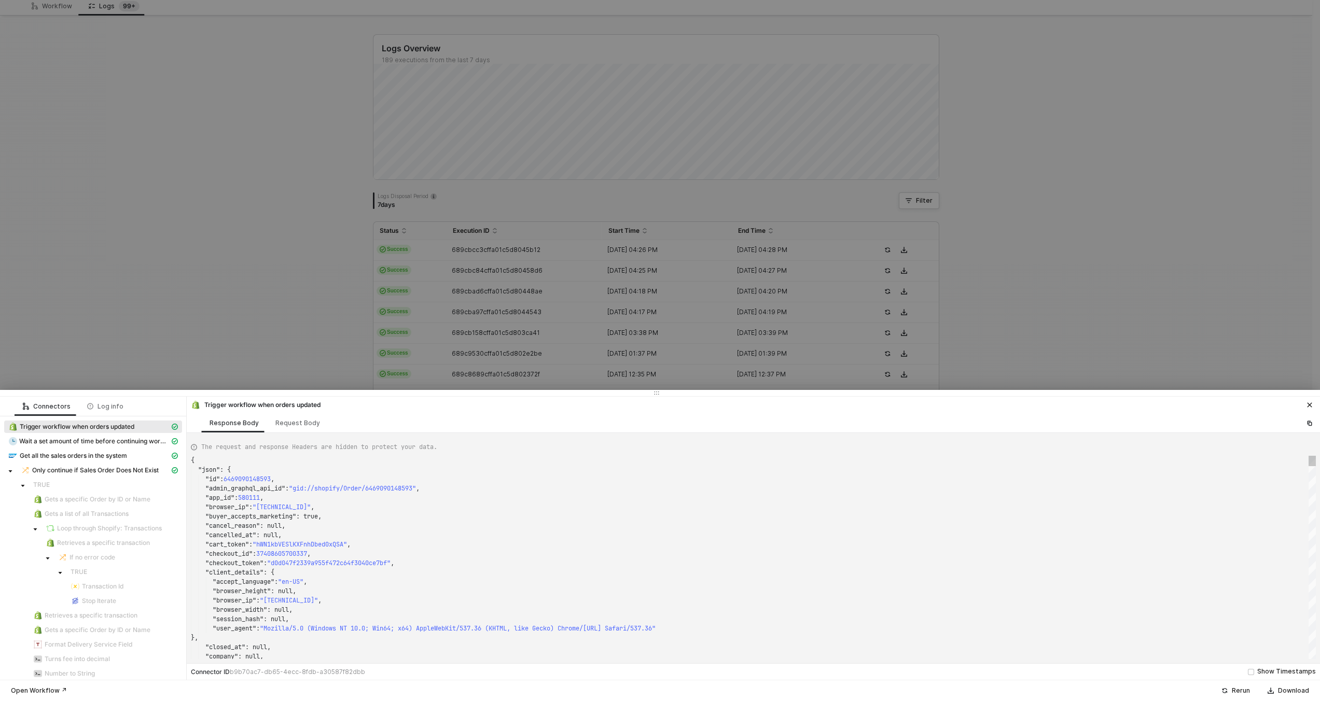
click at [459, 519] on div ""buyer_accepts_marketing" : true," at bounding box center [753, 516] width 1125 height 9
type textarea "{ "json": { "id": 6466899902705, "admin_graphql_api_id": "gid://shopify/Order/6…"
type textarea "KJWS2449"
click at [461, 338] on div at bounding box center [660, 350] width 1320 height 701
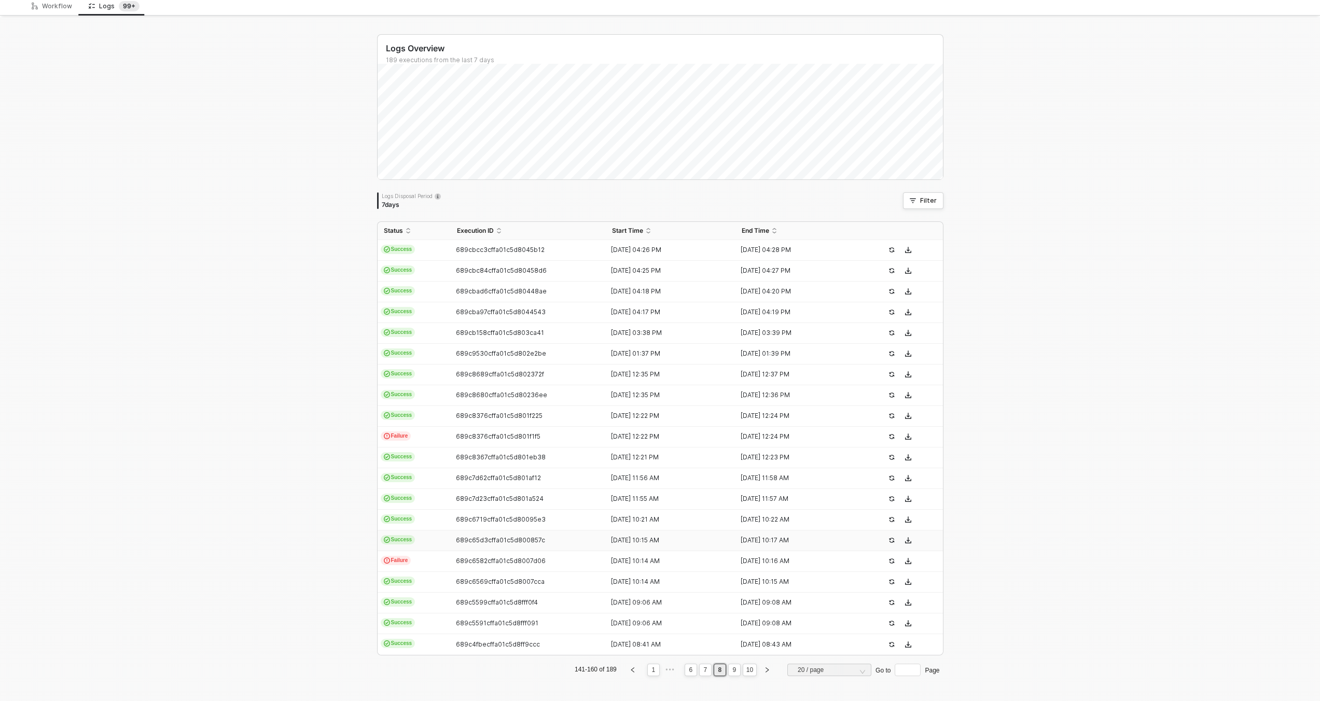
click at [451, 535] on td "689c65d3cffa01c5d800857c" at bounding box center [529, 541] width 156 height 21
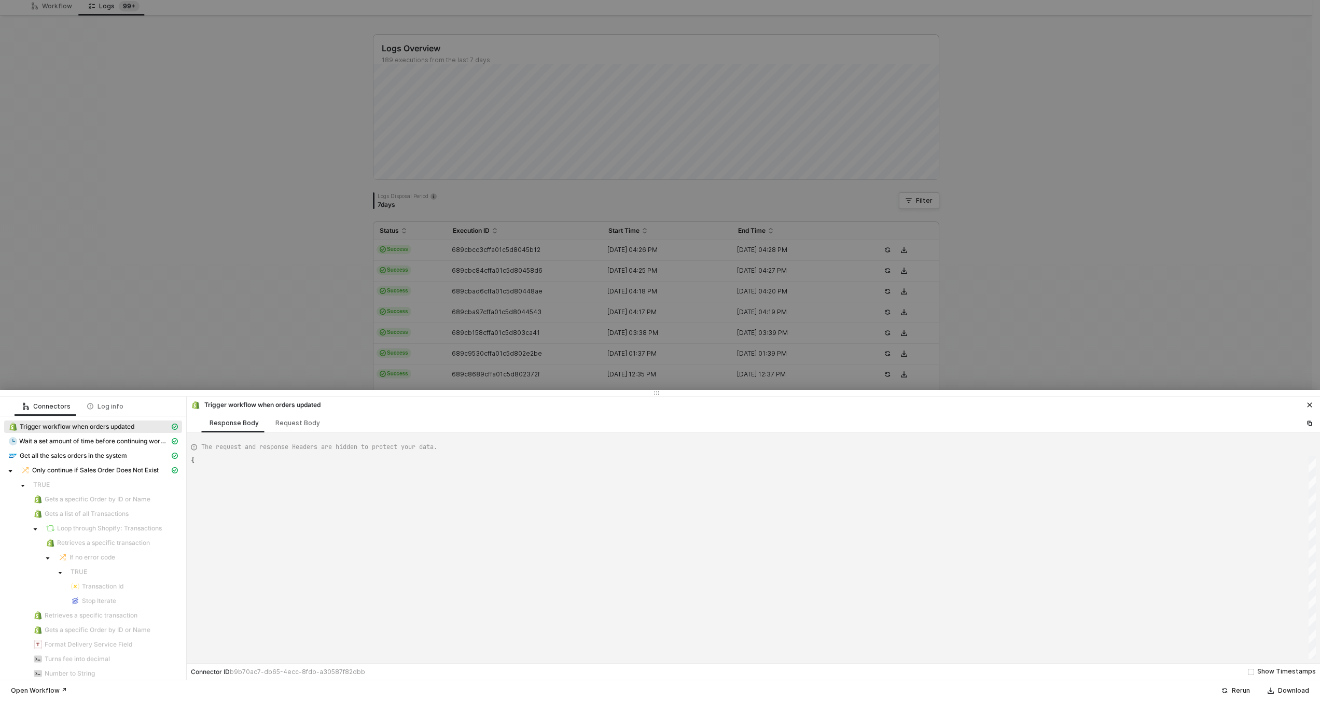
type textarea "{ "json": { "id": 6466899902705, "admin_graphql_api_id": "gid://shopify/Order/6…"
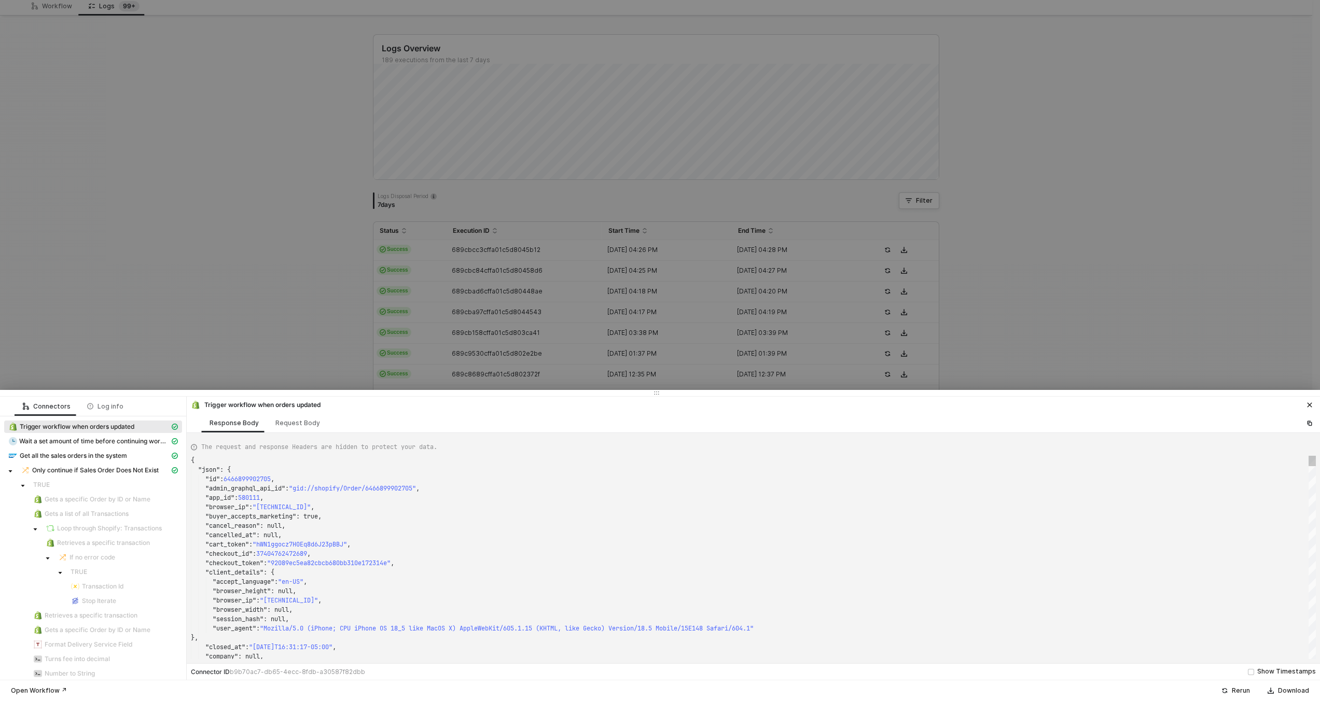
click at [451, 529] on div ""cancel_reason" : null," at bounding box center [753, 525] width 1125 height 9
type textarea "KJWS2449"
click at [451, 361] on div at bounding box center [660, 350] width 1320 height 701
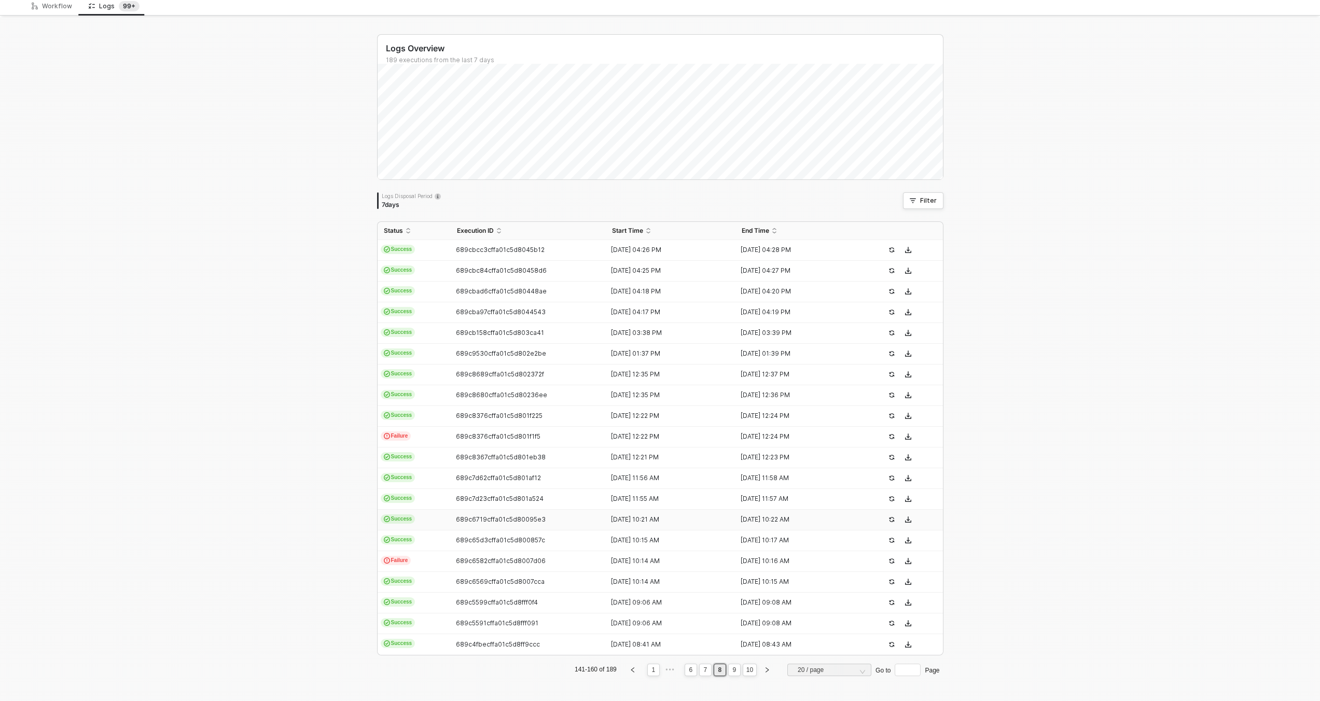
click at [451, 520] on div "689c6719cffa01c5d80095e3" at bounding box center [524, 520] width 147 height 8
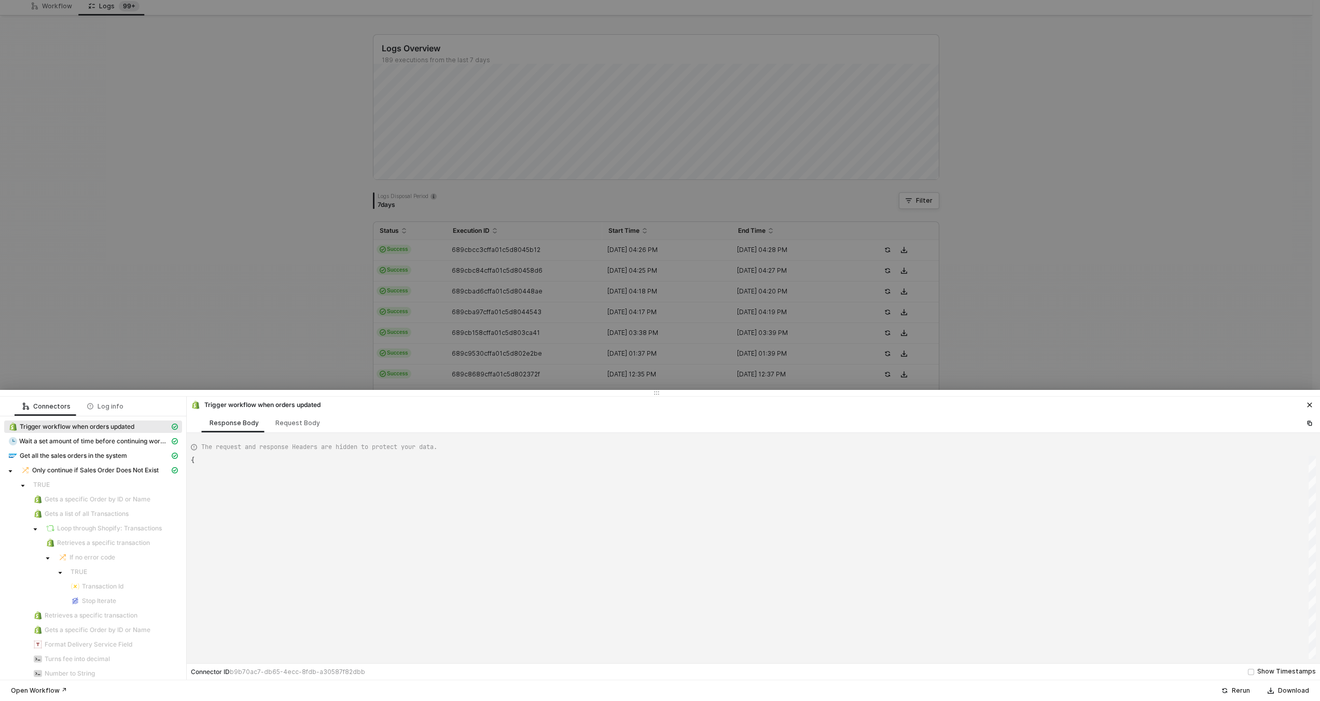
type textarea "{ "json": { "id": 6466899902705, "admin_graphql_api_id": "gid://shopify/Order/6…"
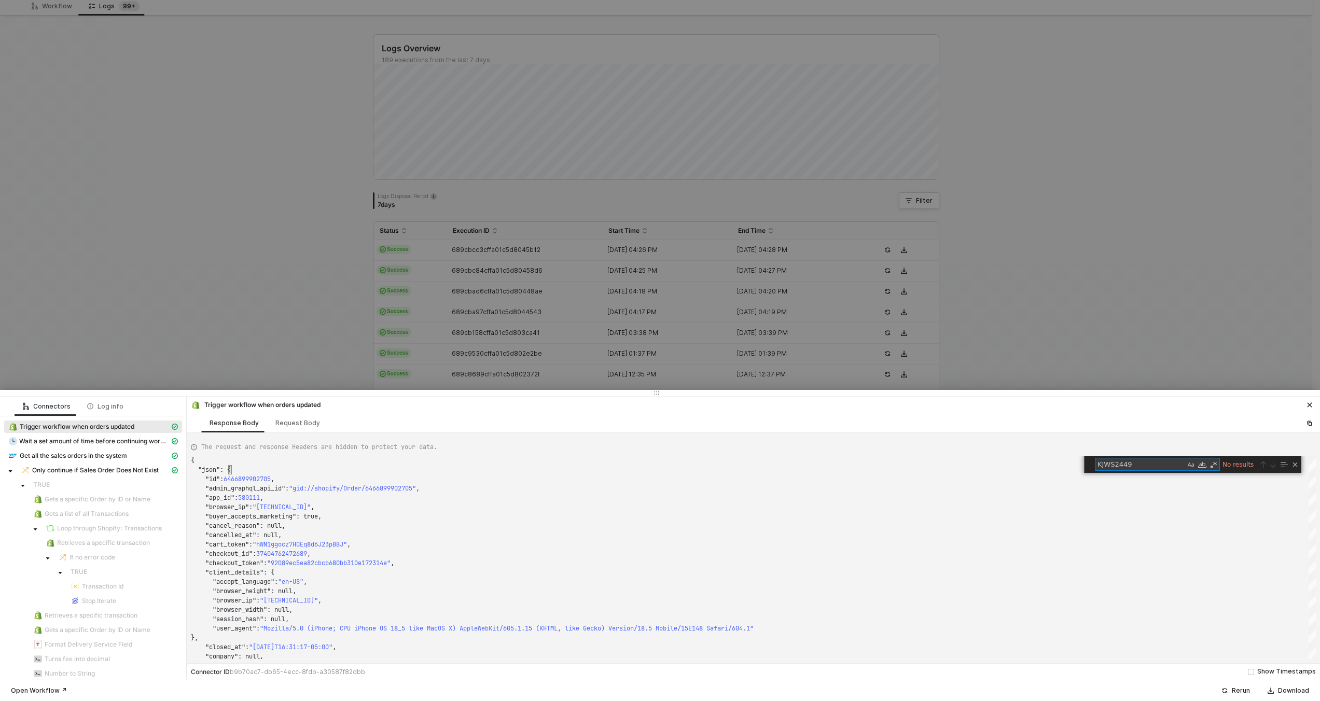
type textarea "KJWS2449"
click at [438, 355] on div at bounding box center [660, 350] width 1320 height 701
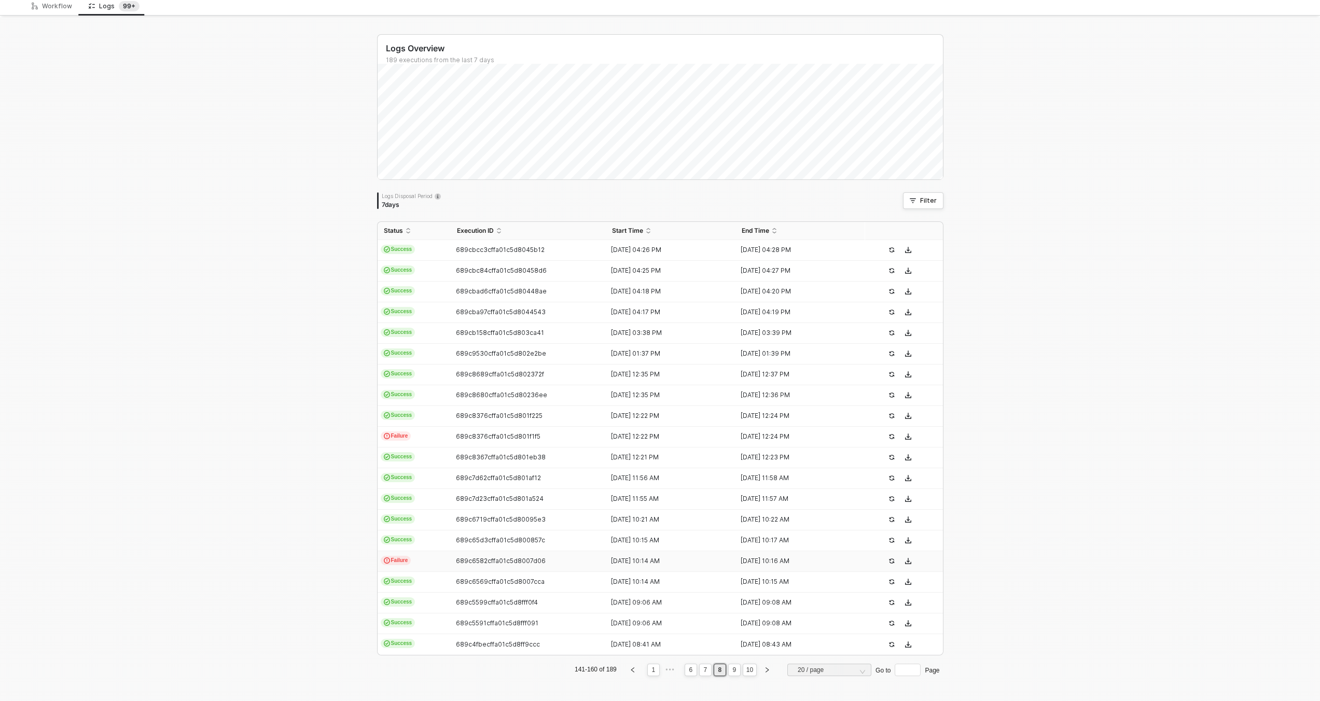
click at [405, 560] on span "Failure" at bounding box center [396, 560] width 31 height 9
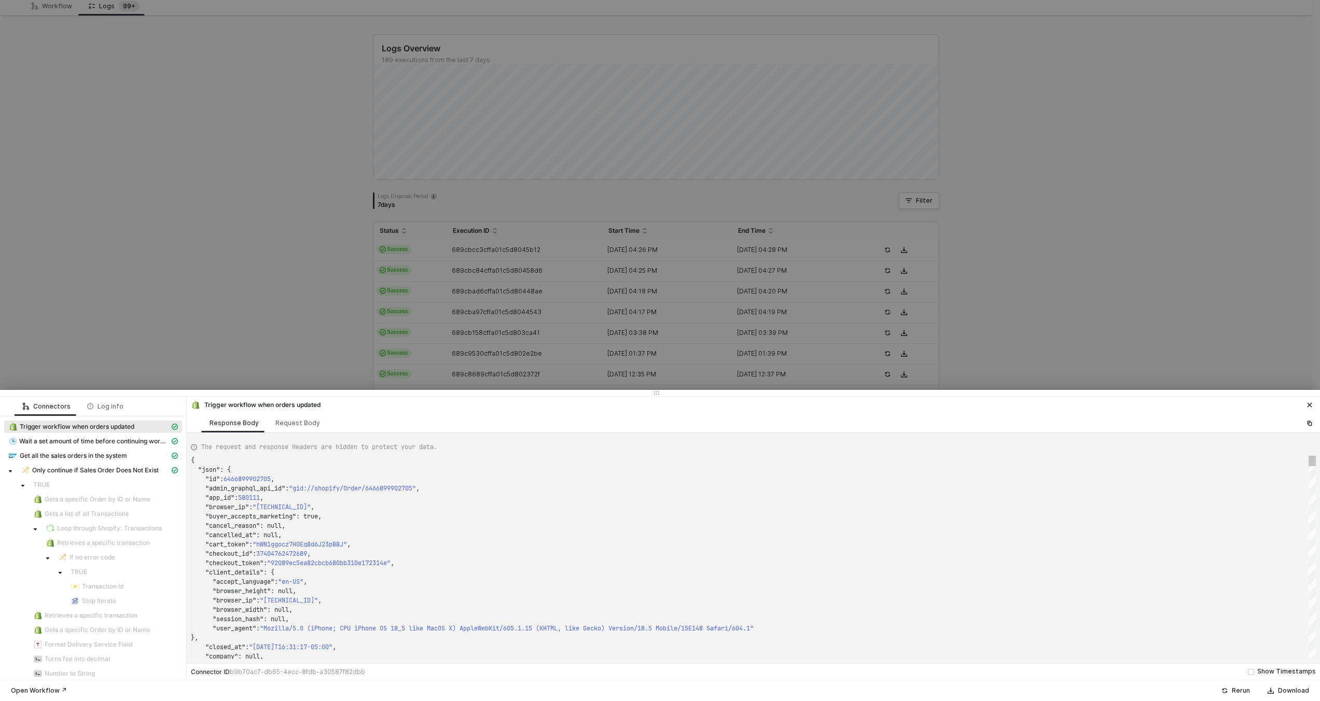
type textarea ""checkout_id": 37404762472689, "checkout_token": "92089ec5ea82cbcb680bb310e1723…"
click at [415, 553] on div ""checkout_id" : 37404762472689 ," at bounding box center [753, 553] width 1125 height 9
type textarea "KJWS2449"
type textarea "{ "json": { "id": 6463821480177, "admin_graphql_api_id": "gid://shopify/Order/6…"
type textarea "KJWS2449"
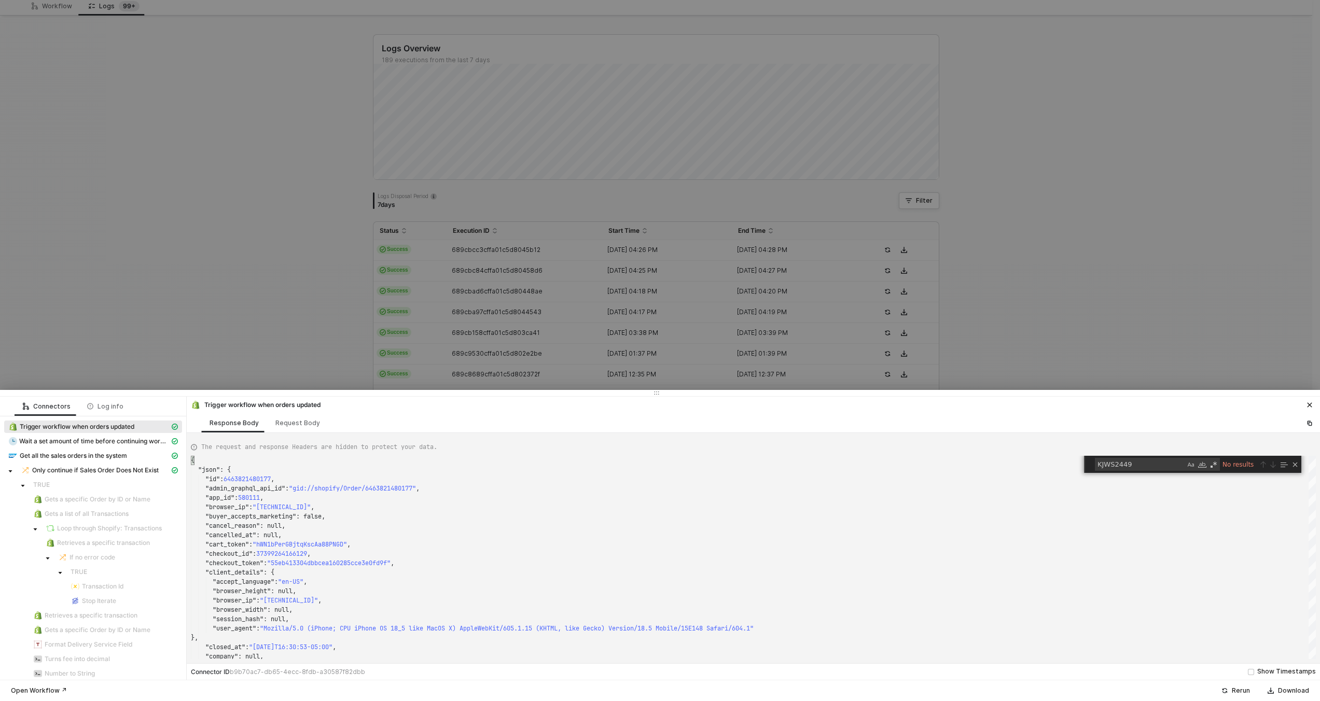
click at [442, 308] on div at bounding box center [660, 350] width 1320 height 701
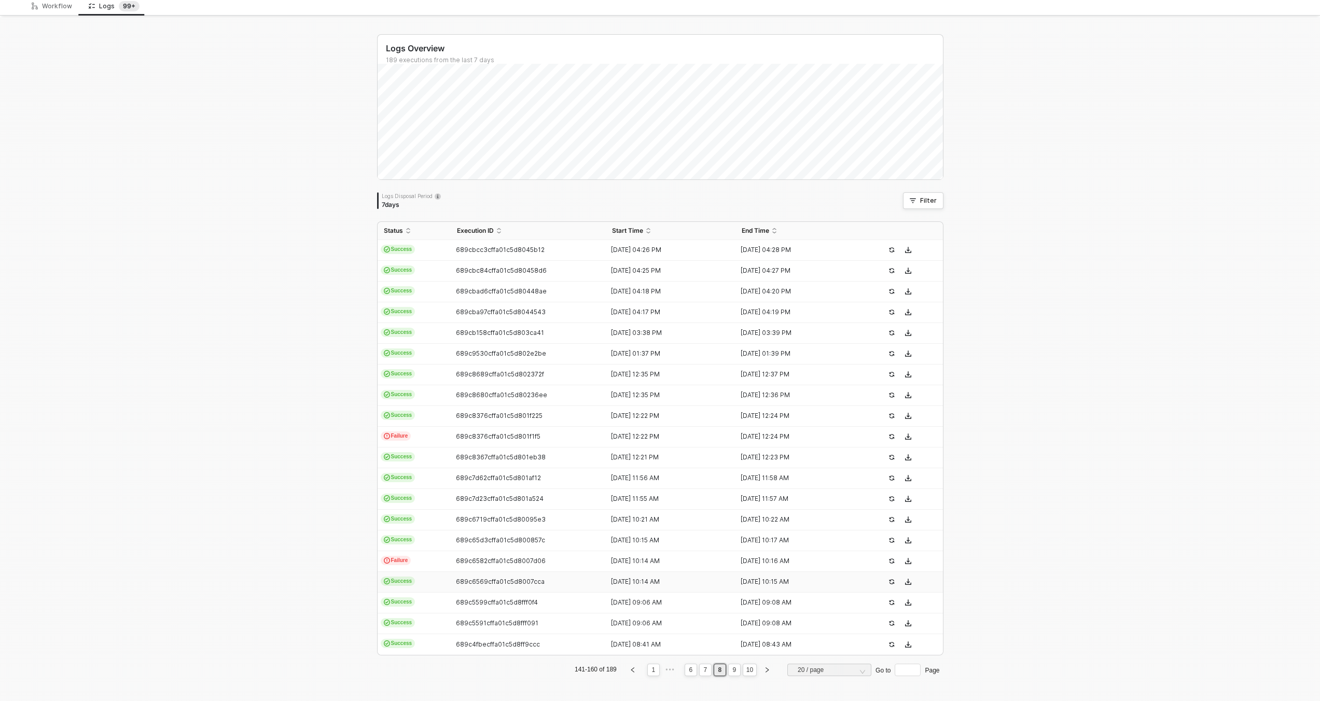
click at [419, 577] on td "Success" at bounding box center [414, 582] width 73 height 21
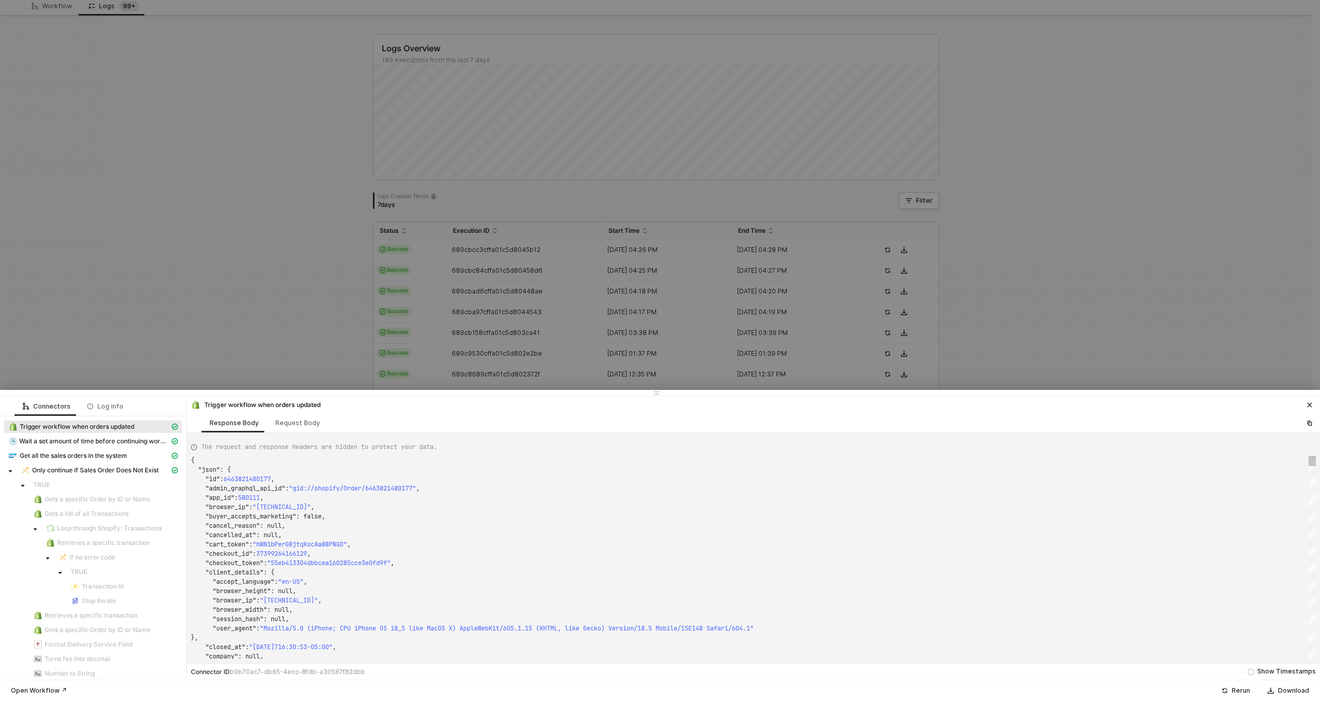
type textarea ""checkout_id": 37399264166129, "checkout_token": "55eb413304dbbcea160285cce3e0f…"
click at [429, 566] on div ""checkout_token" : "55eb413304dbbcea160285cce3e0fd9f" ," at bounding box center [753, 563] width 1125 height 9
type textarea "KJWS2449"
type textarea "{ "json": { "id": 6466899902705, "admin_graphql_api_id": "gid://shopify/Order/6…"
type textarea "KJWS2449"
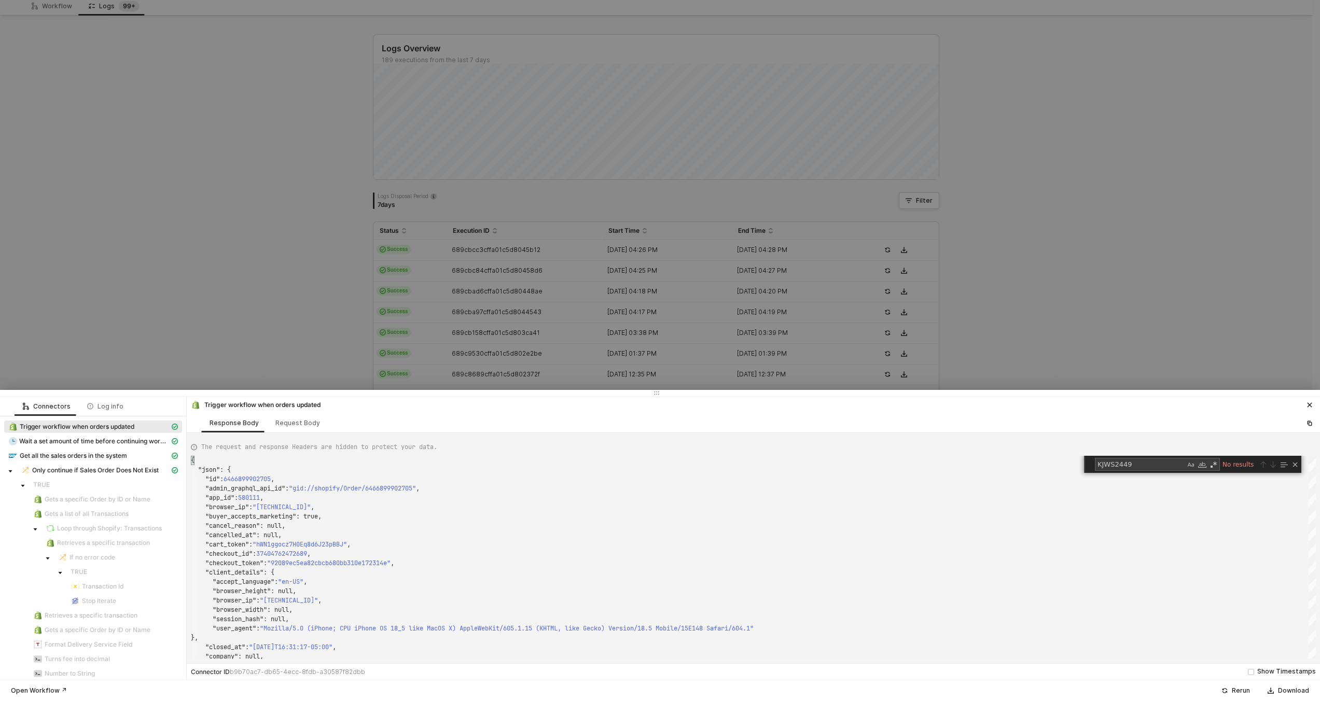
click at [470, 329] on div at bounding box center [660, 350] width 1320 height 701
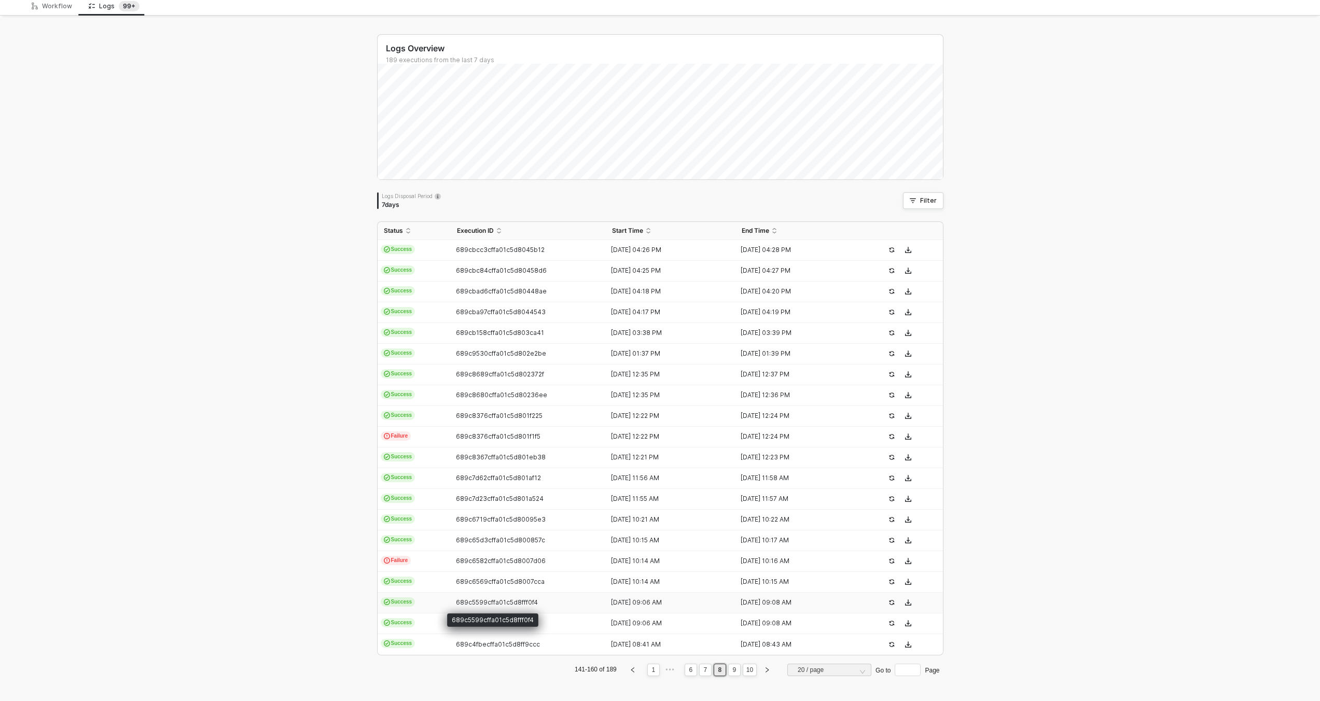
click at [464, 604] on span "689c5599cffa01c5d8fff0f4" at bounding box center [497, 603] width 82 height 8
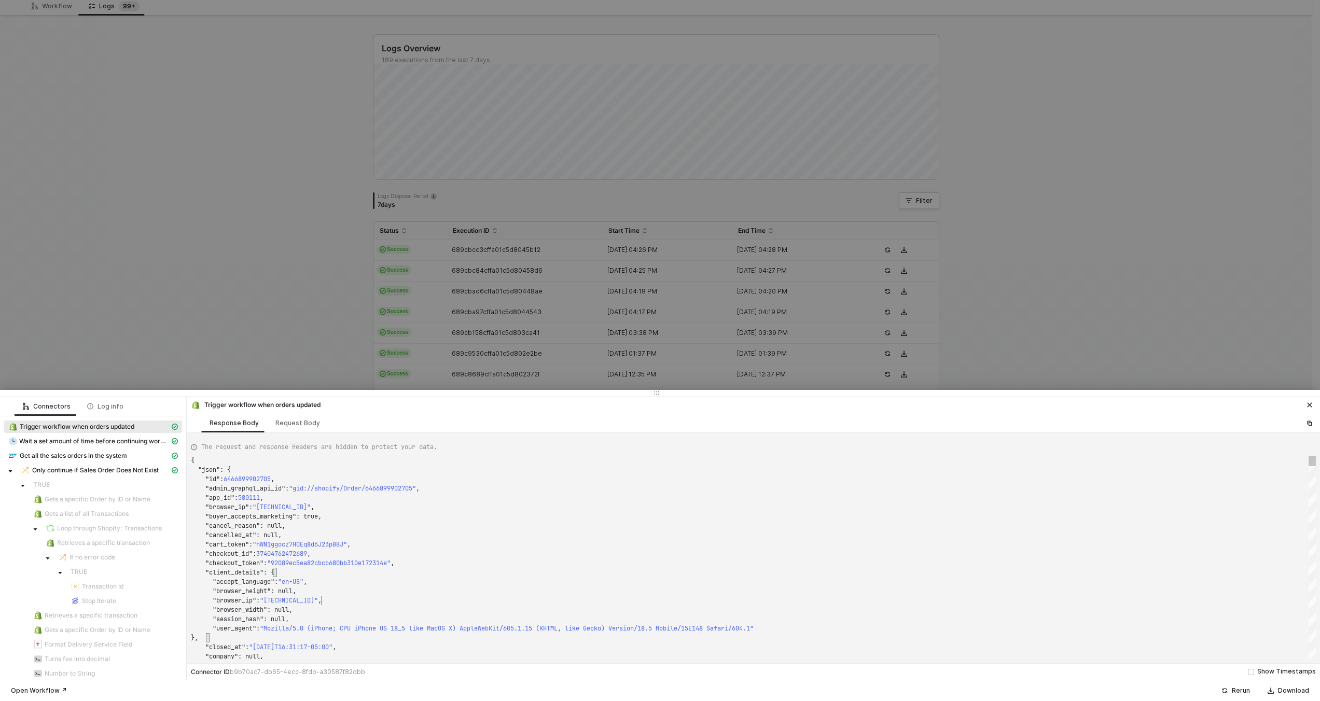
click at [475, 604] on div ""browser_ip" : "[TECHNICAL_ID]" ," at bounding box center [753, 600] width 1125 height 9
type textarea "{ "json": { "id": 6463072370929, "admin_graphql_api_id": "gid://shopify/Order/6…"
type textarea "KJWS2449"
click at [502, 321] on div at bounding box center [660, 350] width 1320 height 701
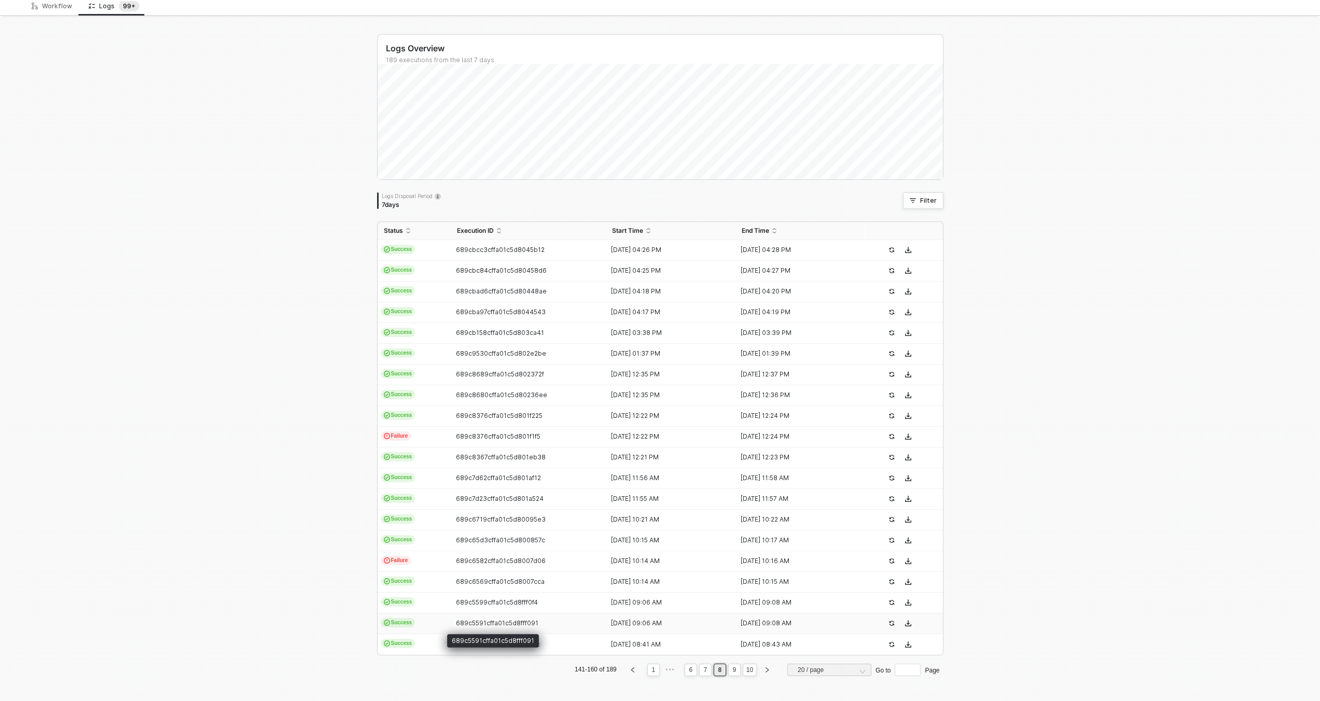
click at [498, 623] on span "689c5591cffa01c5d8fff091" at bounding box center [497, 623] width 82 height 8
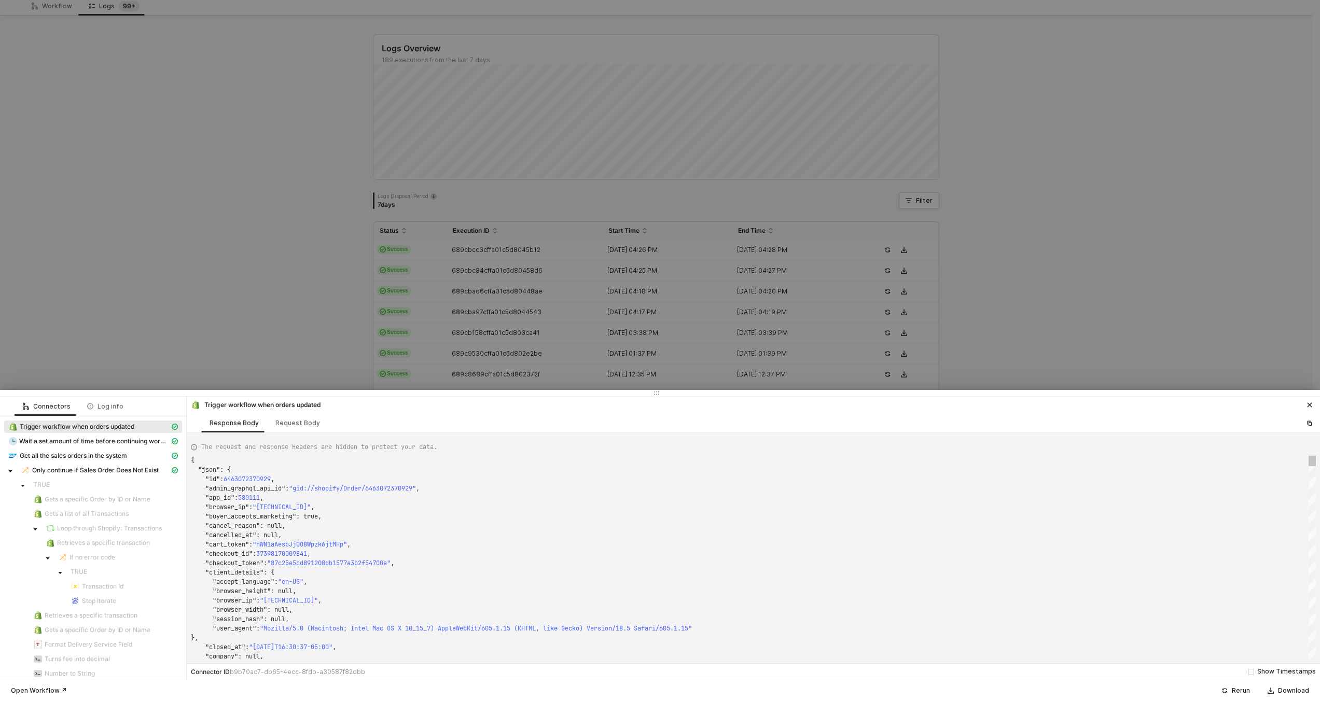
click at [513, 606] on div ""browser_width" : null," at bounding box center [753, 609] width 1125 height 9
type textarea "{ "json": { "id": 6463072370929, "admin_graphql_api_id": "gid://shopify/Order/6…"
type textarea "KJWS2449"
click at [484, 371] on div at bounding box center [660, 350] width 1320 height 701
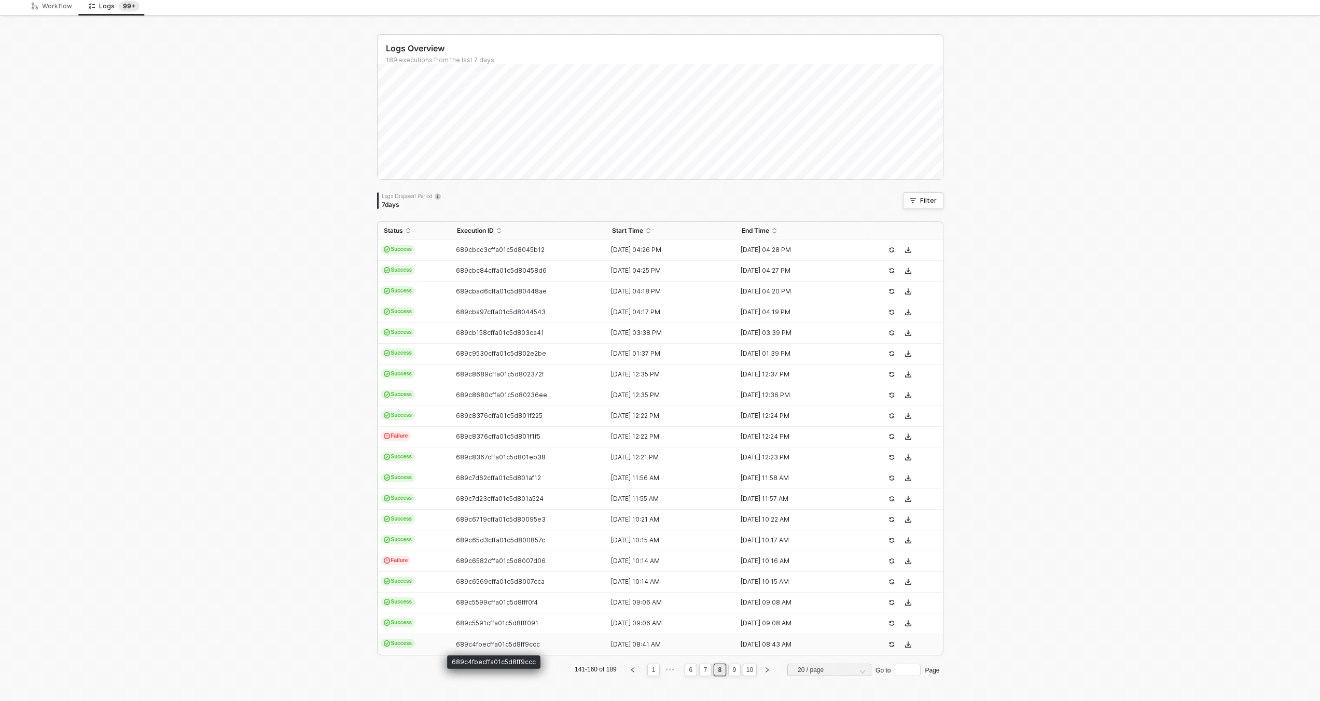
click at [464, 647] on span "689c4fbecffa01c5d8ff9ccc" at bounding box center [498, 645] width 84 height 8
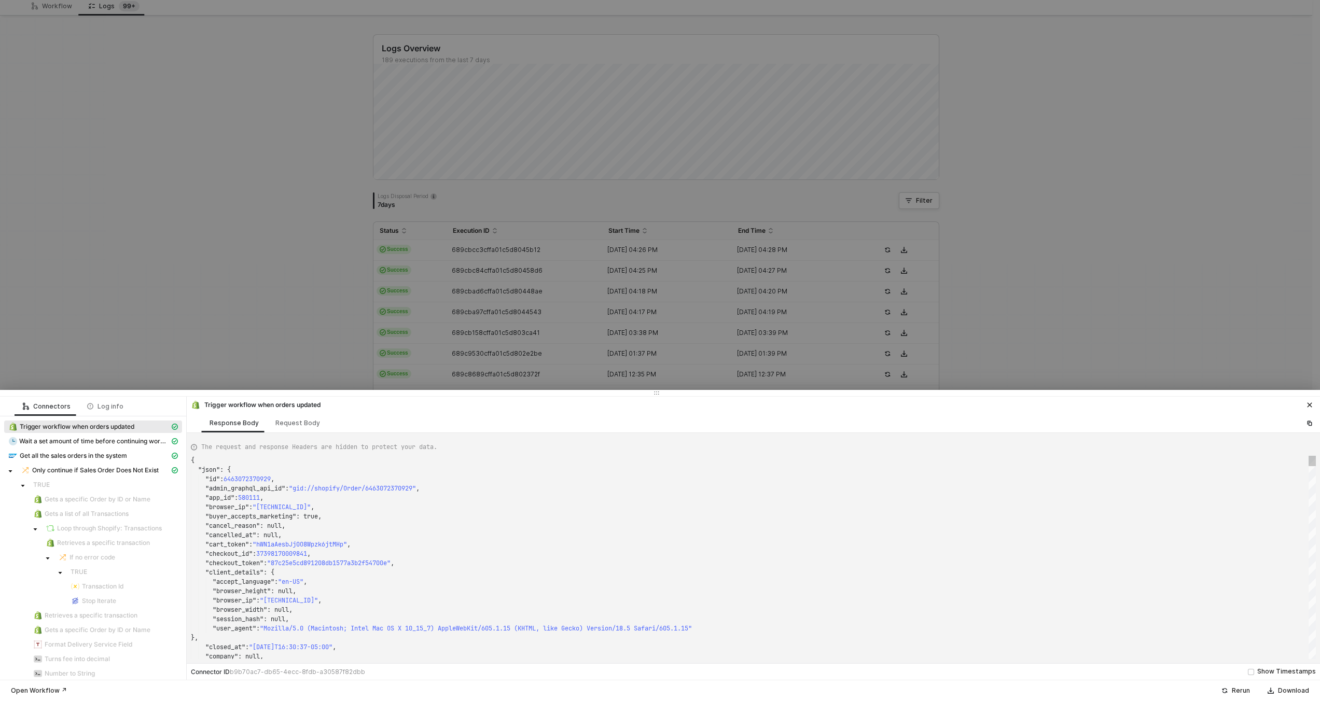
type textarea ""checkout_id": 37398170009841, "checkout_token": "87c25e5cd891208db1577a3b2f547…"
click at [512, 604] on div ""browser_ip" : "[TECHNICAL_ID]" ," at bounding box center [753, 600] width 1125 height 9
type textarea "KJWS2449"
type textarea ""merchant_business_entity_id": "MTU0MzczMTg3NzU3", "merchant_of_record_app_id":…"
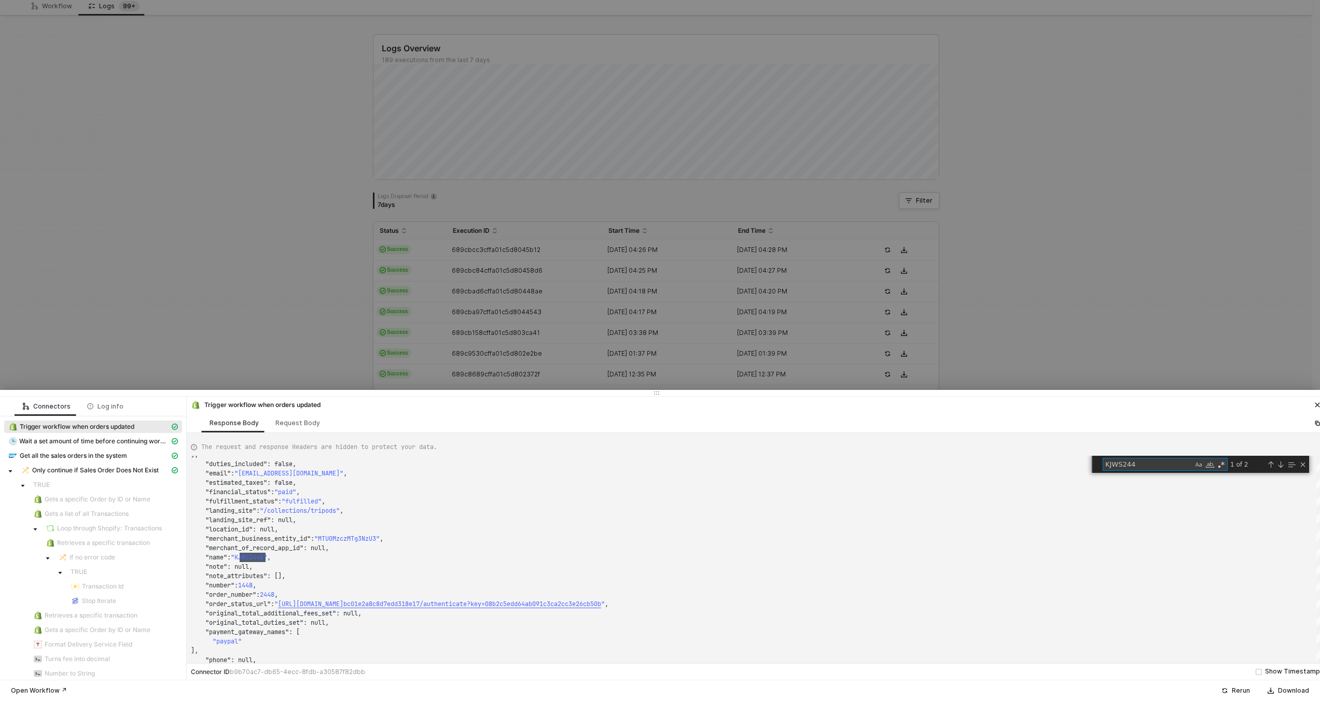
type textarea "KJWS244"
click at [478, 320] on div at bounding box center [660, 350] width 1320 height 701
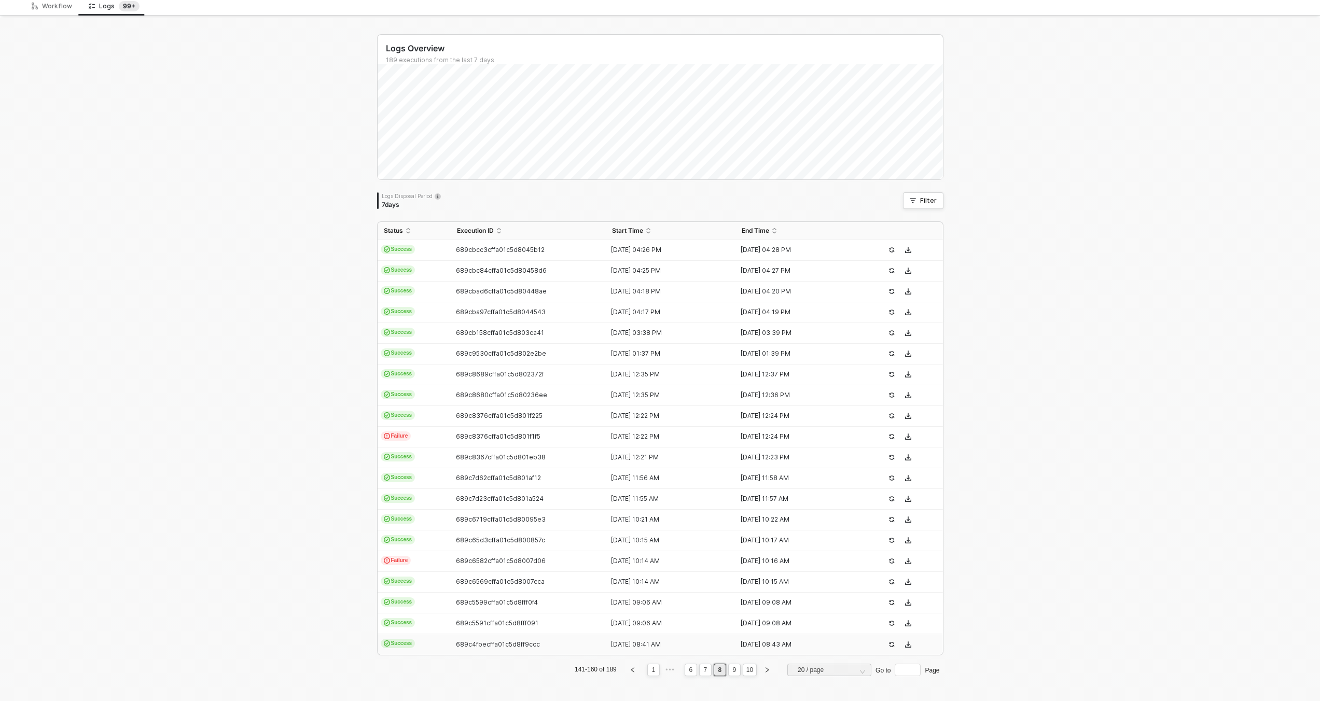
click at [536, 641] on div "689c4fbecffa01c5d8ff9ccc" at bounding box center [524, 645] width 147 height 8
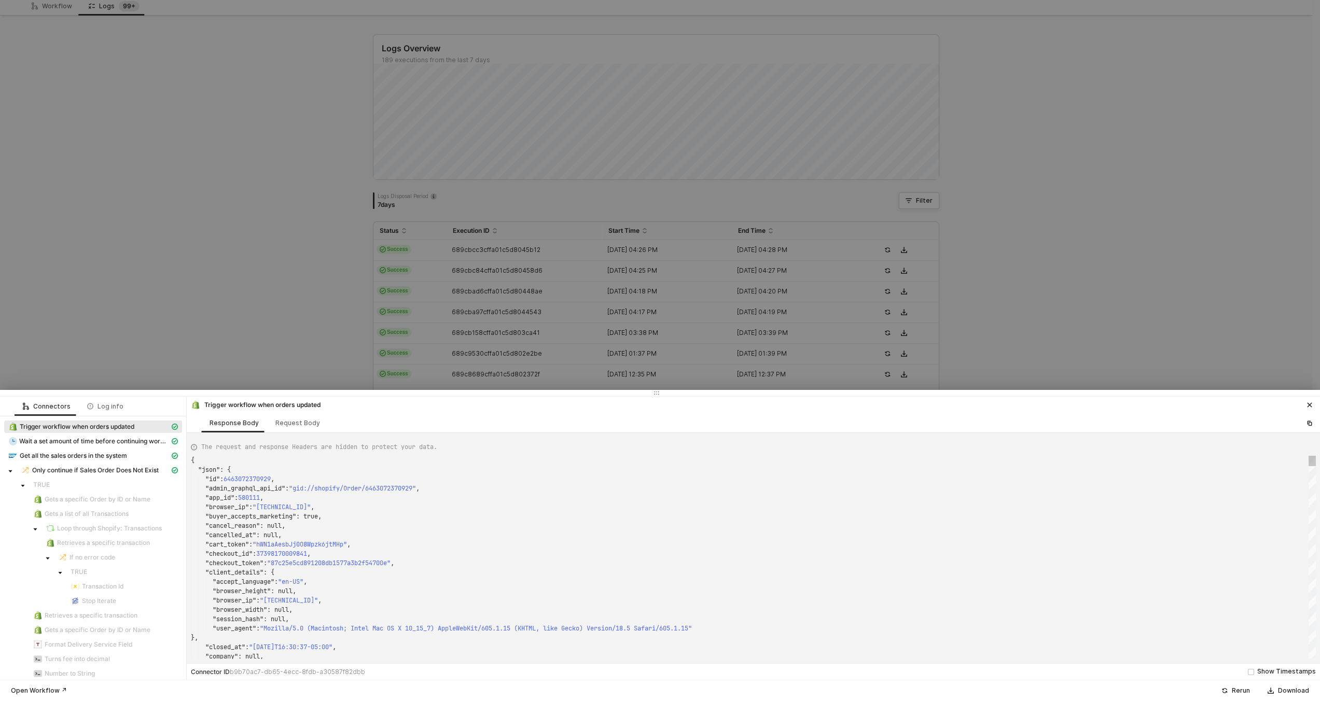
type textarea ""checkout_id": 37398170009841, "checkout_token": "87c25e5cd891208db1577a3b2f547…"
click at [607, 613] on div ""browser_width" : null," at bounding box center [753, 609] width 1125 height 9
type textarea "KJWS2449"
click at [572, 334] on div at bounding box center [660, 350] width 1320 height 701
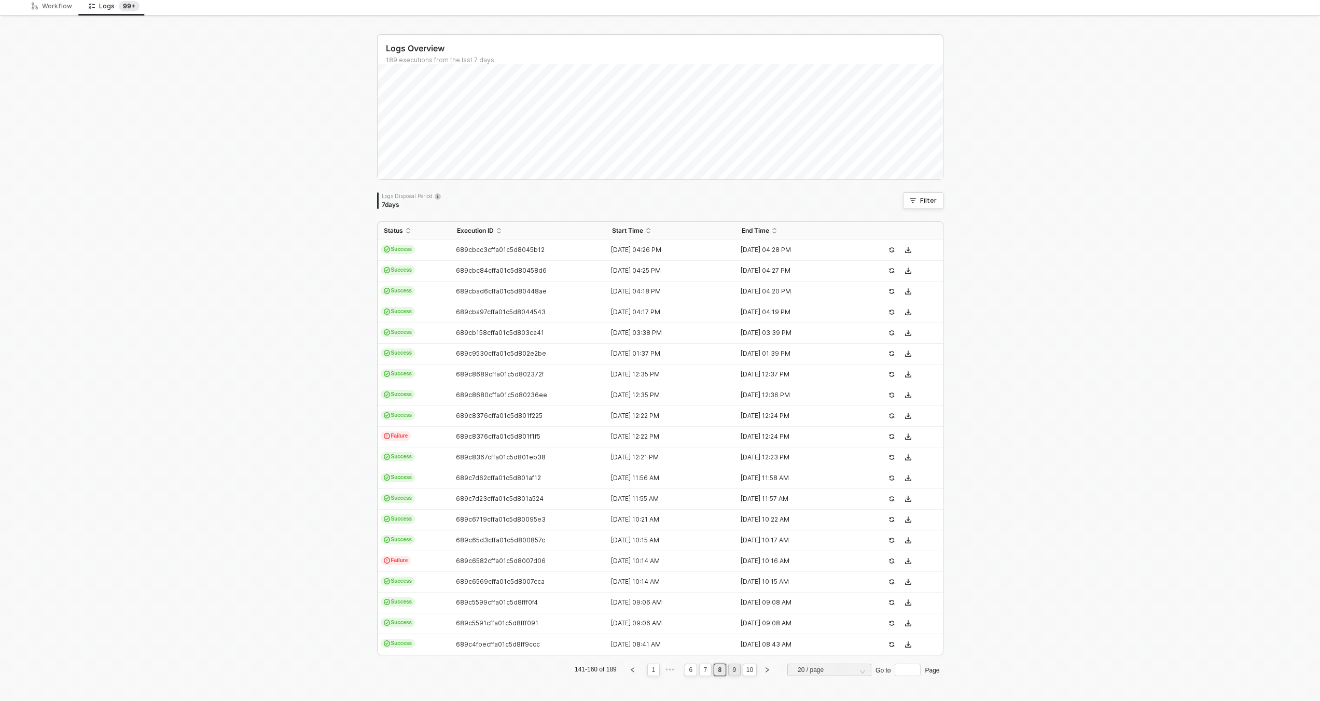
click at [729, 670] on link "9" at bounding box center [734, 669] width 10 height 11
click at [471, 252] on span "689c4fb6cffa01c5d8ff9c90" at bounding box center [498, 250] width 85 height 8
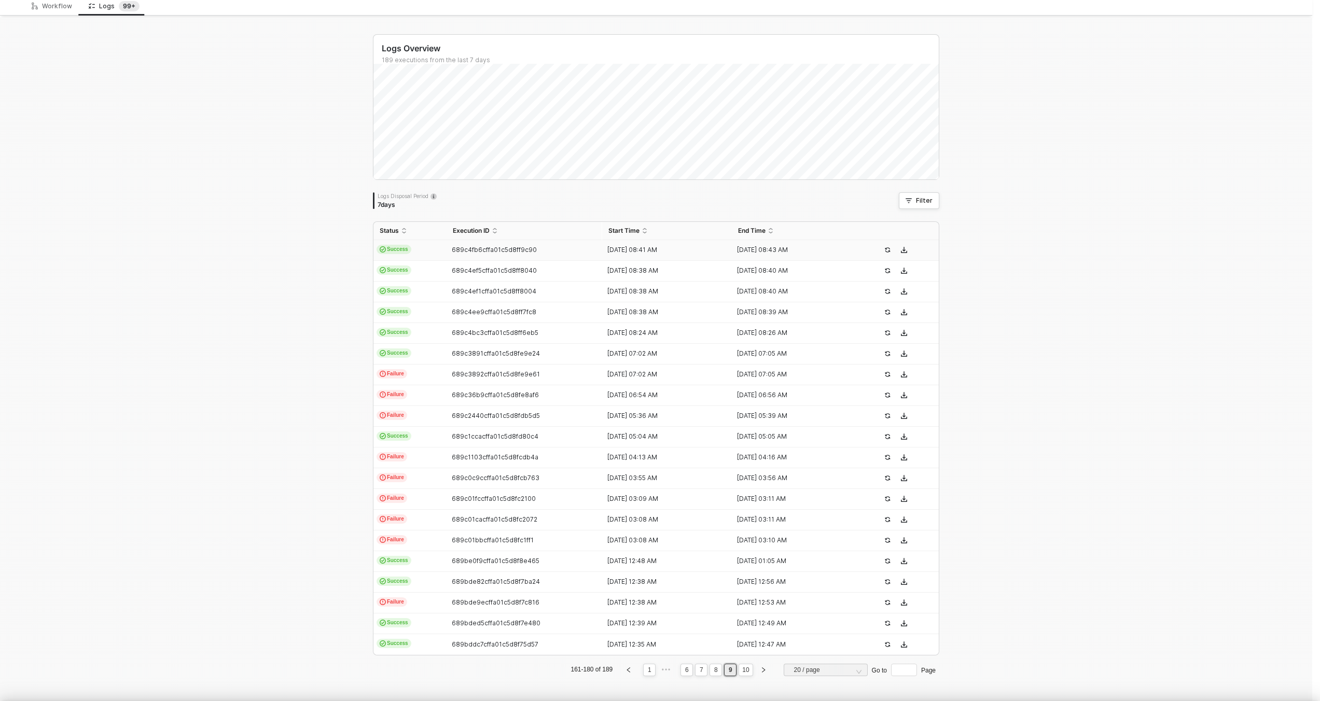
type textarea "{ "json": { "id": 6463072370929, "admin_graphql_api_id": "gid://shopify/Order/6…"
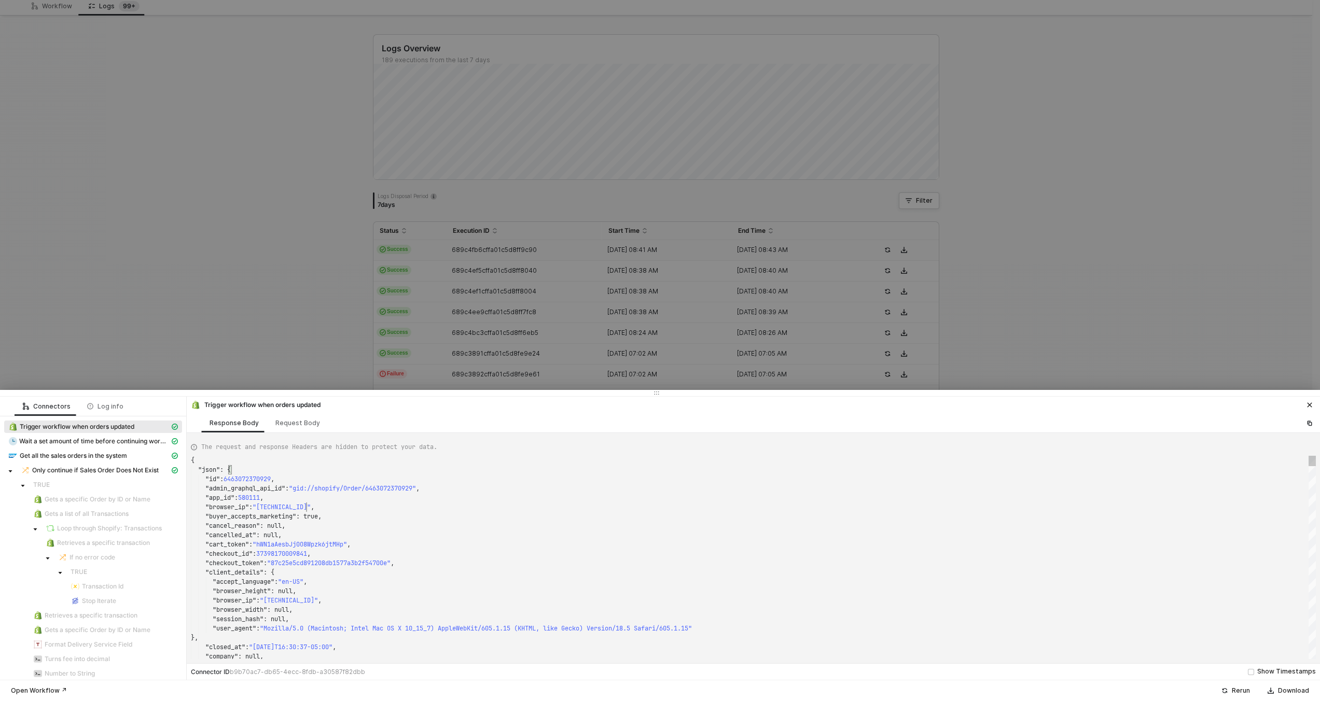
click at [452, 510] on div ""browser_ip" : "[TECHNICAL_ID]" ," at bounding box center [753, 507] width 1125 height 9
type textarea "KJWS2449"
click at [439, 345] on div at bounding box center [660, 350] width 1320 height 701
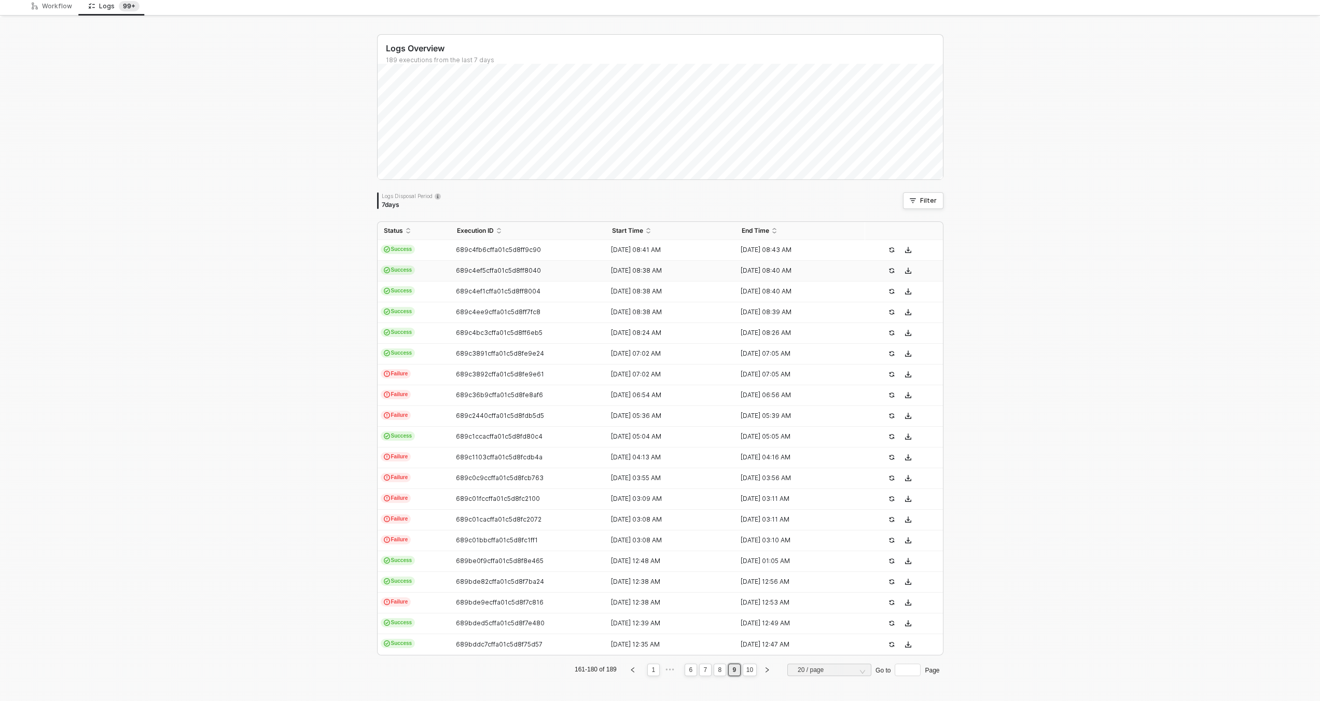
click at [462, 274] on div "689c4ef5cffa01c5d8ff8040" at bounding box center [524, 271] width 147 height 8
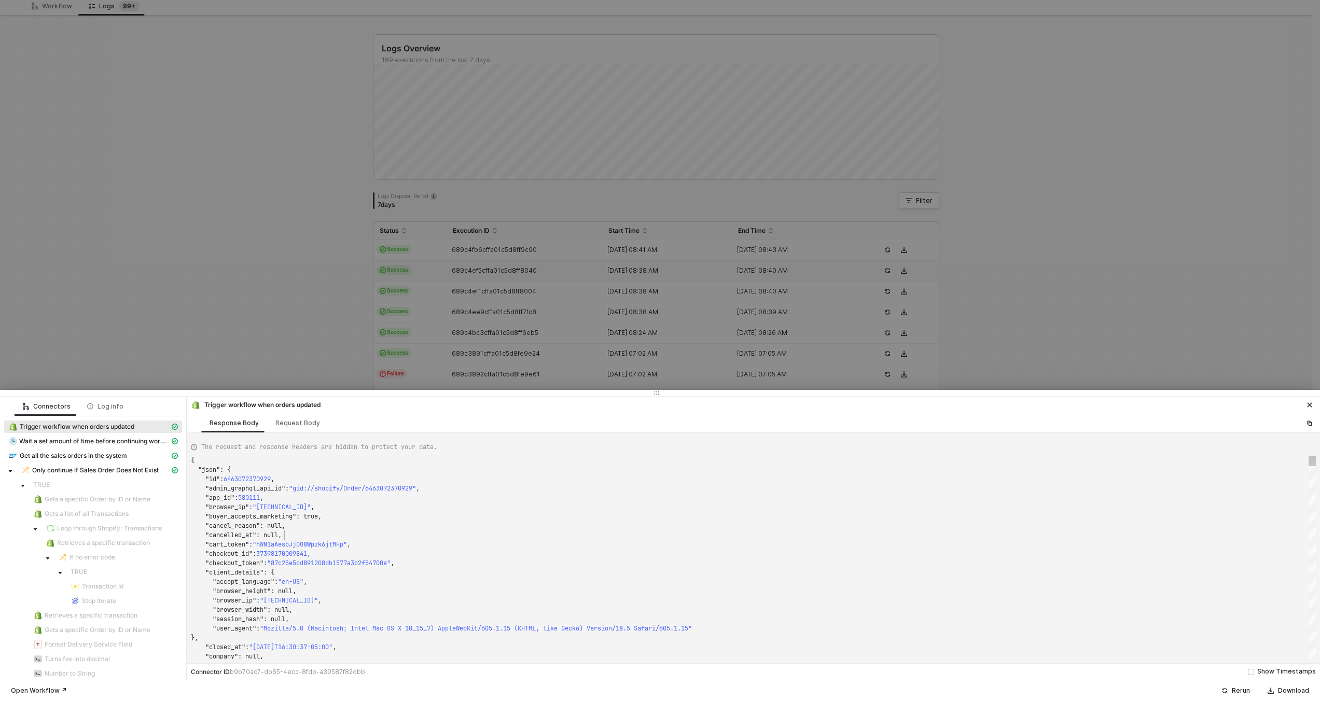
click at [481, 532] on div ""cancelled_at" : null," at bounding box center [753, 535] width 1125 height 9
type textarea "{ "json": { "id": [CREDIT_CARD_NUMBER], "admin_graphql_api_id": "gid://shopify/…"
type textarea "KJWS2449"
drag, startPoint x: 488, startPoint y: 327, endPoint x: 493, endPoint y: 308, distance: 19.4
click at [489, 327] on div at bounding box center [660, 350] width 1320 height 701
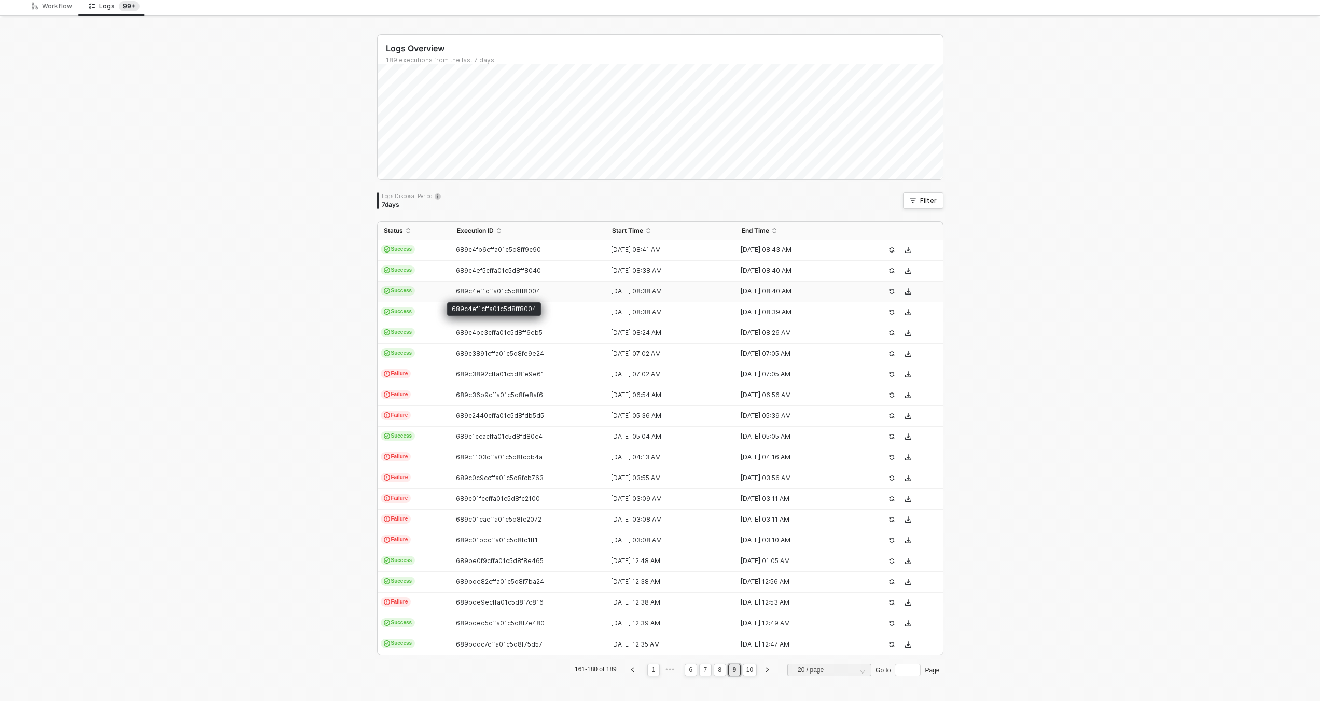
click at [494, 291] on span "689c4ef1cffa01c5d8ff8004" at bounding box center [498, 291] width 85 height 8
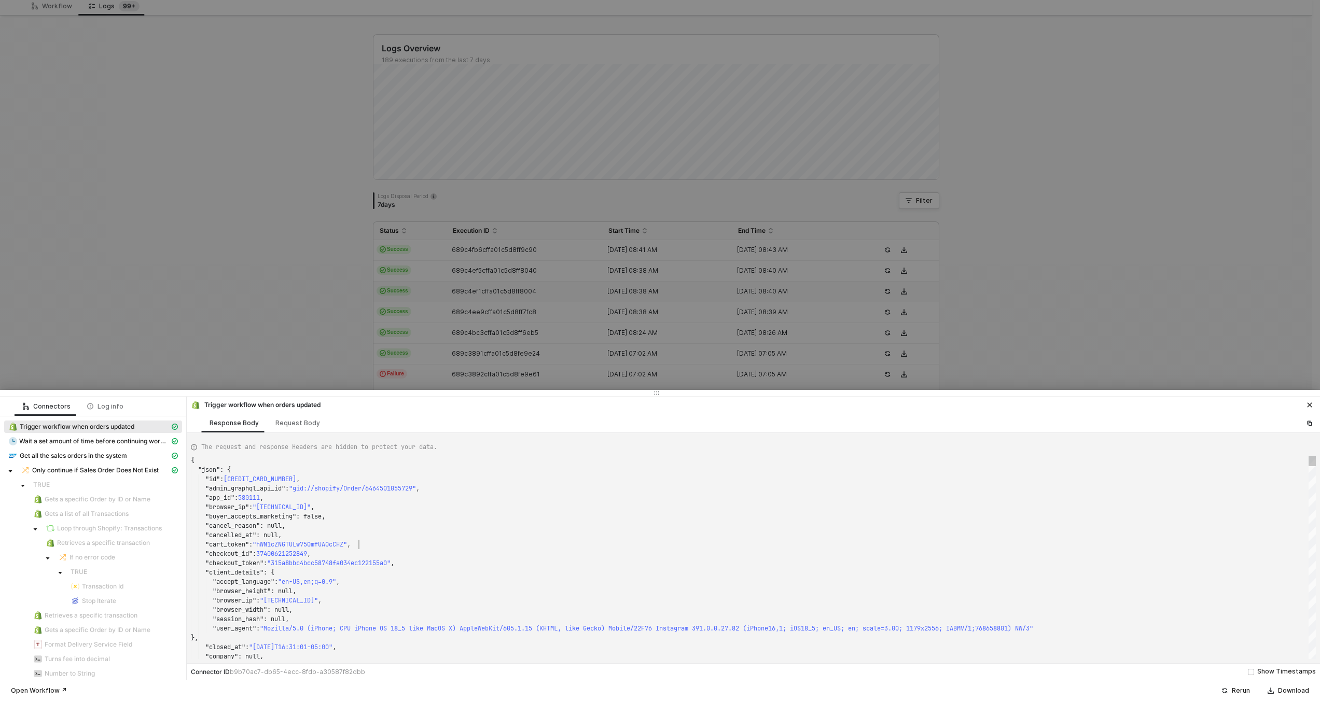
click at [504, 546] on div ""cart_token" : "hWN1cZNGTULw750mfUA0cCHZ" ," at bounding box center [753, 544] width 1125 height 9
type textarea "KJWS2449"
click at [498, 399] on div "Trigger workflow when orders updated" at bounding box center [753, 404] width 1133 height 15
click at [497, 333] on div at bounding box center [660, 350] width 1320 height 701
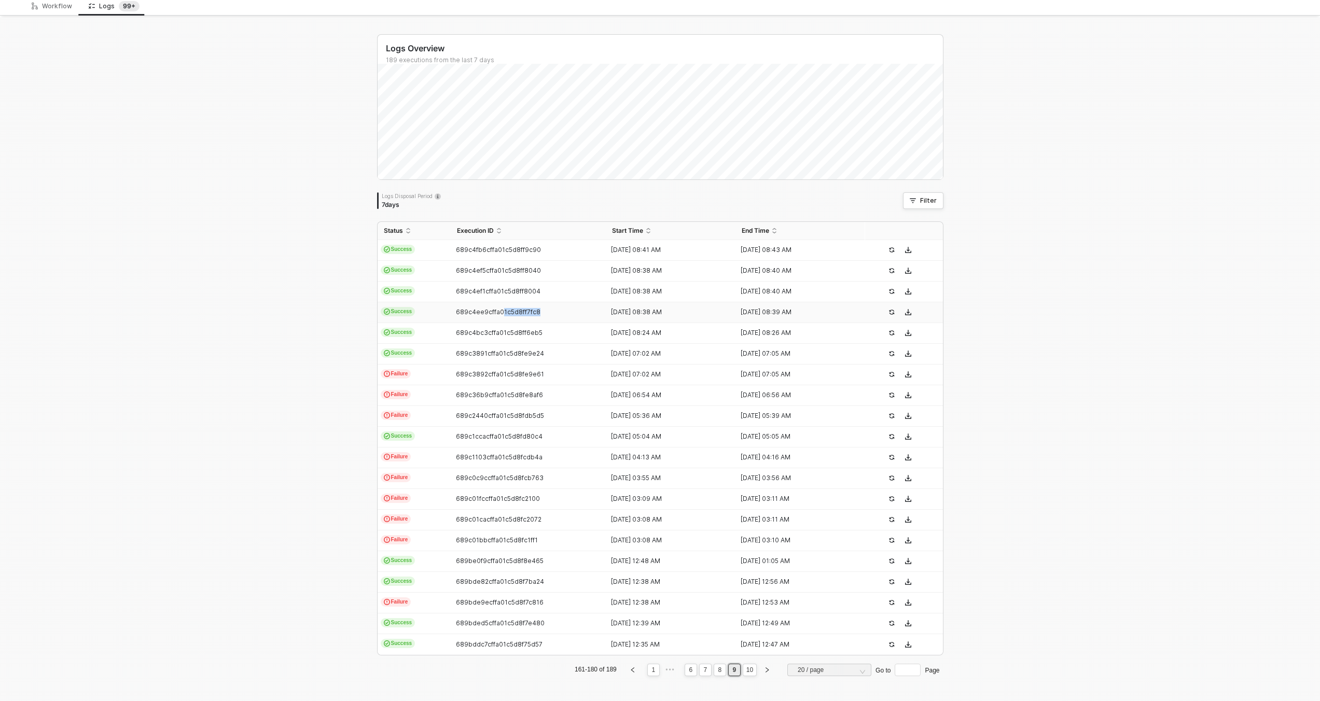
click at [496, 316] on td "689c4ee9cffa01c5d8ff7fc8" at bounding box center [529, 312] width 156 height 21
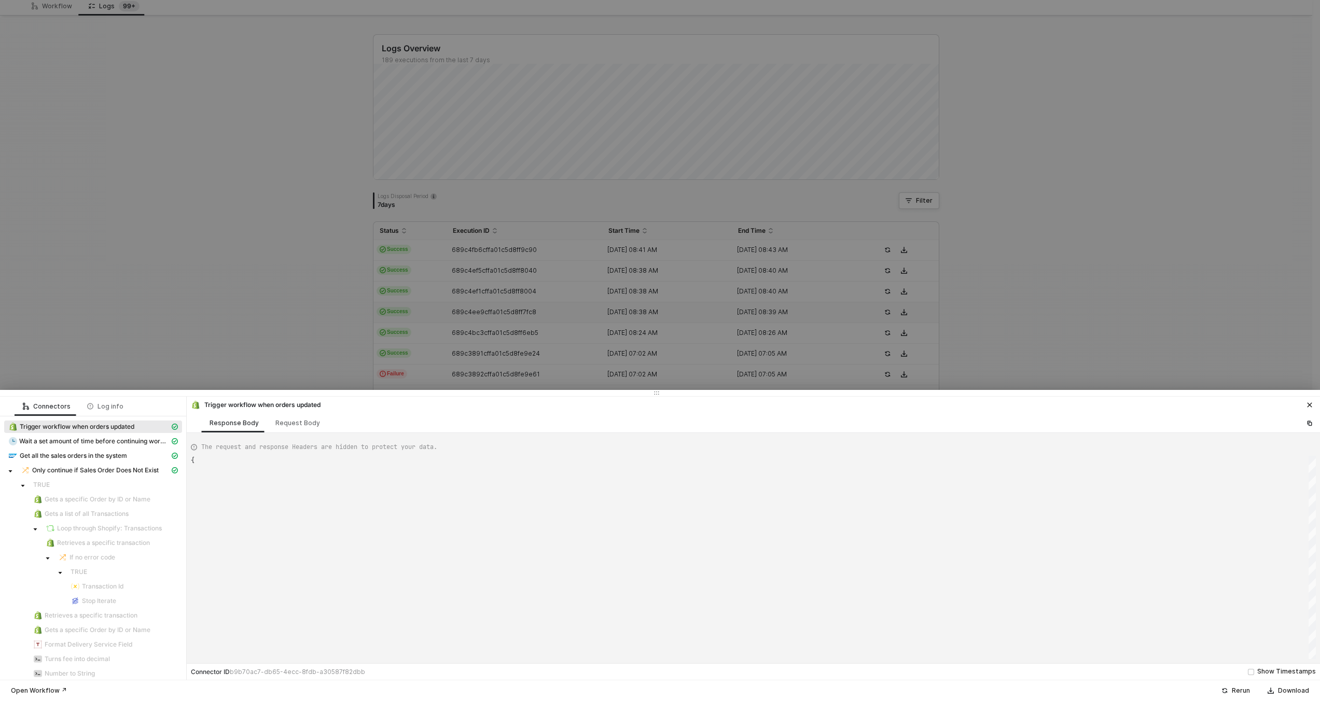
type textarea "{ "json": { "id": [CREDIT_CARD_NUMBER], "admin_graphql_api_id": "gid://shopify/…"
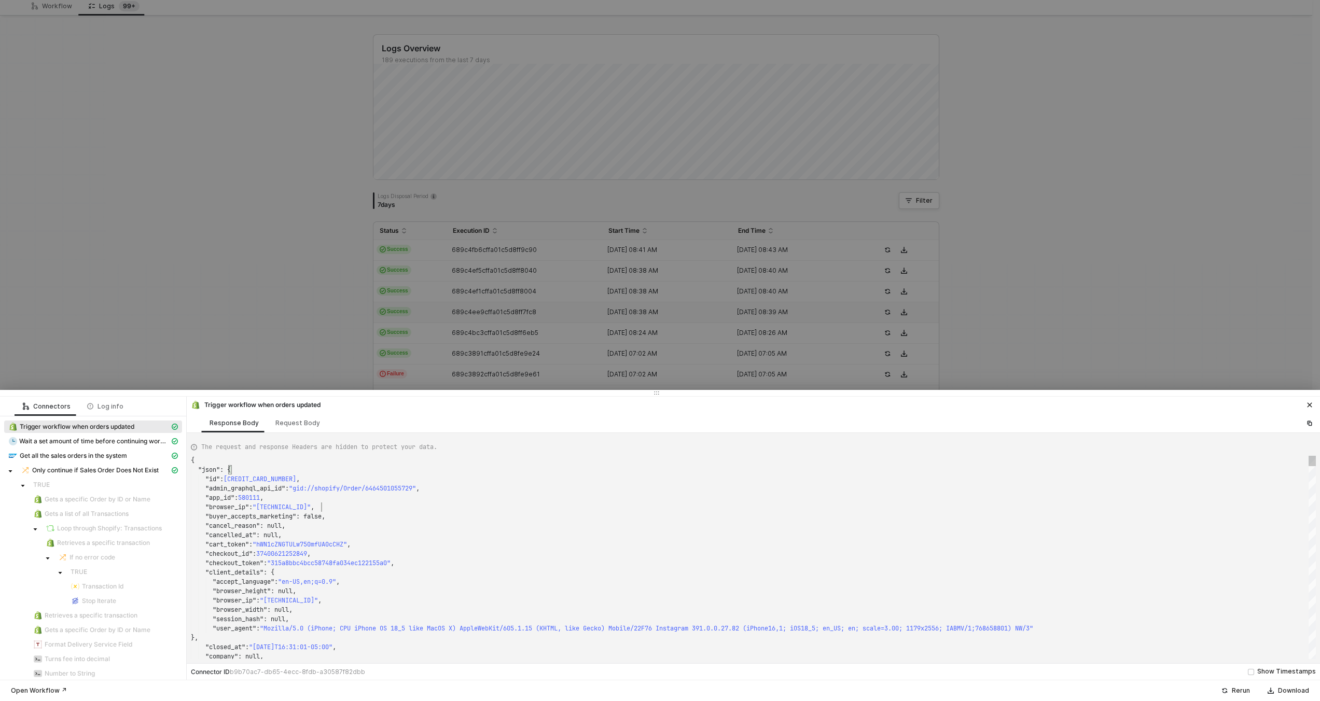
click at [476, 508] on div ""browser_ip" : "[TECHNICAL_ID]" ," at bounding box center [753, 507] width 1125 height 9
type textarea "KJWS2449"
drag, startPoint x: 460, startPoint y: 381, endPoint x: 459, endPoint y: 386, distance: 5.3
click at [460, 382] on div at bounding box center [660, 350] width 1320 height 701
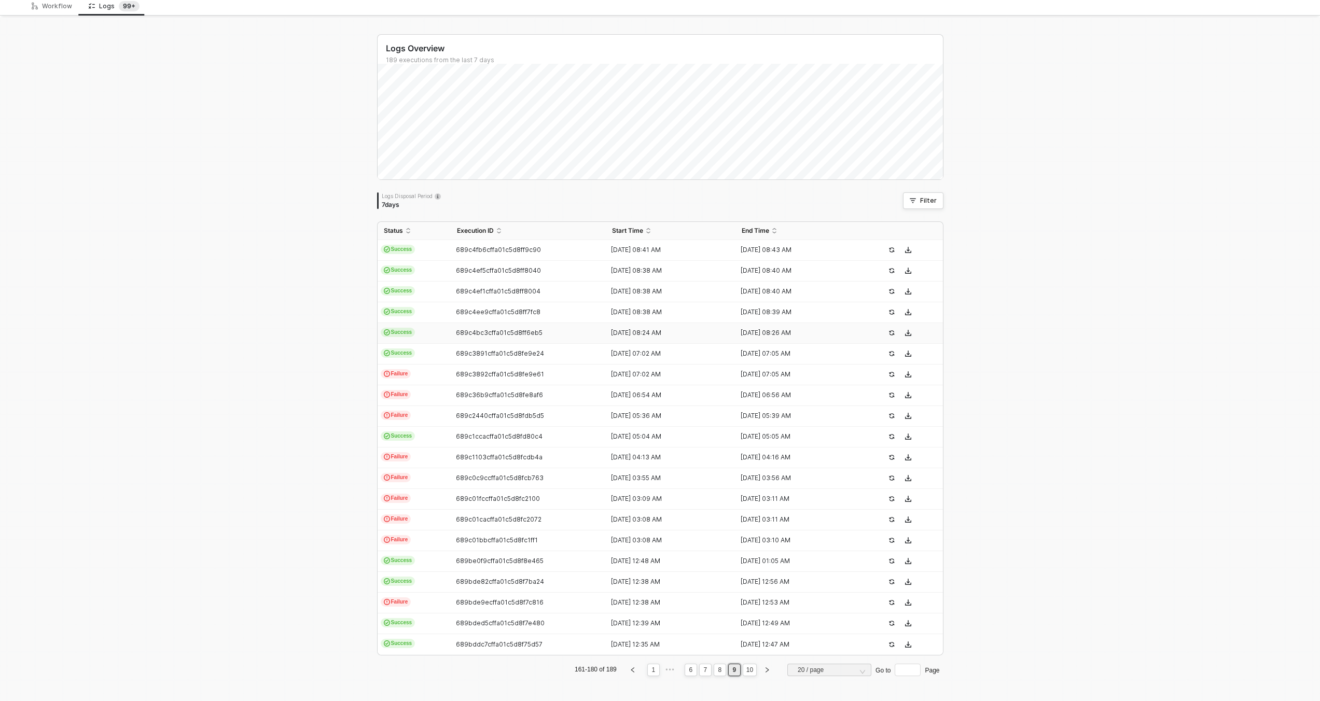
click at [463, 331] on span "689c4bc3cffa01c5d8ff6eb5" at bounding box center [499, 333] width 87 height 8
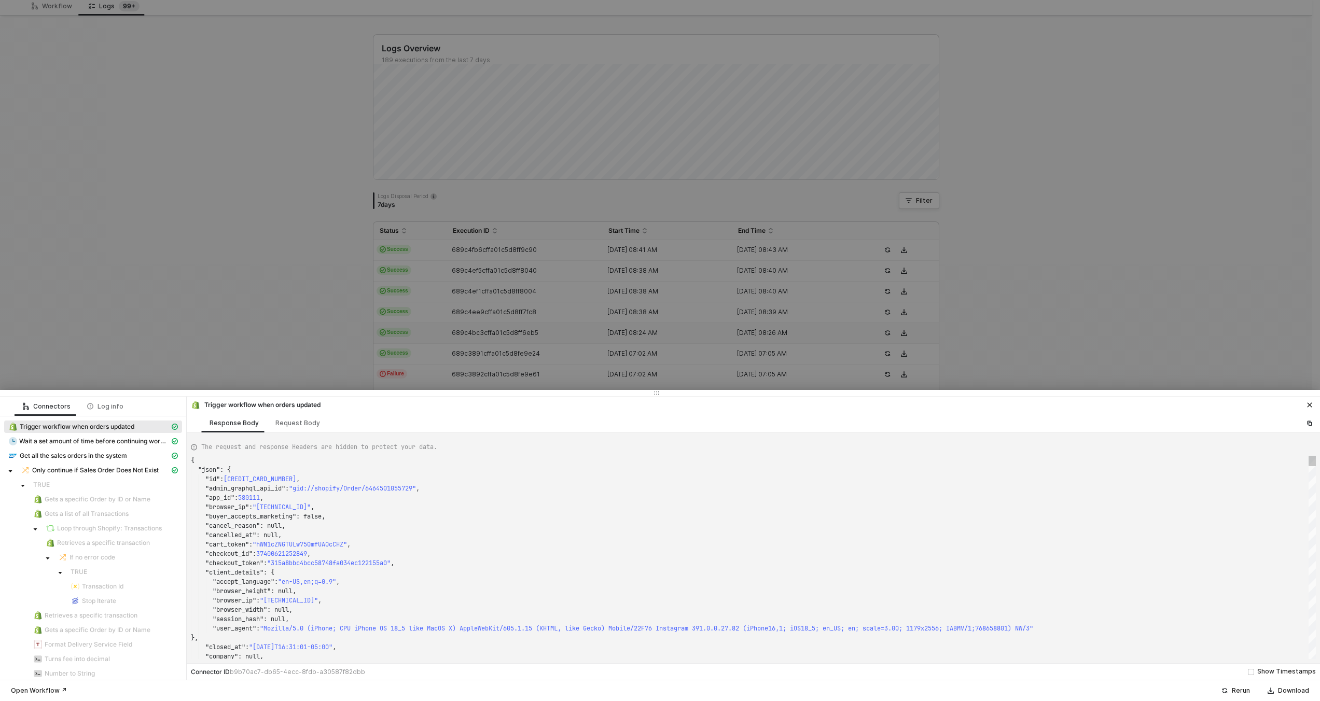
click at [456, 529] on div ""cancel_reason" : null," at bounding box center [753, 525] width 1125 height 9
type textarea "{ "json": { "id": 6466899902705, "admin_graphql_api_id": "gid://shopify/Order/6…"
type textarea "KJWS2449"
click at [440, 354] on div at bounding box center [660, 350] width 1320 height 701
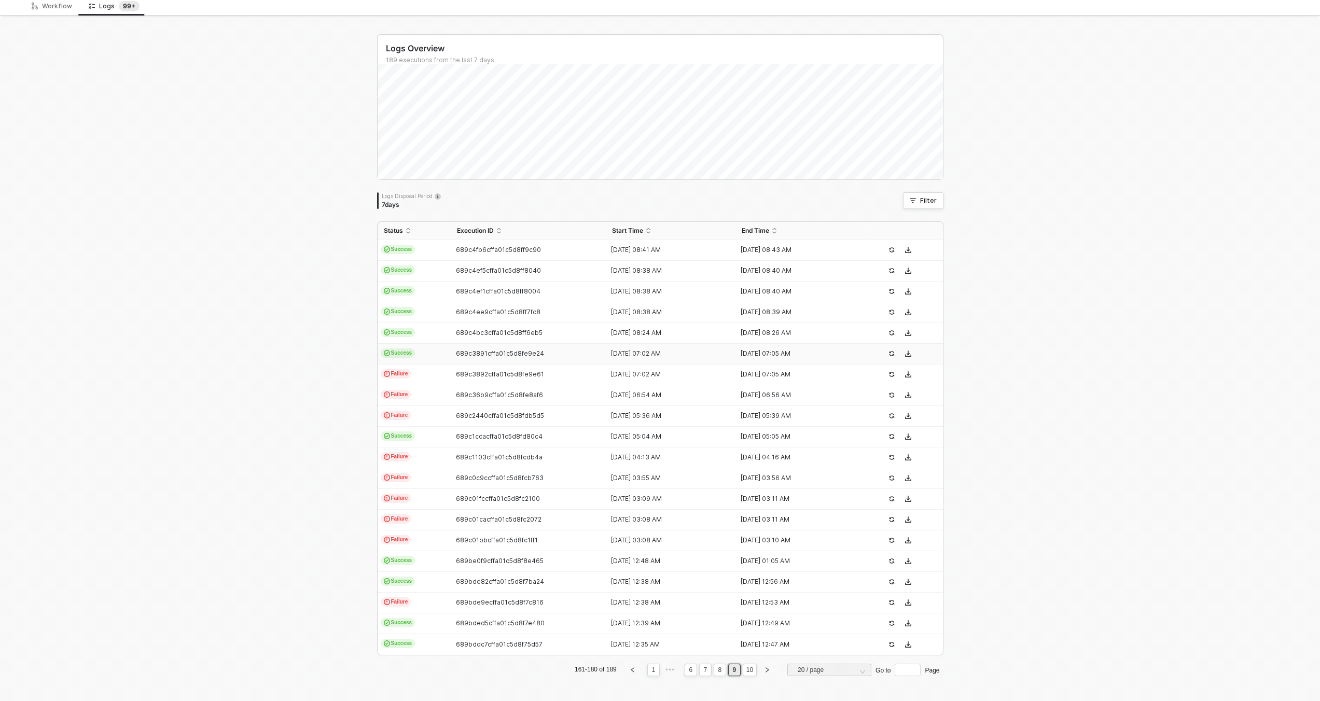
click at [444, 356] on td "Success" at bounding box center [414, 354] width 73 height 21
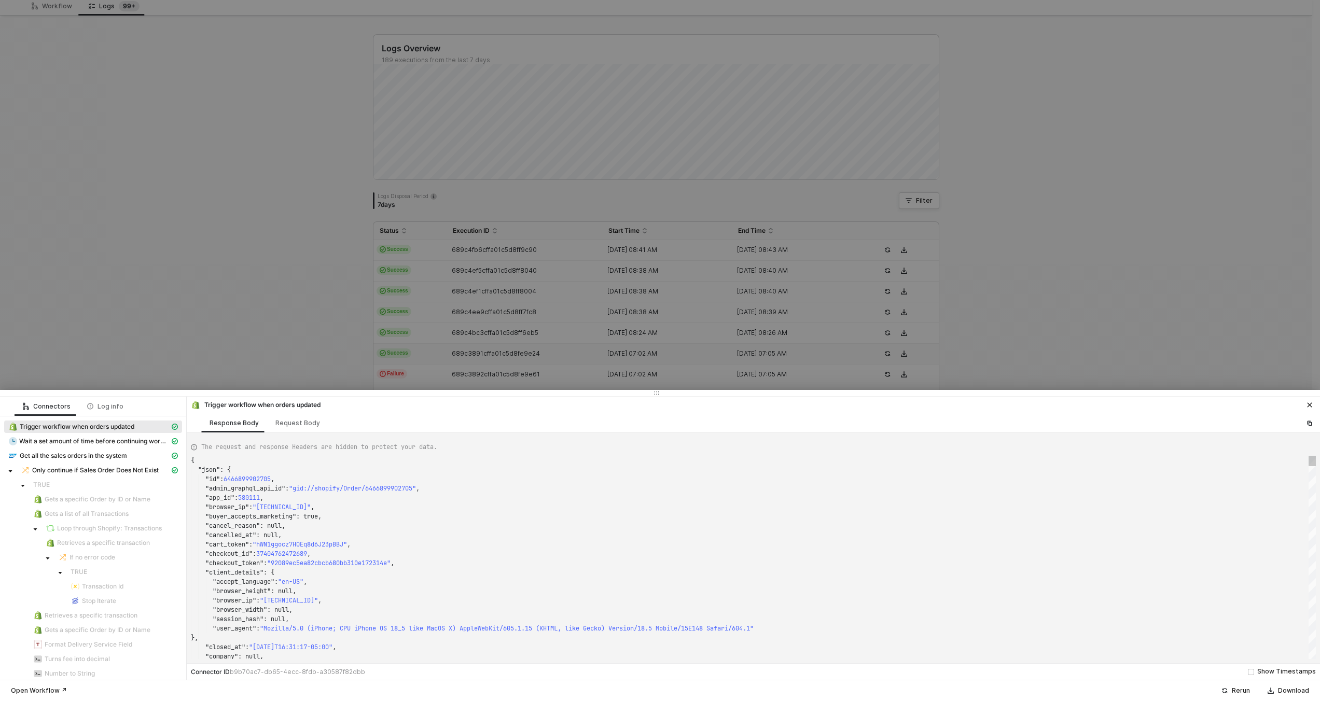
click at [449, 492] on div ""admin_graphql_api_id" : "gid://shopify/Order/6466899902705" ," at bounding box center [753, 488] width 1125 height 9
type textarea "{ "json": { "id": [CREDIT_CARD_NUMBER], "admin_graphql_api_id": "gid://shopify/…"
type textarea "KJWS2449"
click at [421, 333] on div at bounding box center [660, 350] width 1320 height 701
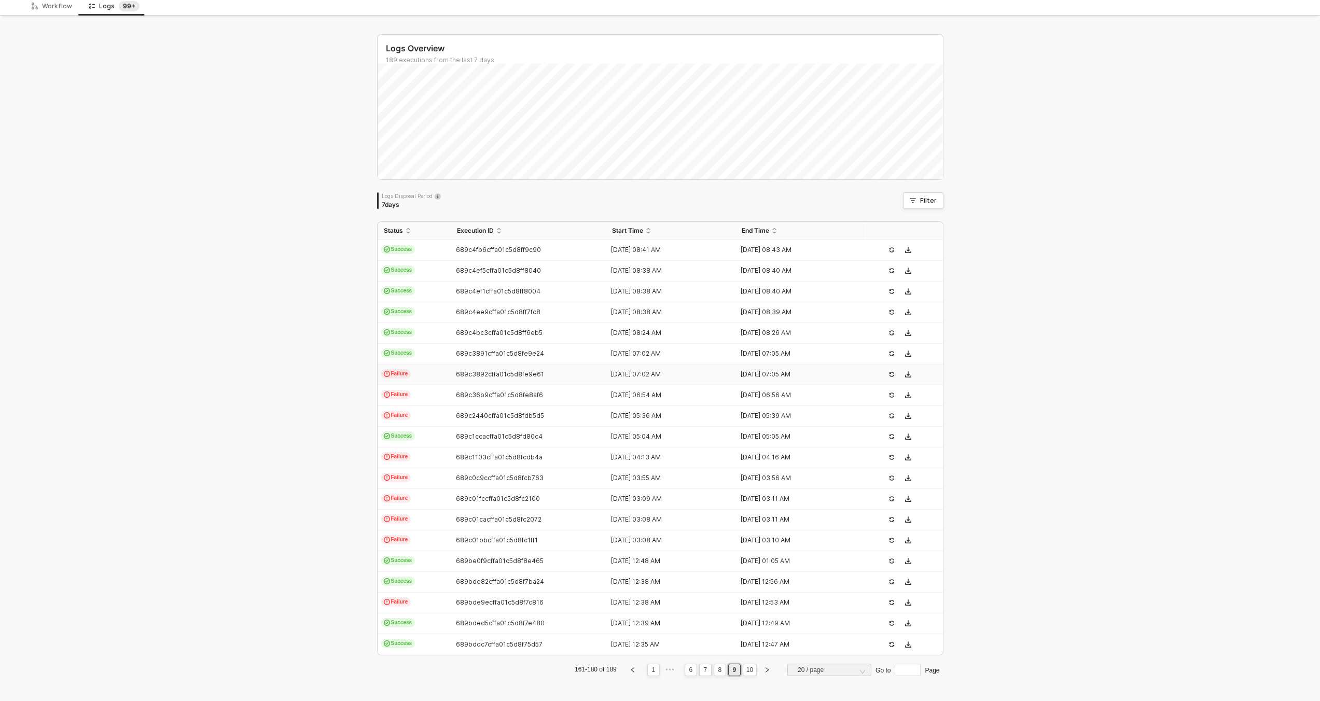
click at [439, 380] on td "Failure" at bounding box center [414, 375] width 73 height 21
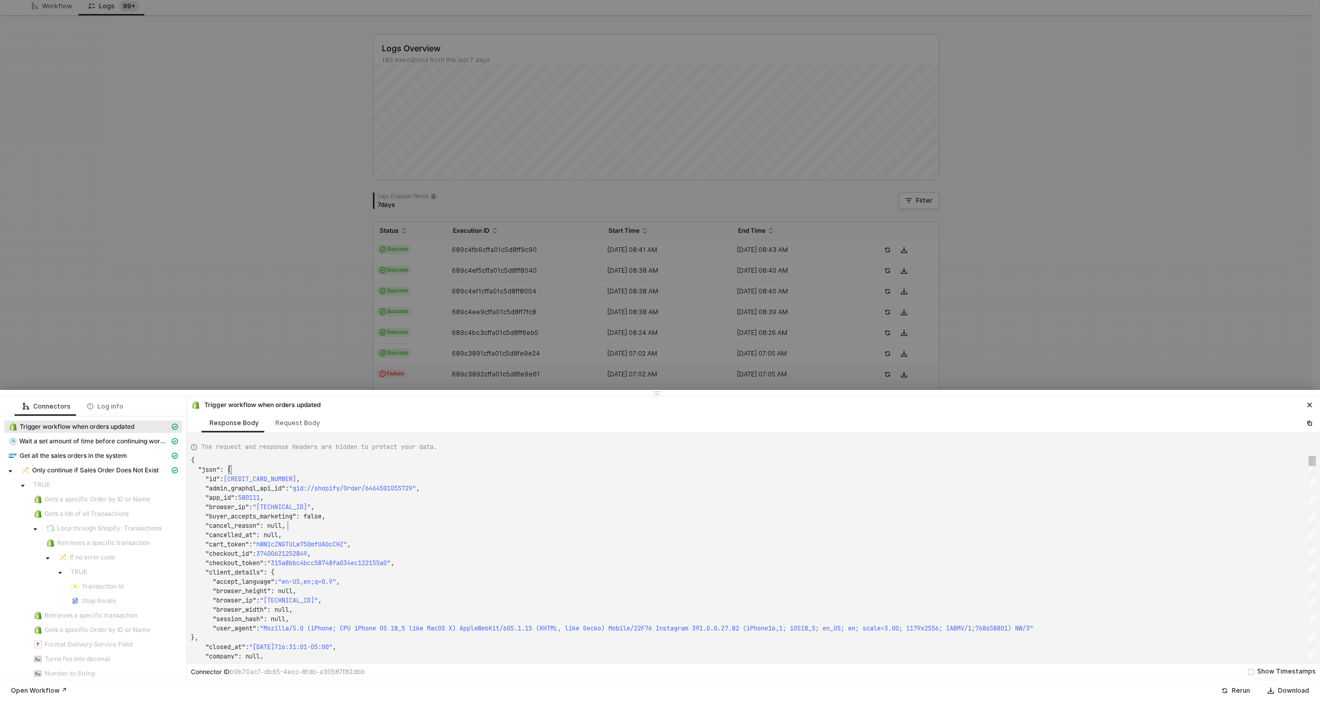
click at [394, 526] on div ""cancel_reason" : null," at bounding box center [753, 525] width 1125 height 9
type textarea "{ "json": { "id": 6463072370929, "admin_graphql_api_id": "gid://shopify/Order/6…"
type textarea "KJWS2449"
click at [424, 357] on div at bounding box center [660, 350] width 1320 height 701
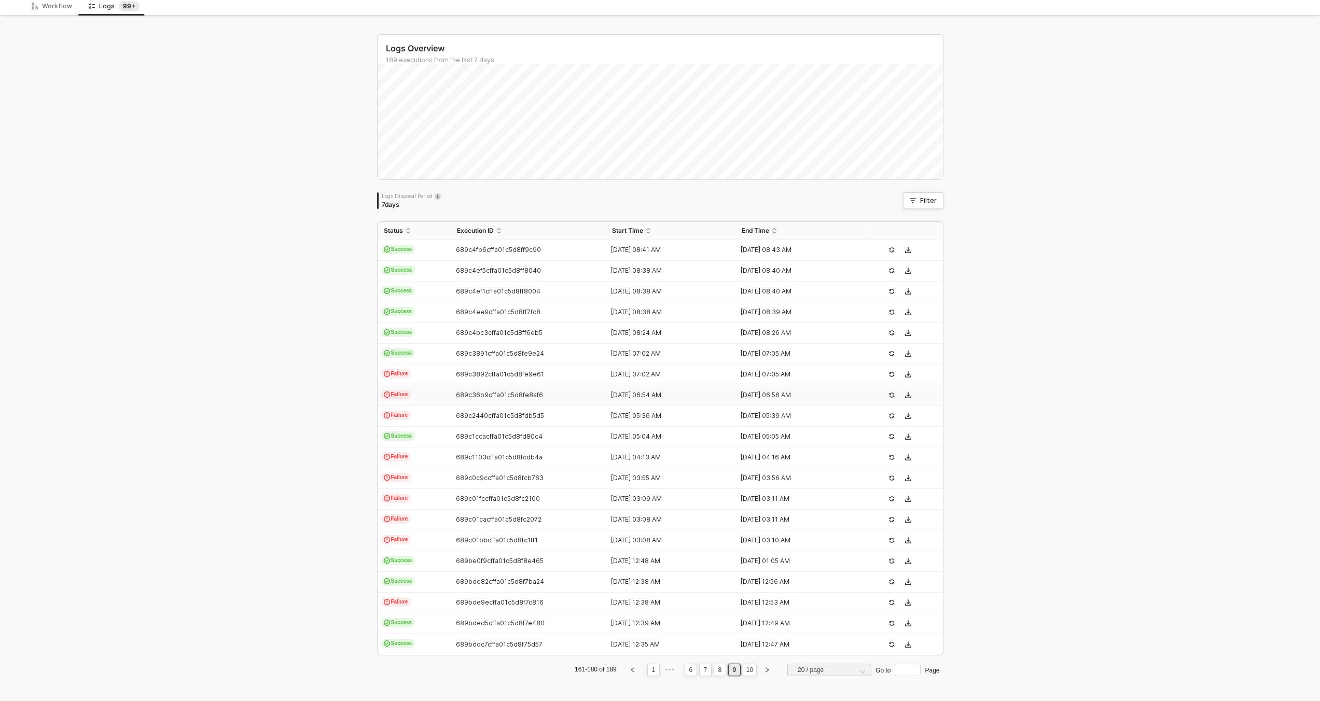
click at [440, 401] on td "Failure" at bounding box center [414, 395] width 73 height 21
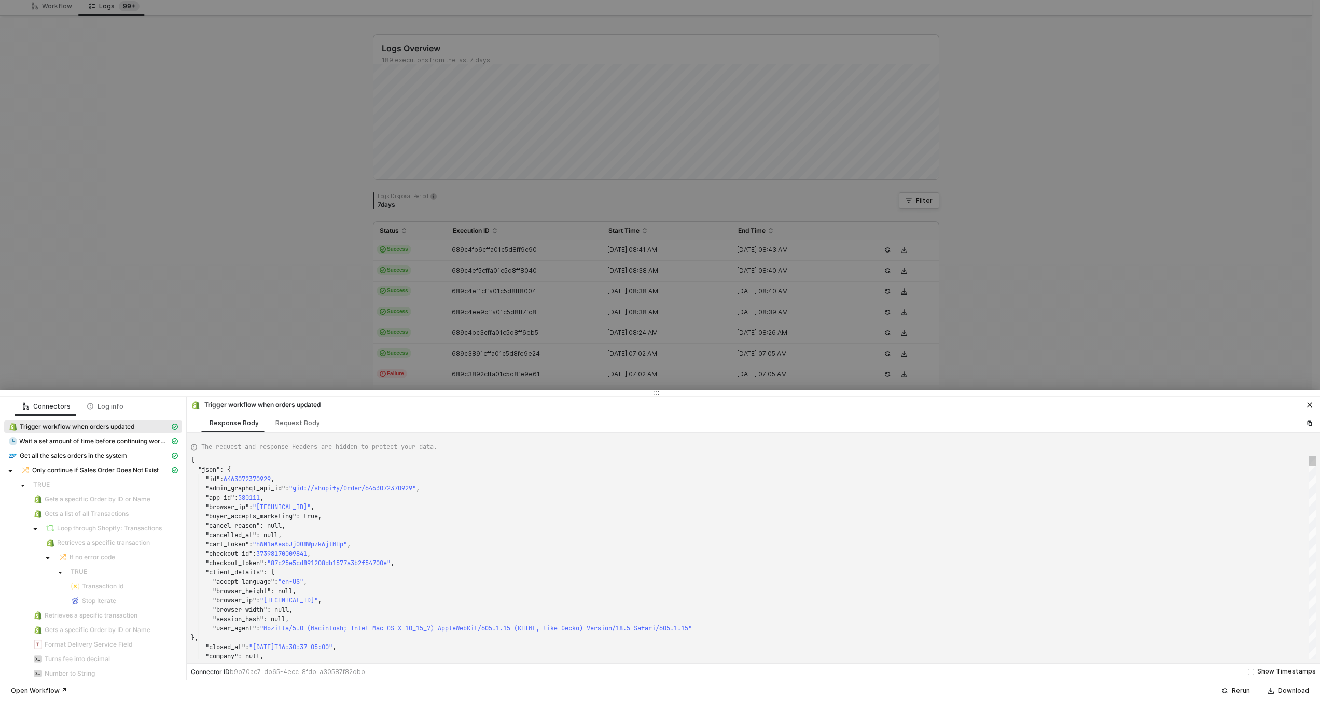
click at [445, 545] on div ""cart_token" : "hWN1aAesbJj0O8Wpzk6jtMHp" ," at bounding box center [753, 544] width 1125 height 9
type textarea "{ "json": { "id": 6463821480177, "admin_graphql_api_id": "gid://shopify/Order/6…"
type textarea "KJWS2449"
click at [440, 364] on div at bounding box center [660, 350] width 1320 height 701
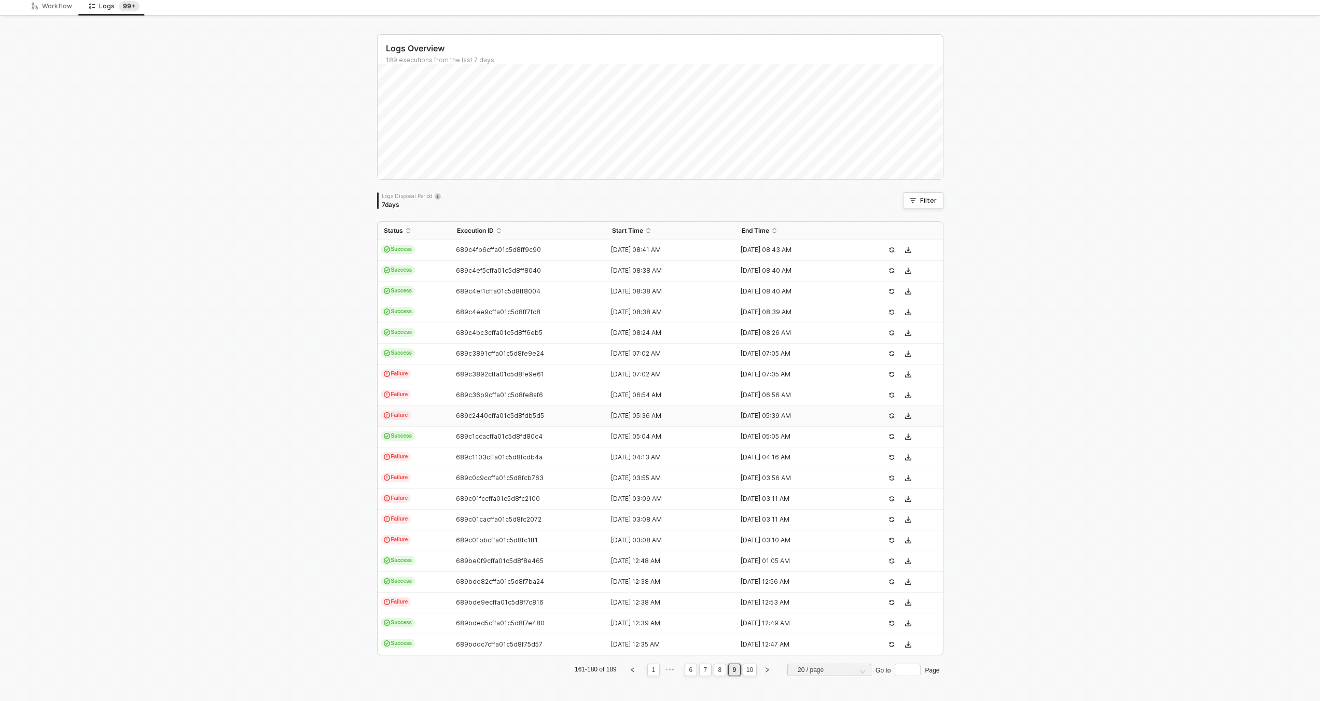
click at [445, 420] on td "Failure" at bounding box center [414, 416] width 73 height 21
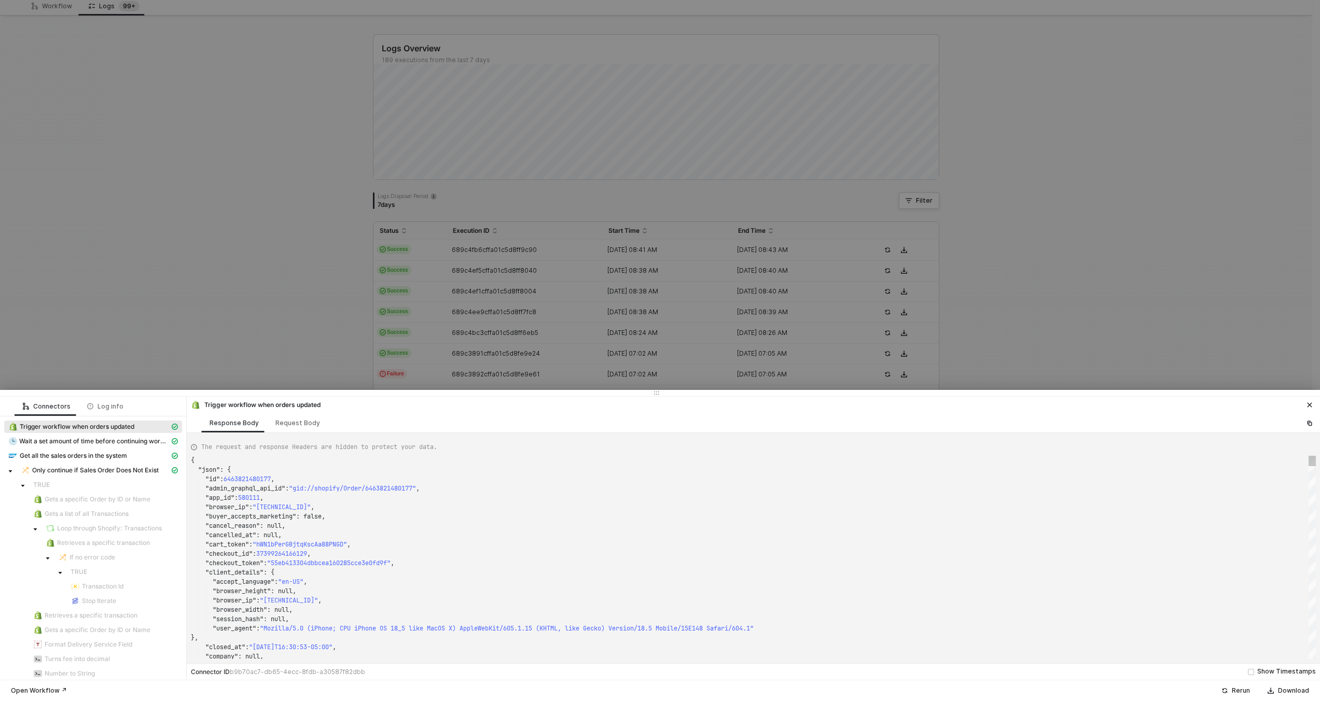
type textarea "{ "json": { "id": 6466518155505, "admin_graphql_api_id": "gid://shopify/Order/6…"
click at [439, 517] on div ""buyer_accepts_marketing" : true," at bounding box center [753, 516] width 1125 height 9
type textarea "KJWS2449"
click at [439, 355] on div at bounding box center [660, 350] width 1320 height 701
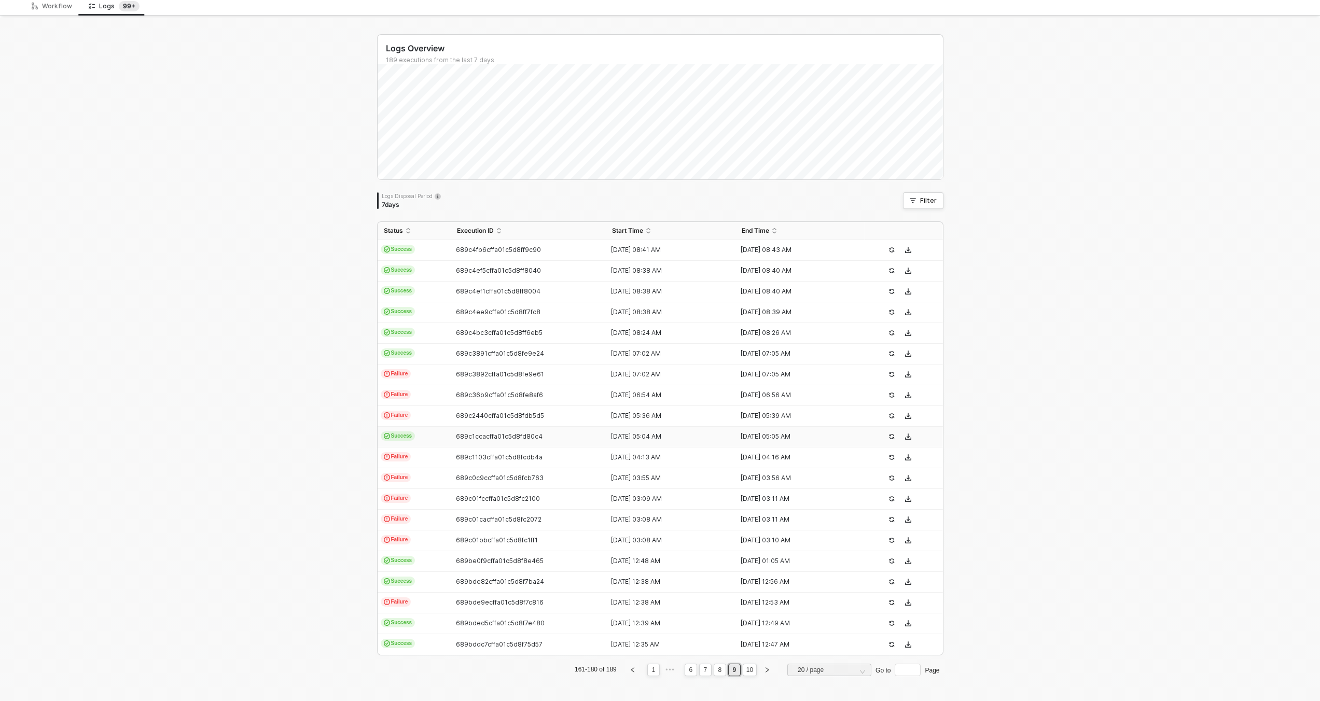
click at [444, 438] on td "Success" at bounding box center [414, 437] width 73 height 21
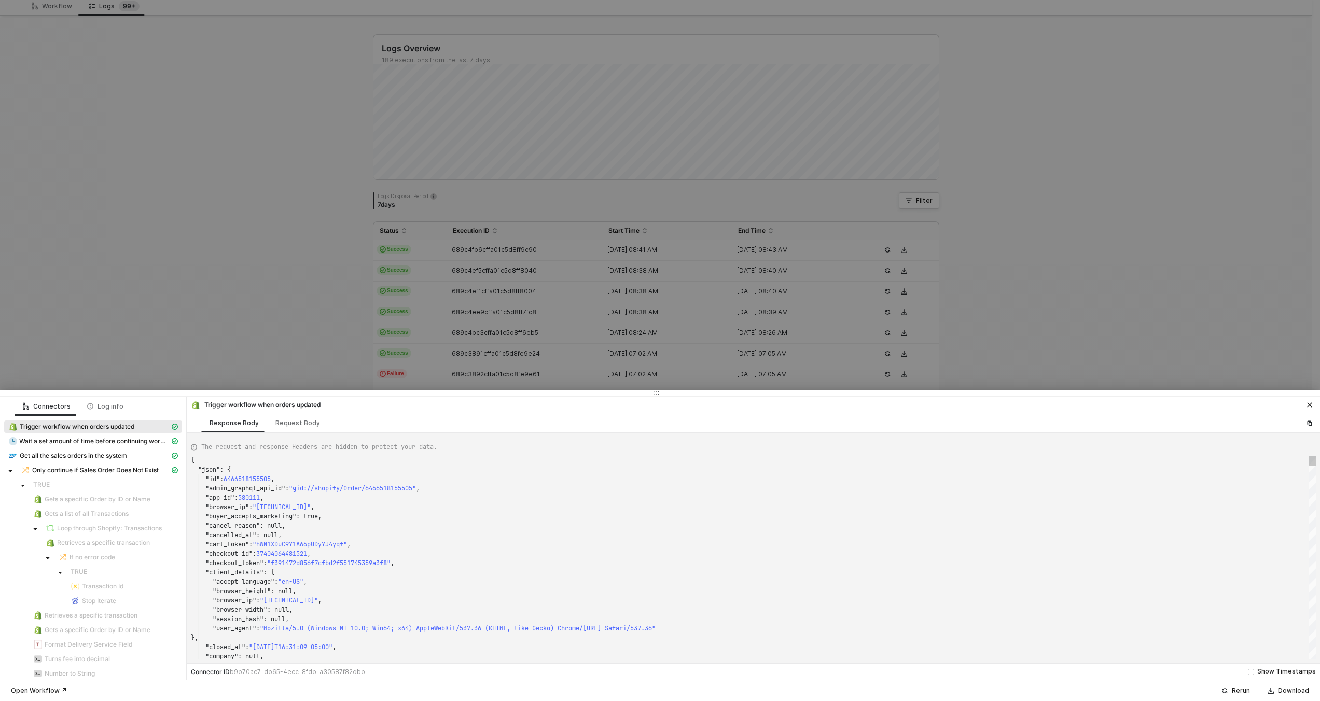
click at [430, 504] on div ""browser_ip" : "[TECHNICAL_ID]" ," at bounding box center [753, 507] width 1125 height 9
type textarea "{ "json": { "id": 6466899902705, "admin_graphql_api_id": "gid://shopify/Order/6…"
type textarea "KJWS2449"
click at [461, 361] on div at bounding box center [660, 350] width 1320 height 701
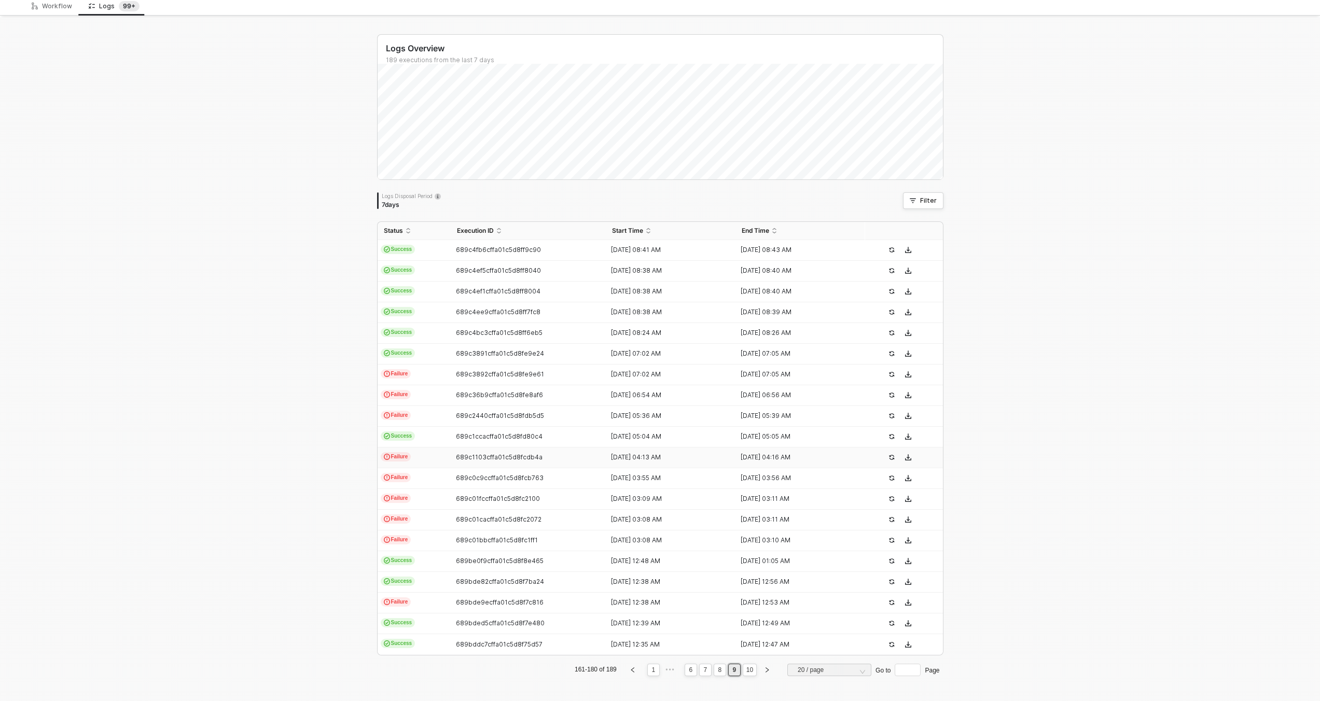
click at [451, 462] on td "689c1103cffa01c5d8fcdb4a" at bounding box center [529, 458] width 156 height 21
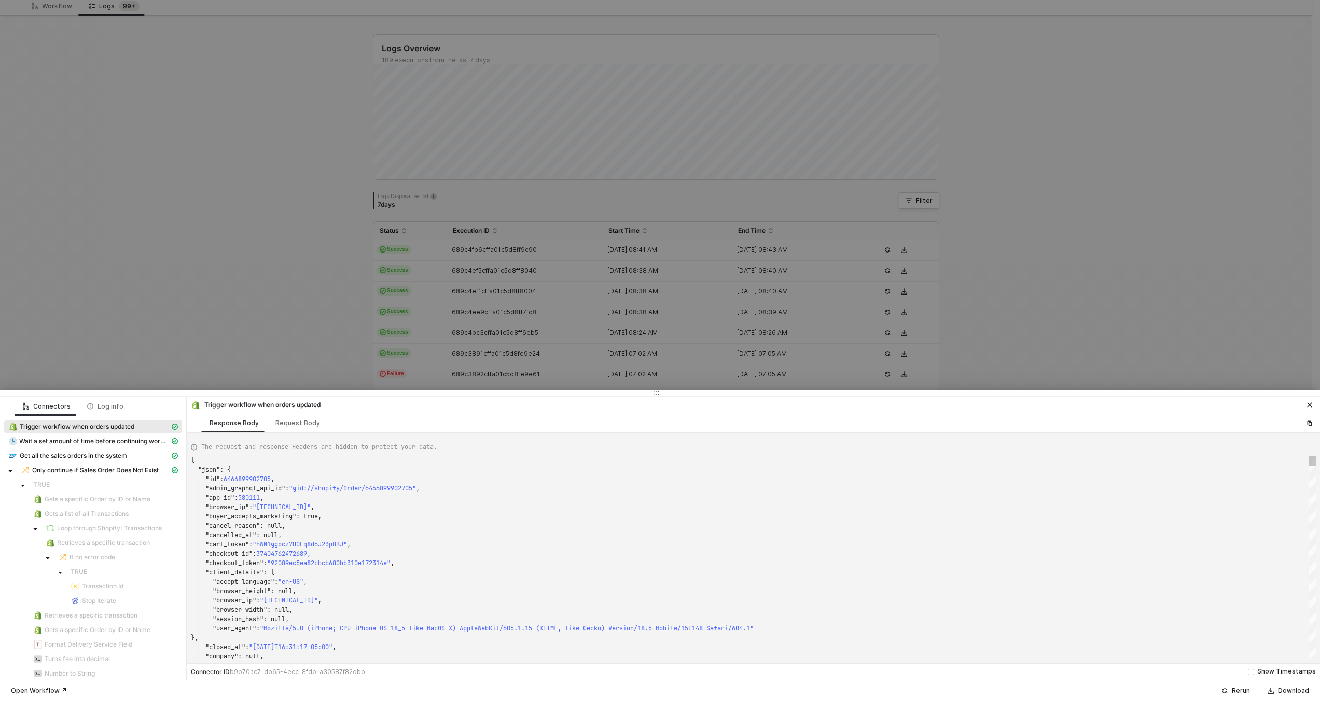
click at [451, 538] on div ""cancelled_at" : null," at bounding box center [753, 535] width 1125 height 9
type textarea ""name": "KJWS2449", "note": null, "note_attributes": [], "number": 1449, "order…"
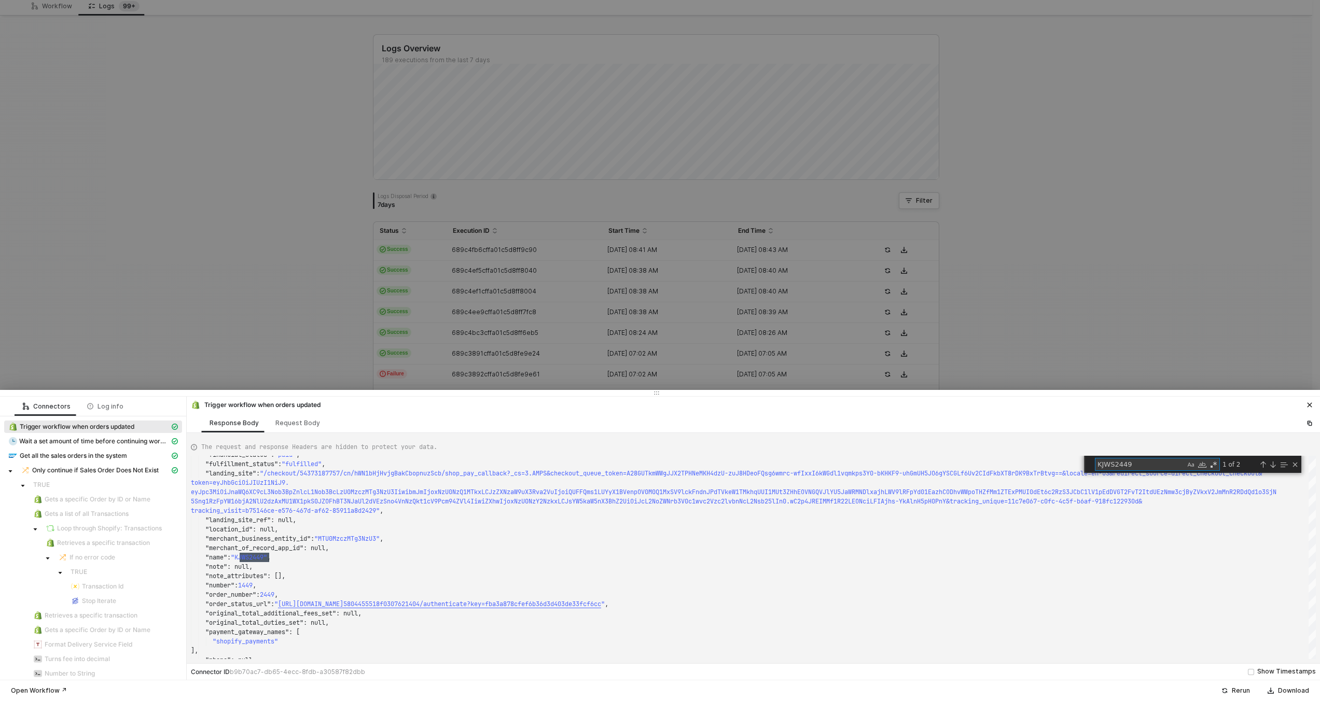
type textarea "KJWS2449"
click at [410, 330] on div at bounding box center [660, 350] width 1320 height 701
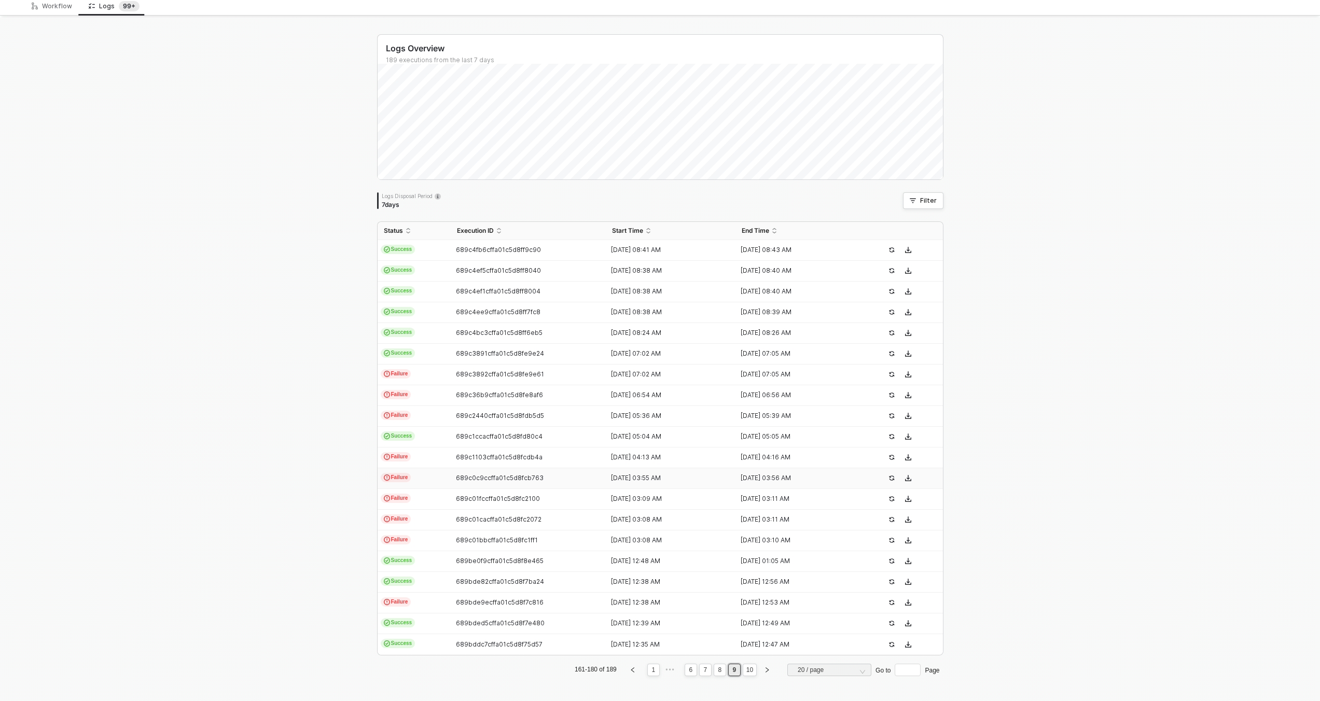
click at [427, 479] on td "Failure" at bounding box center [414, 478] width 73 height 21
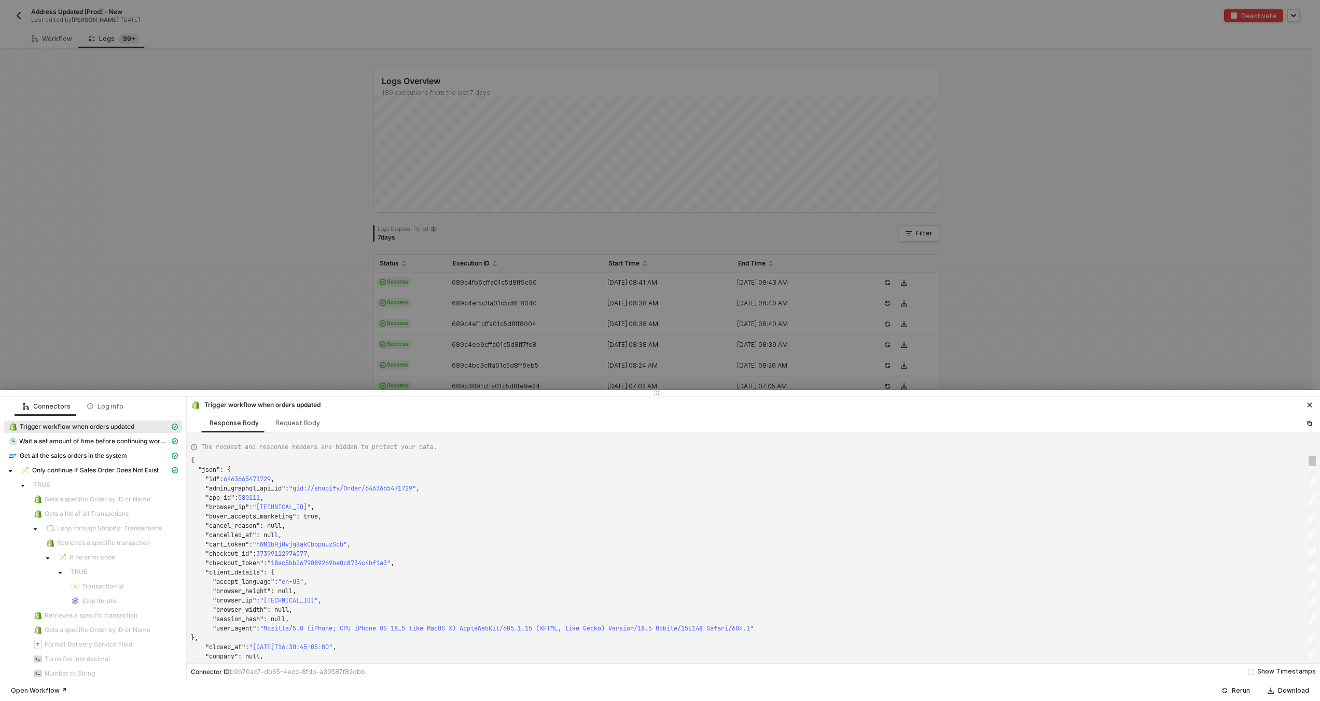
type textarea "{ "json": { "id": 6466915107057, "admin_graphql_api_id": "gid://shopify/Order/6…"
click at [426, 480] on div ""id" : 6466915107057 ," at bounding box center [753, 479] width 1125 height 9
type textarea "KJWS2449"
click at [456, 315] on div at bounding box center [660, 350] width 1320 height 701
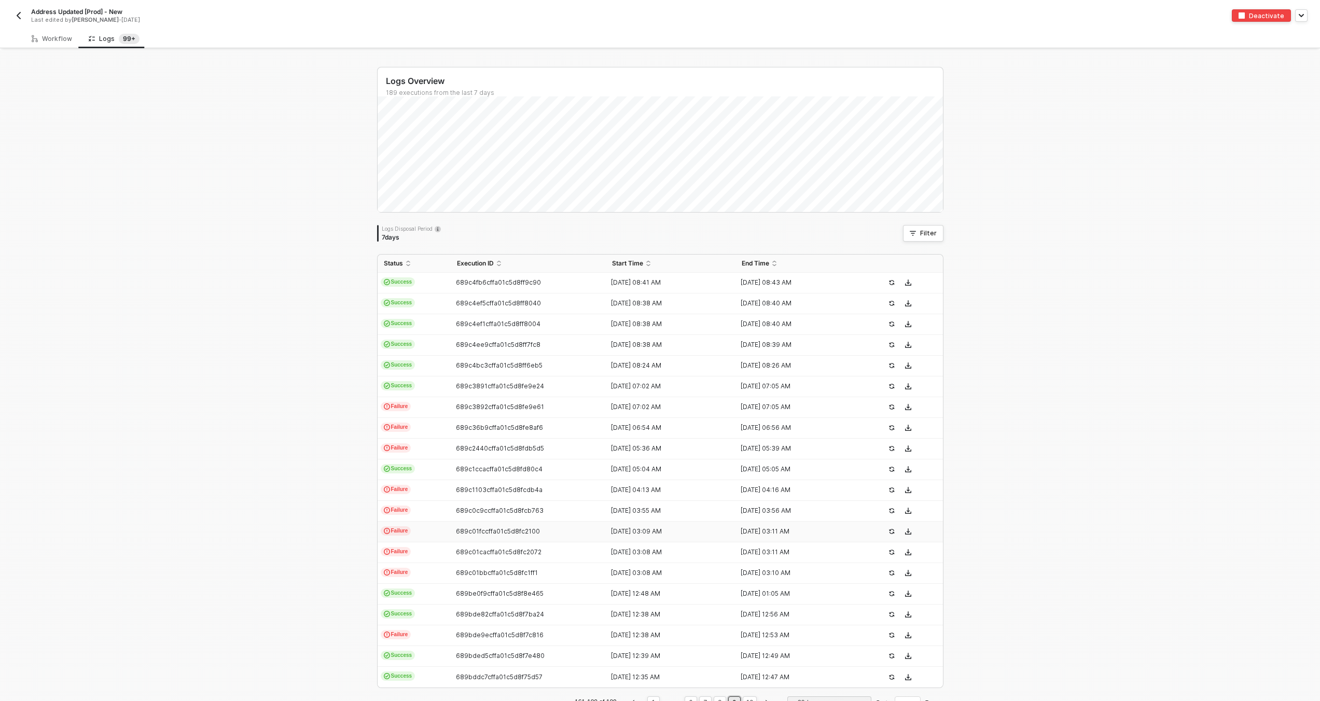
click at [441, 526] on td "Failure" at bounding box center [414, 532] width 73 height 21
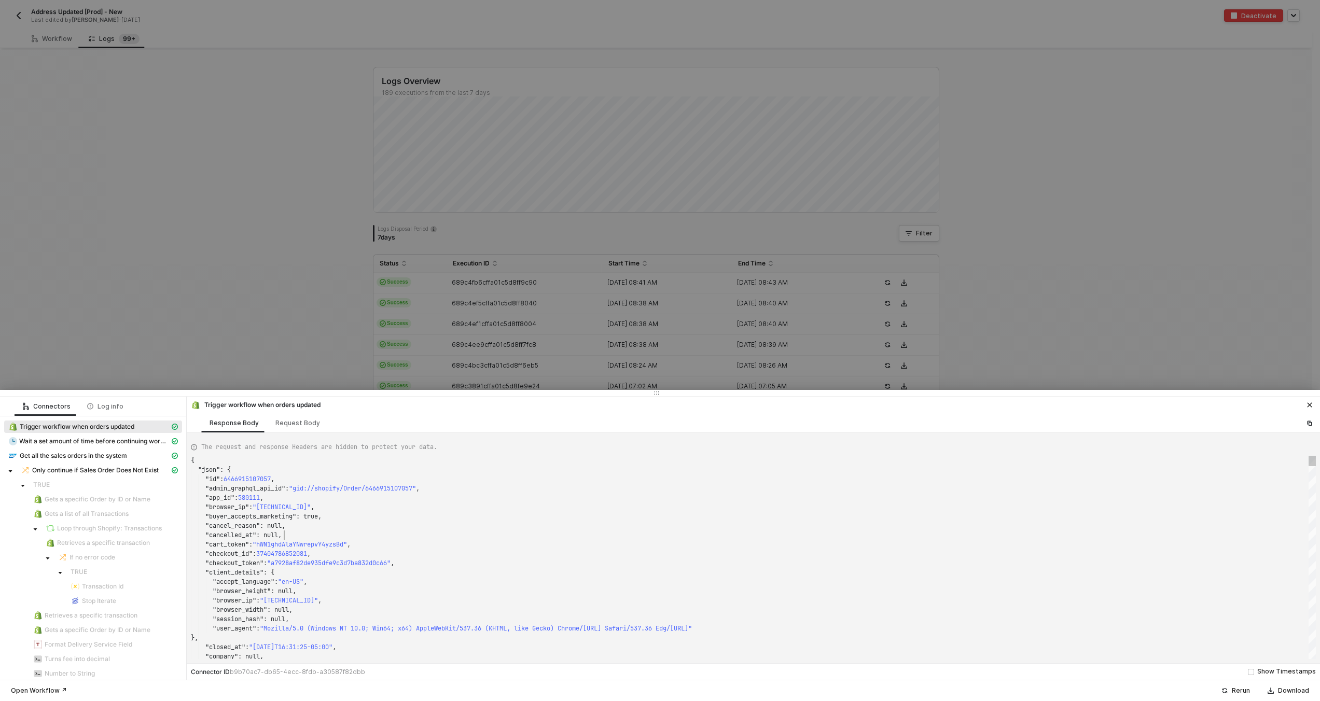
click at [444, 535] on div ""cancelled_at" : null," at bounding box center [753, 535] width 1125 height 9
type textarea "{ "json": { "id": 6463821480177, "admin_graphql_api_id": "gid://shopify/Order/6…"
type textarea "KJWS2449"
click at [461, 364] on div at bounding box center [660, 350] width 1320 height 701
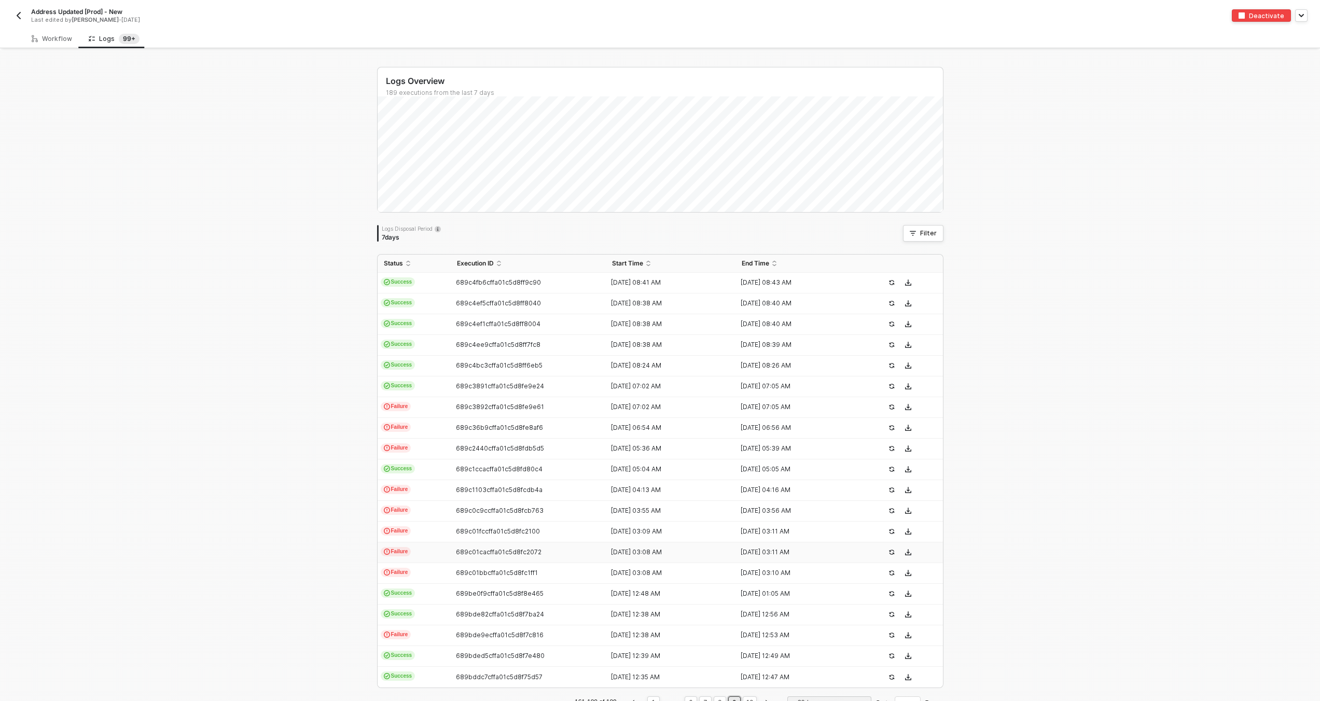
click at [472, 558] on td "689c01cacffa01c5d8fc2072" at bounding box center [529, 553] width 156 height 21
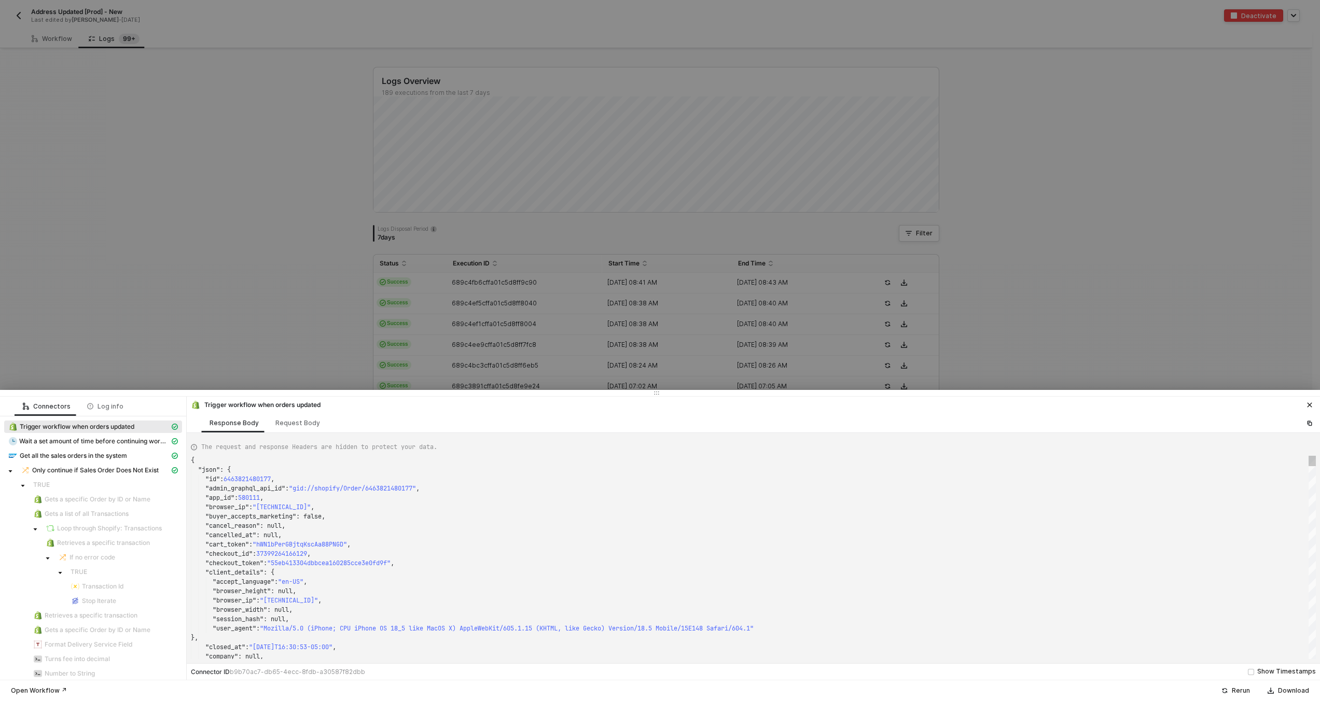
click at [474, 561] on div ""checkout_token" : "55eb413304dbbcea160285cce3e0fd9f" ," at bounding box center [753, 563] width 1125 height 9
type textarea "{ "json": { "id": 6463821480177, "admin_graphql_api_id": "gid://shopify/Order/6…"
type textarea "KJWS2449"
click at [492, 340] on div at bounding box center [660, 350] width 1320 height 701
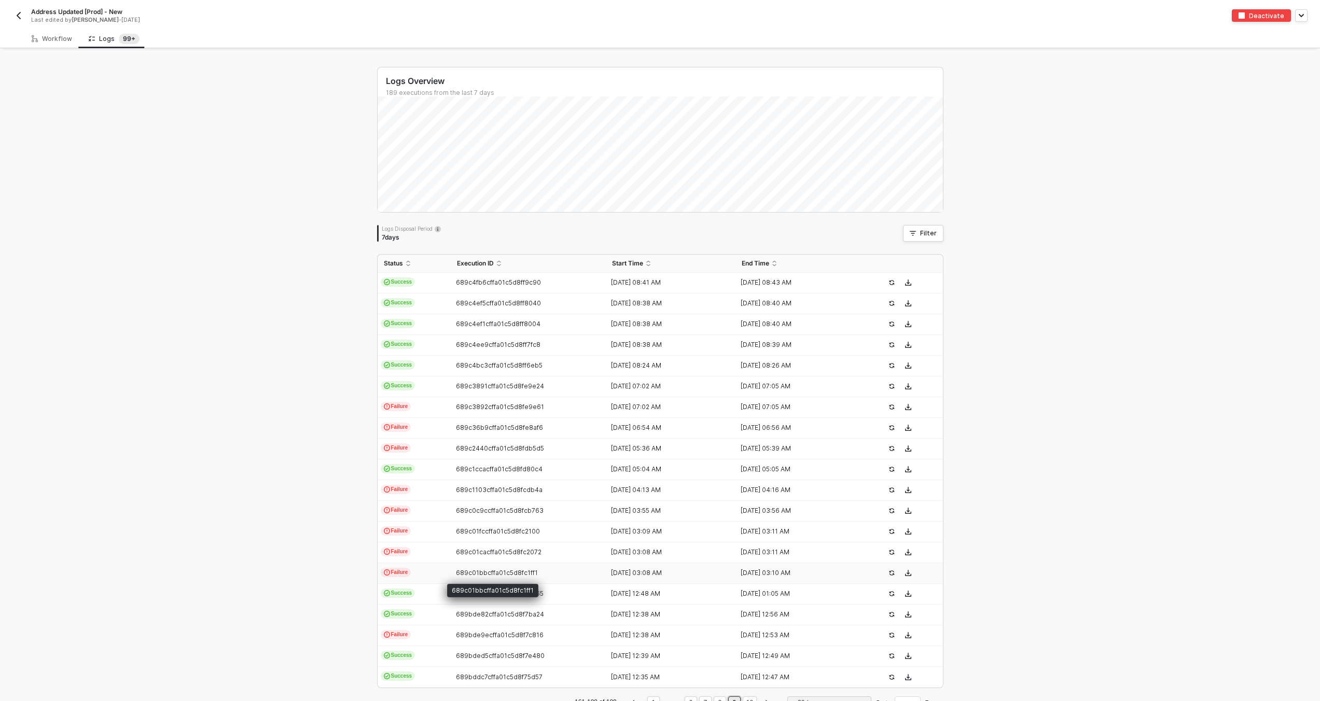
click at [456, 570] on span "689c01bbcffa01c5d8fc1ff1" at bounding box center [497, 573] width 82 height 8
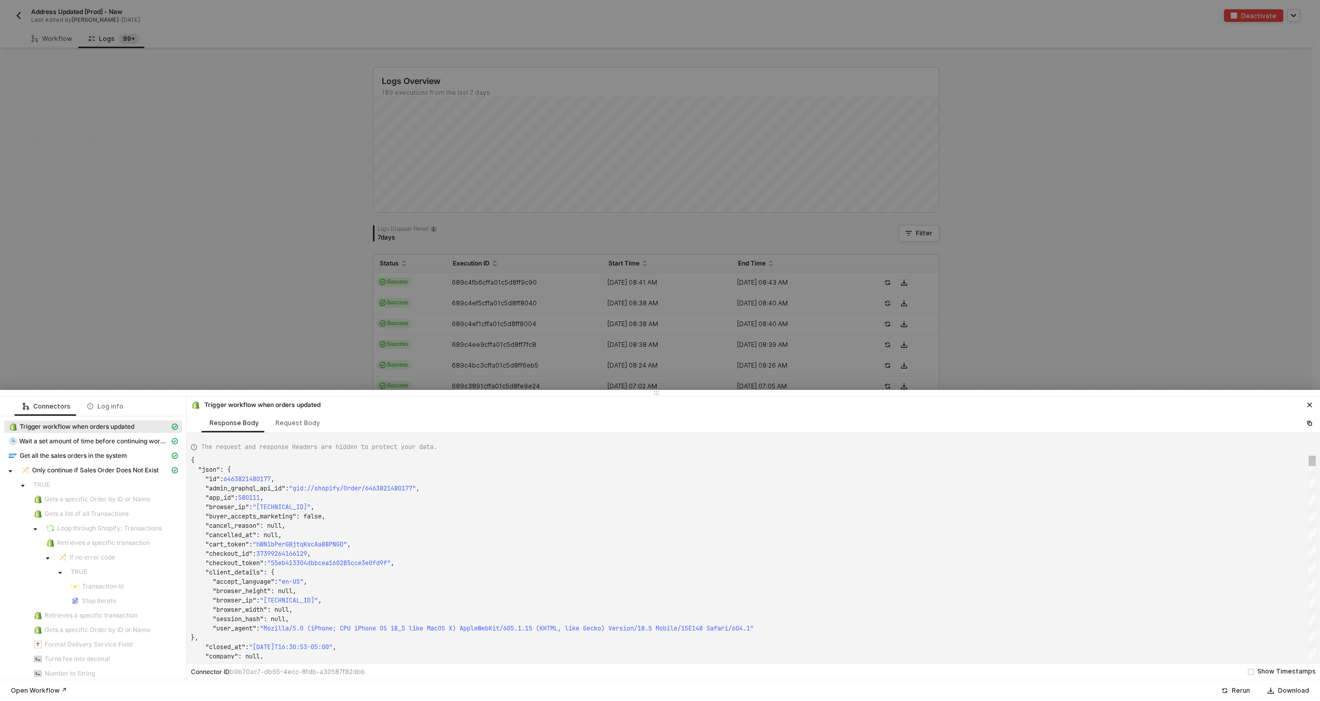
type textarea ""checkout_id": 37399264166129, "checkout_token": "55eb413304dbbcea160285cce3e0f…"
click at [465, 564] on div ""checkout_token" : "55eb413304dbbcea160285cce3e0fd9f" ," at bounding box center [753, 563] width 1125 height 9
type textarea "KJWS2449"
type textarea "{ "json": { "id": 6463821480177, "admin_graphql_api_id": "gid://shopify/Order/6…"
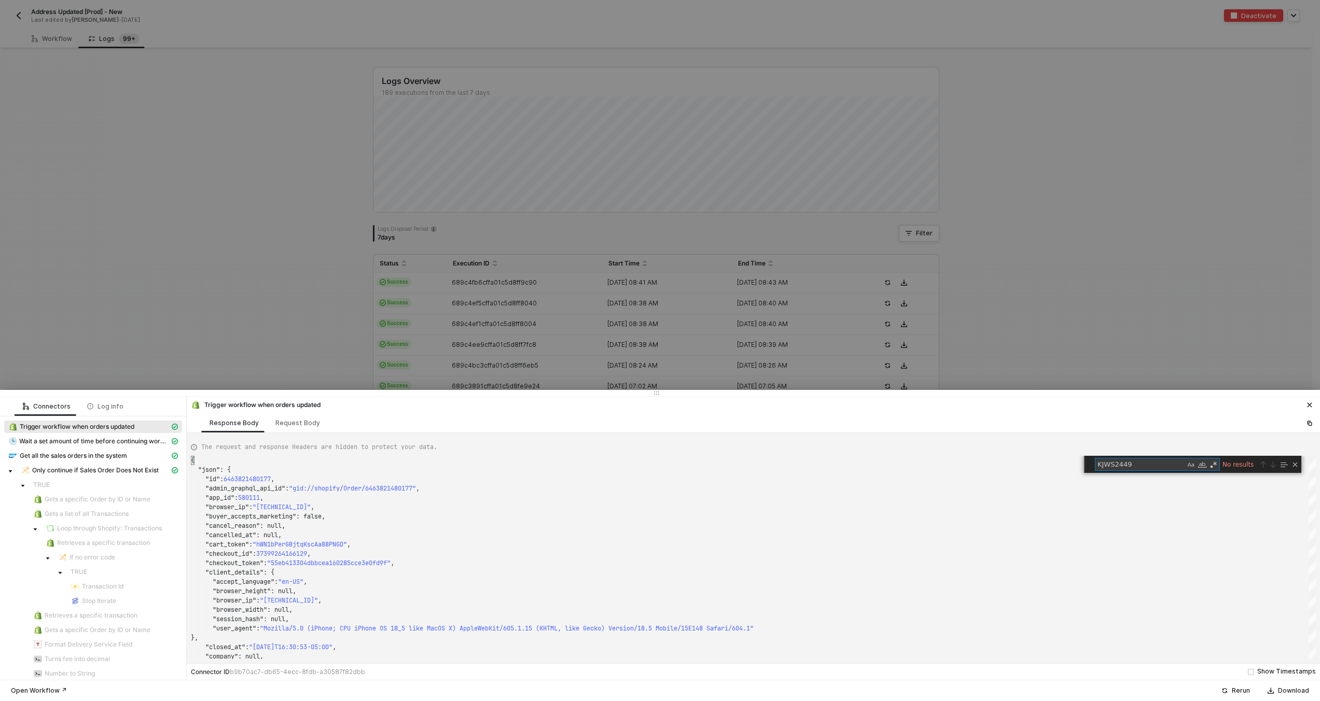
type textarea "KJWS2449"
click at [534, 315] on div at bounding box center [660, 350] width 1320 height 701
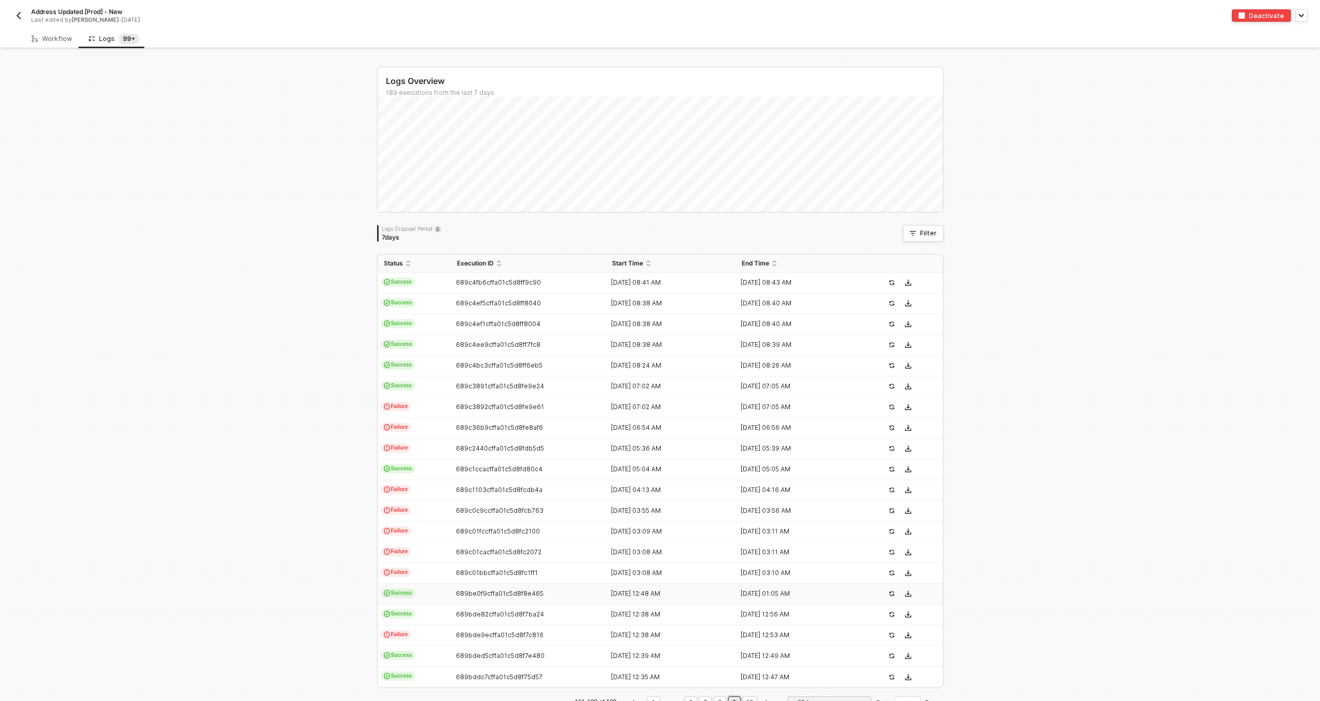
click at [446, 594] on td "Success" at bounding box center [414, 594] width 73 height 21
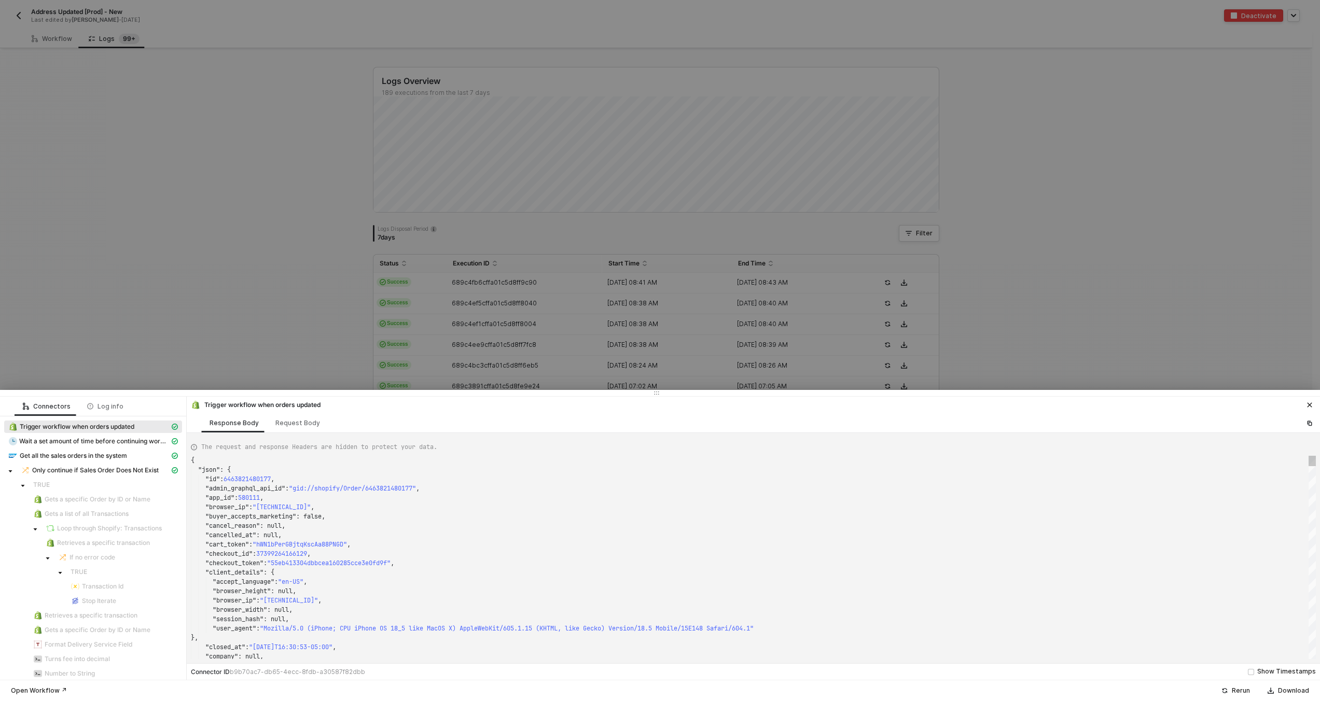
type textarea ""checkout_id": 37399264166129, "checkout_token": "55eb413304dbbcea160285cce3e0f…"
click at [493, 584] on div ""accept_language" : "en-US" ," at bounding box center [753, 581] width 1125 height 9
type textarea "KJWS2449"
type textarea "{ "json": { "id": [CREDIT_CARD_NUMBER], "admin_graphql_api_id": "gid://shopify/…"
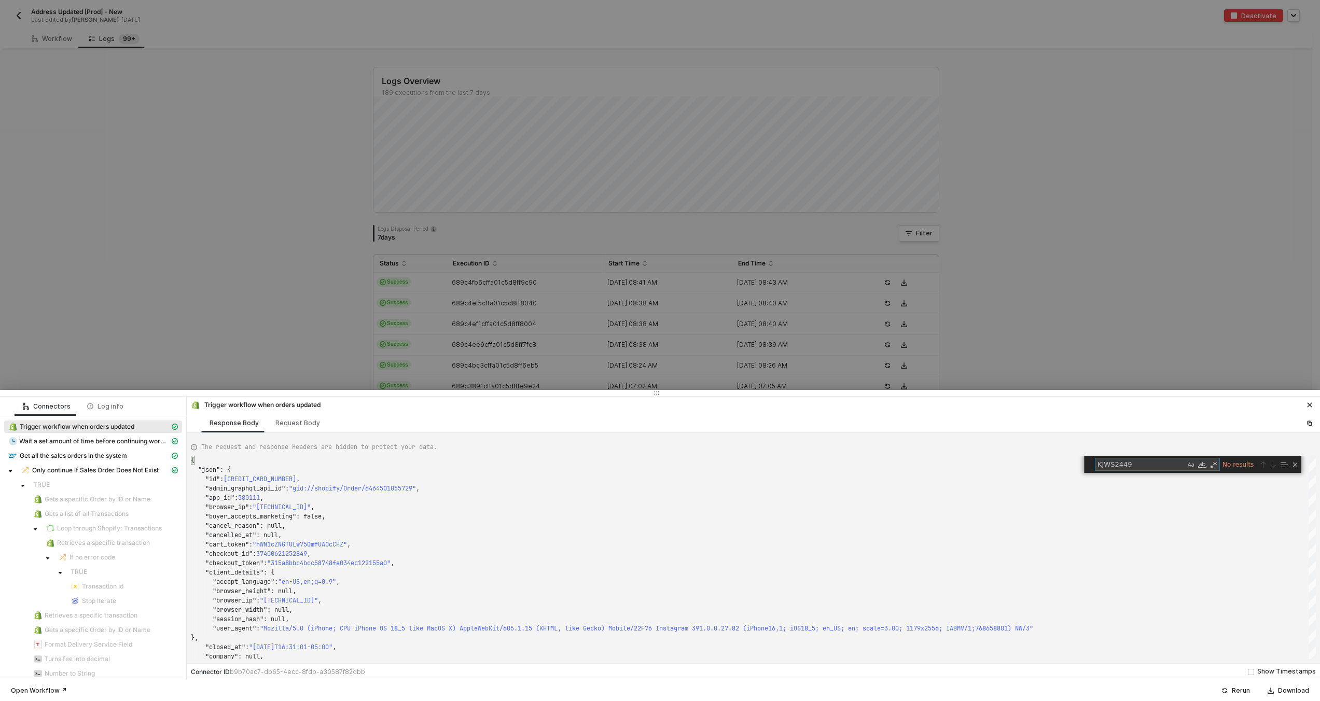
type textarea "KJWS2449"
click at [493, 339] on div at bounding box center [660, 350] width 1320 height 701
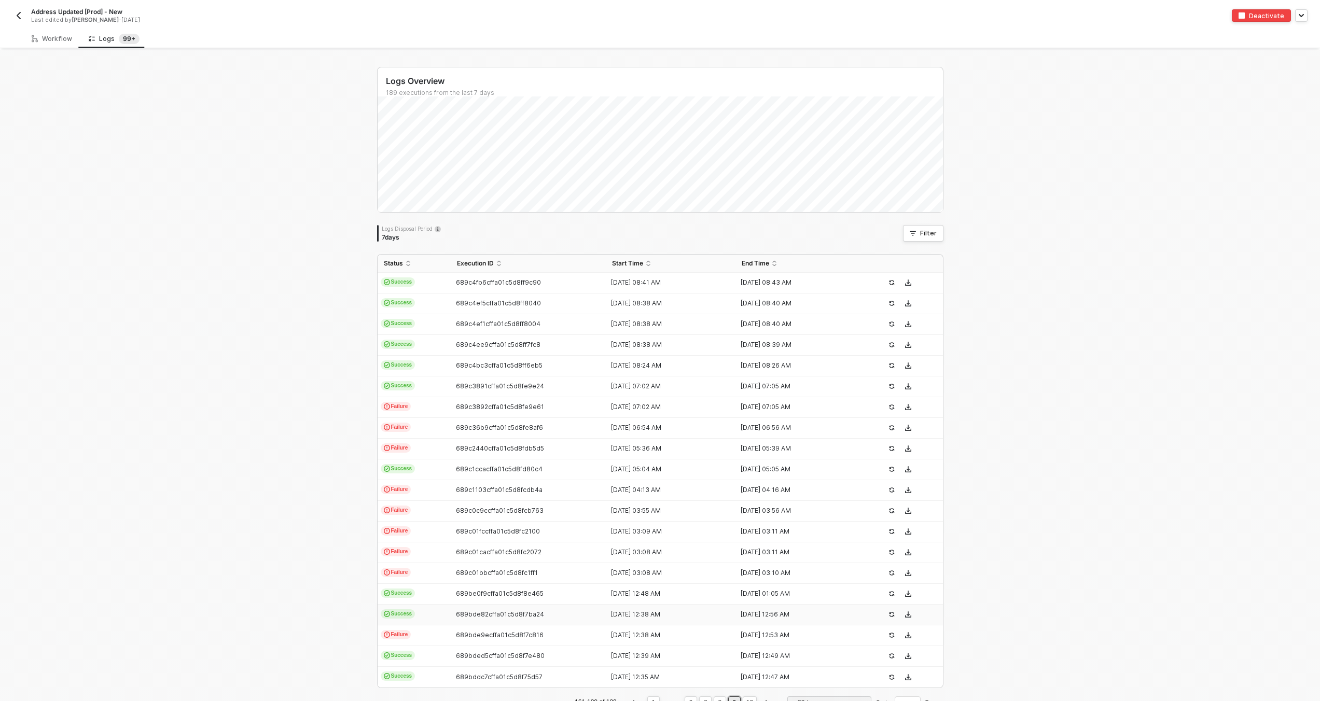
click at [426, 608] on td "Success" at bounding box center [414, 615] width 73 height 21
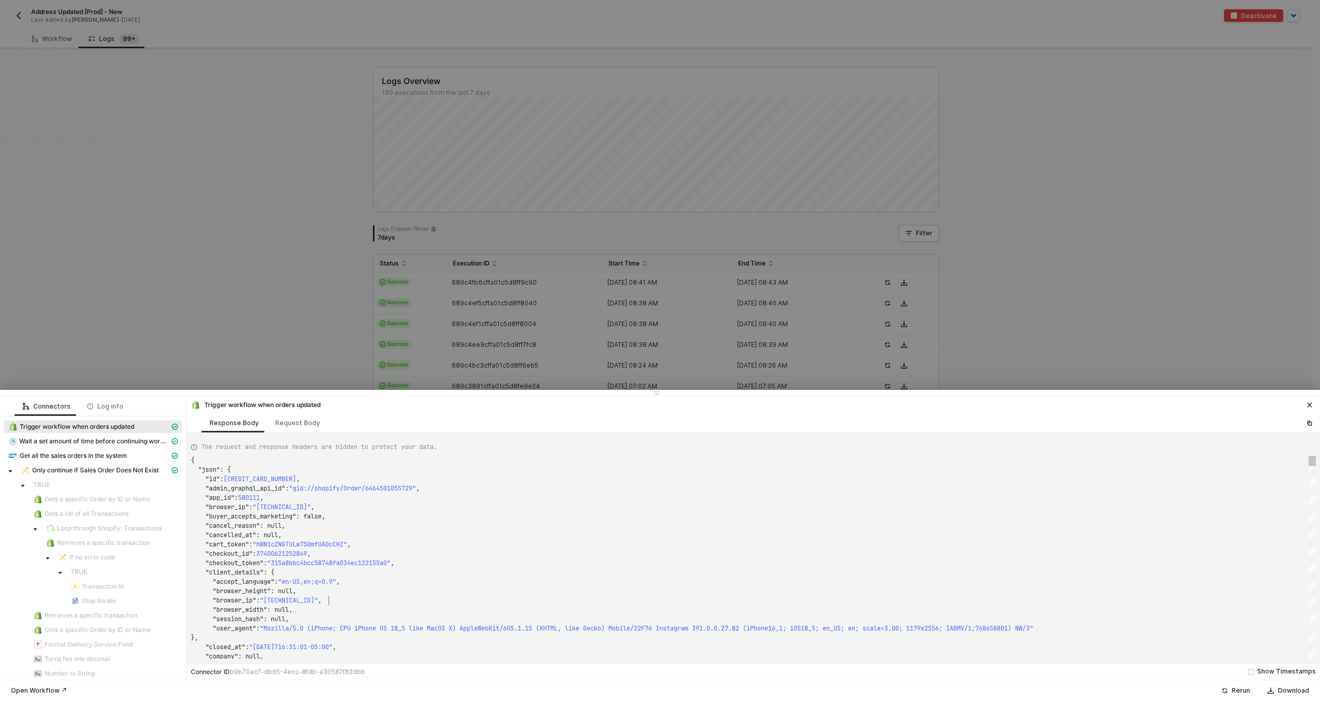
click at [435, 601] on div ""browser_ip" : "[TECHNICAL_ID]" ," at bounding box center [753, 600] width 1125 height 9
type textarea "{ "json": { "id": 6463072370929, "admin_graphql_api_id": "gid://shopify/Order/6…"
type textarea "KJWS2449"
click at [453, 307] on div at bounding box center [660, 350] width 1320 height 701
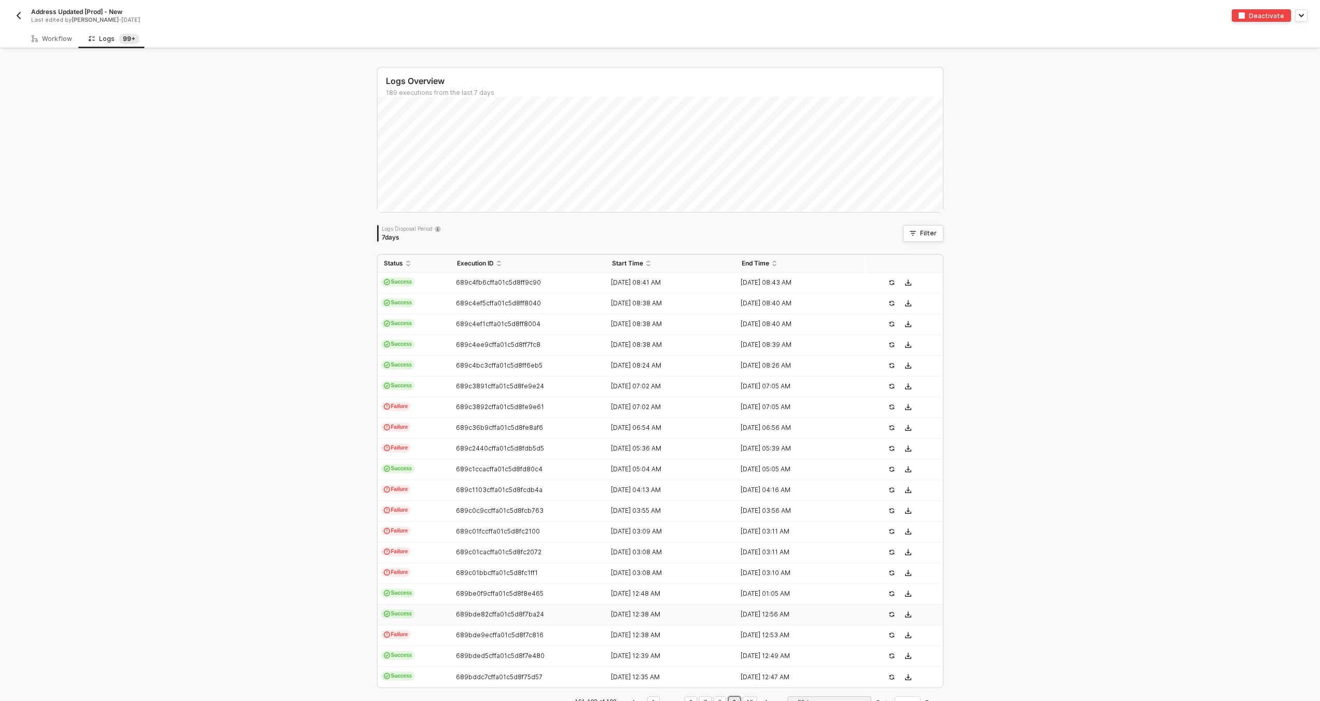
click at [398, 623] on td "Success" at bounding box center [414, 615] width 73 height 21
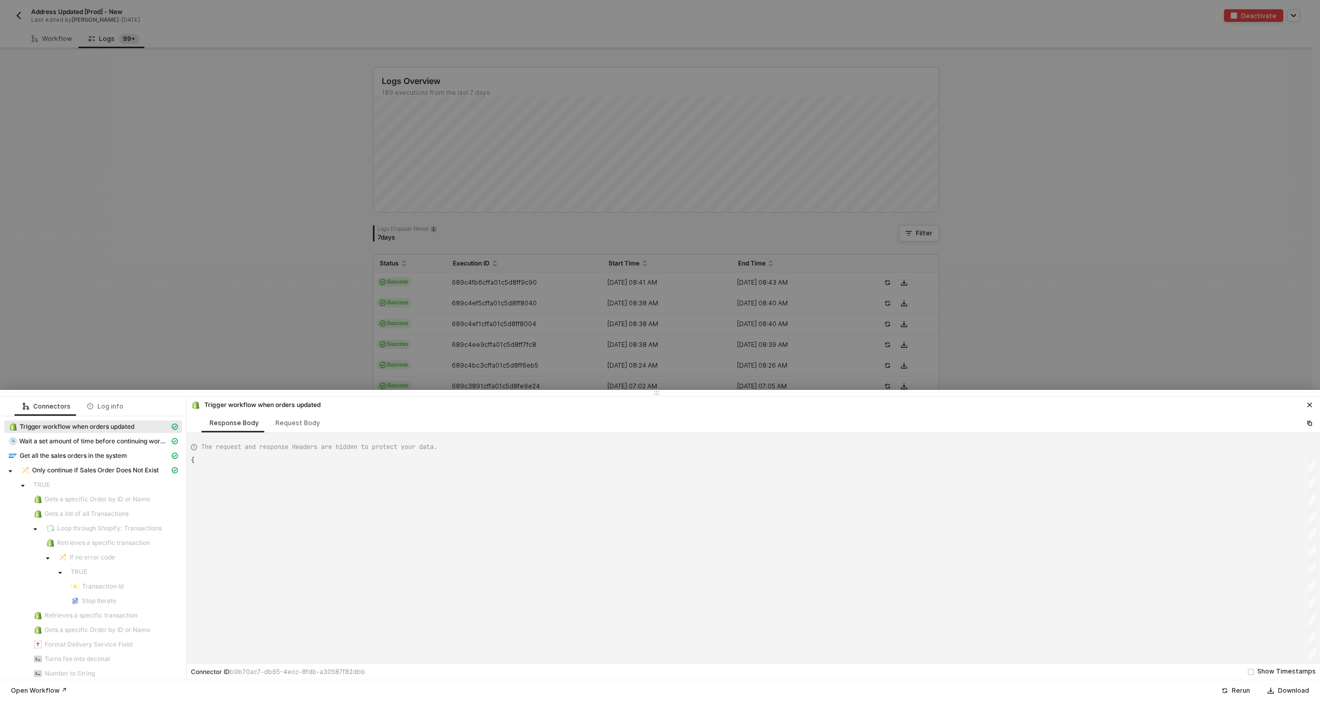
type textarea "{ "json": { "id": 6463072370929, "admin_graphql_api_id": "gid://shopify/Order/6…"
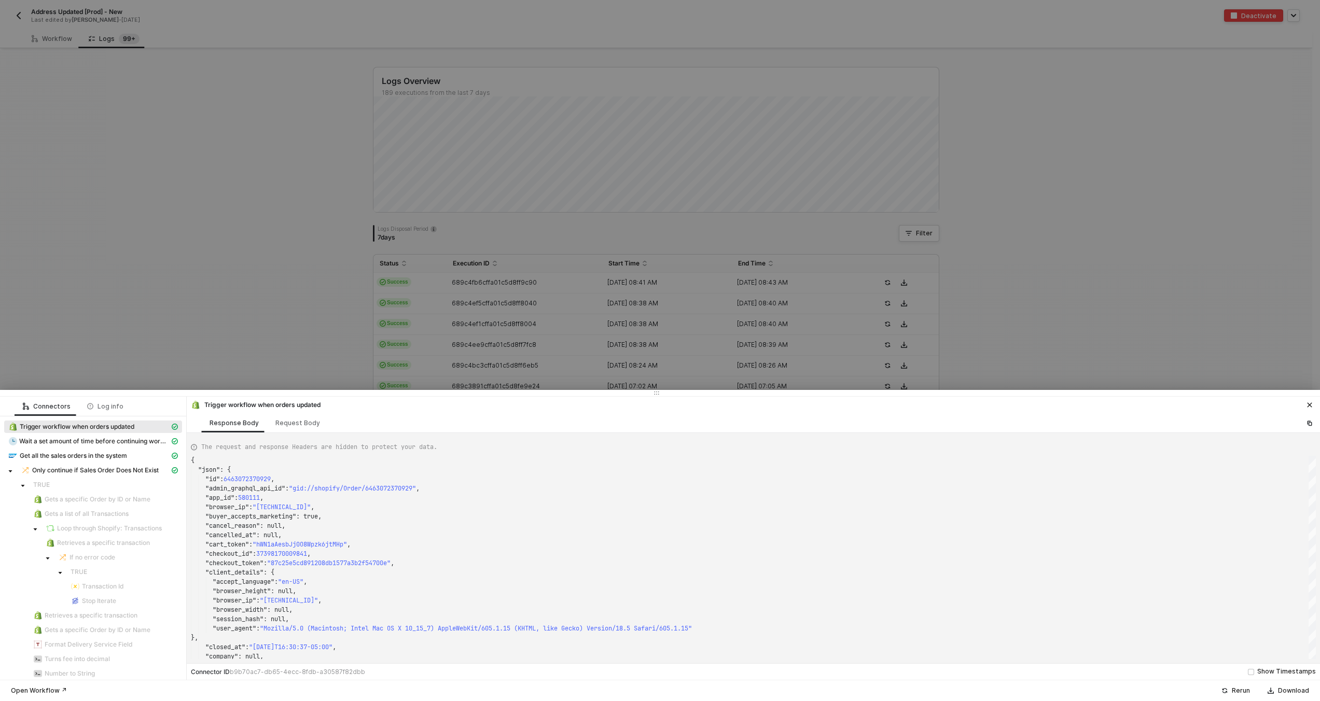
drag, startPoint x: 426, startPoint y: 322, endPoint x: 426, endPoint y: 337, distance: 14.5
click at [426, 322] on div at bounding box center [660, 350] width 1320 height 701
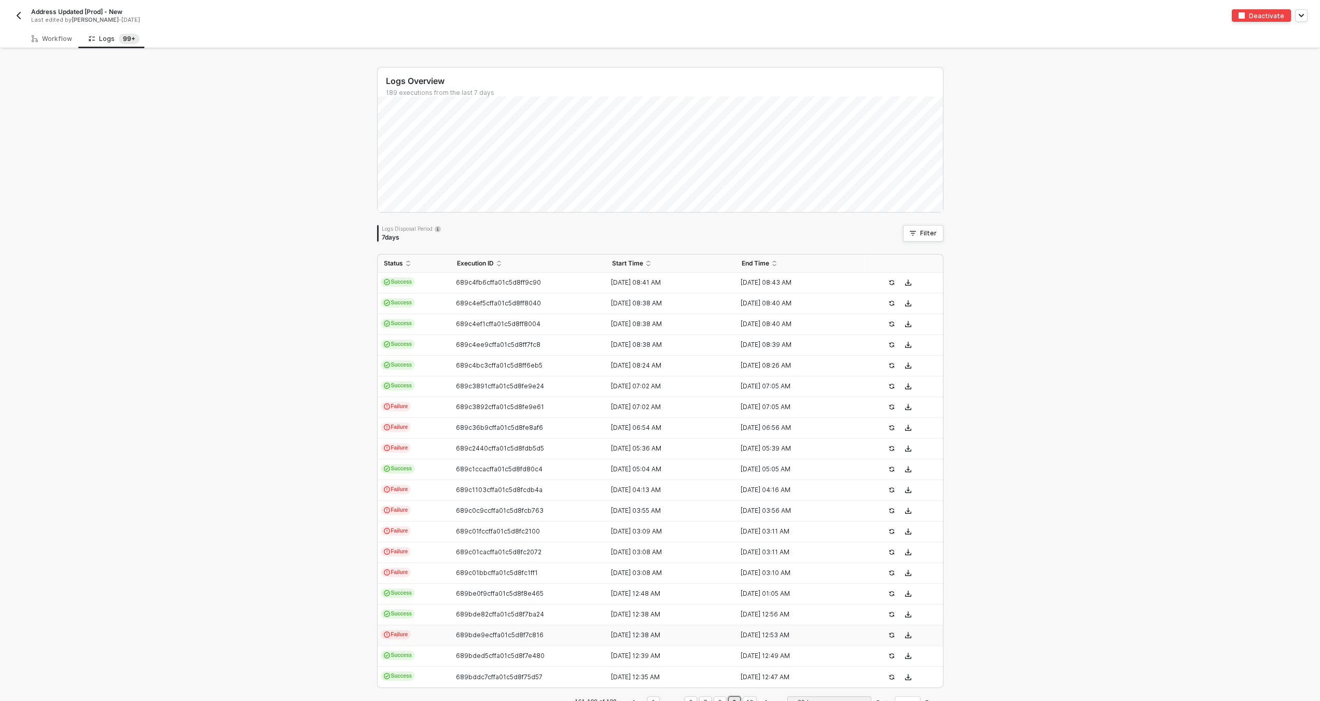
click at [427, 636] on td "Failure" at bounding box center [414, 636] width 73 height 21
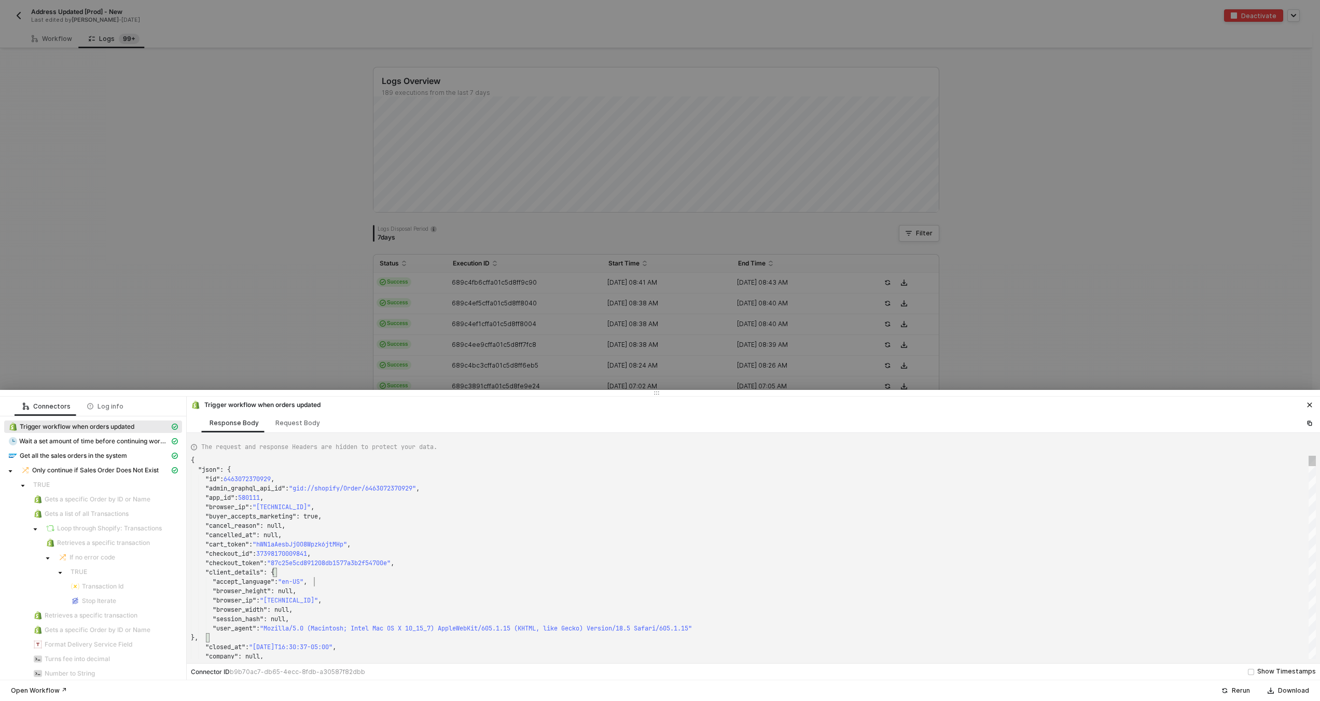
click at [508, 584] on div ""accept_language" : "en-US" ," at bounding box center [753, 581] width 1125 height 9
type textarea ""name": "KJWS2449", "note": null, "note_attributes": [], "number": 1449, "order…"
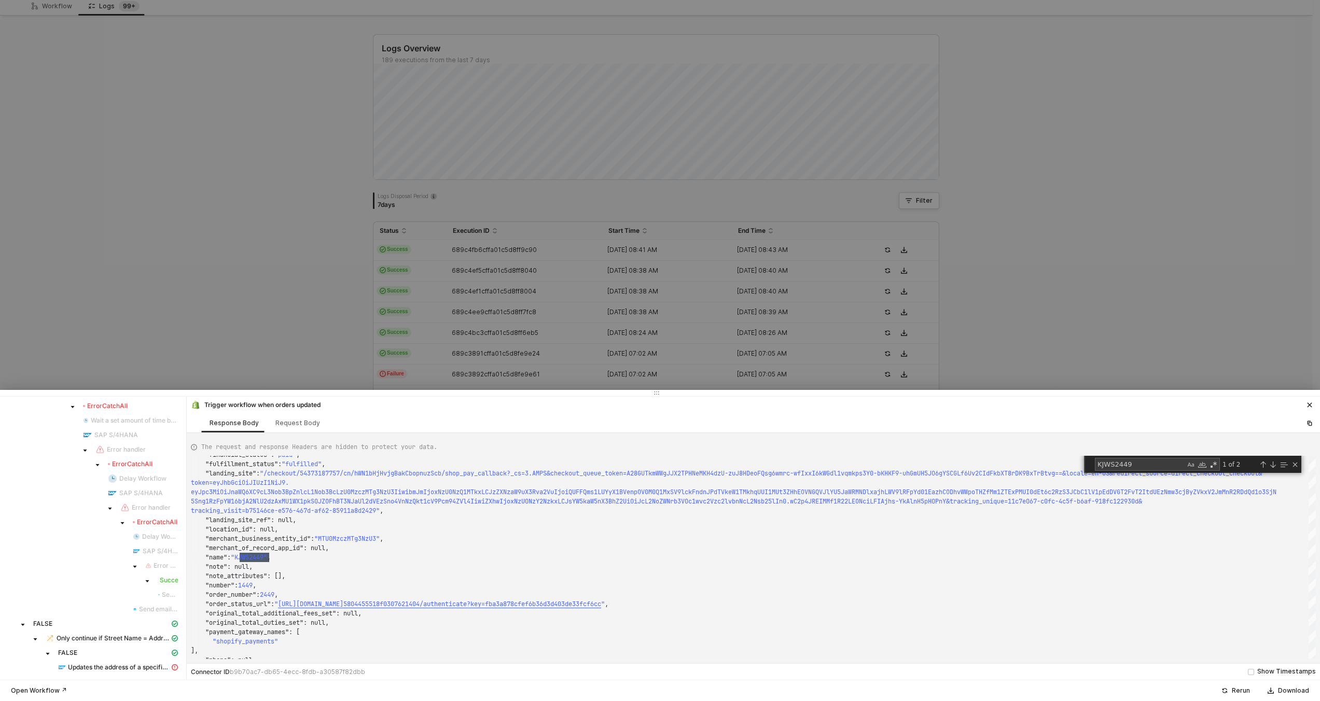
type textarea "KJWS2449"
click at [483, 280] on div at bounding box center [660, 350] width 1320 height 701
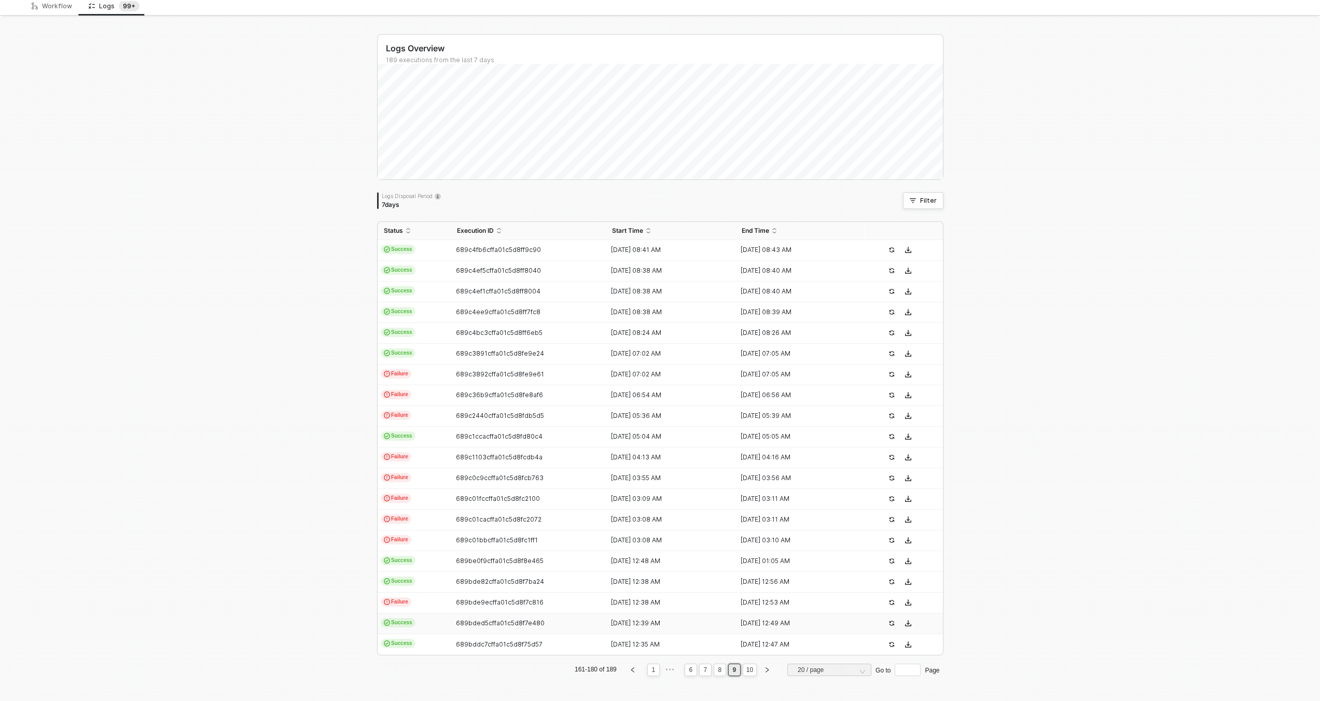
click at [407, 624] on span "Success" at bounding box center [398, 622] width 35 height 9
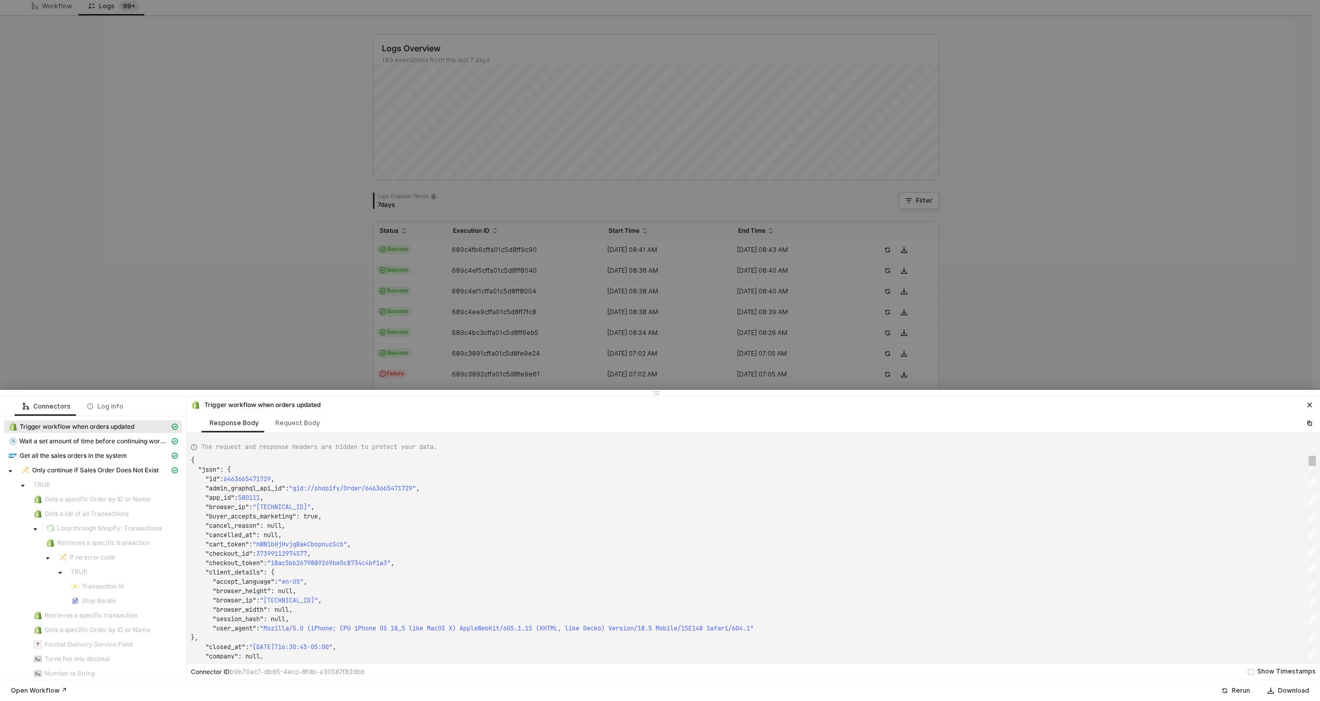
click at [497, 637] on div "}," at bounding box center [753, 637] width 1125 height 9
type textarea ""name": "KJWS2449", "note": null, "note_attributes": [], "number": 1449, "order…"
type textarea "KJWS2449"
type textarea "{ "json": { "id": 6463072370929, "admin_graphql_api_id": "gid://shopify/Order/6…"
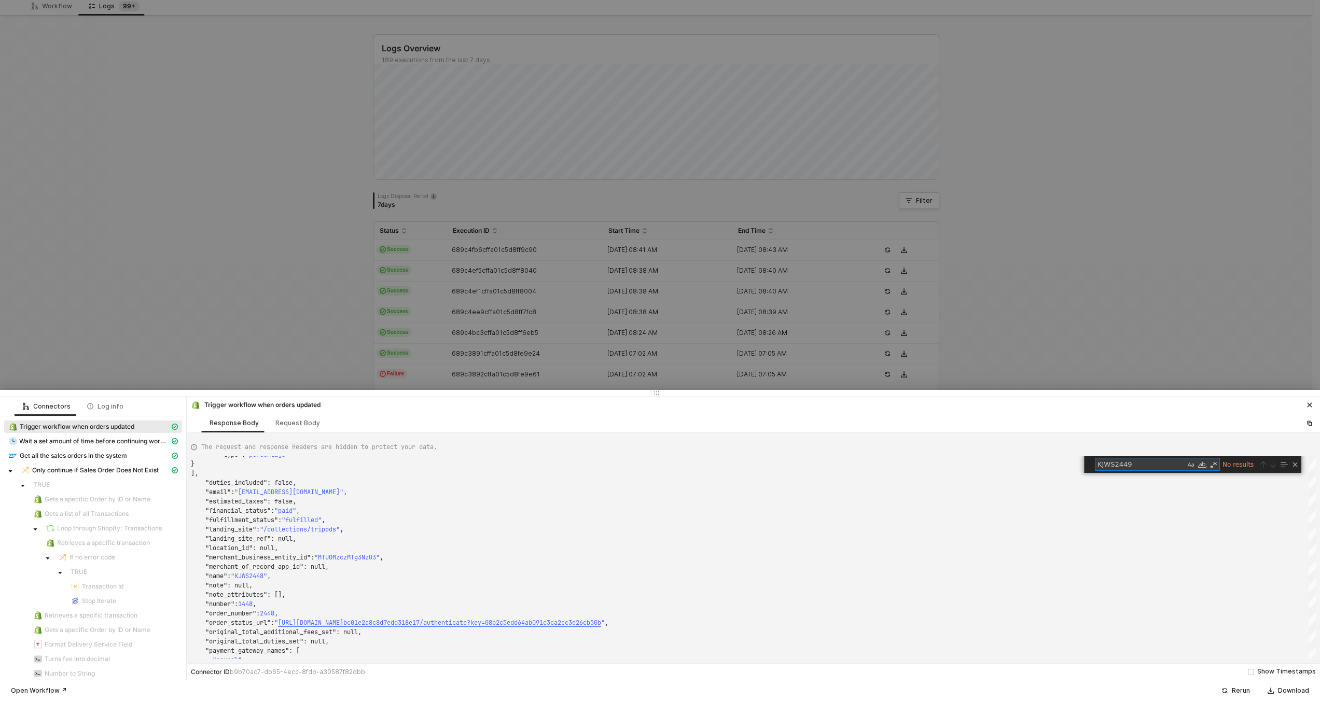
type textarea "KJWS2449"
click at [376, 344] on div at bounding box center [660, 350] width 1320 height 701
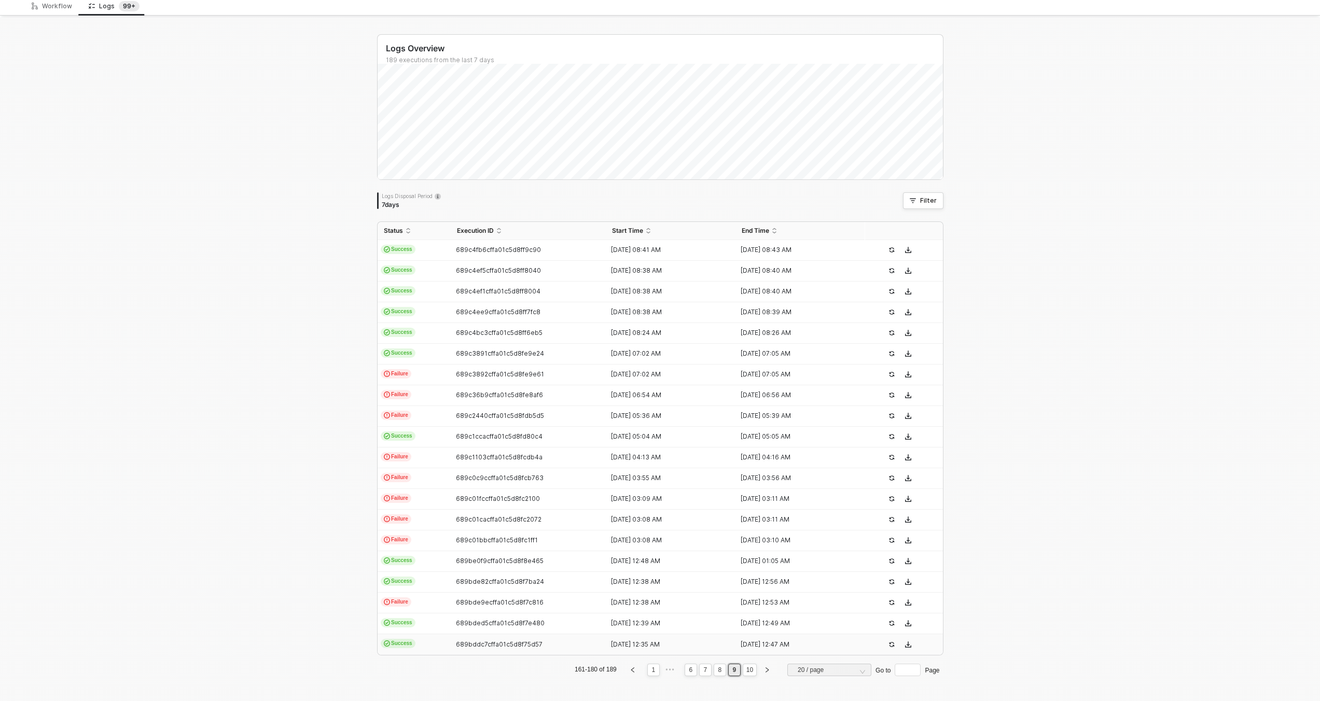
click at [384, 646] on icon "icon-cards" at bounding box center [387, 644] width 6 height 6
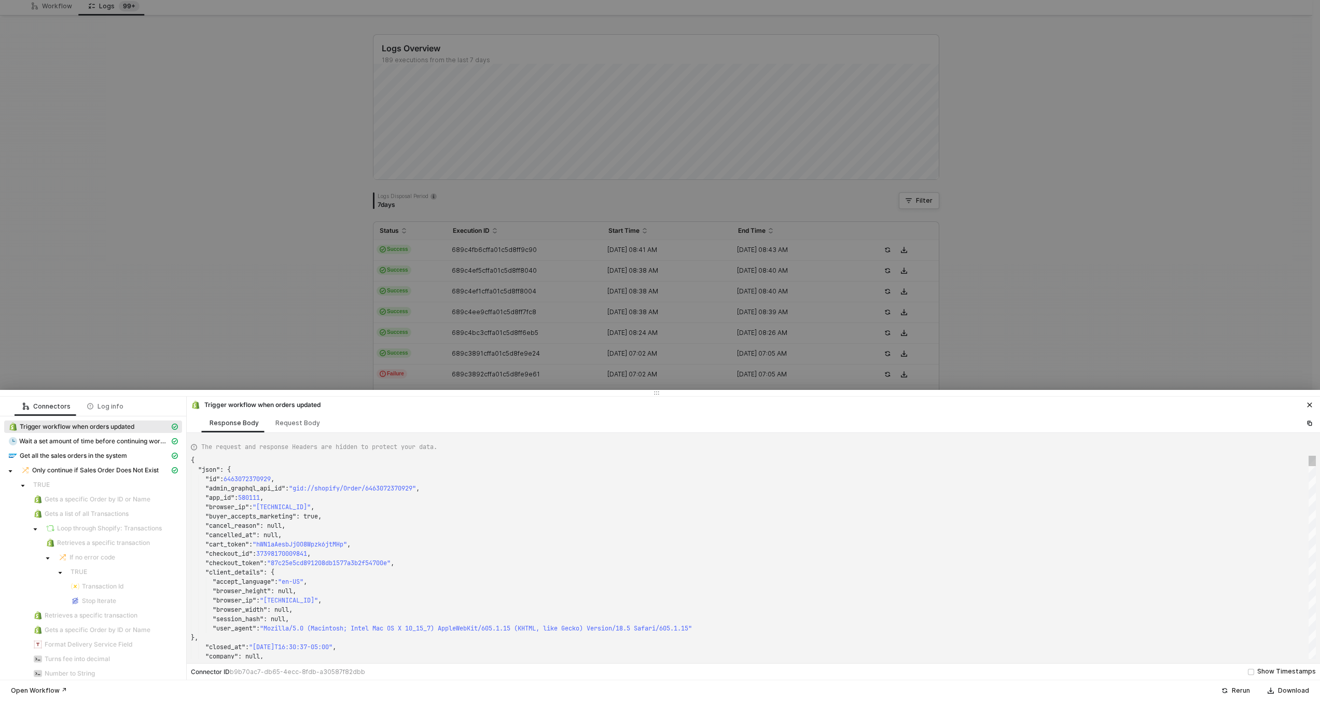
type textarea ""checkout_id": 37398170009841, "checkout_token": "87c25e5cd891208db1577a3b2f547…"
click at [441, 630] on span ""Mozilla/5.0 (Macintosh; Intel Mac OS X 10_15_7) A" at bounding box center [351, 628] width 182 height 8
type textarea "KJWS2449"
type textarea "{ "json": { "id": 6466899902705, "admin_graphql_api_id": "gid://shopify/Order/6…"
type textarea "KJWS2449"
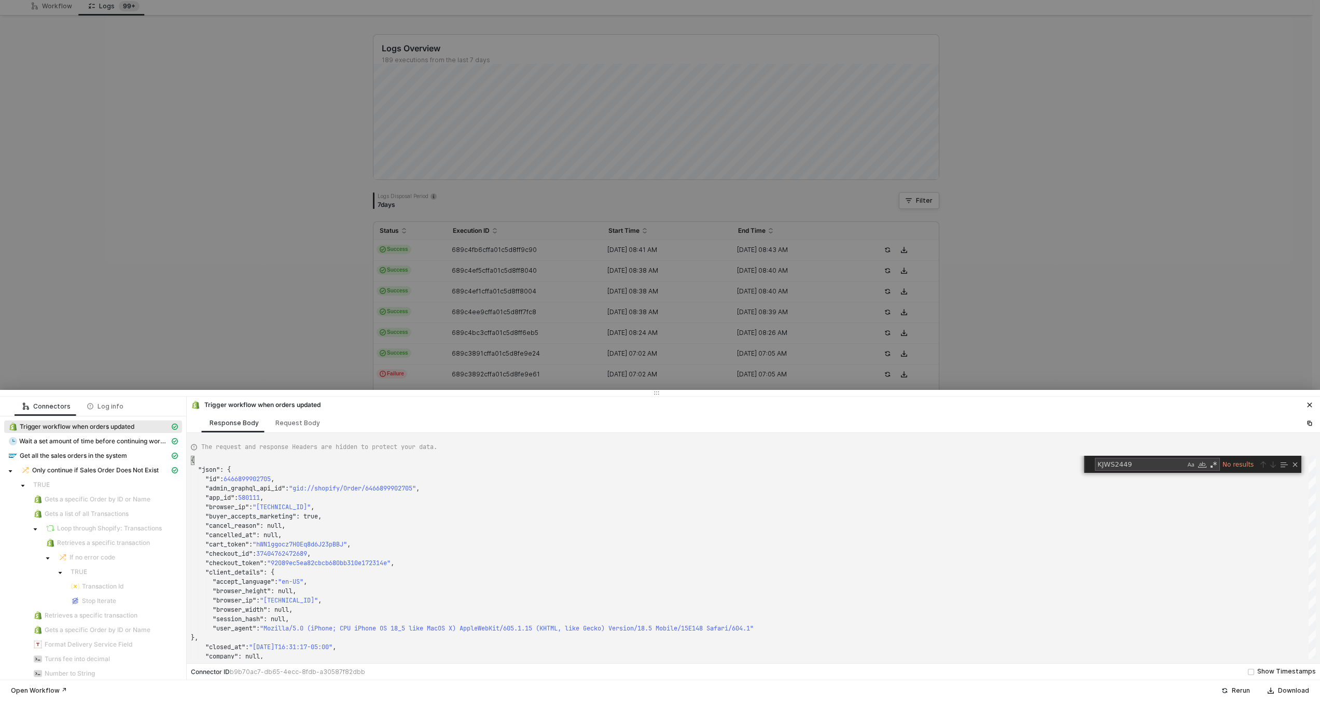
click at [482, 303] on div at bounding box center [660, 350] width 1320 height 701
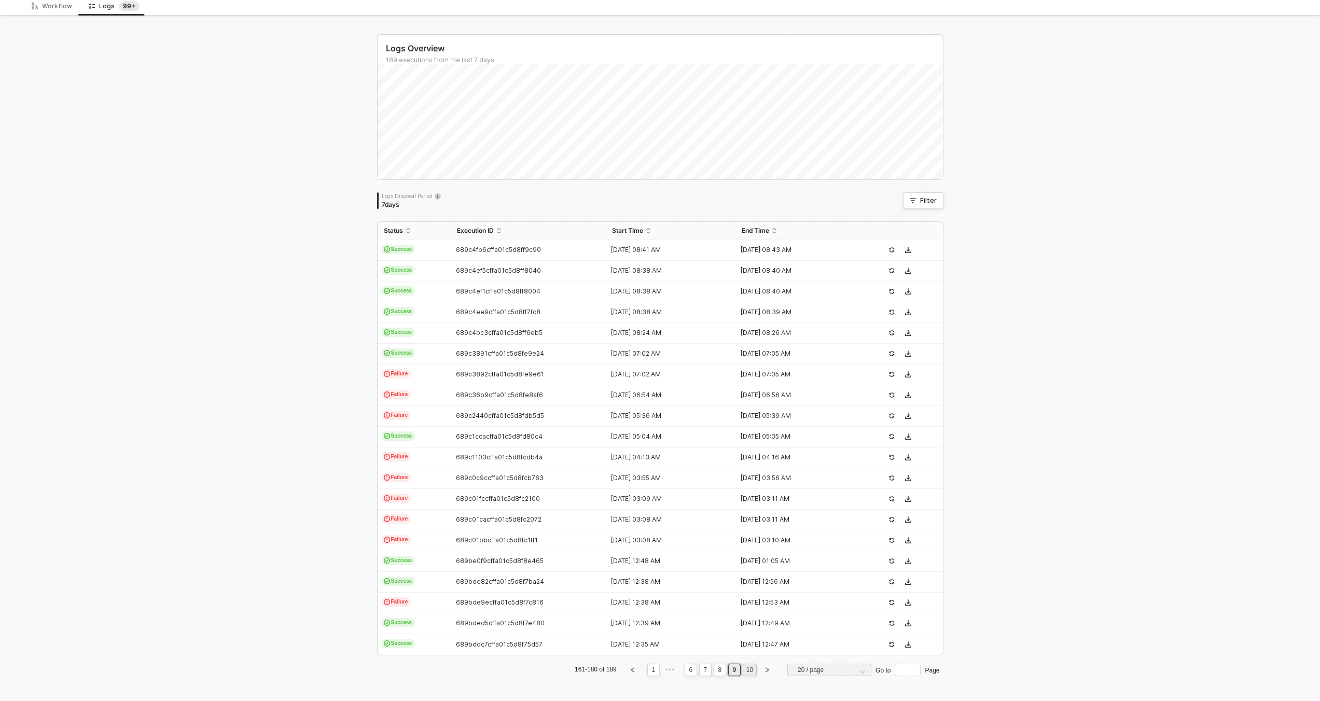
click at [743, 672] on link "10" at bounding box center [749, 669] width 13 height 11
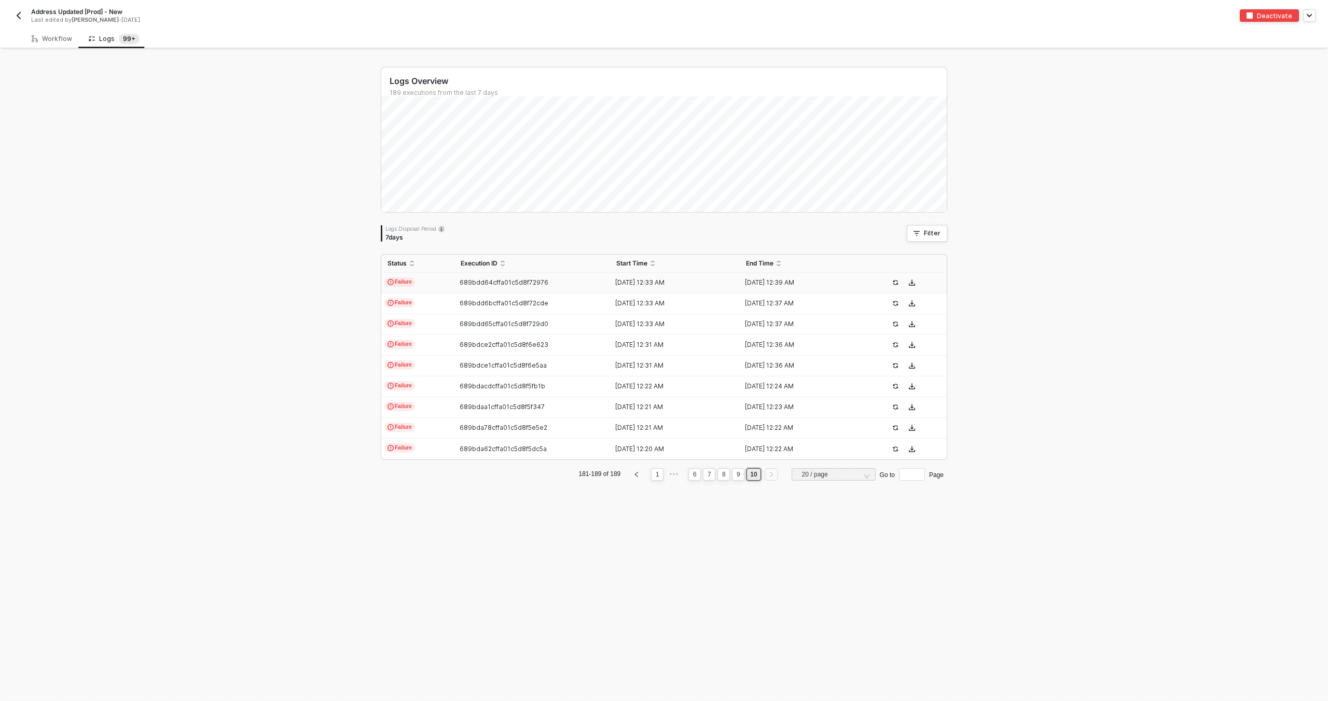
click at [462, 289] on td "689bdd64cffa01c5d8f72976" at bounding box center [532, 283] width 156 height 21
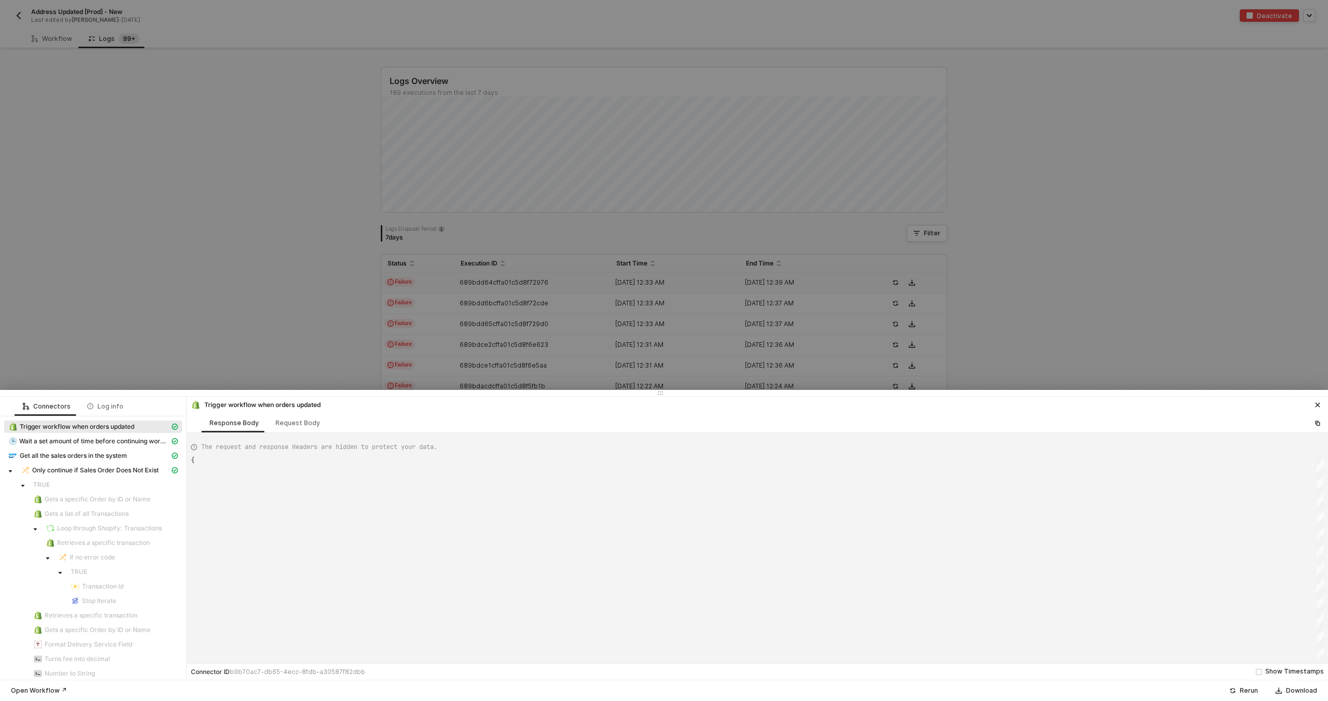
type textarea "{ "json": { "id": 6466899902705, "admin_graphql_api_id": "gid://shopify/Order/6…"
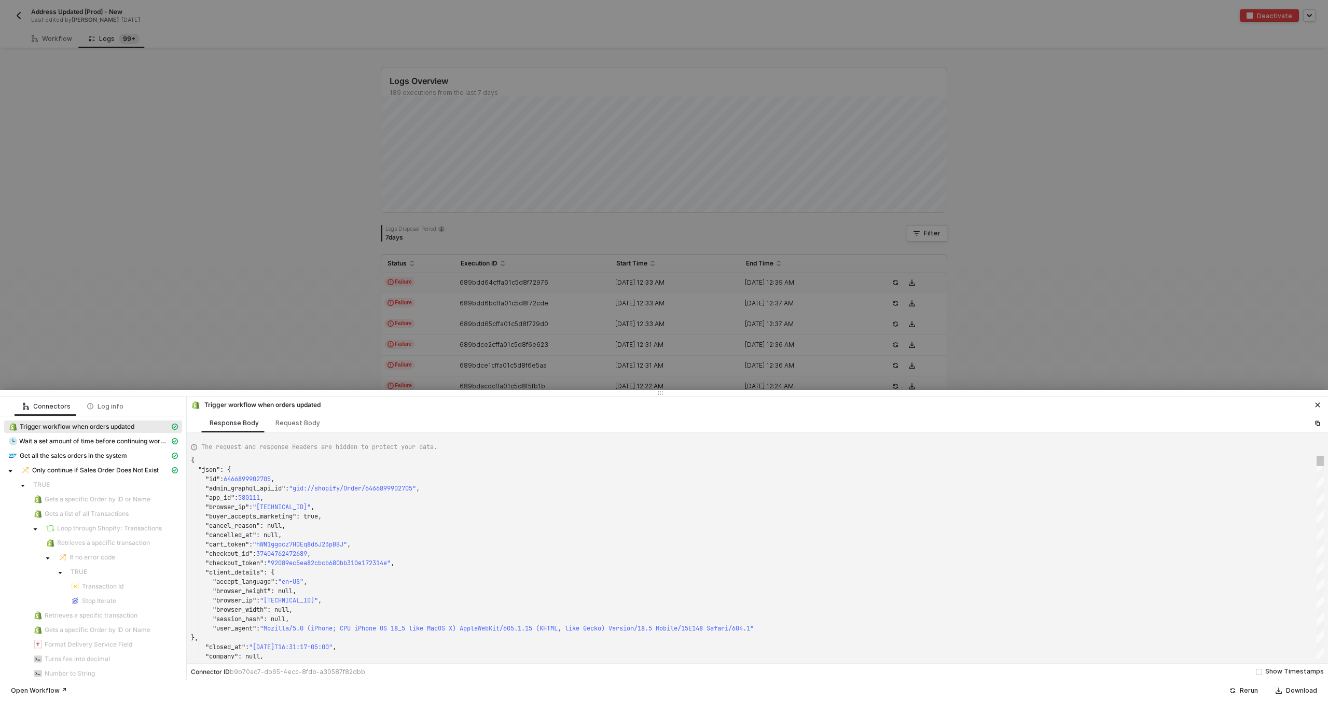
click at [491, 503] on div ""browser_ip" : "[TECHNICAL_ID]" ," at bounding box center [757, 507] width 1133 height 9
type textarea "KJWS2449"
click at [434, 332] on div at bounding box center [664, 350] width 1328 height 701
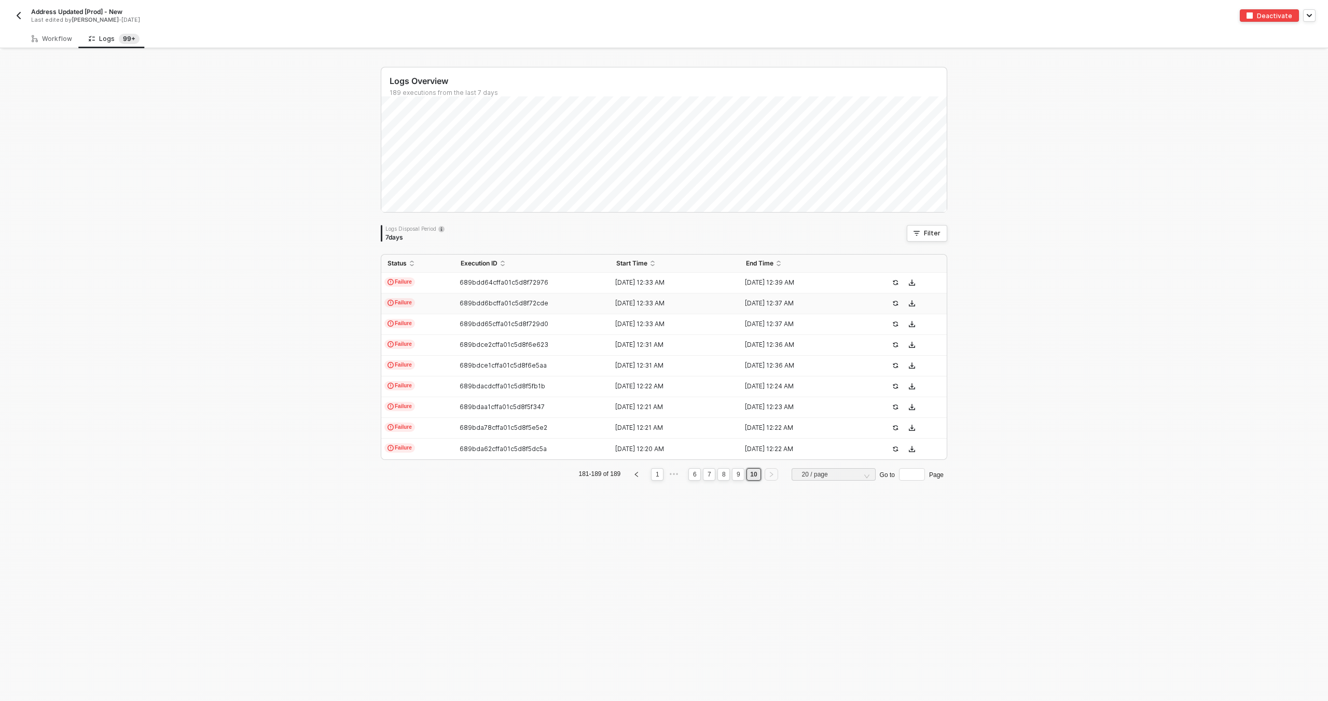
click at [440, 303] on td "Failure" at bounding box center [417, 304] width 73 height 21
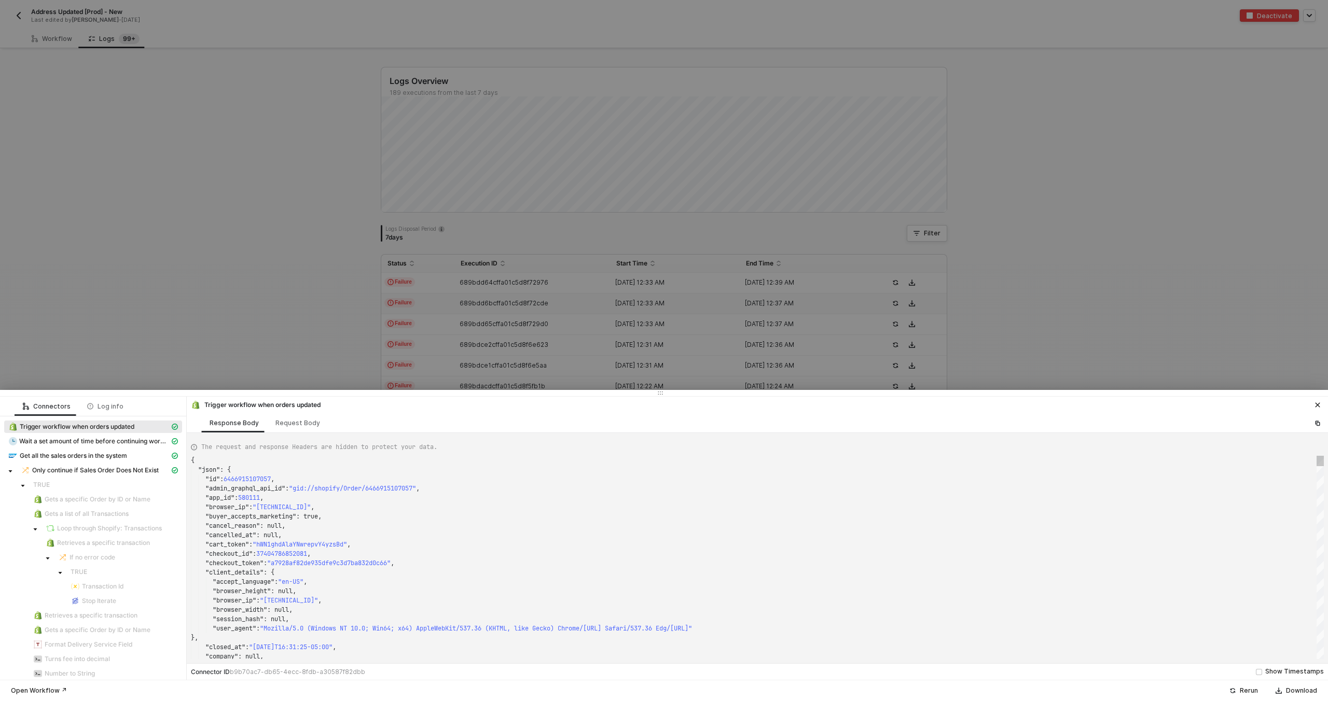
click at [474, 511] on div ""browser_ip" : "[TECHNICAL_ID]" ," at bounding box center [757, 507] width 1133 height 9
type textarea ""name": "KJWS2449", "note": null, "note_attributes": [], "number": 1449, "order…"
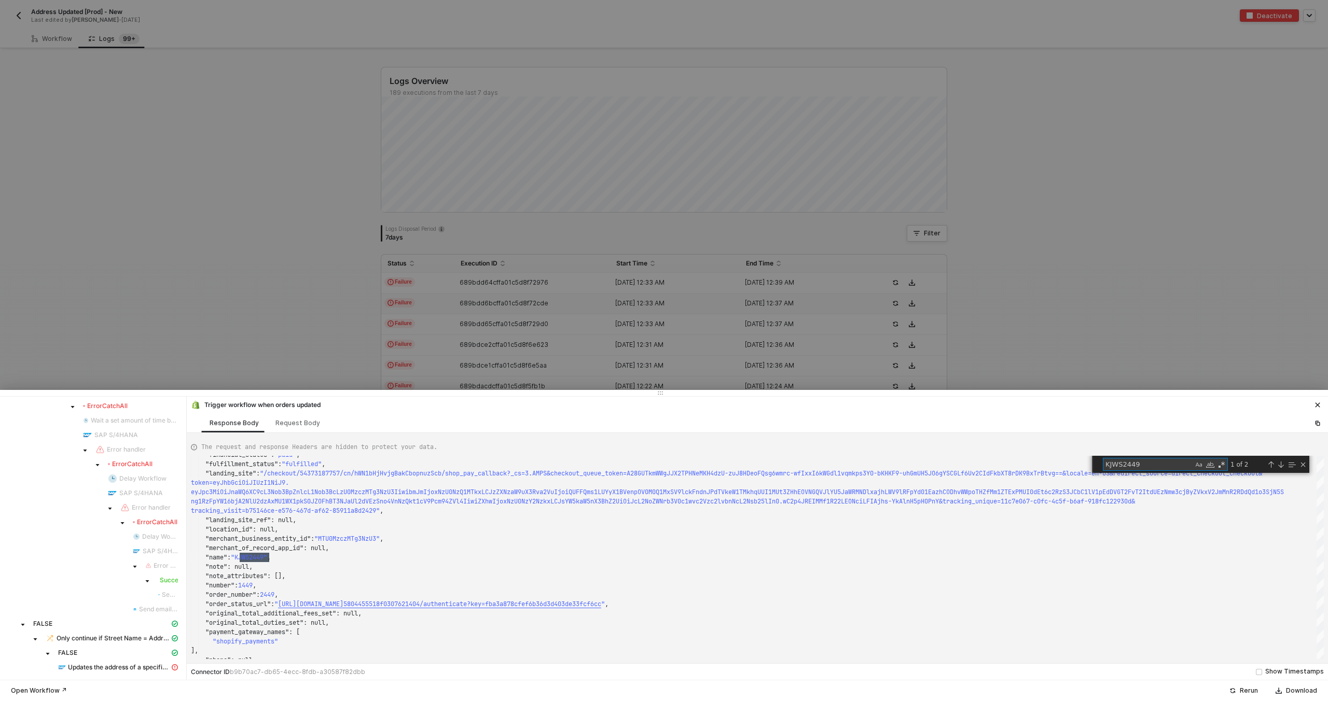
type textarea "KJWS2449"
click at [521, 283] on div at bounding box center [664, 350] width 1328 height 701
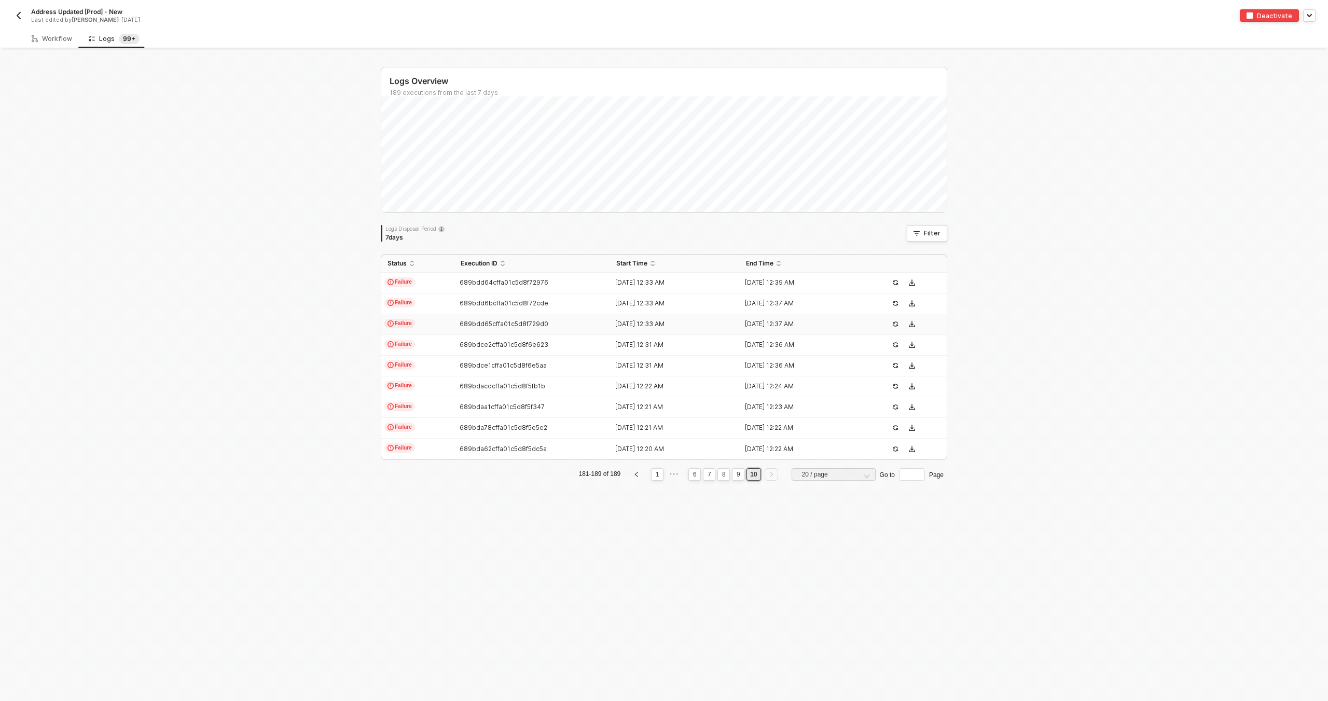
click at [481, 322] on span "689bdd65cffa01c5d8f729d0" at bounding box center [504, 324] width 89 height 8
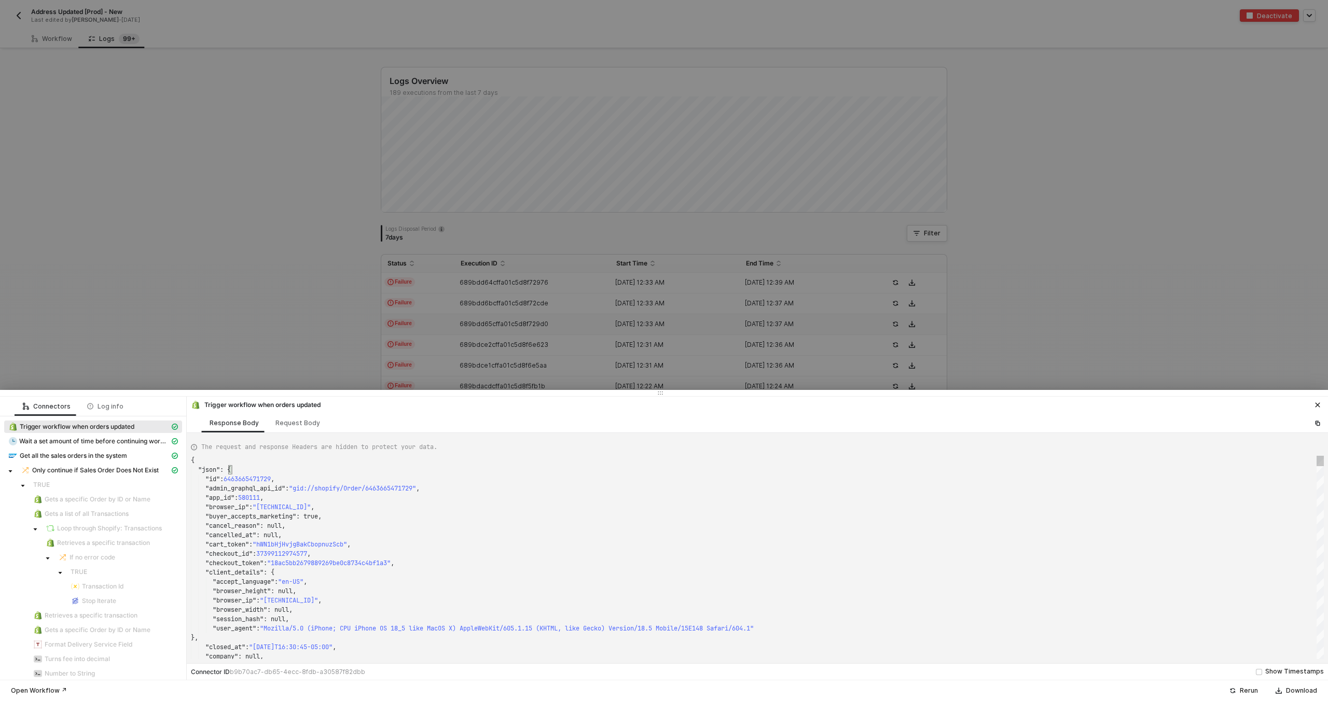
click at [476, 469] on div ""json" : {" at bounding box center [757, 469] width 1133 height 9
type textarea ""name": "KJWS2449", "note": null, "note_attributes": [], "number": 1449, "order…"
type textarea "KJWS2449"
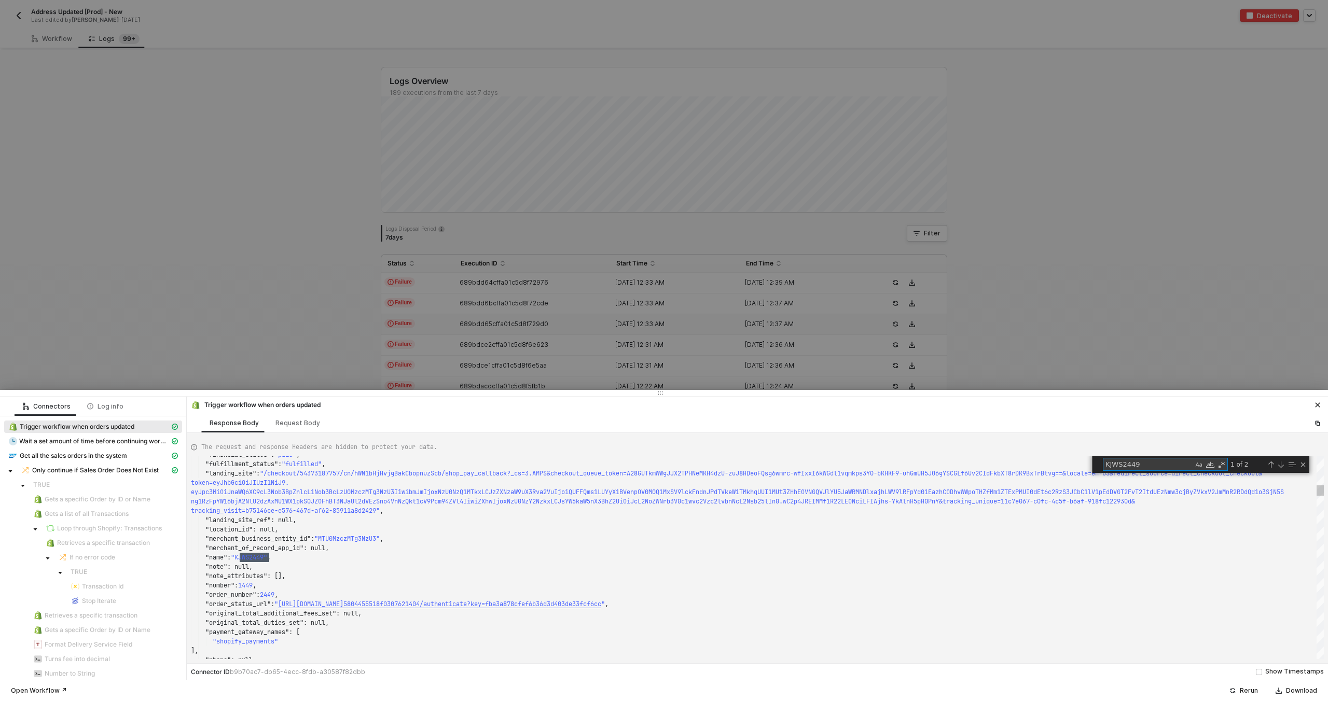
type textarea "{ "json": { "id": 6463821480177, "admin_graphql_api_id": "gid://shopify/Order/6…"
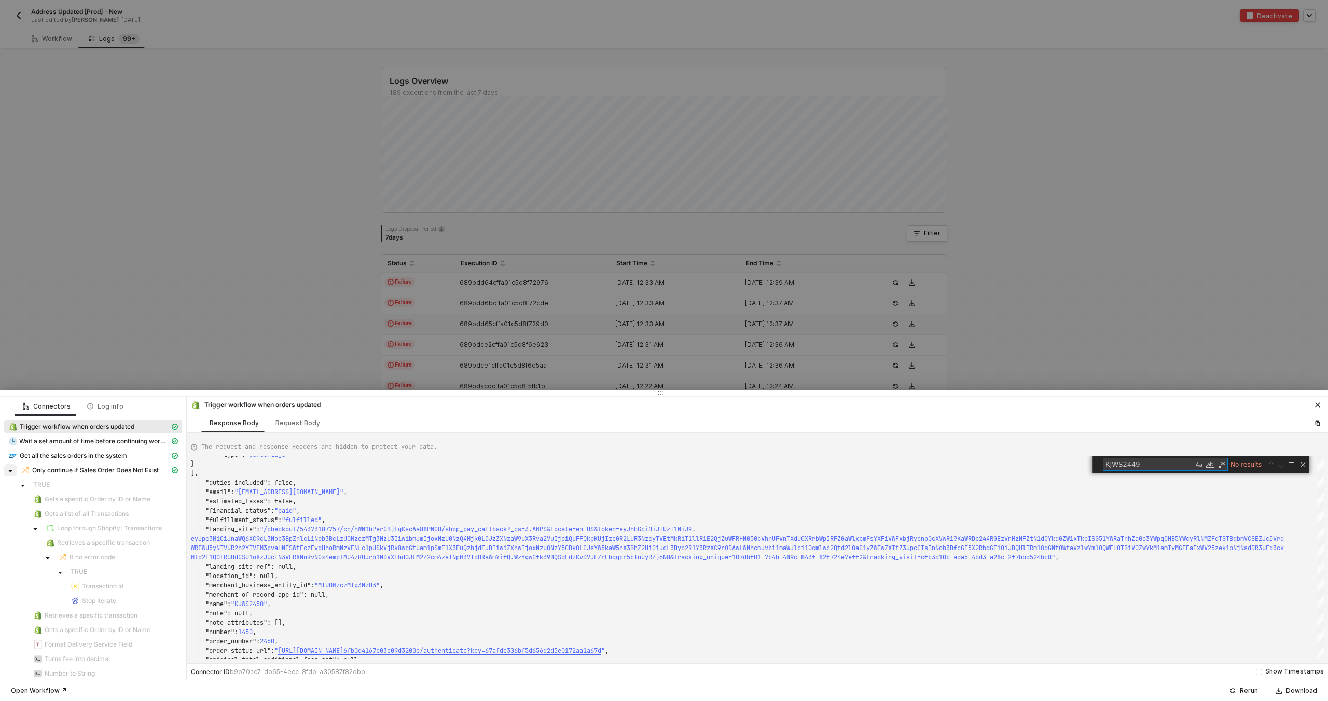
type textarea "KJWS2449"
click at [8, 475] on span at bounding box center [10, 470] width 12 height 12
click at [21, 483] on span at bounding box center [23, 485] width 12 height 12
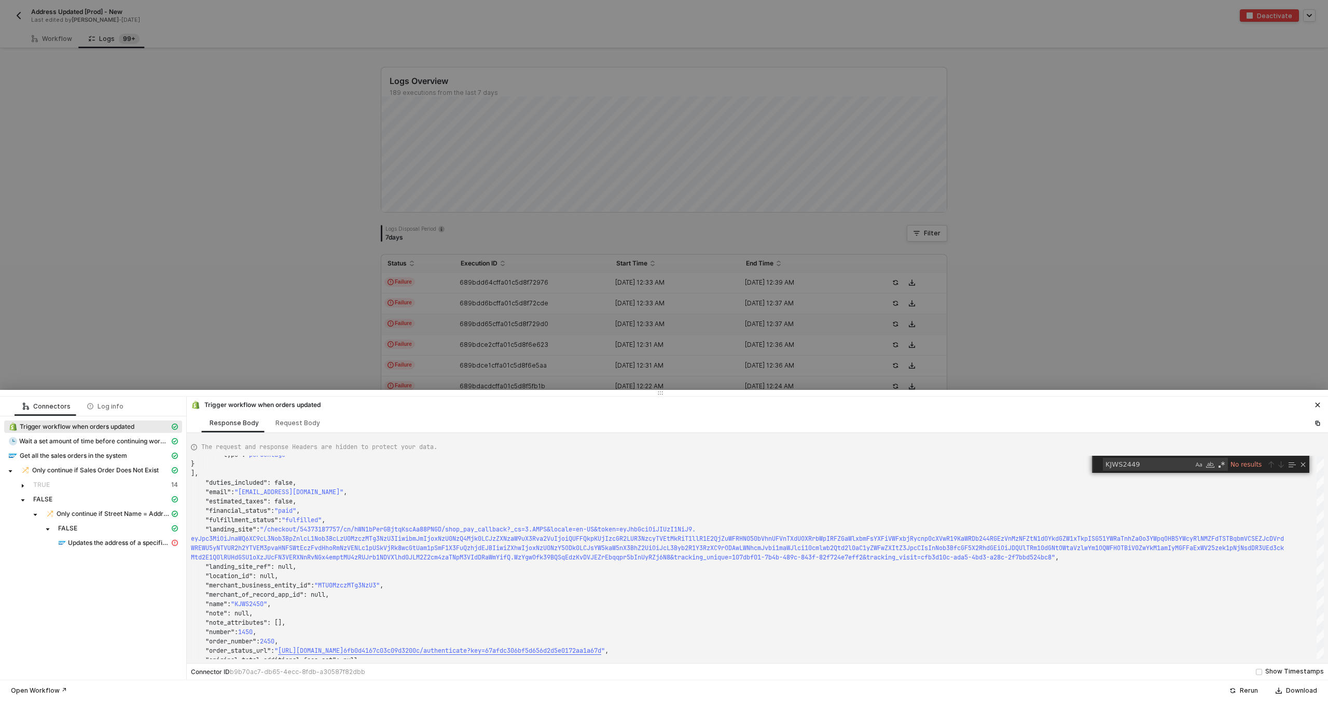
click at [489, 353] on div at bounding box center [664, 350] width 1328 height 701
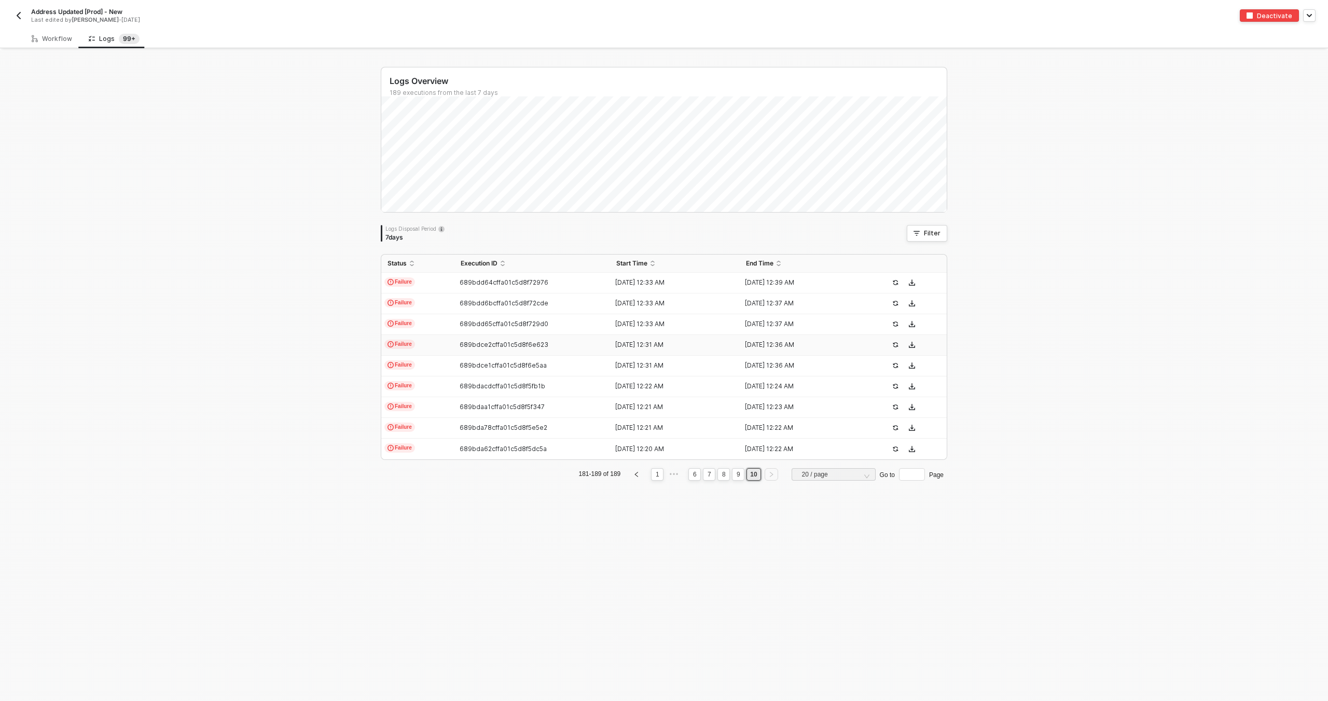
click at [488, 349] on td "689bdce2cffa01c5d8f6e623" at bounding box center [532, 345] width 156 height 21
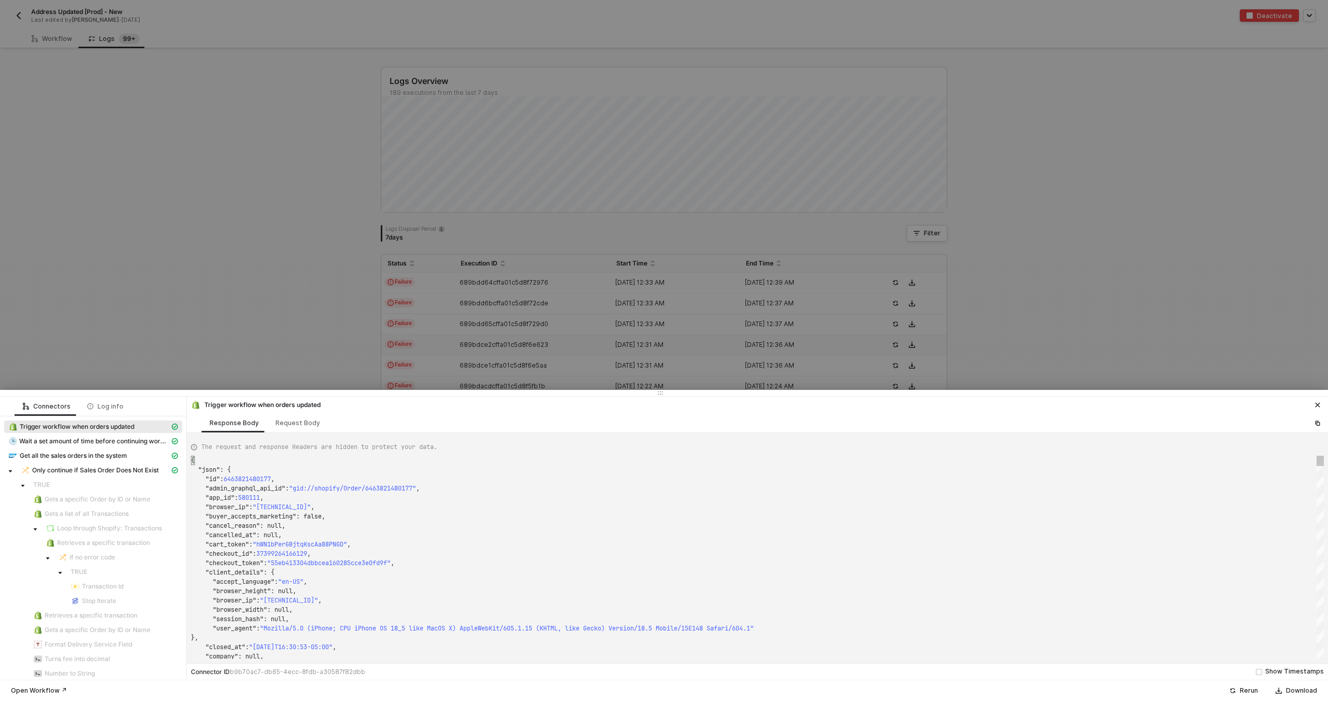
scroll to position [0, 4]
click at [459, 456] on div "{" at bounding box center [757, 460] width 1133 height 9
type textarea "{ "json": { "id": 6466915107057, "admin_graphql_api_id": "gid://shopify/Order/6…"
type textarea "KJWS2449"
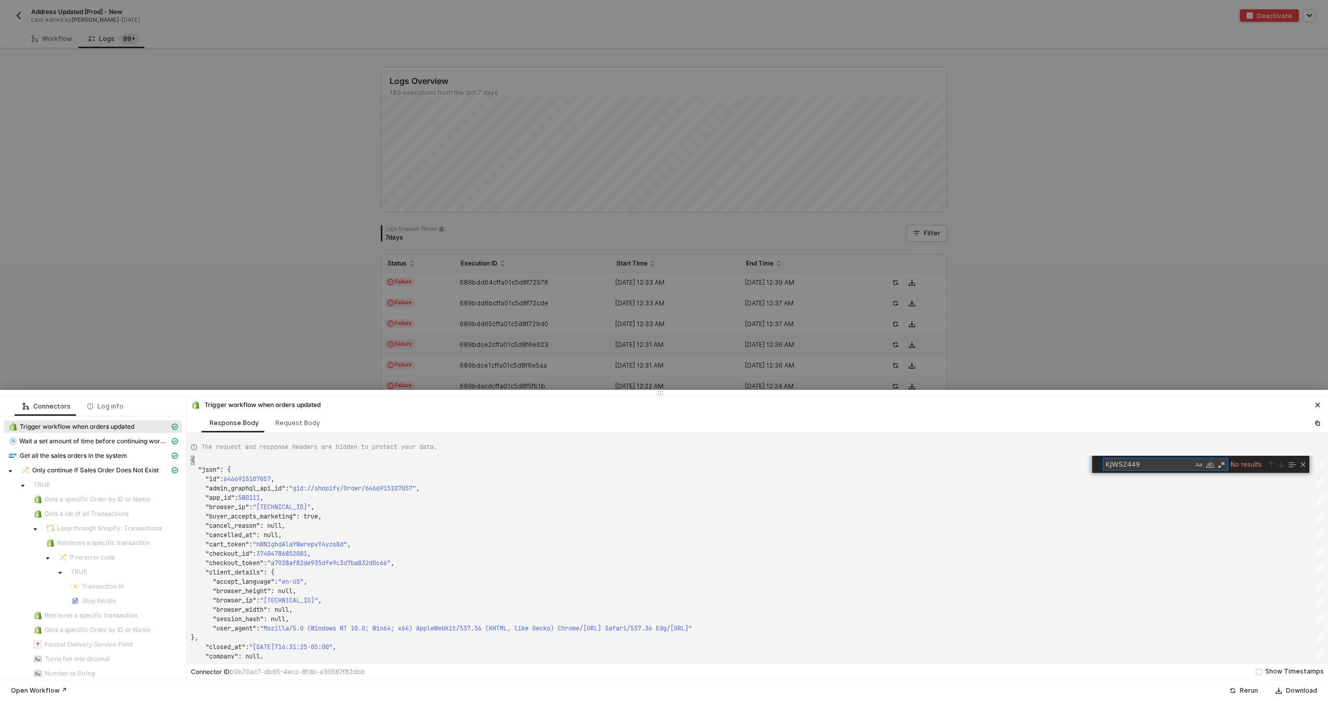
click at [487, 369] on div at bounding box center [664, 350] width 1328 height 701
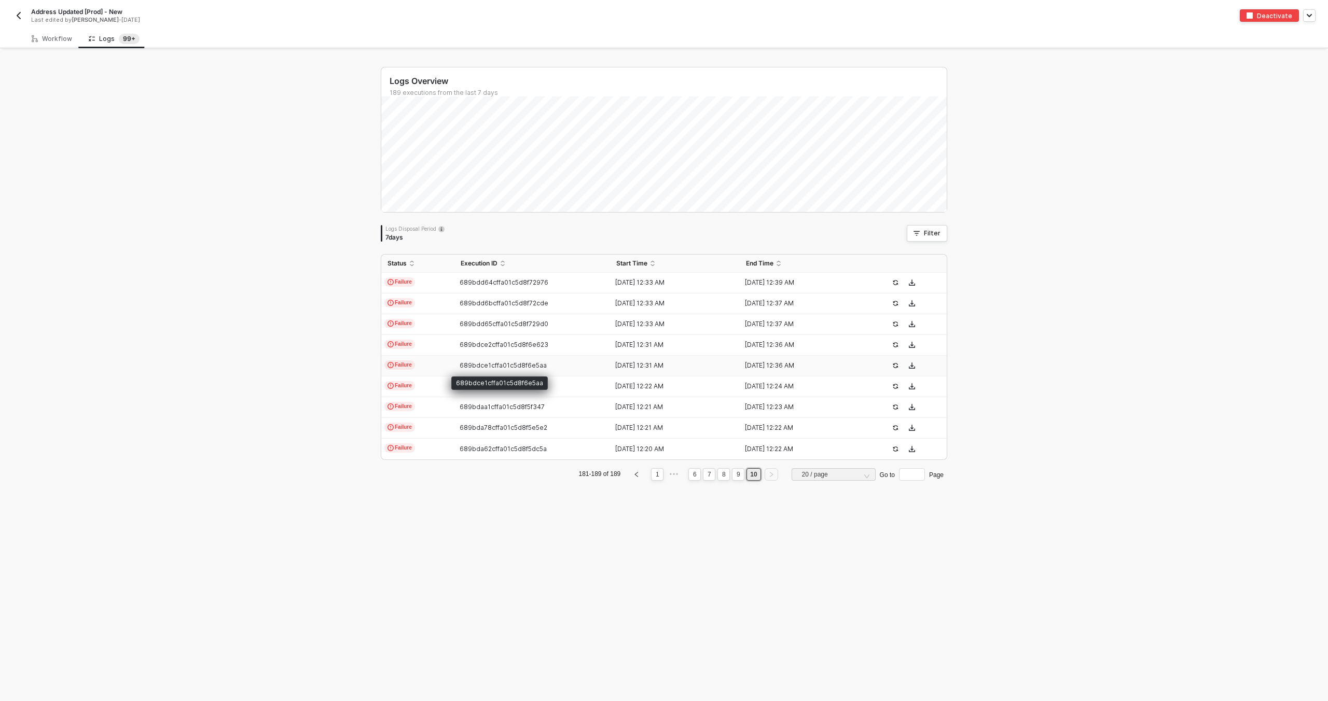
click at [488, 364] on span "689bdce1cffa01c5d8f6e5aa" at bounding box center [503, 366] width 87 height 8
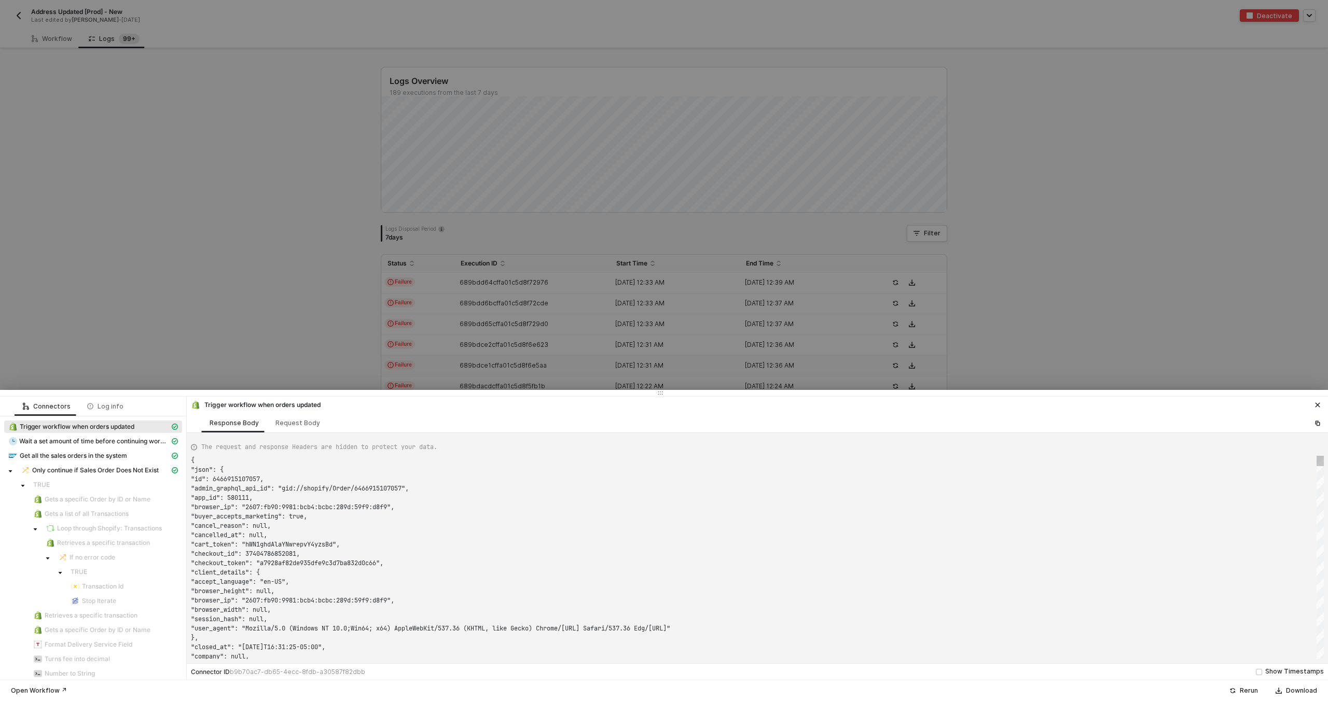
scroll to position [37, 78]
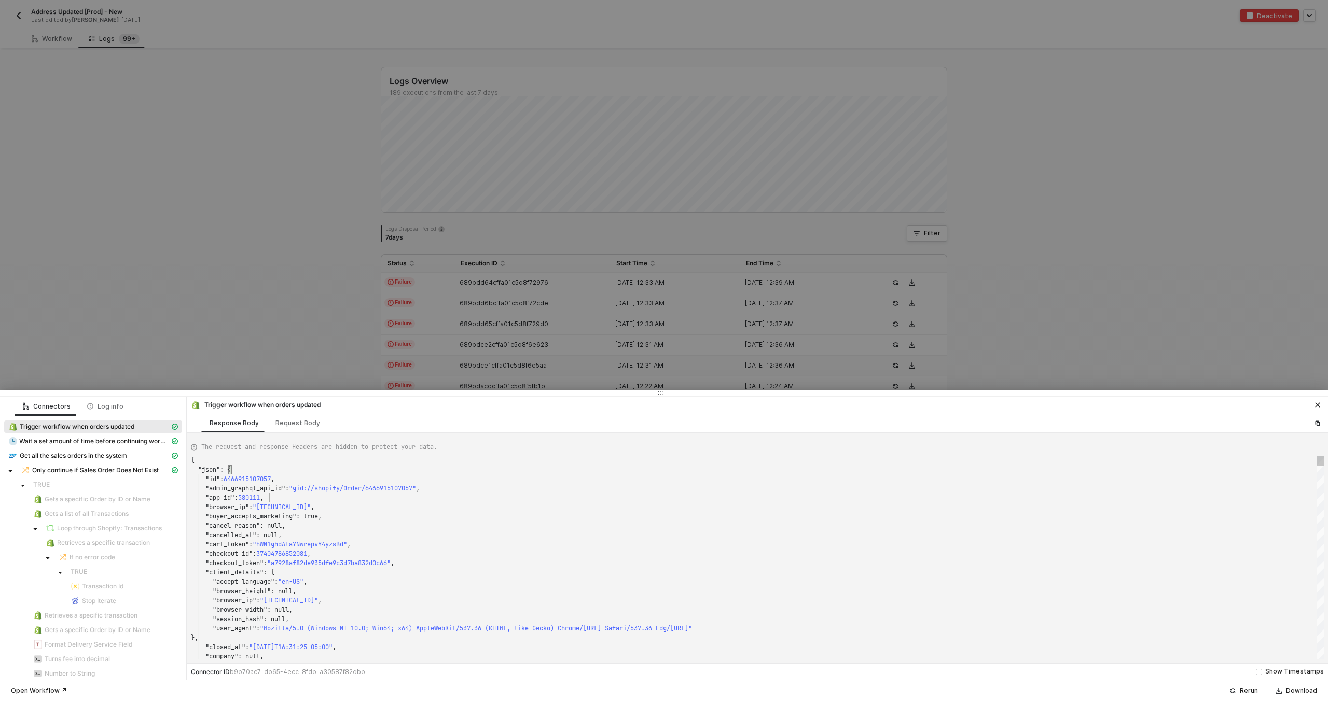
click at [481, 500] on div ""app_id" : 580111 ," at bounding box center [757, 497] width 1133 height 9
type textarea "KJWS2449"
type textarea "{ "json": { "id": 6463665471729, "admin_graphql_api_id": "gid://shopify/Order/6…"
type textarea "KJWS2449"
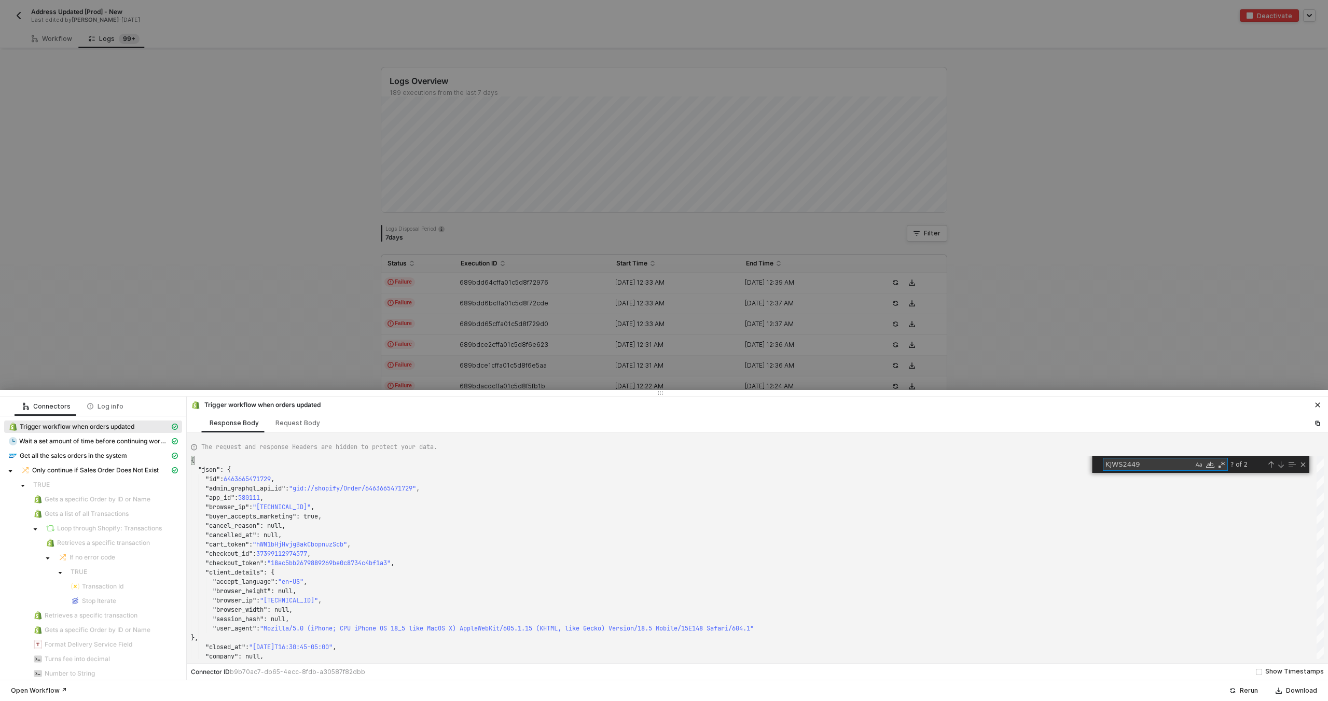
click at [503, 372] on div at bounding box center [664, 350] width 1328 height 701
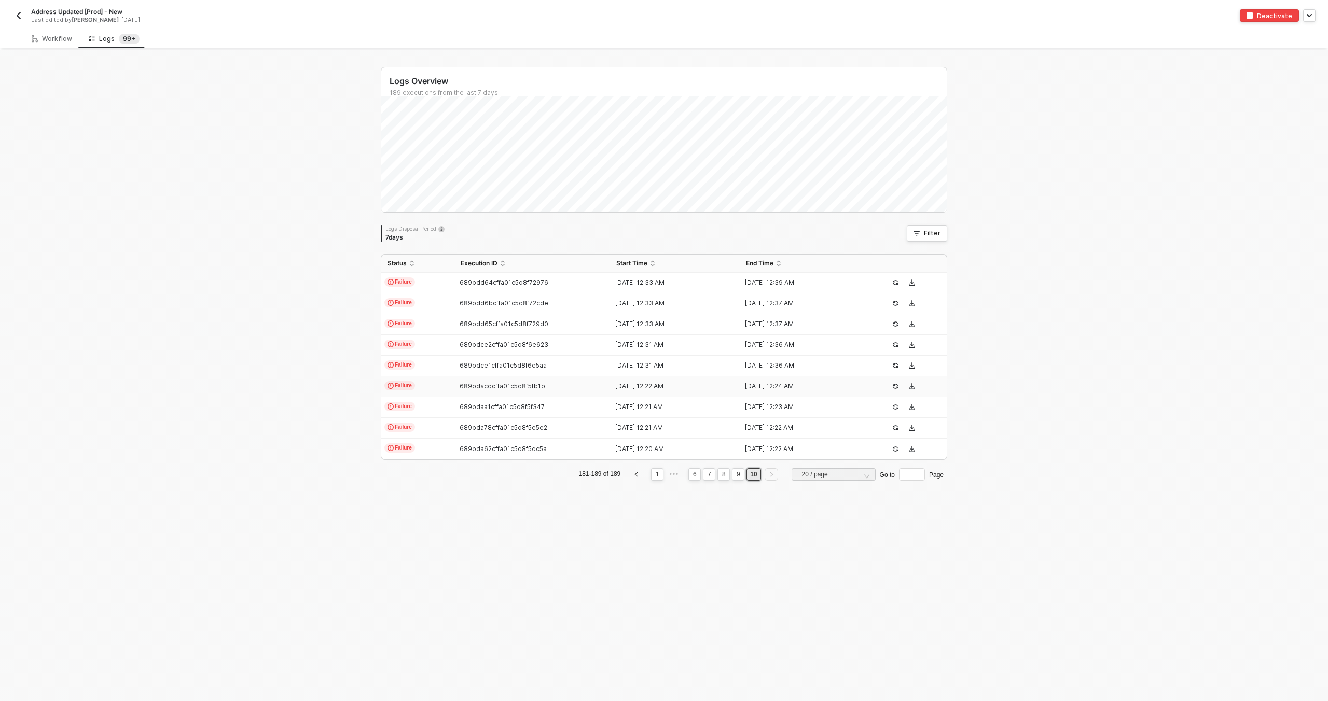
click at [497, 391] on td "689bdacdcffa01c5d8f5fb1b" at bounding box center [532, 387] width 156 height 21
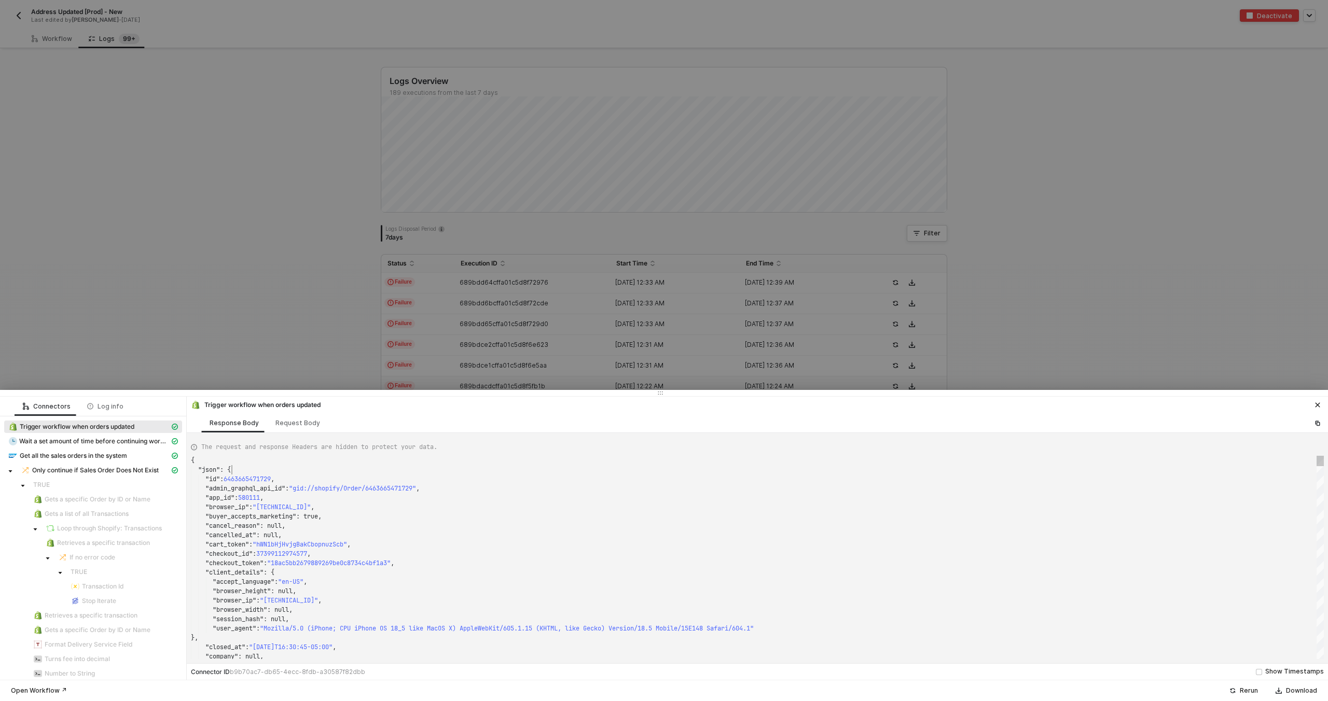
click at [508, 468] on div ""json" : {" at bounding box center [757, 469] width 1133 height 9
type textarea ""name": "KJWS2449", "note": null, "note_attributes": [], "number": 1449, "order…"
type textarea "KJWS2449"
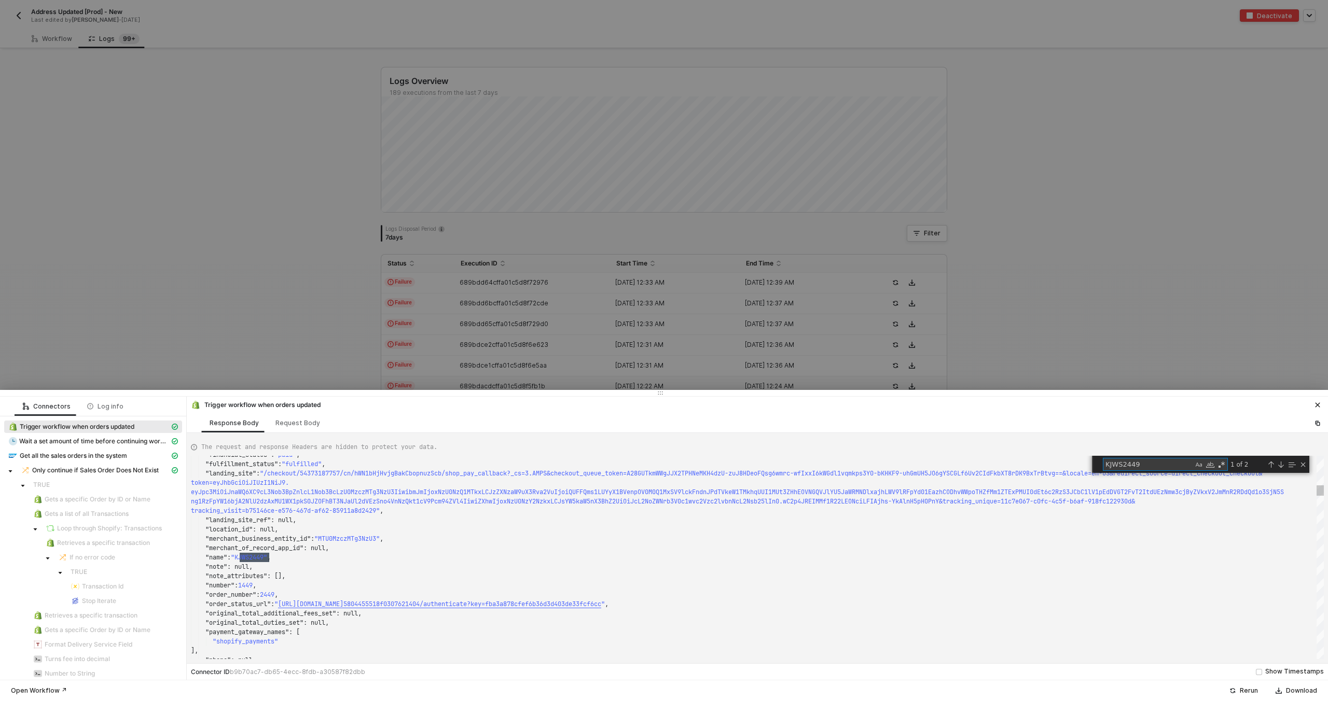
scroll to position [93, 78]
type textarea "{ "json": { "id": 6466518155505, "admin_graphql_api_id": "gid://shopify/Order/6…"
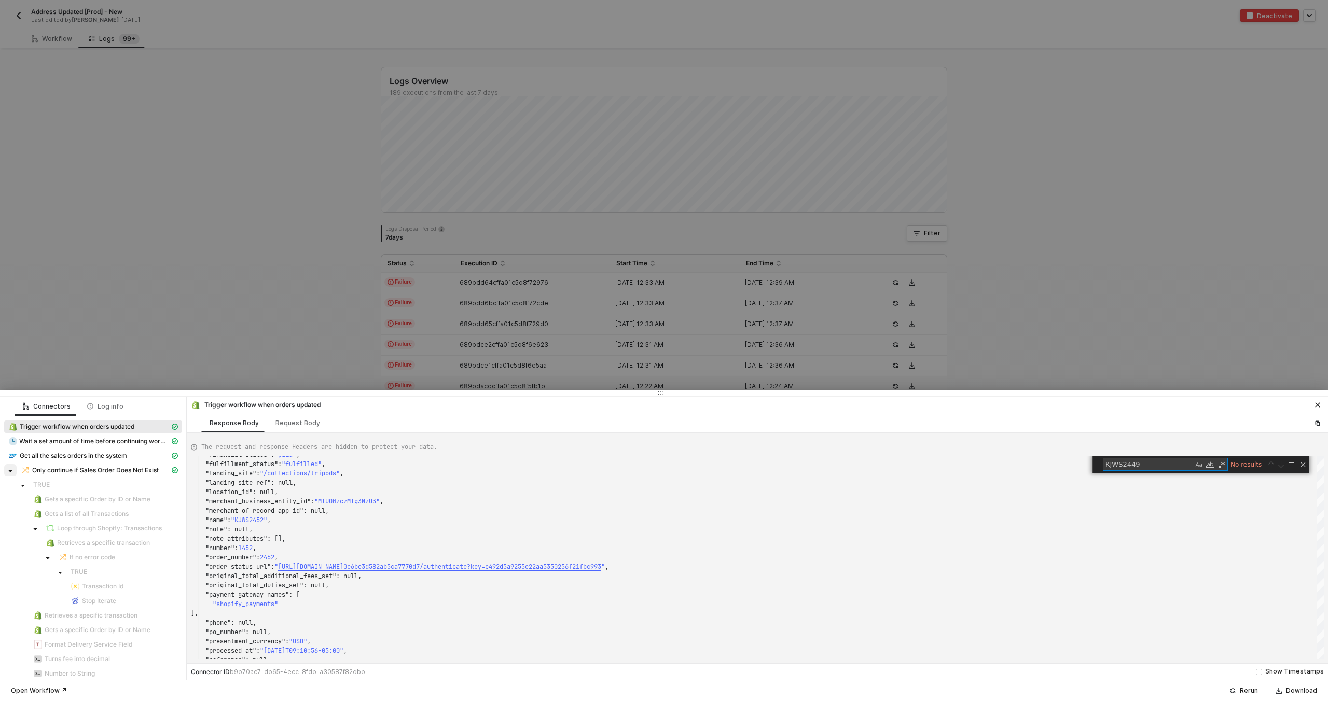
type textarea "KJWS2449"
click at [13, 473] on span at bounding box center [10, 470] width 12 height 12
click at [14, 473] on span at bounding box center [10, 470] width 12 height 12
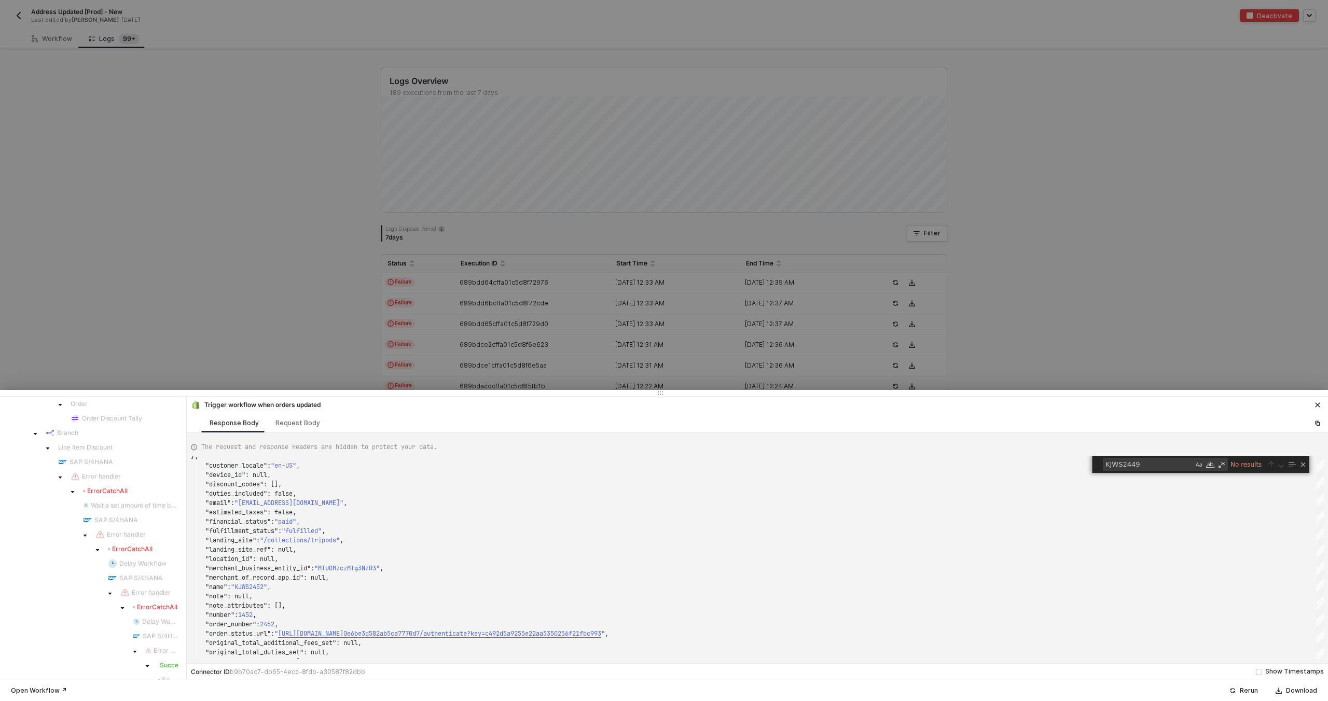
scroll to position [348, 0]
click at [414, 346] on div at bounding box center [664, 350] width 1328 height 701
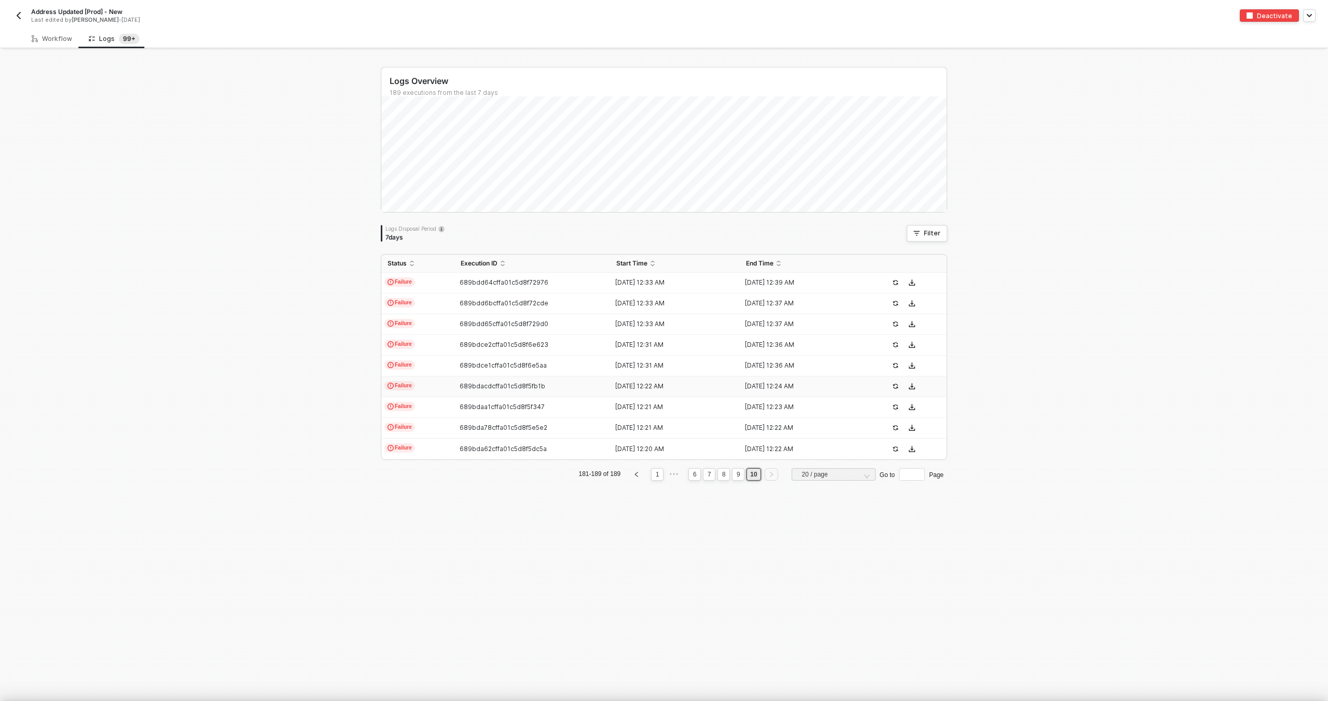
scroll to position [0, 0]
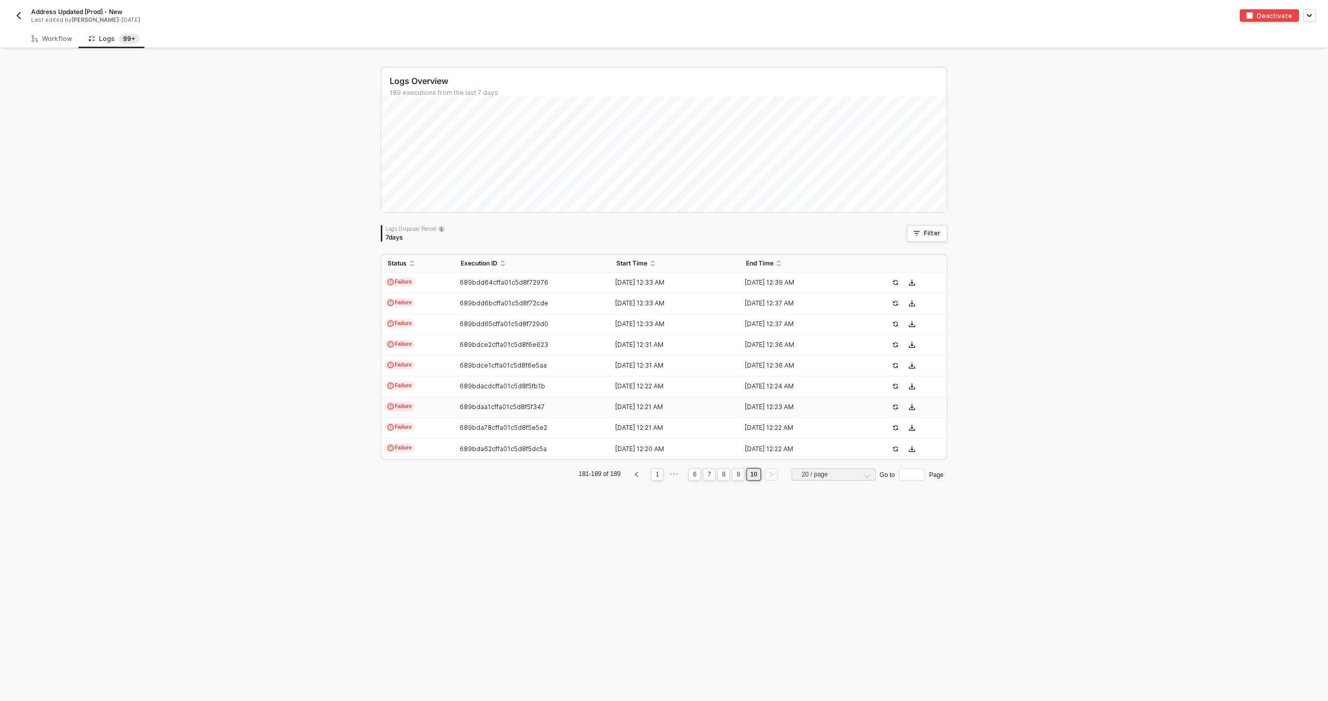
click at [437, 413] on td "Failure" at bounding box center [417, 407] width 73 height 21
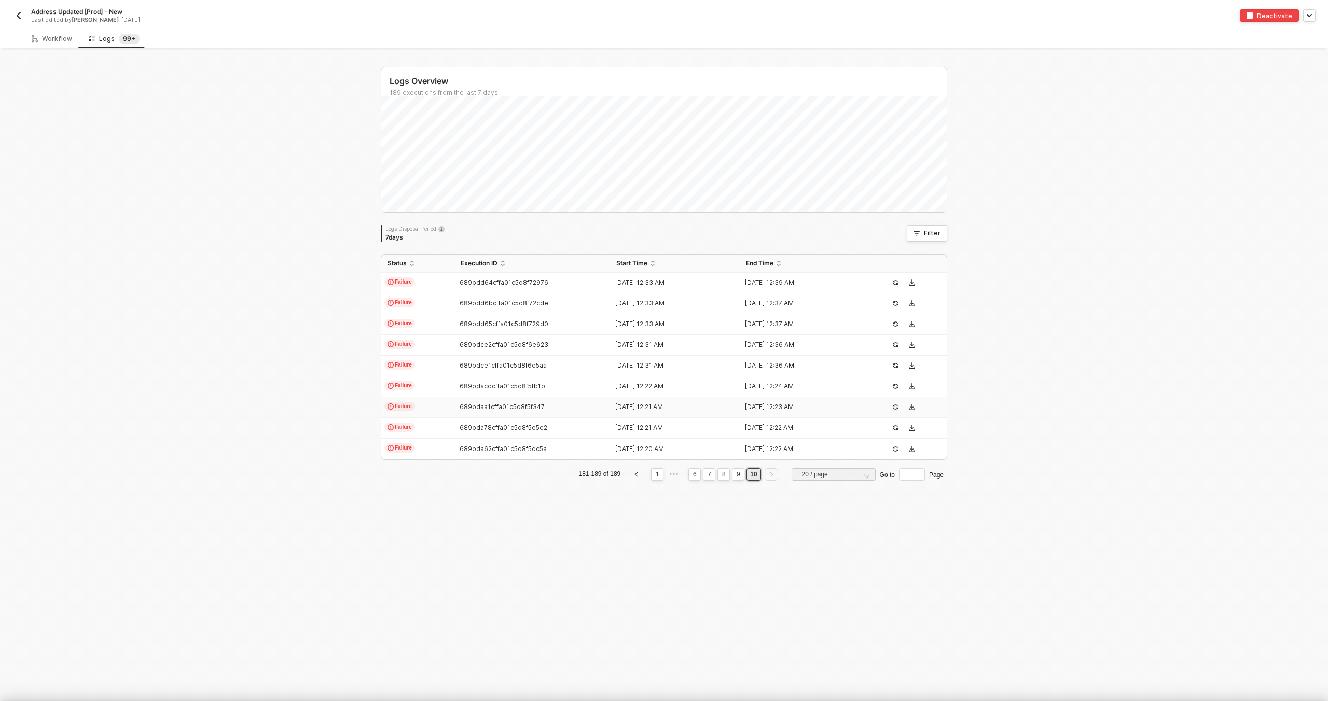
type textarea "{ "json": { "id": 6466518155505, "admin_graphql_api_id": "gid://shopify/Order/6…"
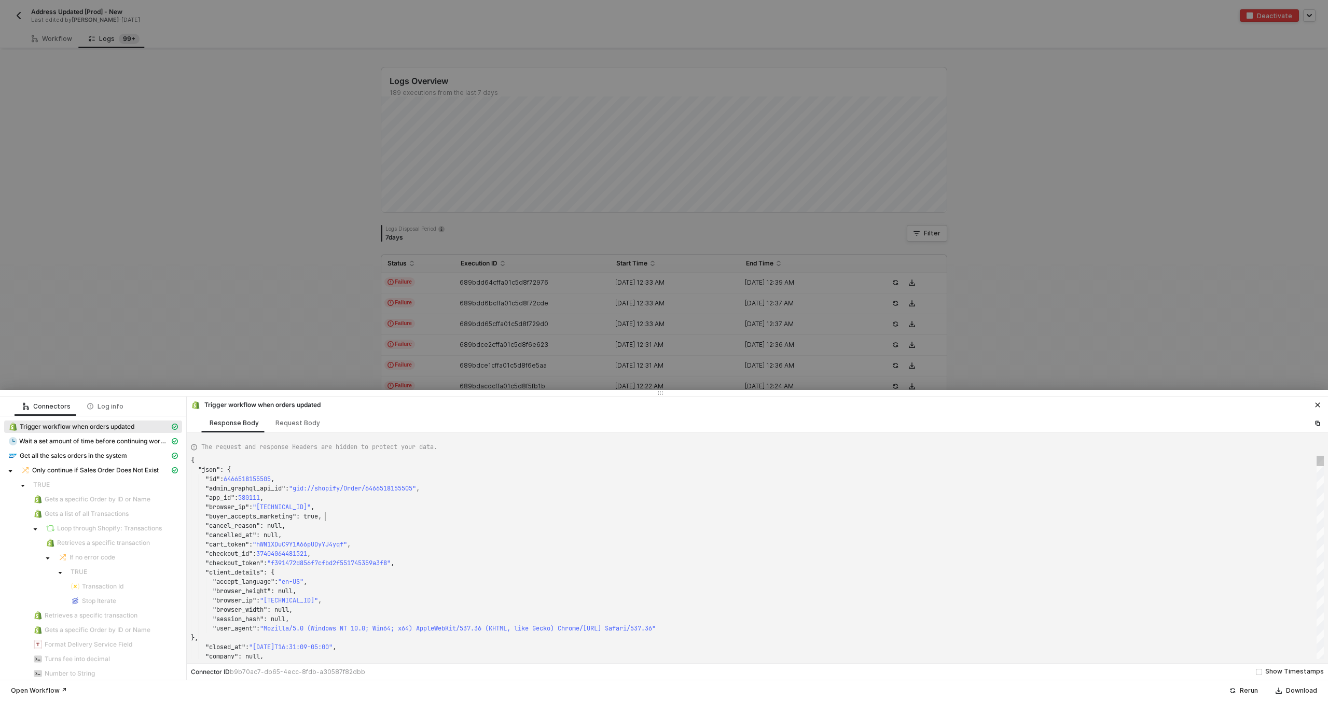
scroll to position [56, 134]
click at [464, 519] on div ""buyer_accepts_marketing" : true," at bounding box center [757, 516] width 1133 height 9
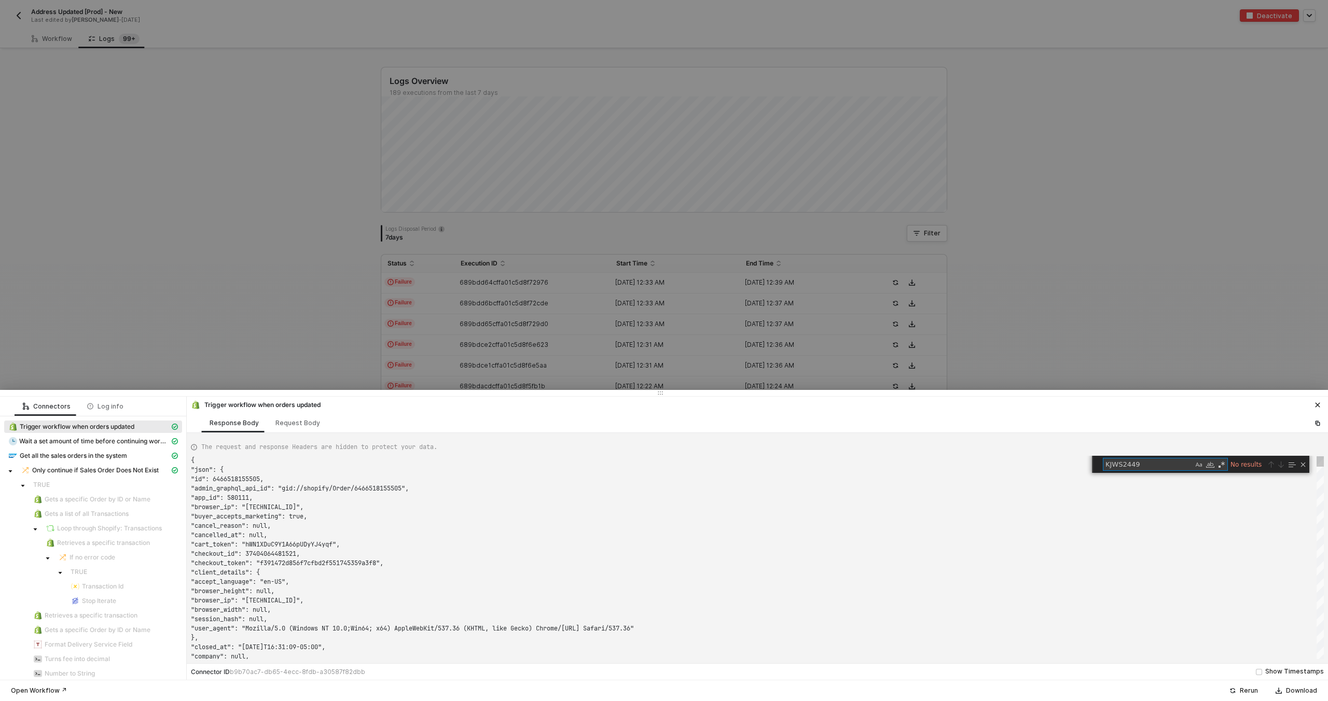
scroll to position [56, 0]
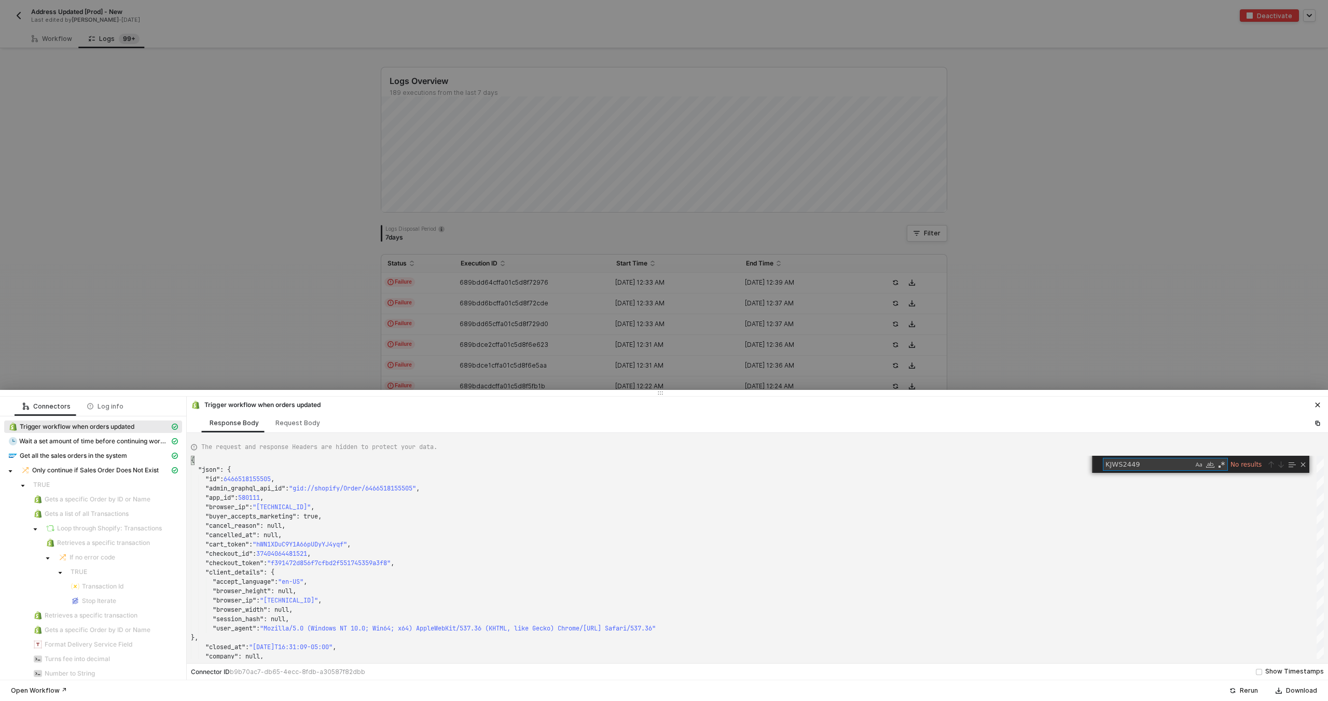
type textarea "KJWS2449"
click at [559, 327] on div at bounding box center [664, 350] width 1328 height 701
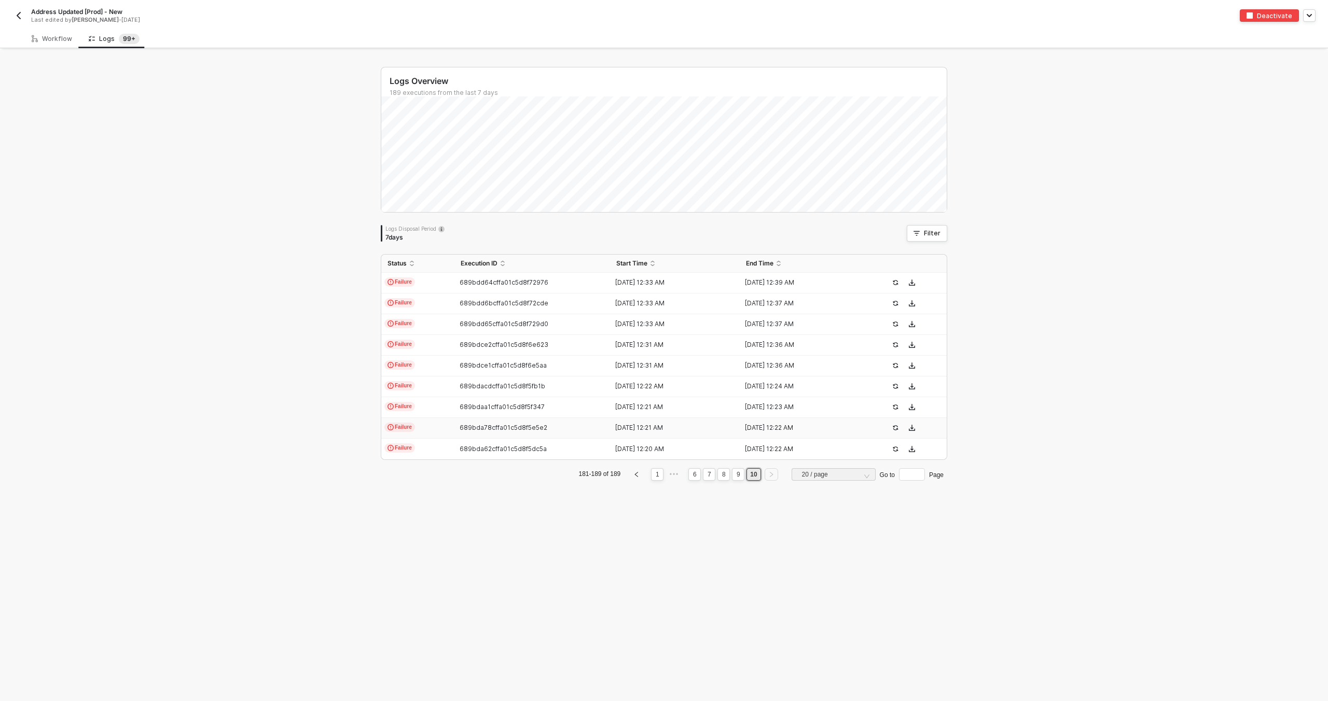
click at [517, 432] on span "689bda78cffa01c5d8f5e5e2" at bounding box center [504, 428] width 88 height 8
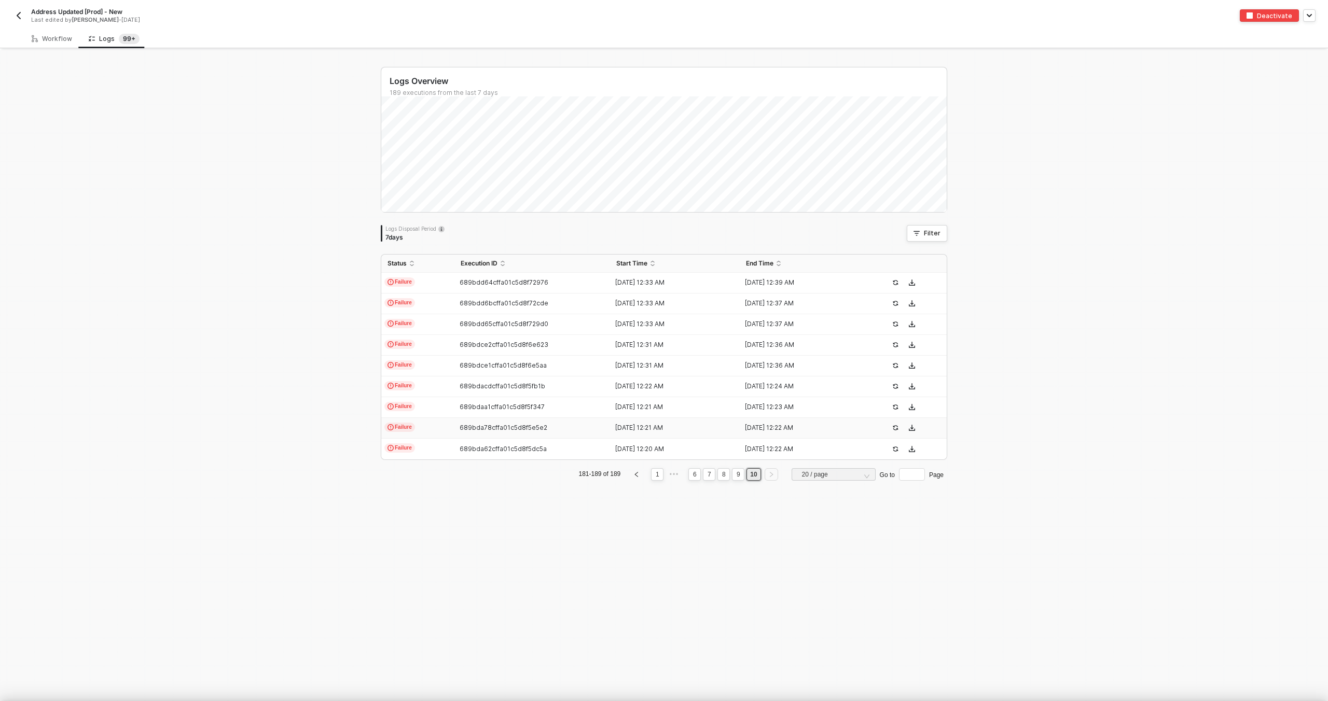
type textarea "{ "json": { "id": 6466518155505, "admin_graphql_api_id": "gid://shopify/Order/6…"
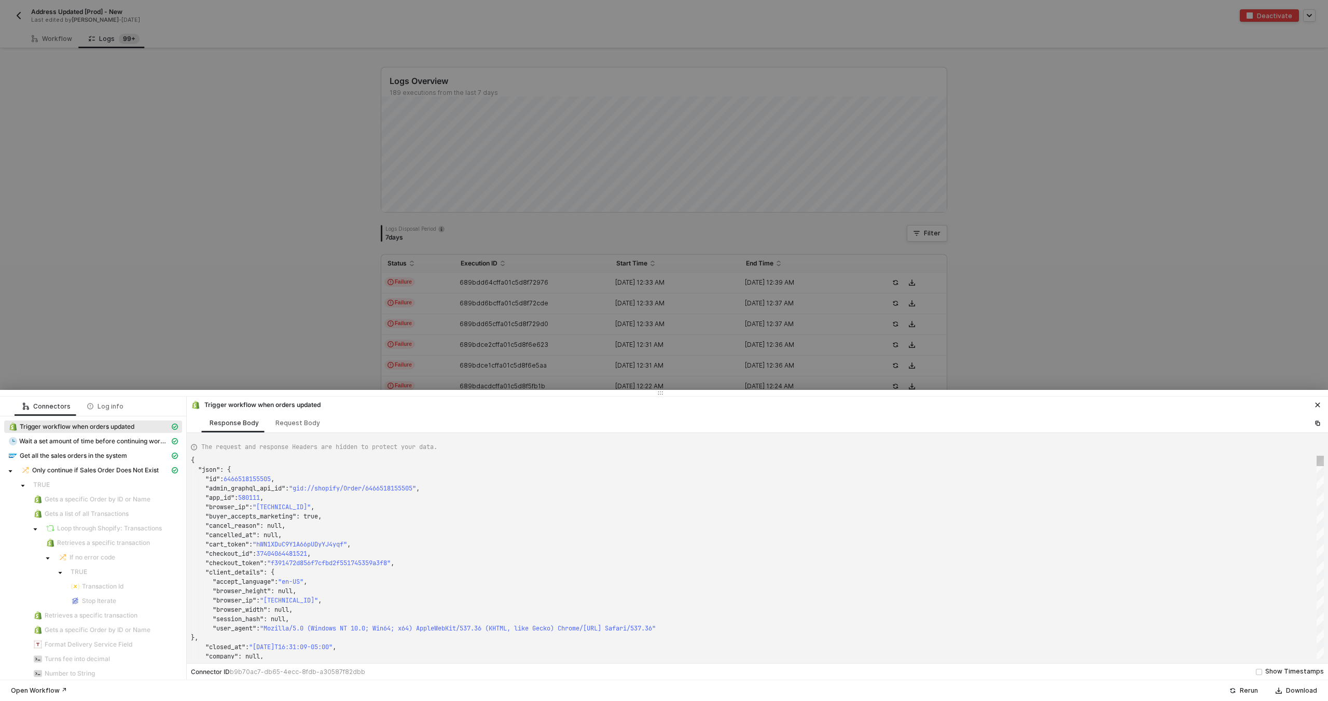
scroll to position [0, 4]
click at [524, 464] on div "{" at bounding box center [757, 460] width 1133 height 9
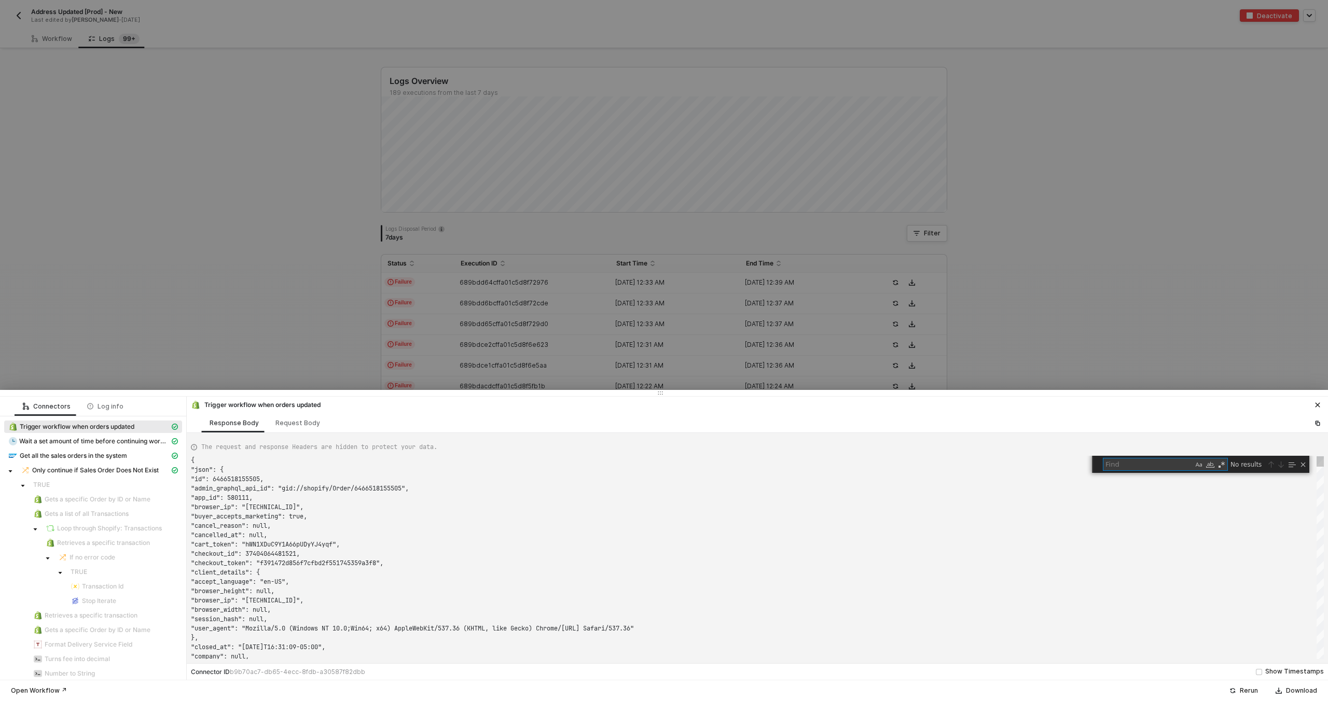
scroll to position [0, 0]
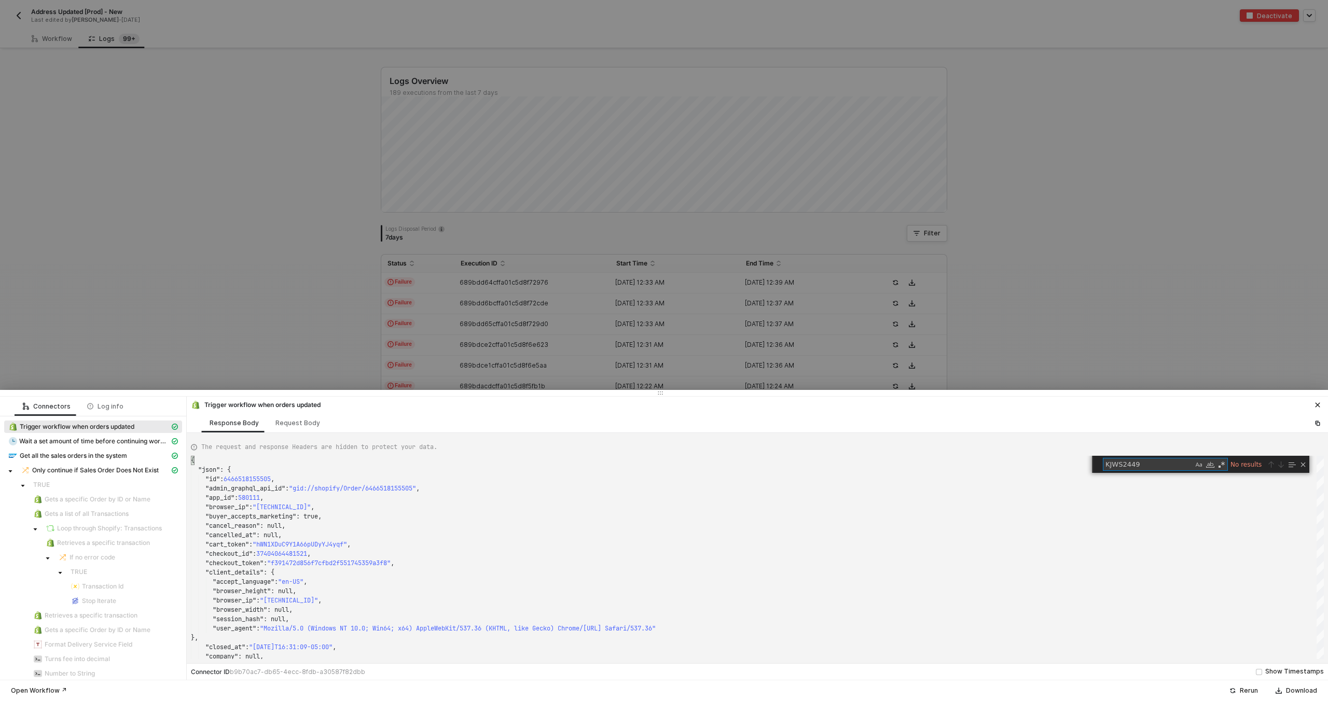
type textarea "KJWS2449"
click at [528, 299] on div at bounding box center [664, 350] width 1328 height 701
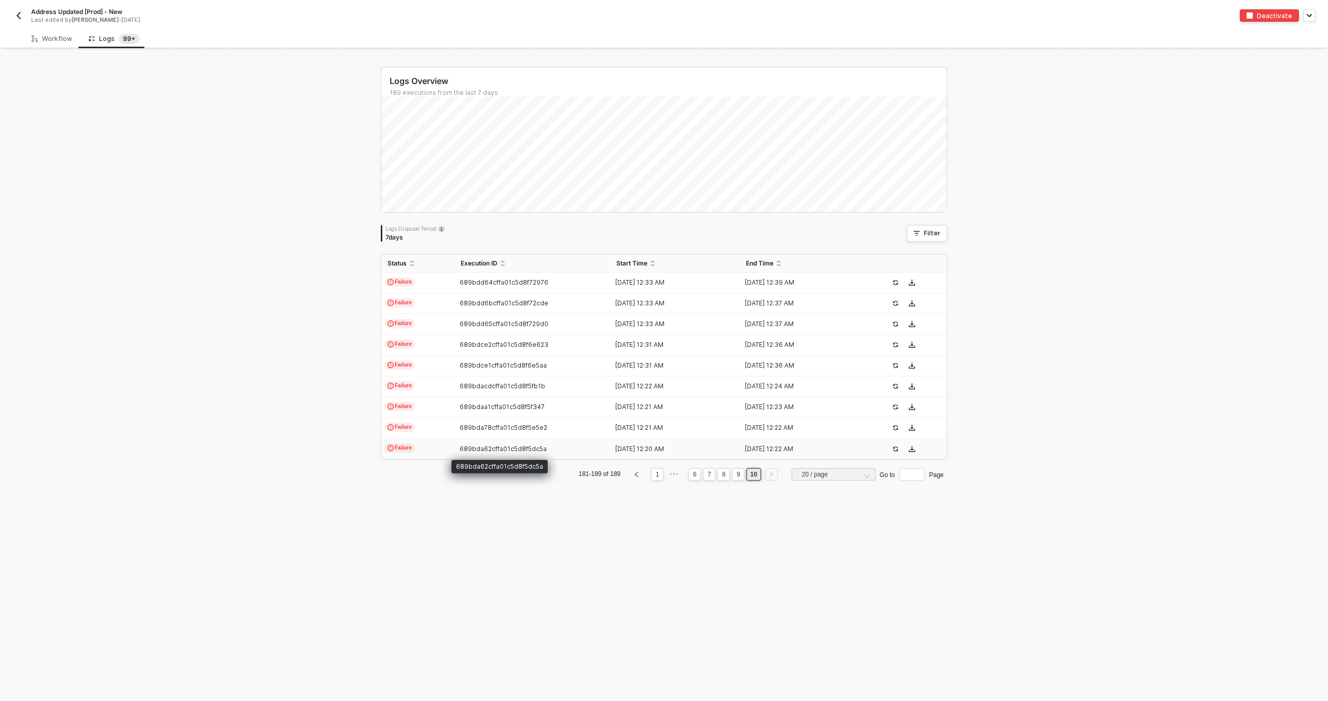
click at [499, 445] on span "689bda62cffa01c5d8f5dc5a" at bounding box center [503, 449] width 87 height 8
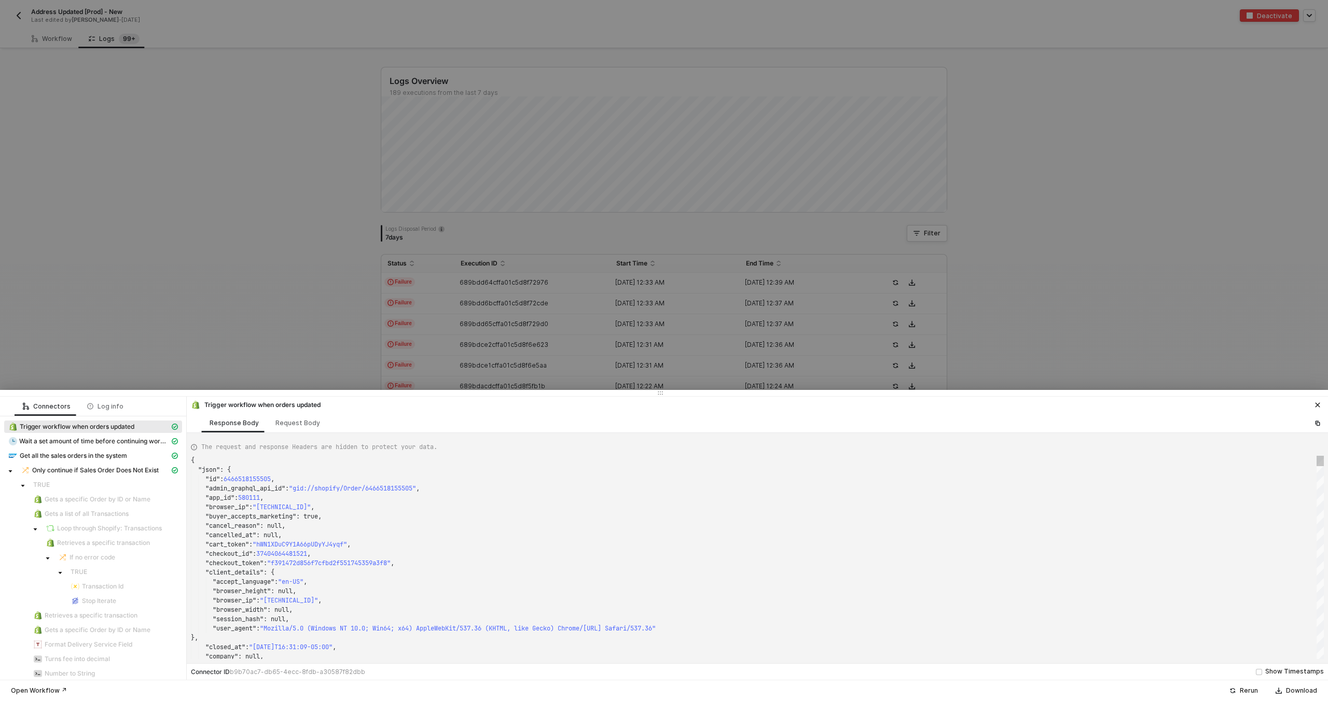
scroll to position [19, 90]
click at [521, 479] on div ""id" : 6466518155505 ," at bounding box center [757, 479] width 1133 height 9
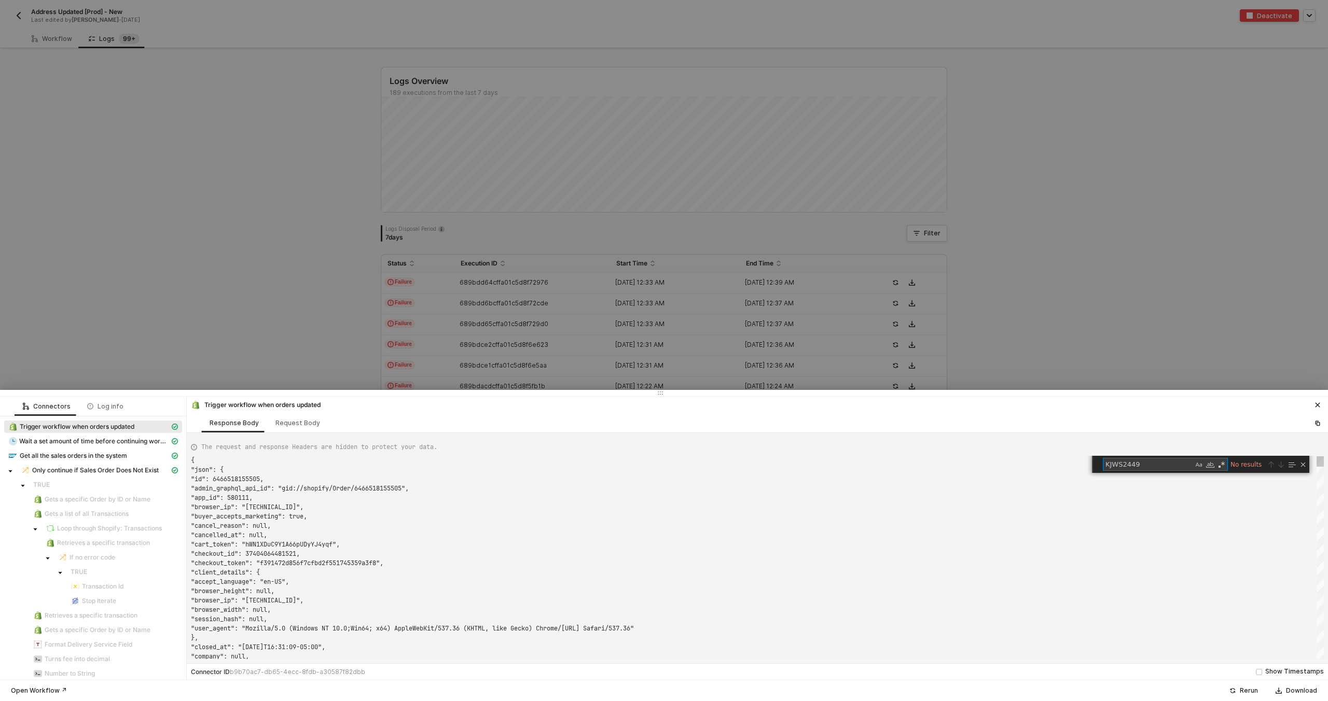
scroll to position [19, 0]
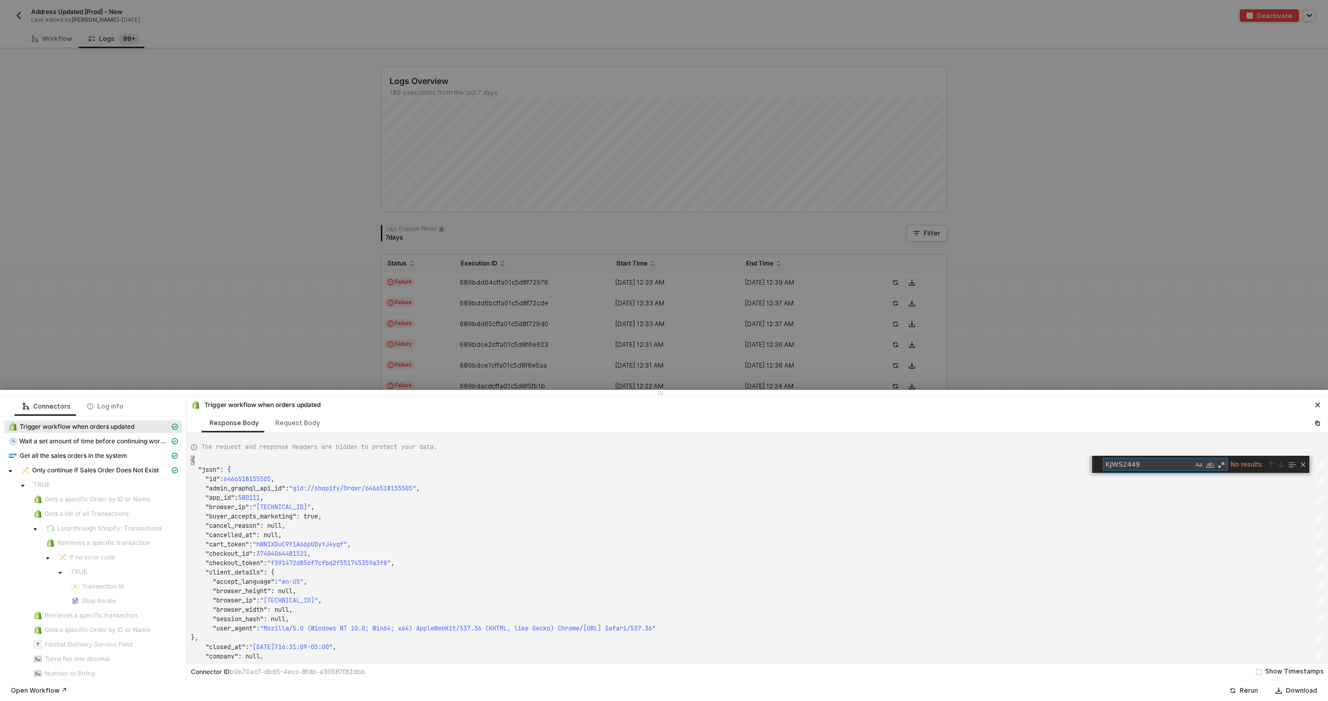
type textarea "KJWS2449"
click at [482, 138] on div at bounding box center [664, 350] width 1328 height 701
